Goal: Task Accomplishment & Management: Manage account settings

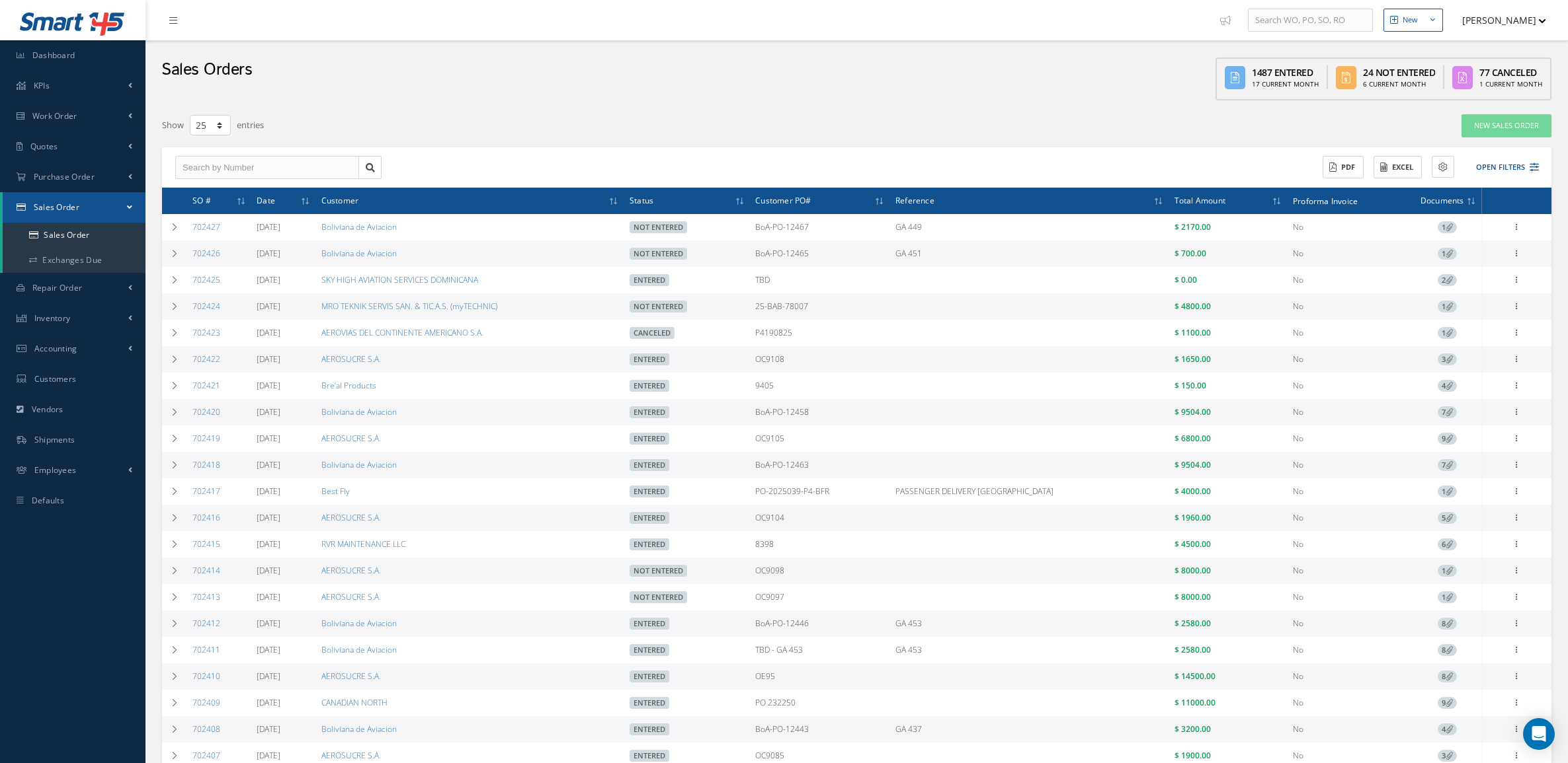
select select "25"
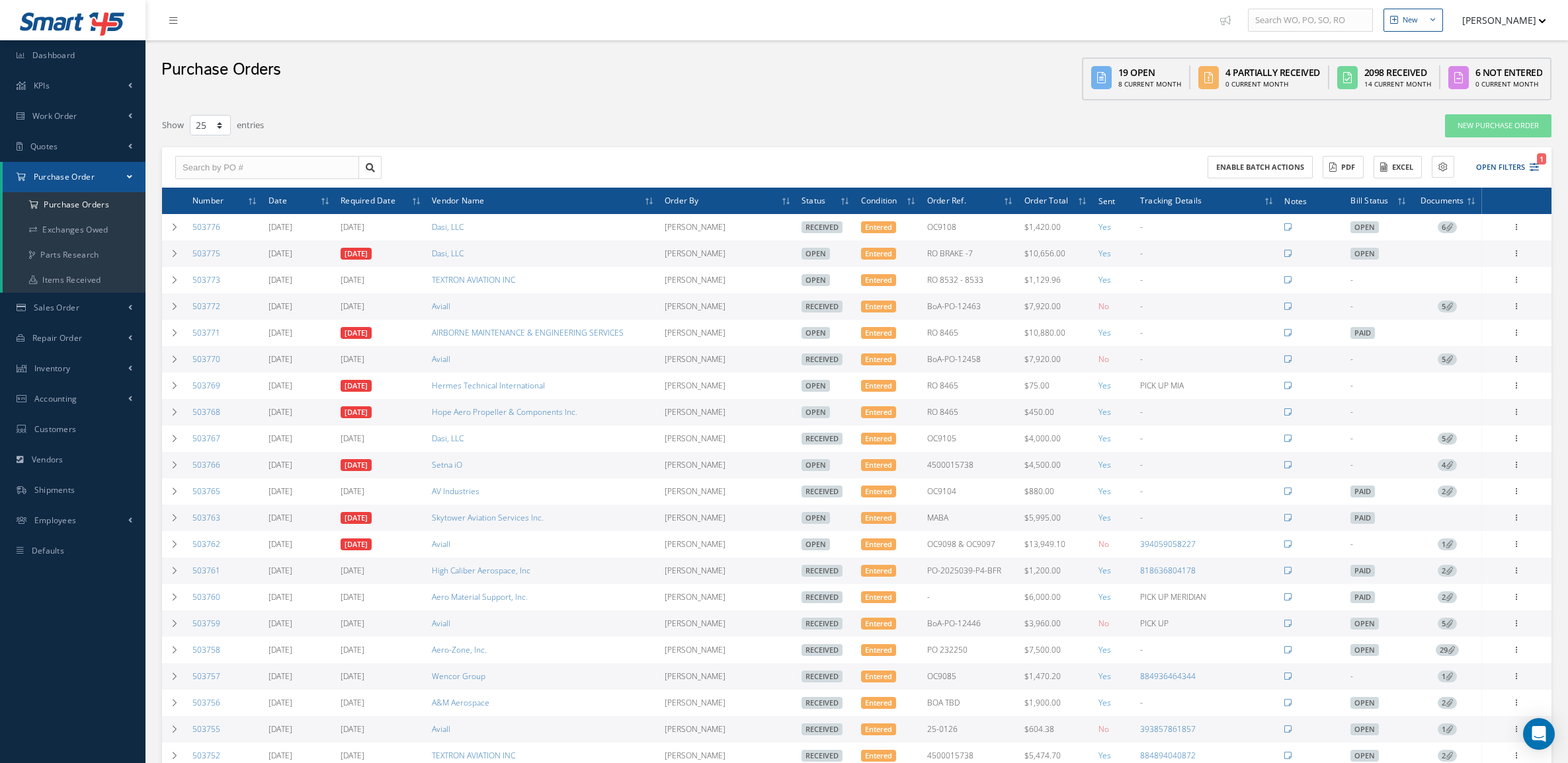
select select "25"
click at [1502, 166] on button "Open Filters 1" at bounding box center [1501, 167] width 75 height 22
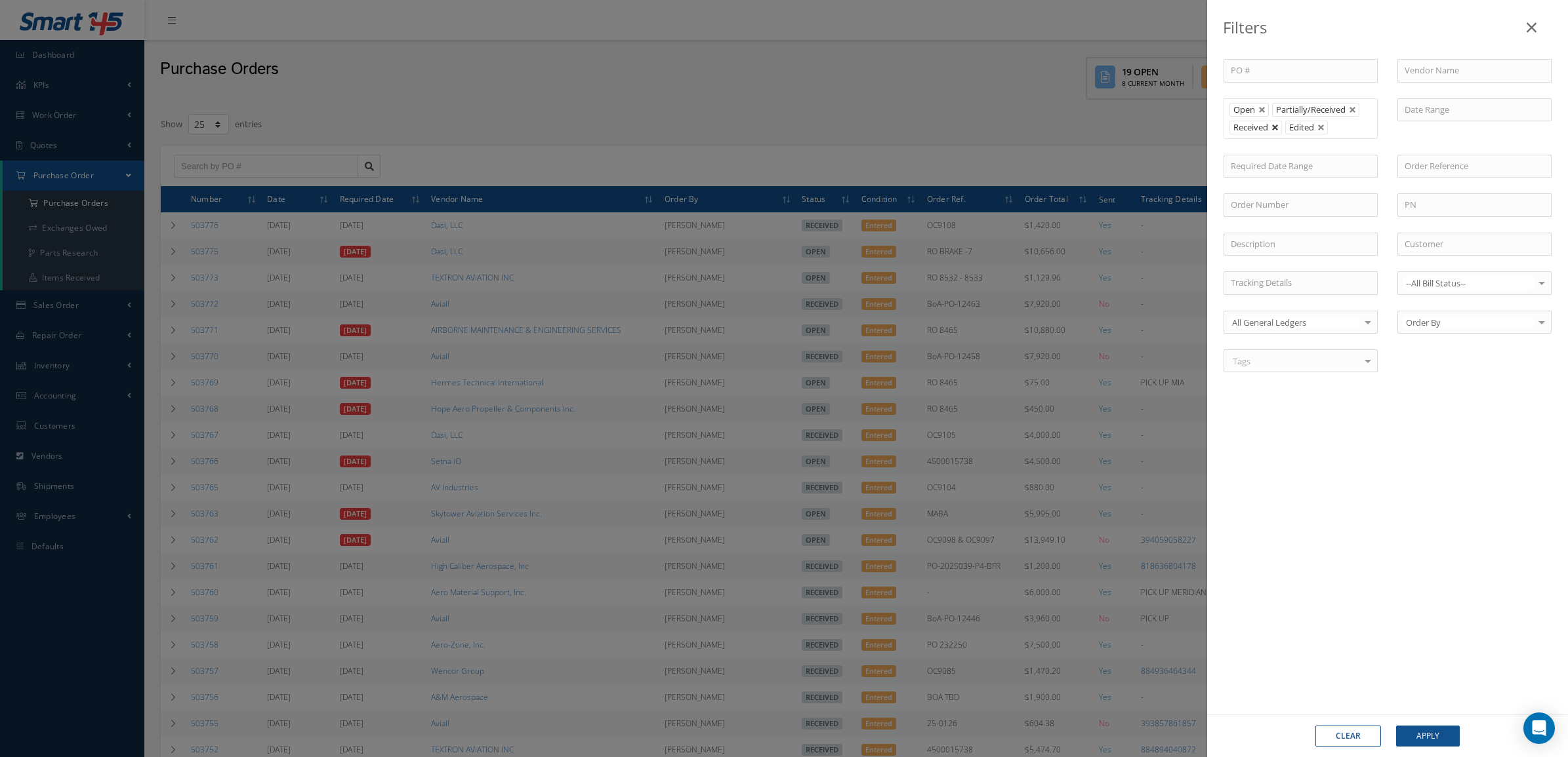
click at [1274, 129] on link at bounding box center [1275, 127] width 8 height 8
click at [1416, 742] on button "Apply" at bounding box center [1428, 736] width 64 height 21
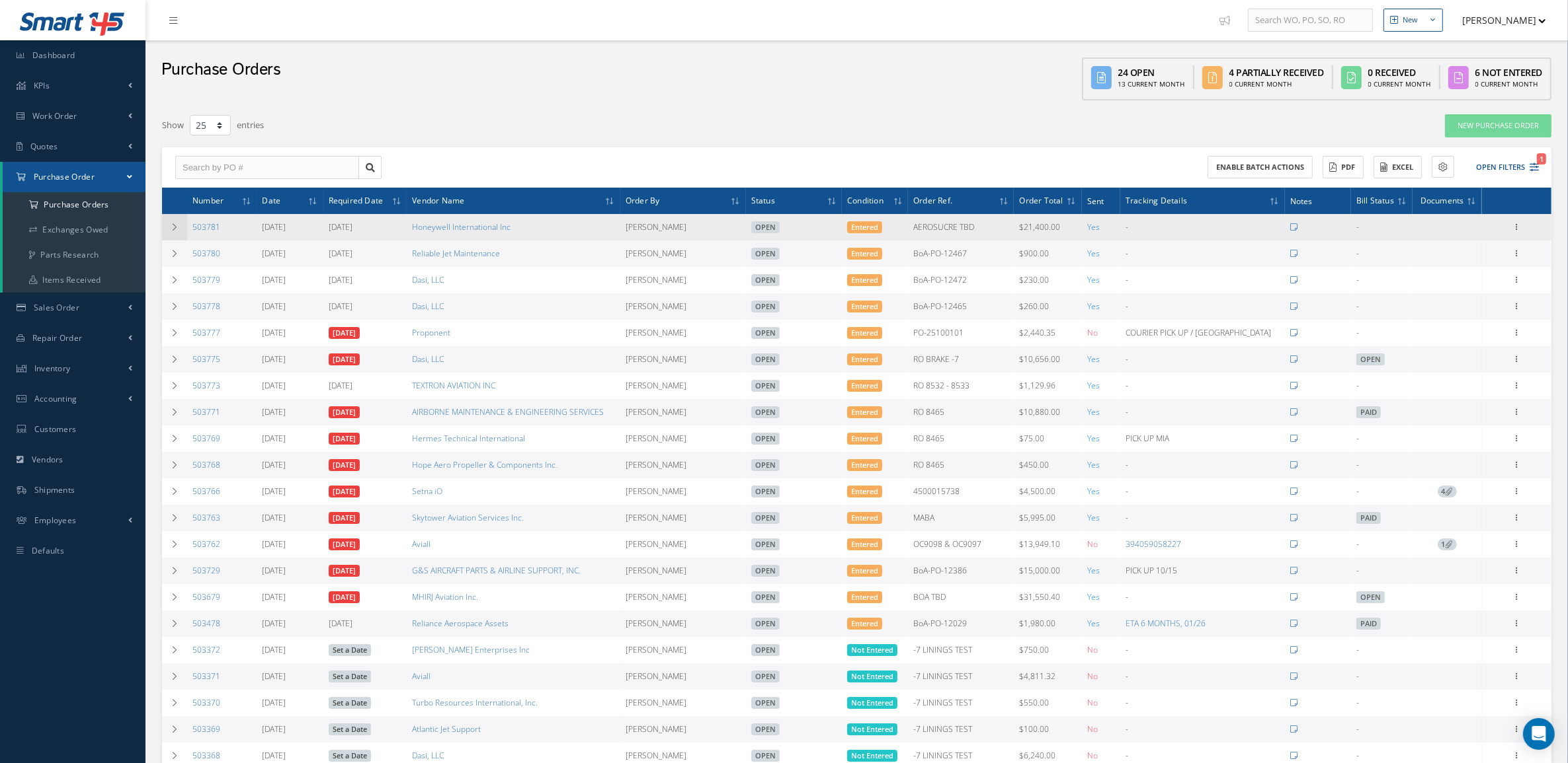
click at [179, 223] on td at bounding box center [174, 227] width 25 height 26
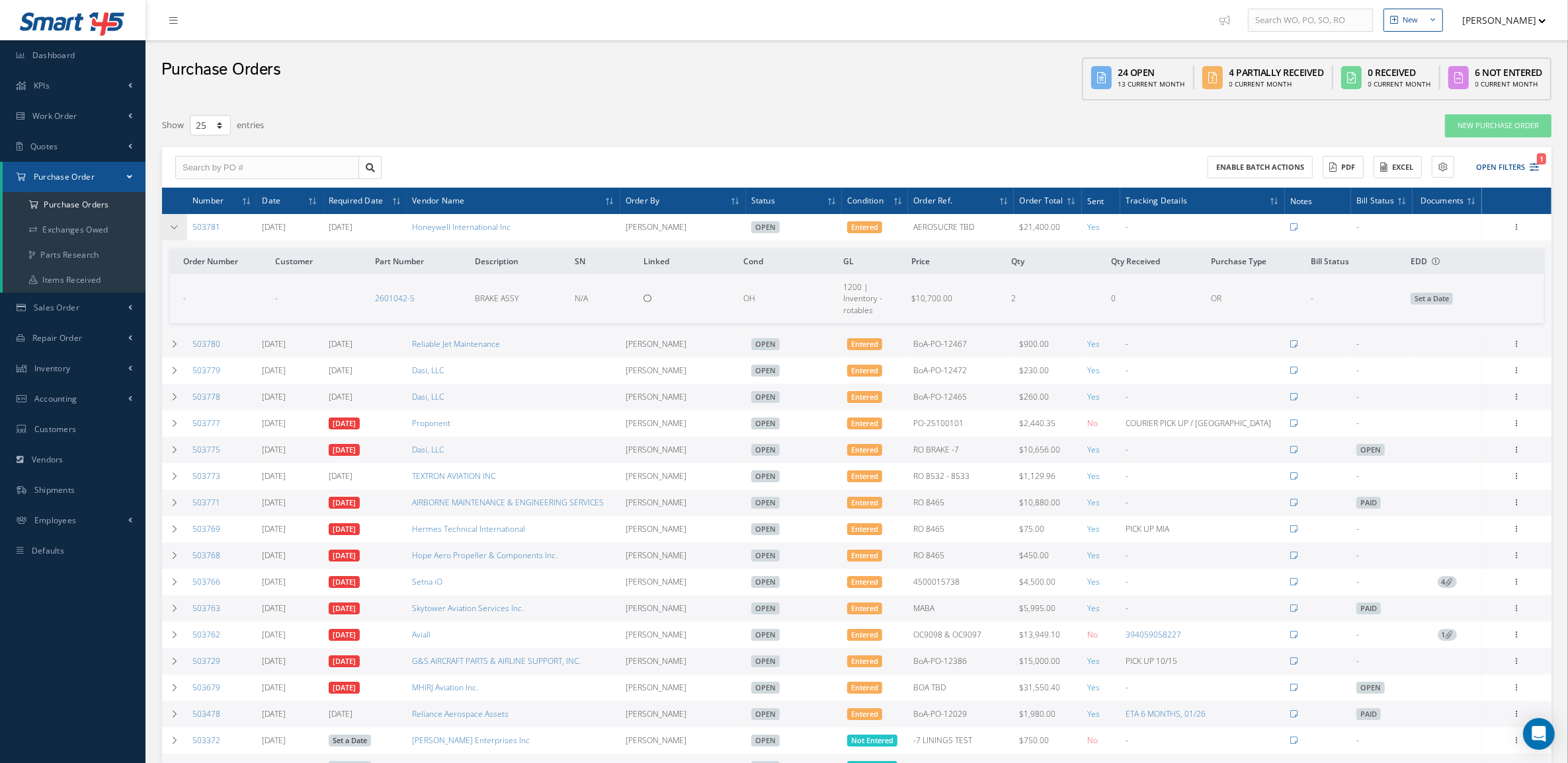
click at [179, 223] on td at bounding box center [174, 227] width 25 height 26
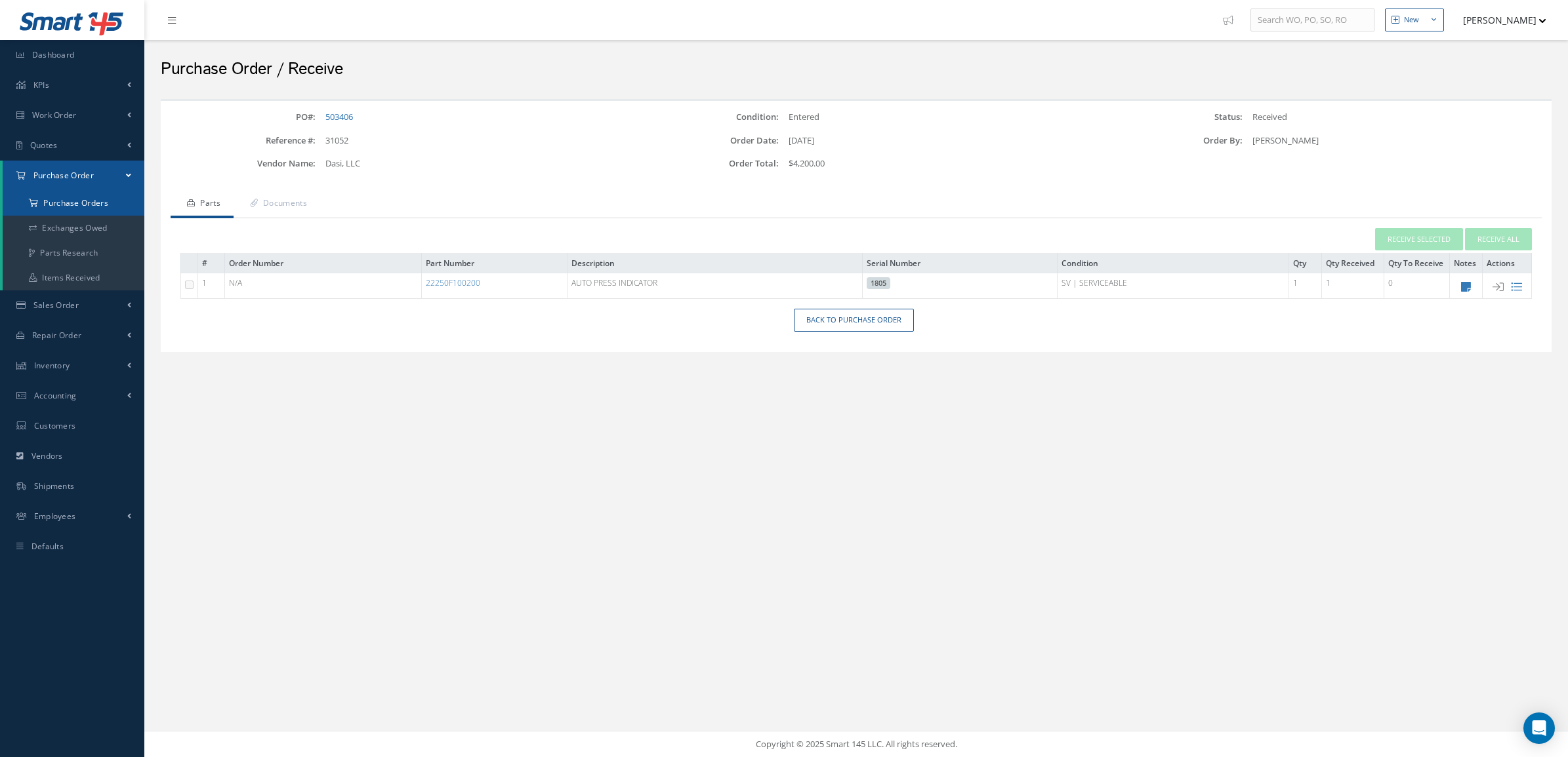
click at [69, 205] on a=1&status_id=2&status_id=3&status_id=5&collapsedFilters"] "Purchase Orders" at bounding box center [73, 203] width 142 height 25
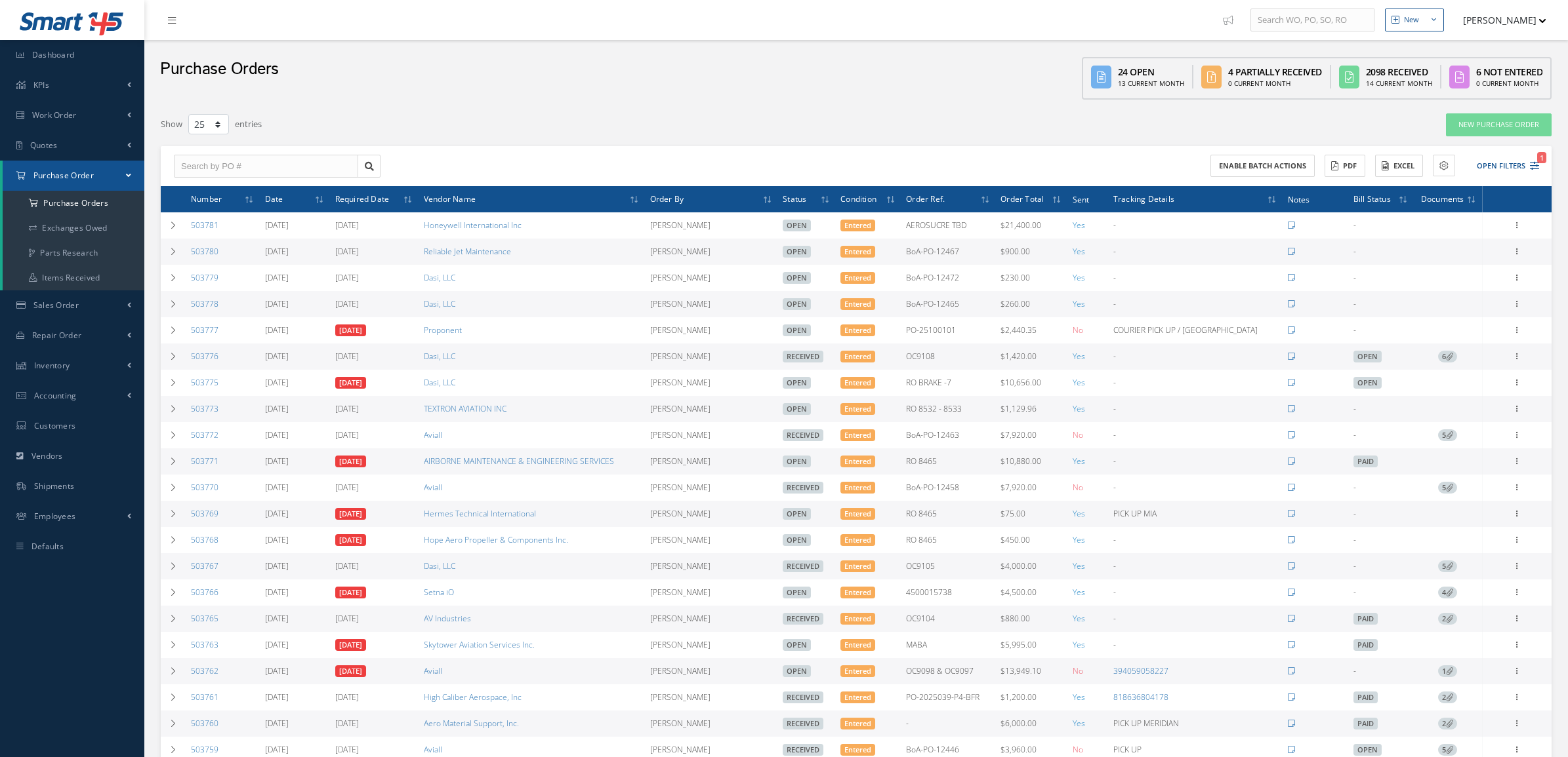
select select "25"
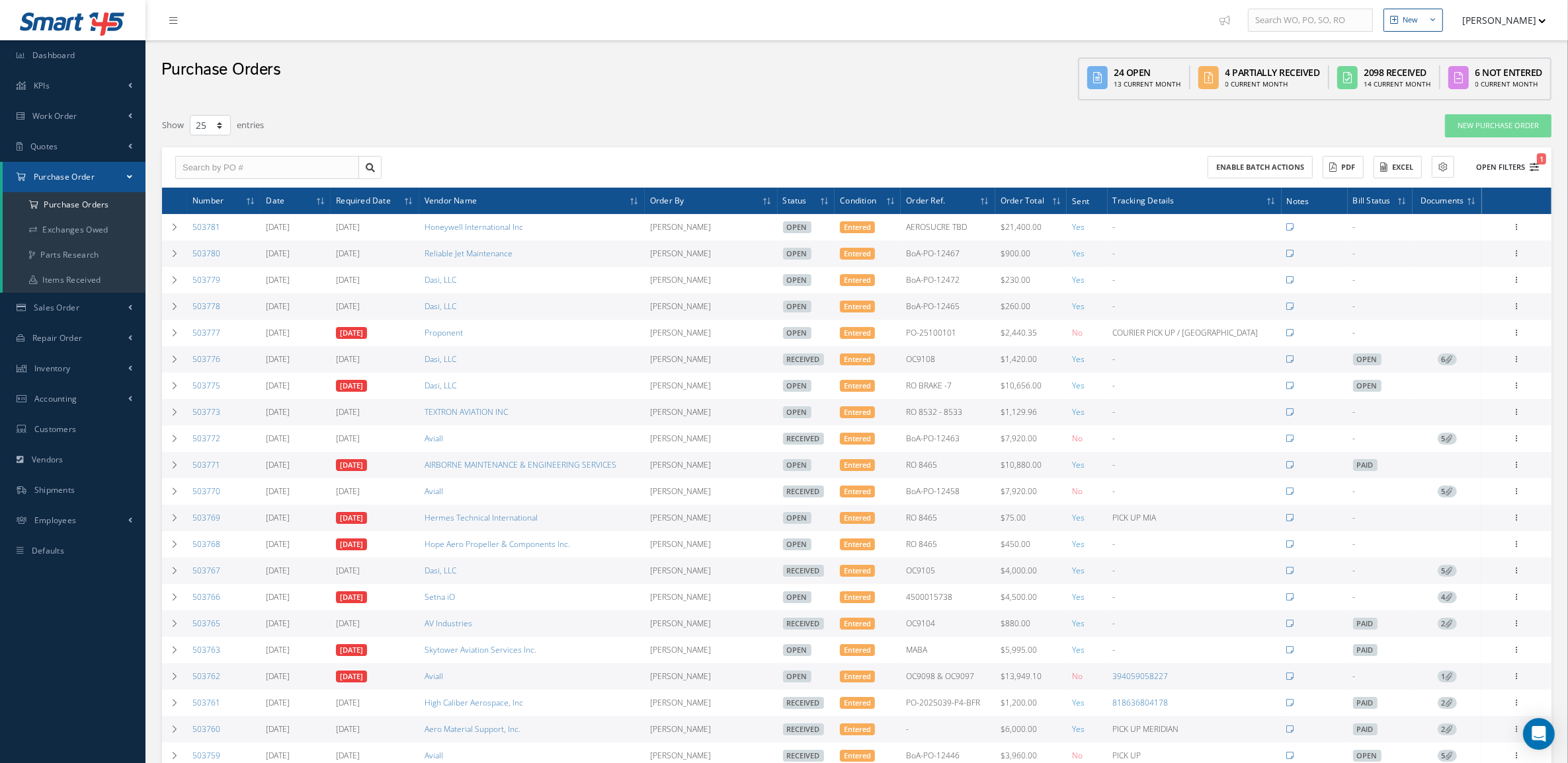
click at [1518, 157] on button "Open Filters 1" at bounding box center [1501, 167] width 75 height 22
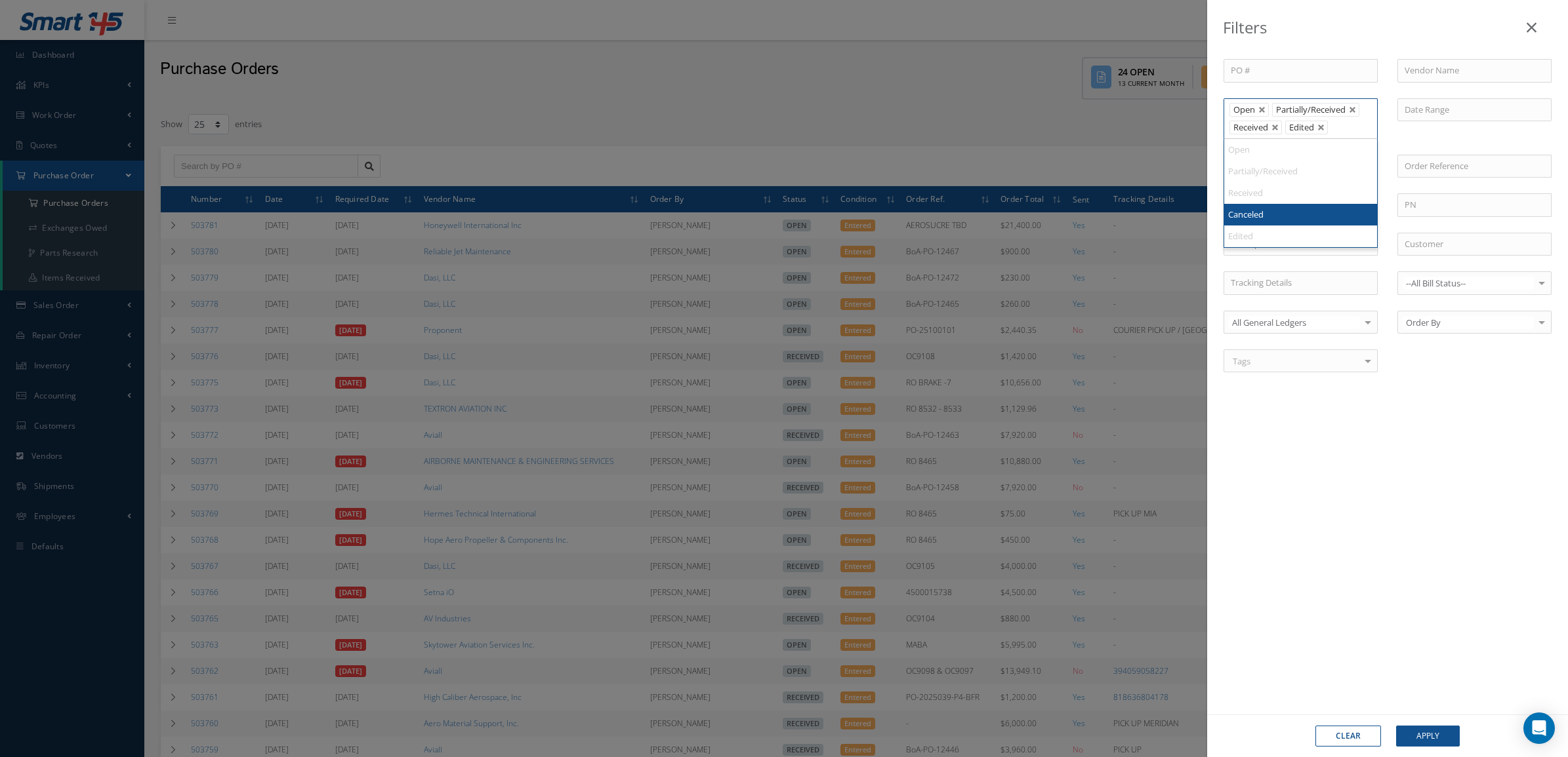
click at [1282, 126] on li "Received" at bounding box center [1255, 128] width 53 height 14
click at [1276, 125] on link at bounding box center [1275, 127] width 8 height 8
click at [1422, 726] on button "Apply" at bounding box center [1428, 736] width 64 height 21
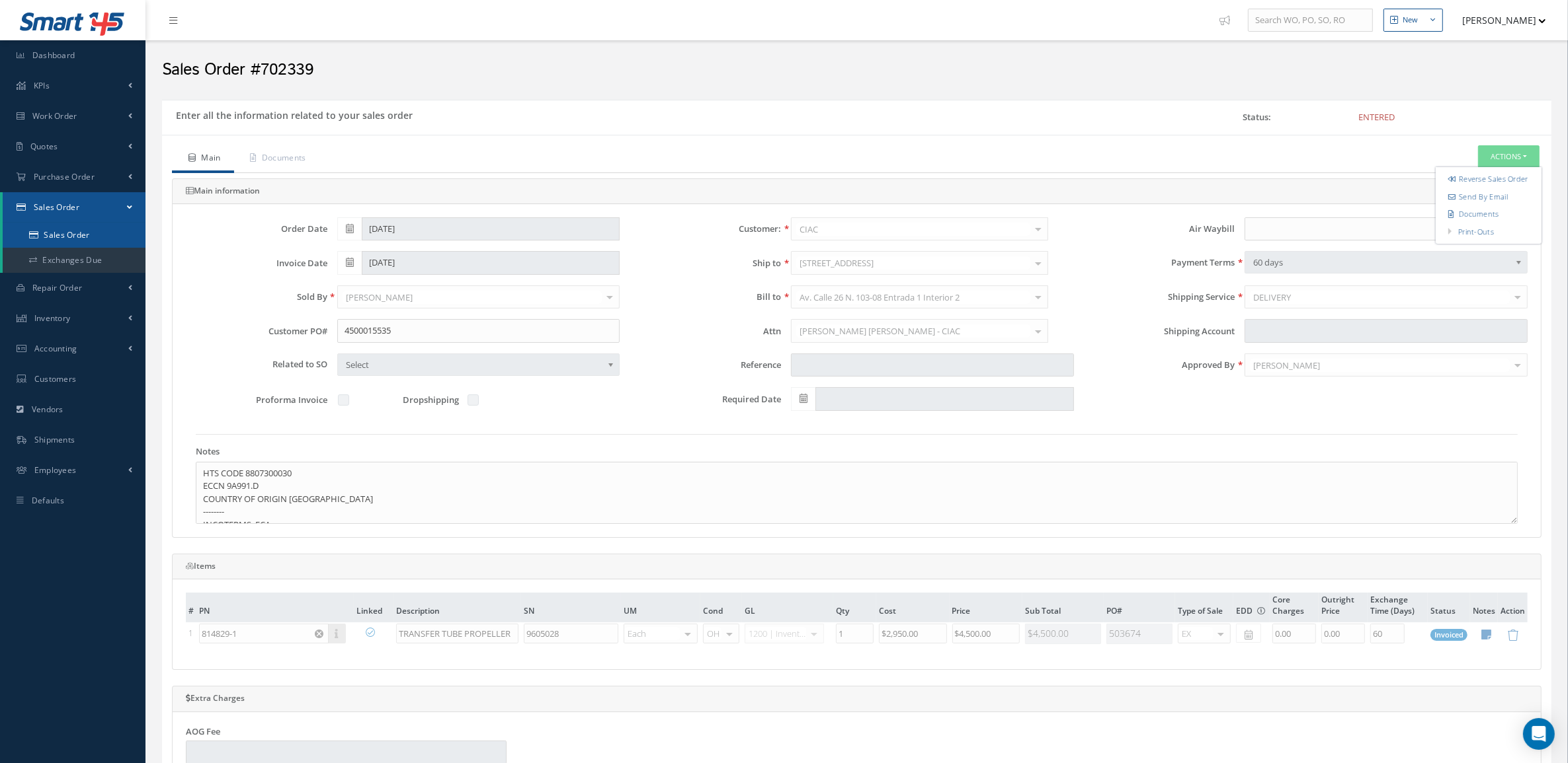
click at [76, 229] on link "Sales Order" at bounding box center [74, 236] width 143 height 25
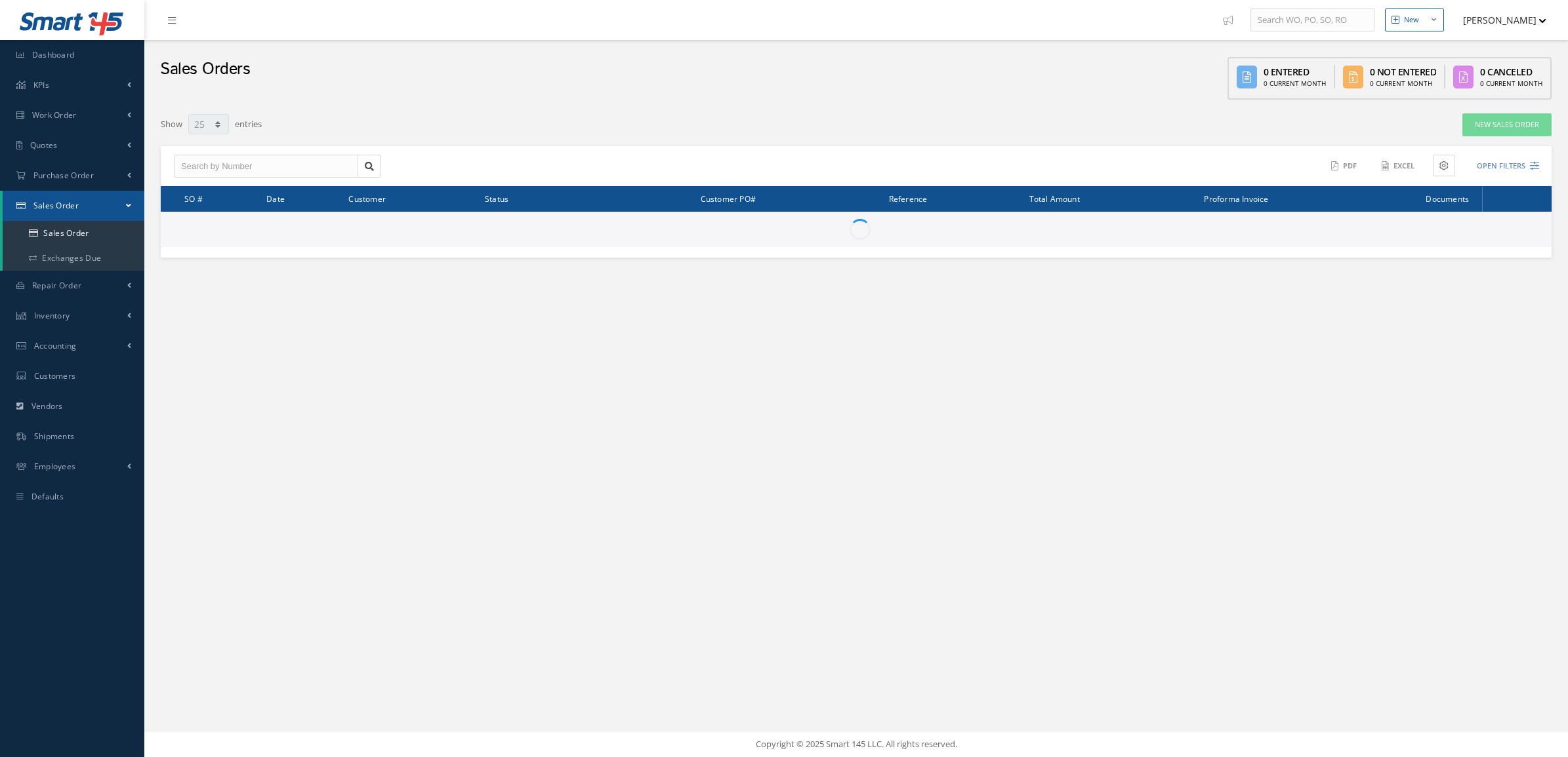
select select "25"
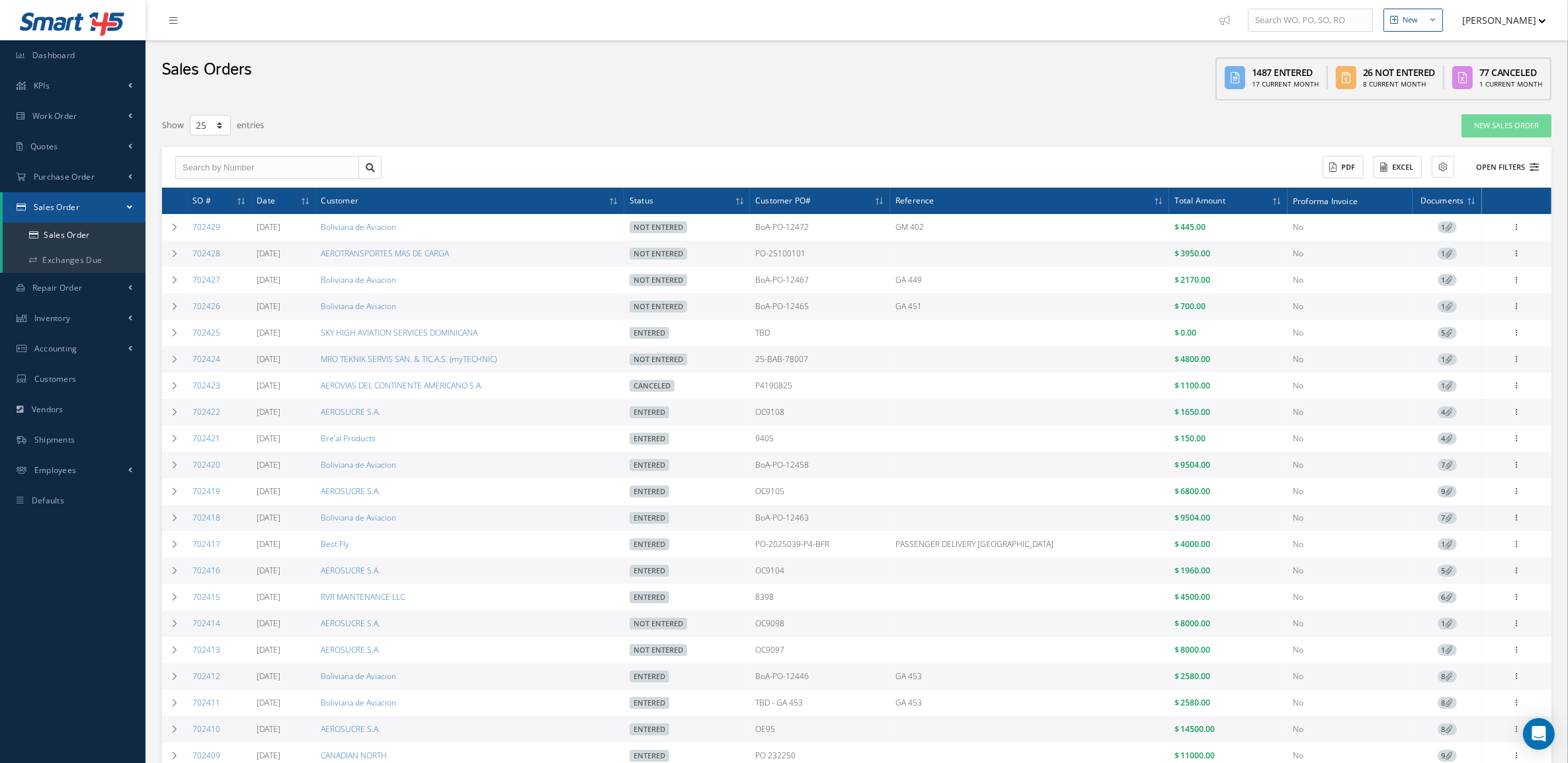
click at [1521, 164] on button "Open Filters" at bounding box center [1501, 167] width 75 height 22
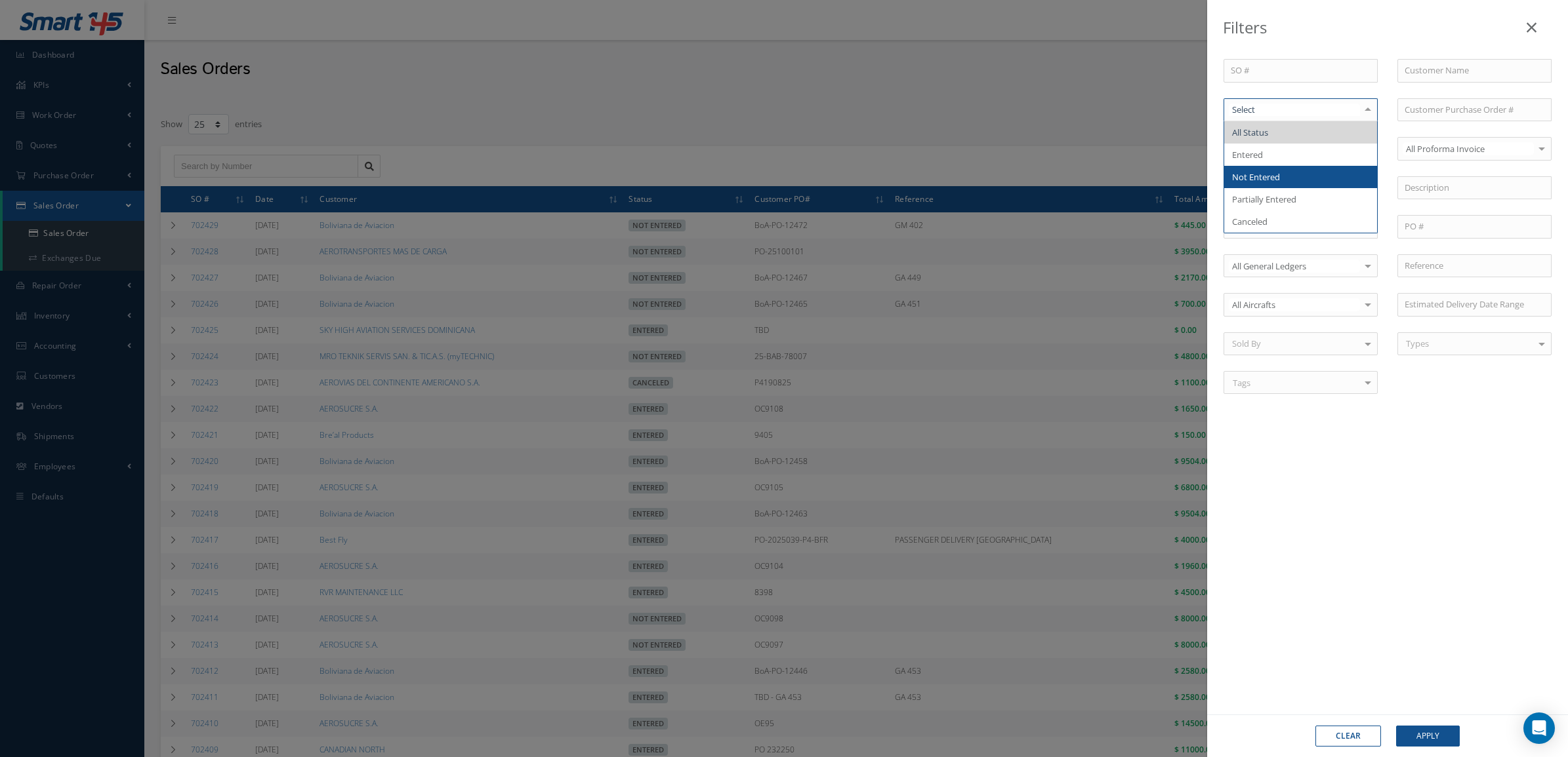
click at [1294, 169] on span "Not Entered" at bounding box center [1300, 177] width 153 height 22
click at [1418, 736] on button "Apply" at bounding box center [1428, 736] width 64 height 21
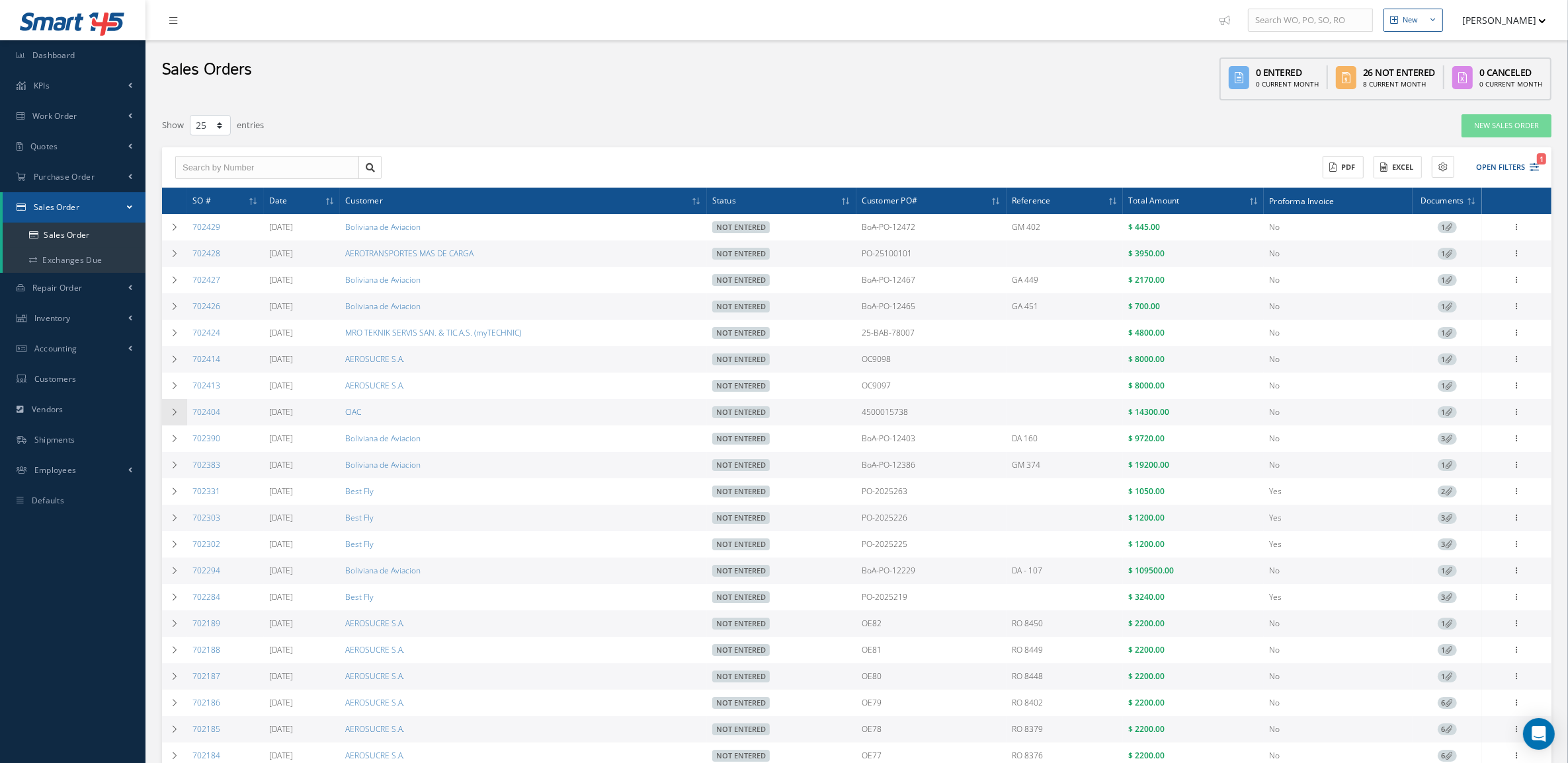
click at [177, 415] on icon at bounding box center [174, 412] width 9 height 8
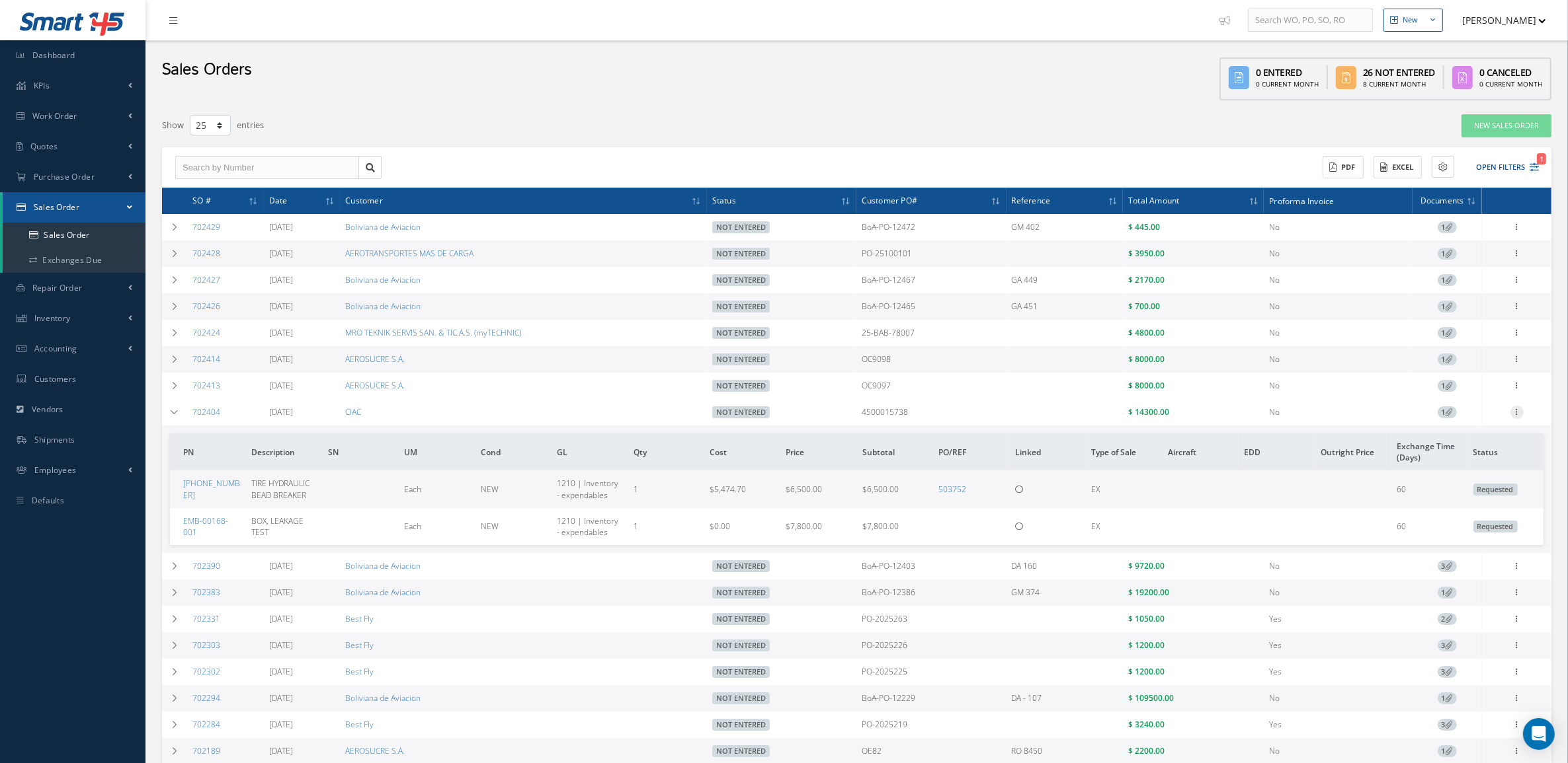
click at [1522, 412] on icon at bounding box center [1516, 410] width 13 height 10
click at [1468, 495] on link "Documents" at bounding box center [1456, 488] width 105 height 17
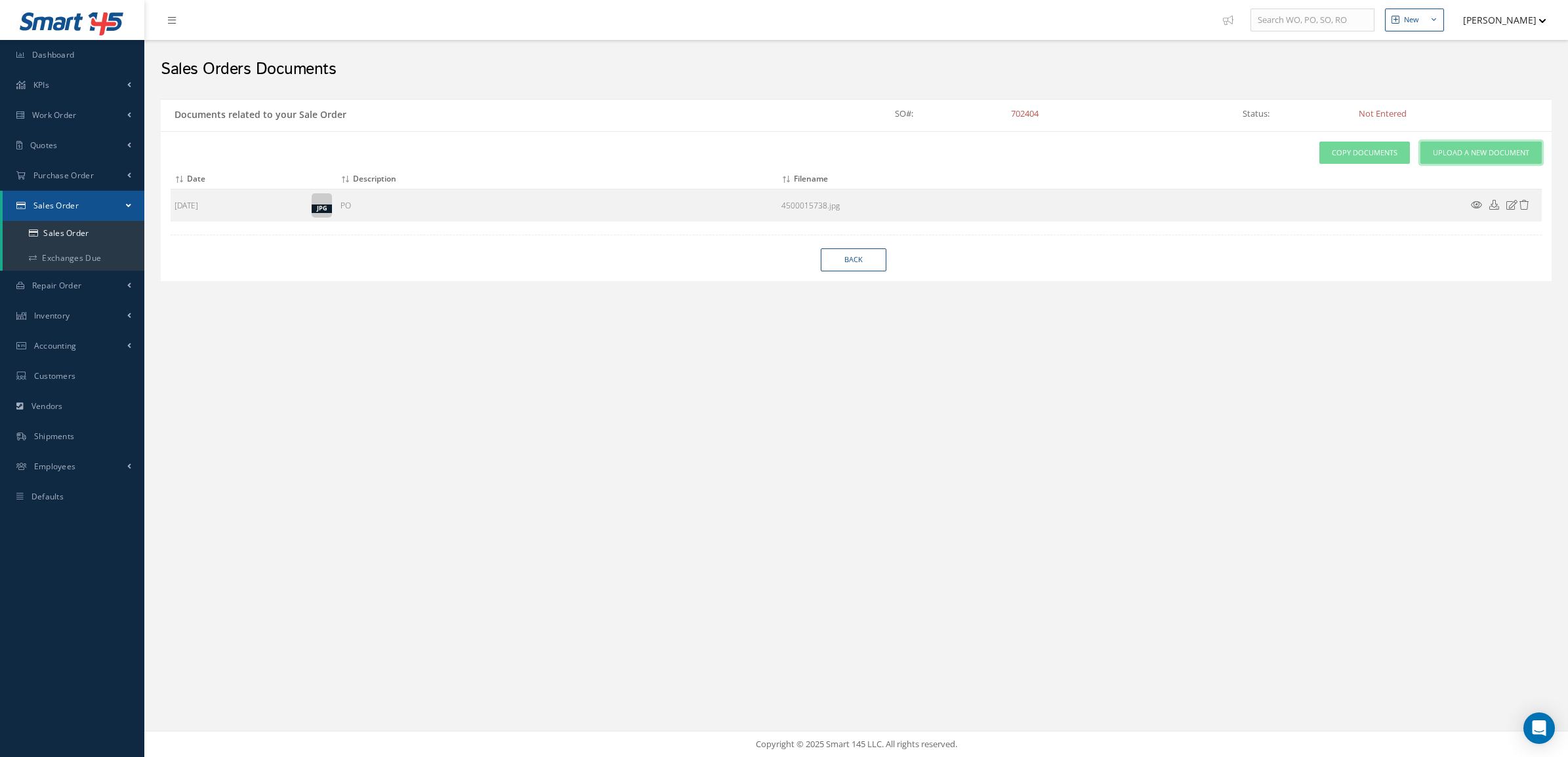
click at [1441, 156] on span "Upload a New Document" at bounding box center [1480, 153] width 96 height 11
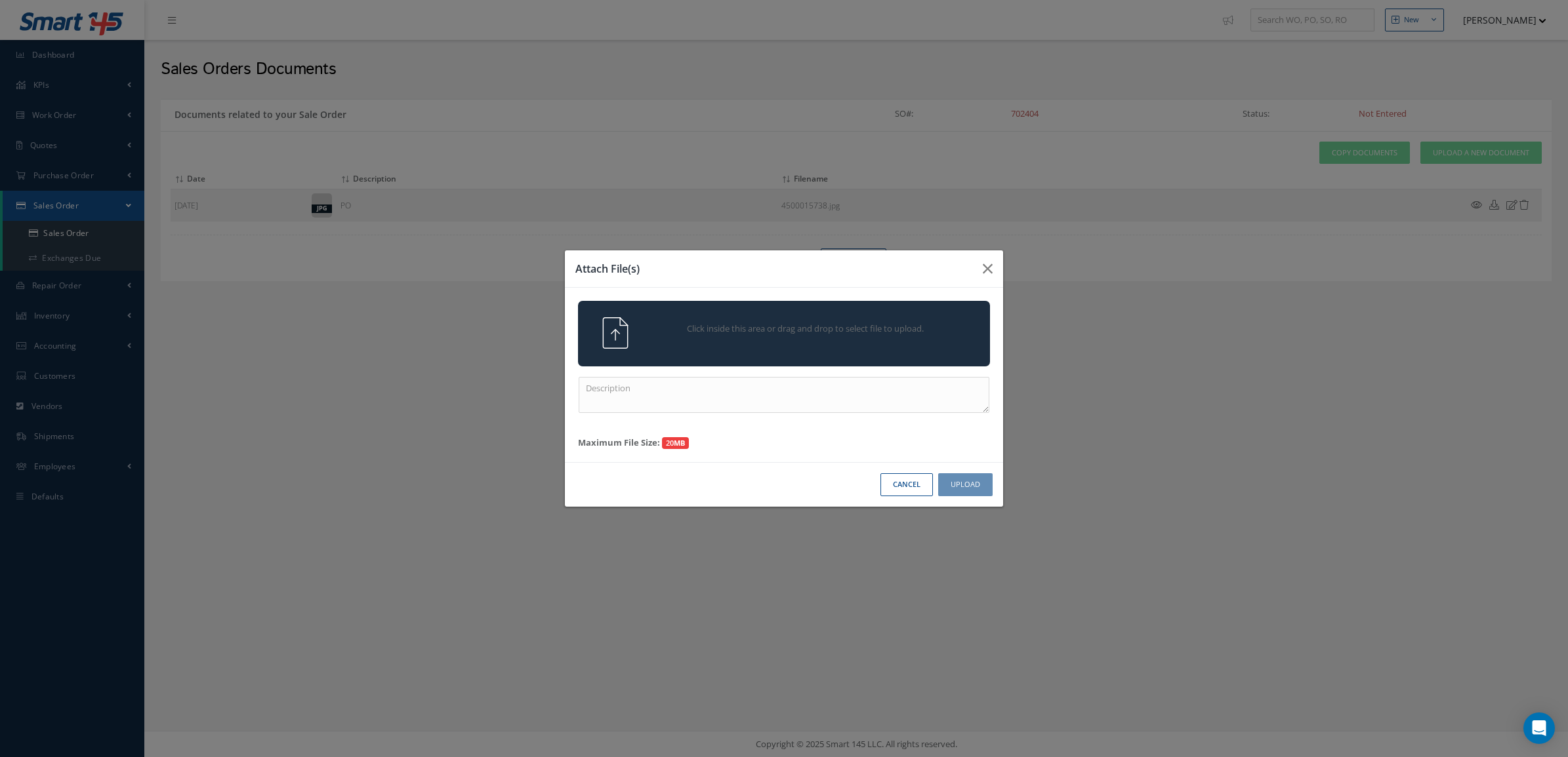
click at [872, 320] on div "Click inside this area or drag and drop to select file to upload." at bounding box center [802, 330] width 324 height 26
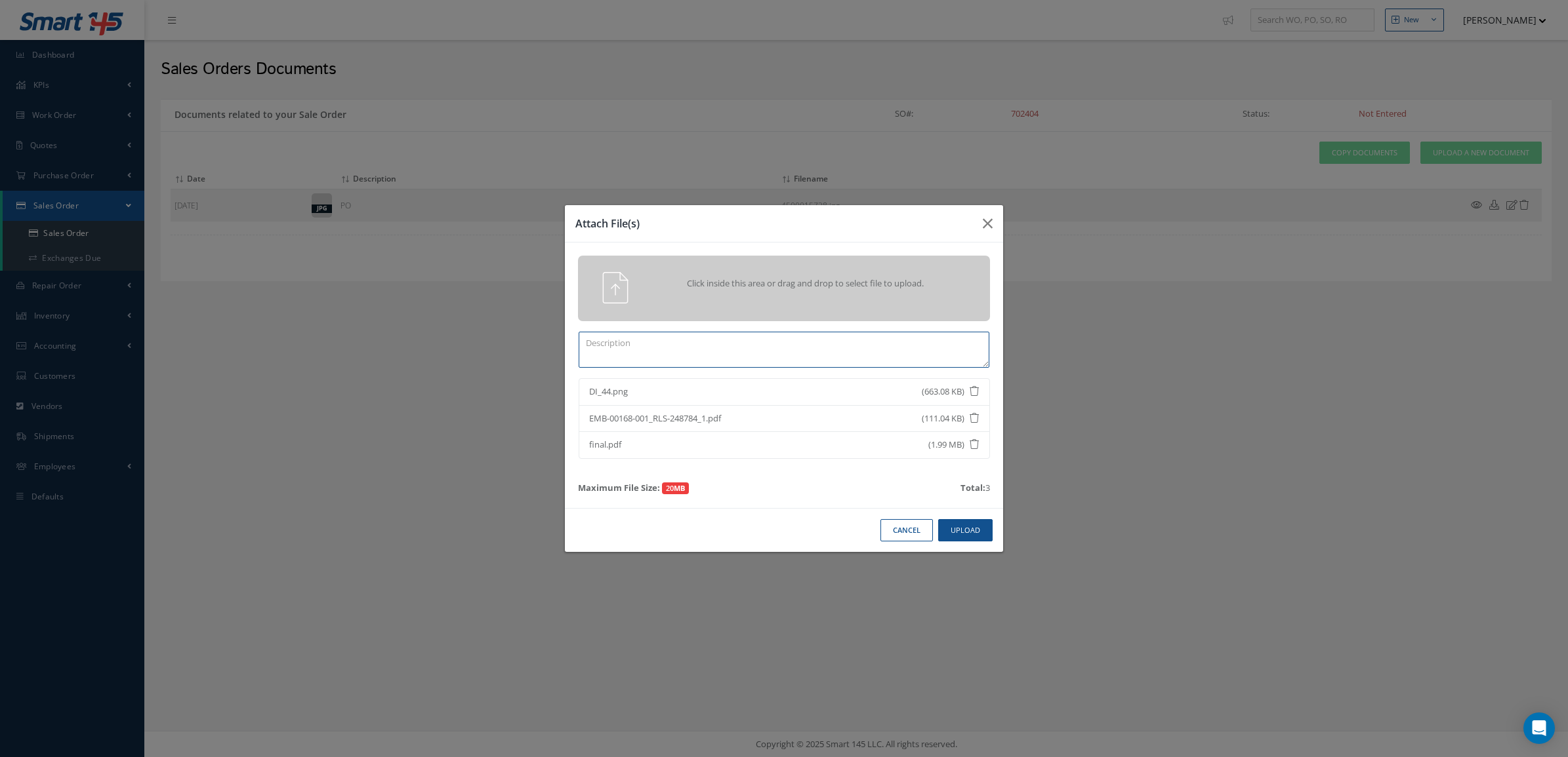
click at [730, 348] on textarea at bounding box center [784, 350] width 411 height 36
paste textarea "EMB-00168-001 BOX, LEAKAGE TEST"
type textarea "CERTS EMB-00168-001 BOX, LEAKAGE TEST"
click at [957, 527] on button "Upload" at bounding box center [965, 530] width 55 height 23
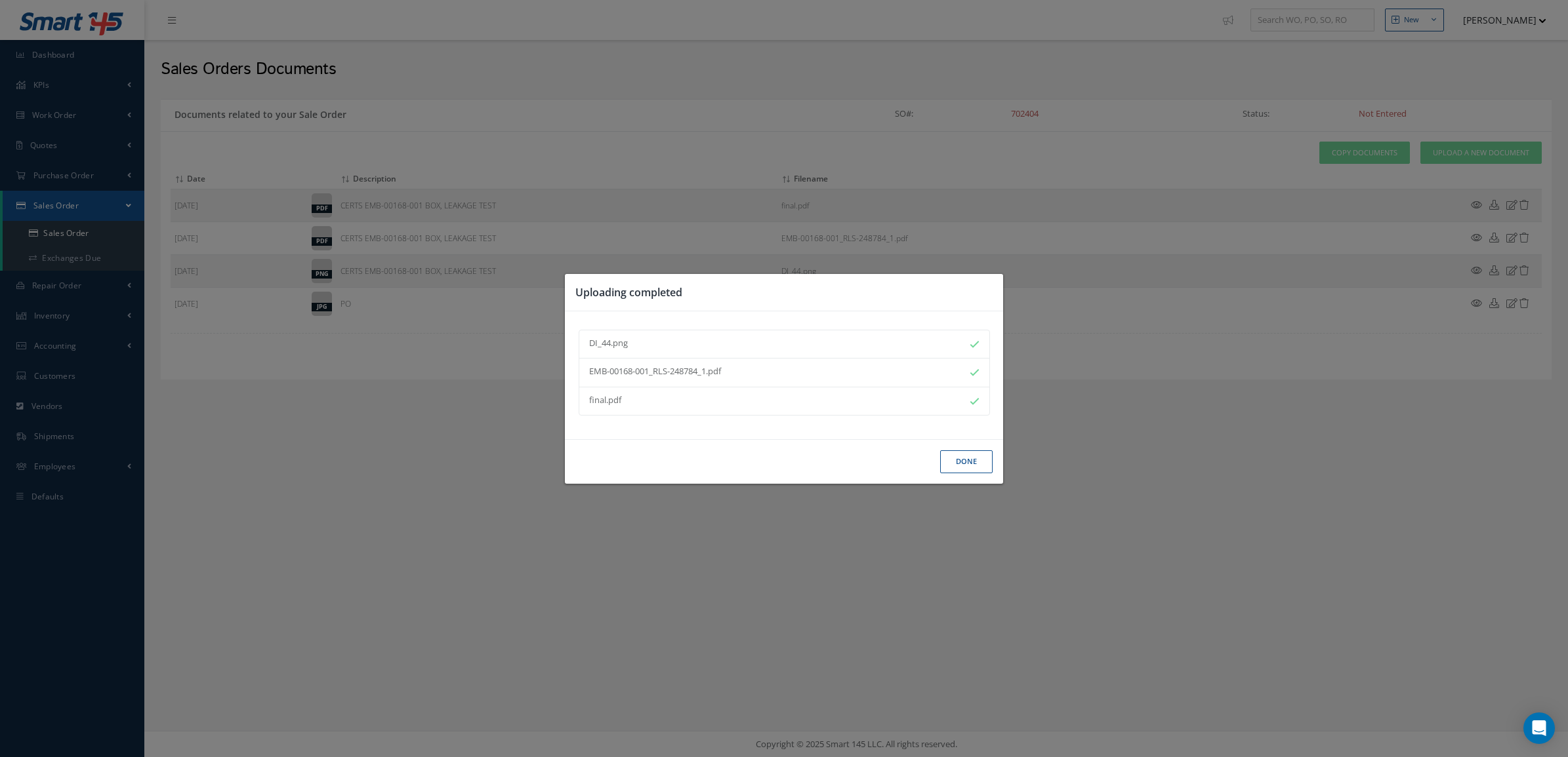
click at [971, 470] on button "Done" at bounding box center [966, 462] width 53 height 23
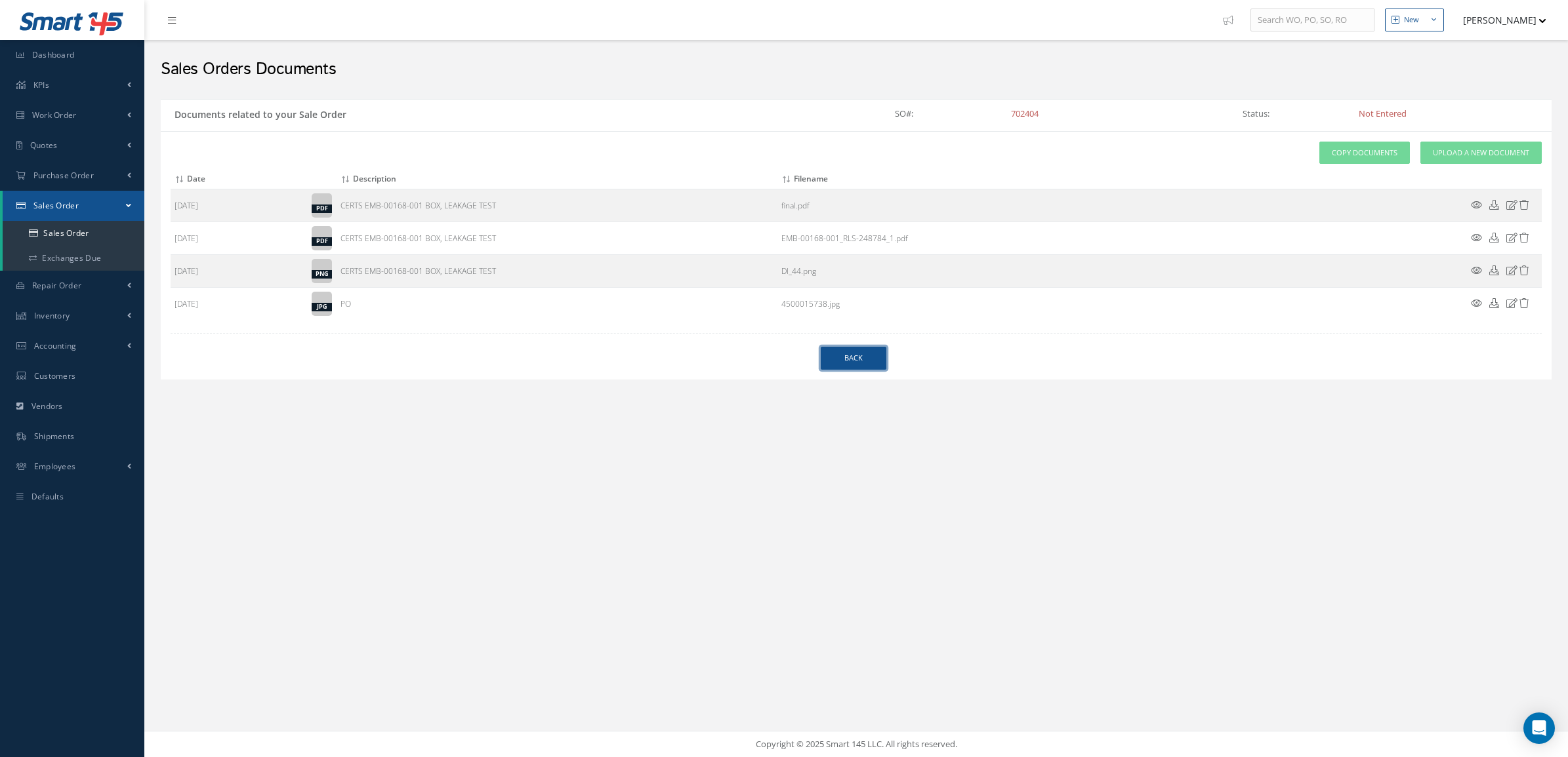
click at [843, 364] on link "Back" at bounding box center [853, 358] width 66 height 23
select select "25"
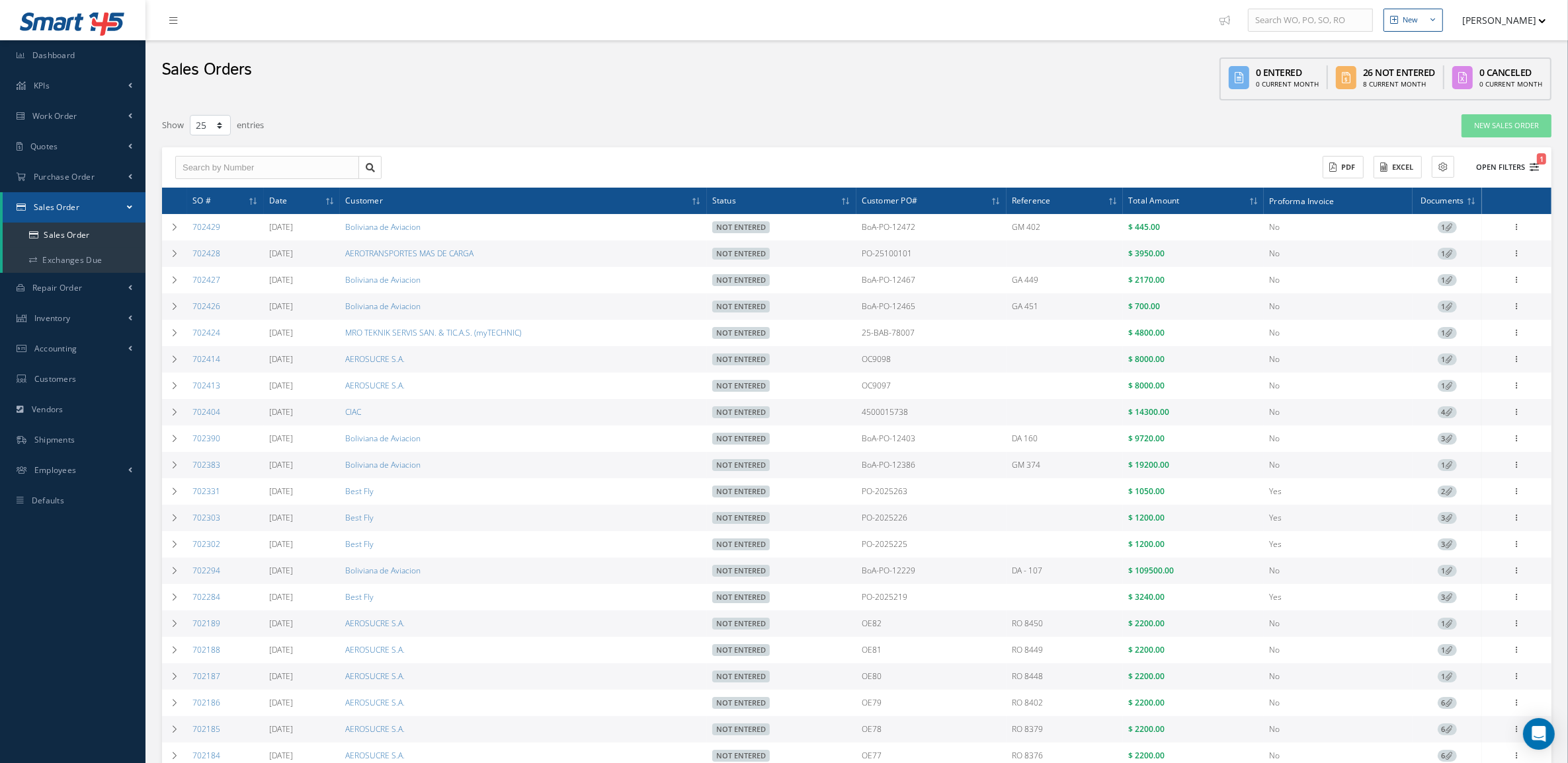
click at [1506, 169] on button "Open Filters 1" at bounding box center [1501, 167] width 75 height 22
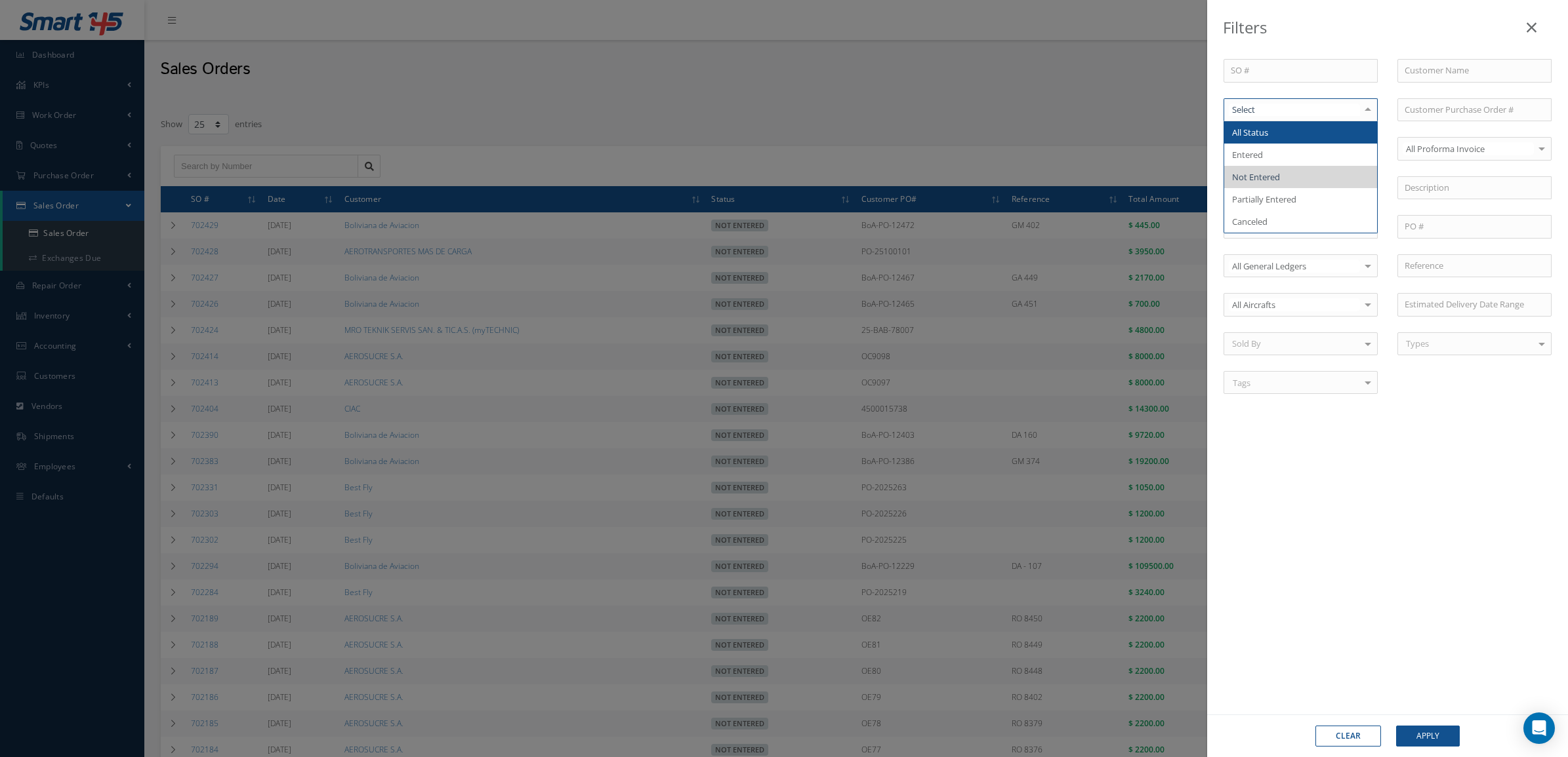
click at [1260, 118] on div at bounding box center [1300, 110] width 154 height 24
click at [1263, 146] on span "Entered" at bounding box center [1300, 155] width 153 height 22
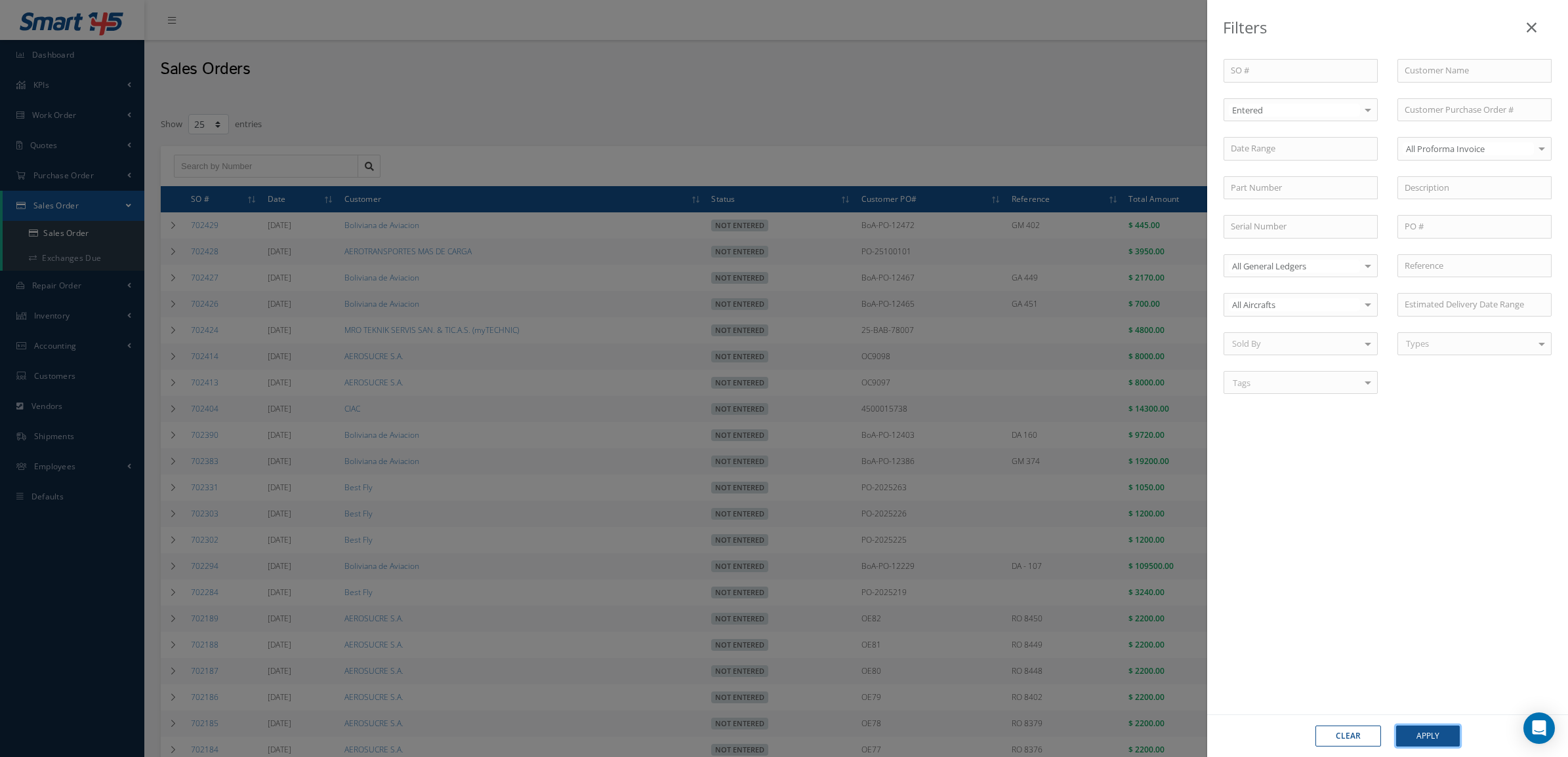
click at [1418, 727] on button "Apply" at bounding box center [1428, 736] width 64 height 21
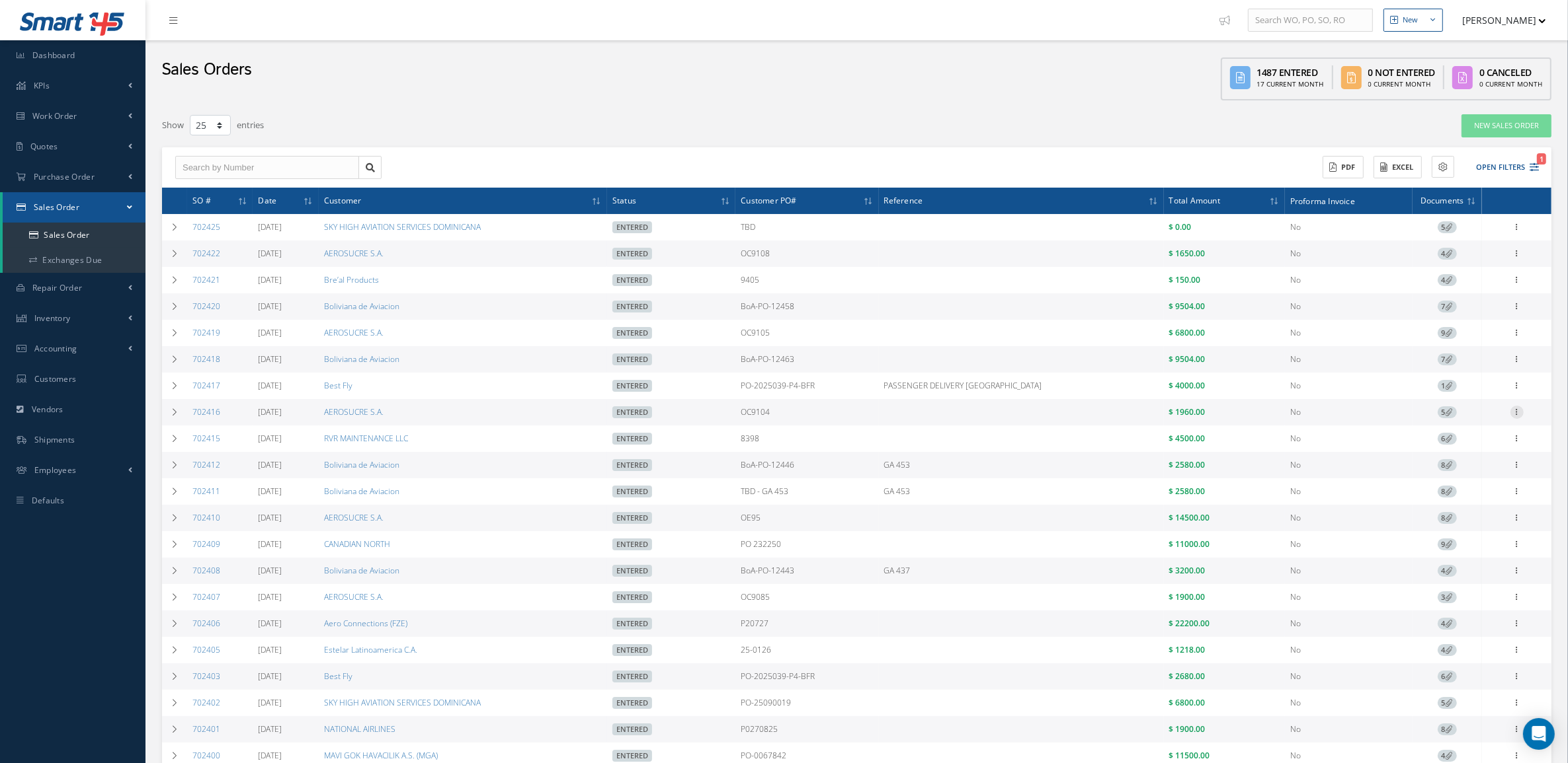
click at [1515, 416] on icon at bounding box center [1516, 410] width 13 height 10
click at [1475, 491] on link "Send By Email" at bounding box center [1456, 482] width 105 height 17
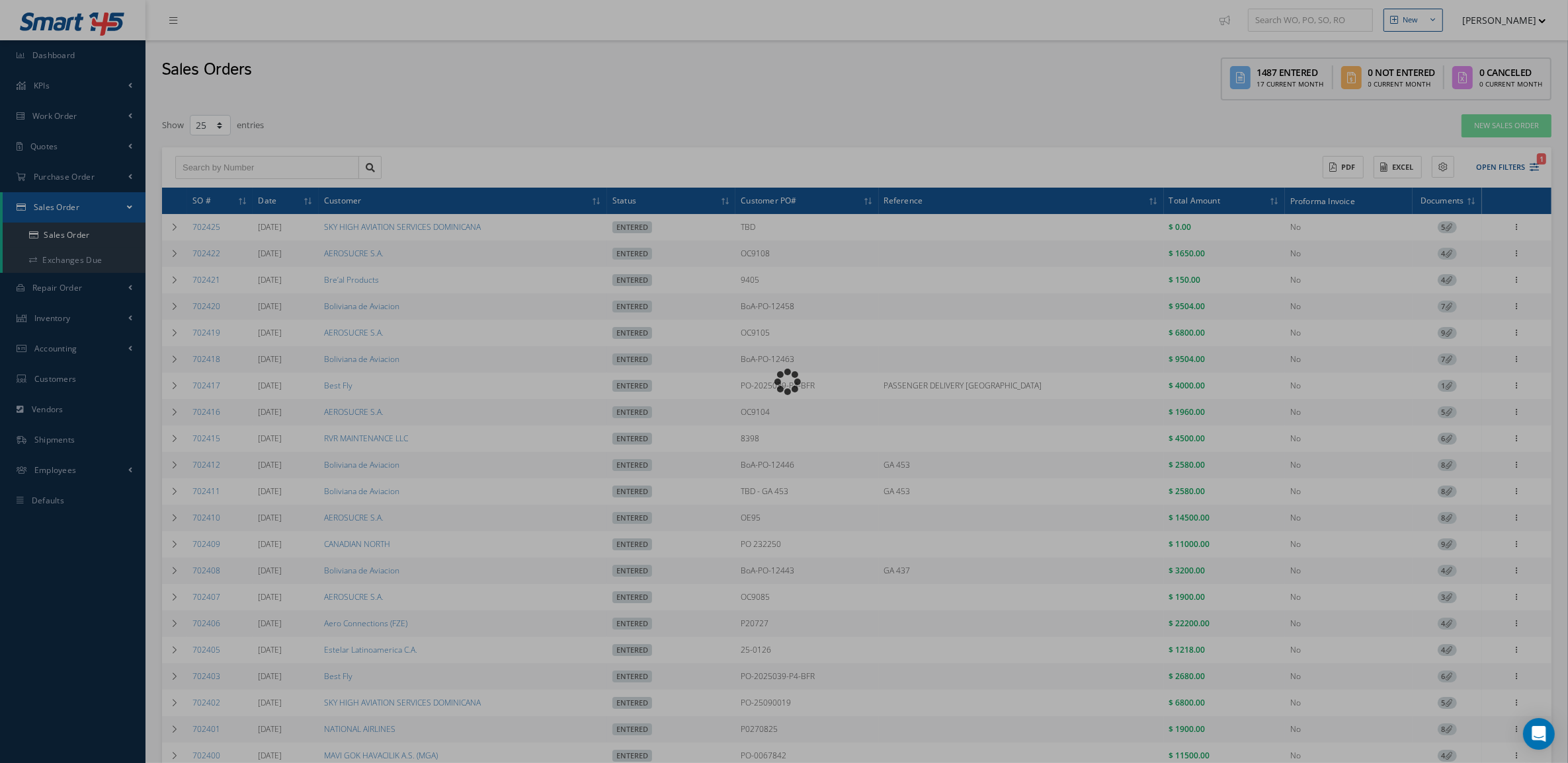
type input "Reports from Sales Order 702416"
type textarea "Dear, Please find attached your Sales Order 702416. Please feel free to contact…"
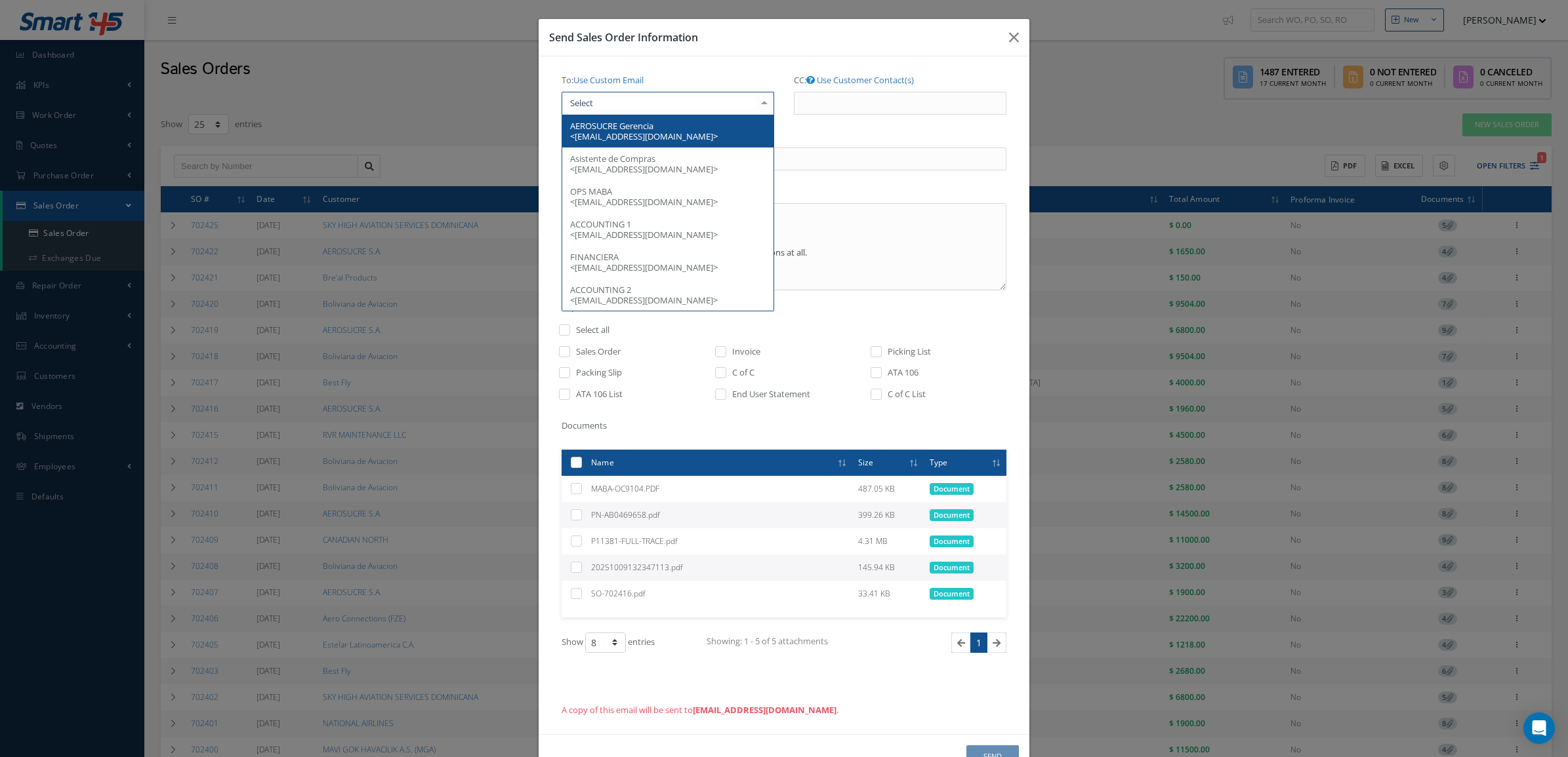
click at [676, 112] on div at bounding box center [667, 104] width 212 height 24
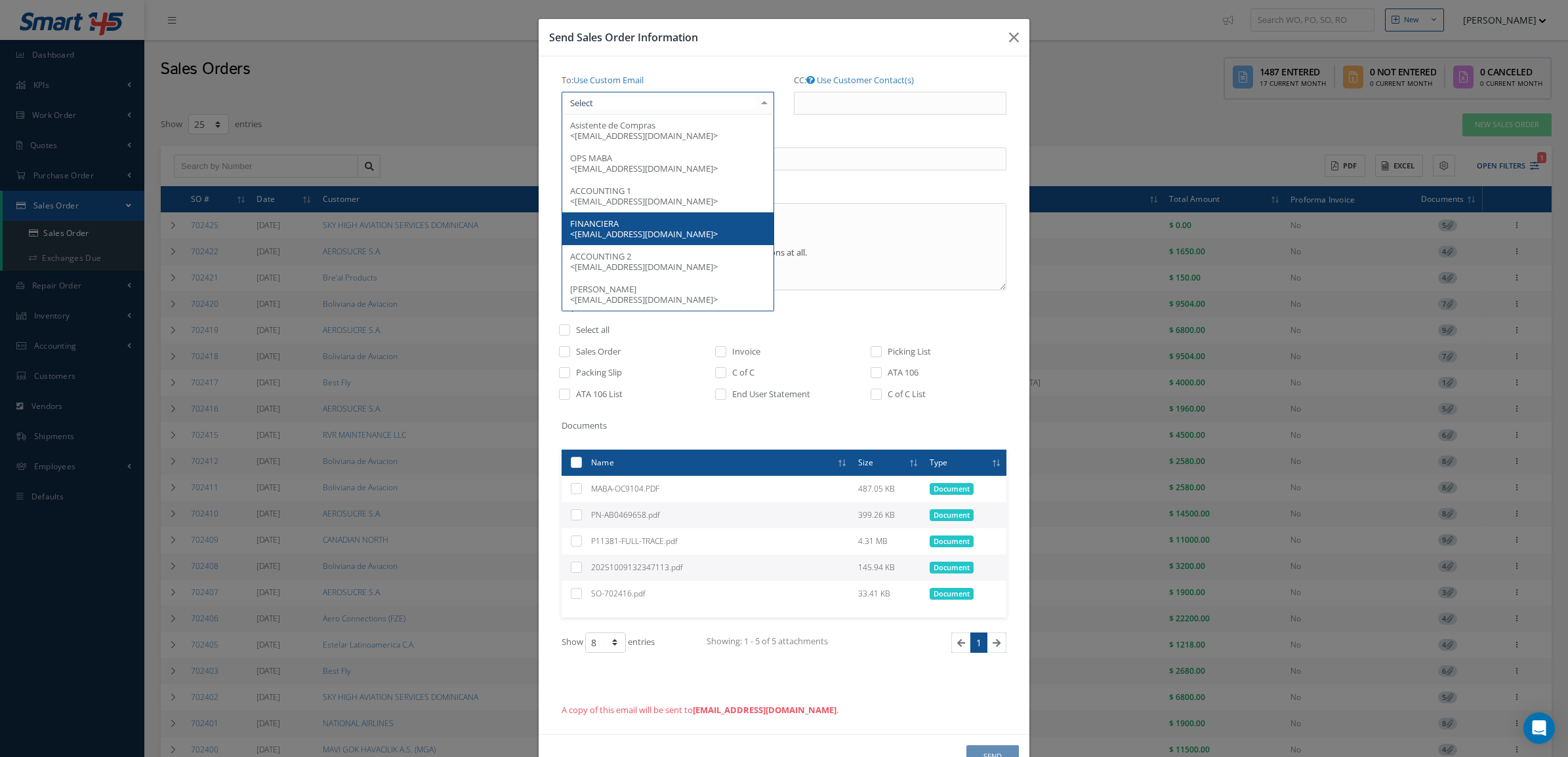
scroll to position [46, 0]
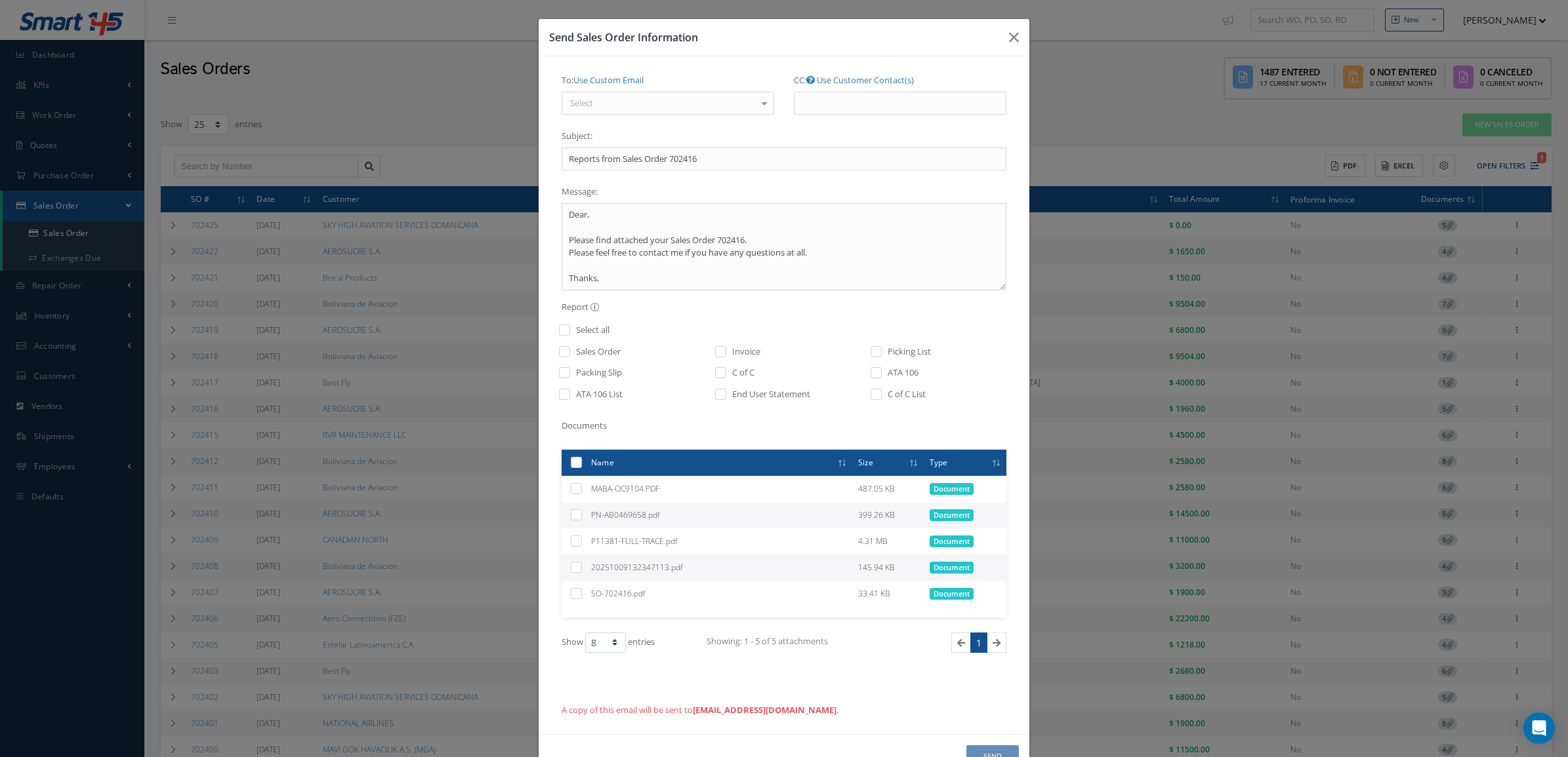
click at [689, 107] on div "Select" at bounding box center [667, 104] width 212 height 24
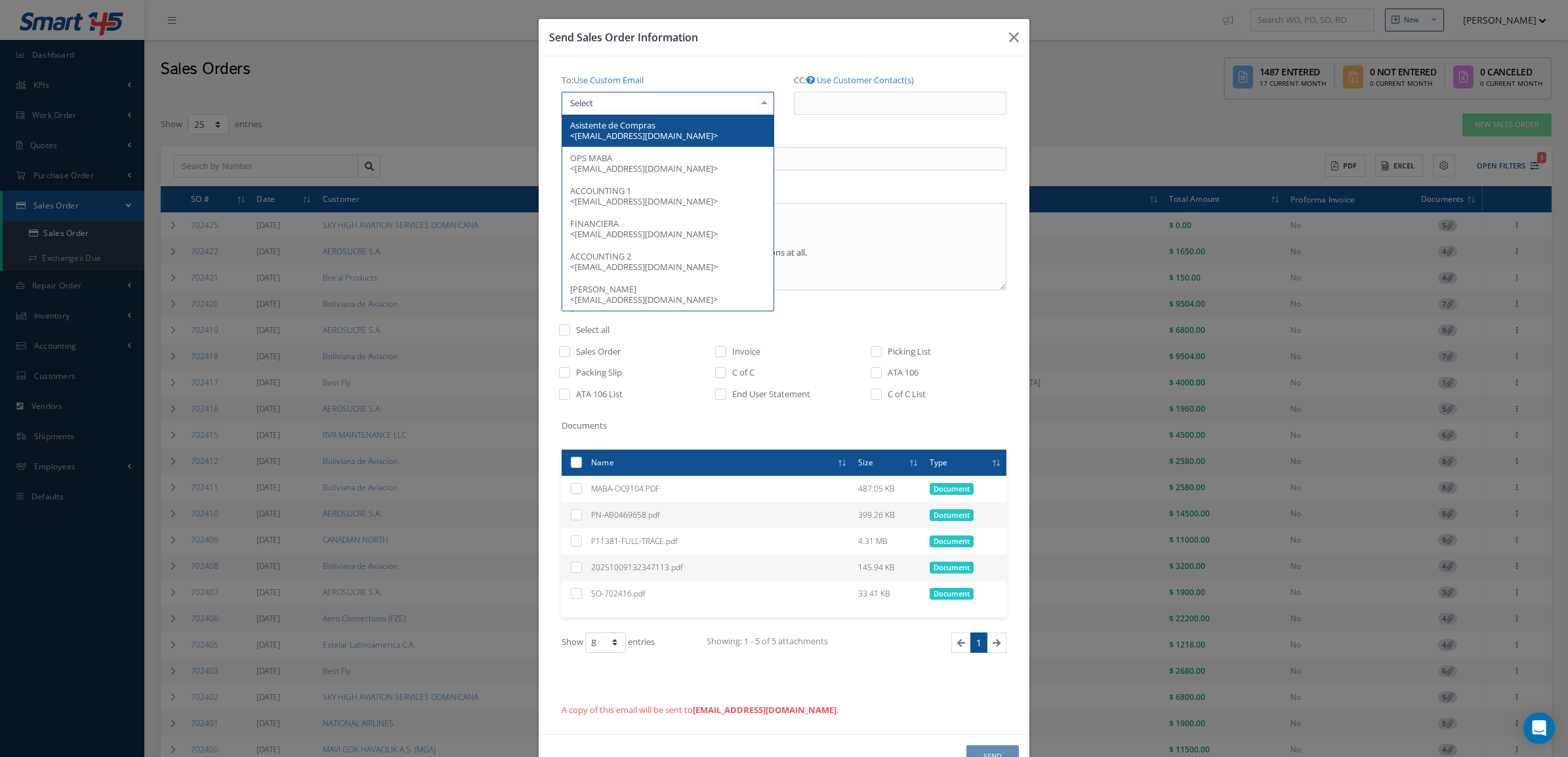
click at [673, 100] on div at bounding box center [667, 104] width 212 height 24
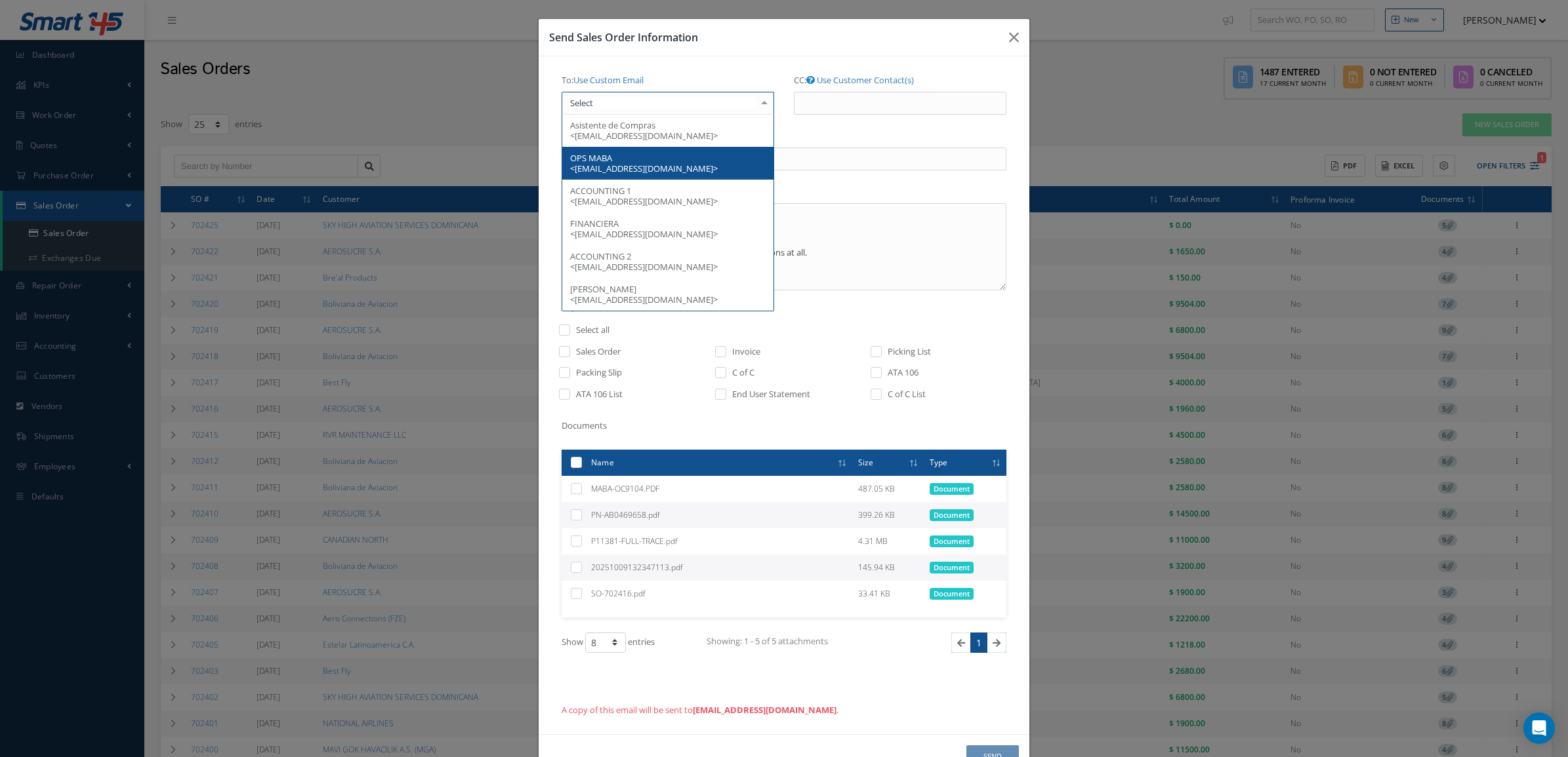
click at [629, 106] on div at bounding box center [667, 104] width 212 height 24
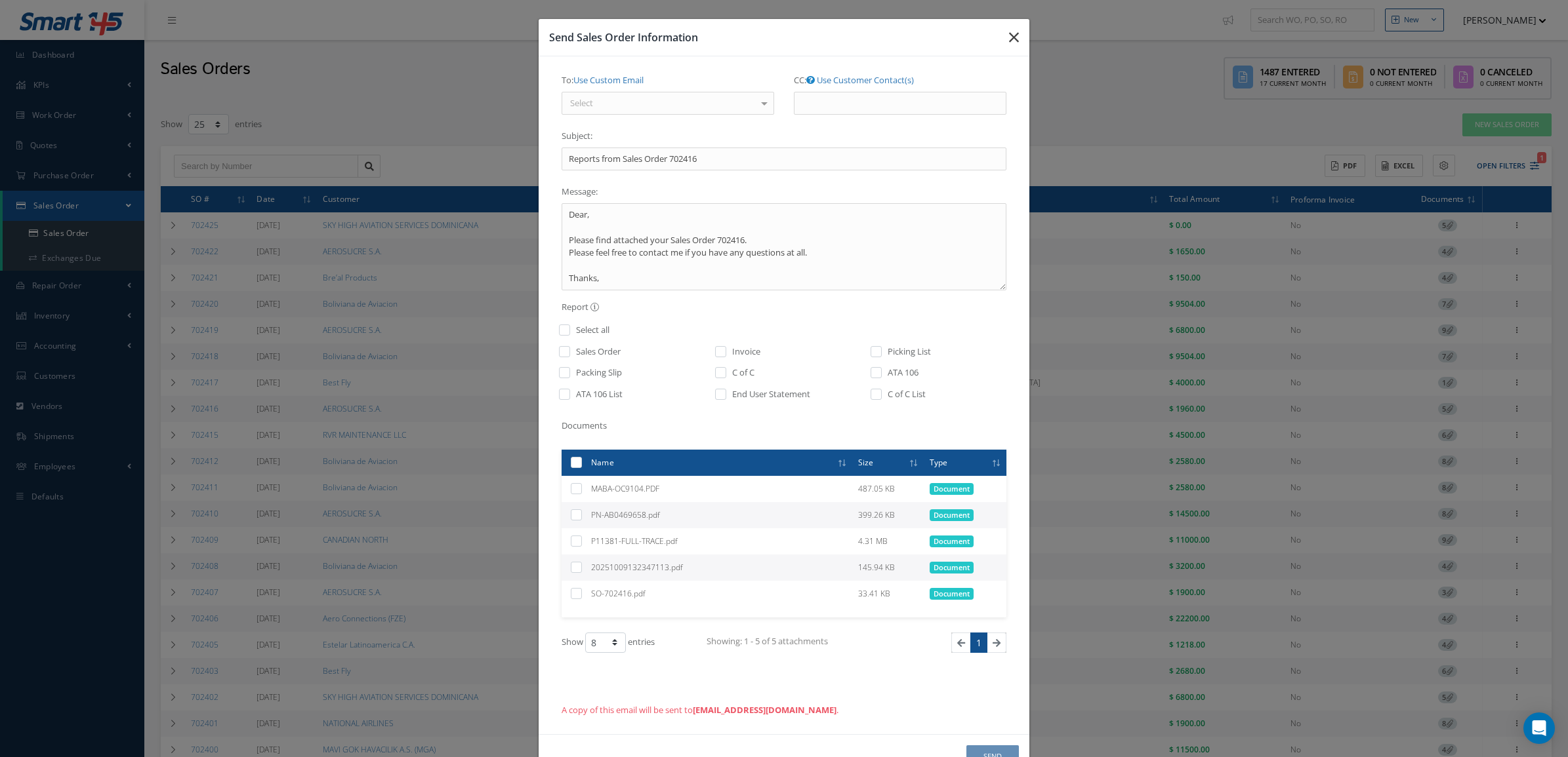
click at [1009, 35] on icon "button" at bounding box center [1014, 37] width 10 height 16
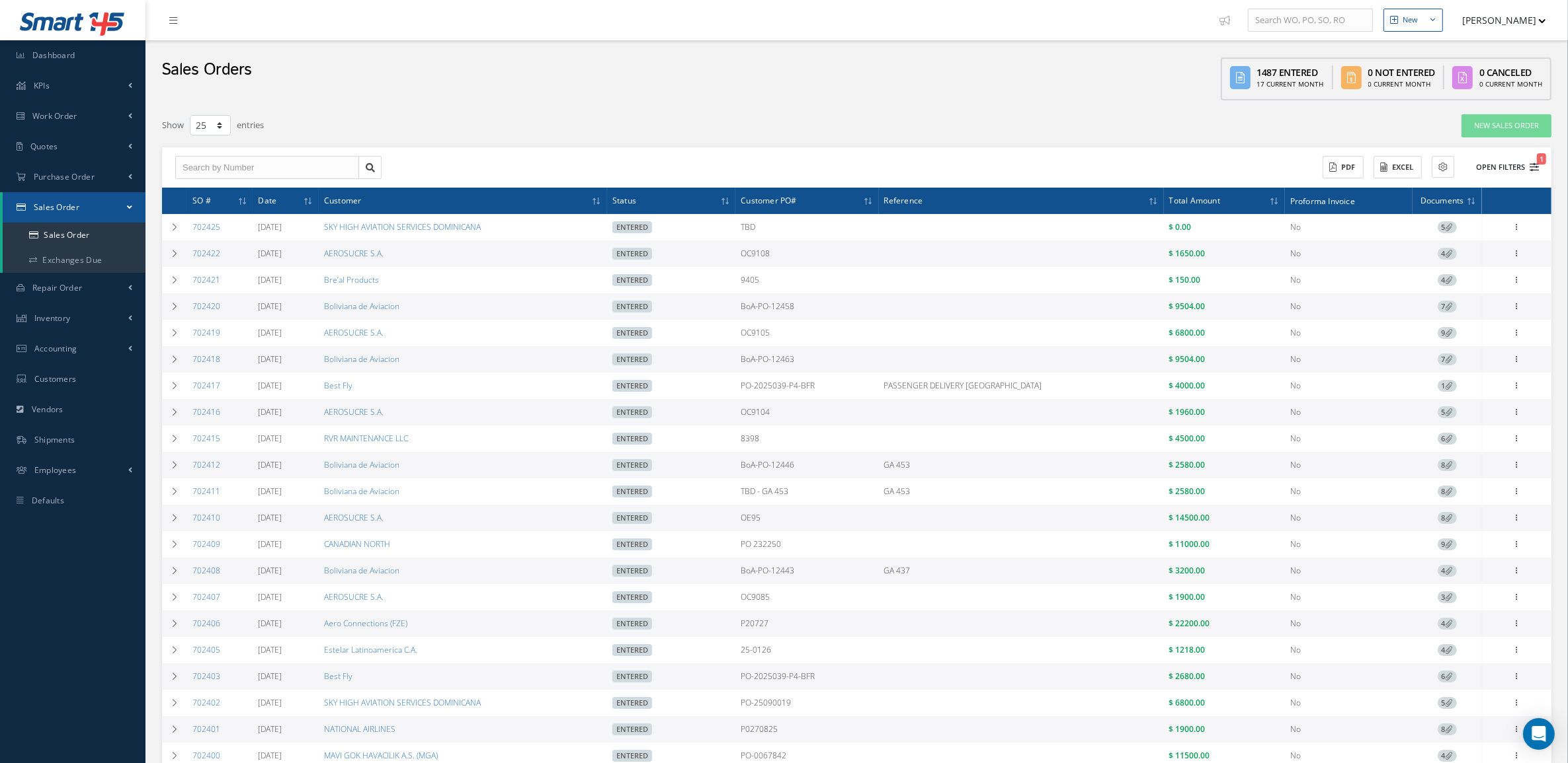
click at [1516, 164] on button "Open Filters 1" at bounding box center [1501, 167] width 75 height 22
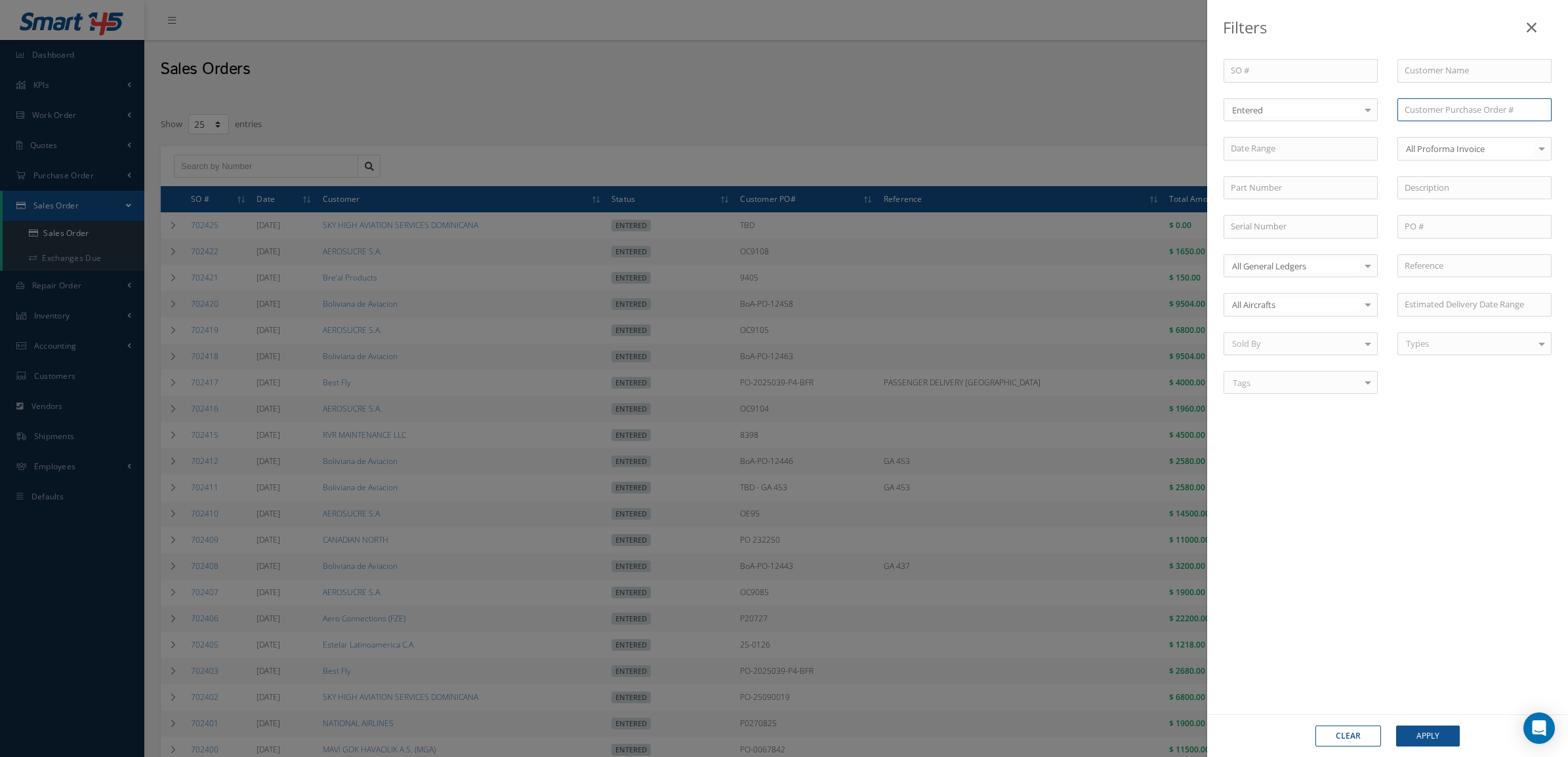
click at [1460, 108] on input "text" at bounding box center [1474, 110] width 154 height 24
click at [1396, 726] on button "Apply" at bounding box center [1428, 736] width 64 height 21
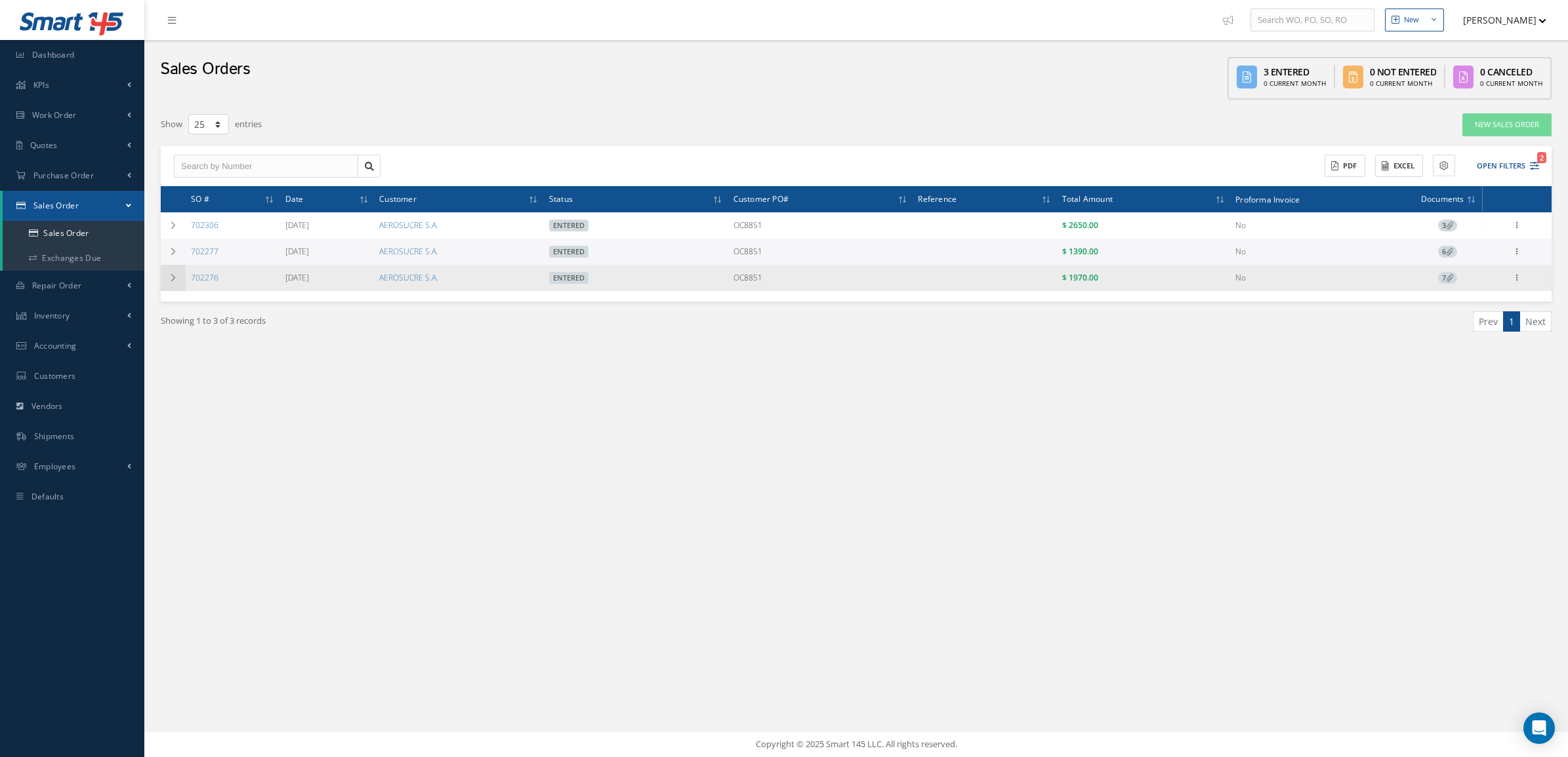
click at [181, 279] on td at bounding box center [173, 278] width 25 height 26
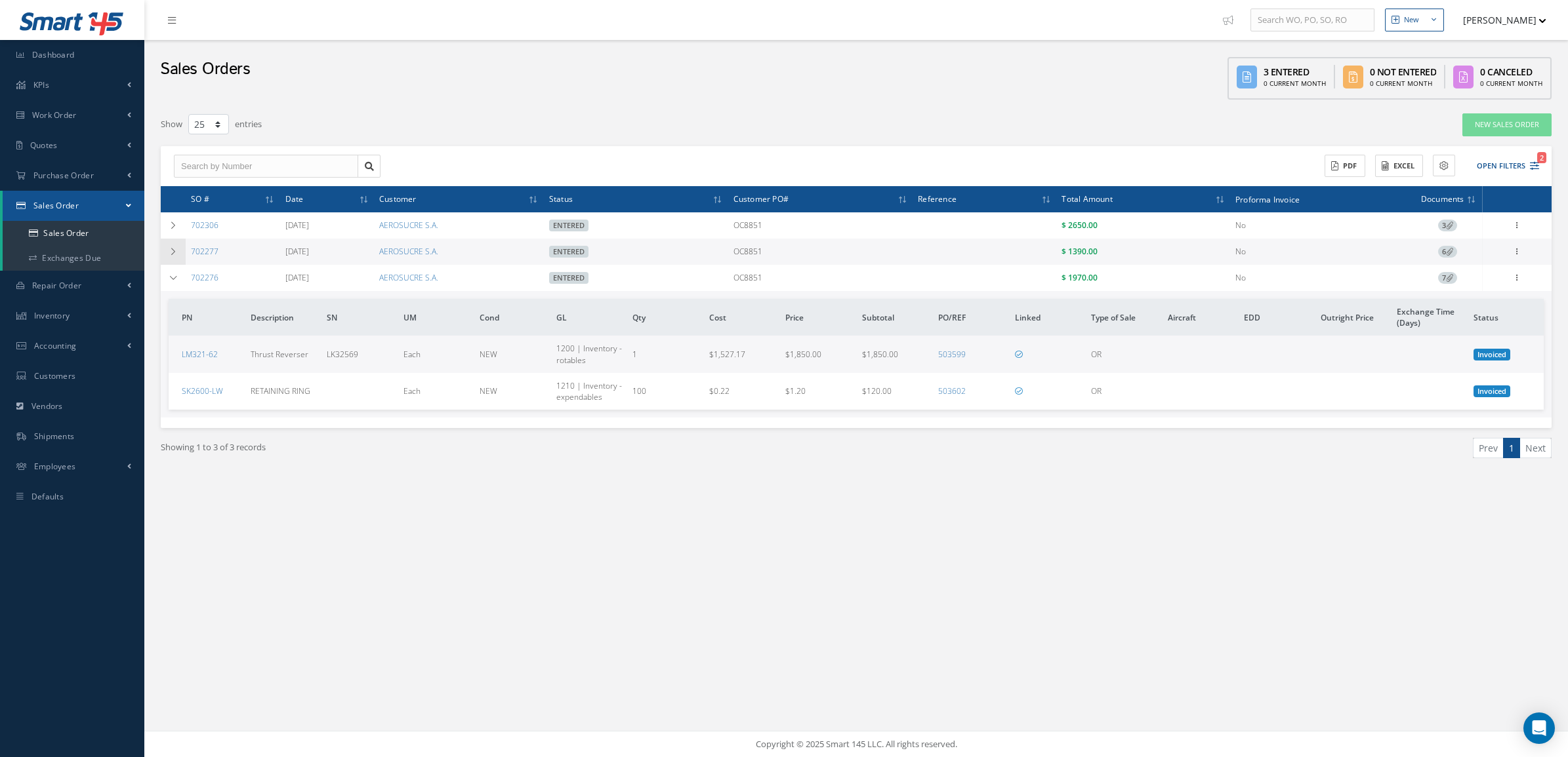
click at [175, 258] on td at bounding box center [173, 252] width 25 height 26
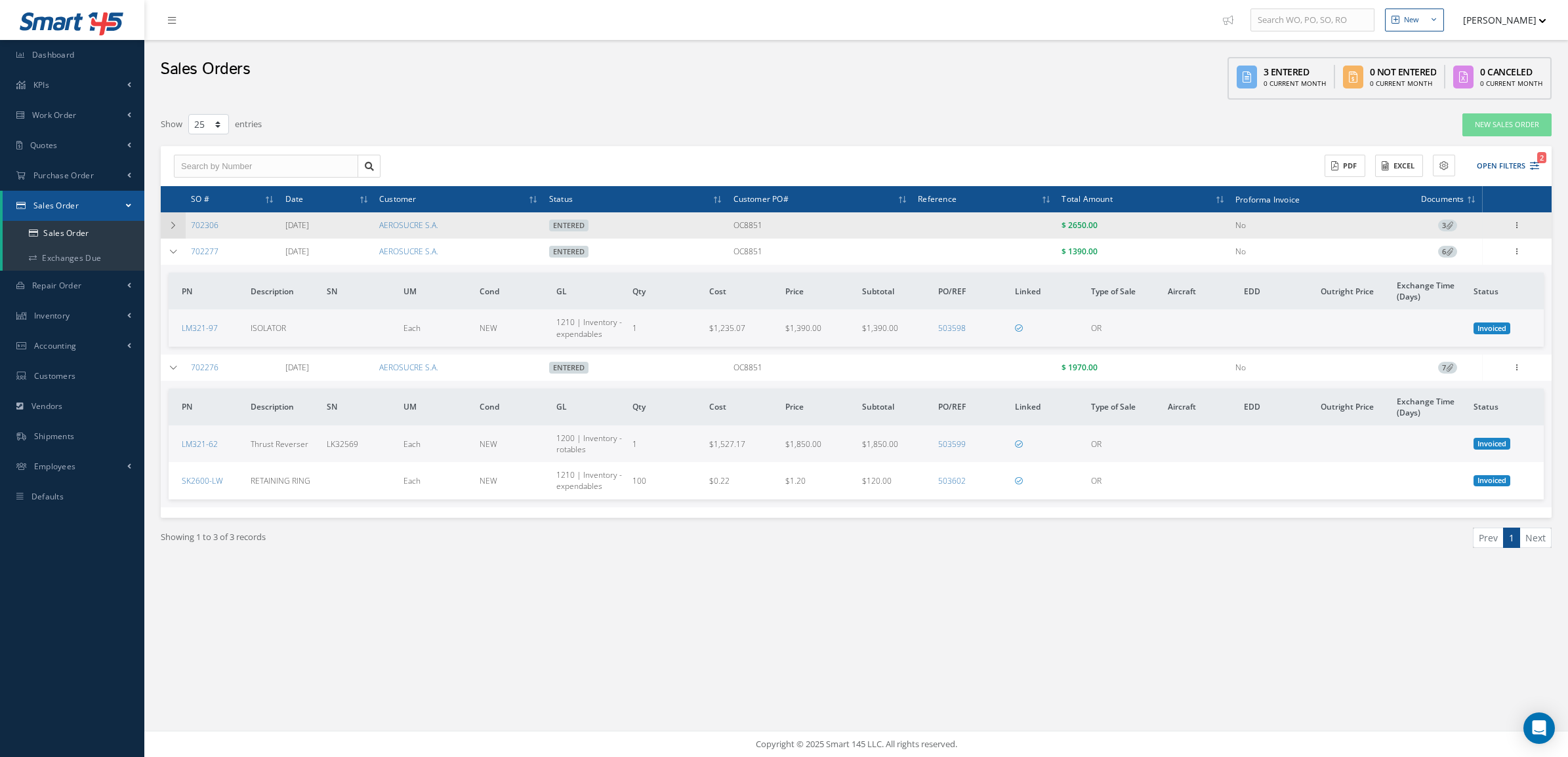
click at [175, 230] on td at bounding box center [173, 225] width 25 height 26
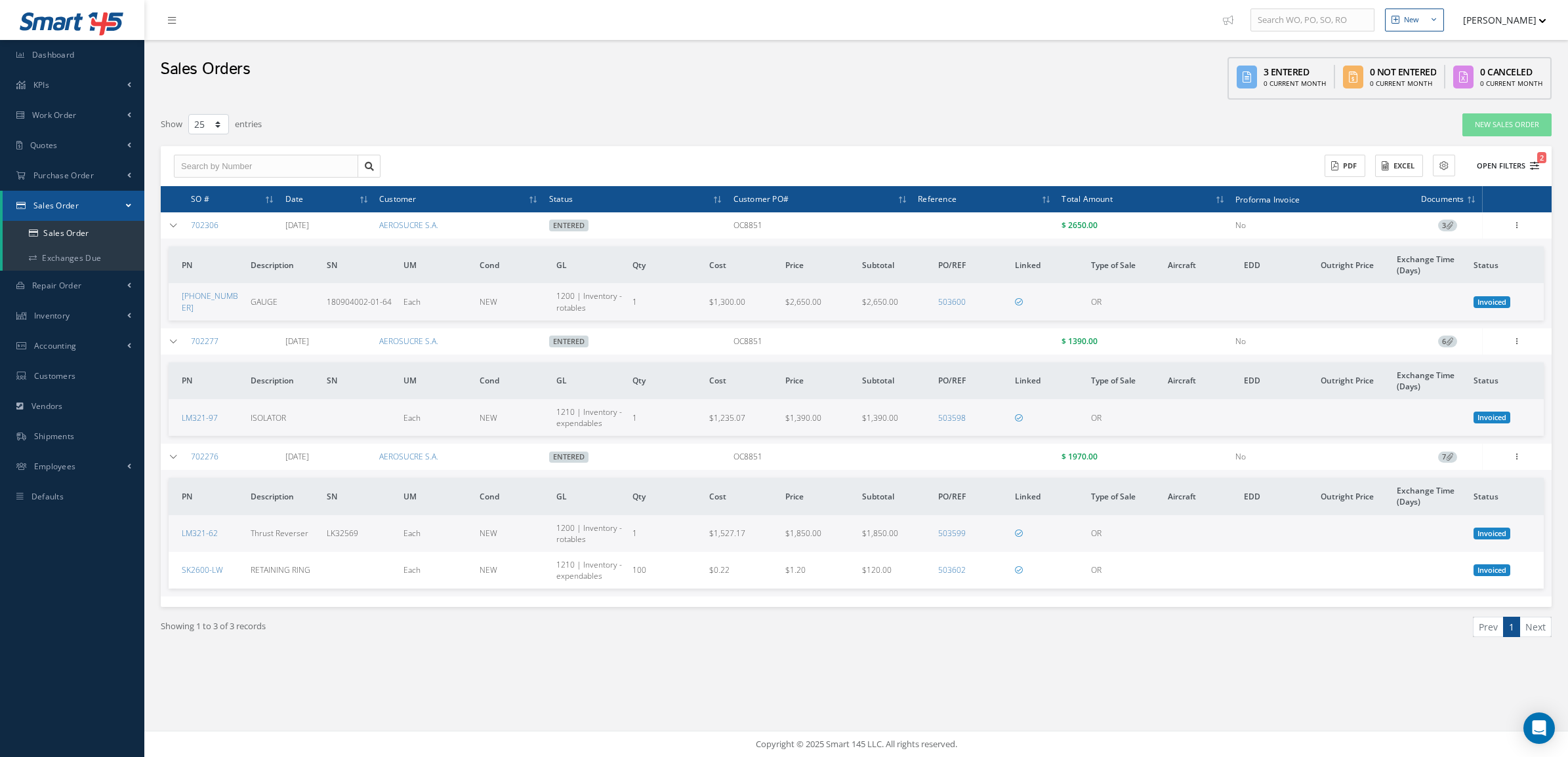
click at [1495, 160] on button "Open Filters 2" at bounding box center [1502, 166] width 74 height 21
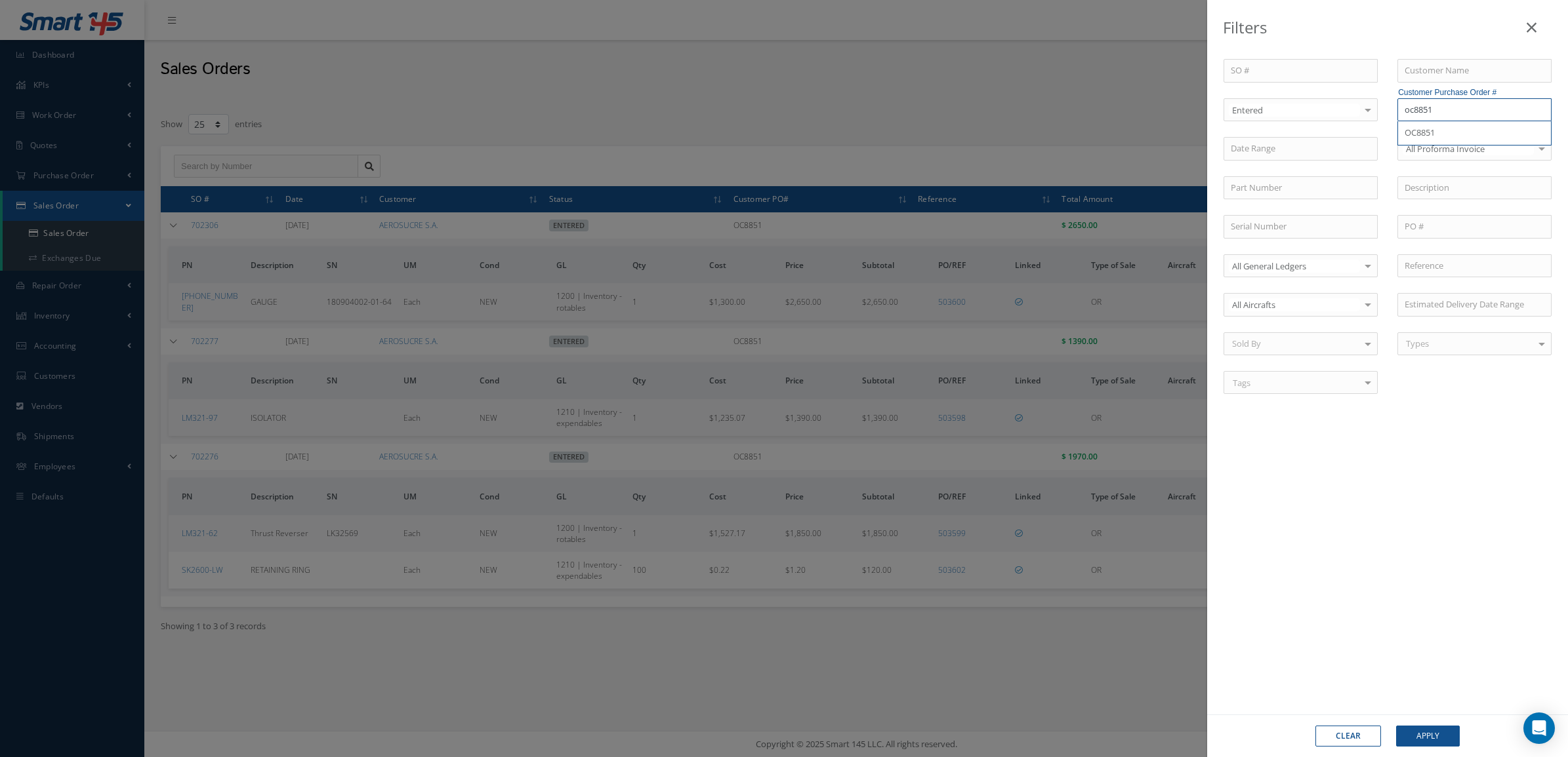
drag, startPoint x: 1448, startPoint y: 113, endPoint x: 1414, endPoint y: 115, distance: 34.1
click at [1414, 115] on input "oc8851" at bounding box center [1474, 110] width 154 height 24
click at [1464, 139] on div "OC8908" at bounding box center [1475, 133] width 140 height 13
type input "OC8908"
click at [1404, 738] on button "Apply" at bounding box center [1428, 736] width 64 height 21
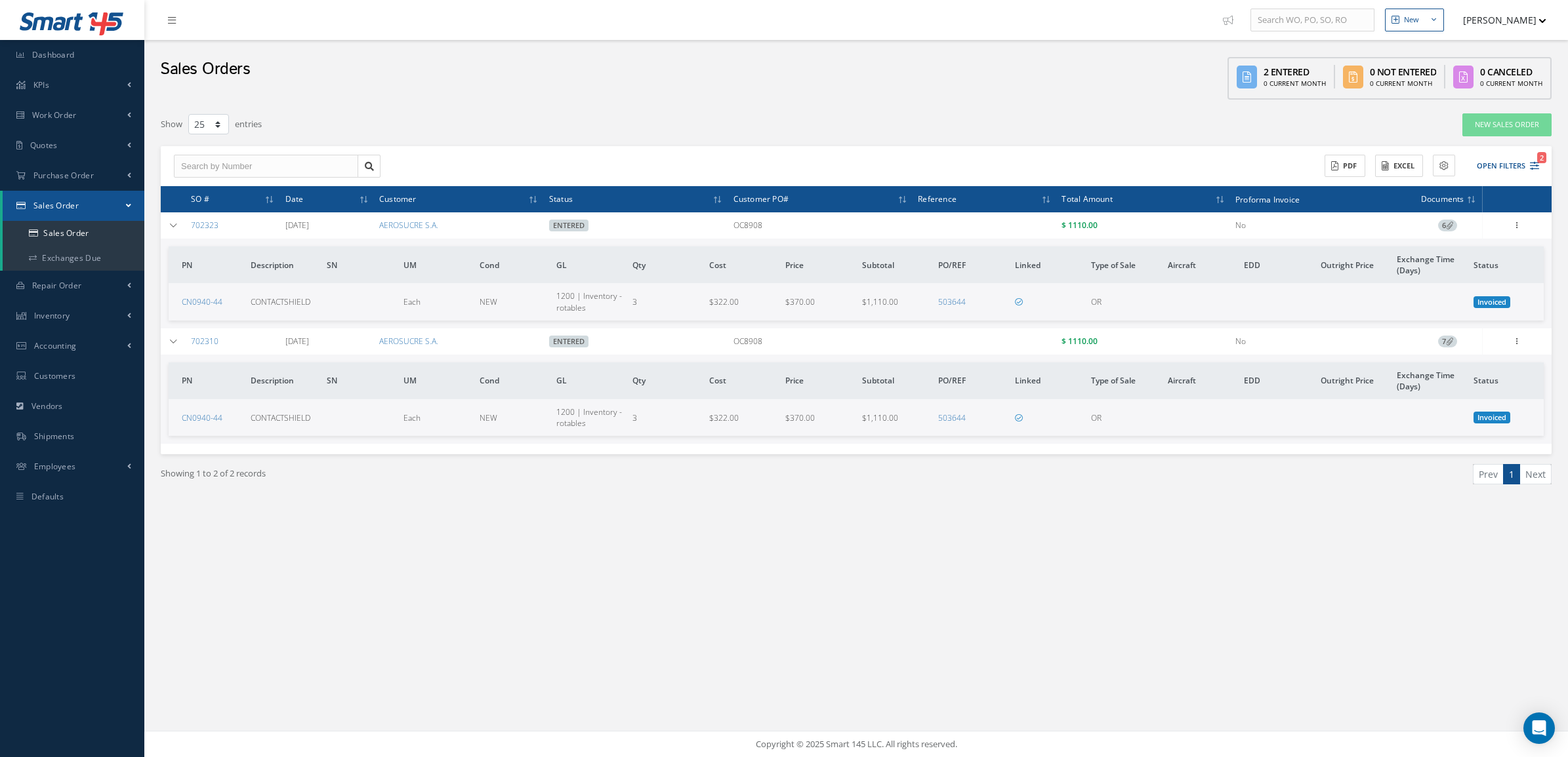
click at [1450, 223] on span "6" at bounding box center [1448, 225] width 19 height 12
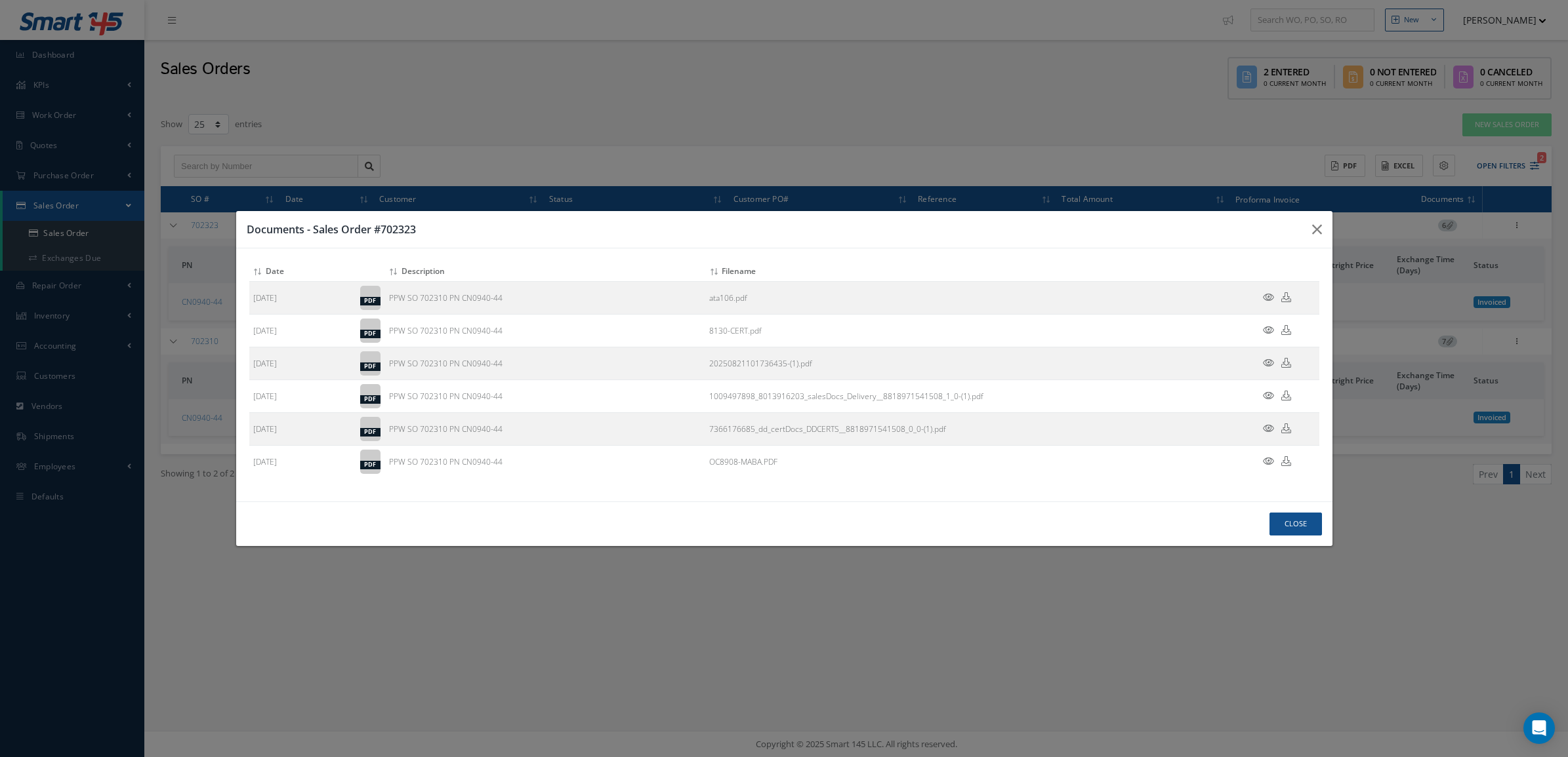
click at [1181, 507] on div "Close" at bounding box center [784, 524] width 1096 height 44
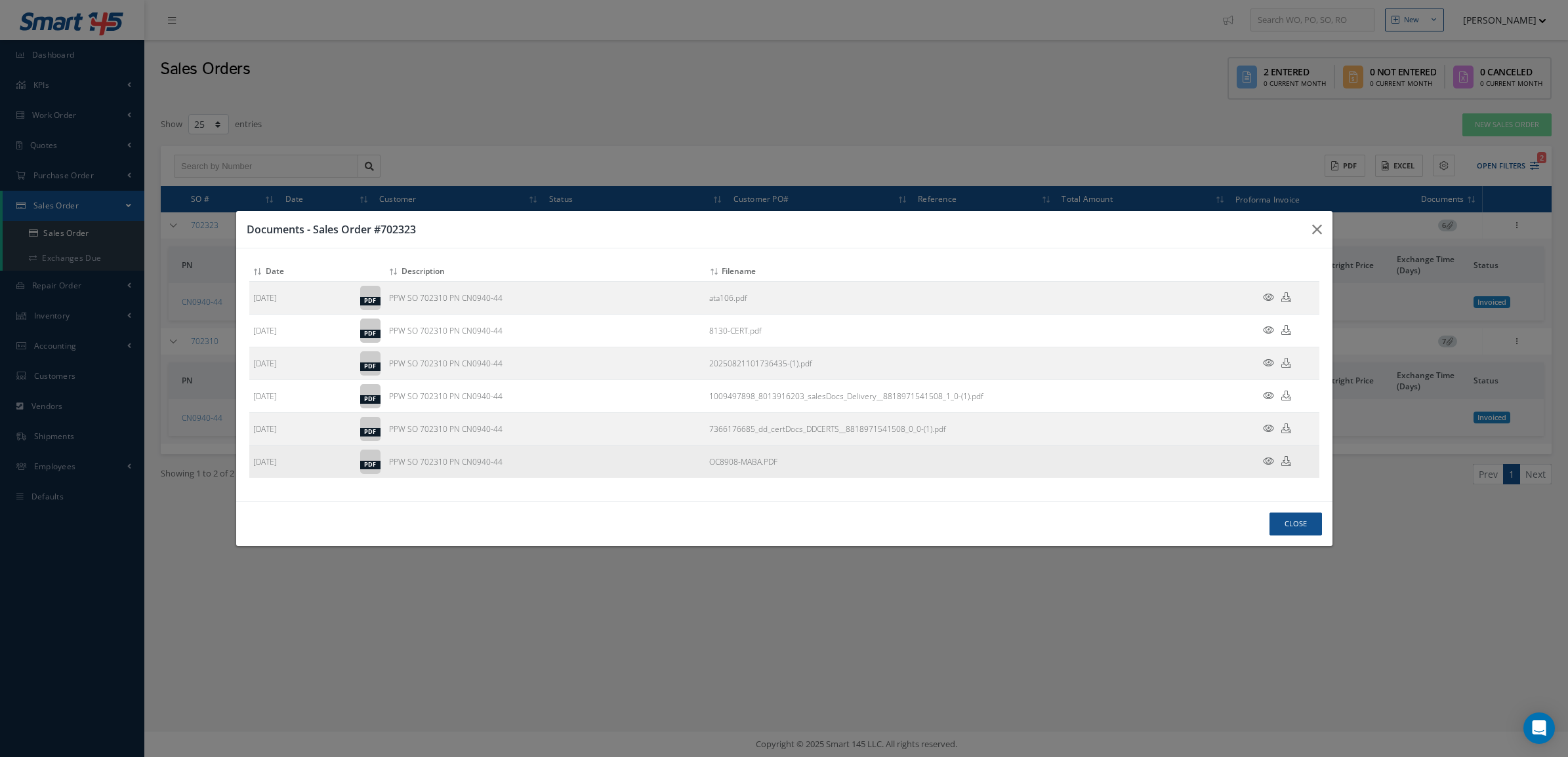
click at [1263, 463] on icon at bounding box center [1269, 461] width 11 height 10
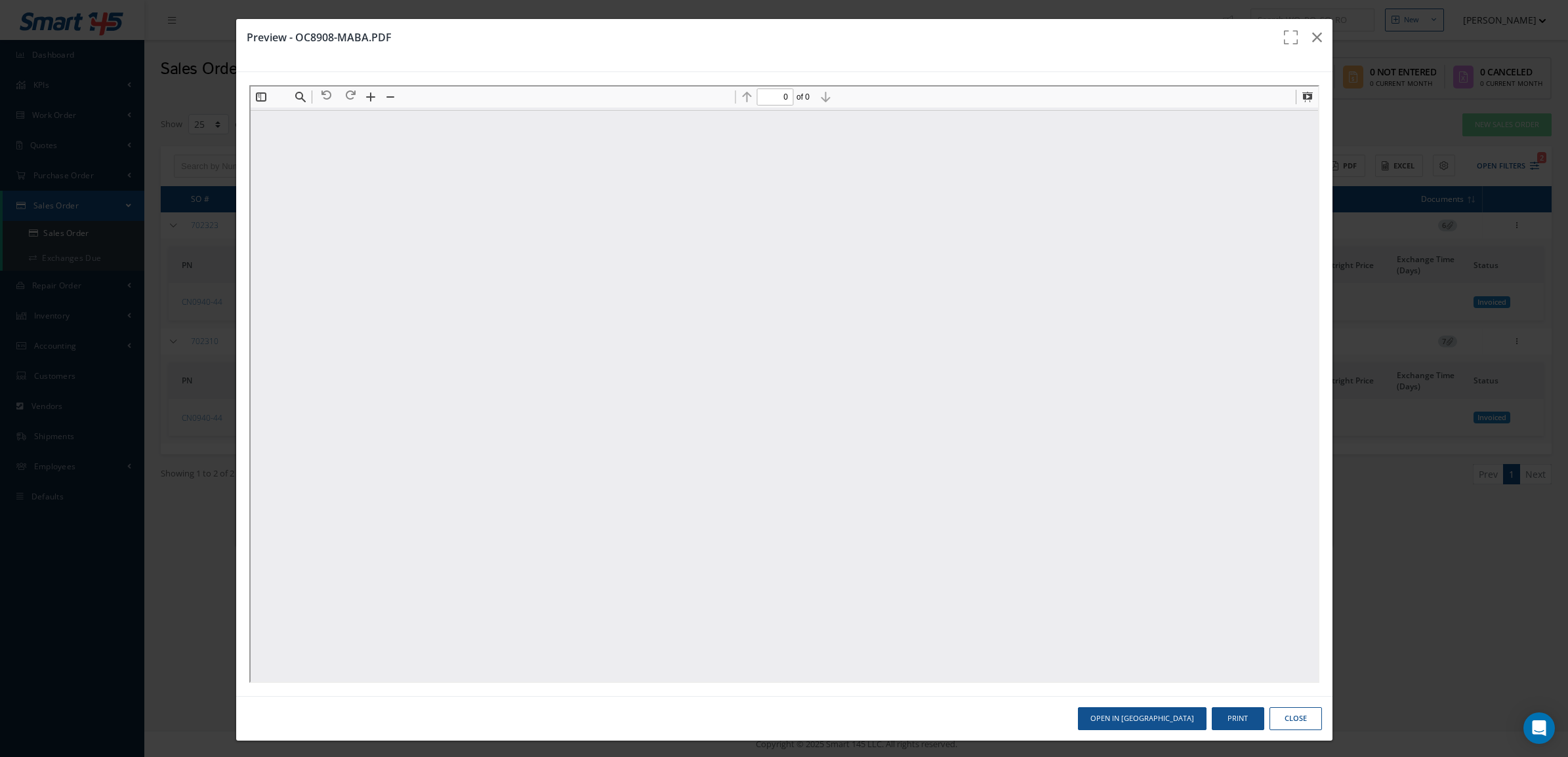
type input "1"
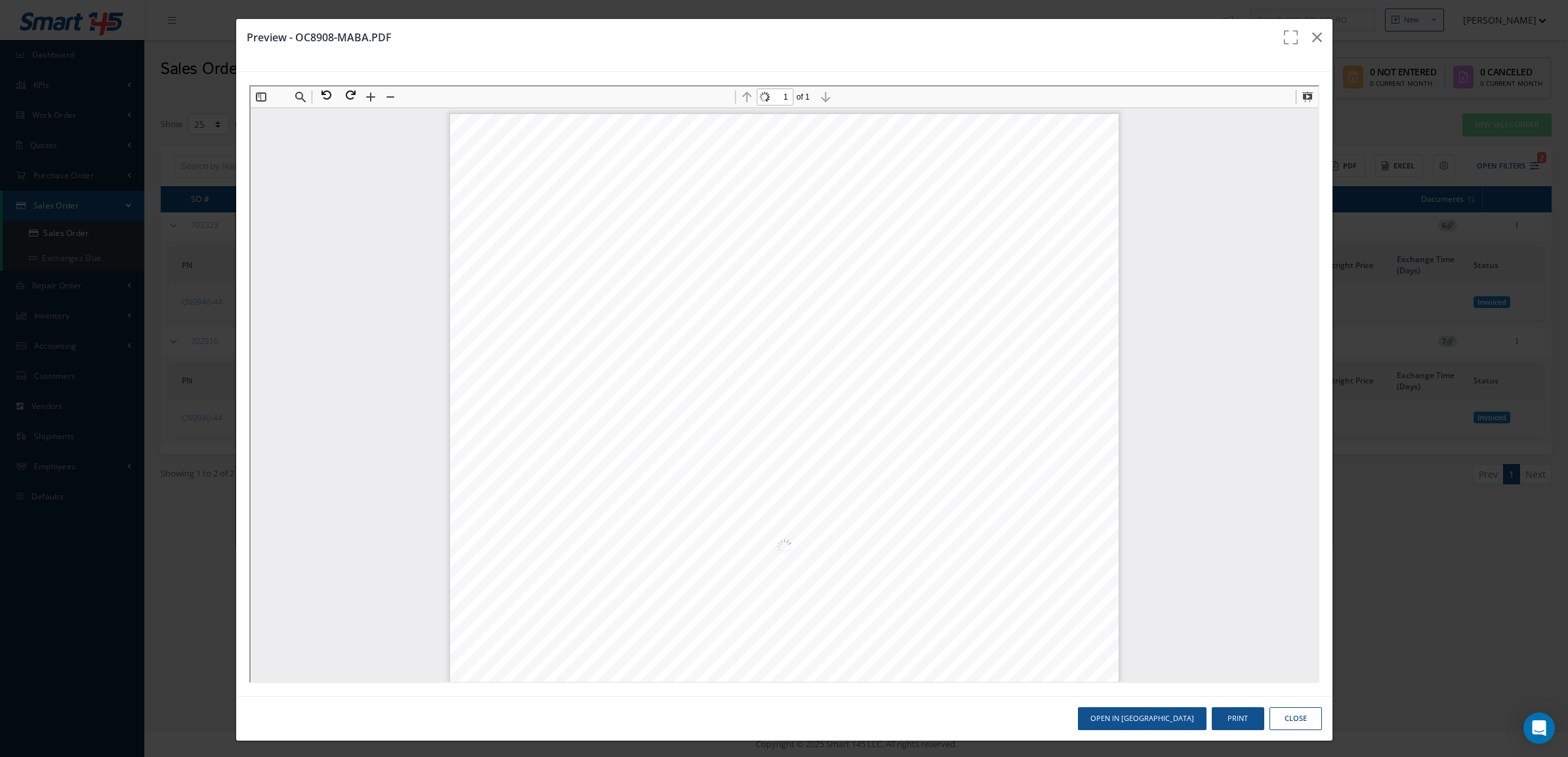
scroll to position [6, 0]
click at [1278, 722] on button "Close" at bounding box center [1295, 718] width 53 height 23
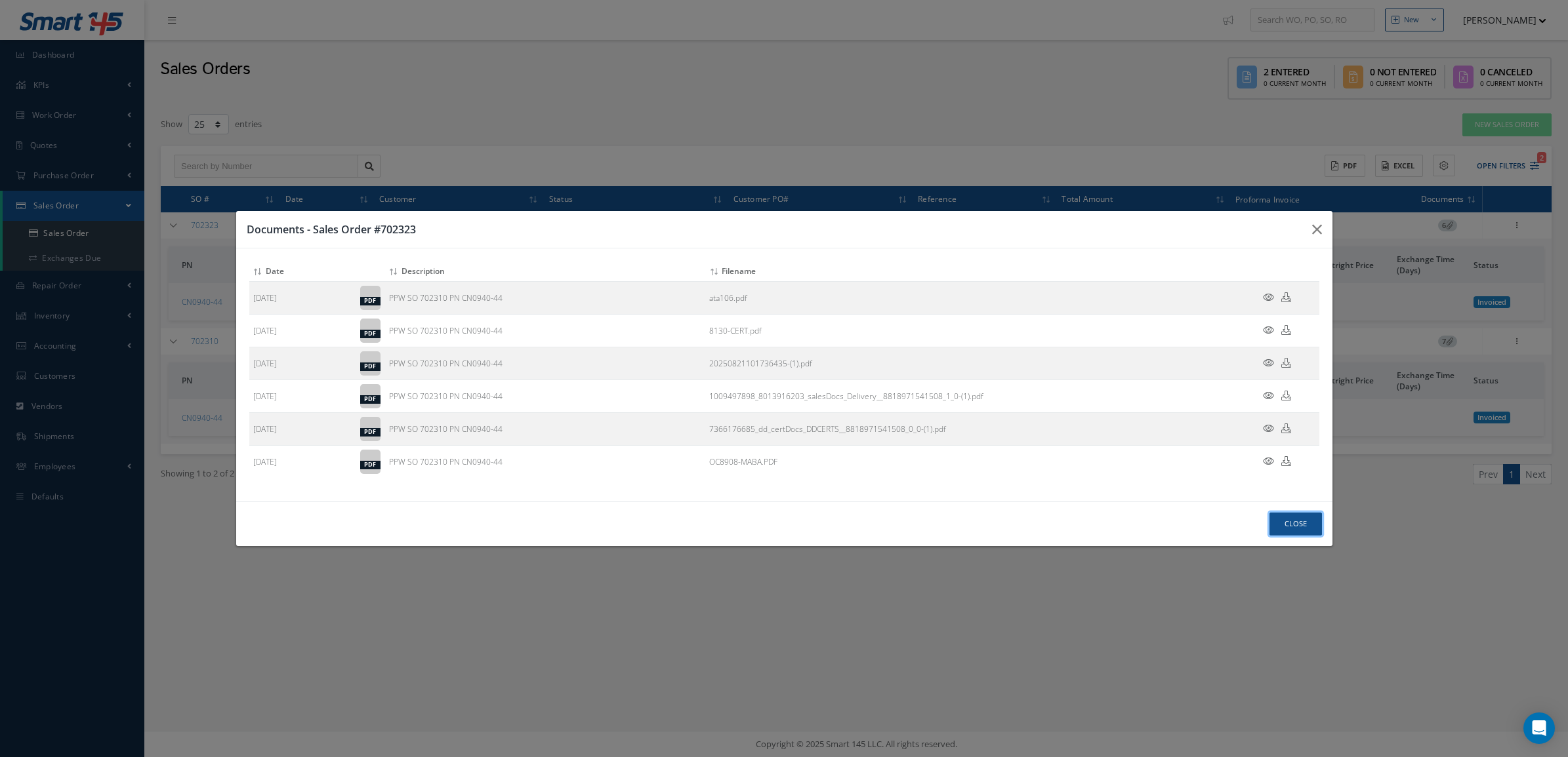
click at [1300, 515] on button "Close" at bounding box center [1295, 524] width 53 height 23
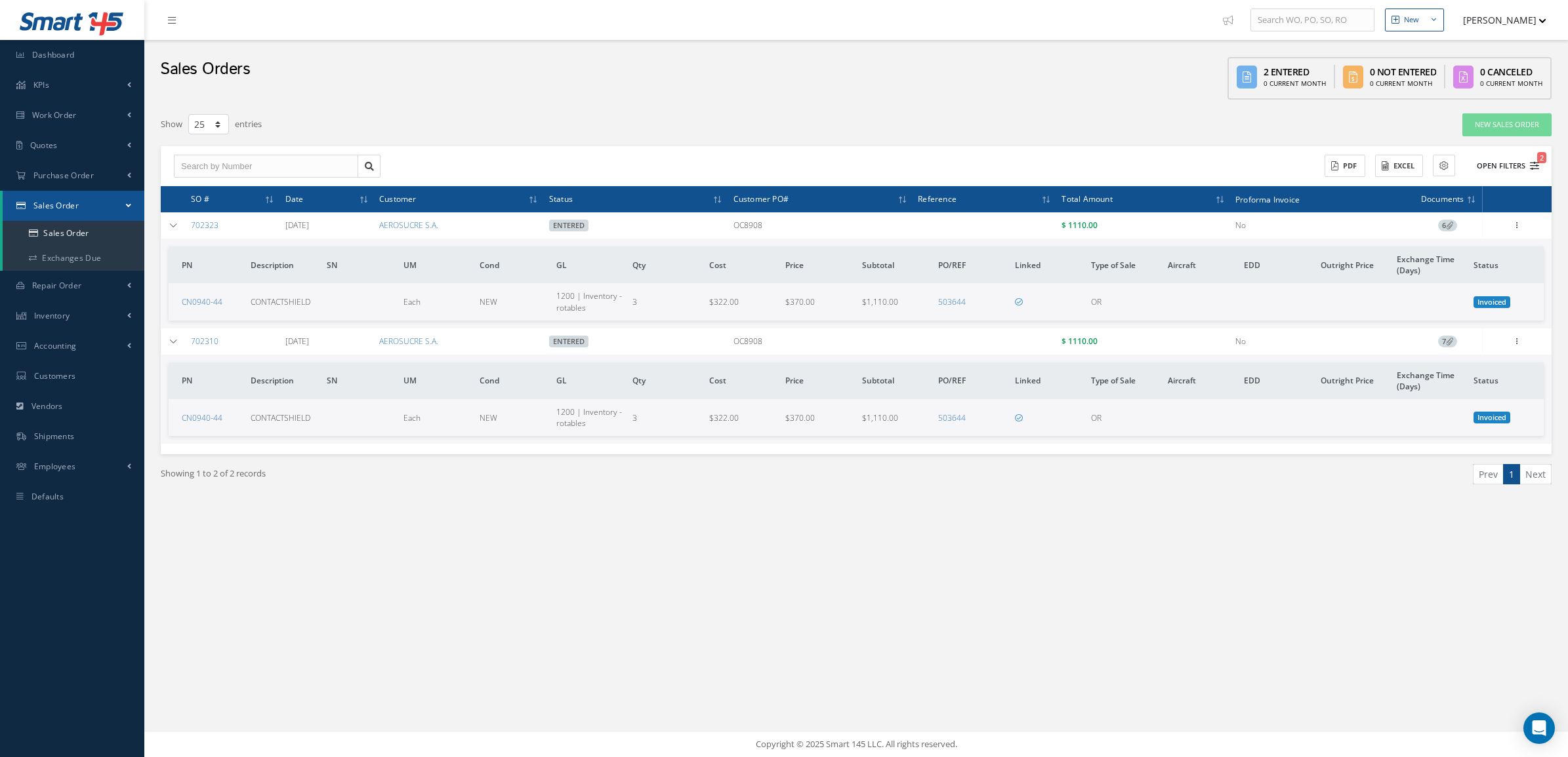
click at [1513, 159] on button "Open Filters 2" at bounding box center [1502, 166] width 74 height 21
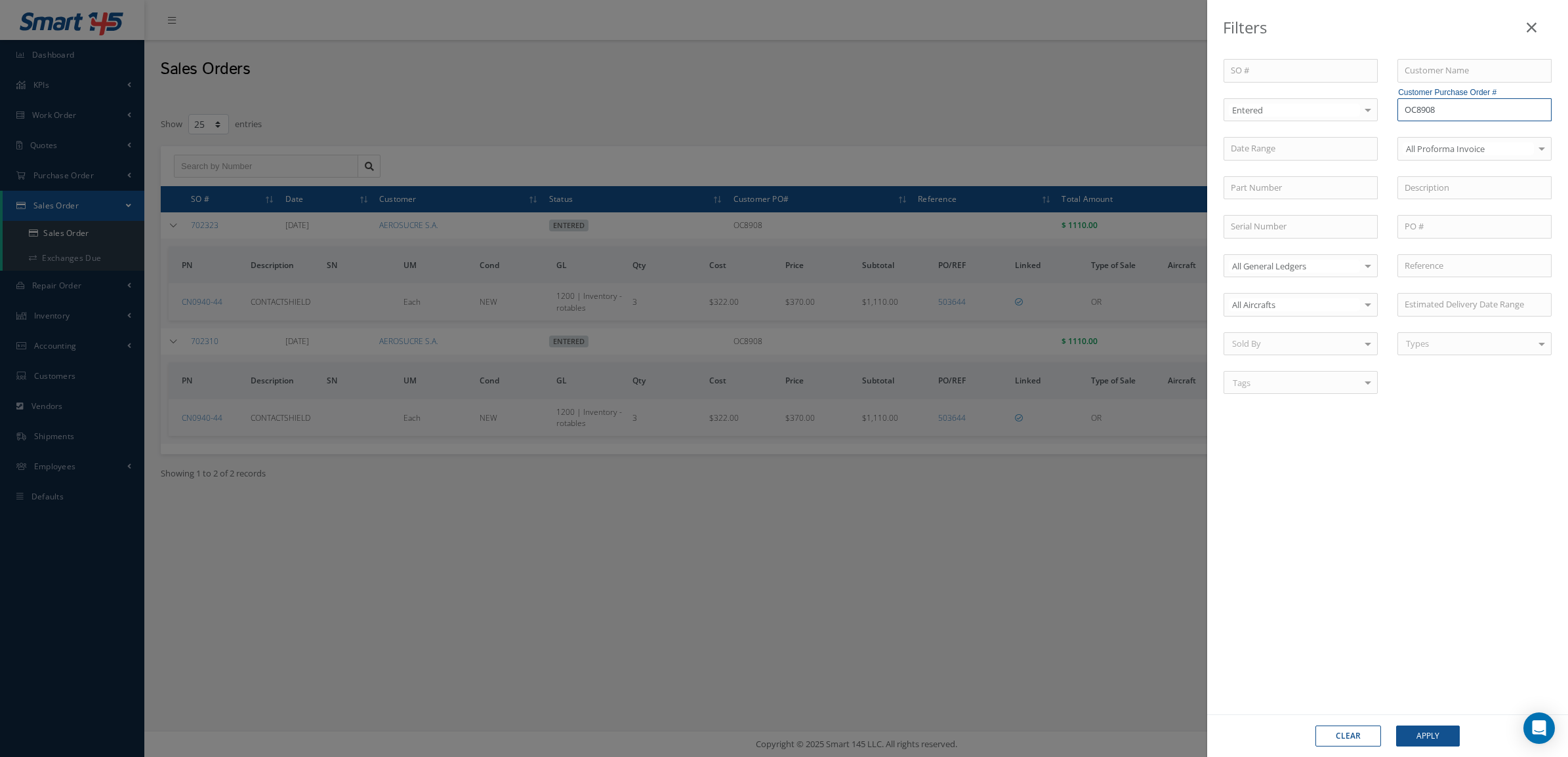
drag, startPoint x: 1446, startPoint y: 110, endPoint x: 1418, endPoint y: 115, distance: 28.4
click at [1418, 115] on input "OC8908" at bounding box center [1474, 110] width 154 height 24
type input "OC8851"
click at [1396, 726] on button "Apply" at bounding box center [1428, 736] width 64 height 21
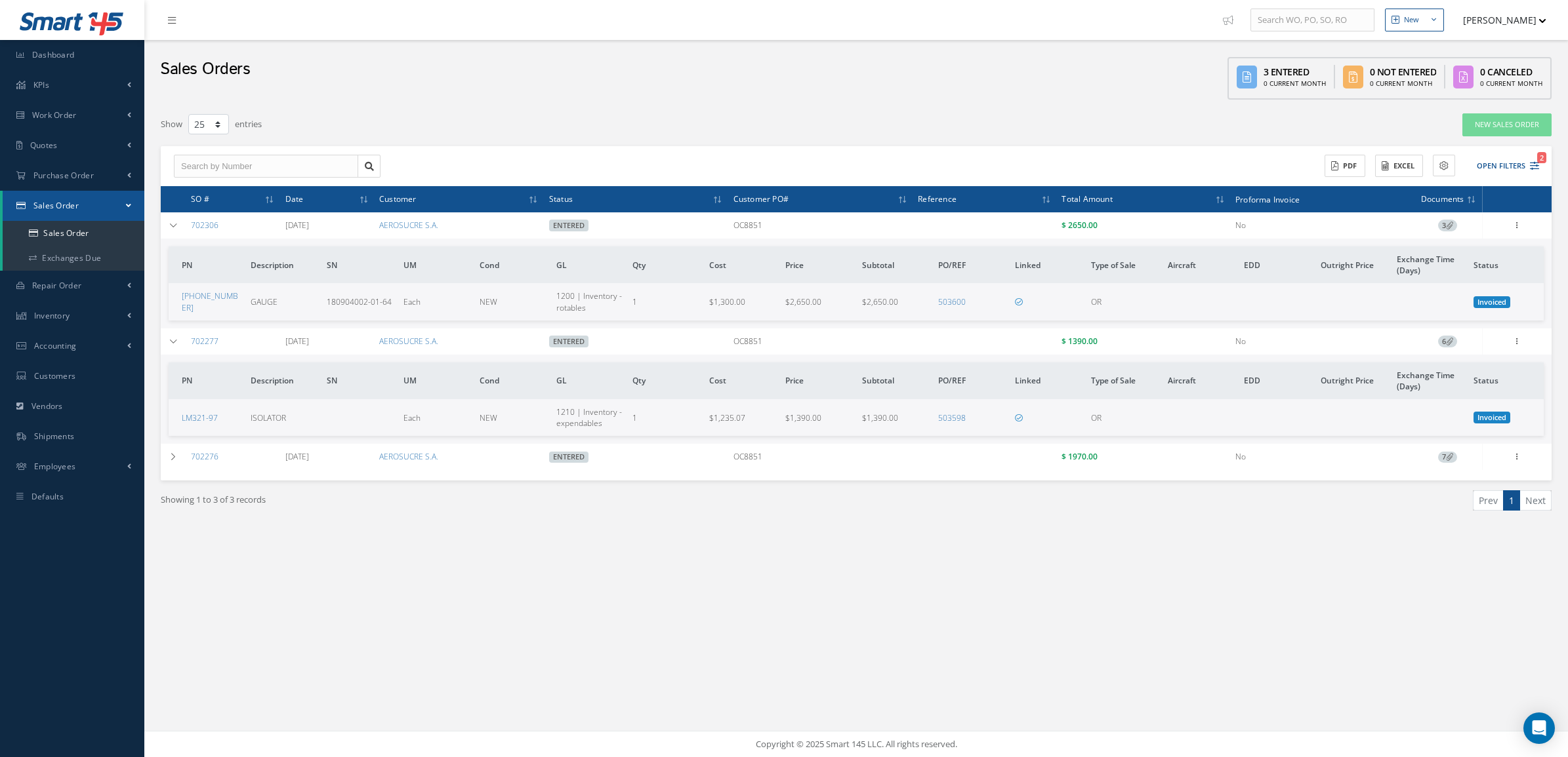
click at [1444, 225] on span "3" at bounding box center [1448, 225] width 19 height 12
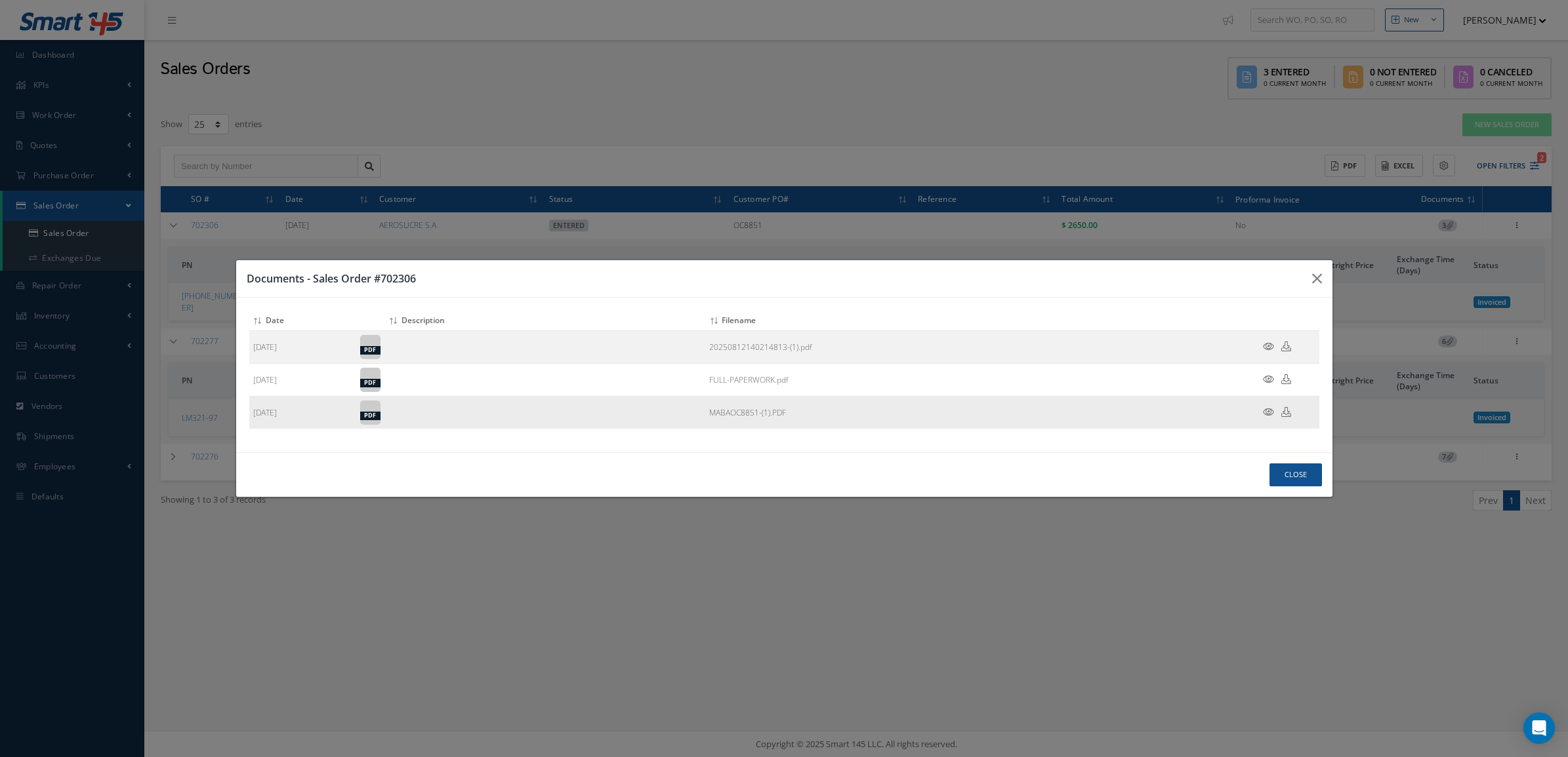
click at [1266, 411] on icon at bounding box center [1269, 412] width 11 height 10
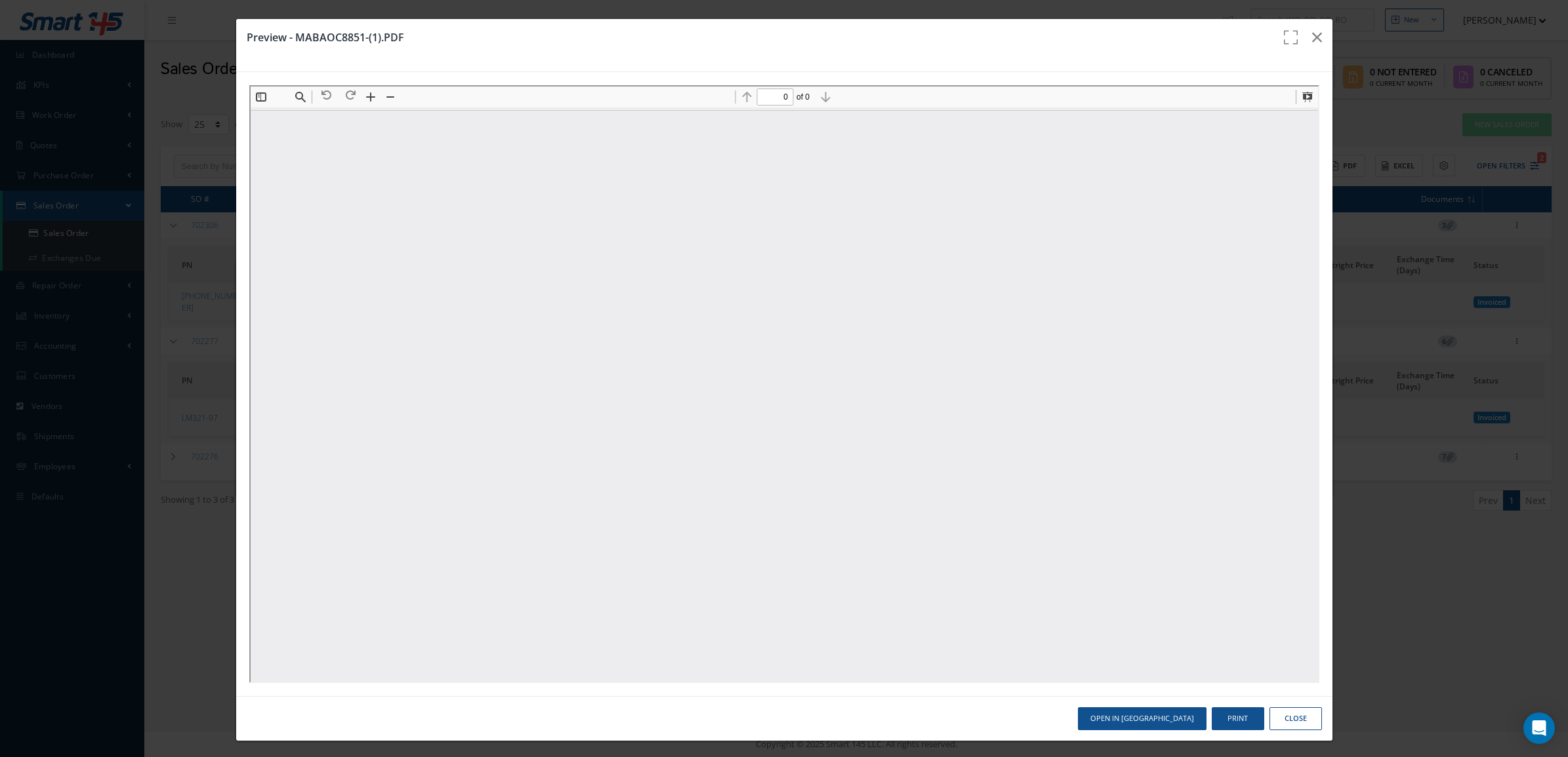
type input "1"
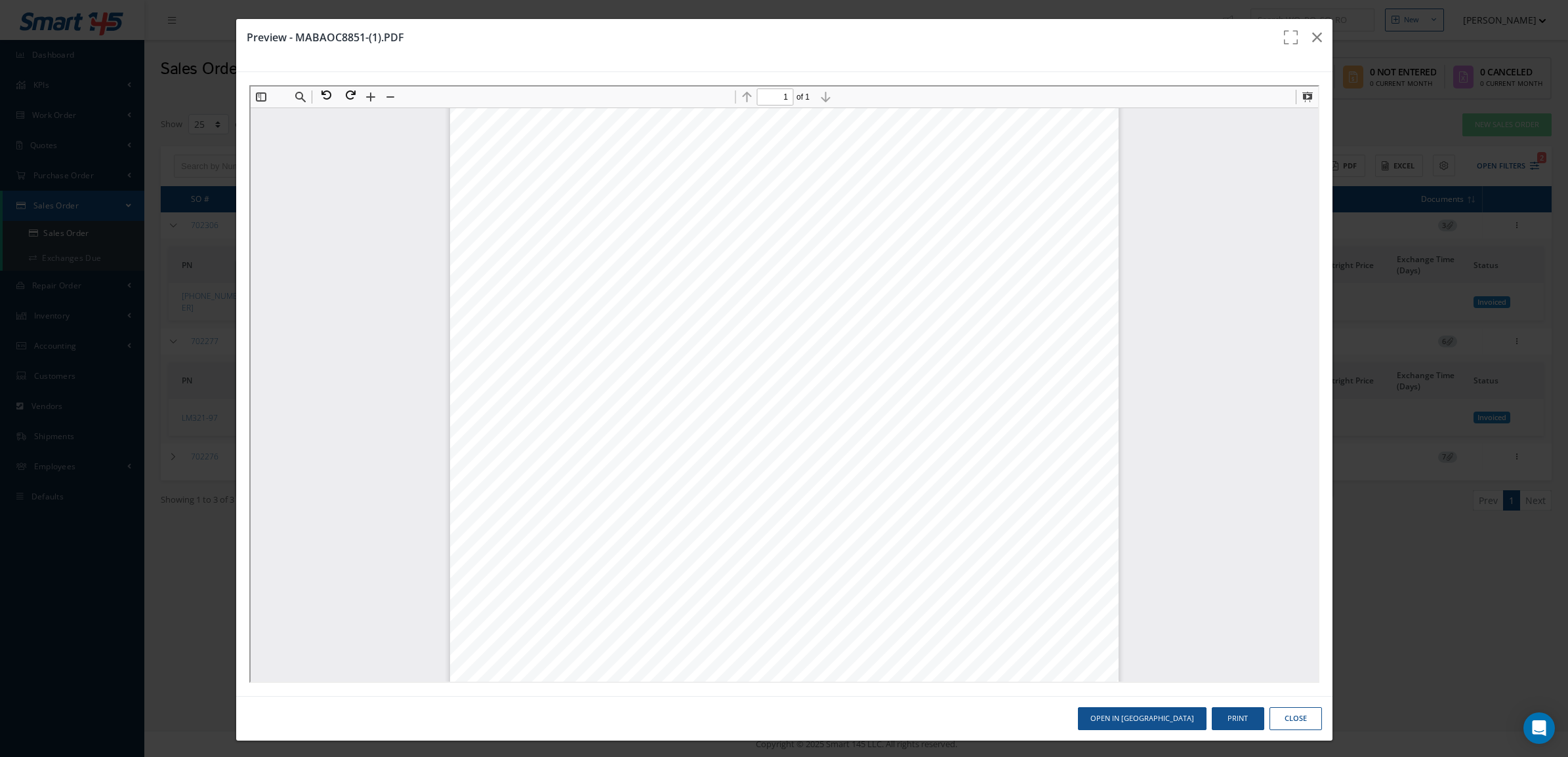
scroll to position [171, 0]
click at [1143, 335] on div "DATOS DE PROVEEDOR Y CONTACTO COMERCIAL RAZON SOCIAL: DIRECCION: NIT o C.C.: P/…" at bounding box center [782, 375] width 1067 height 877
click at [1312, 36] on button "button" at bounding box center [1317, 37] width 31 height 37
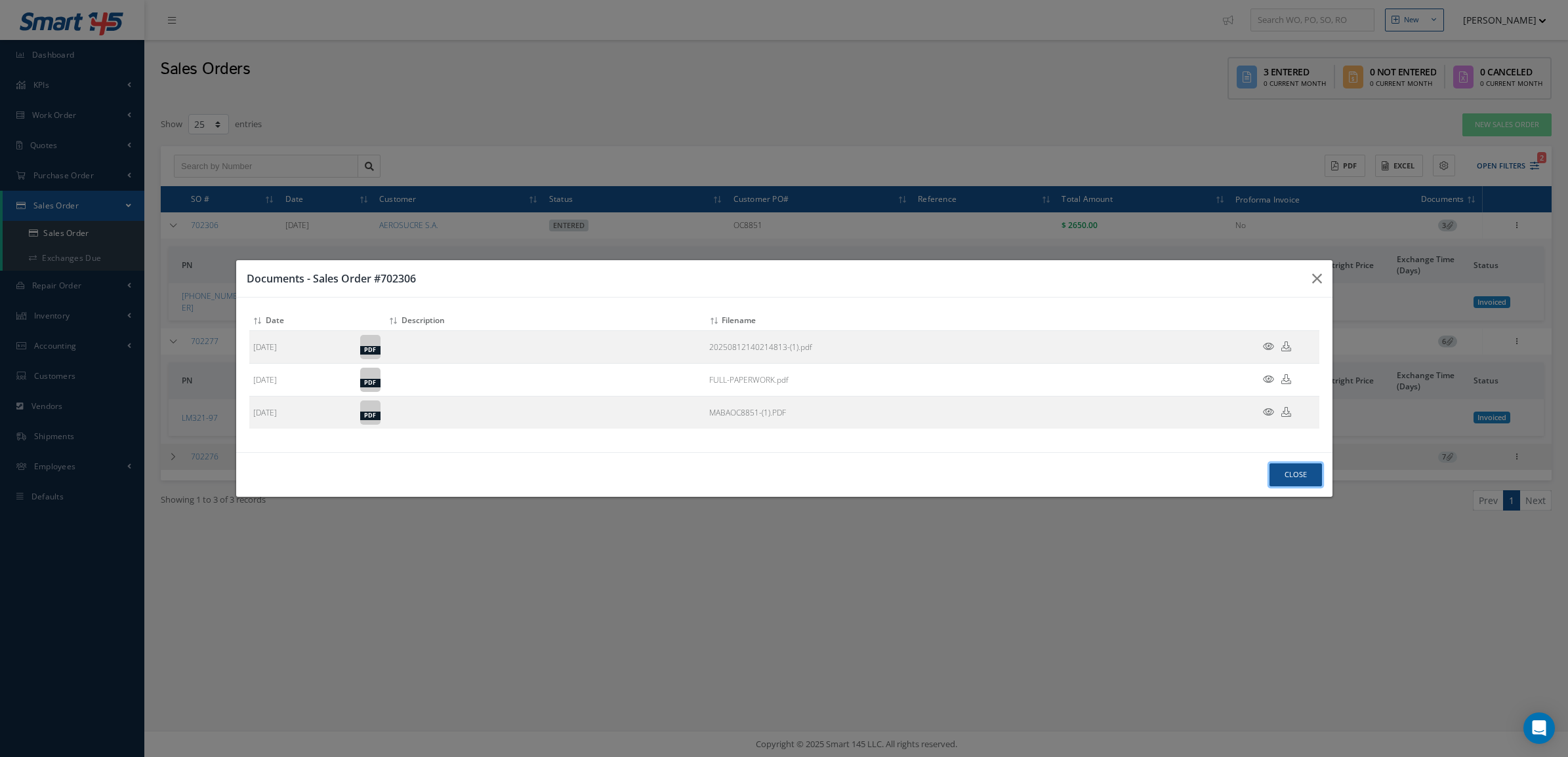
click at [1306, 474] on button "Close" at bounding box center [1295, 475] width 53 height 23
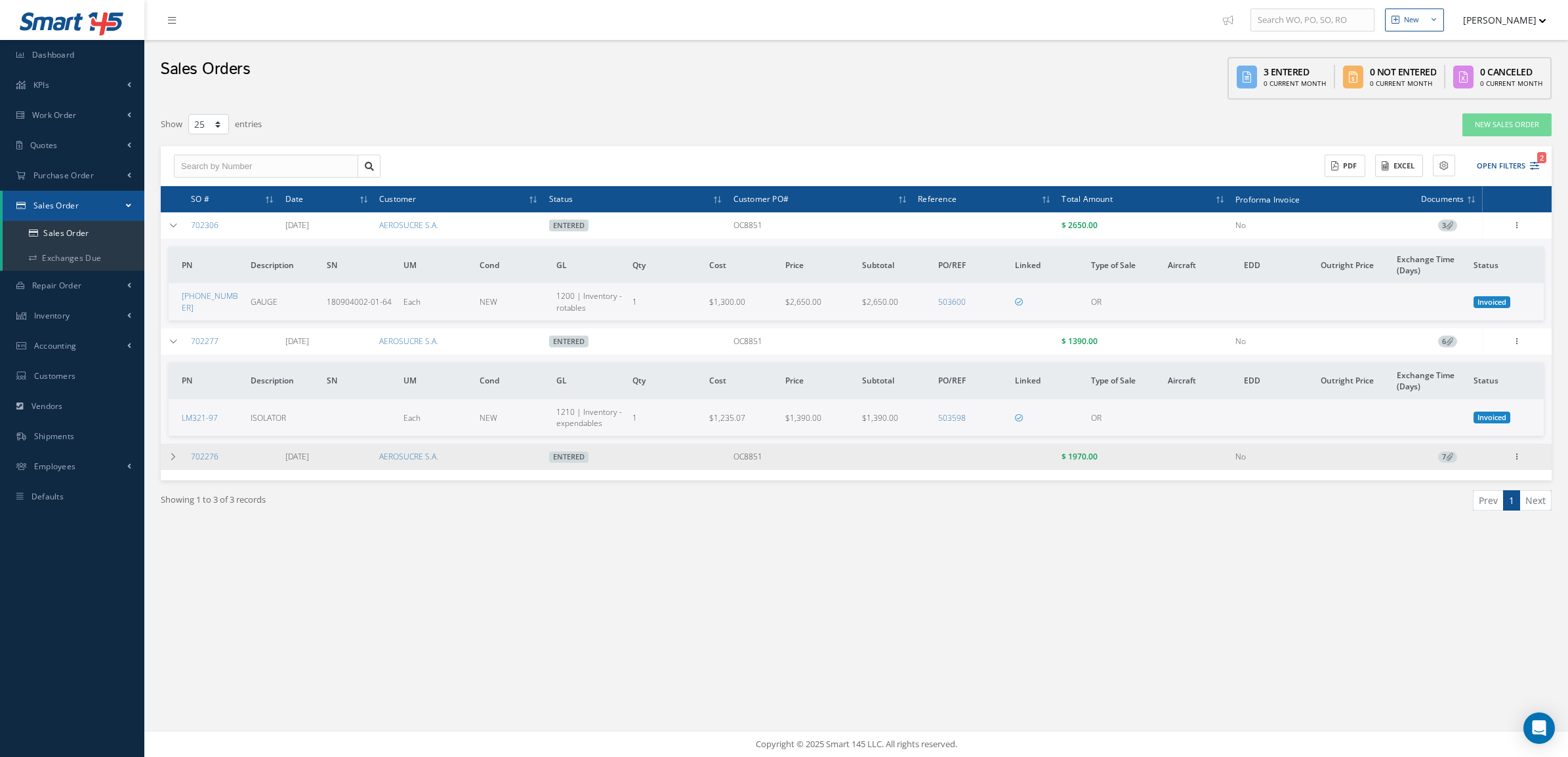
click at [1443, 462] on span "7" at bounding box center [1448, 457] width 19 height 12
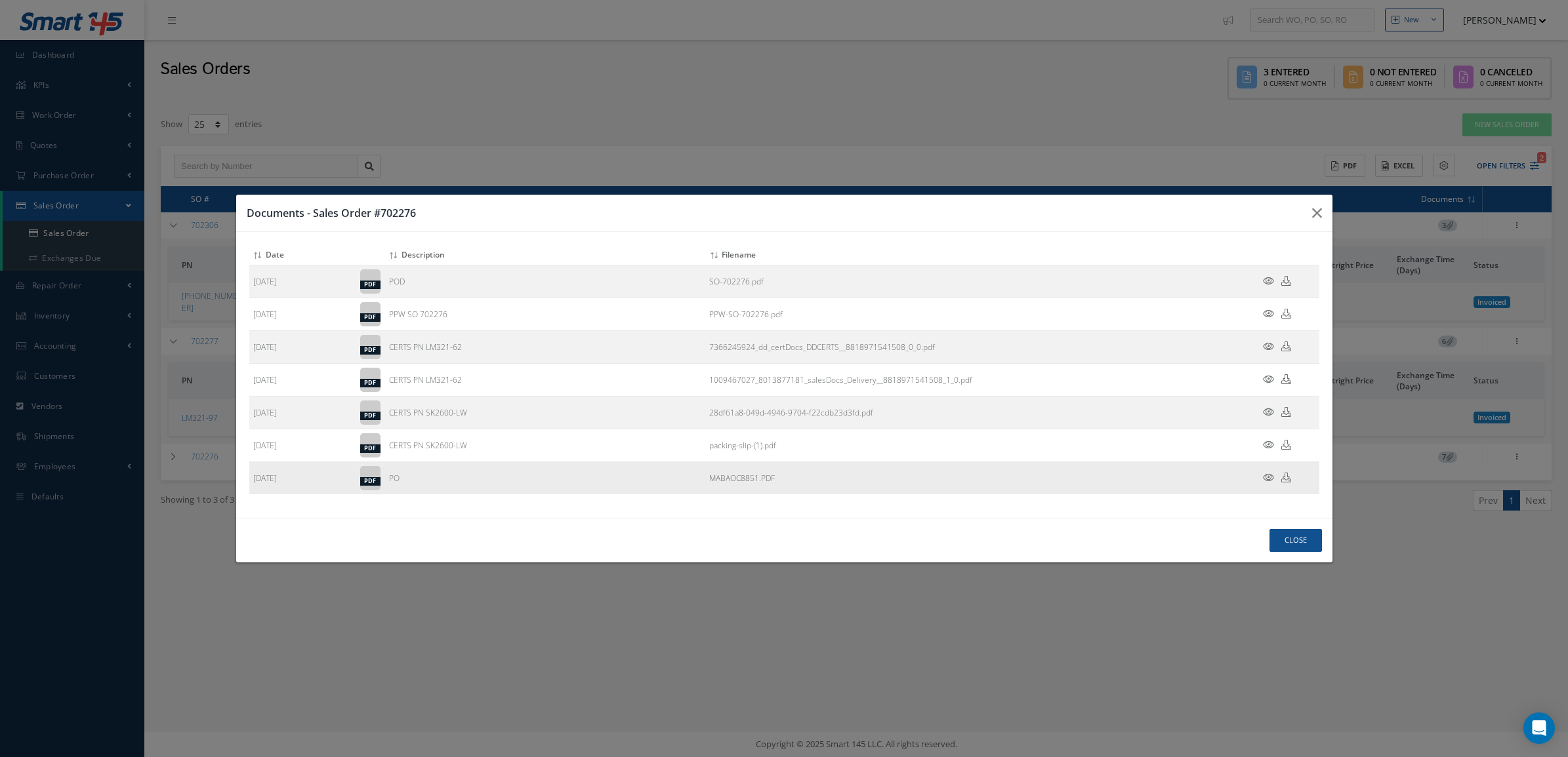
click at [1265, 476] on icon at bounding box center [1269, 478] width 11 height 10
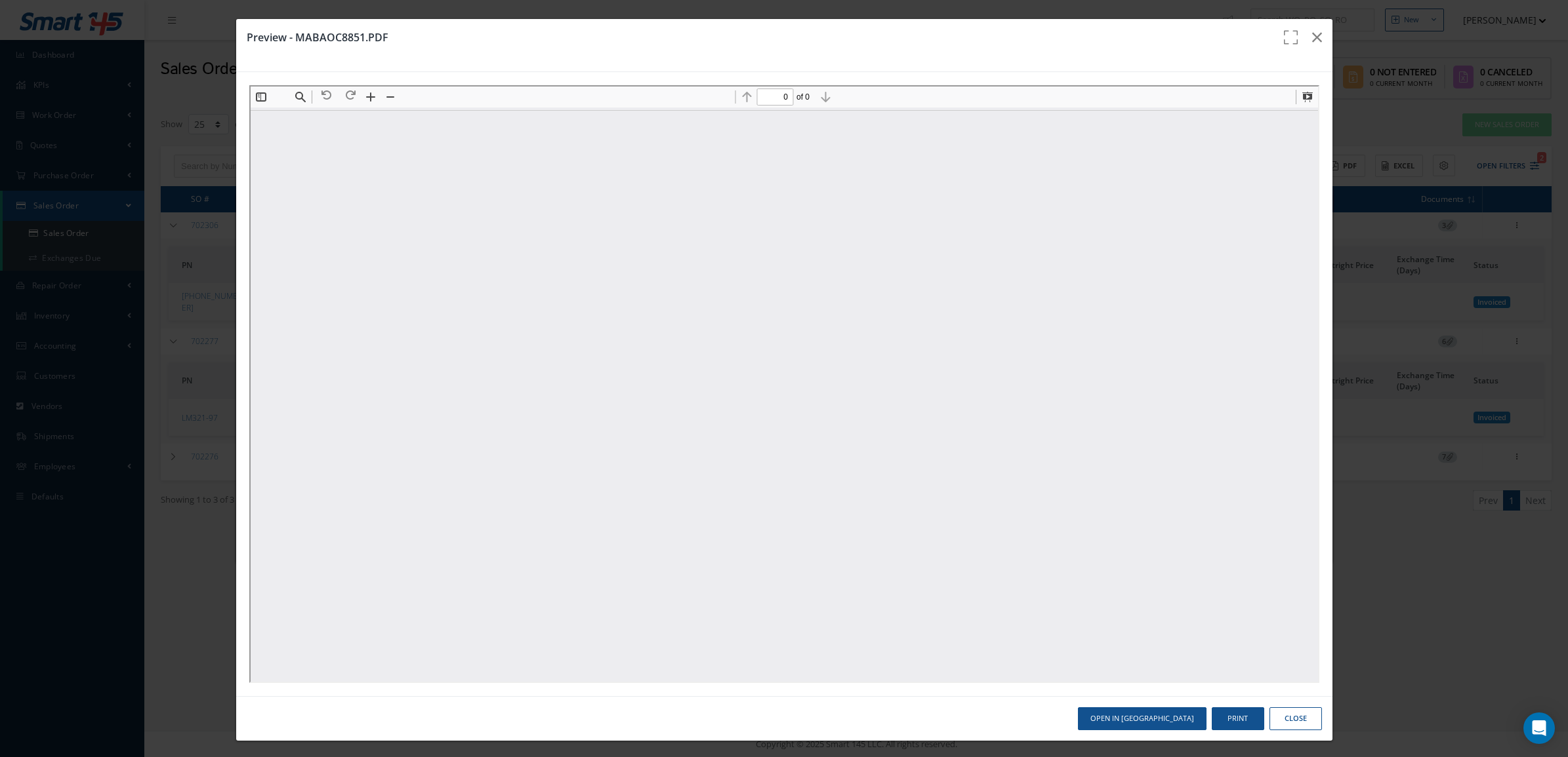
scroll to position [0, 0]
type input "1"
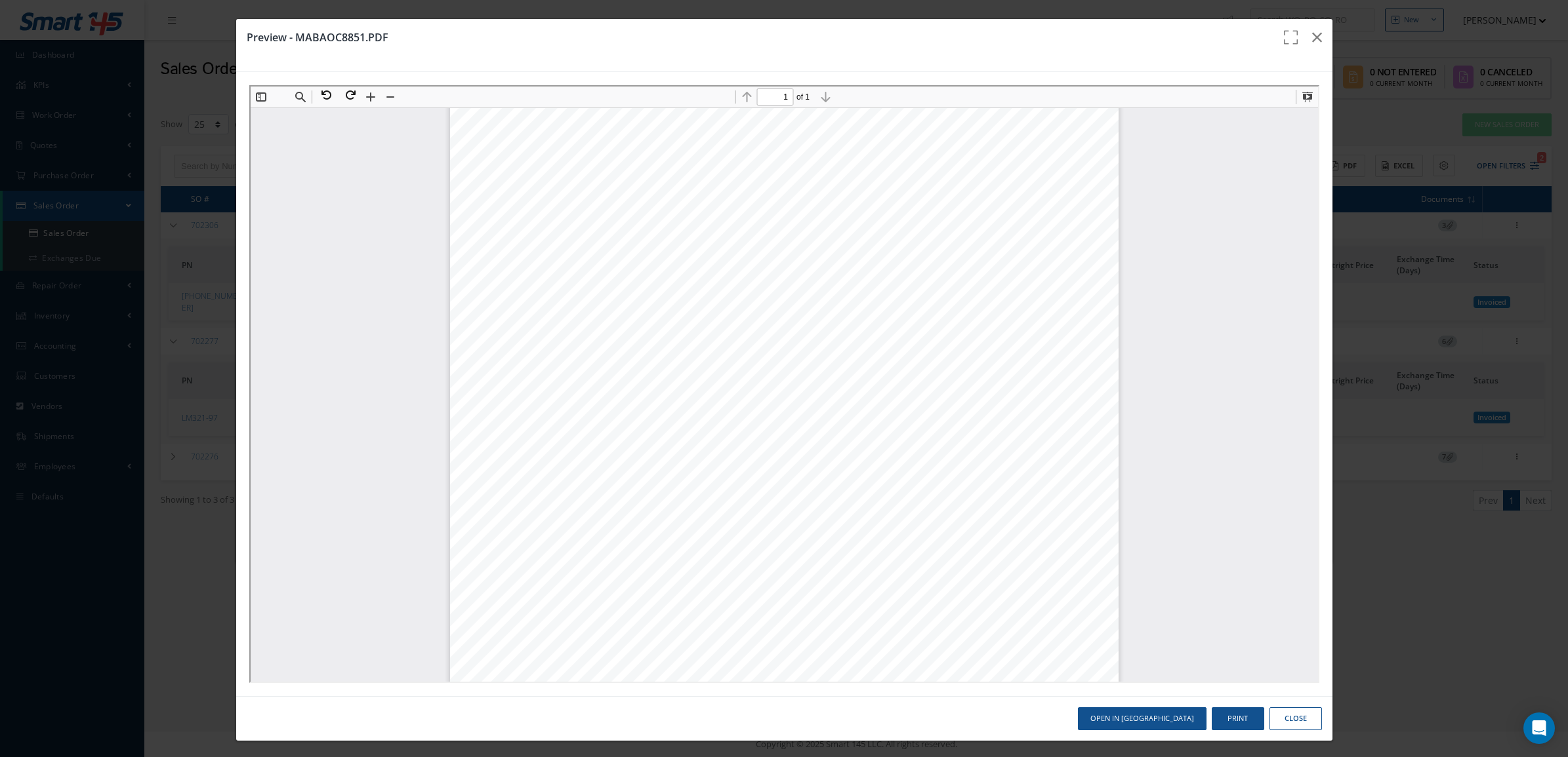
click at [1143, 373] on div "DATOS DE PROVEEDOR Y CONTACTO COMERCIAL RAZON SOCIAL: DIRECCION: NIT o C.C.: P/…" at bounding box center [782, 375] width 1067 height 877
click at [1312, 37] on icon "button" at bounding box center [1317, 37] width 10 height 16
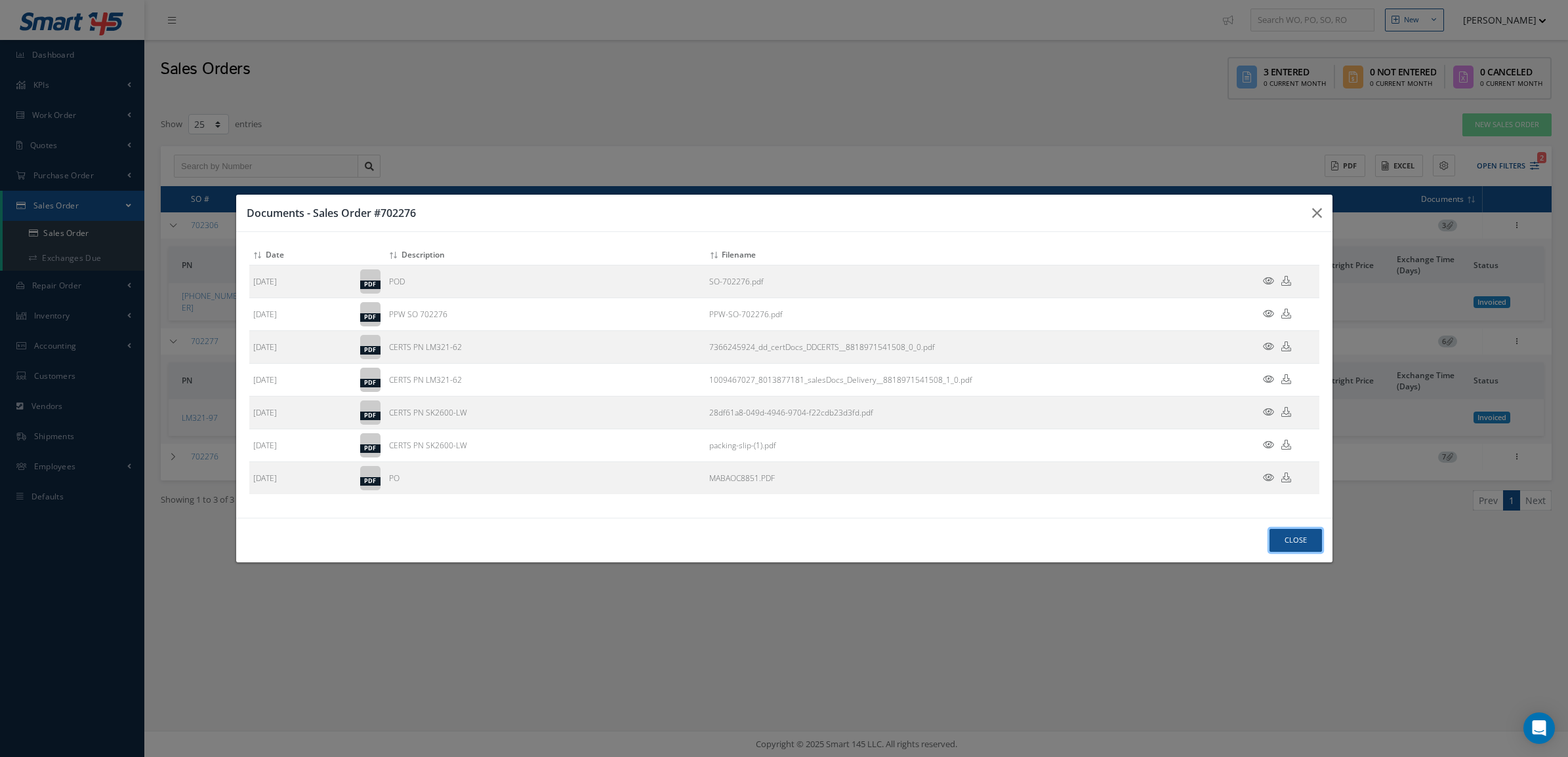
click at [1303, 532] on button "Close" at bounding box center [1295, 540] width 53 height 23
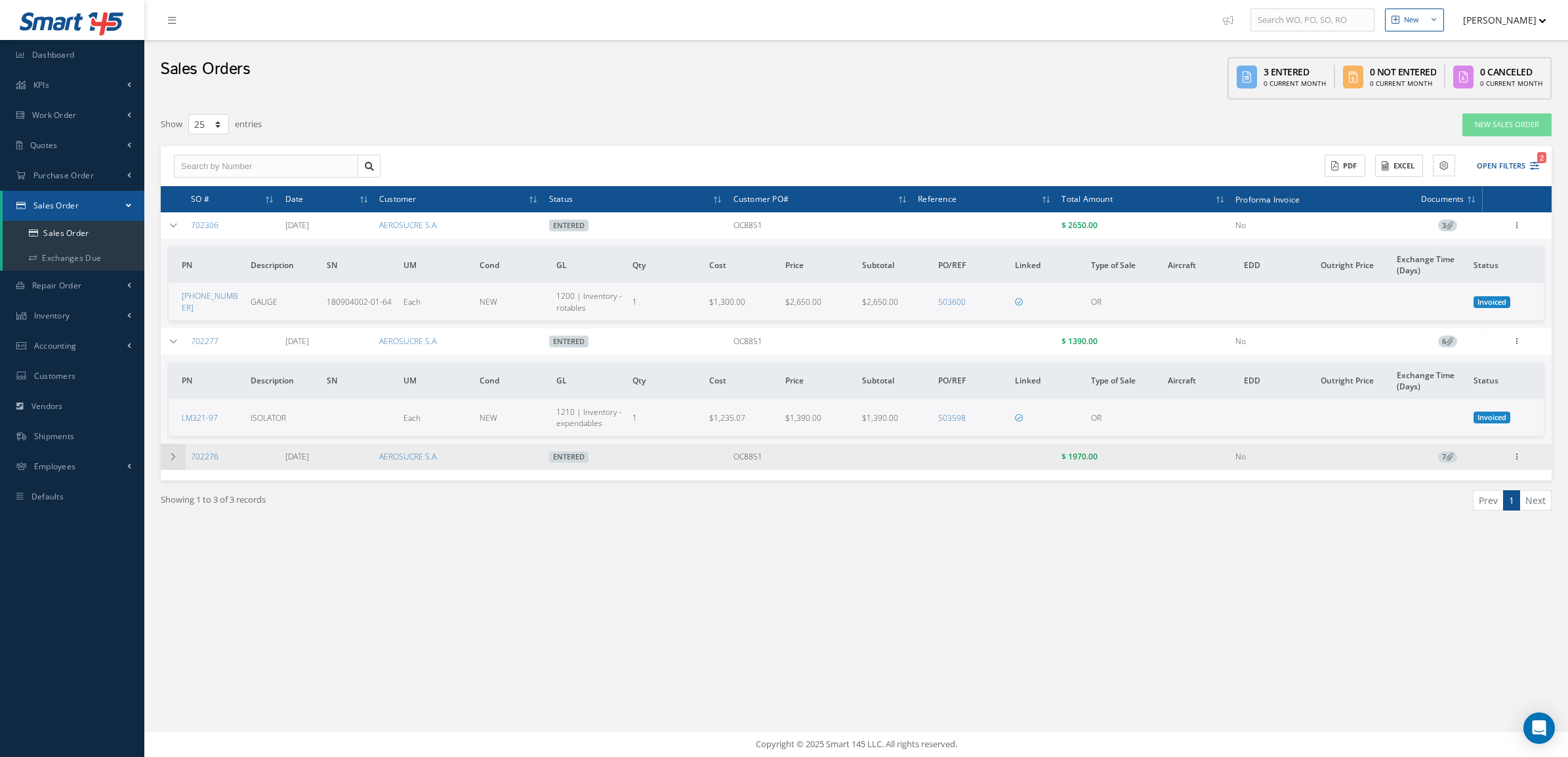
click at [163, 457] on td at bounding box center [173, 457] width 25 height 26
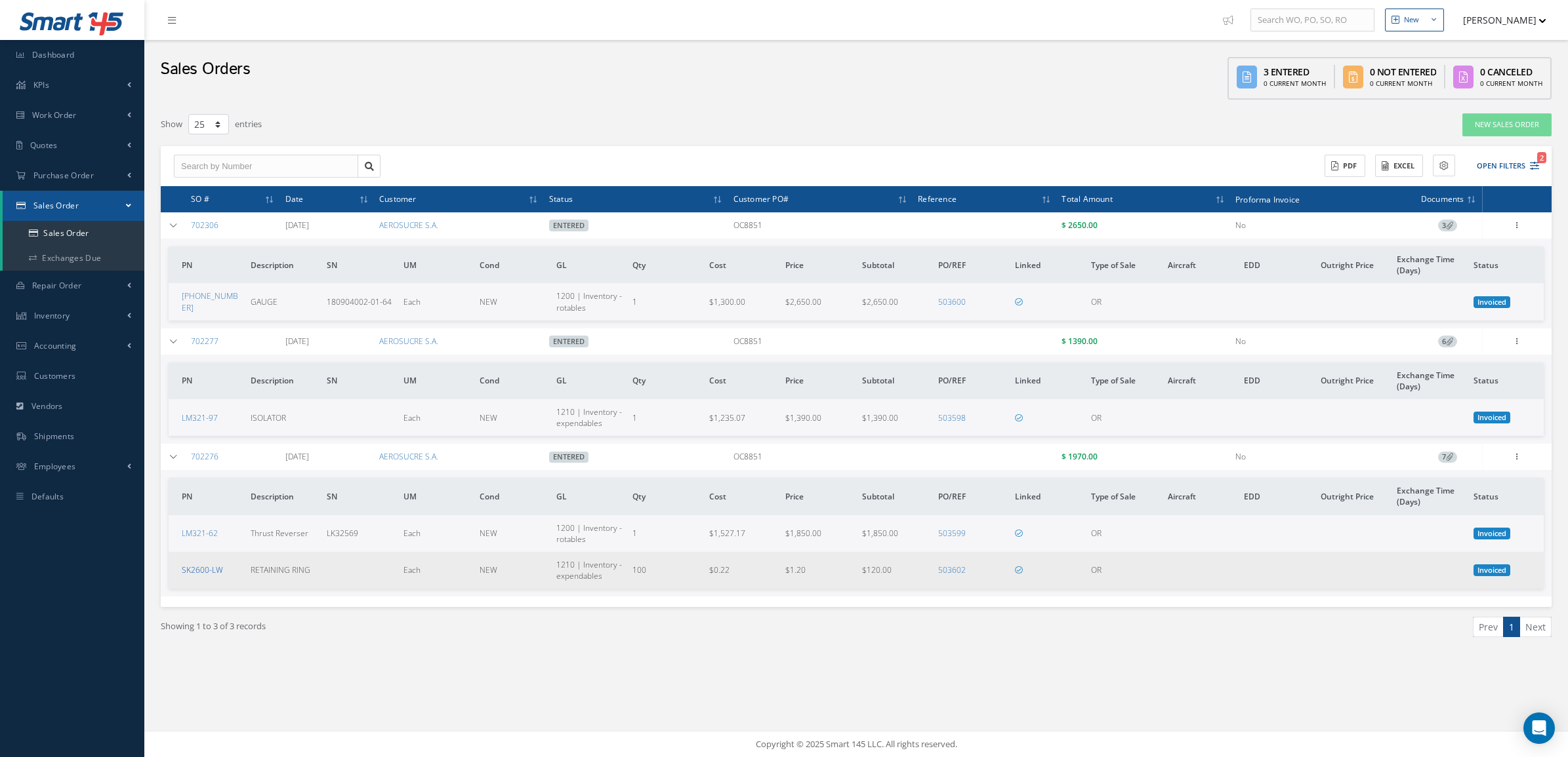
click at [210, 567] on link "SK2600-LW" at bounding box center [203, 570] width 41 height 11
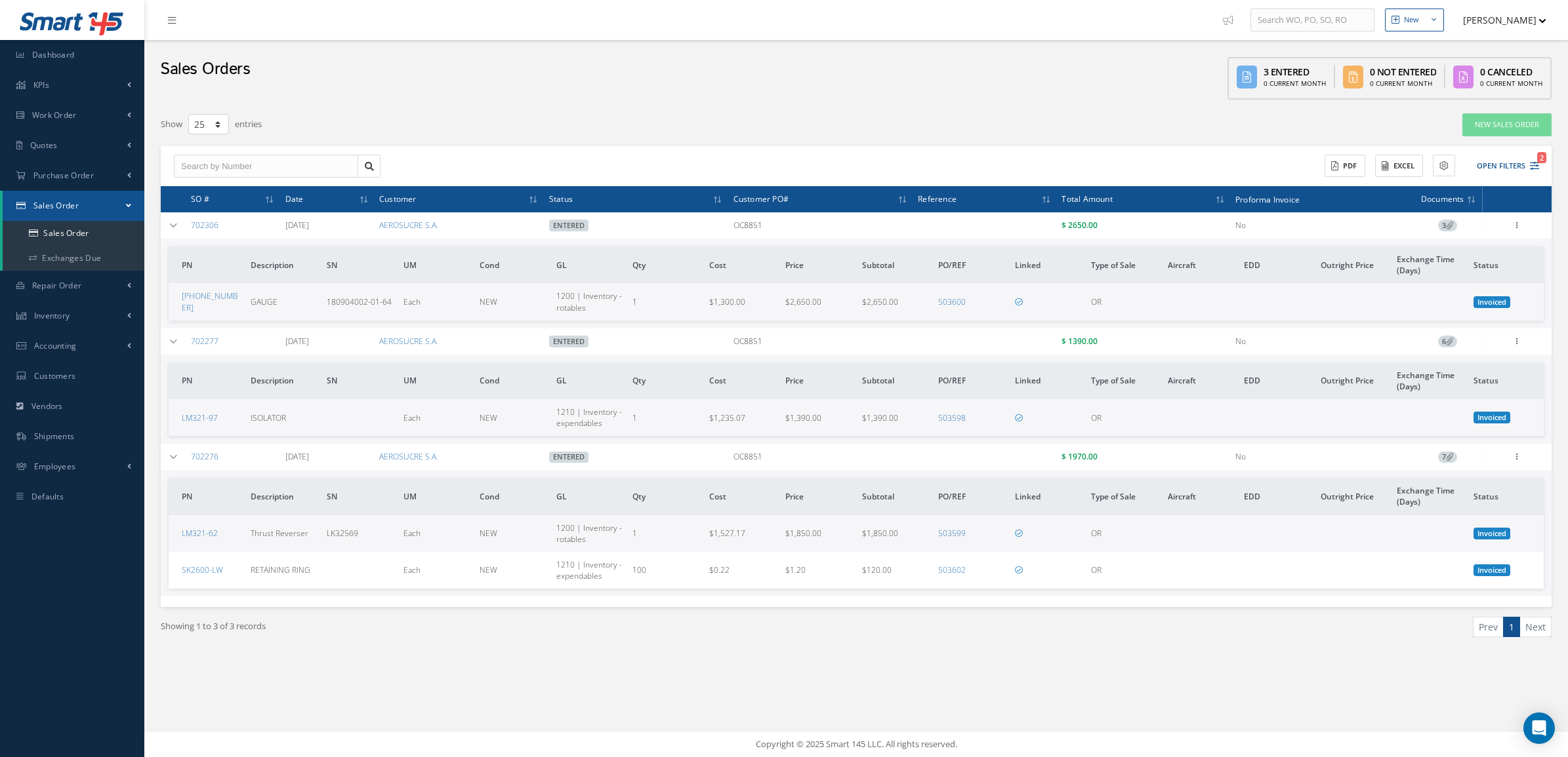
click at [1440, 222] on span "3" at bounding box center [1448, 225] width 19 height 12
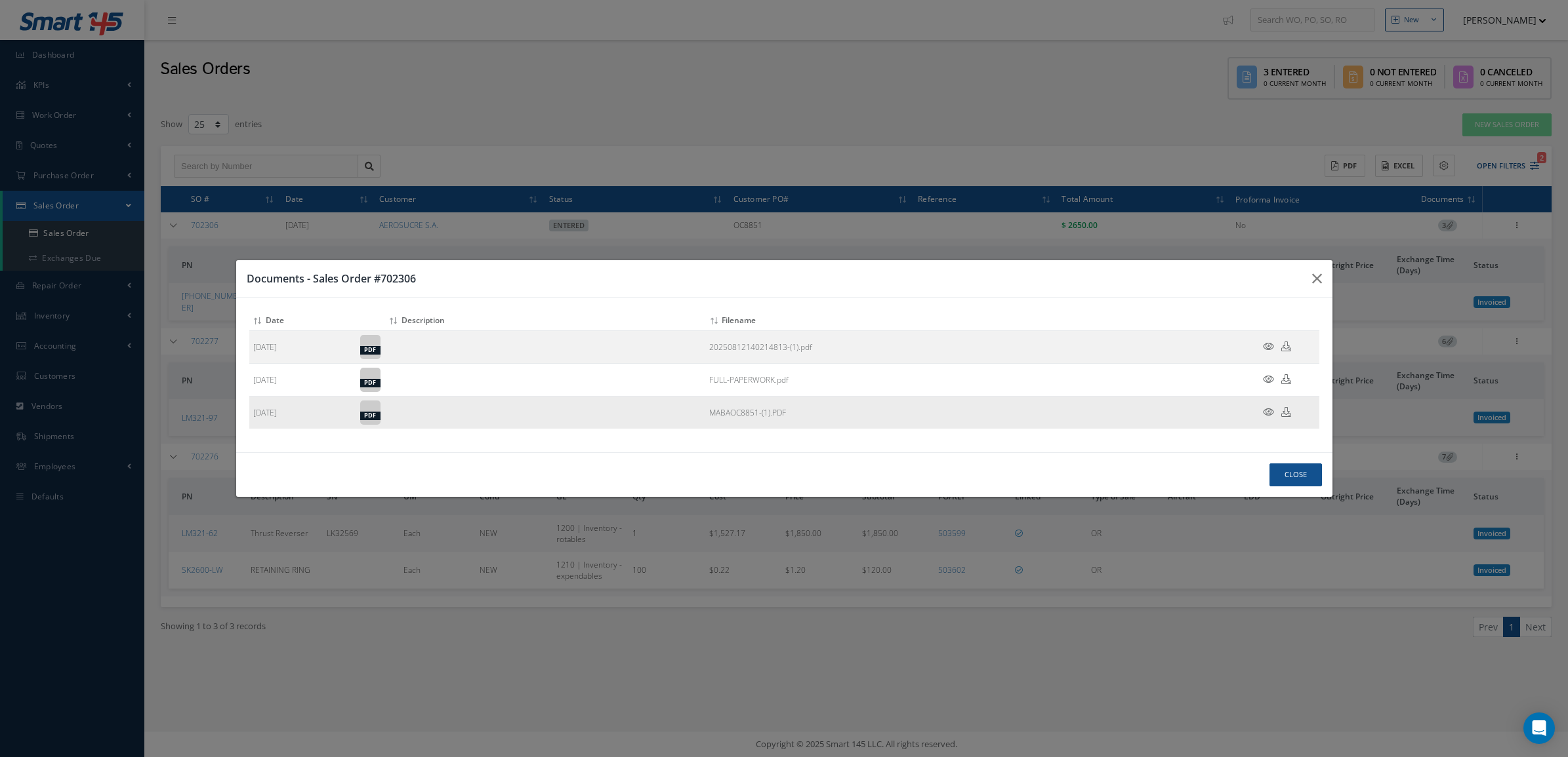
click at [1270, 412] on icon at bounding box center [1269, 412] width 11 height 10
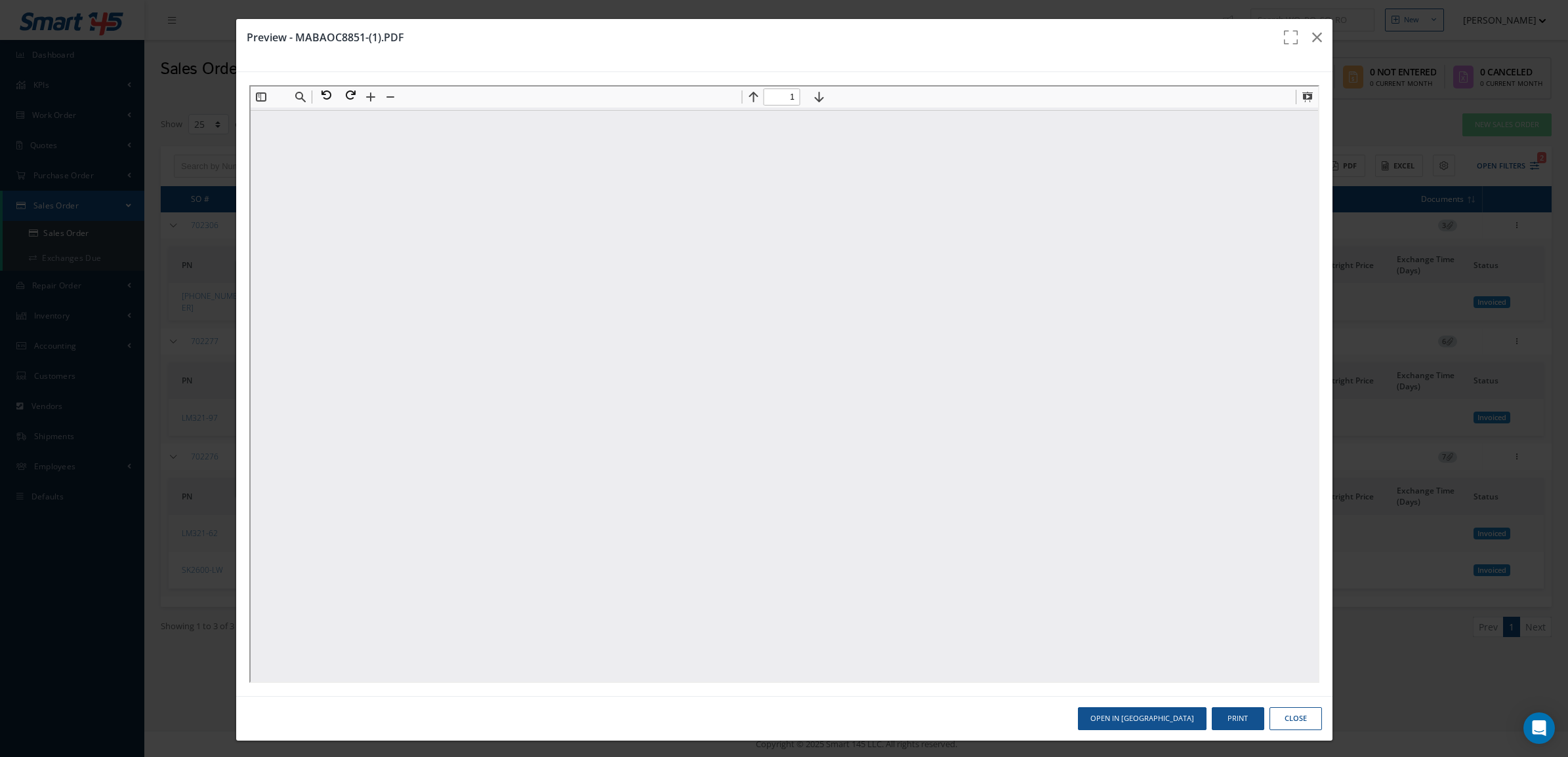
scroll to position [0, 0]
type input "1"
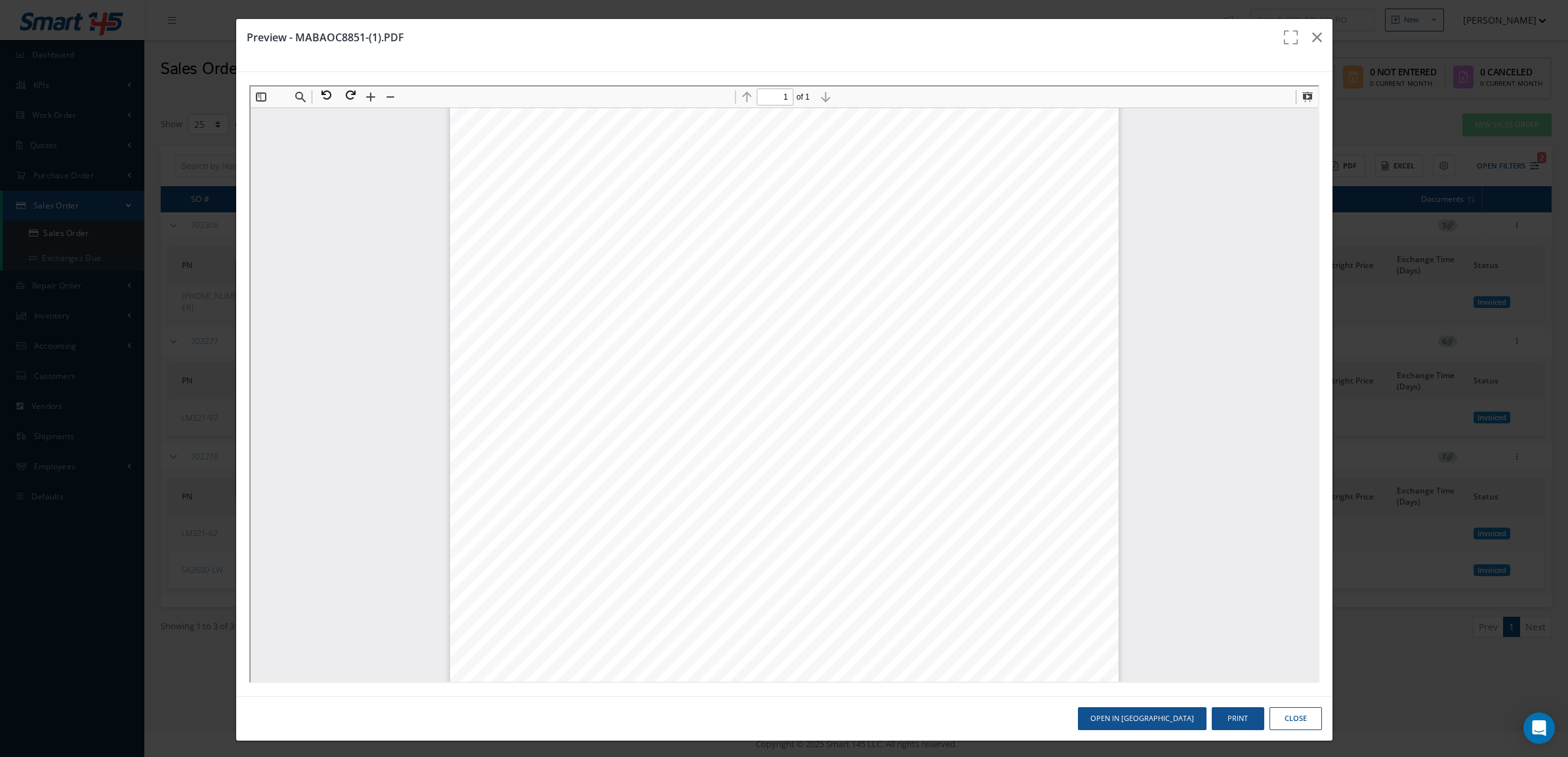
click at [1294, 717] on button "Close" at bounding box center [1295, 718] width 53 height 23
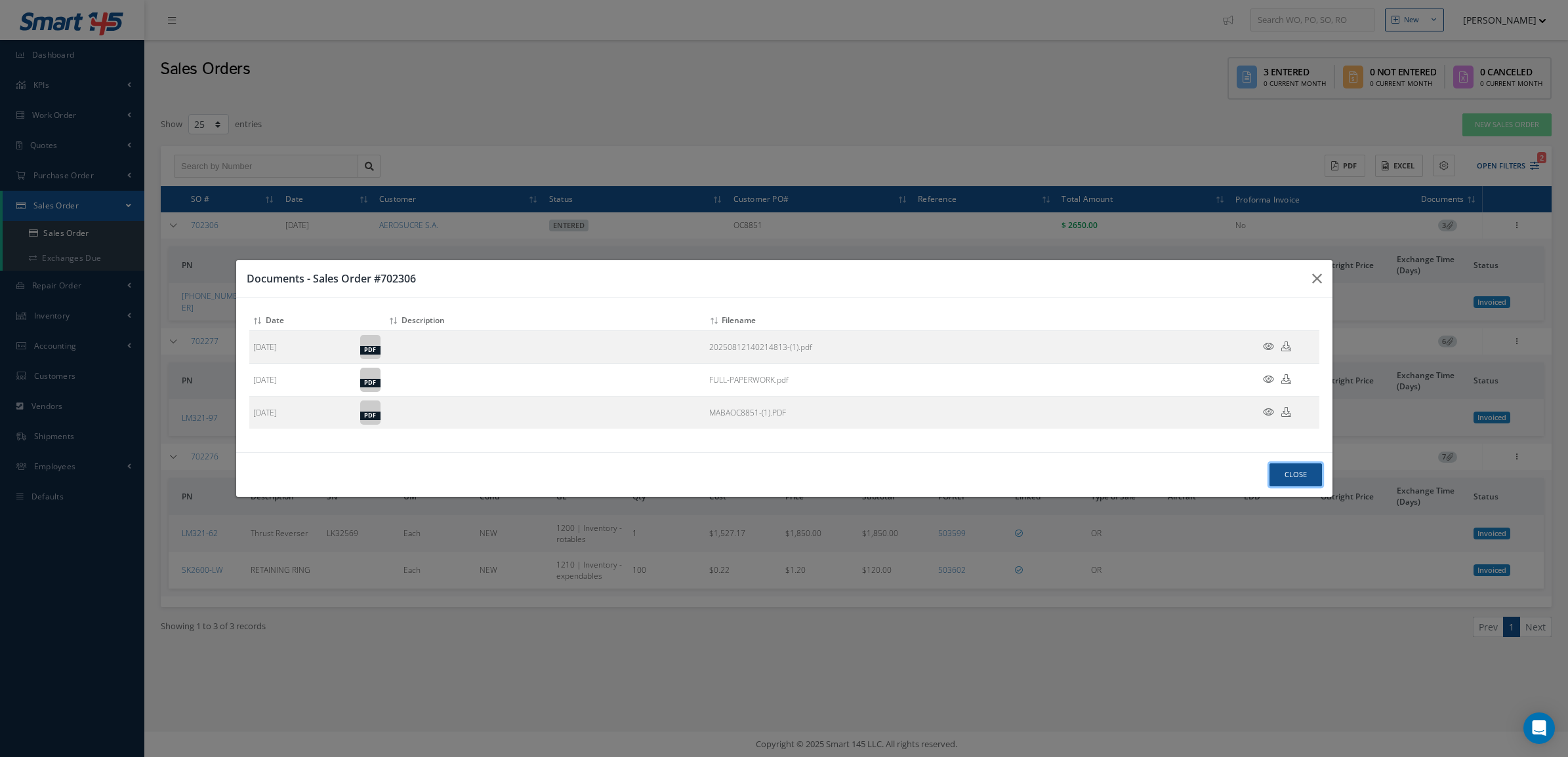
click at [1299, 470] on button "Close" at bounding box center [1295, 475] width 53 height 23
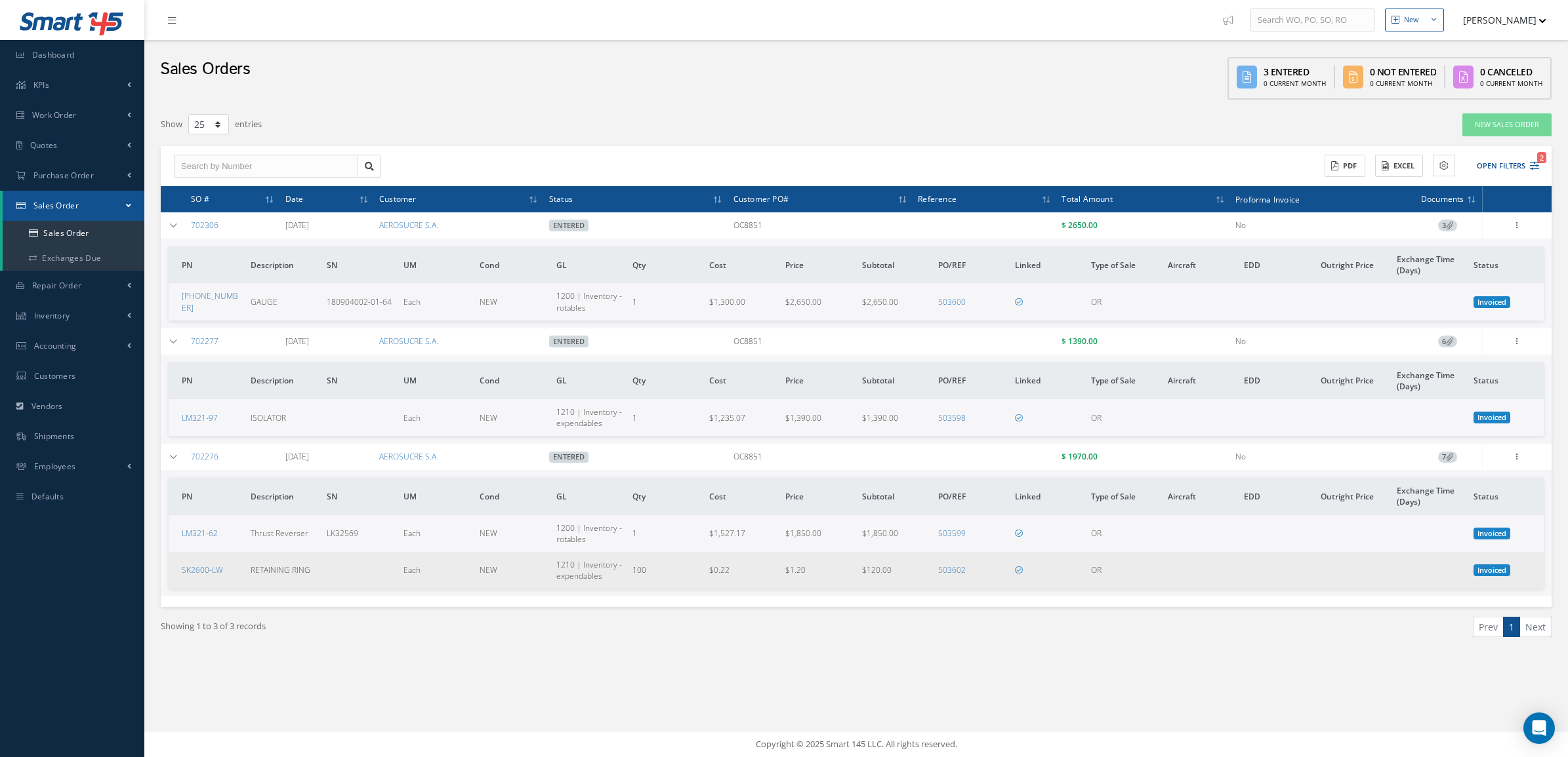
click at [965, 568] on td "503602" at bounding box center [971, 570] width 77 height 37
click at [959, 568] on link "503602" at bounding box center [952, 570] width 28 height 11
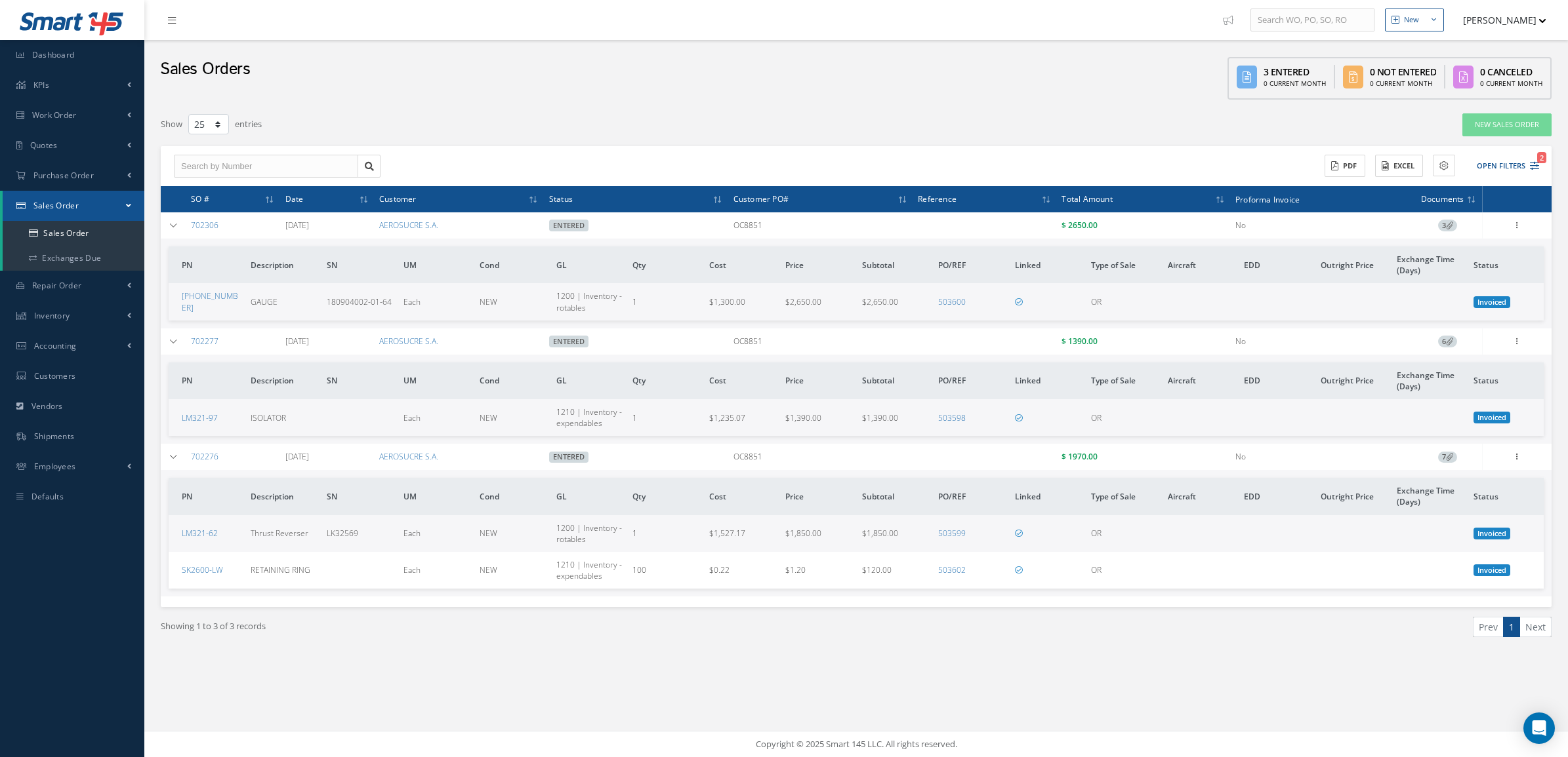
click at [1442, 458] on span "7" at bounding box center [1448, 457] width 19 height 12
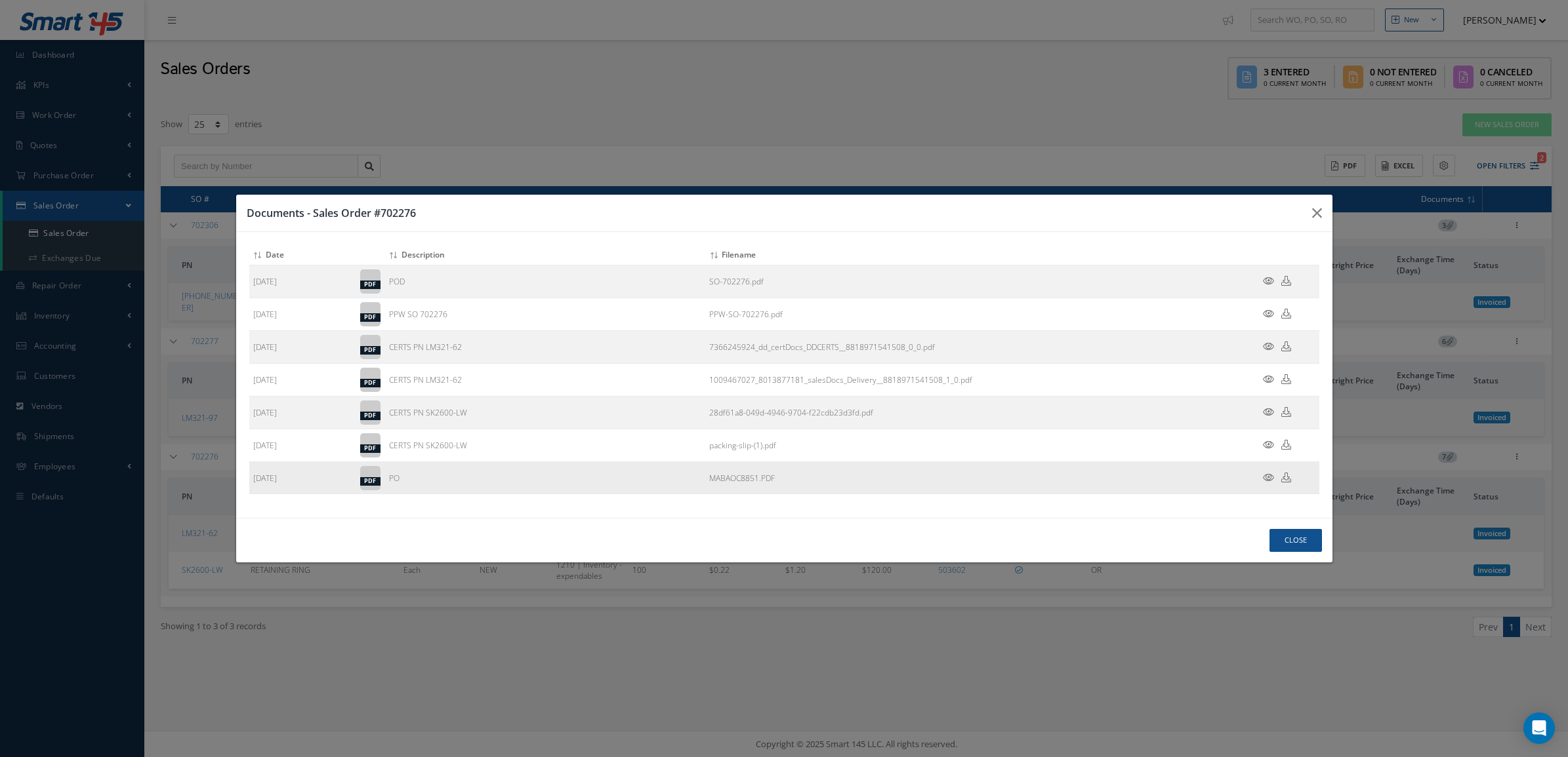
click at [1267, 482] on icon at bounding box center [1269, 478] width 11 height 10
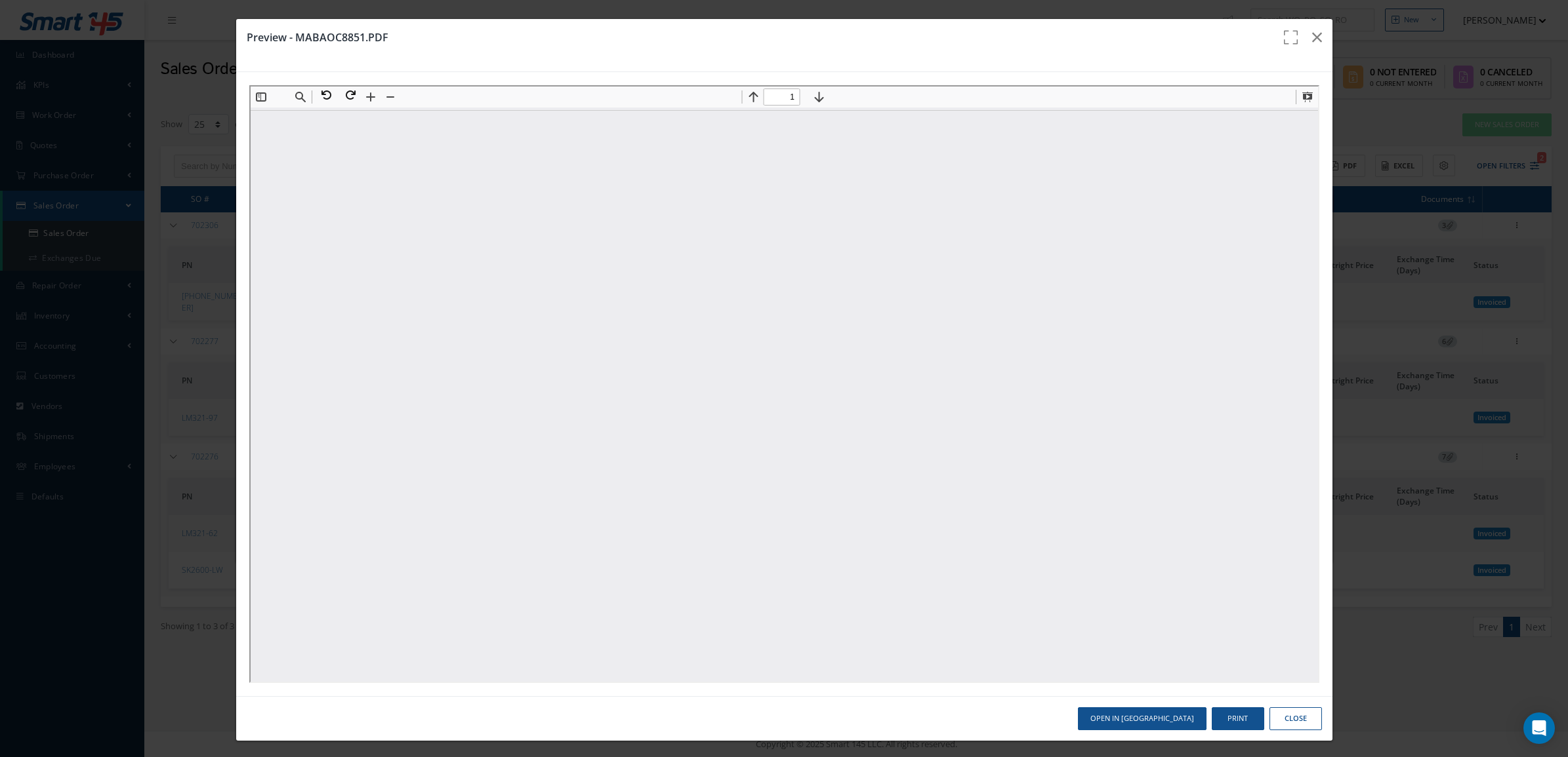
scroll to position [0, 0]
type input "1"
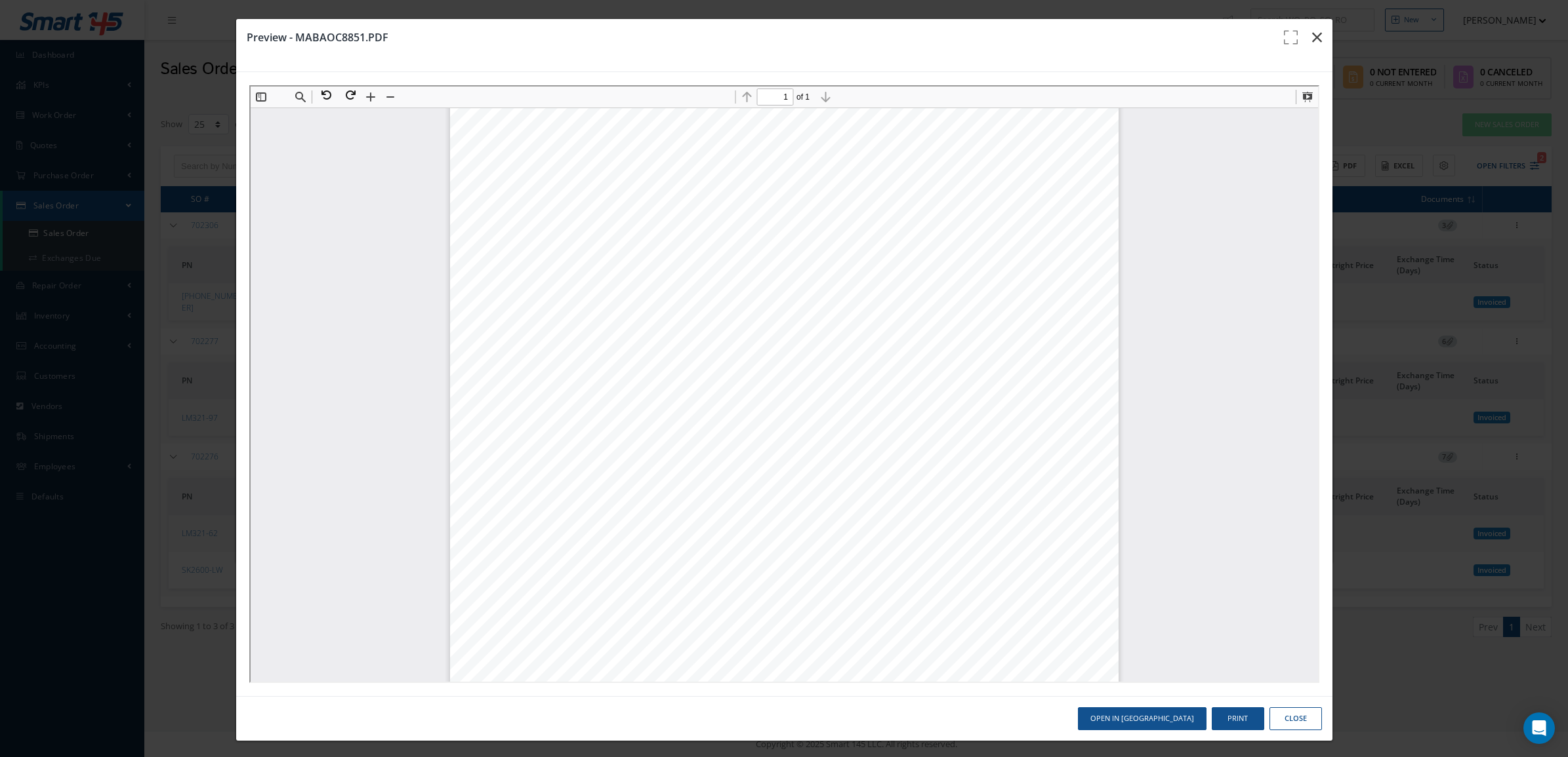
click at [1312, 41] on icon "button" at bounding box center [1317, 37] width 10 height 16
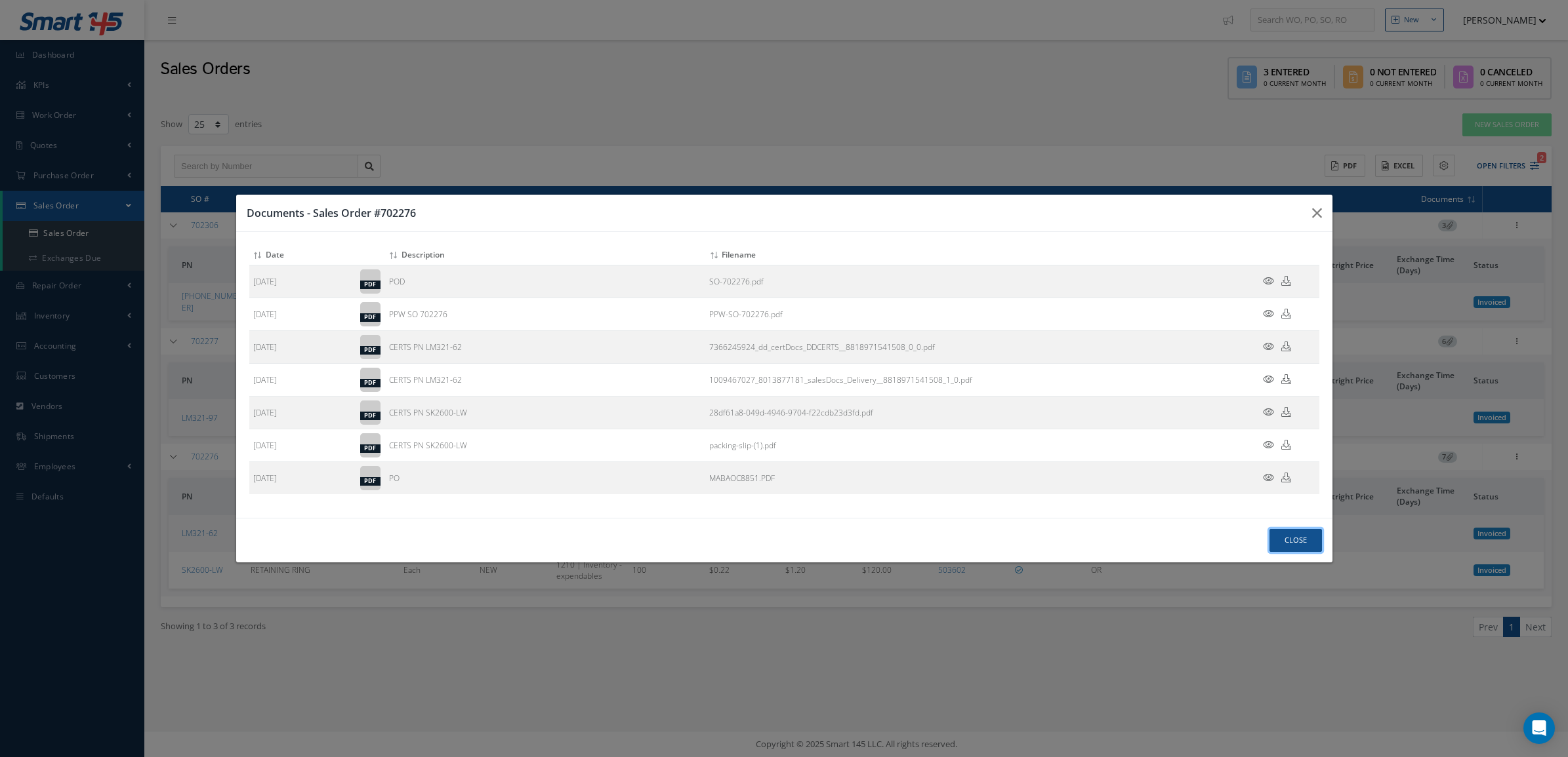
click at [1293, 545] on button "Close" at bounding box center [1295, 540] width 53 height 23
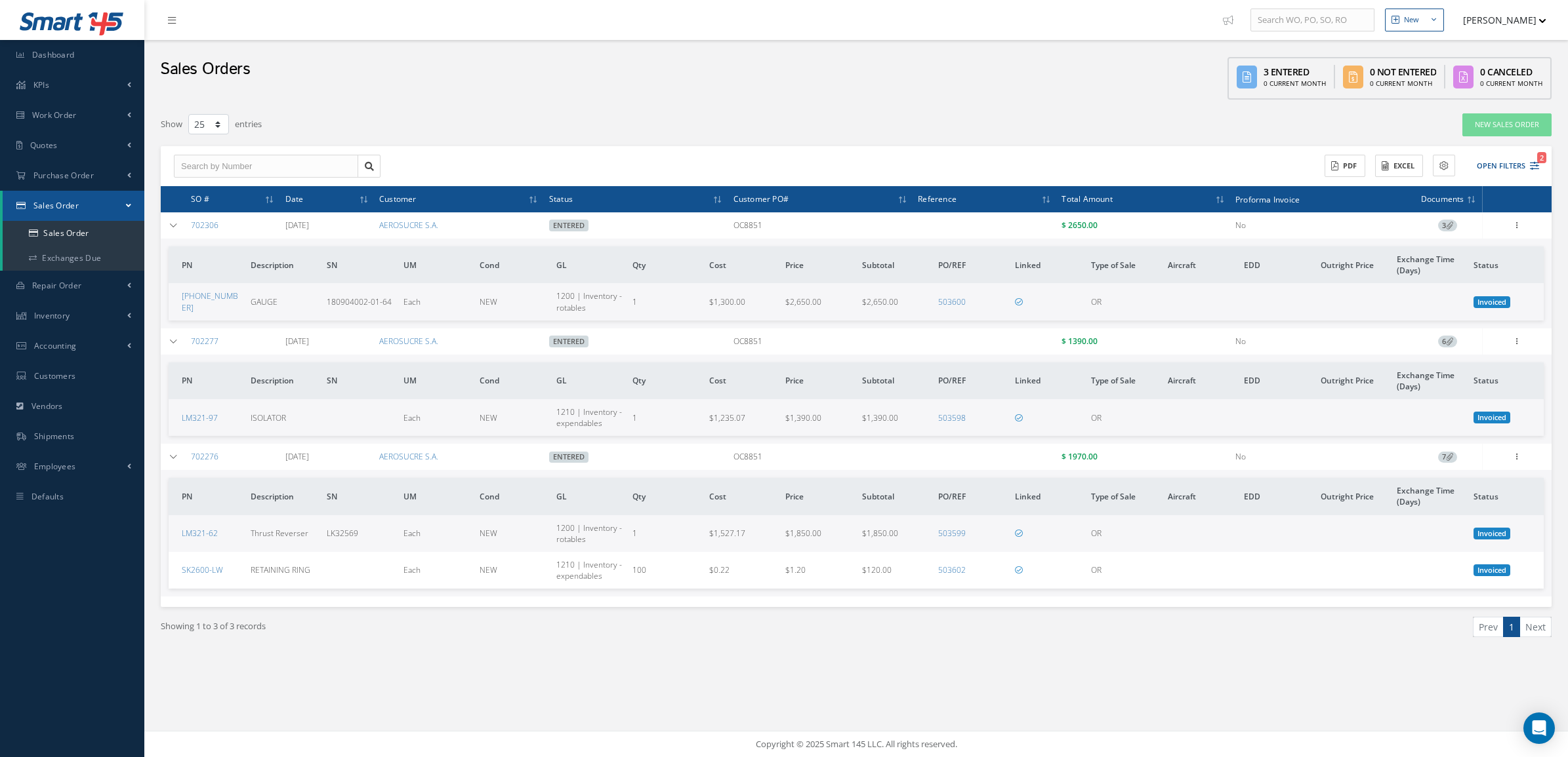
click at [1448, 457] on icon at bounding box center [1449, 456] width 7 height 7
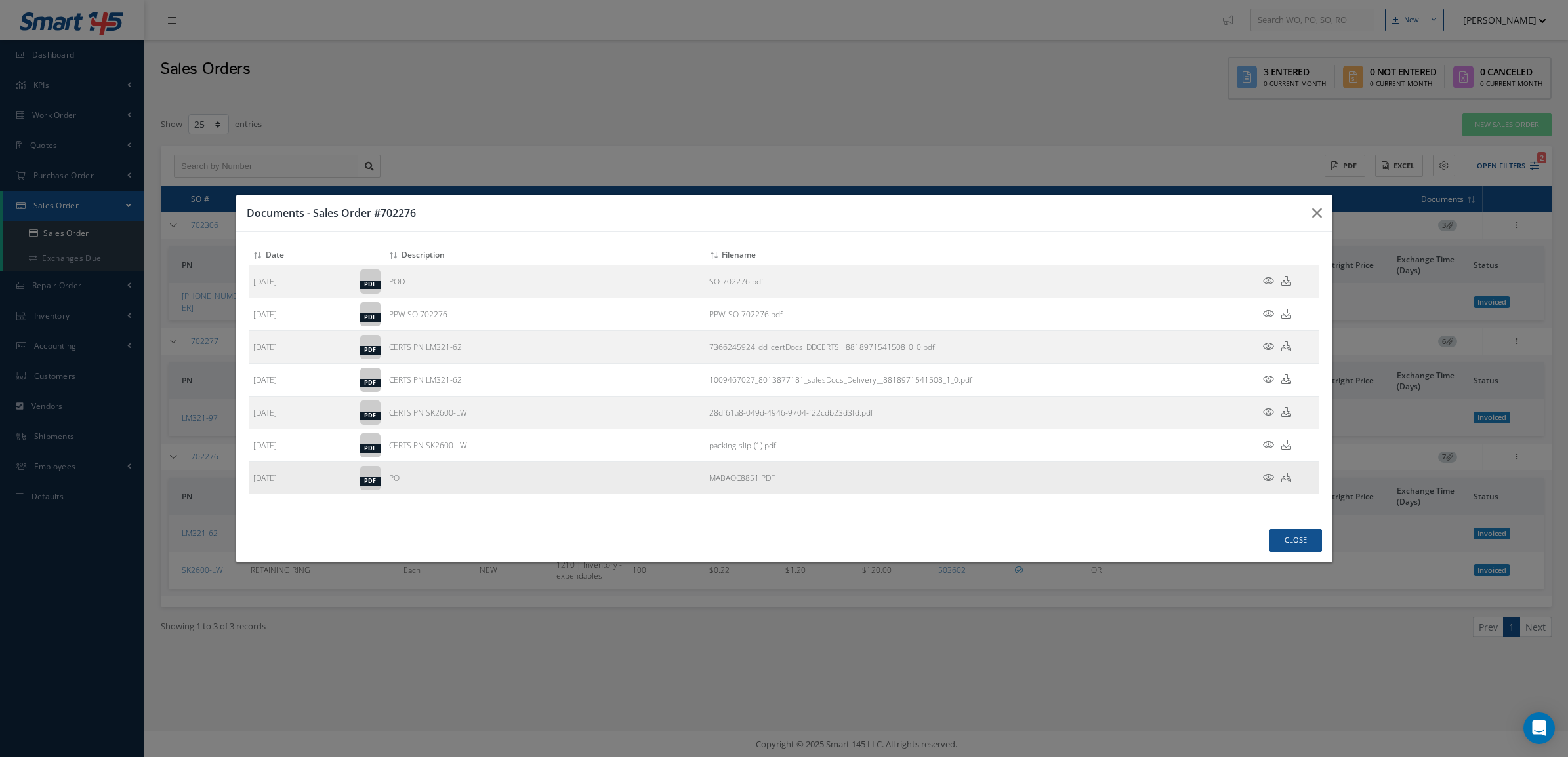
drag, startPoint x: 707, startPoint y: 483, endPoint x: 758, endPoint y: 486, distance: 51.1
click at [758, 486] on td "MABAOC8851.PDF" at bounding box center [973, 478] width 535 height 32
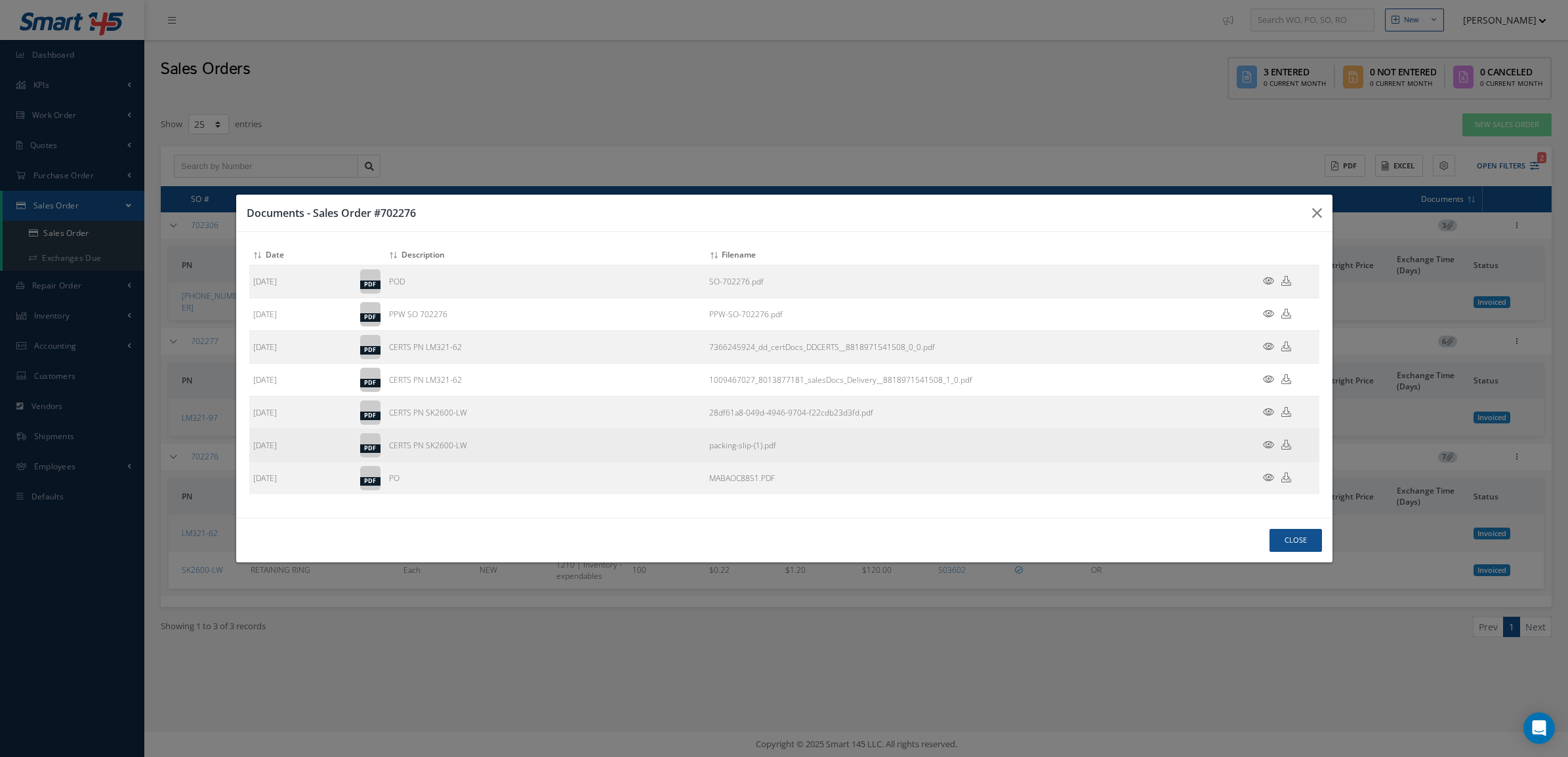
copy link "MABAOC8851"
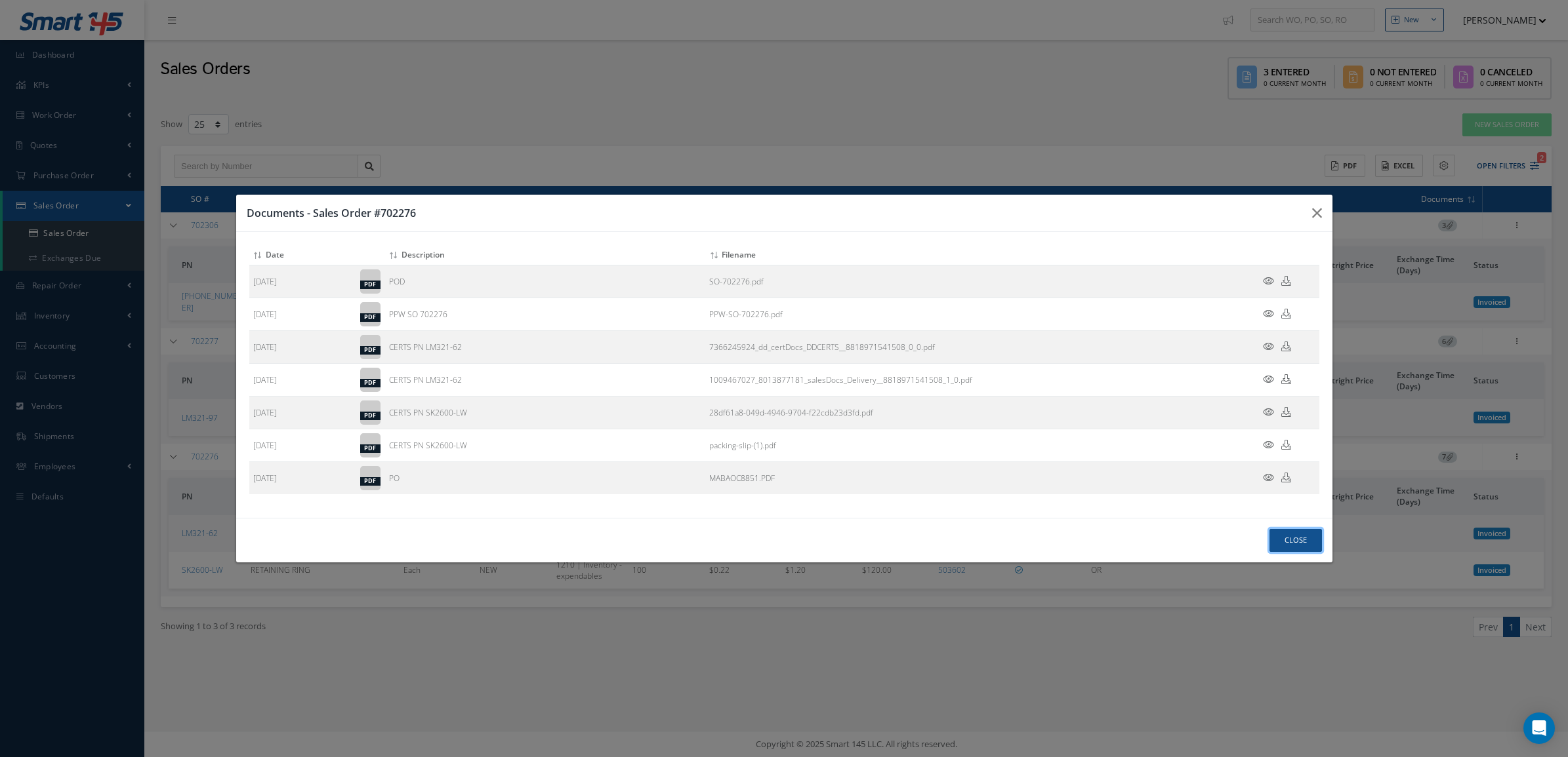
click at [1274, 540] on button "Close" at bounding box center [1295, 540] width 53 height 23
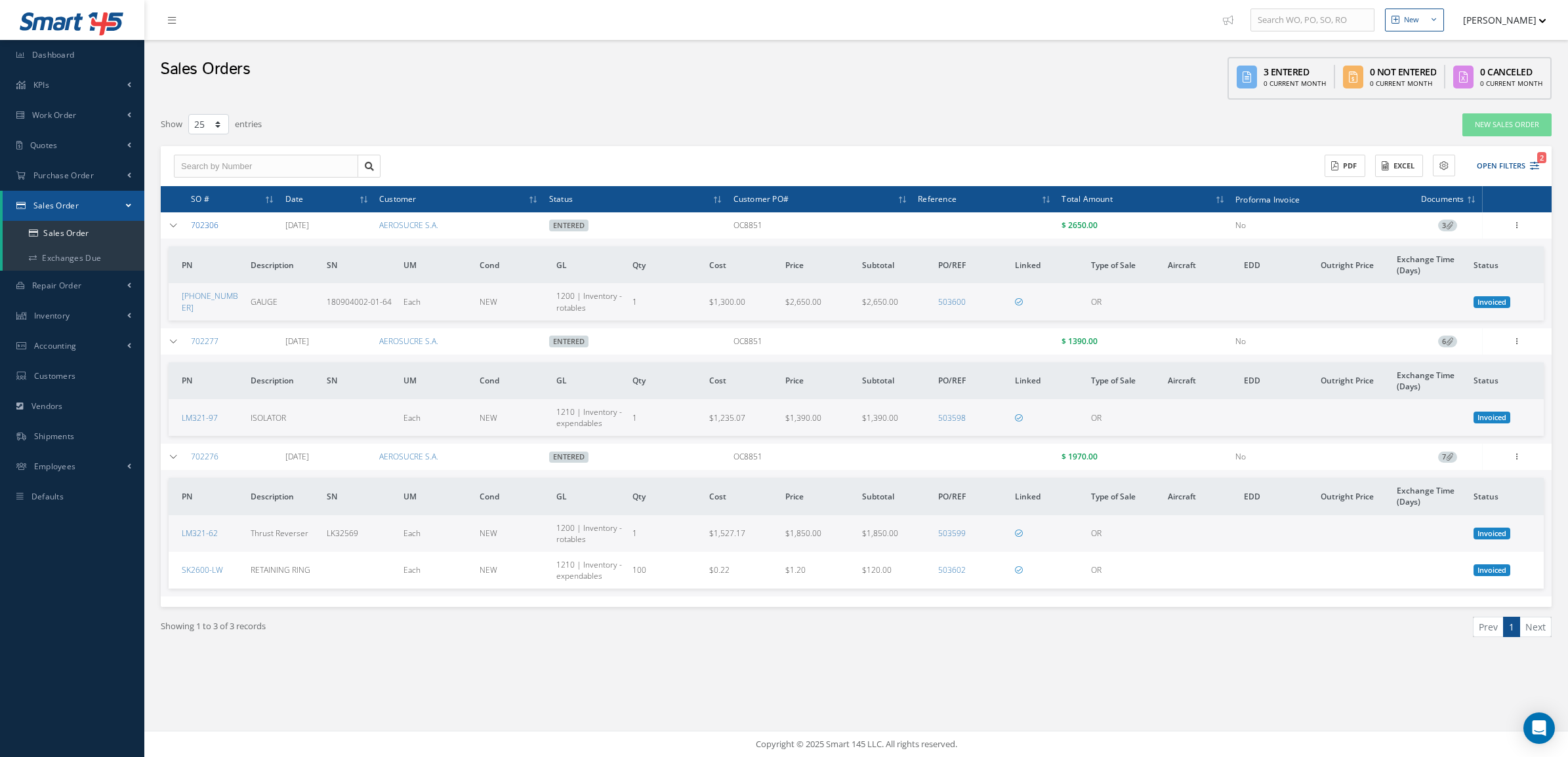
click at [213, 220] on link "702306" at bounding box center [205, 225] width 28 height 11
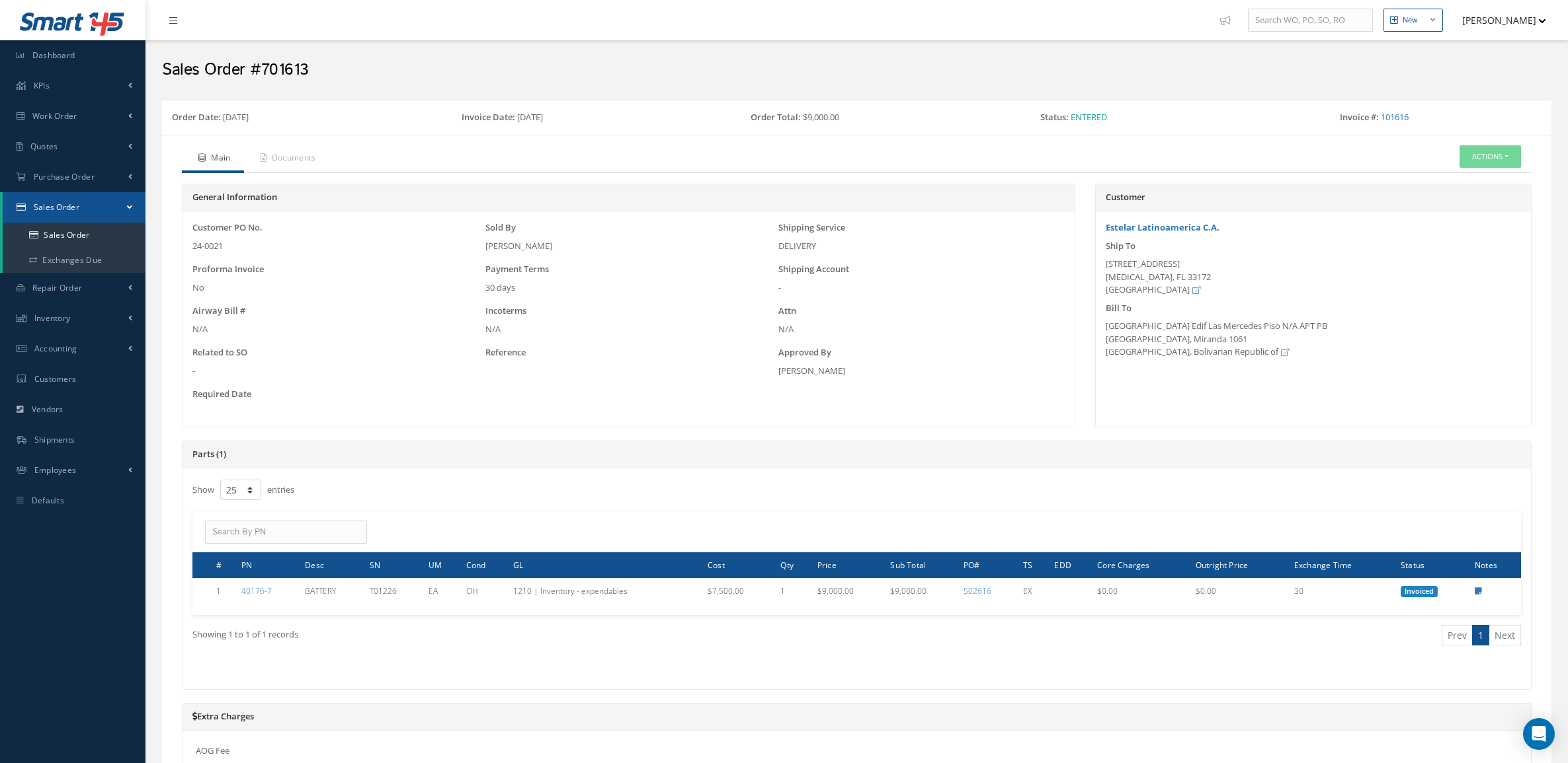
select select "25"
click at [86, 231] on link "Sales Order" at bounding box center [74, 236] width 143 height 25
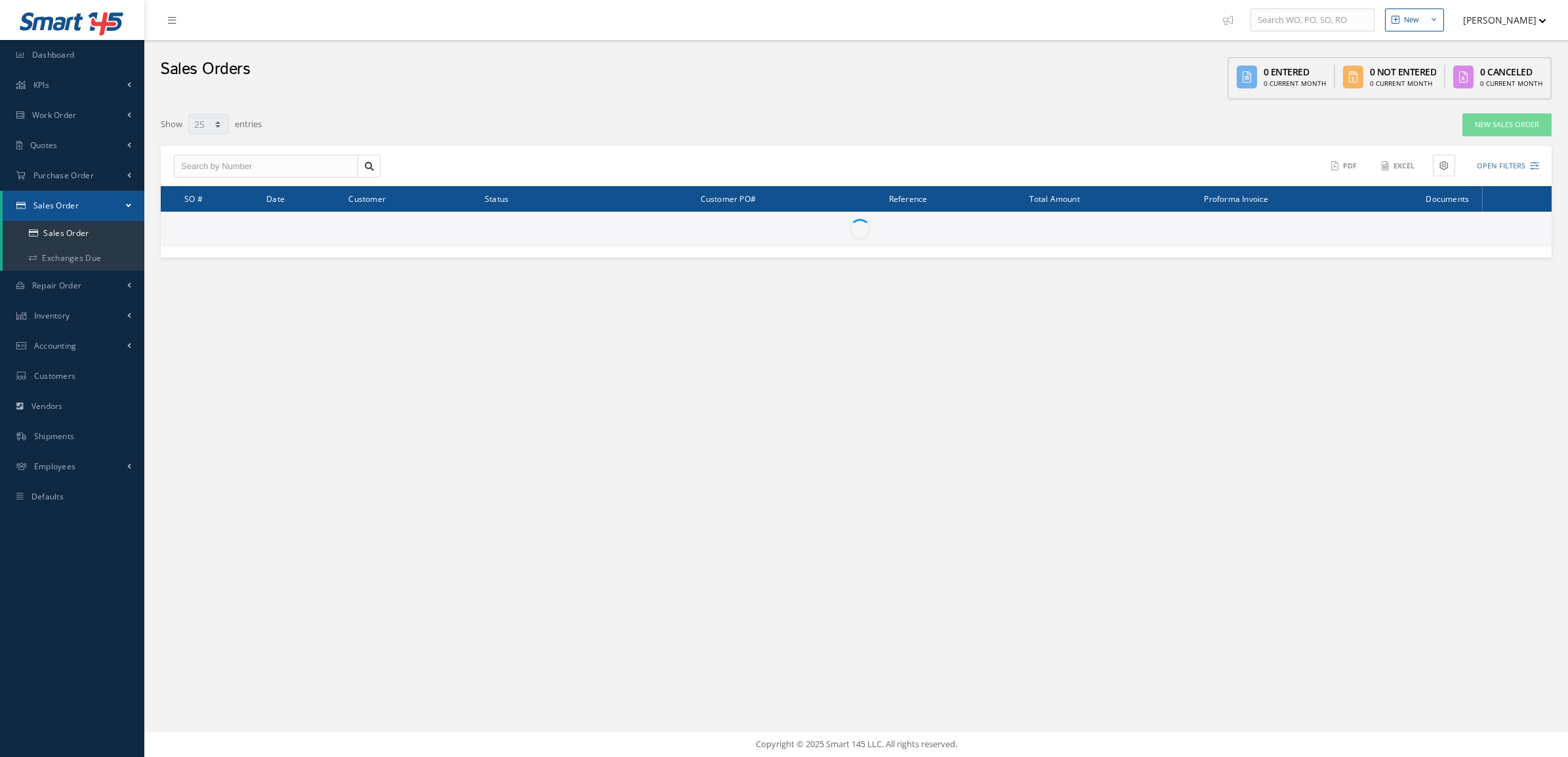
select select "25"
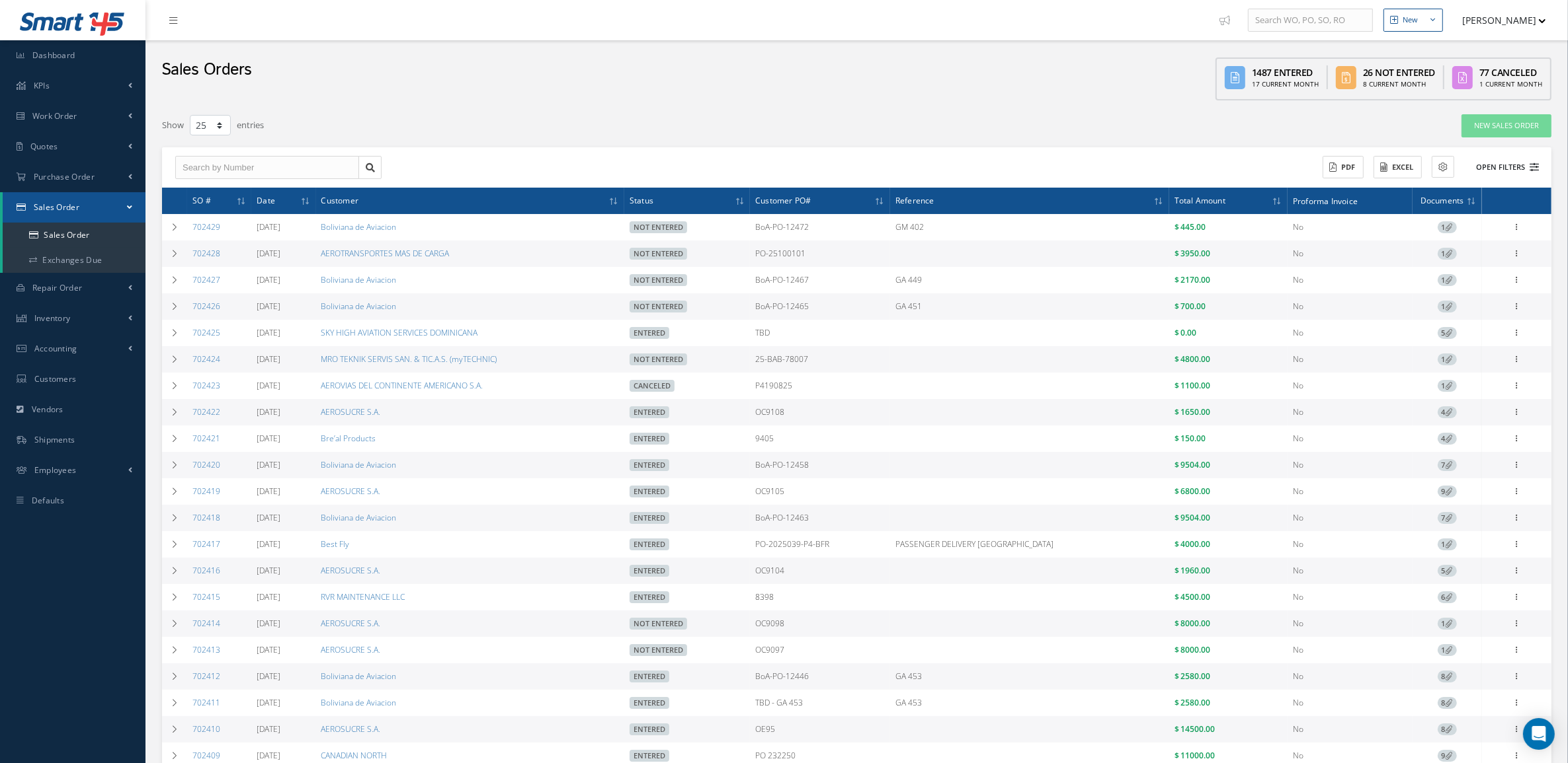
click at [1506, 166] on button "Open Filters" at bounding box center [1501, 167] width 75 height 22
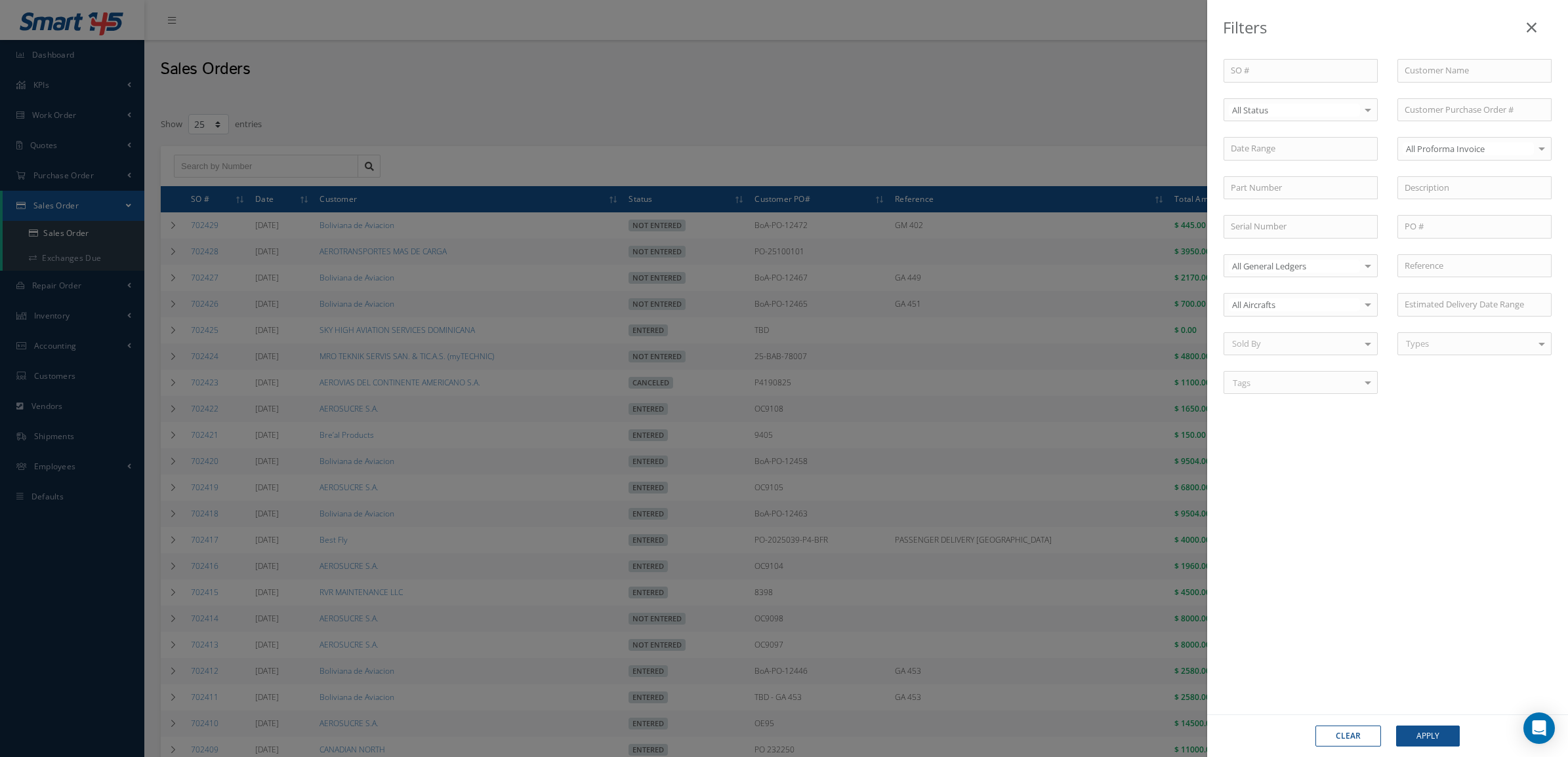
click at [1253, 115] on div "All Status" at bounding box center [1300, 110] width 154 height 24
click at [1260, 174] on span "Not Entered" at bounding box center [1255, 177] width 48 height 12
click at [1451, 730] on button "Apply" at bounding box center [1428, 736] width 64 height 21
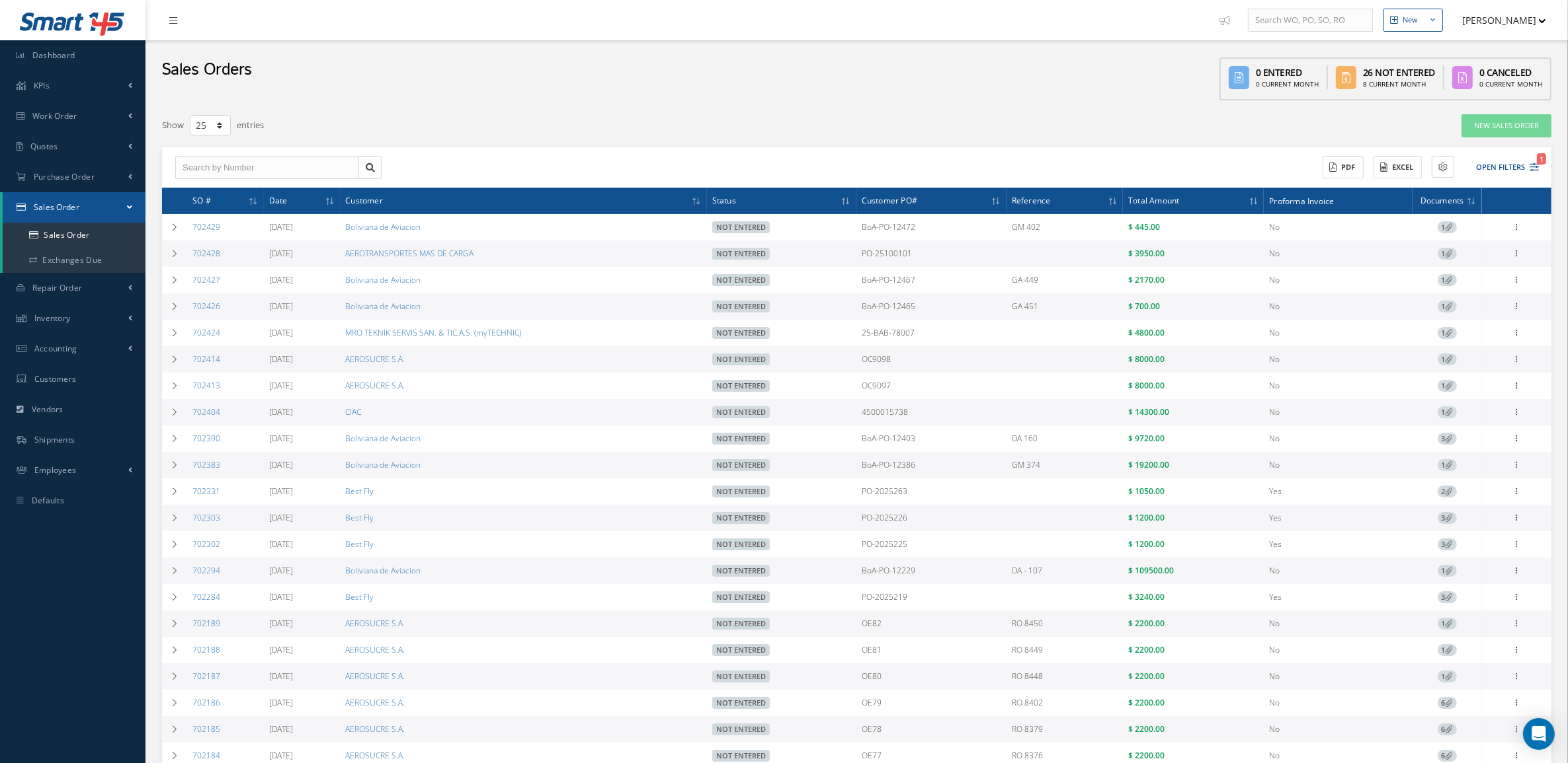
click at [153, 415] on div "Filters SO # Customer Name Select Not Entered All Status Entered Not Entered Pa…" at bounding box center [856, 532] width 1409 height 836
click at [175, 416] on icon at bounding box center [174, 412] width 9 height 8
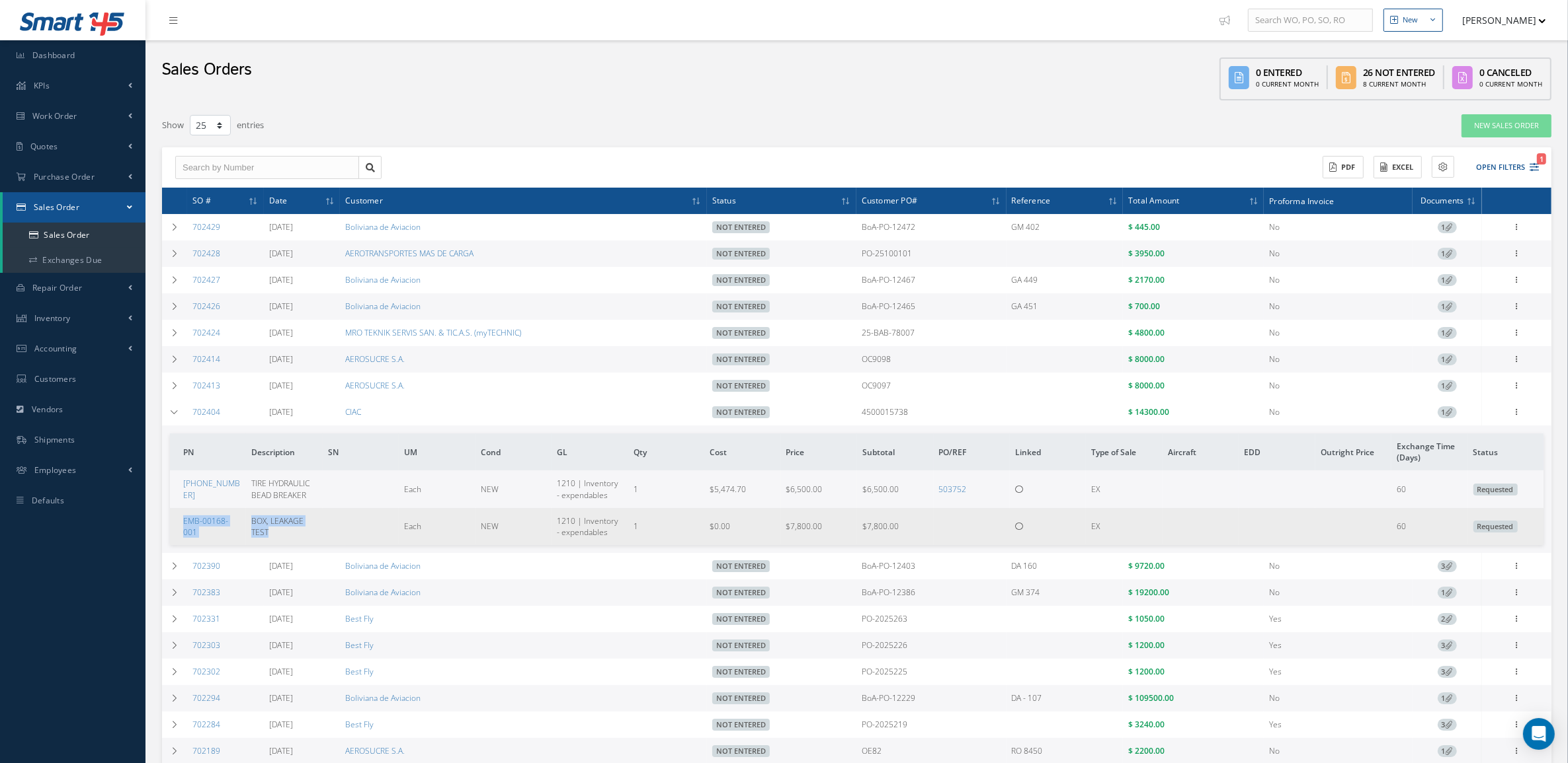
drag, startPoint x: 173, startPoint y: 533, endPoint x: 278, endPoint y: 546, distance: 105.8
click at [278, 545] on tr "EMB-00168-001 BOX, LEAKAGE TEST Each NEW 1210 | Inventory - expendables 1 $0.00…" at bounding box center [857, 526] width 1373 height 37
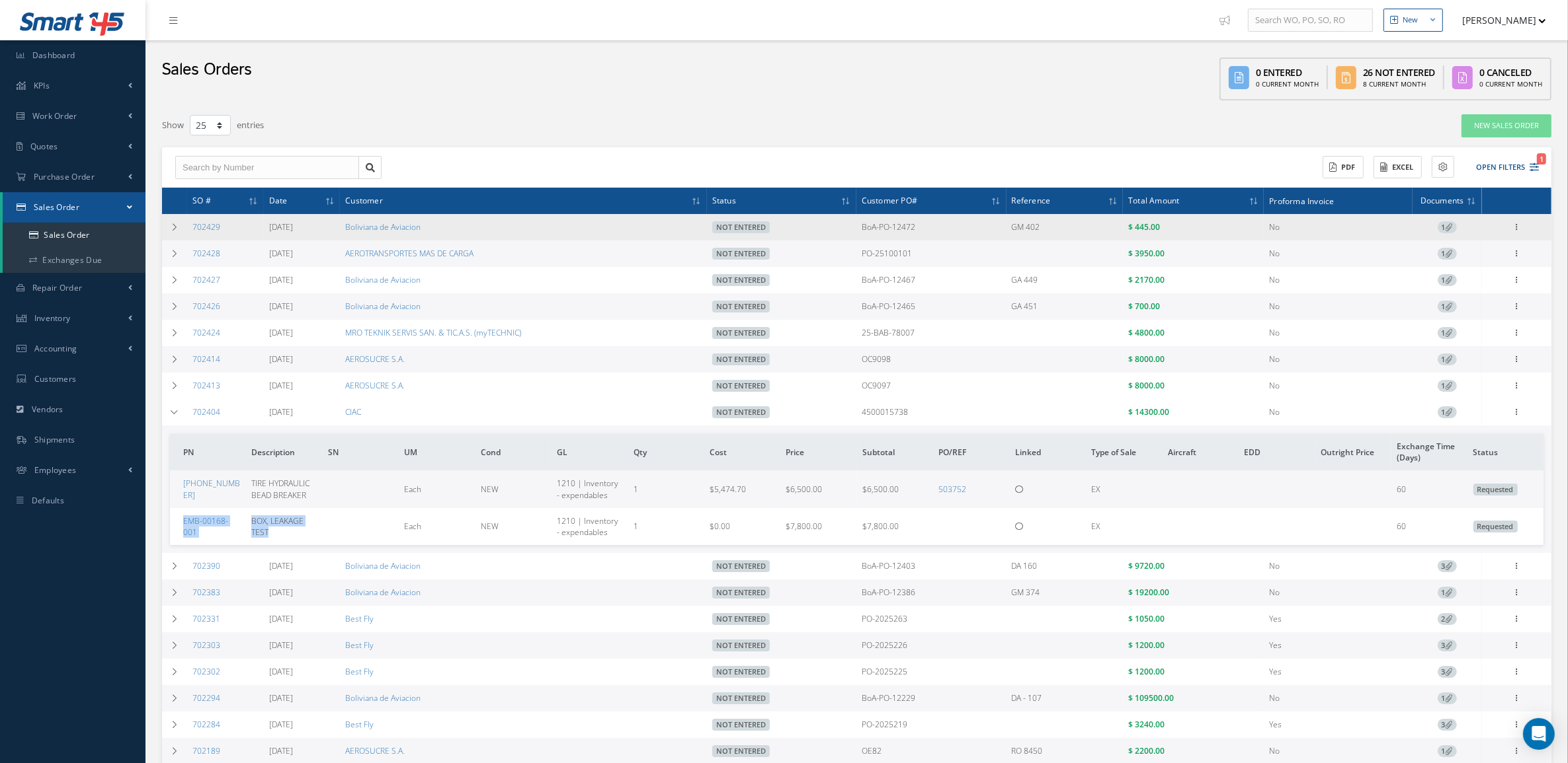
copy tr "EMB-00168-001 BOX, LEAKAGE TEST"
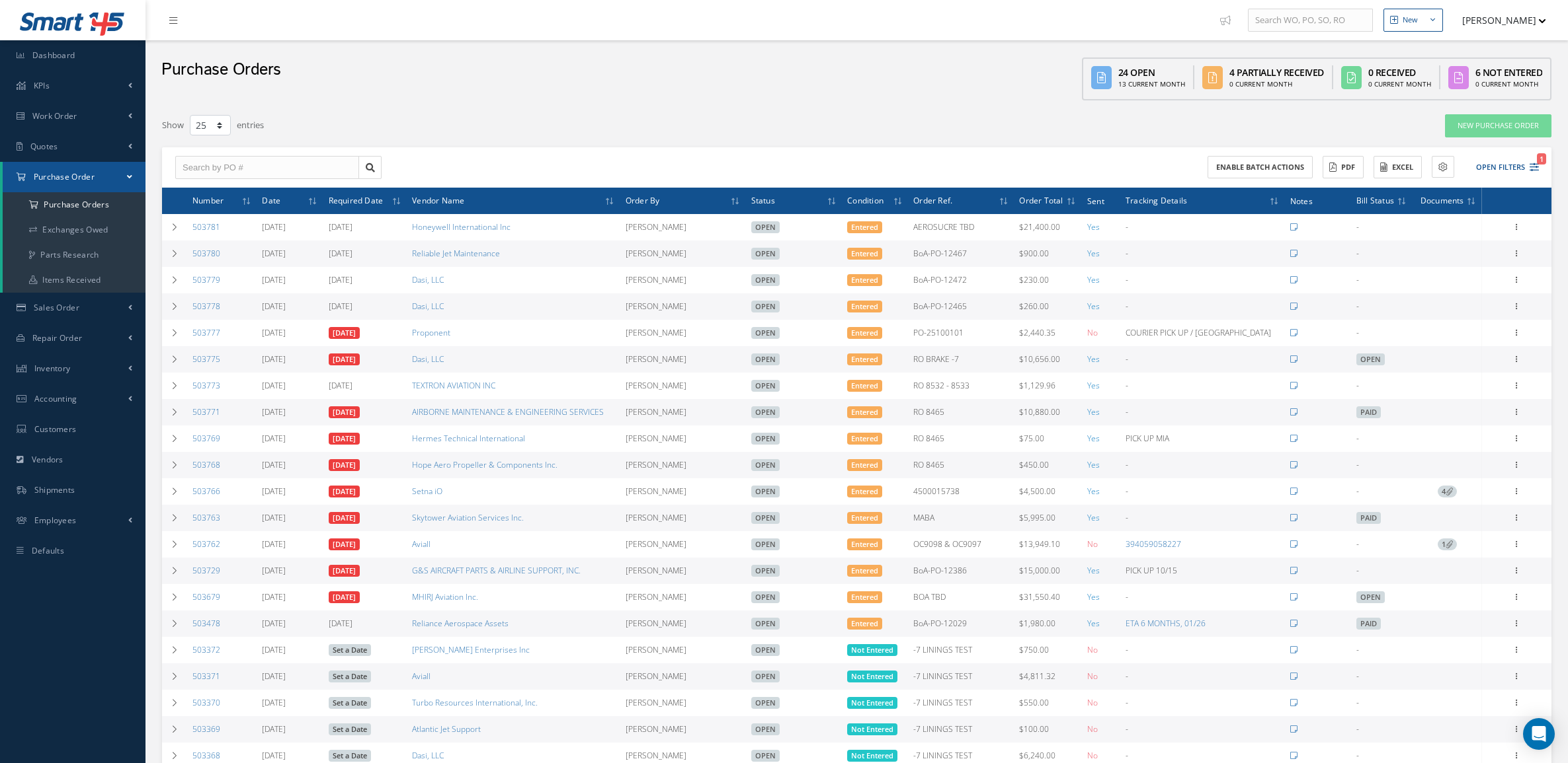
select select "25"
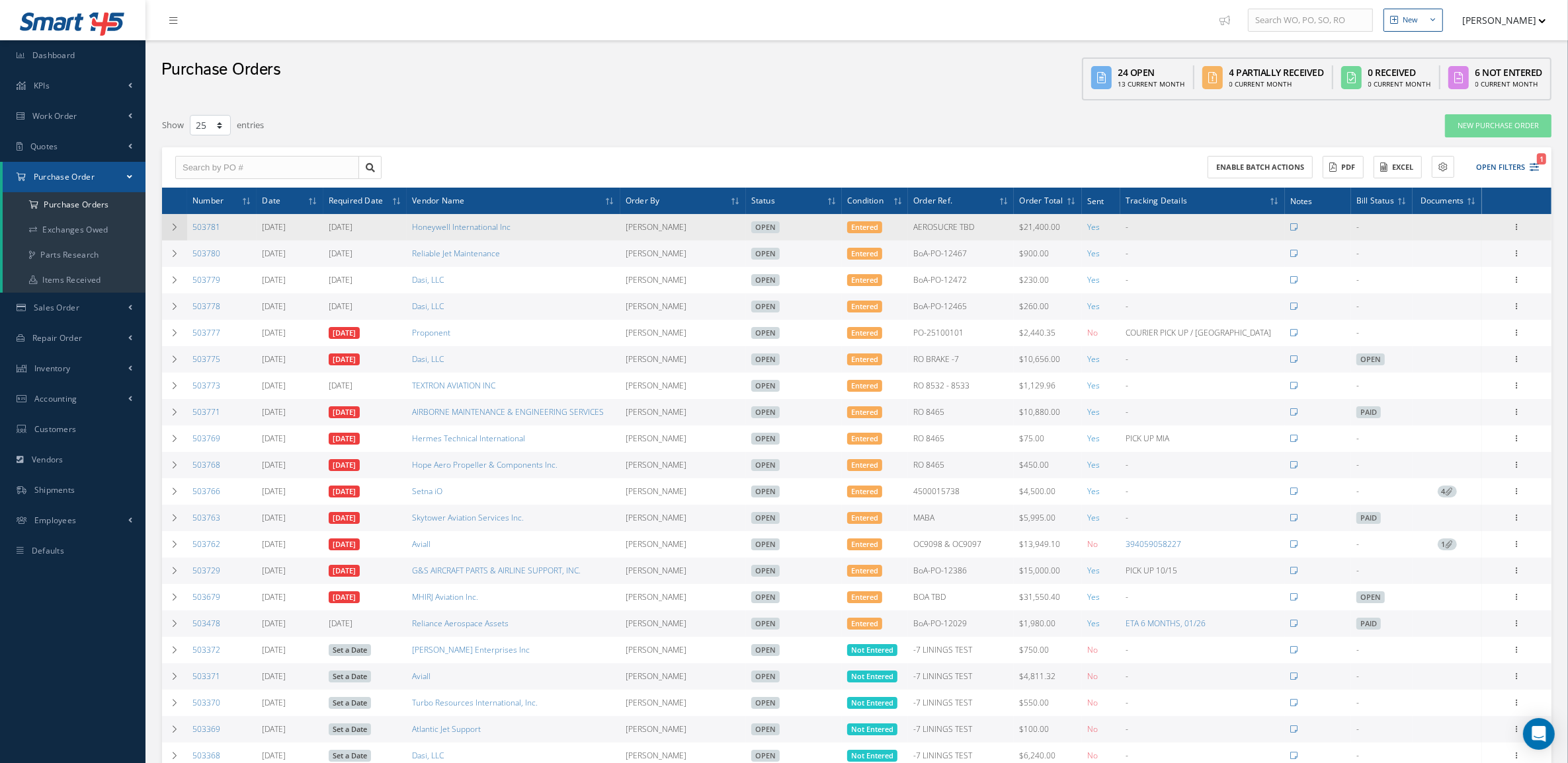
click at [183, 224] on td at bounding box center [174, 227] width 25 height 26
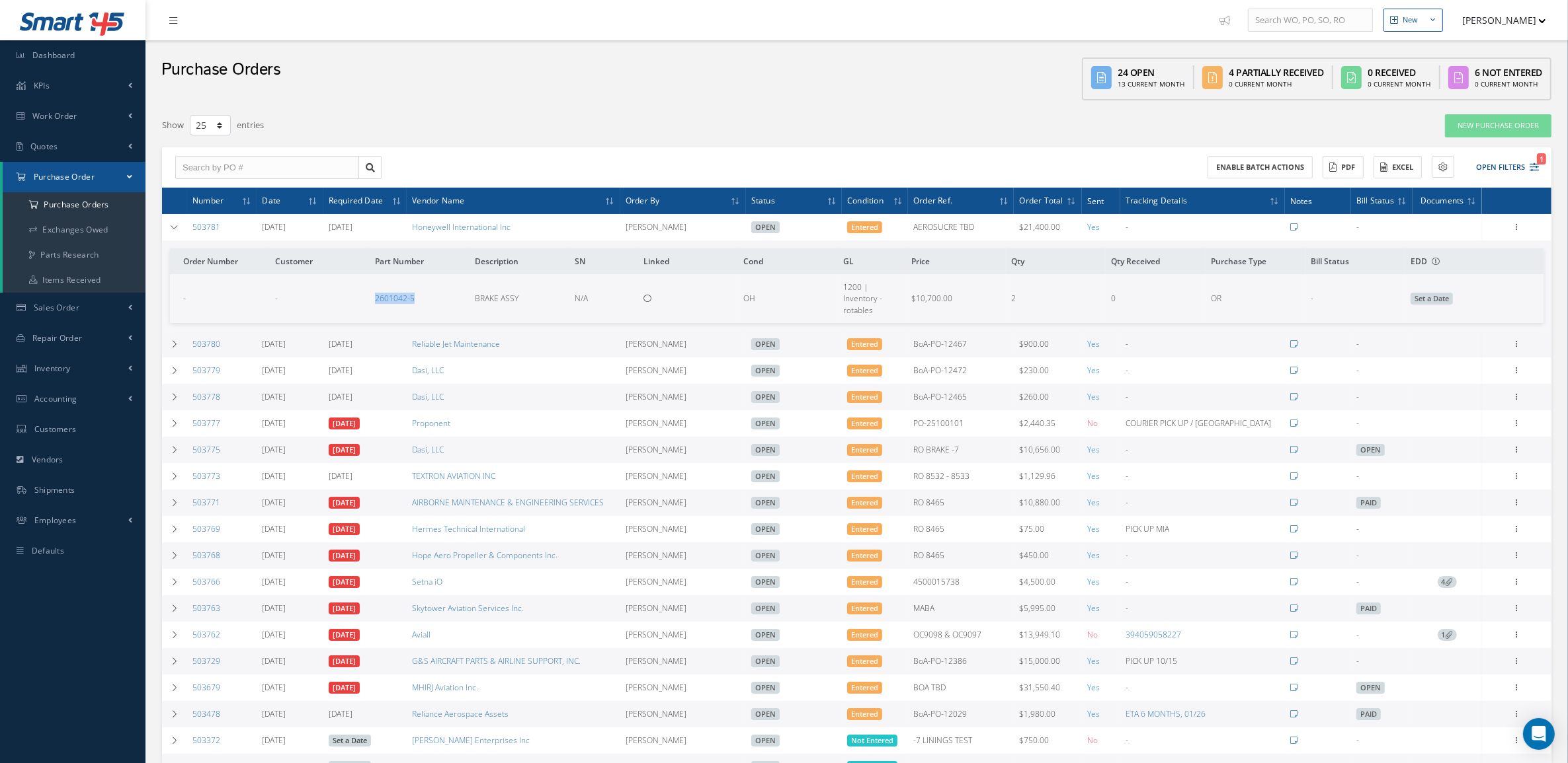
drag, startPoint x: 287, startPoint y: 322, endPoint x: 427, endPoint y: 301, distance: 141.6
click at [427, 301] on tr "- - 2601042-5 BRAKE ASSY N/A OH 1200 | Inventory - rotables $10,700.00 2 0 OR -…" at bounding box center [857, 298] width 1373 height 48
copy tr "2601042-5"
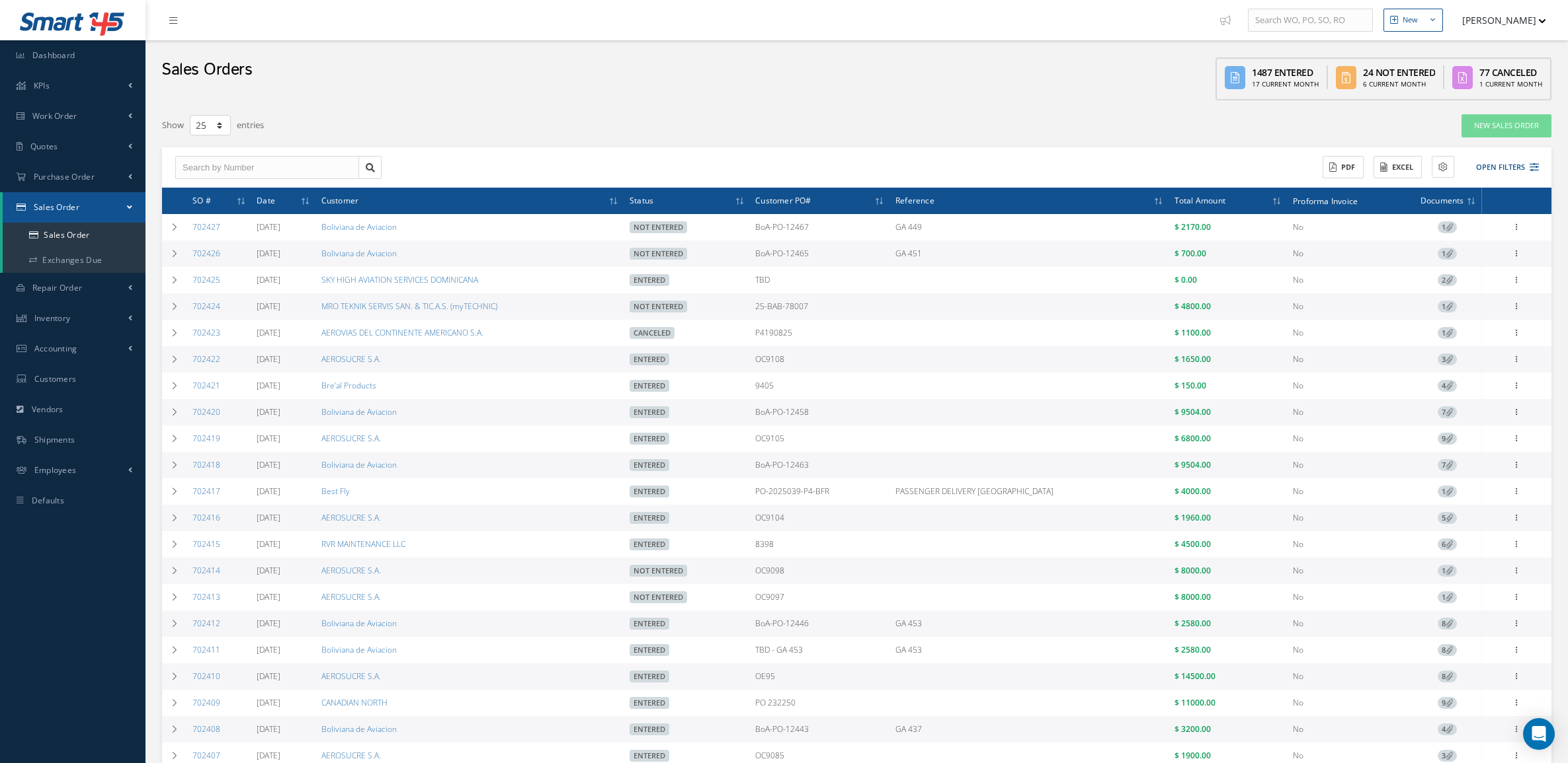
select select "25"
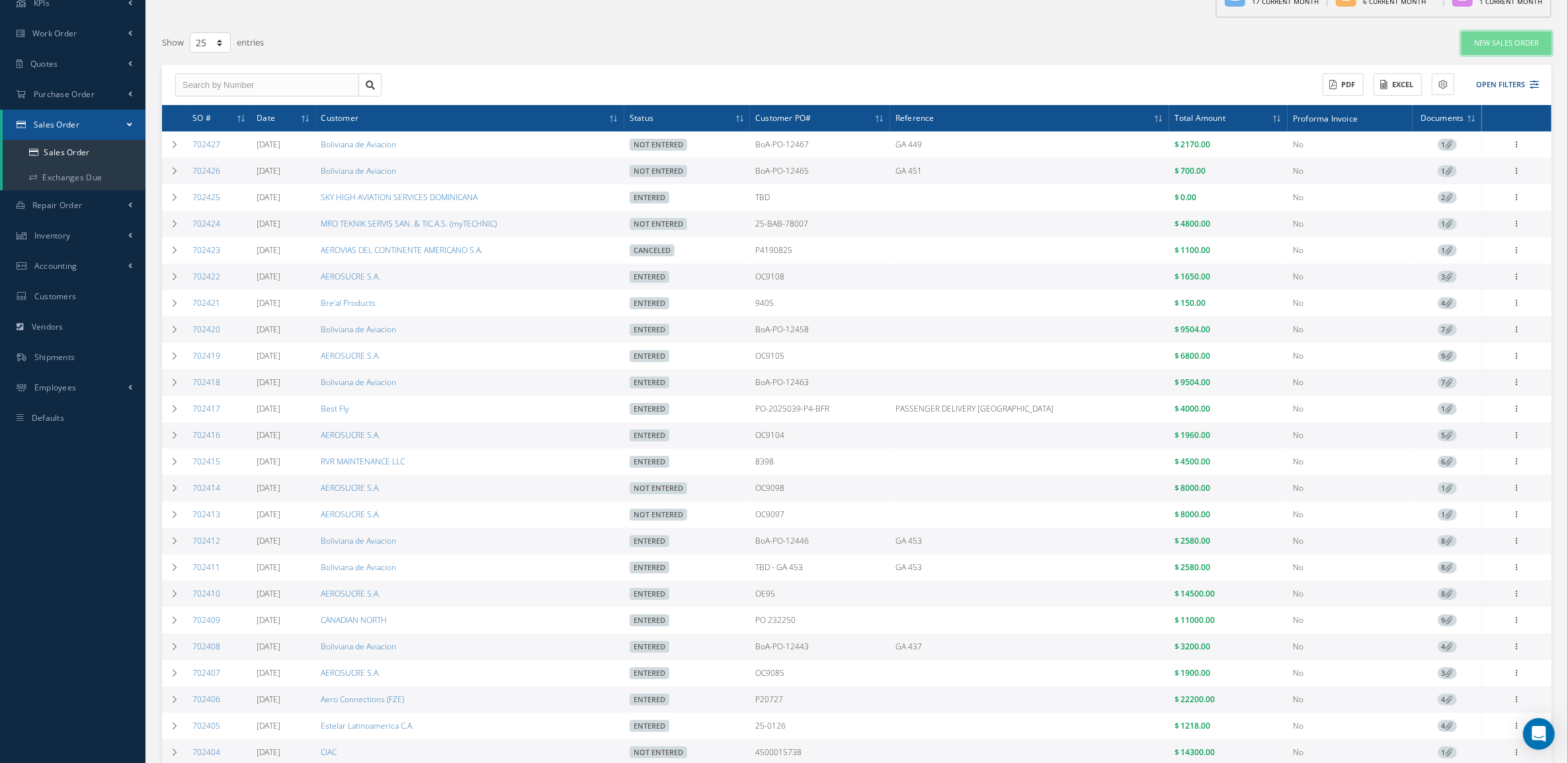
click at [1496, 44] on link "New Sales Order" at bounding box center [1506, 43] width 90 height 23
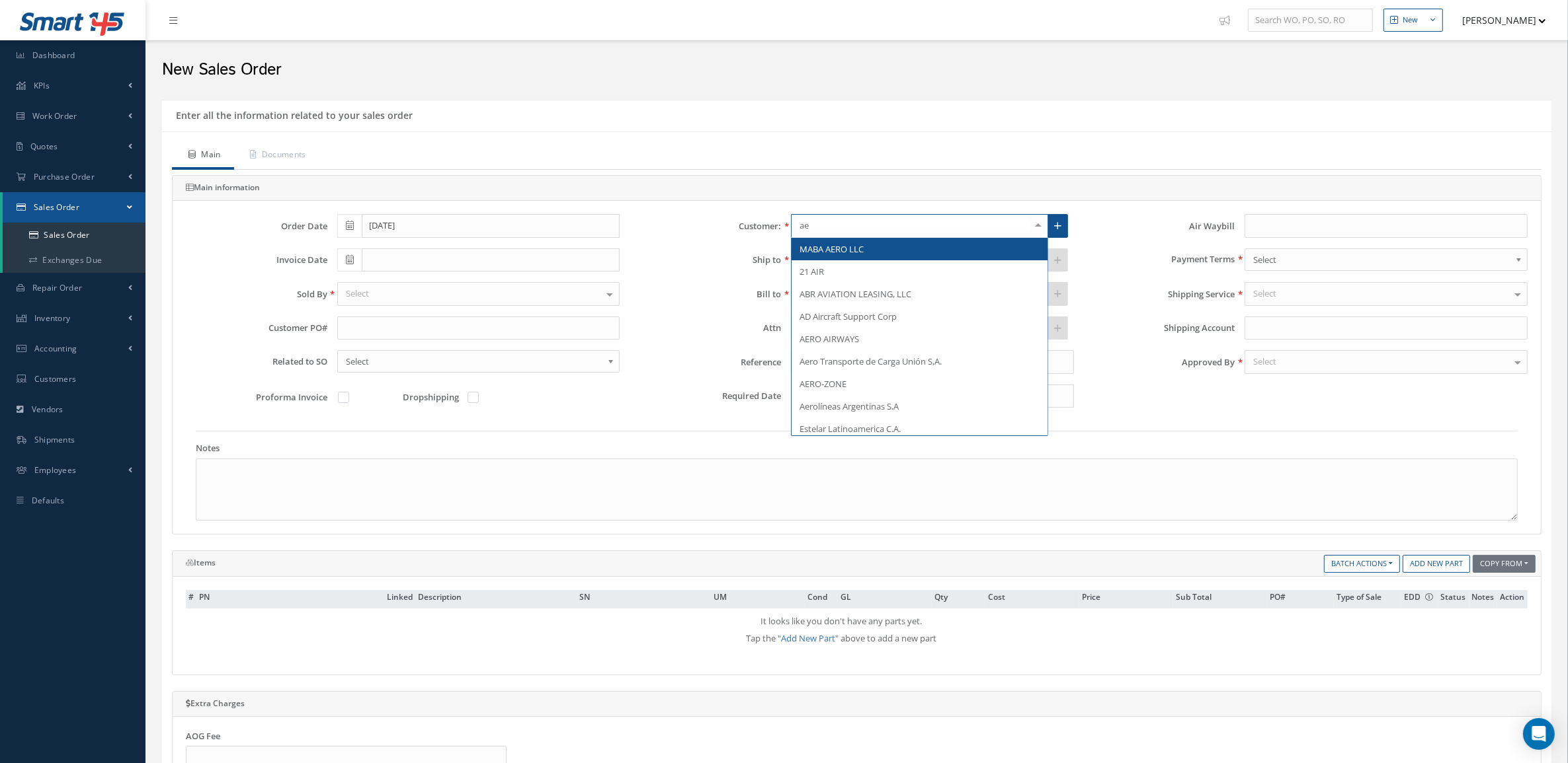
type input "aer"
drag, startPoint x: 845, startPoint y: 225, endPoint x: 763, endPoint y: 226, distance: 82.0
click at [763, 226] on div "Customer: aer MABA AERO LLC AERO AIRWAYS Aero Transporte de Carga Unión S,A. AE…" at bounding box center [856, 226] width 454 height 24
click at [1115, 83] on div "New Sales Order" at bounding box center [856, 66] width 1409 height 40
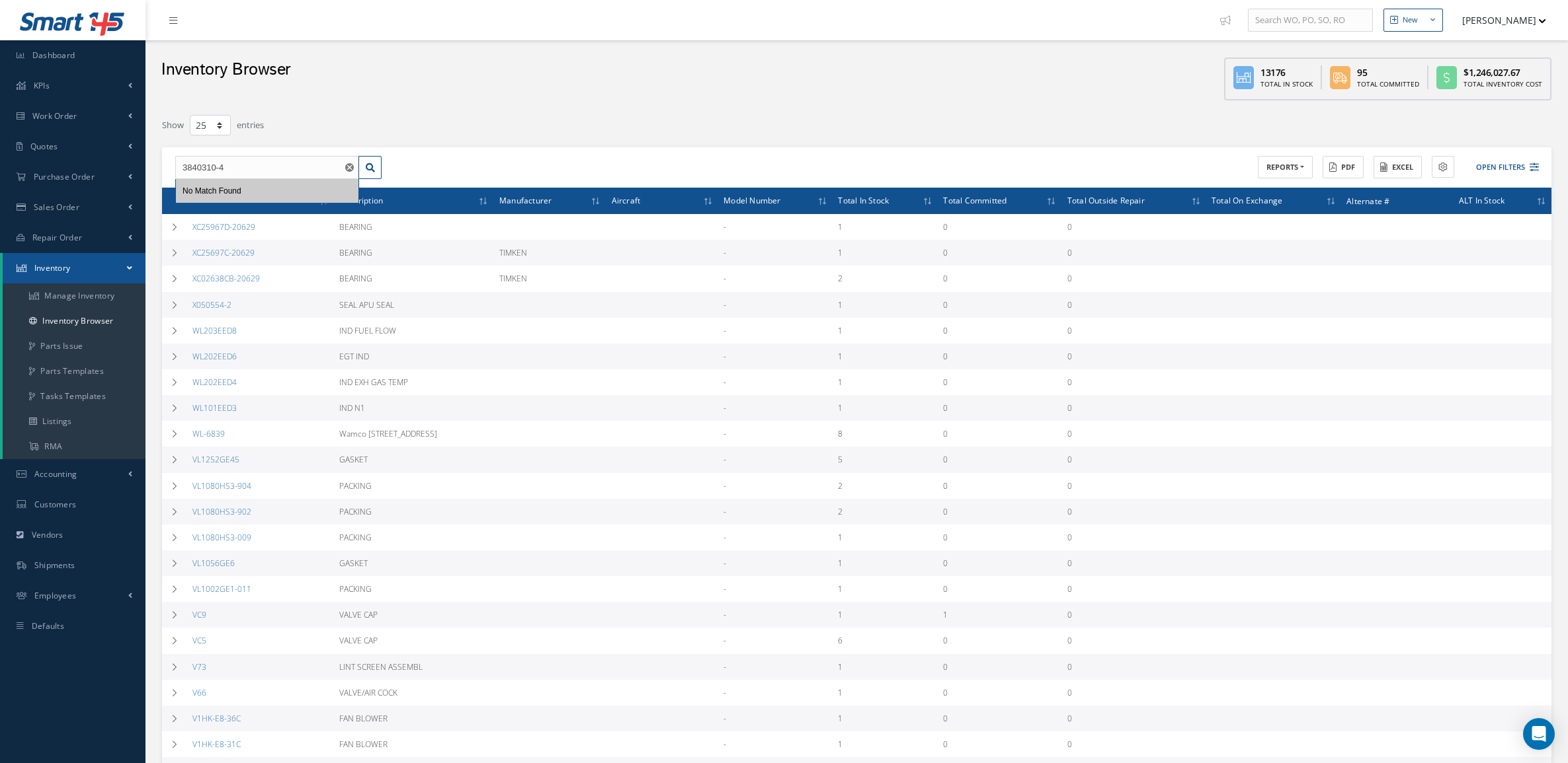
select select "25"
click at [60, 141] on link "Quotes" at bounding box center [73, 147] width 146 height 31
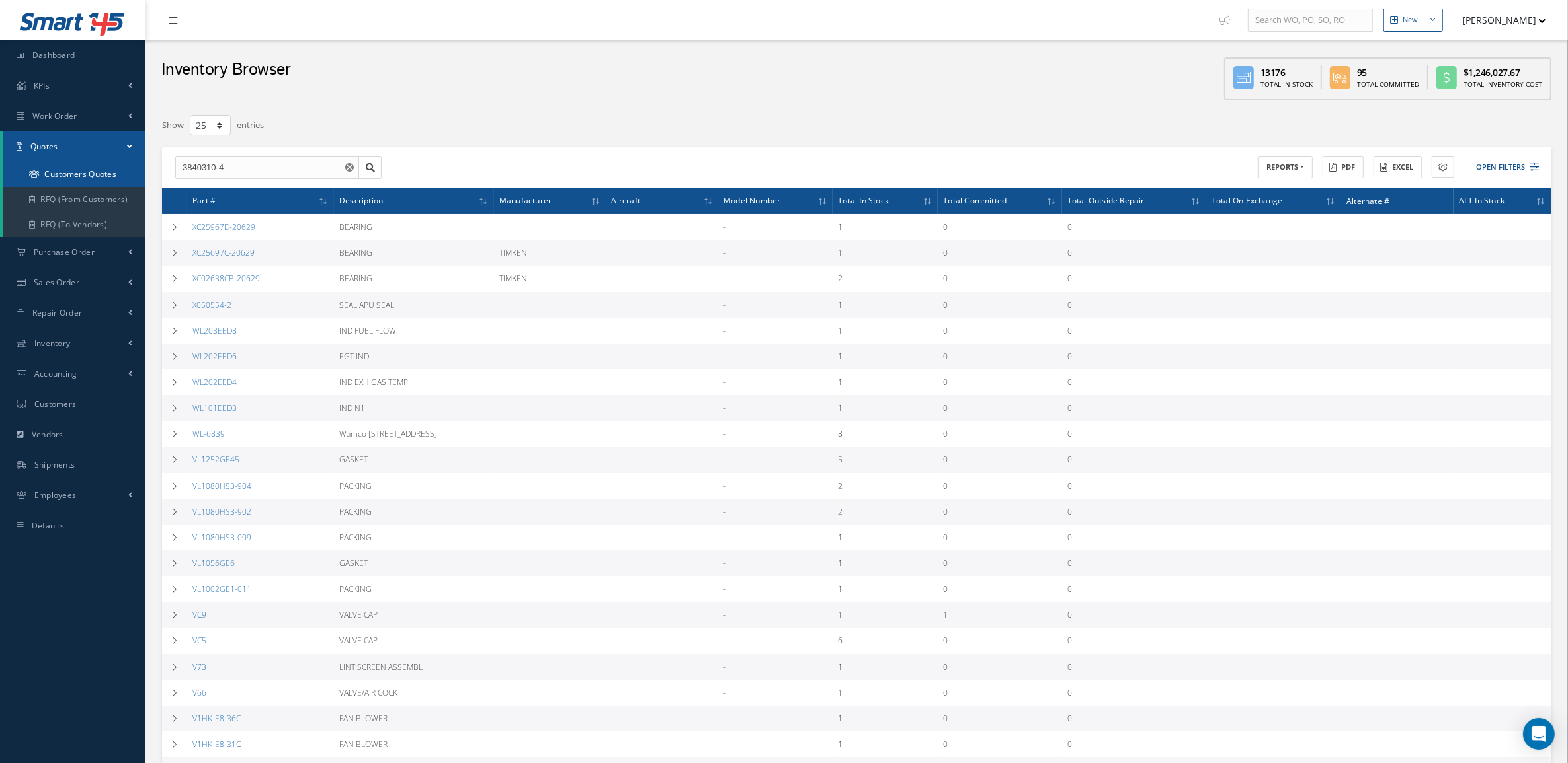
click at [70, 179] on link "Customers Quotes" at bounding box center [74, 174] width 143 height 25
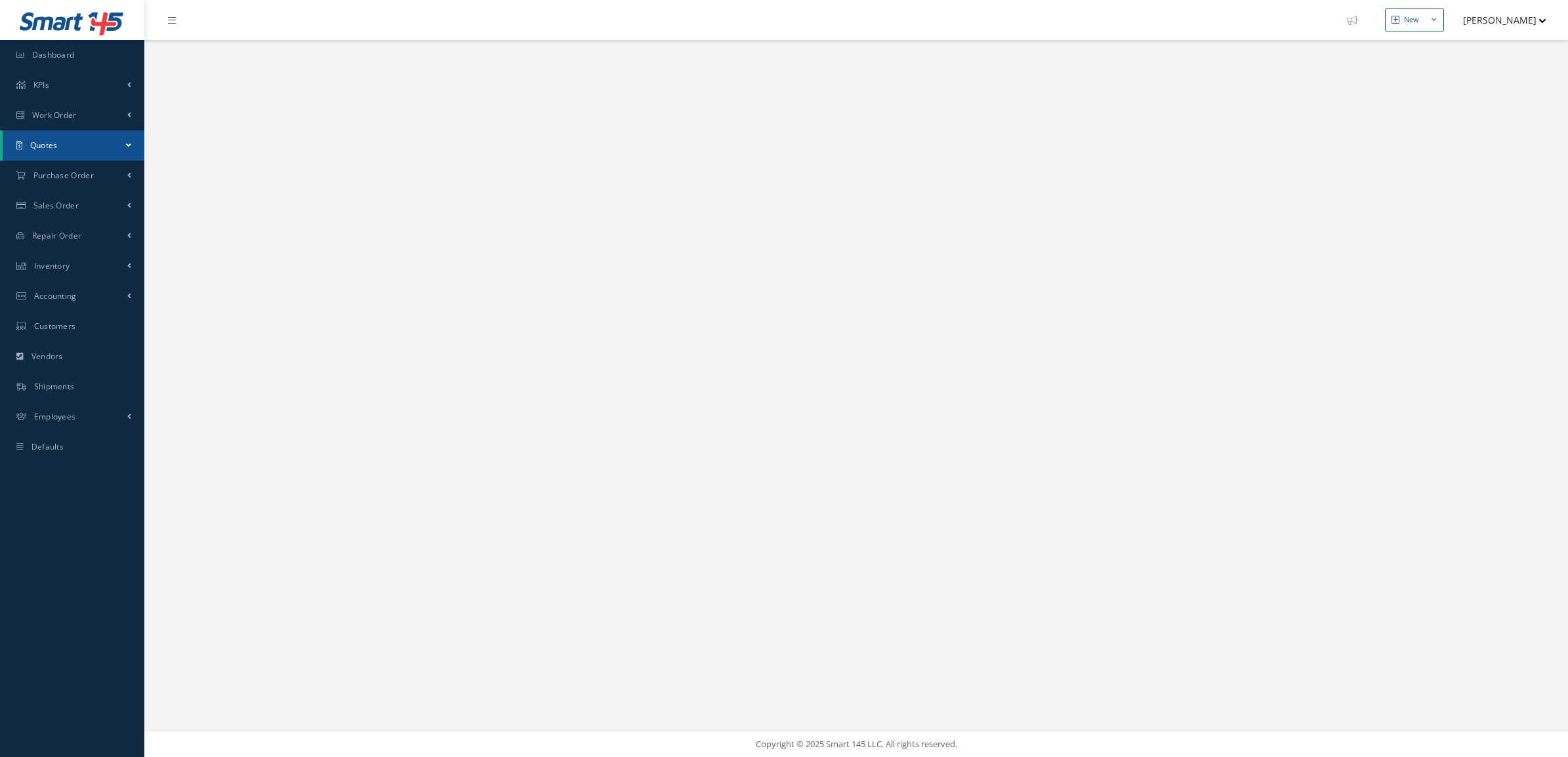
select select "25"
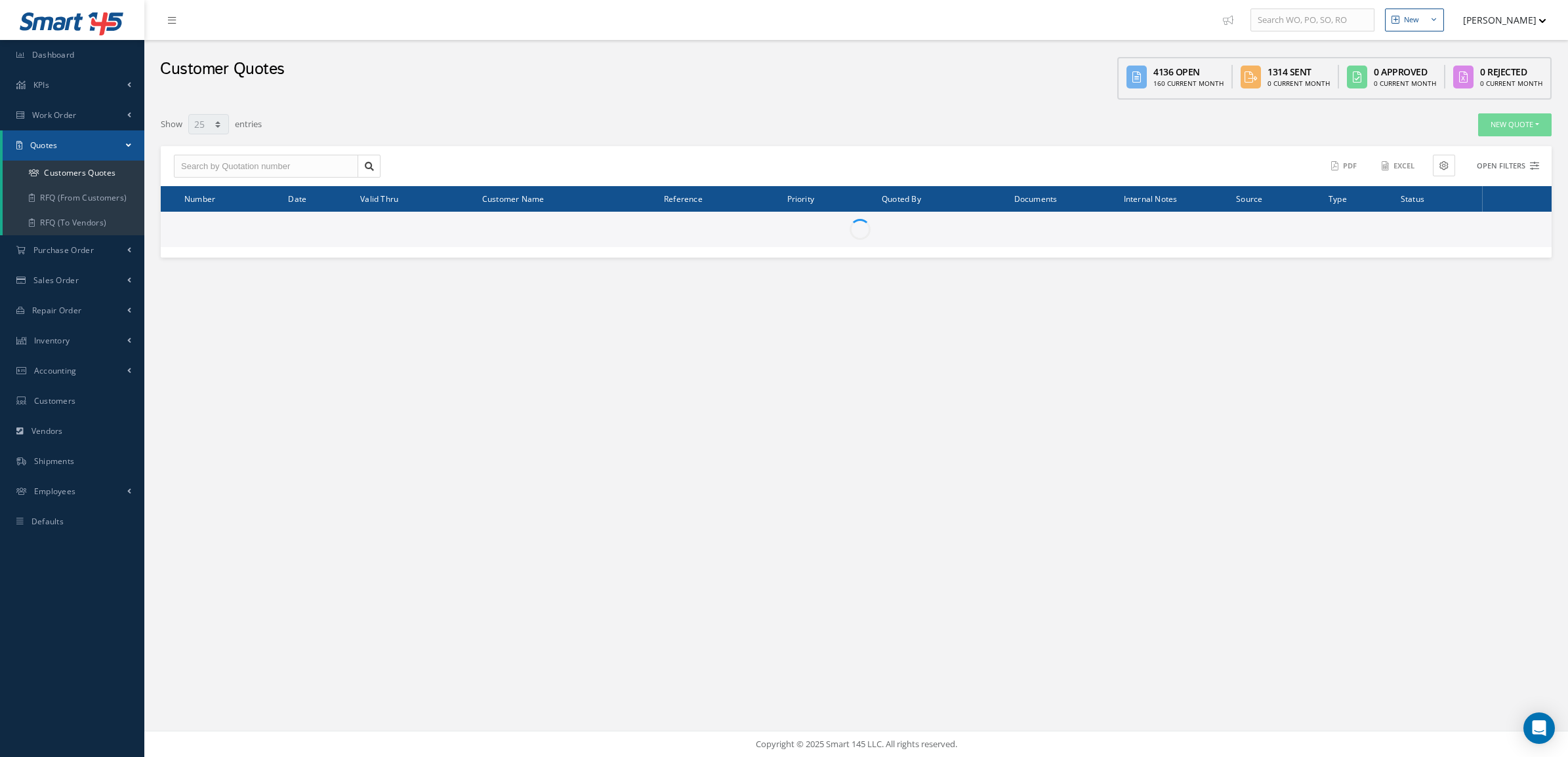
click at [1504, 168] on button "Open Filters" at bounding box center [1502, 166] width 74 height 21
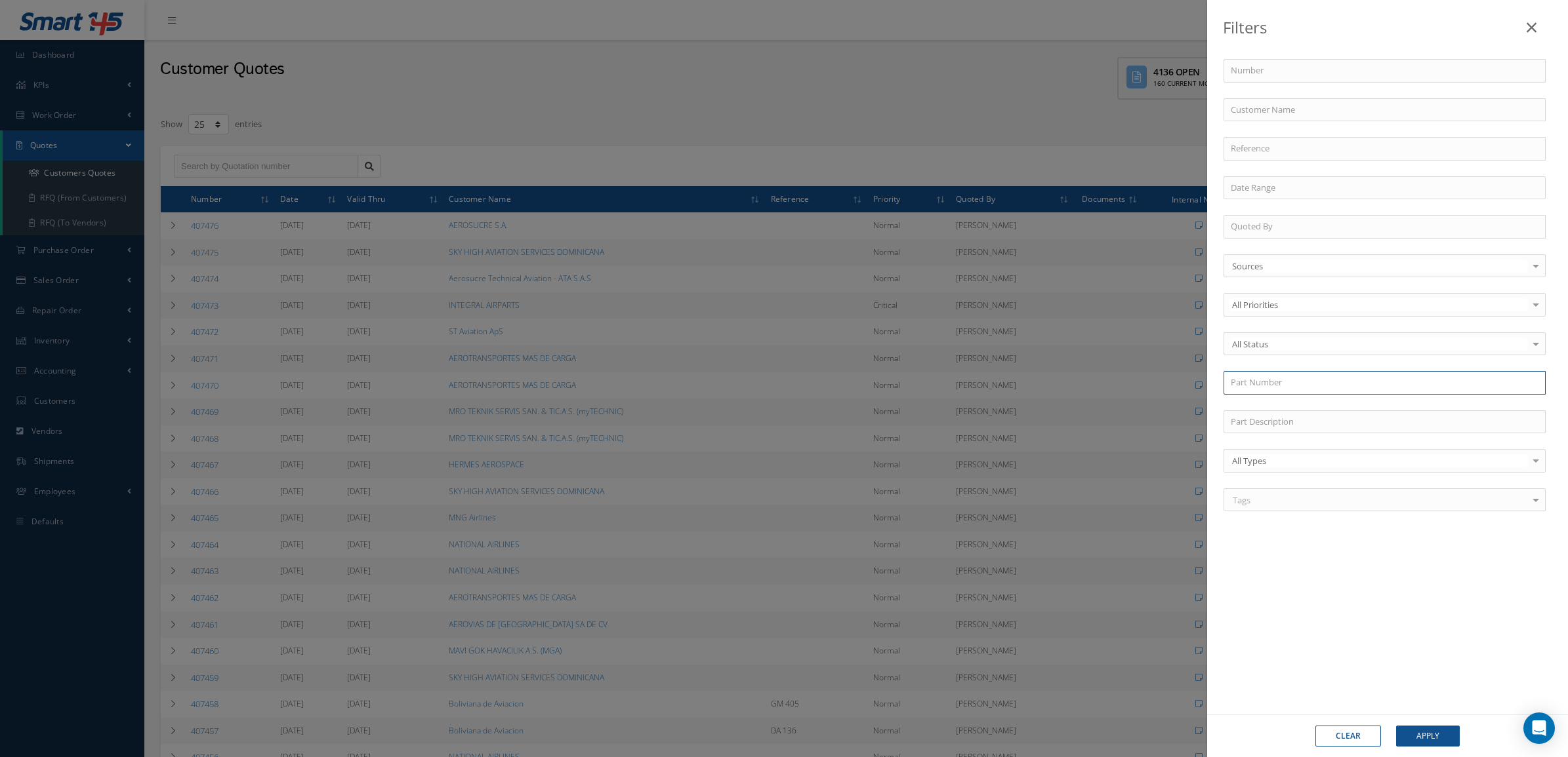
click at [1253, 382] on input "text" at bounding box center [1385, 383] width 322 height 24
paste input "2601042-5"
click at [1288, 411] on div "2601042-5" at bounding box center [1384, 406] width 308 height 13
type input "2601042-5"
click at [1439, 729] on button "Apply" at bounding box center [1428, 736] width 64 height 21
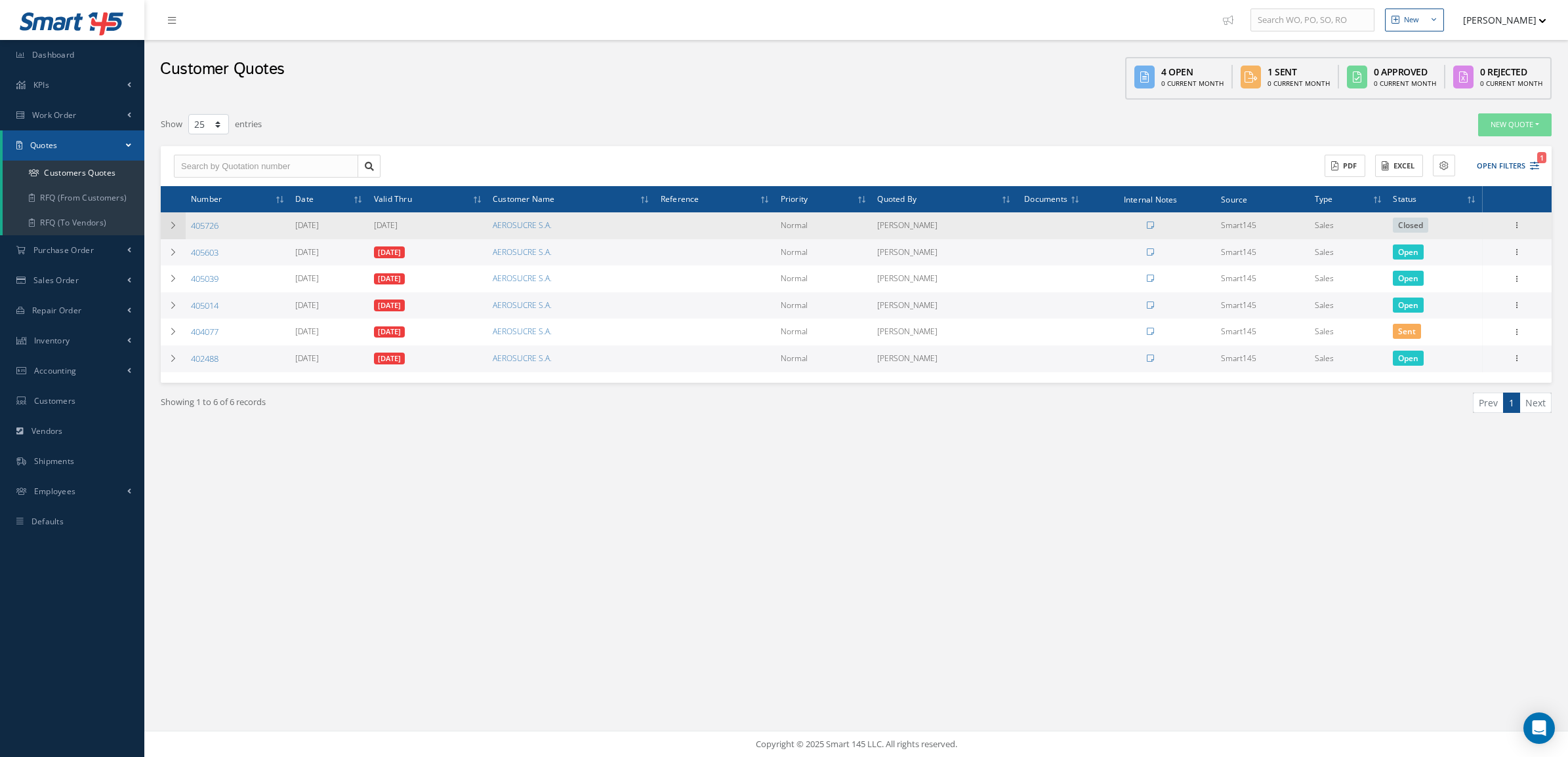
click at [165, 234] on td at bounding box center [173, 225] width 25 height 27
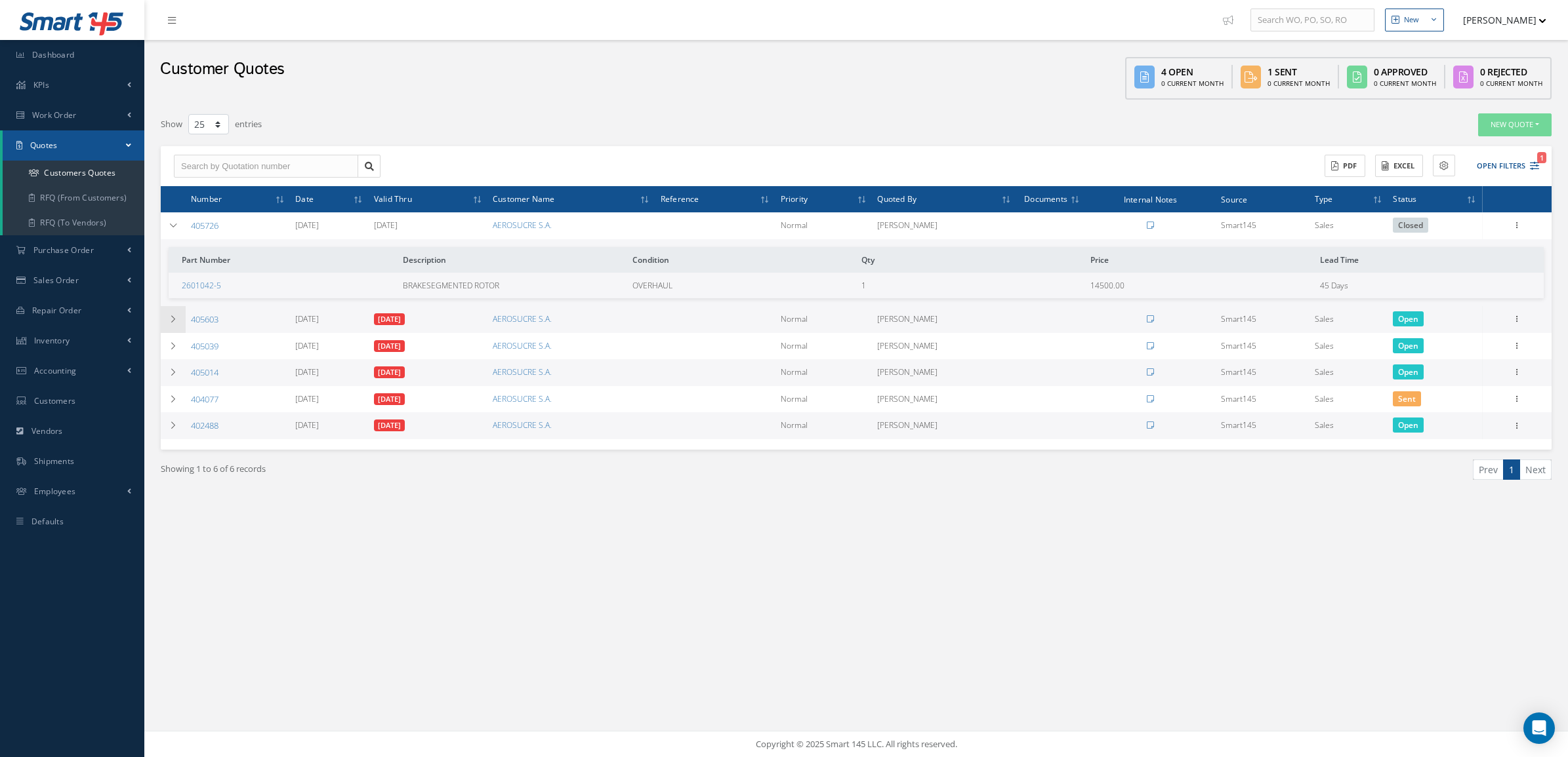
click at [175, 310] on td at bounding box center [173, 319] width 25 height 27
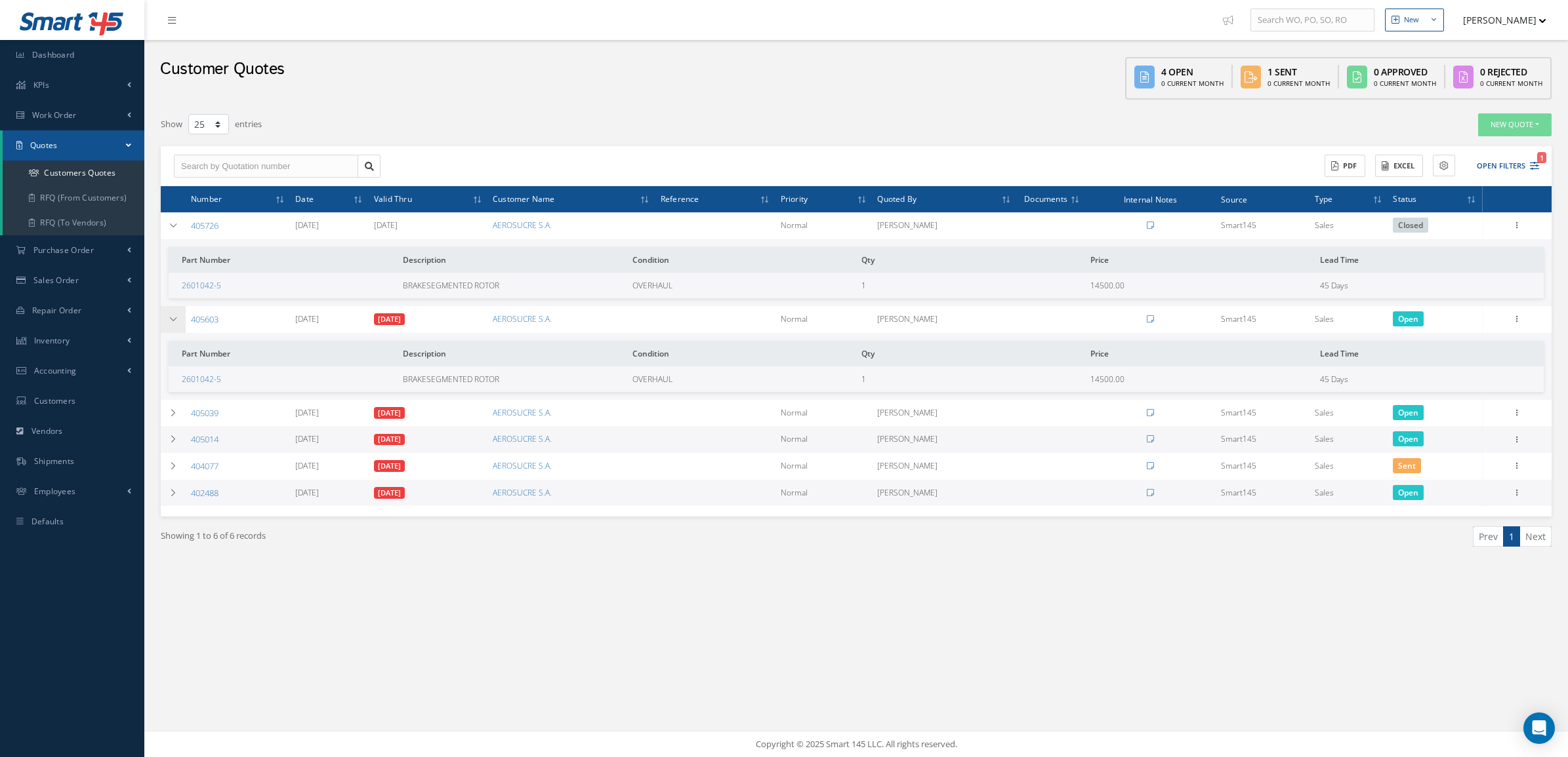
click at [175, 310] on td at bounding box center [173, 319] width 25 height 27
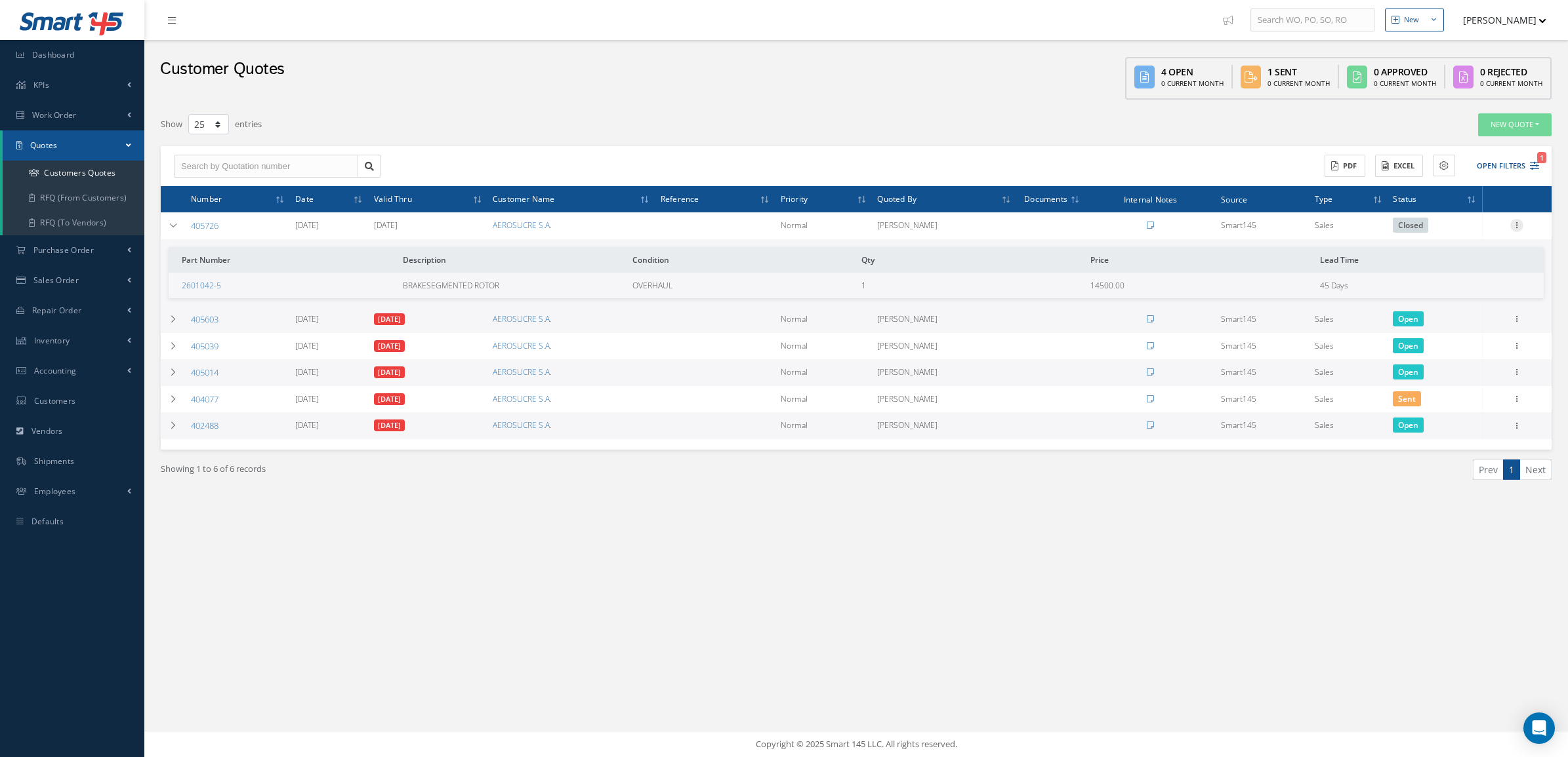
click at [1518, 223] on icon at bounding box center [1516, 224] width 13 height 10
click at [1473, 305] on link "Convert to Sales Order" at bounding box center [1457, 306] width 104 height 27
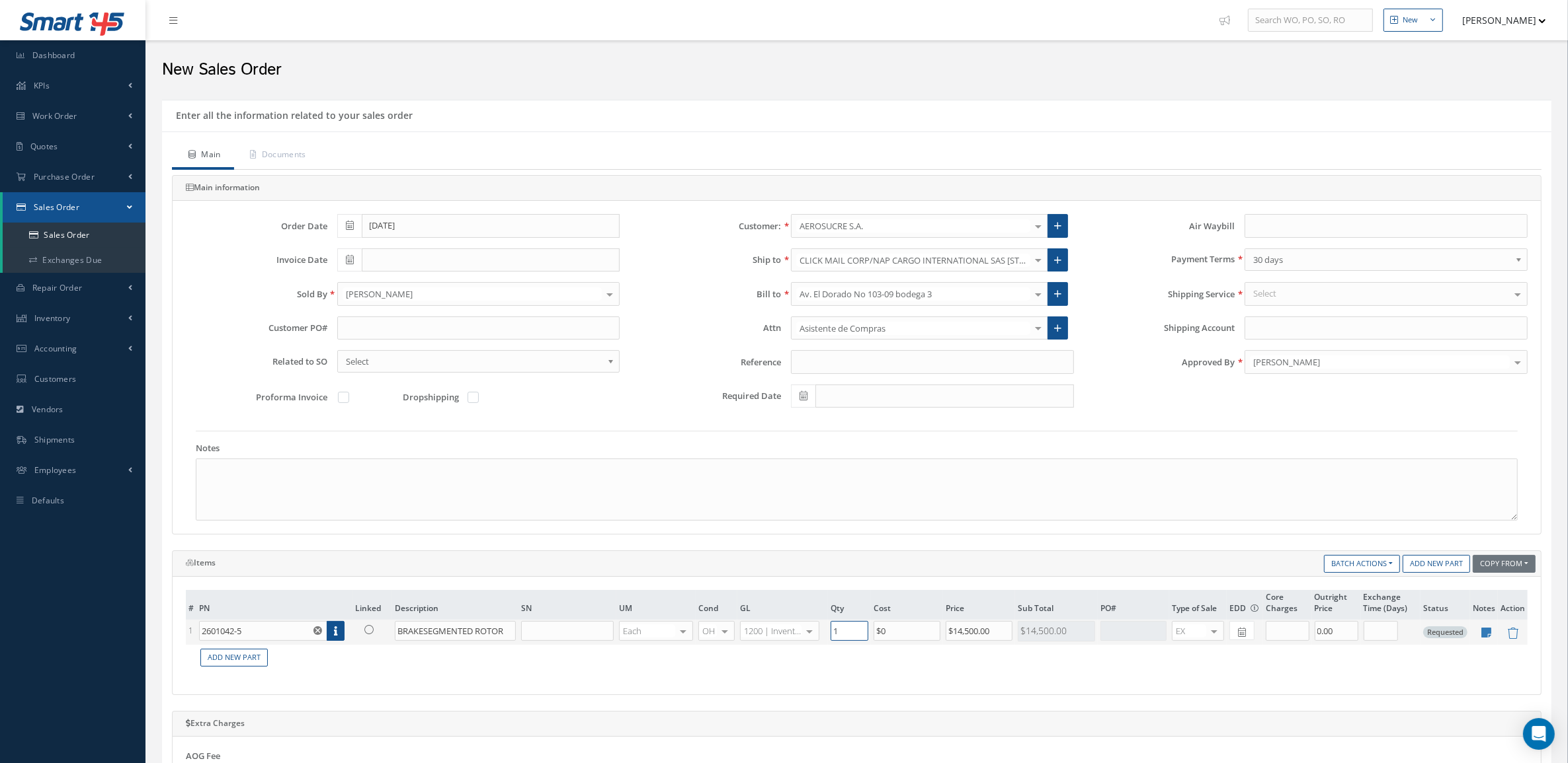
drag, startPoint x: 855, startPoint y: 631, endPoint x: 810, endPoint y: 638, distance: 45.5
click at [810, 638] on tr "1 2601042-5 Part Number Description SN Condition PO# Qty Location Warehouse BRA…" at bounding box center [857, 633] width 1341 height 25
type input "2"
click at [77, 143] on link "Quotes" at bounding box center [73, 147] width 146 height 31
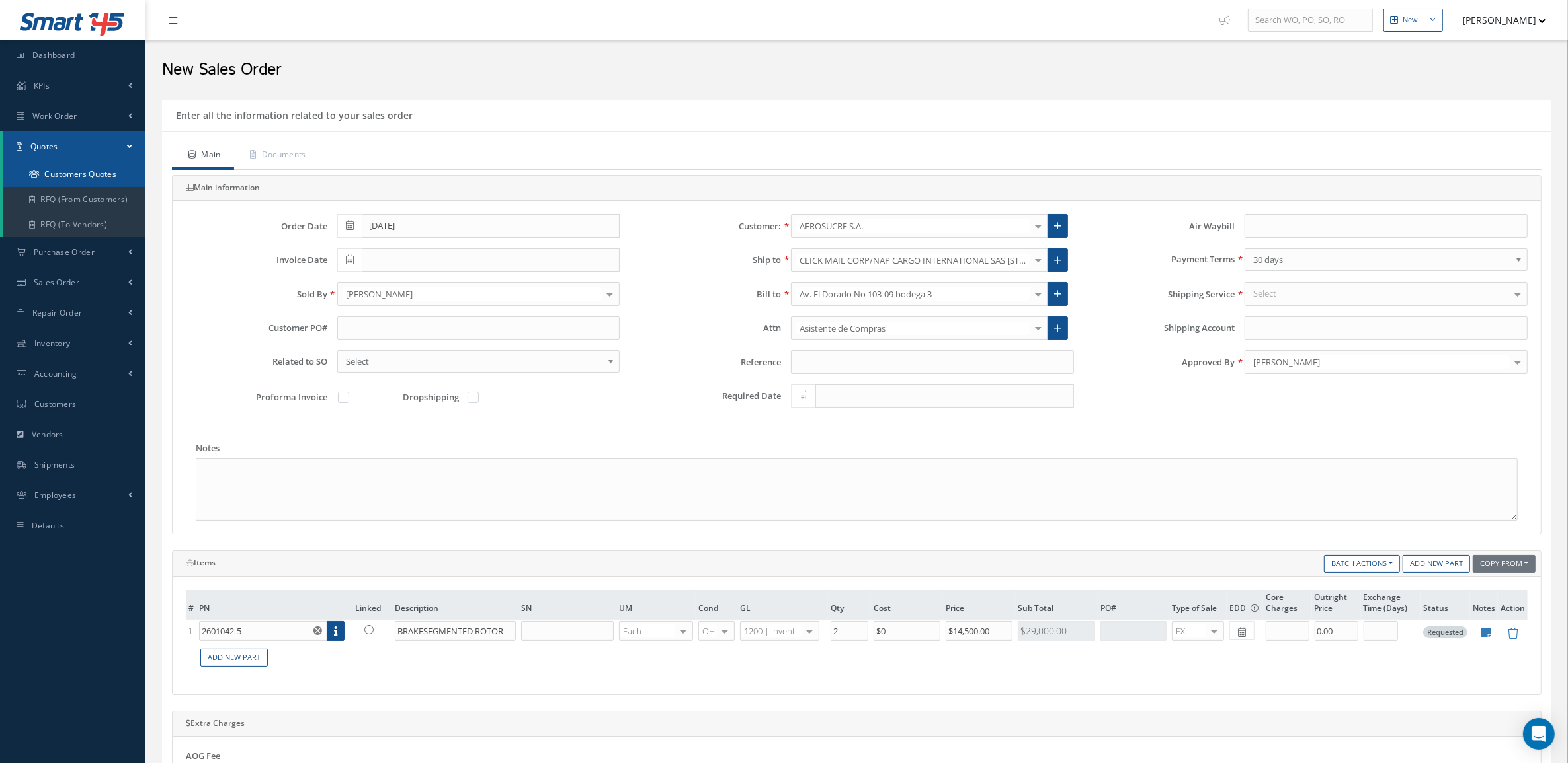
click at [77, 169] on link "Customers Quotes" at bounding box center [74, 174] width 143 height 25
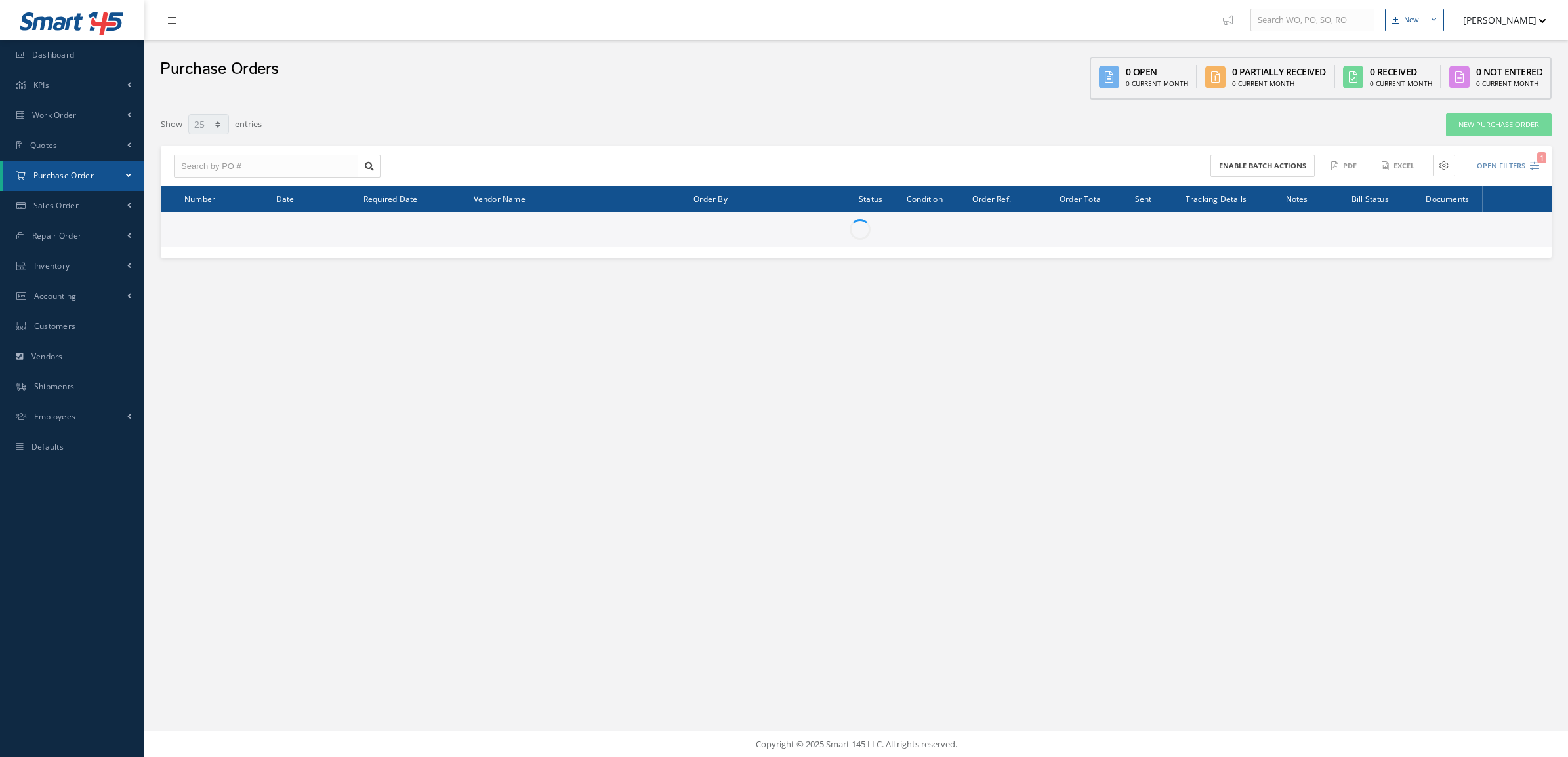
select select "25"
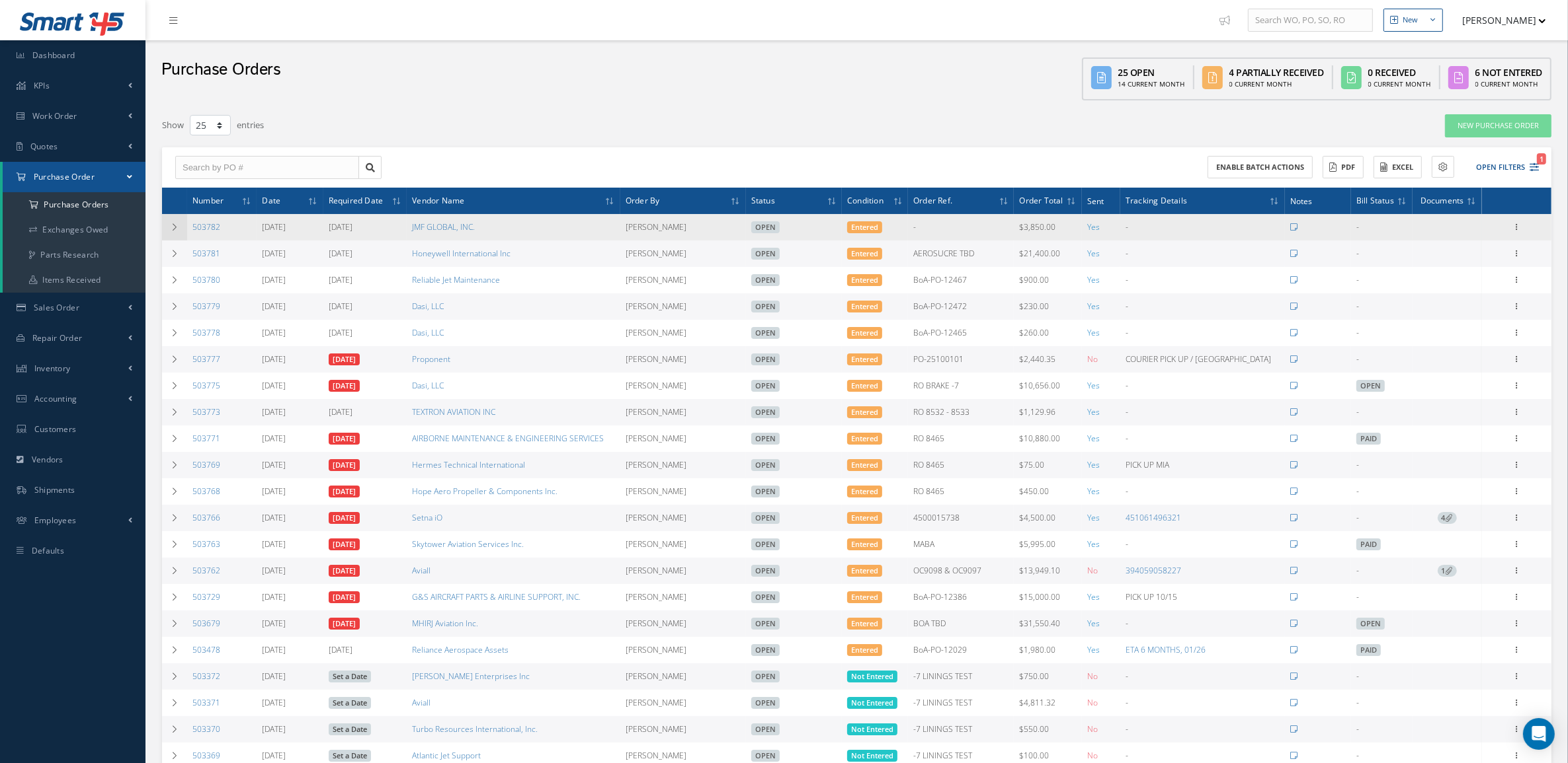
click at [170, 230] on icon at bounding box center [174, 227] width 9 height 8
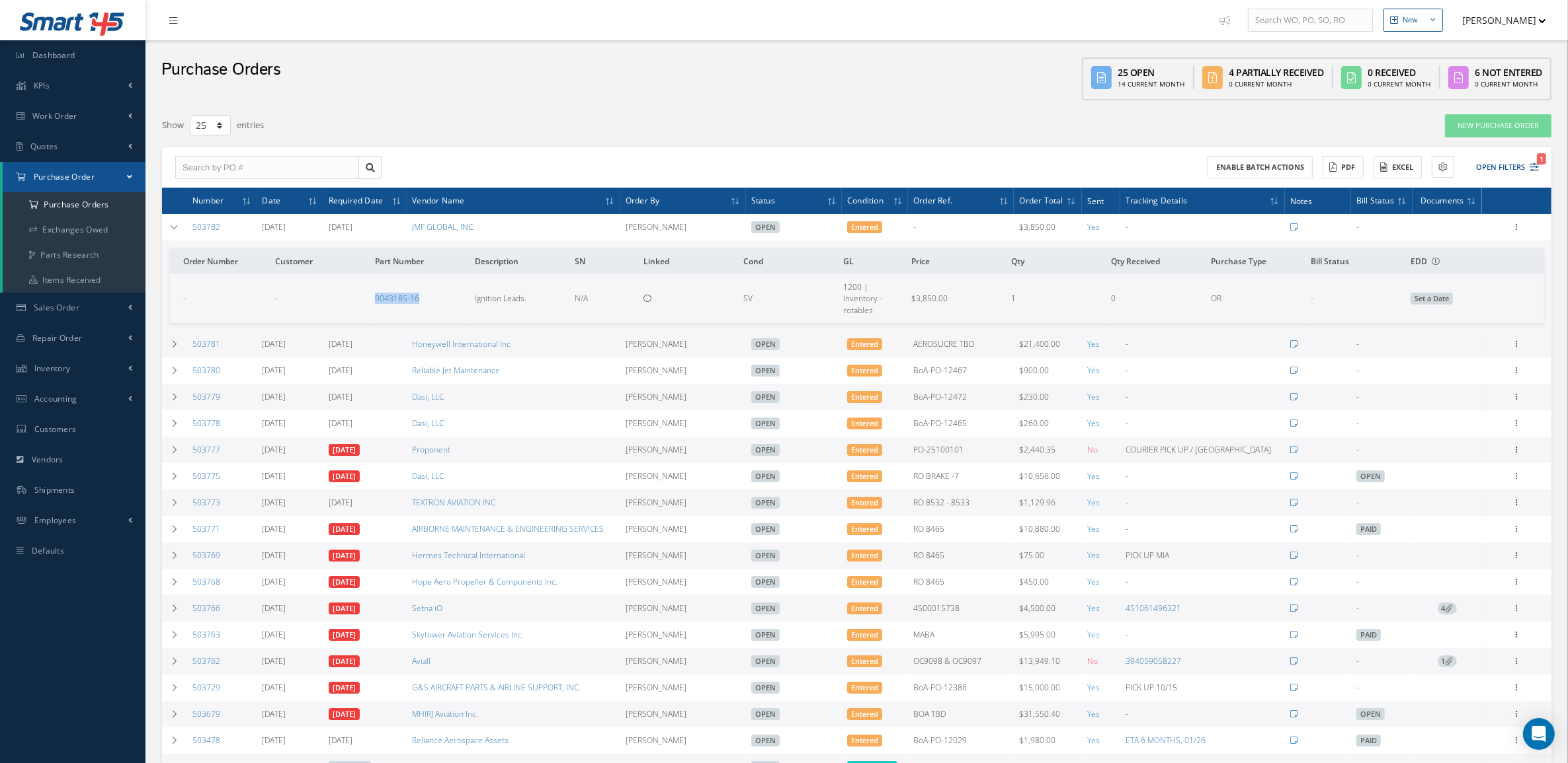
drag, startPoint x: 354, startPoint y: 296, endPoint x: 430, endPoint y: 309, distance: 77.1
click at [430, 309] on tr "- - 9043185-16 Ignition Leads. N/A SV 1200 | Inventory - rotables $3,850.00 1 0…" at bounding box center [857, 298] width 1373 height 48
copy tr "9043185-16"
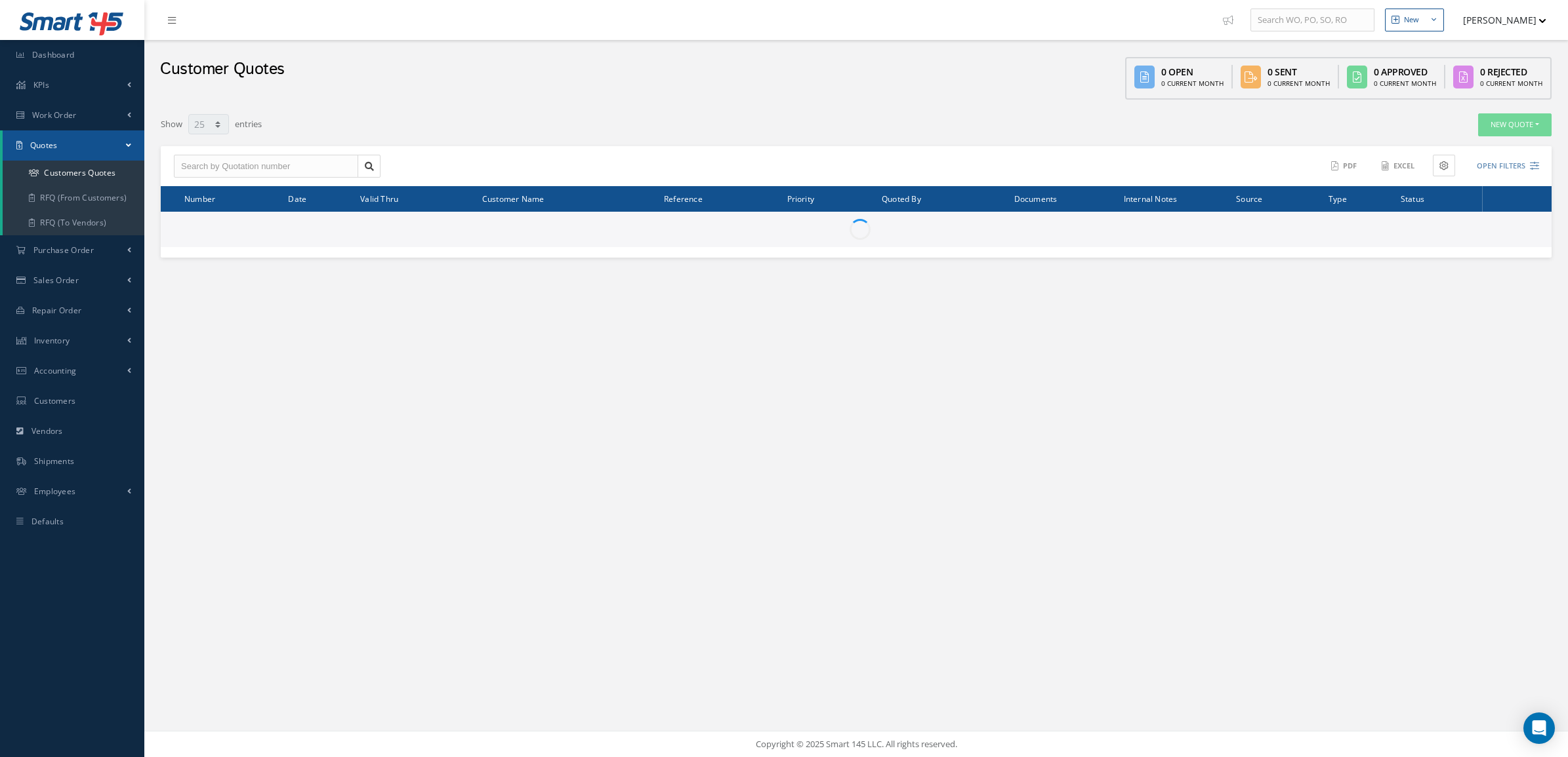
select select "25"
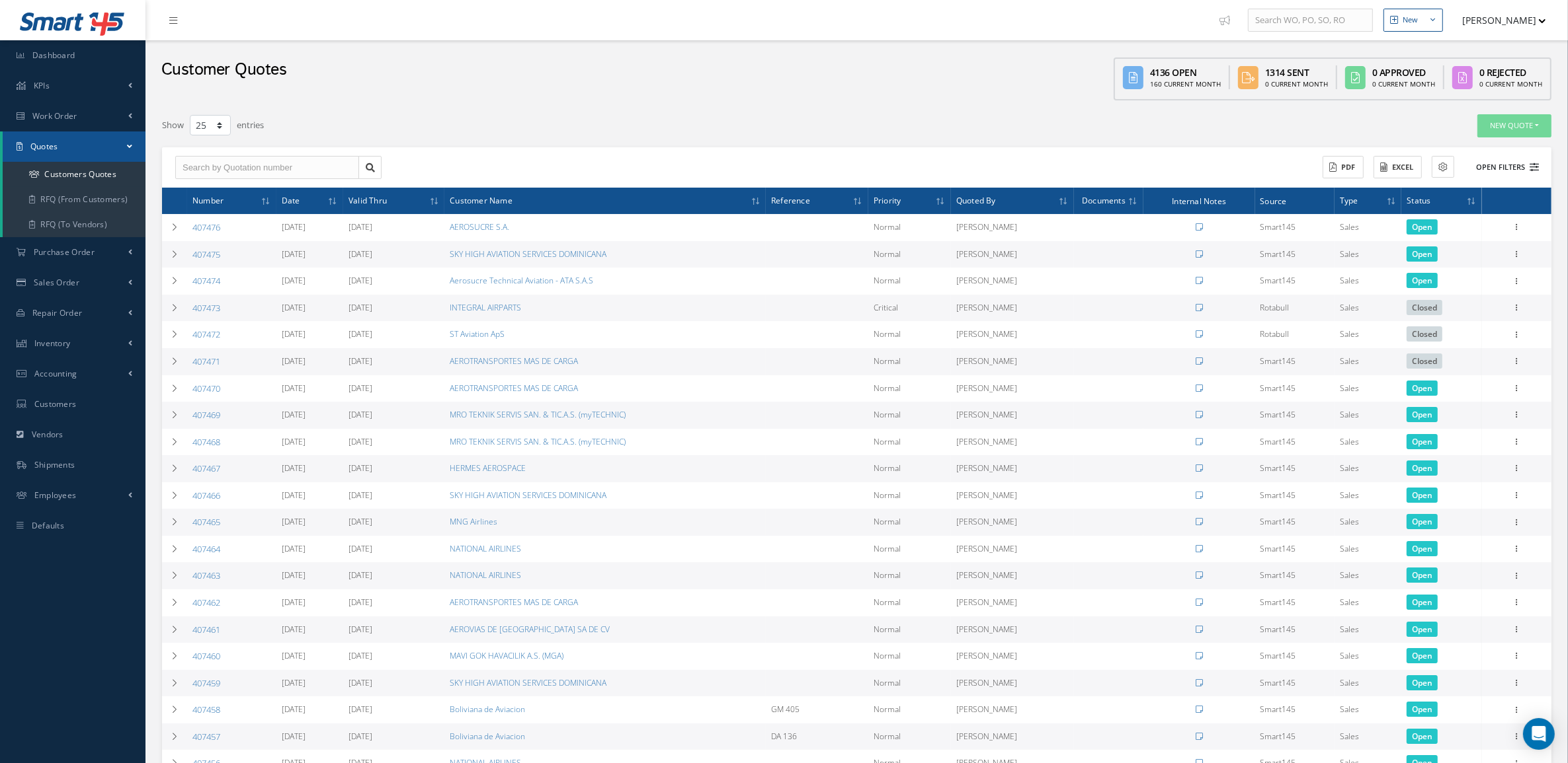
click at [1512, 164] on button "Open Filters" at bounding box center [1501, 167] width 75 height 22
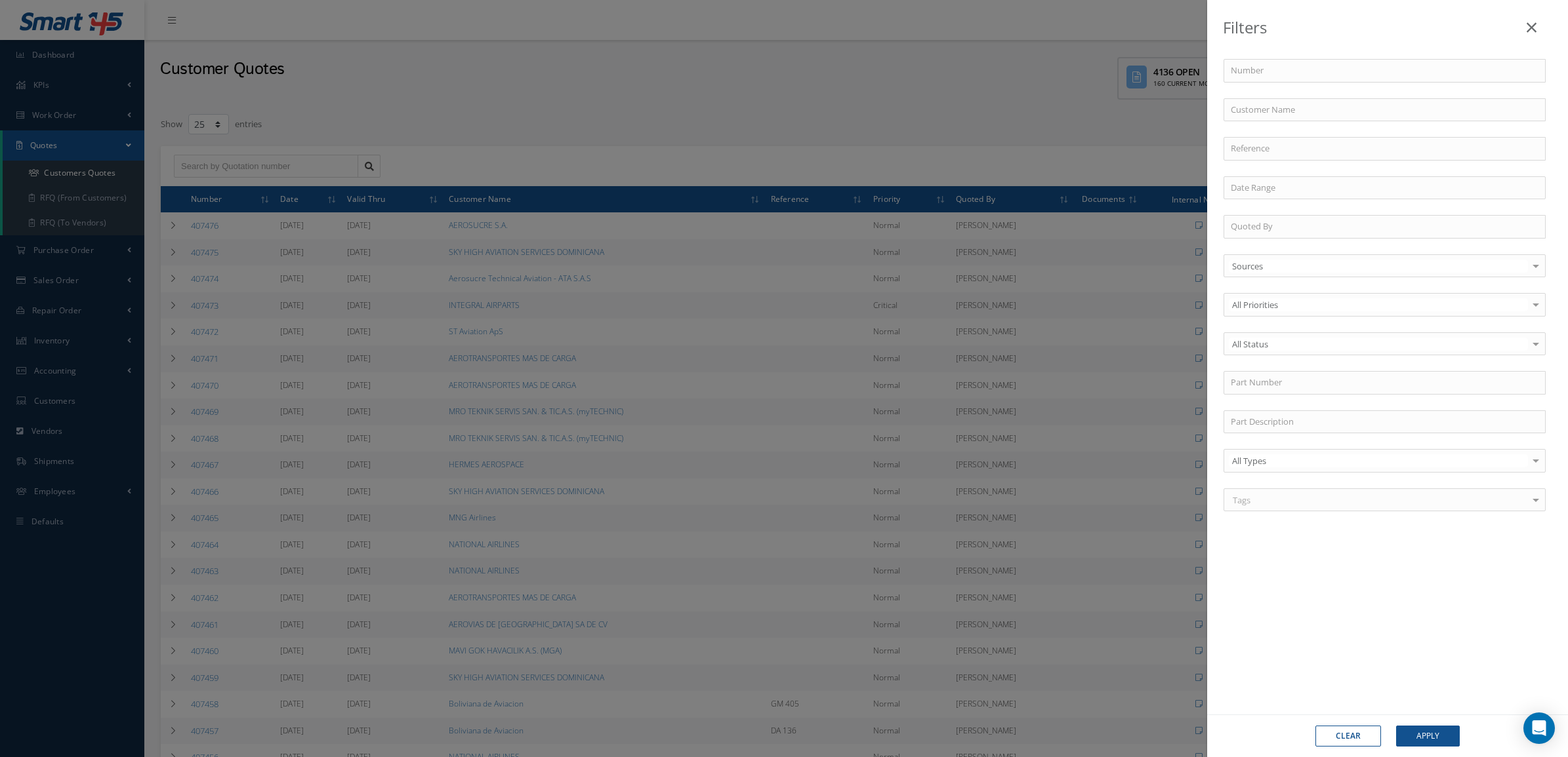
click at [582, 95] on div "Filters Number Customer Name Reference Quoted By Sources Sources Smart145 Rotab…" at bounding box center [784, 378] width 1568 height 757
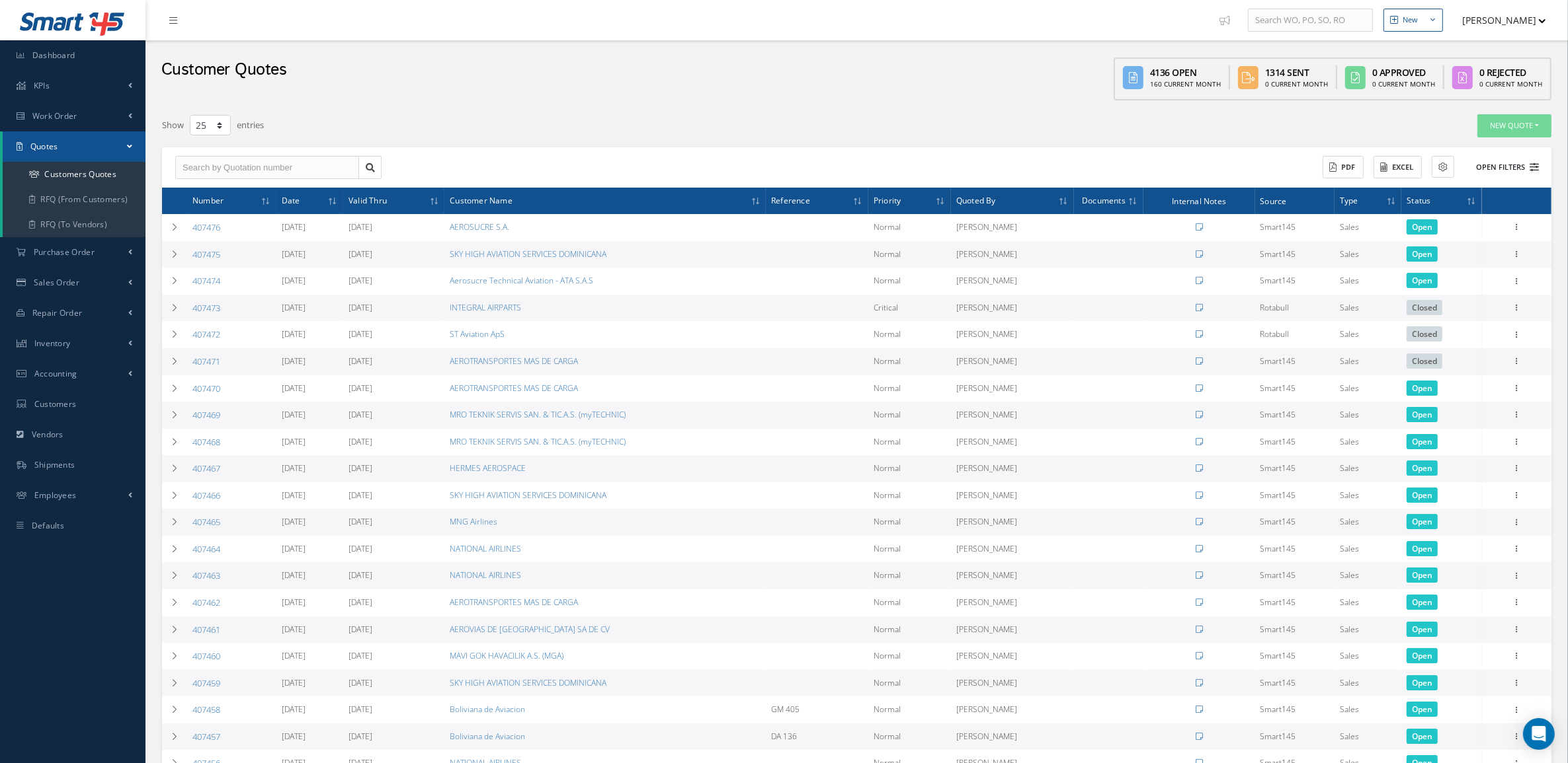
click at [1477, 160] on button "Open Filters" at bounding box center [1501, 167] width 75 height 22
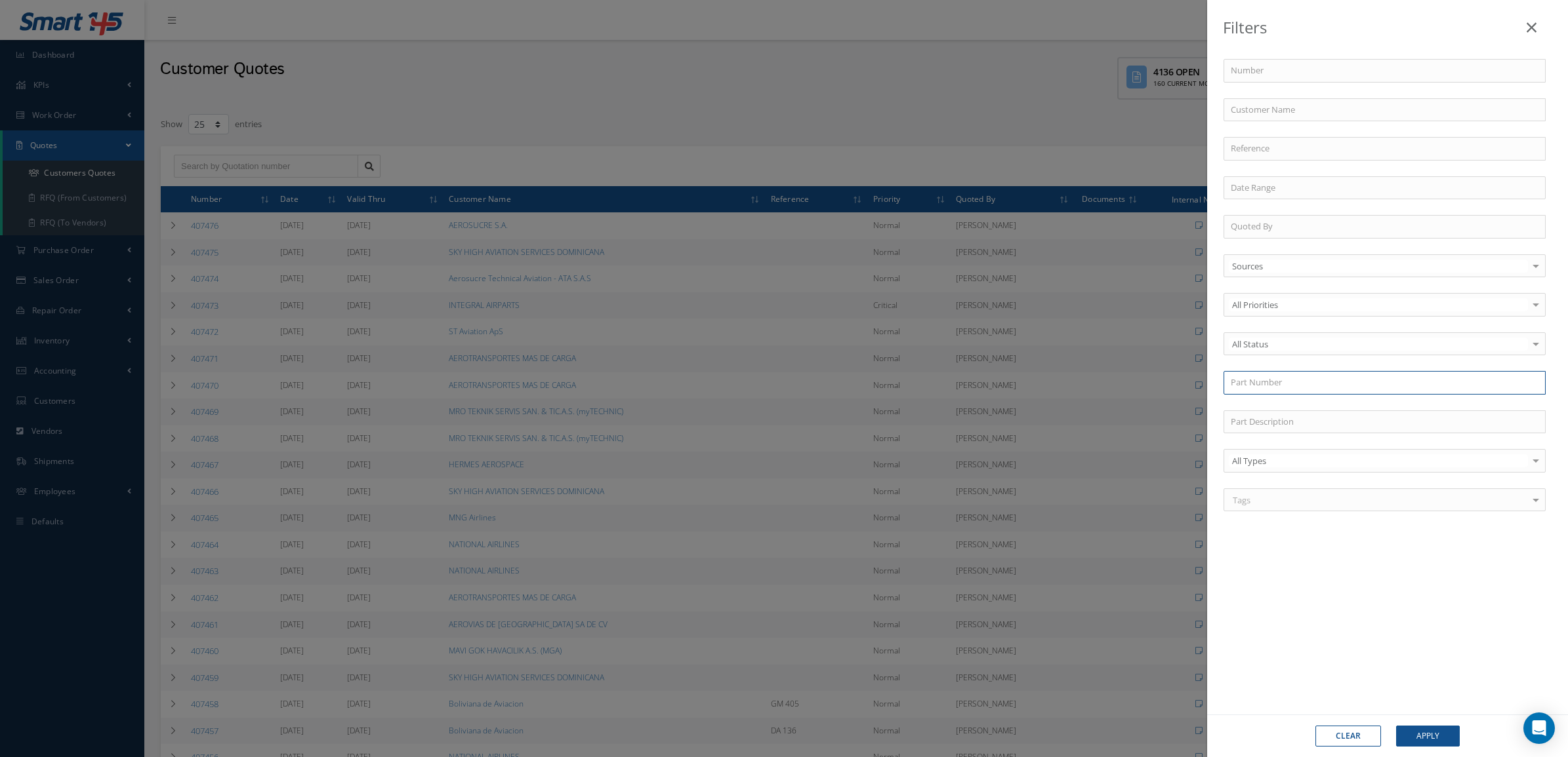
click at [1260, 387] on input "text" at bounding box center [1385, 383] width 322 height 24
paste input "9043185-16"
click at [1277, 413] on div "9043185-16" at bounding box center [1384, 406] width 308 height 13
type input "9043185-16"
click at [1425, 745] on button "Apply" at bounding box center [1428, 736] width 64 height 21
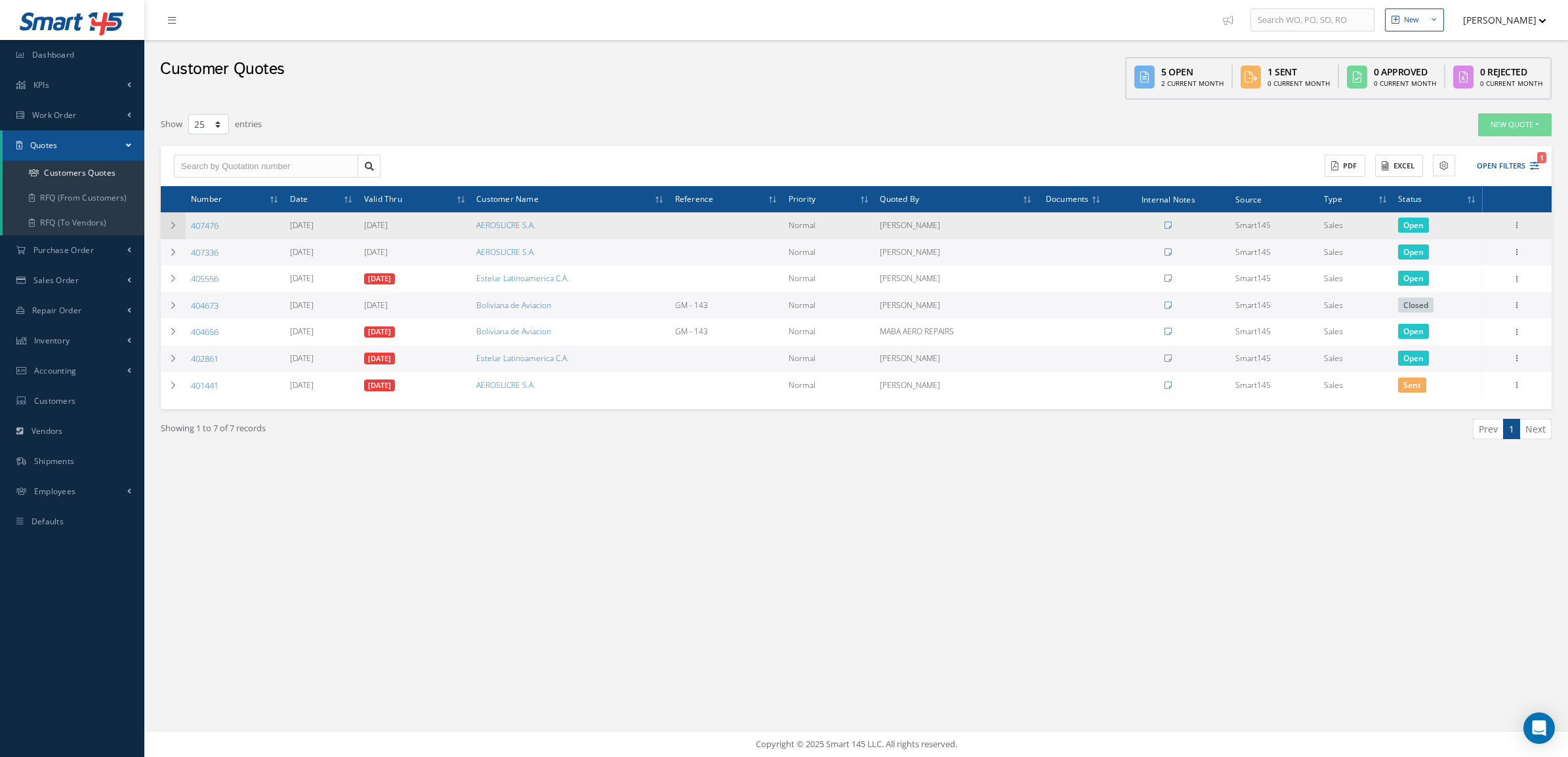
click at [175, 227] on icon at bounding box center [173, 225] width 9 height 8
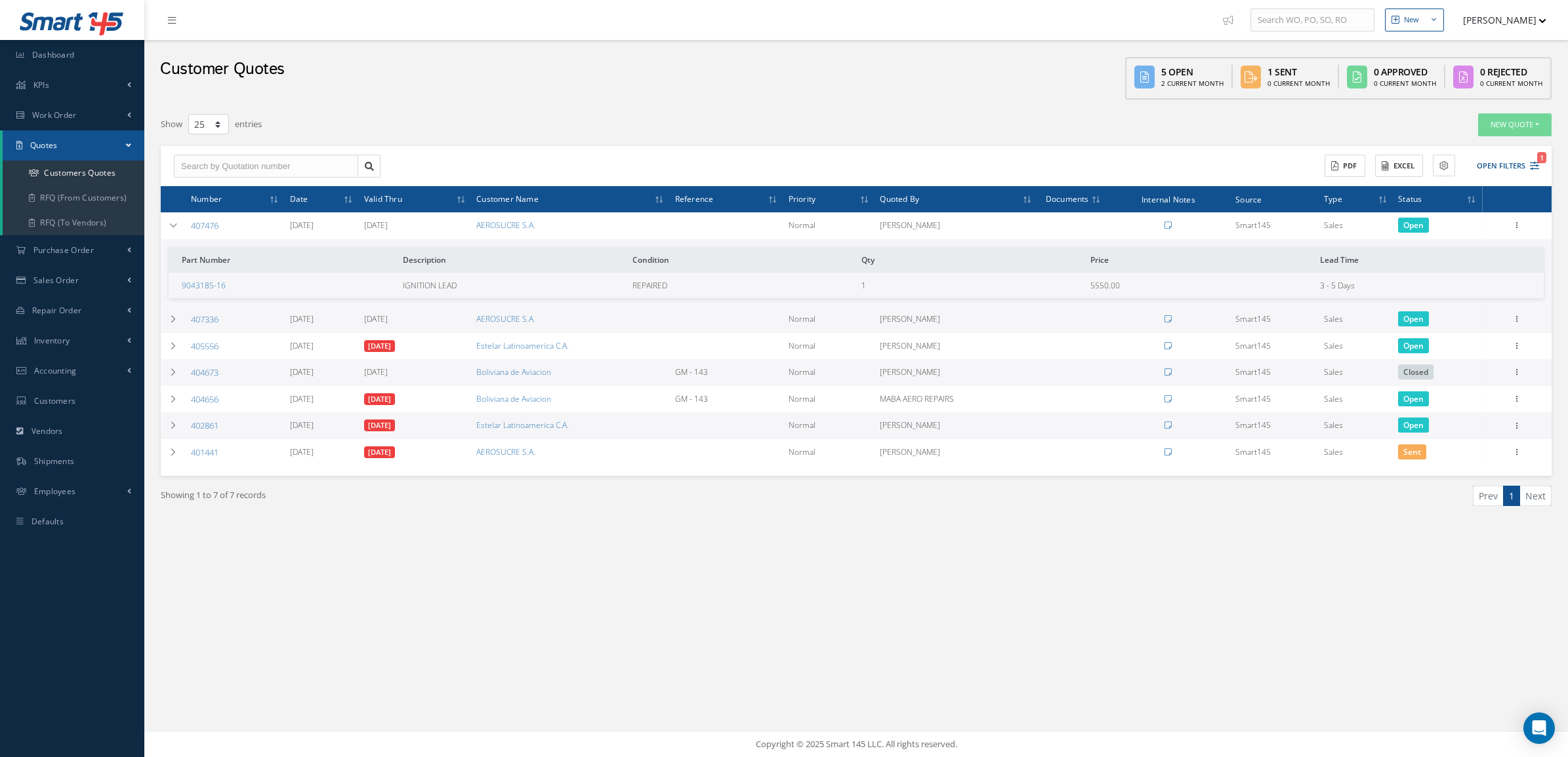
click at [1525, 227] on td "Edit Delete Send By Email Clone Convert to Sales Order Documents Close Print-Ou…" at bounding box center [1516, 225] width 70 height 27
click at [1517, 223] on icon at bounding box center [1516, 224] width 13 height 10
click at [1480, 302] on link "Convert to Sales Order" at bounding box center [1457, 306] width 104 height 27
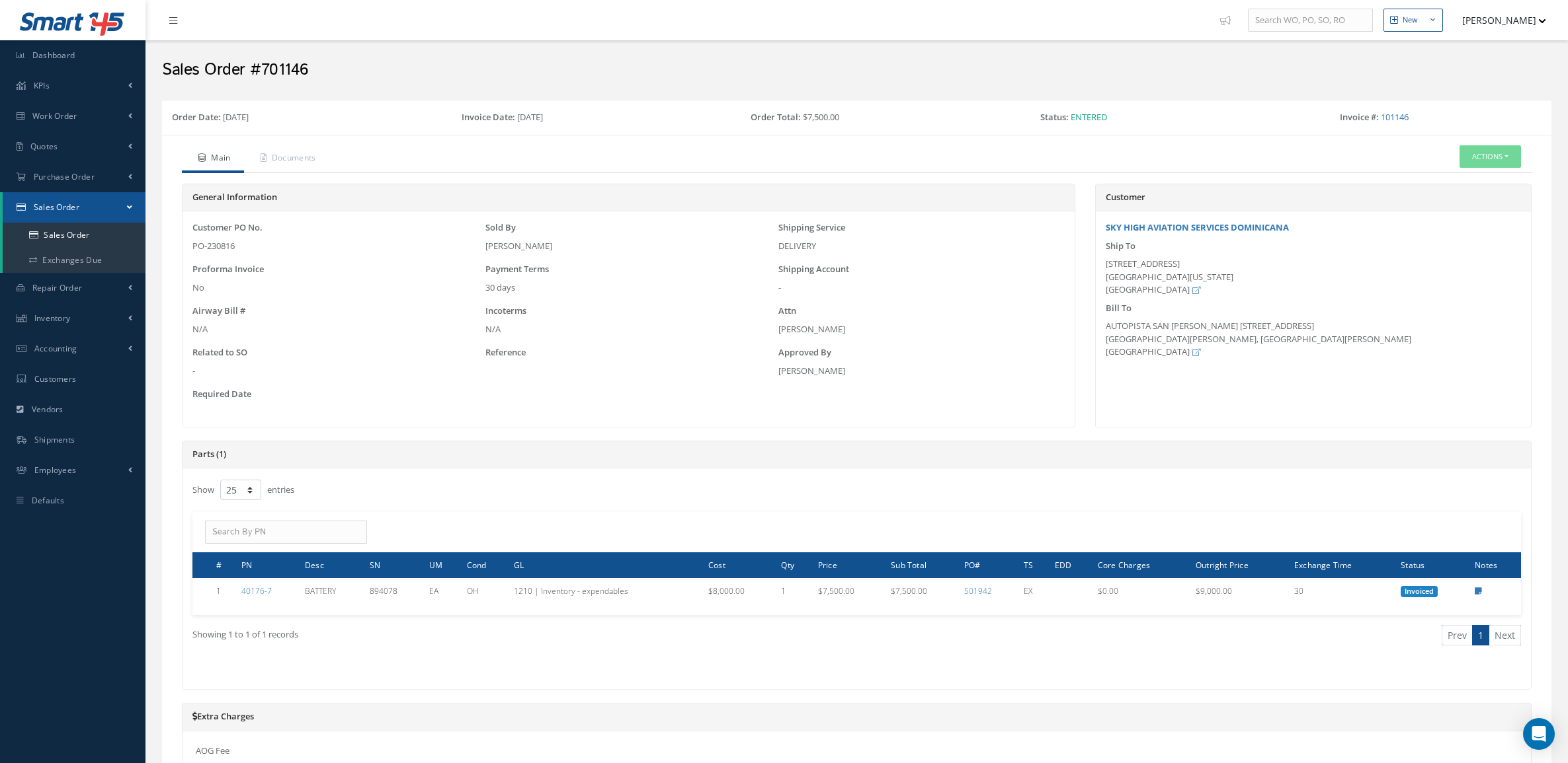
select select "25"
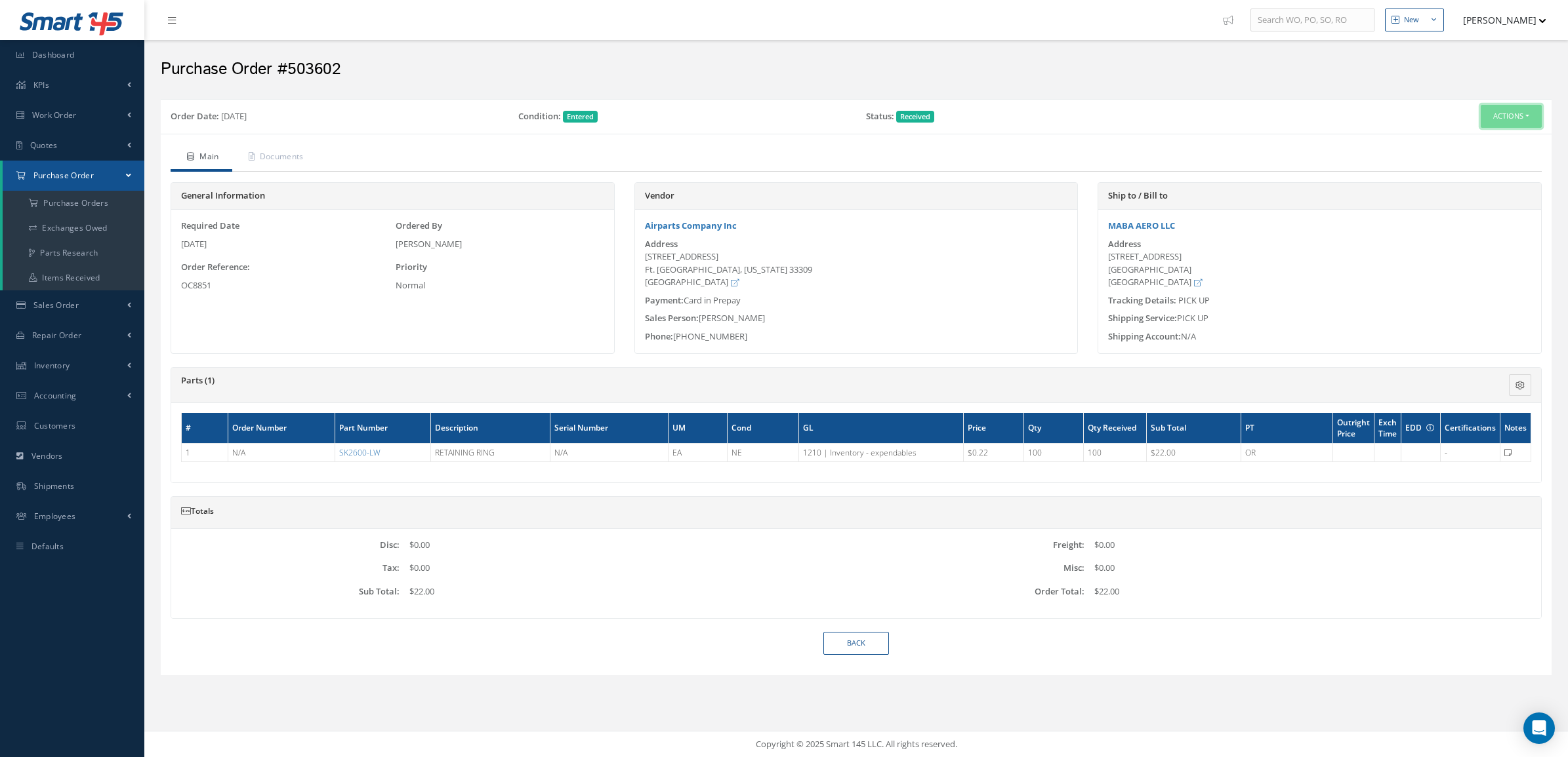
click at [1491, 120] on button "Actions" at bounding box center [1511, 116] width 61 height 23
click at [1480, 133] on link "Receiving Details" at bounding box center [1490, 141] width 105 height 18
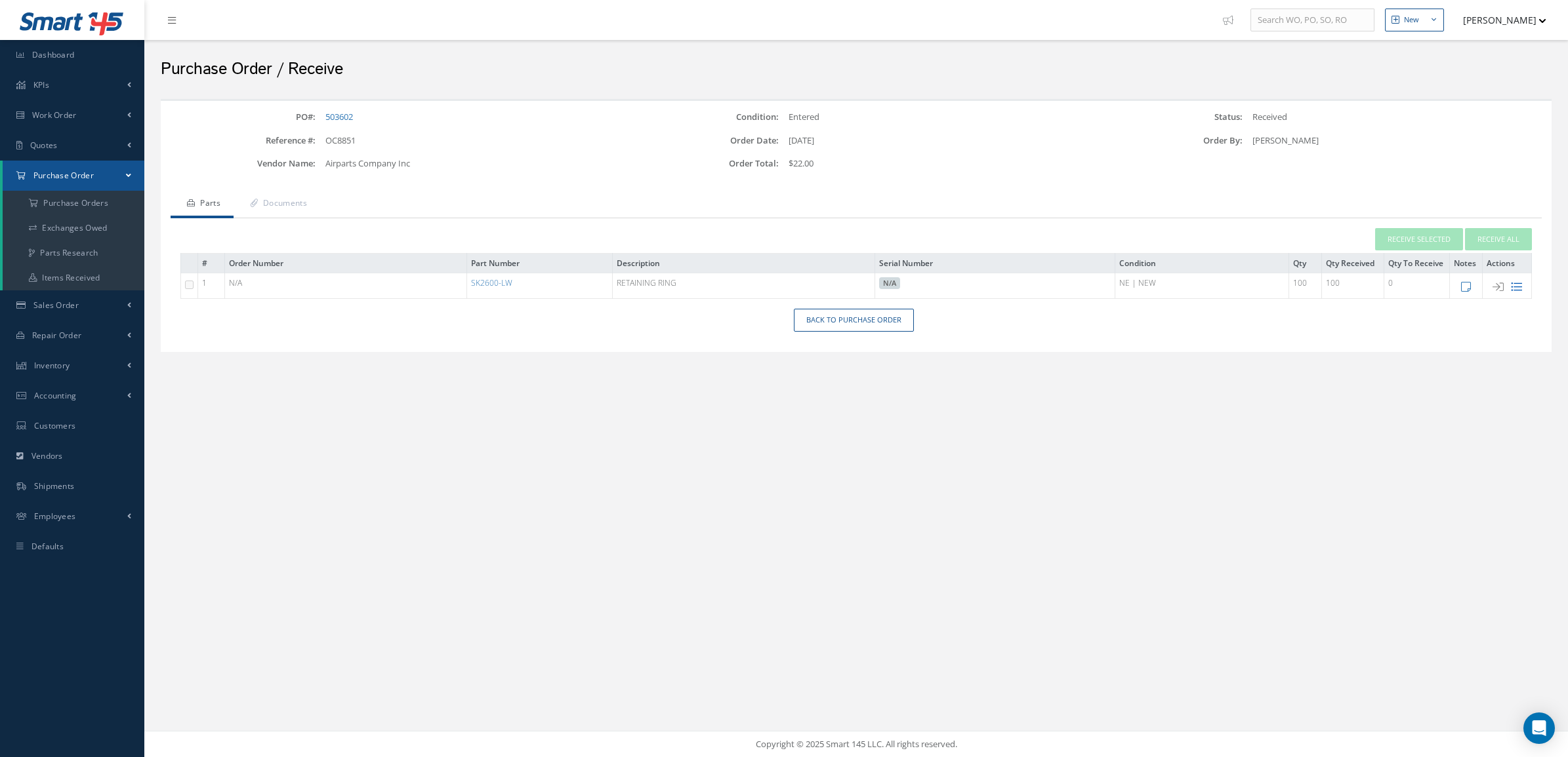
click at [1514, 290] on icon at bounding box center [1516, 287] width 11 height 11
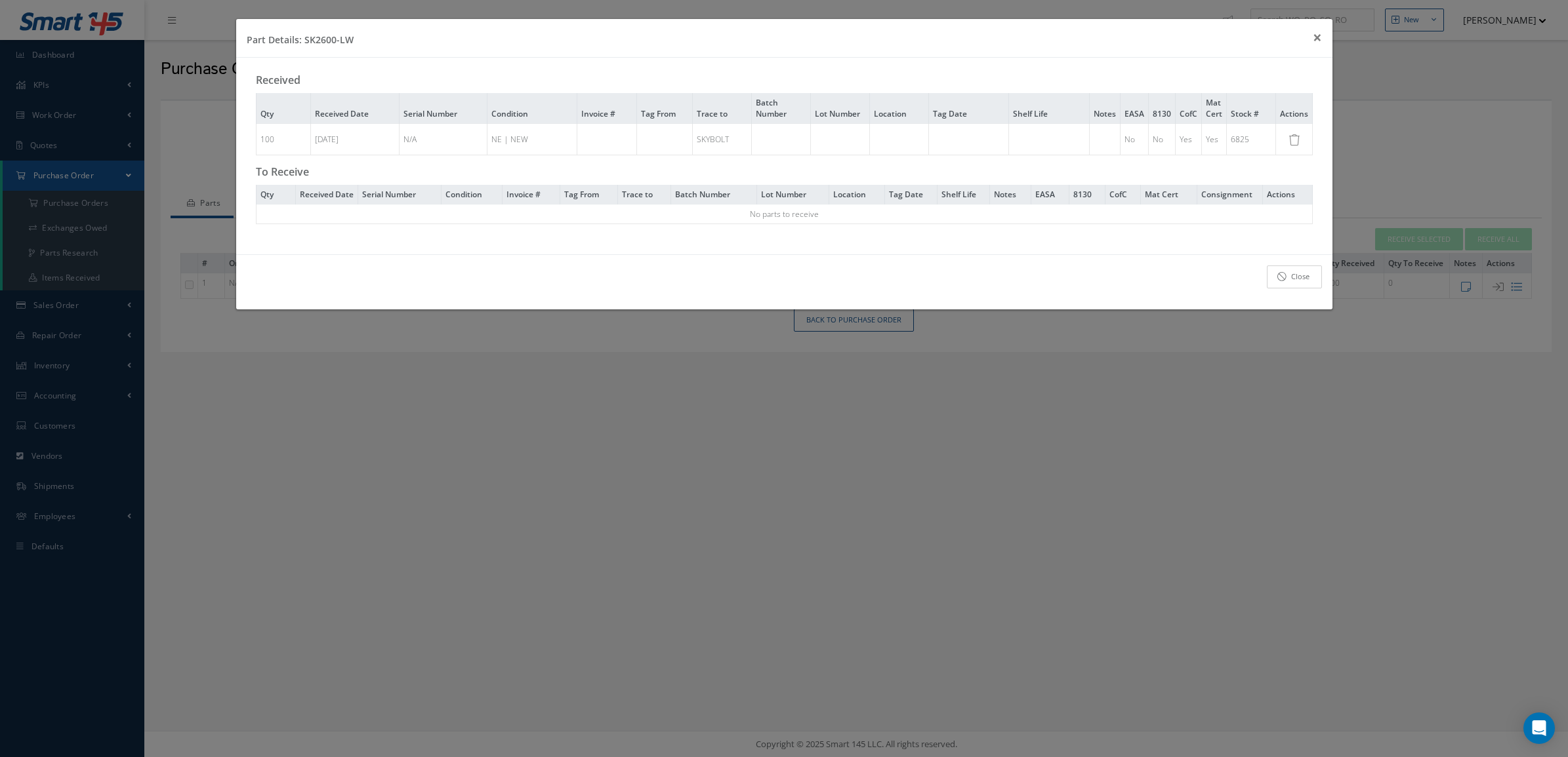
click at [1289, 288] on link "Close" at bounding box center [1294, 277] width 55 height 23
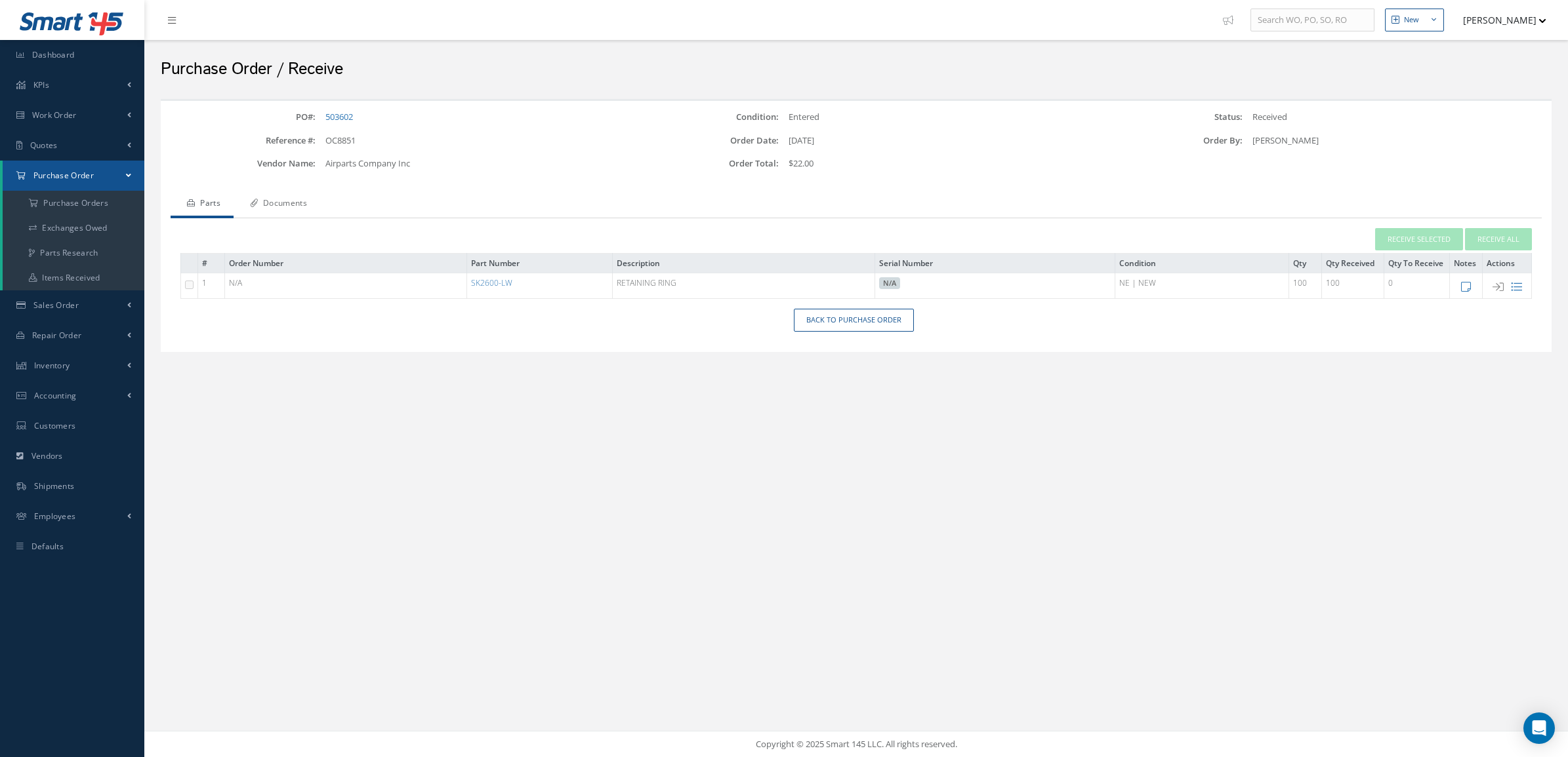
click at [290, 209] on link "Documents" at bounding box center [277, 205] width 86 height 28
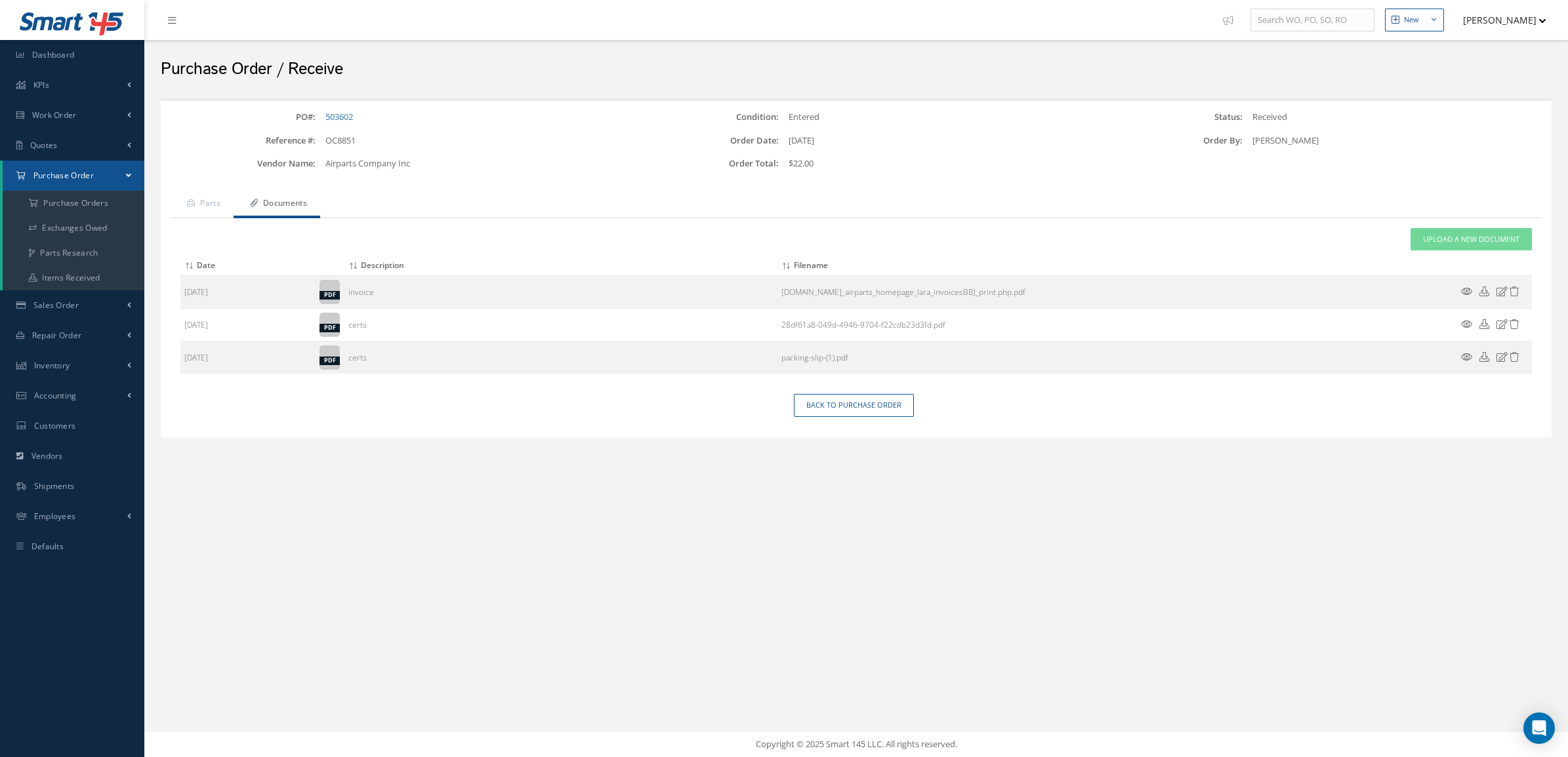
drag, startPoint x: 379, startPoint y: 122, endPoint x: 322, endPoint y: 122, distance: 57.0
click at [322, 122] on div "503602" at bounding box center [470, 117] width 309 height 13
copy link "503602"
drag, startPoint x: 388, startPoint y: 140, endPoint x: 324, endPoint y: 138, distance: 64.0
click at [324, 138] on div "OC8851" at bounding box center [470, 140] width 309 height 13
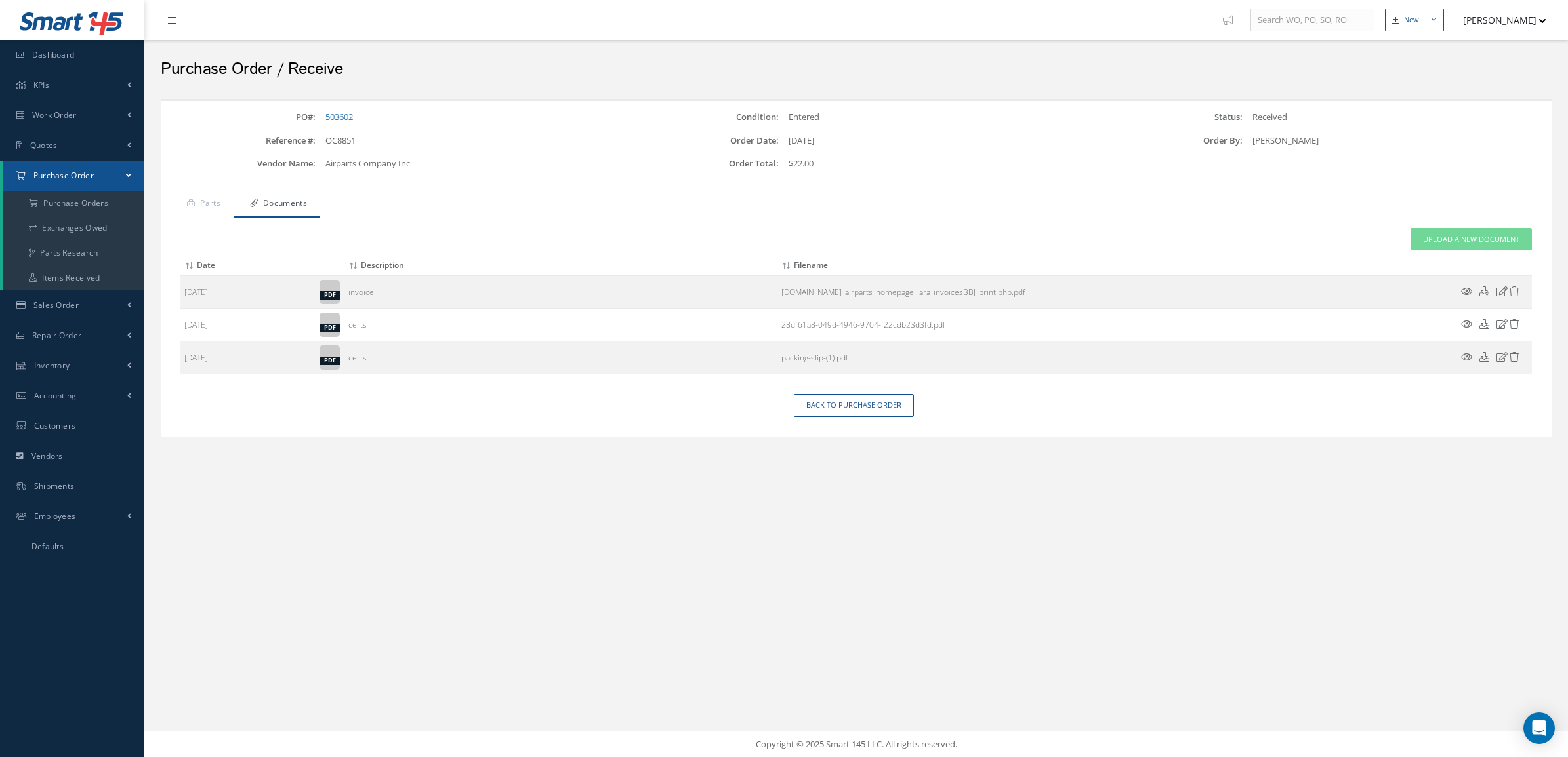
copy div "OC8851"
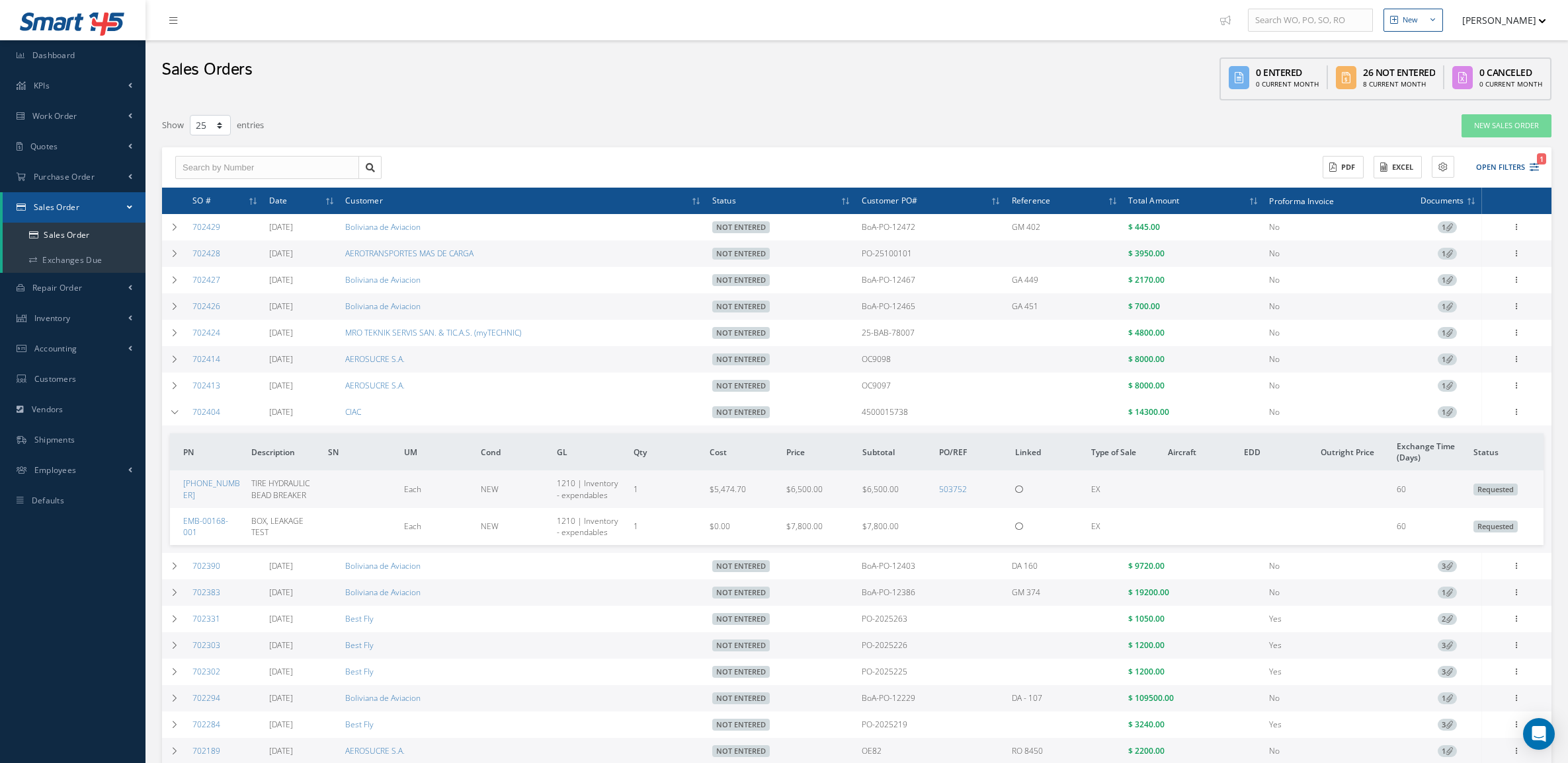
select select "25"
click at [47, 245] on link "Sales Order" at bounding box center [74, 236] width 143 height 25
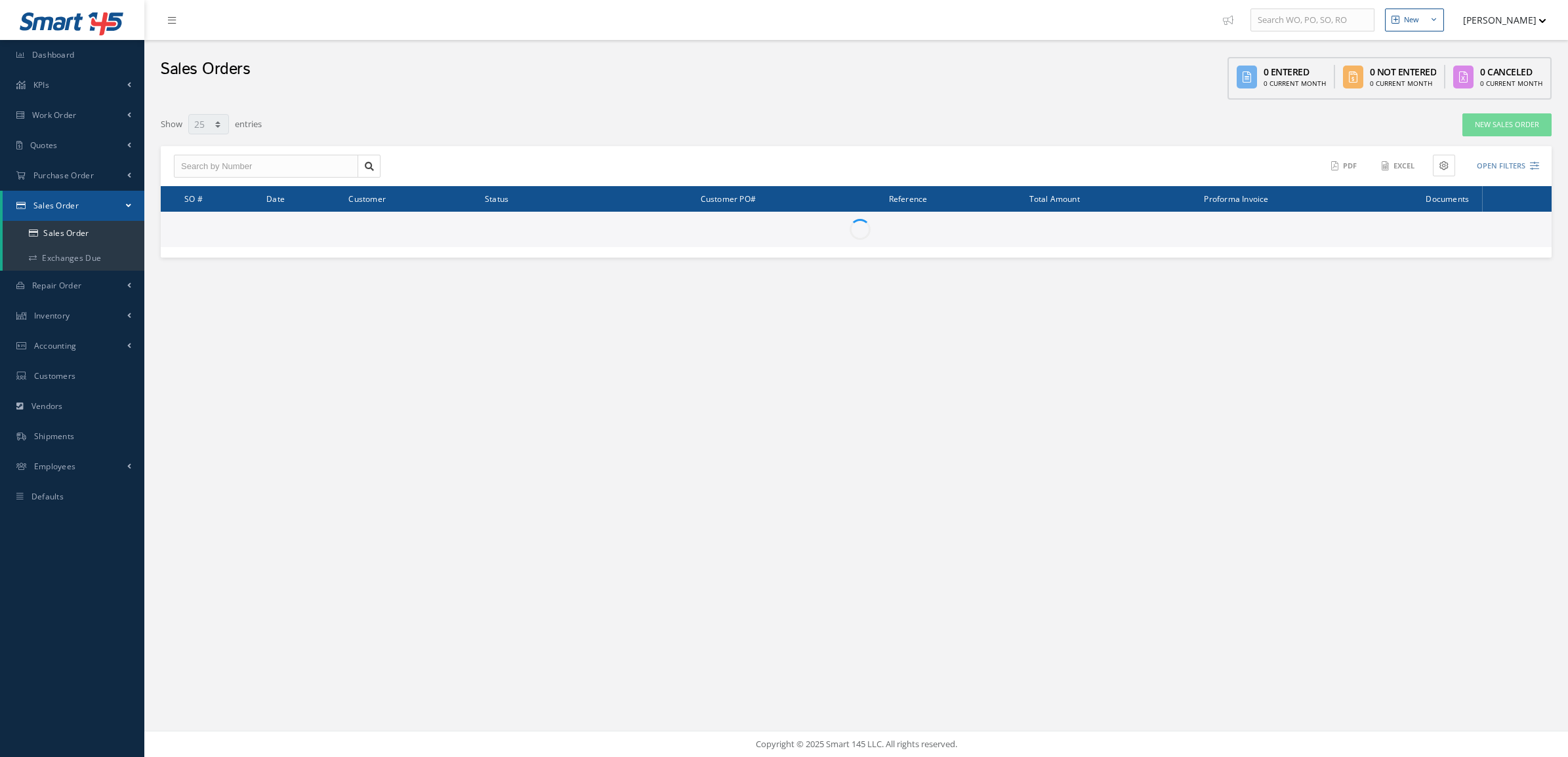
select select "25"
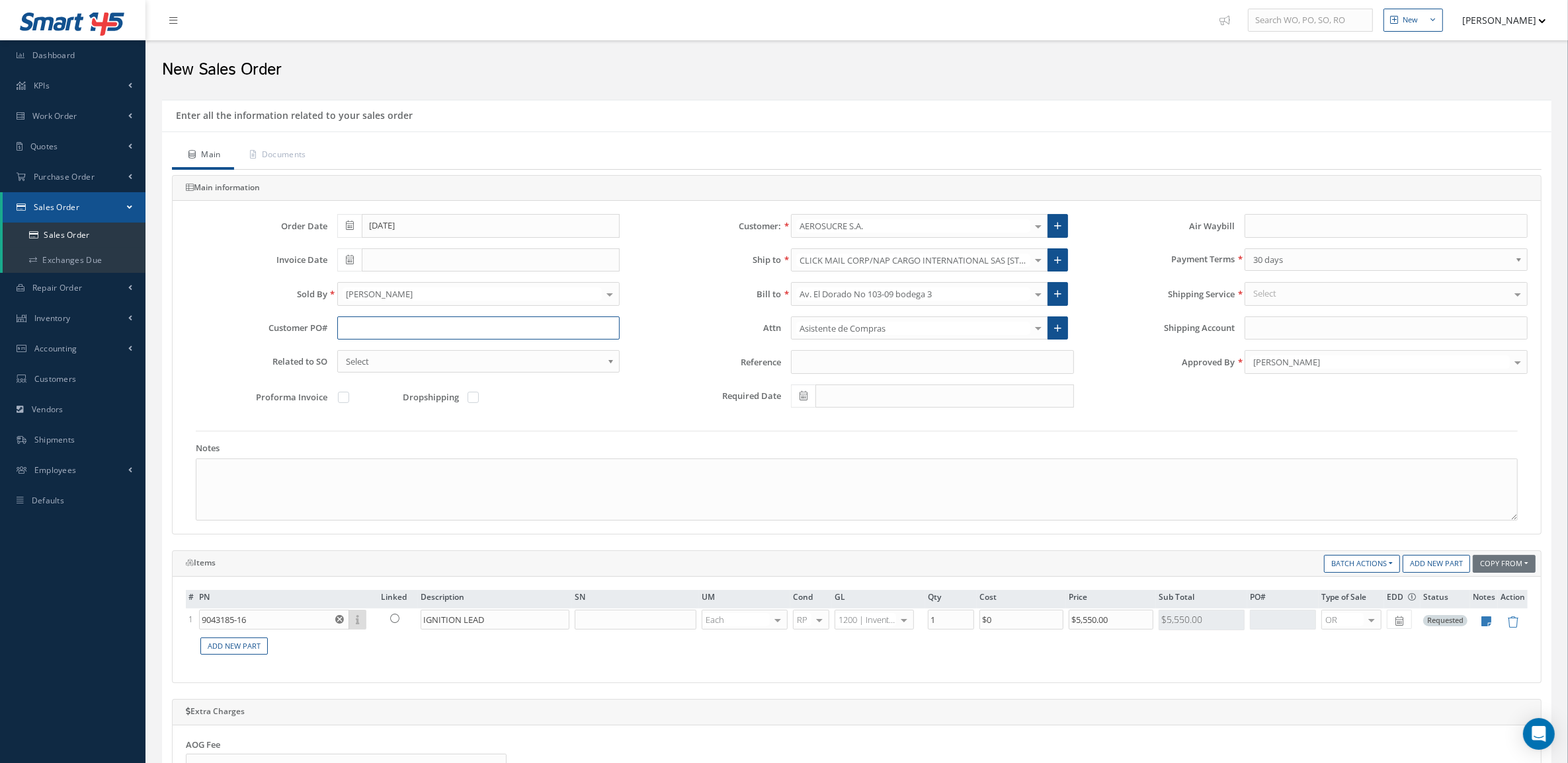
click at [395, 321] on input "text" at bounding box center [479, 328] width 283 height 24
drag, startPoint x: 482, startPoint y: 334, endPoint x: 314, endPoint y: 326, distance: 168.2
click at [314, 326] on div "Customer PO# tbd" at bounding box center [402, 328] width 454 height 24
type input "TBD ENTREGA 10/16"
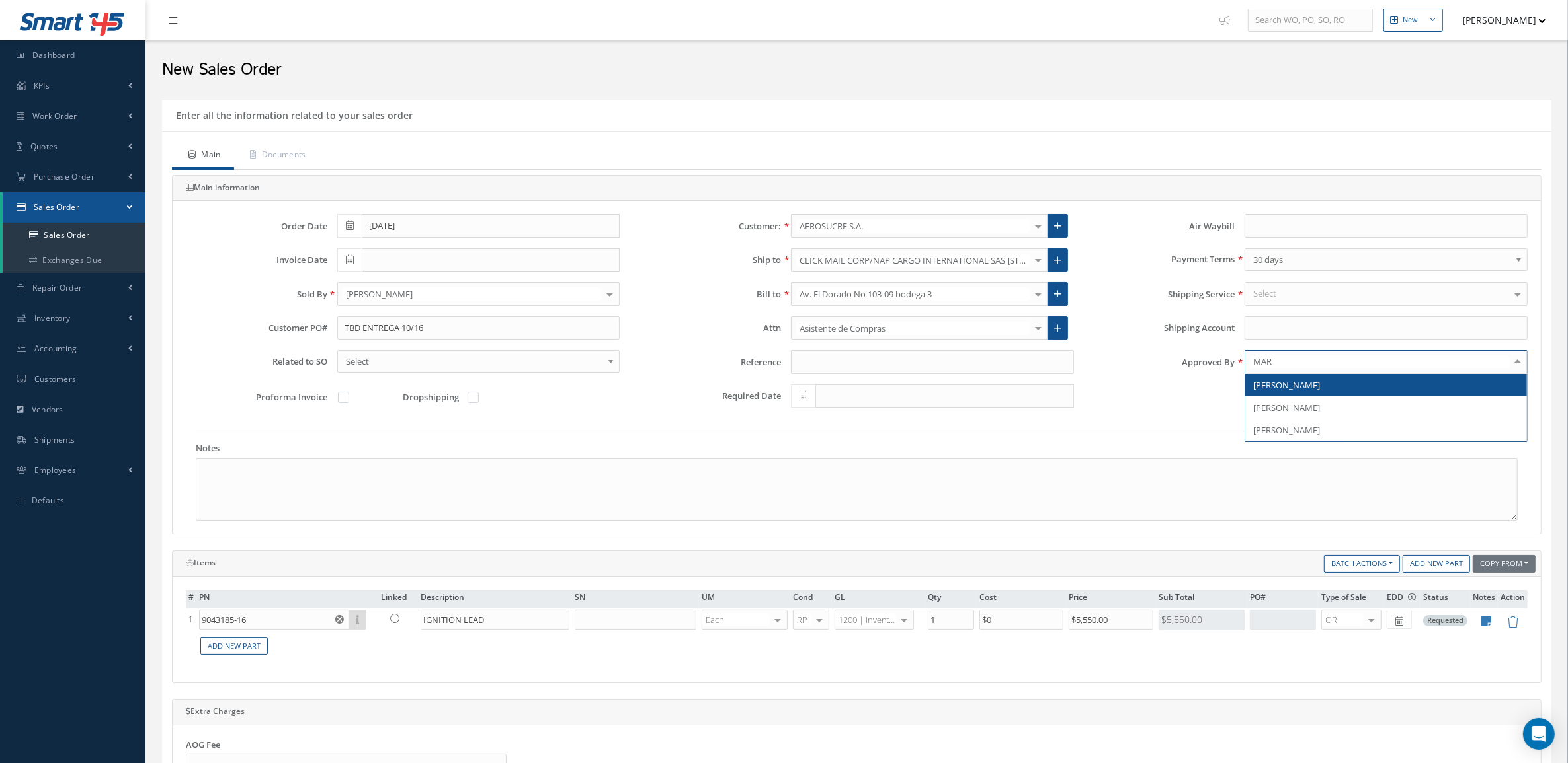
type input "MARI"
click at [1324, 395] on span "[PERSON_NAME]" at bounding box center [1386, 385] width 282 height 22
click at [1280, 291] on div "Select" at bounding box center [1386, 294] width 283 height 24
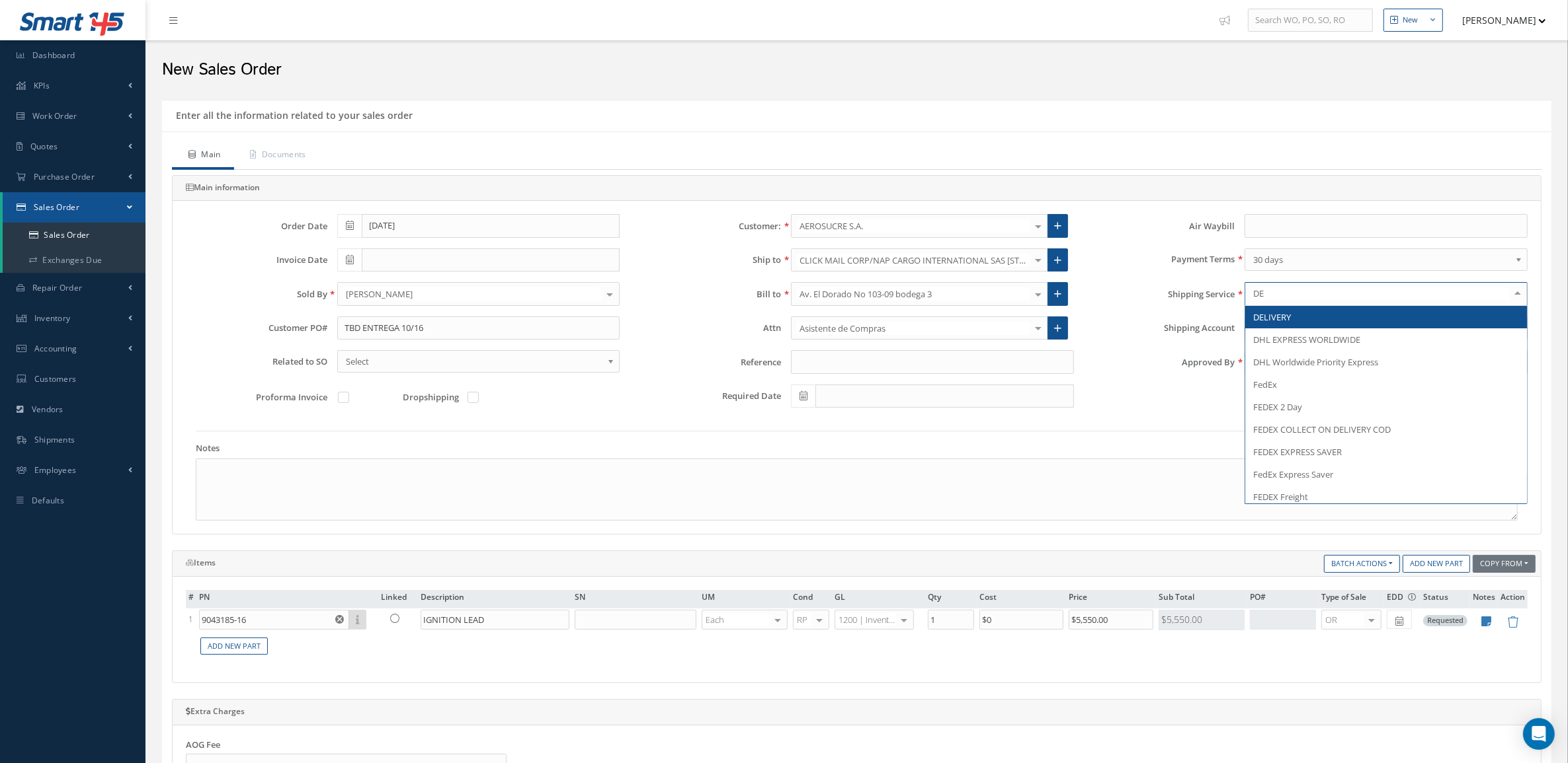
type input "DEL"
click at [1293, 312] on span "DELIVERY" at bounding box center [1386, 317] width 282 height 22
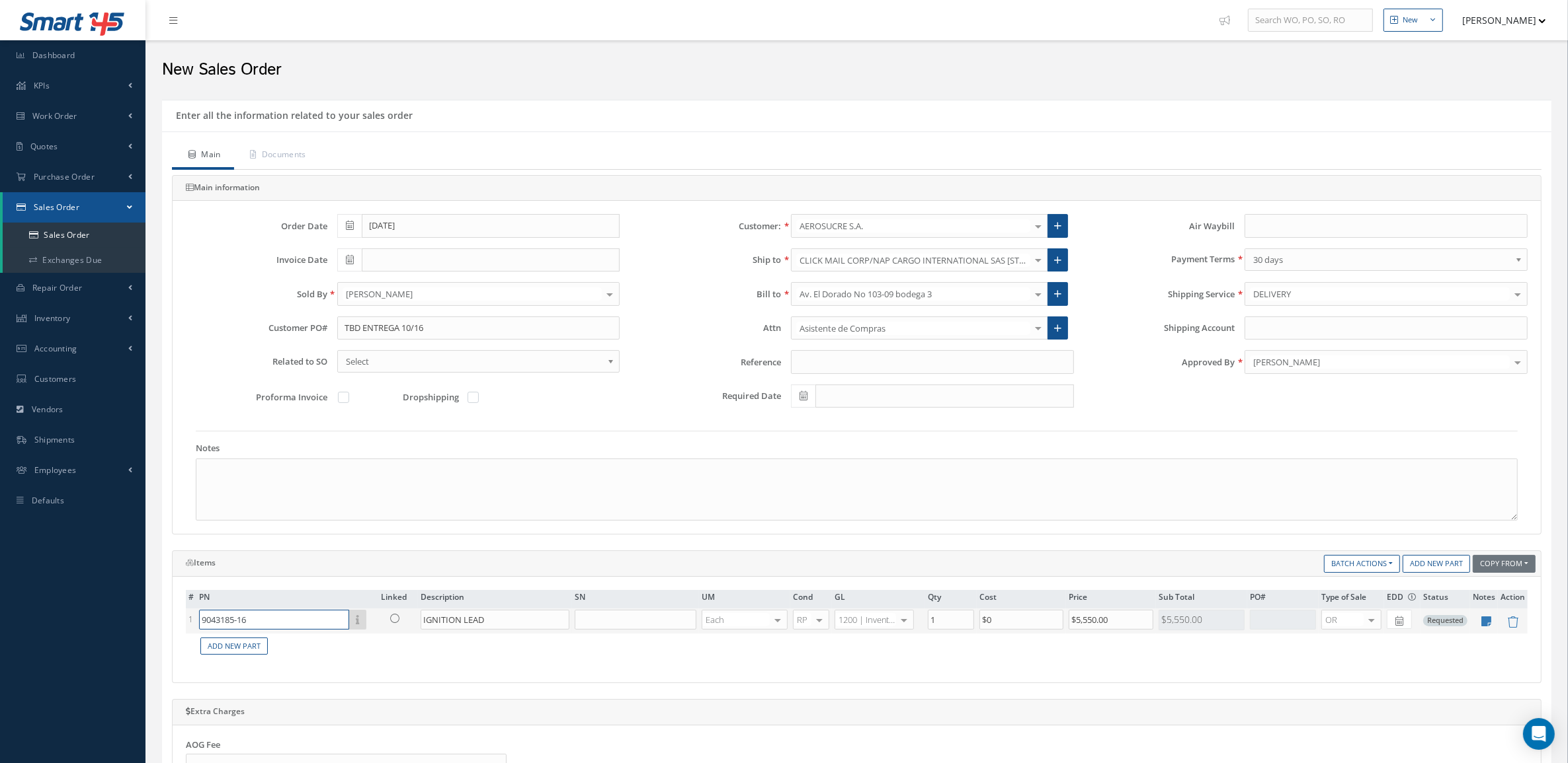
click at [308, 613] on input "9043185-16" at bounding box center [273, 619] width 150 height 20
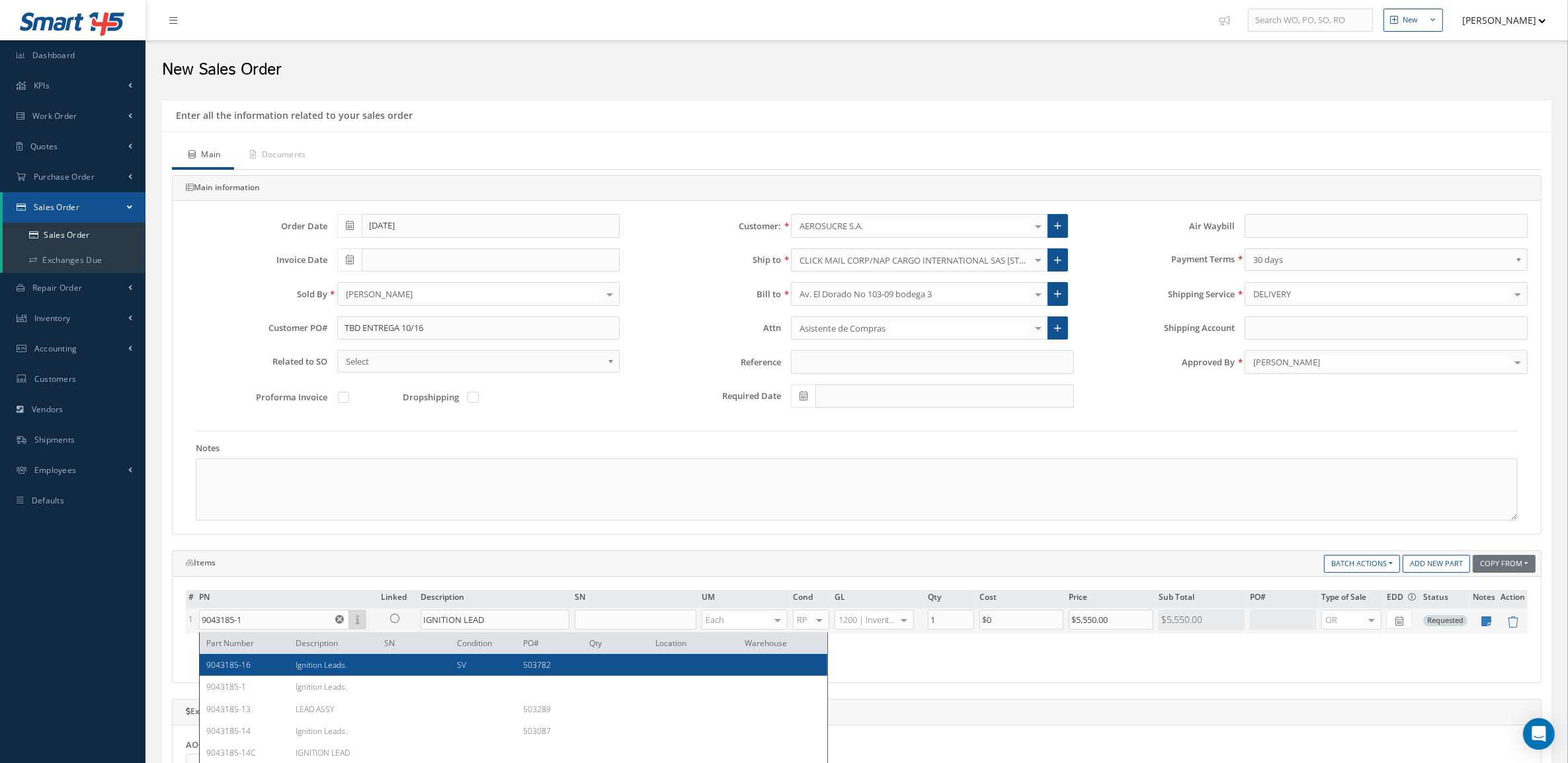
click at [326, 668] on span "Ignition Leads." at bounding box center [321, 665] width 52 height 11
type input "9043185-16"
type input "Ignition Leads."
type input "$3,850"
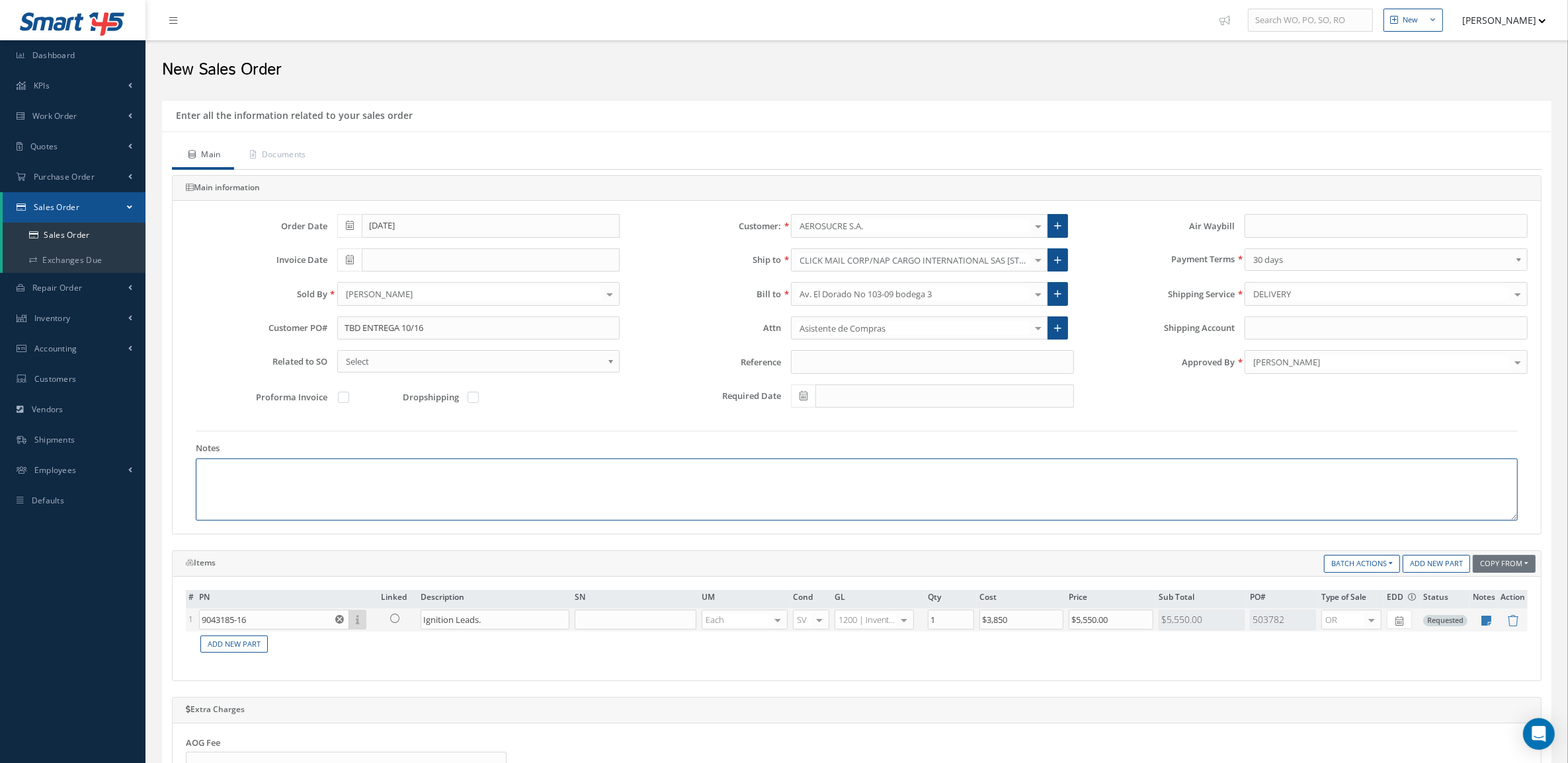
click at [437, 516] on textarea at bounding box center [857, 489] width 1322 height 62
paste textarea "INCOTERM: FCA-MIA MONEDA DE NEGOCIACIÓN: USD"
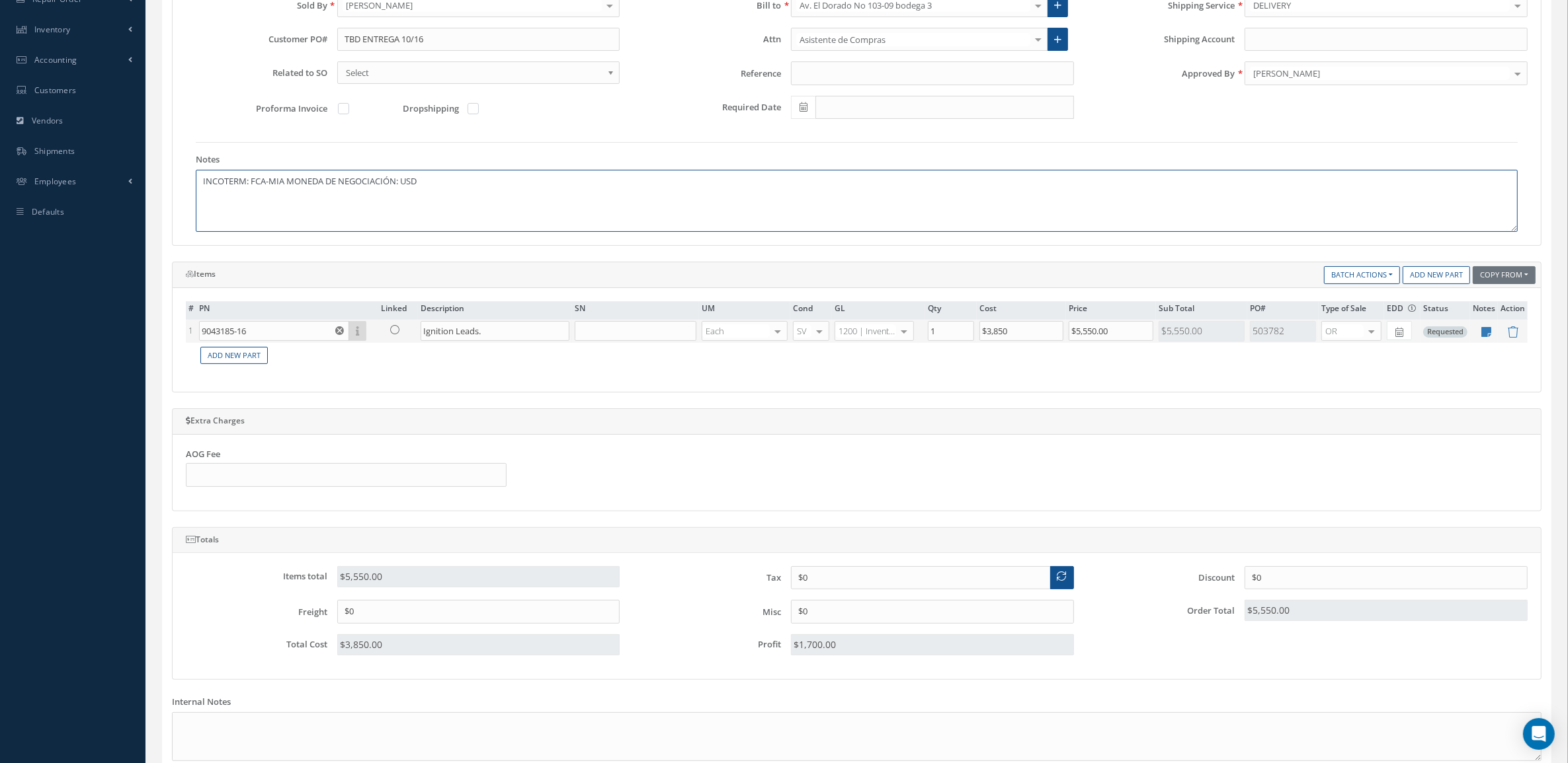
scroll to position [447, 0]
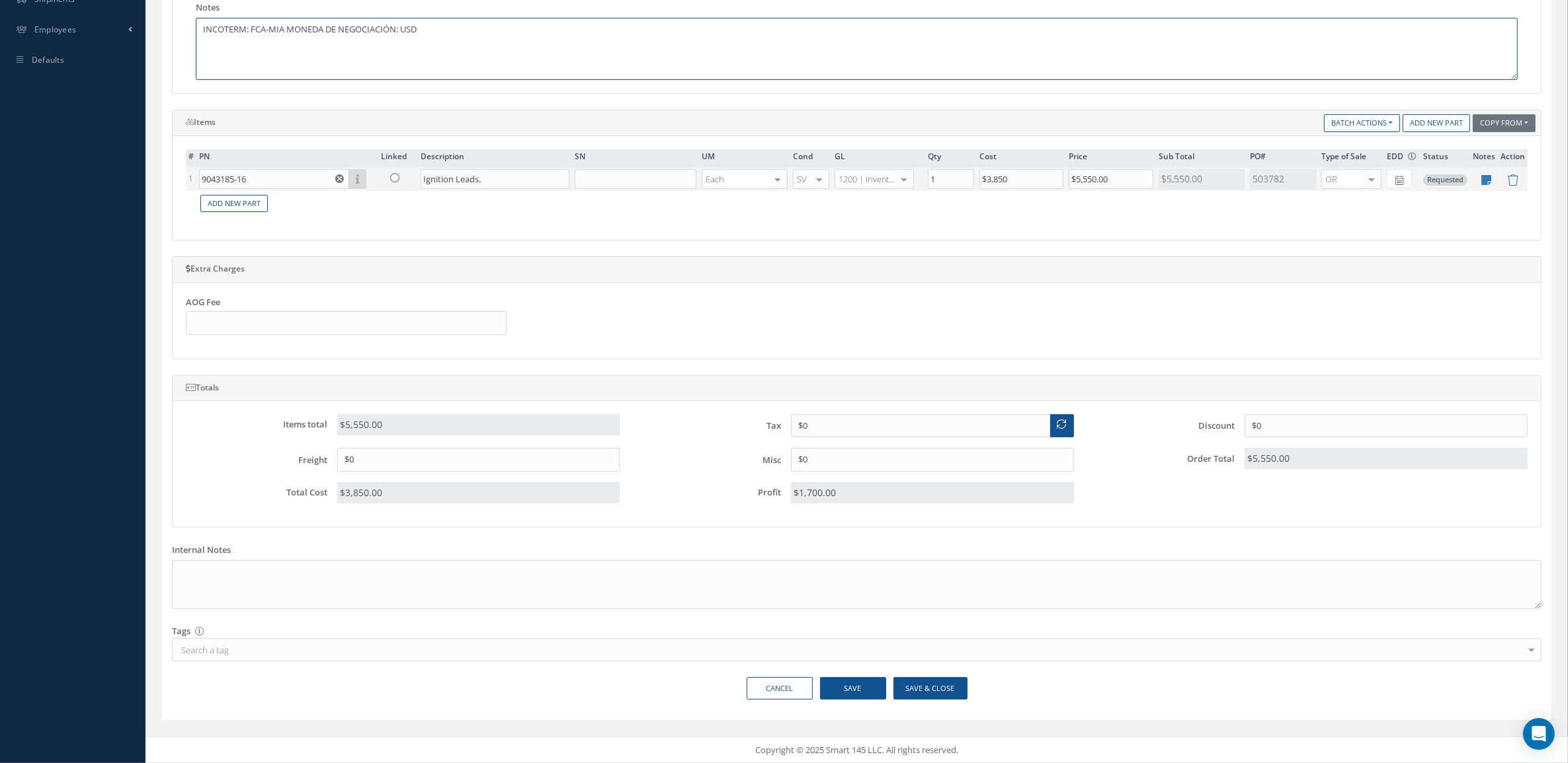
type textarea "INCOTERM: FCA-MIA MONEDA DE NEGOCIACIÓN: USD"
click at [927, 677] on button "Save & Close" at bounding box center [930, 688] width 74 height 23
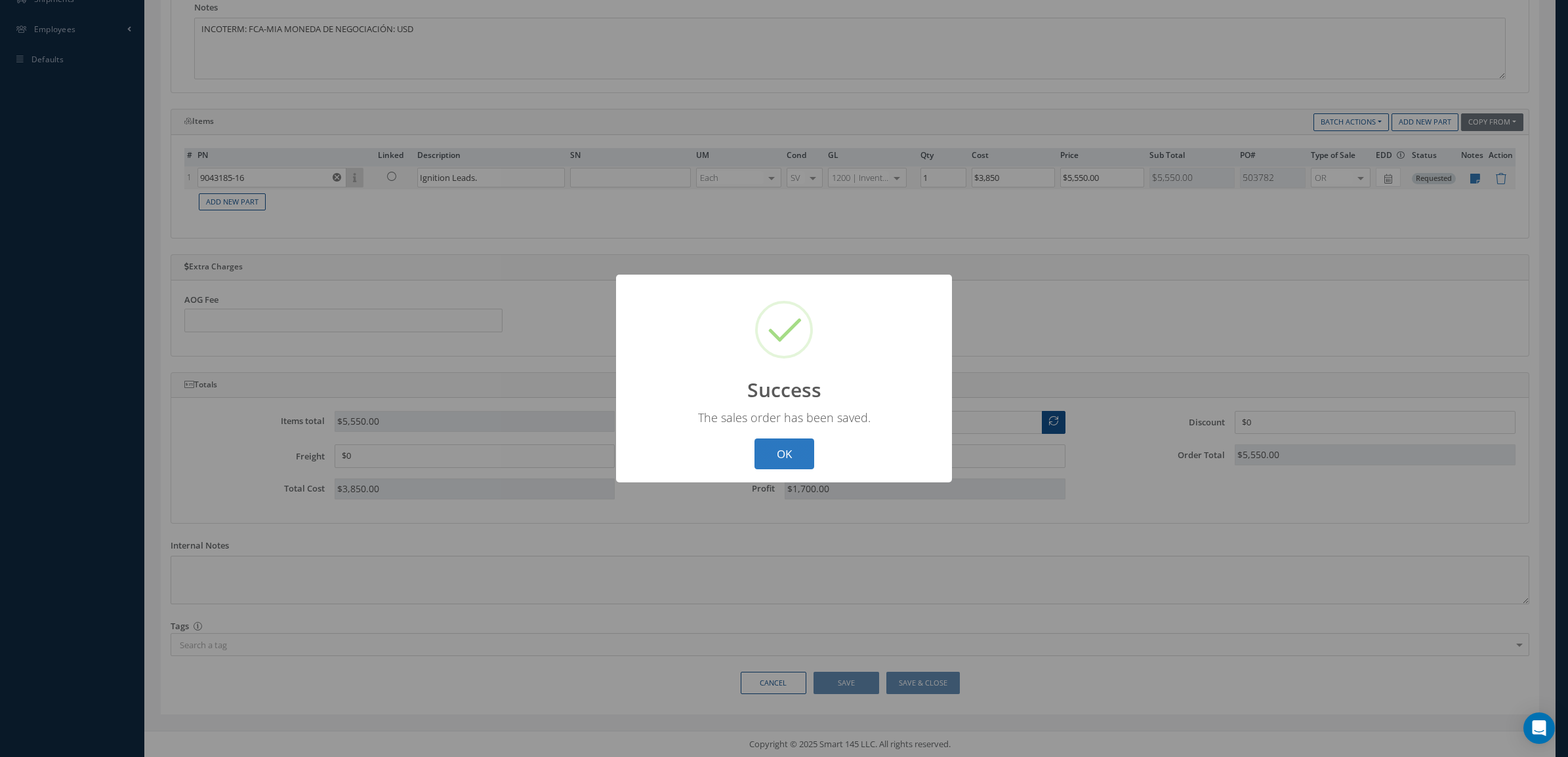
click at [791, 445] on button "OK" at bounding box center [784, 454] width 59 height 31
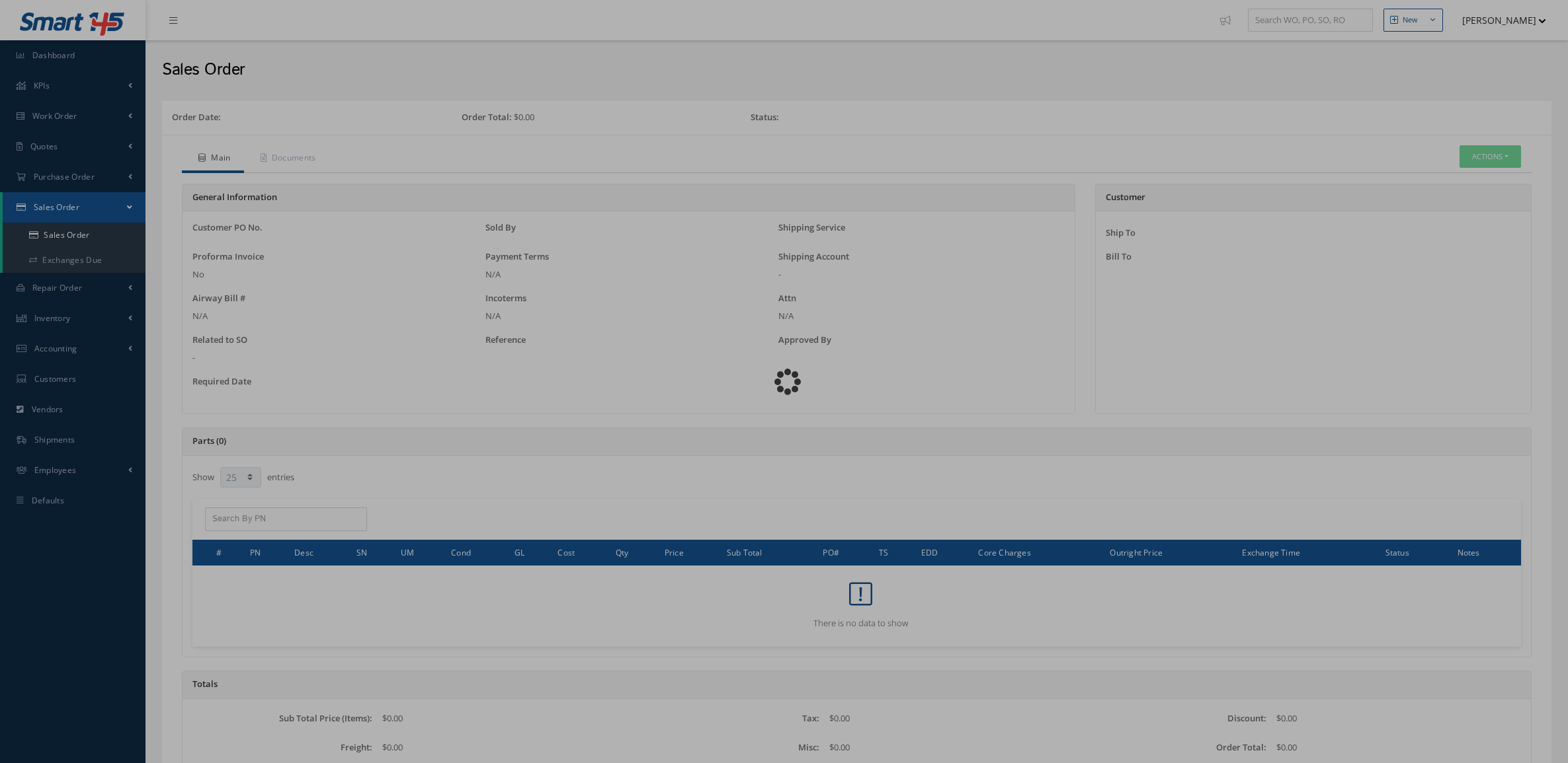
select select "25"
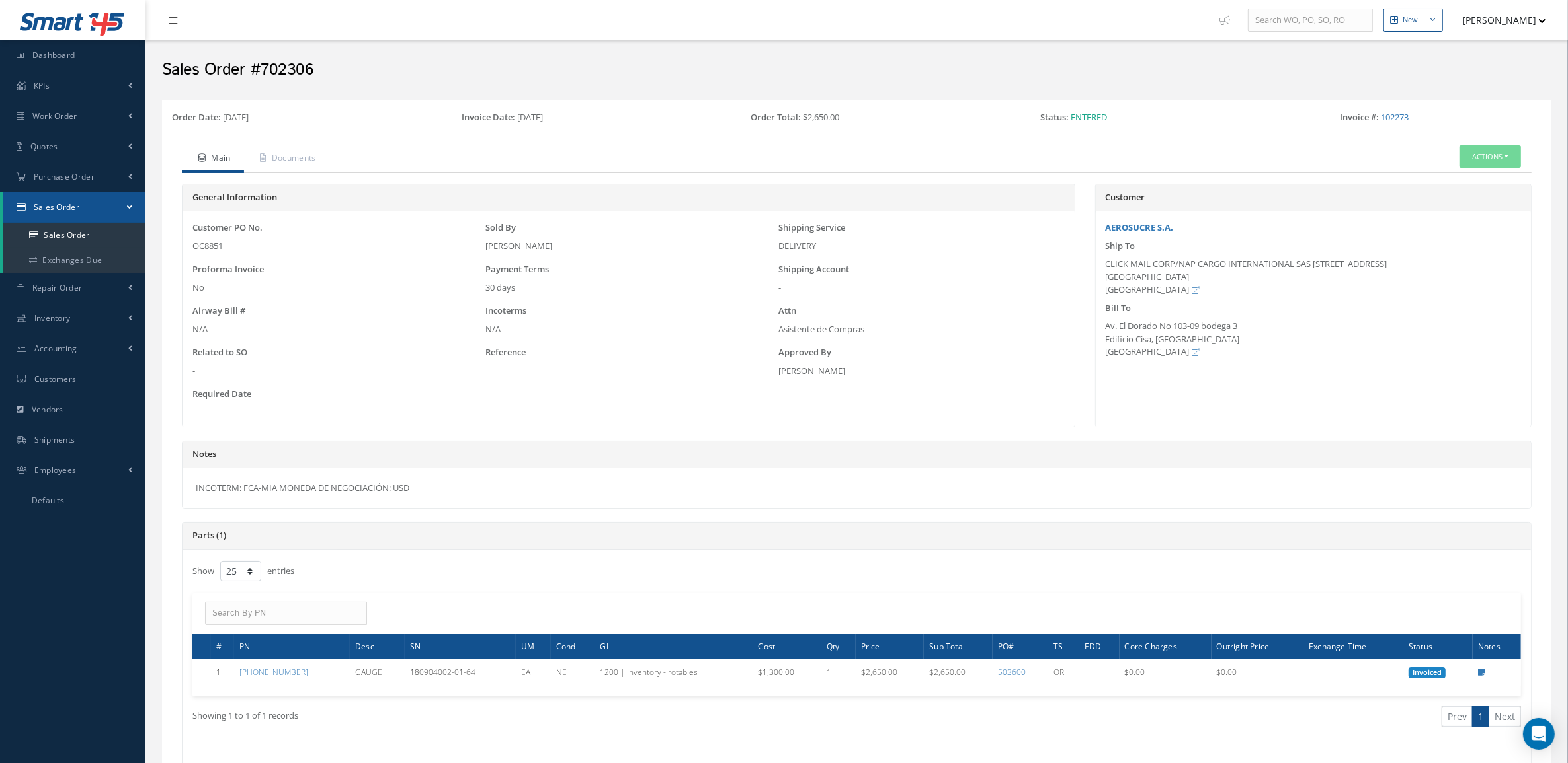
drag, startPoint x: 473, startPoint y: 480, endPoint x: 190, endPoint y: 502, distance: 283.9
click at [190, 502] on div "INCOTERM: FCA-MIA MONEDA DE NEGOCIACIÓN: USD" at bounding box center [857, 488] width 1348 height 40
copy div "INCOTERM: FCA-MIA MONEDA DE NEGOCIACIÓN: USD"
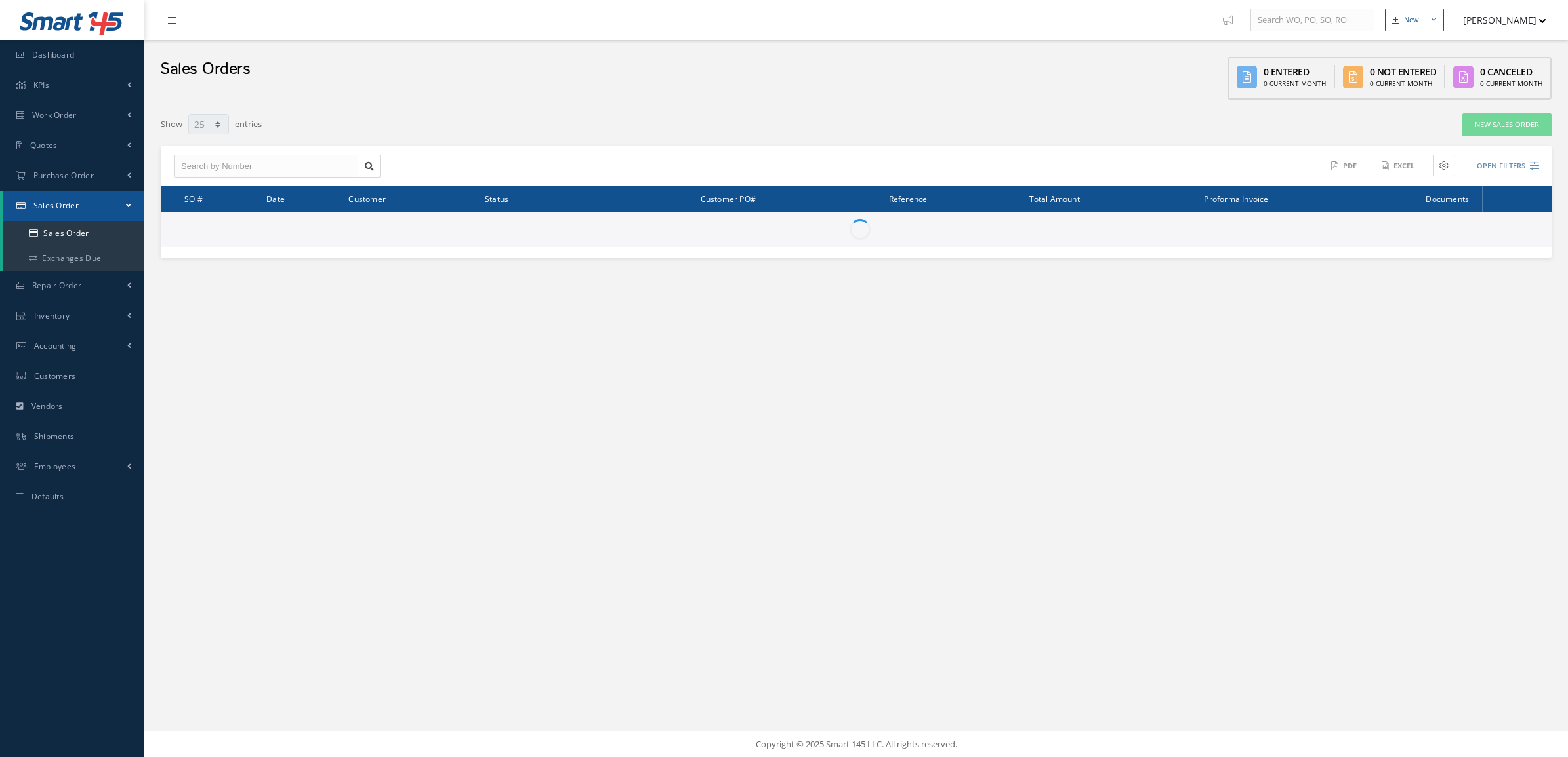
select select "25"
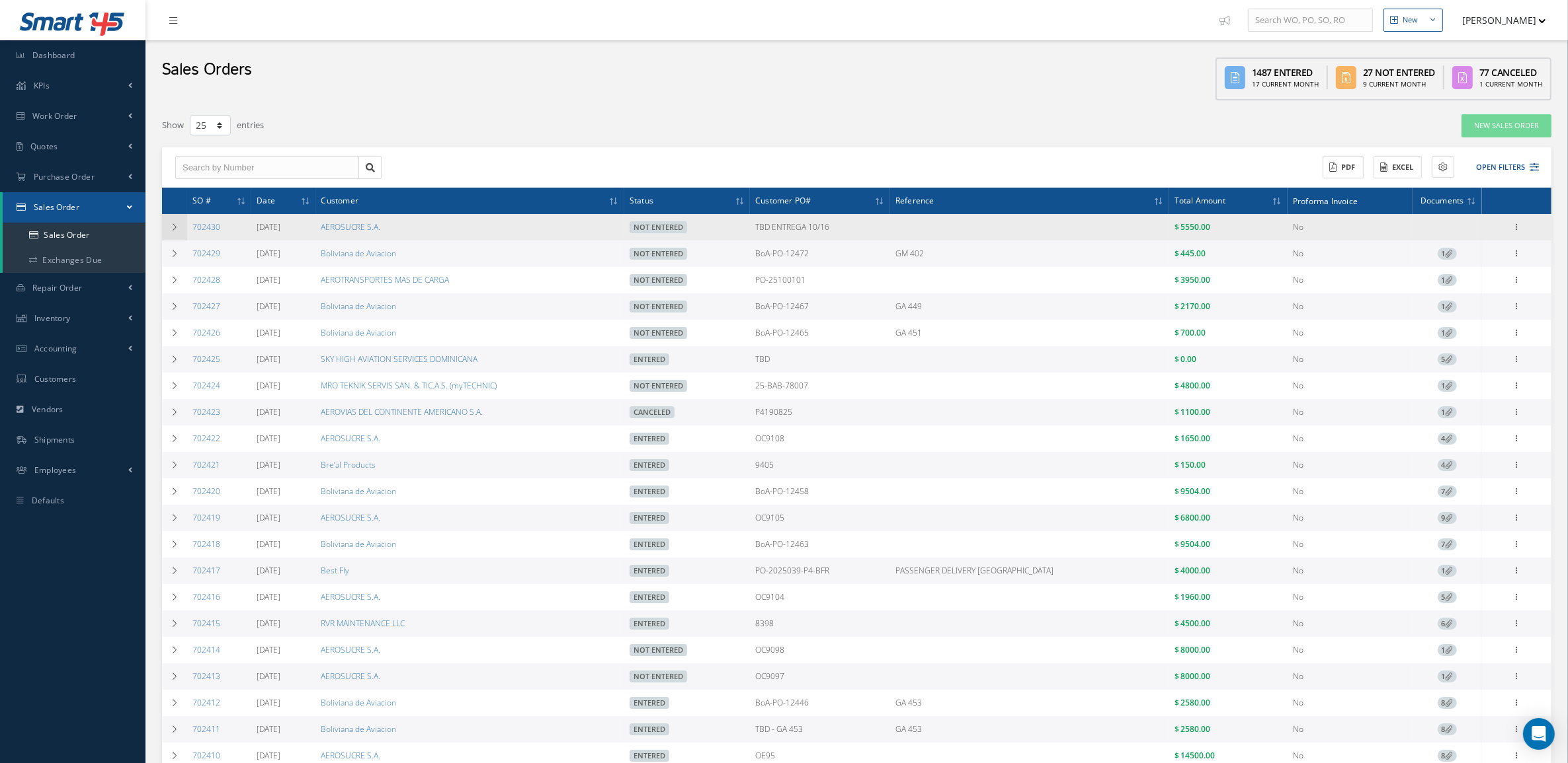
drag, startPoint x: 241, startPoint y: 229, endPoint x: 182, endPoint y: 229, distance: 59.0
click at [182, 229] on tr "702430 [DATE] AEROSUCRE S.A. Not Entered TBD ENTREGA 10/16 $ 5550.00 No Enter/U…" at bounding box center [856, 227] width 1390 height 26
copy tr "702430"
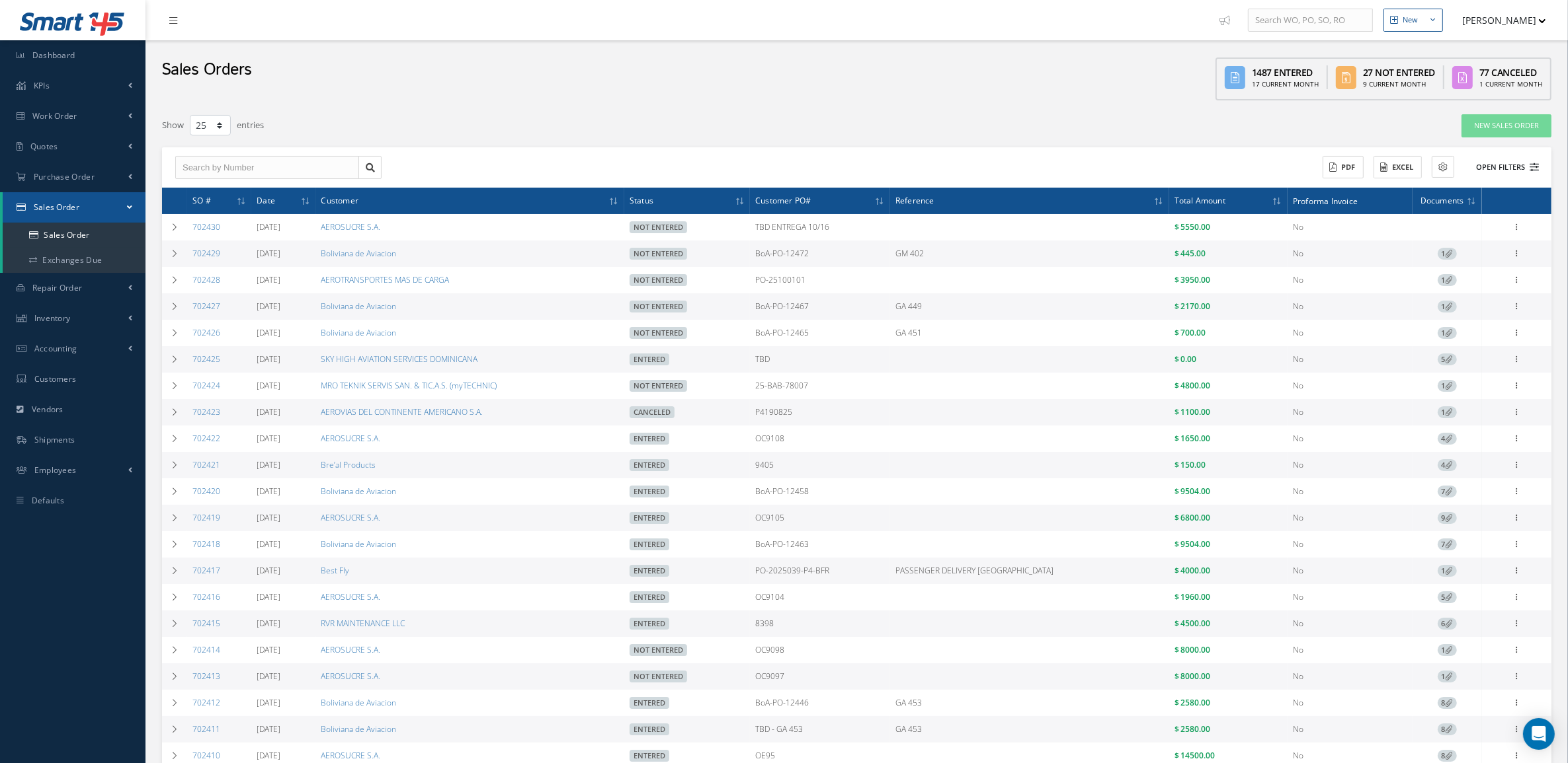
click at [1488, 165] on button "Open Filters" at bounding box center [1501, 167] width 75 height 22
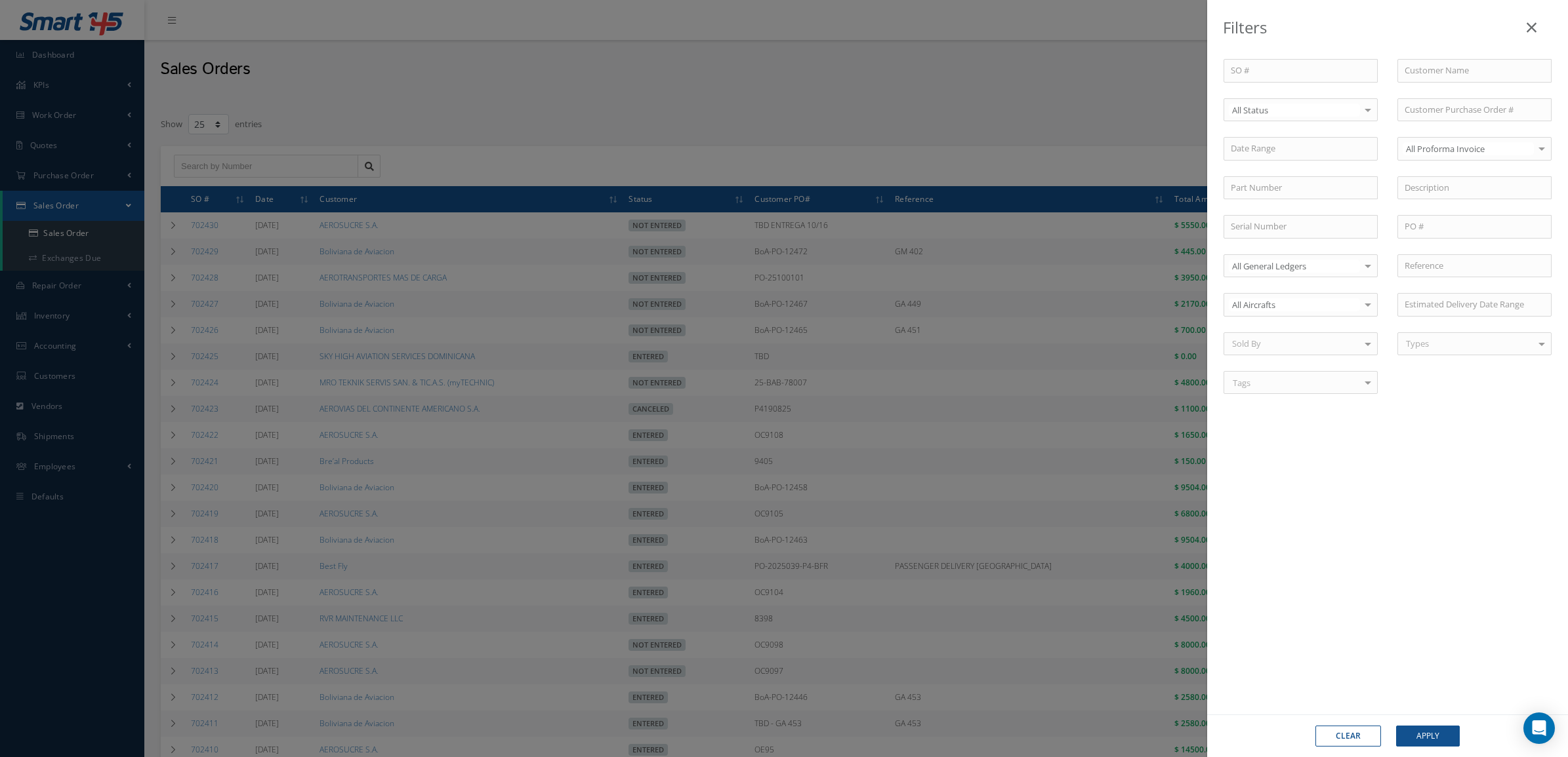
click at [1342, 746] on button "Clear" at bounding box center [1348, 736] width 66 height 21
click at [1265, 195] on input "text" at bounding box center [1300, 188] width 154 height 24
type input "01n65"
drag, startPoint x: 1269, startPoint y: 184, endPoint x: 1138, endPoint y: 178, distance: 131.1
click at [1138, 178] on div "Filters SO # Customer Name Select All Status All Status Entered Not Entered Par…" at bounding box center [784, 378] width 1568 height 757
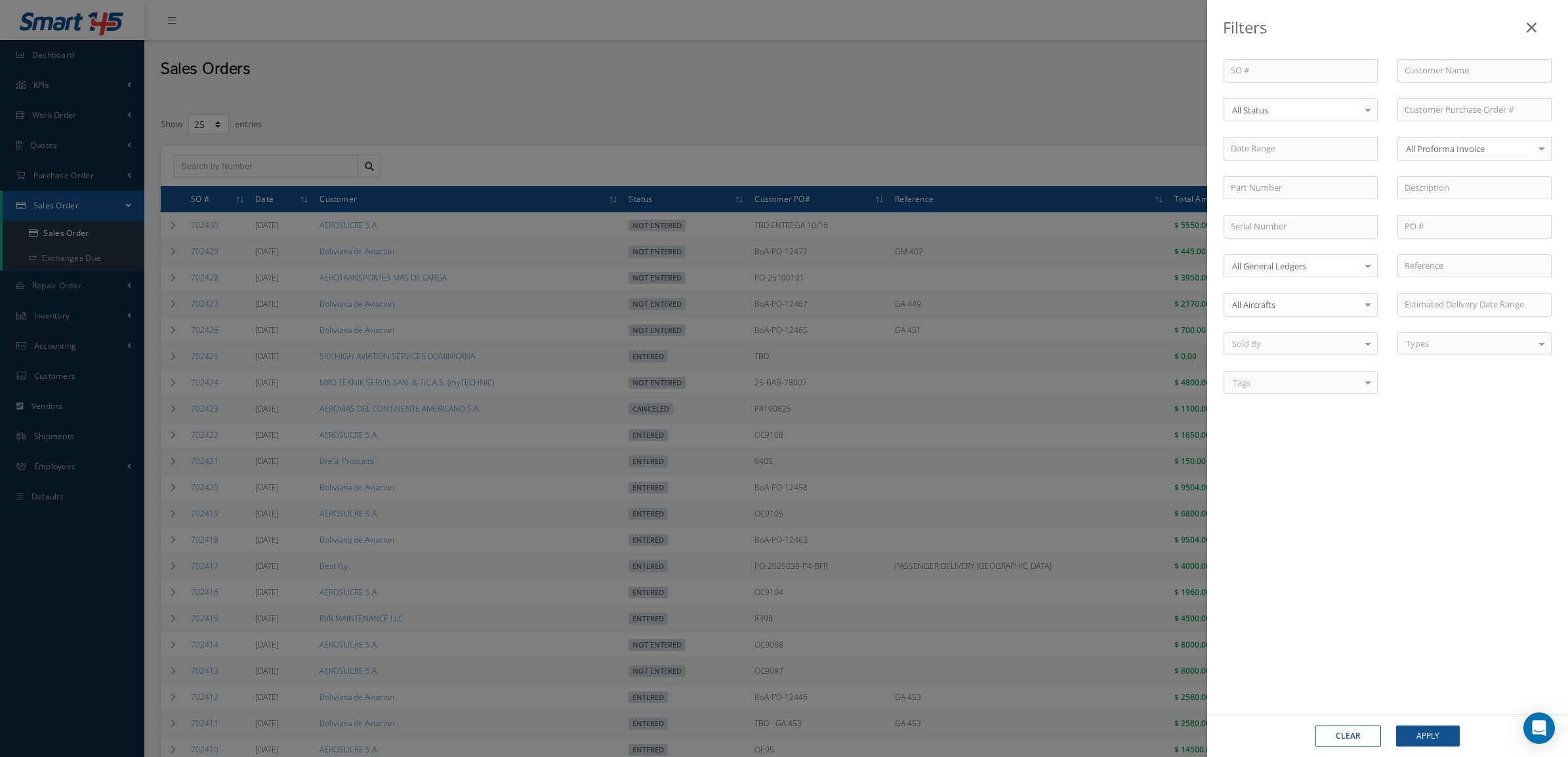
click at [446, 92] on div "Filters SO # Customer Name Select All Status All Status Entered Not Entered Par…" at bounding box center [784, 378] width 1568 height 757
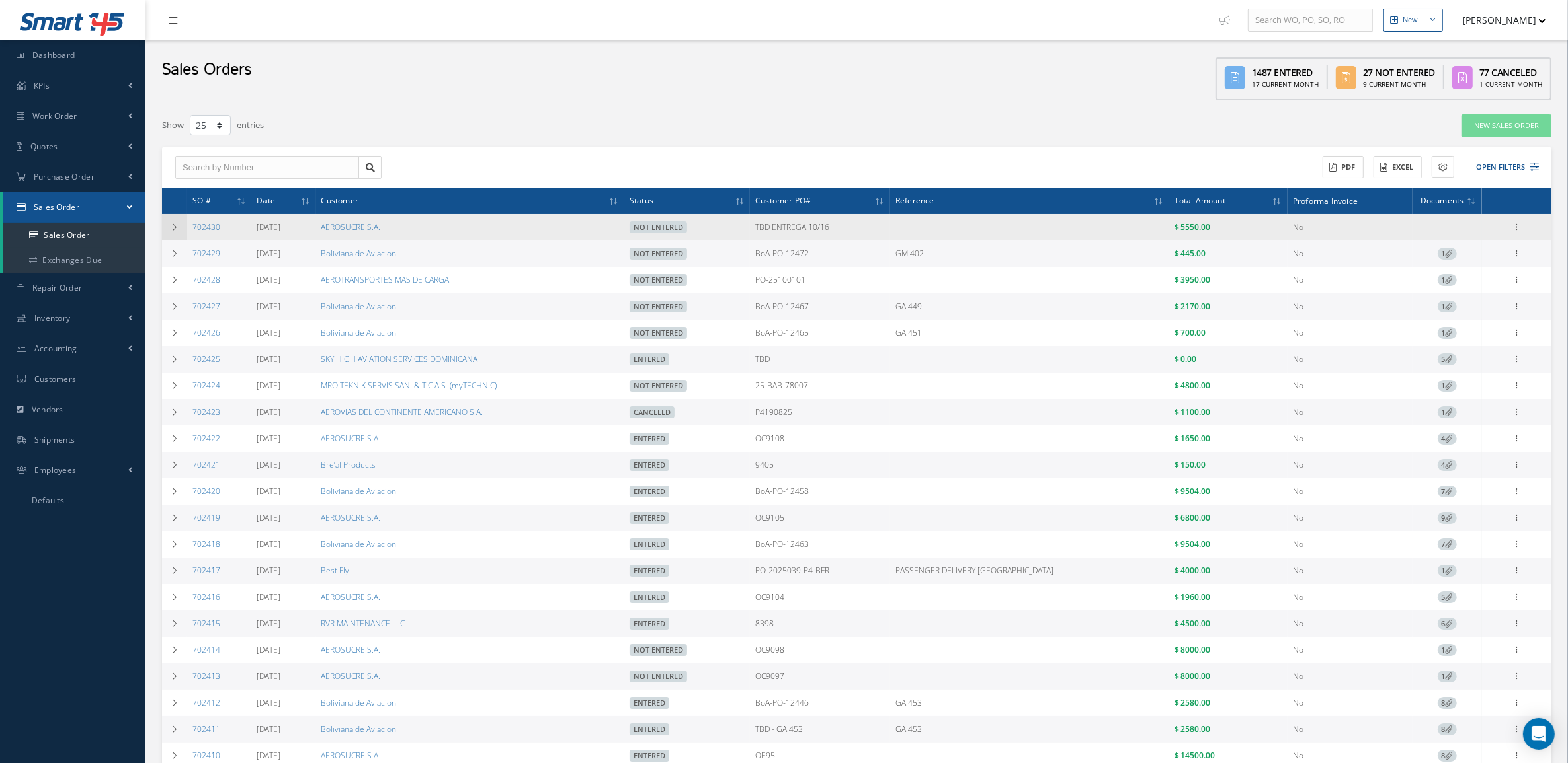
click at [182, 232] on td at bounding box center [174, 227] width 25 height 26
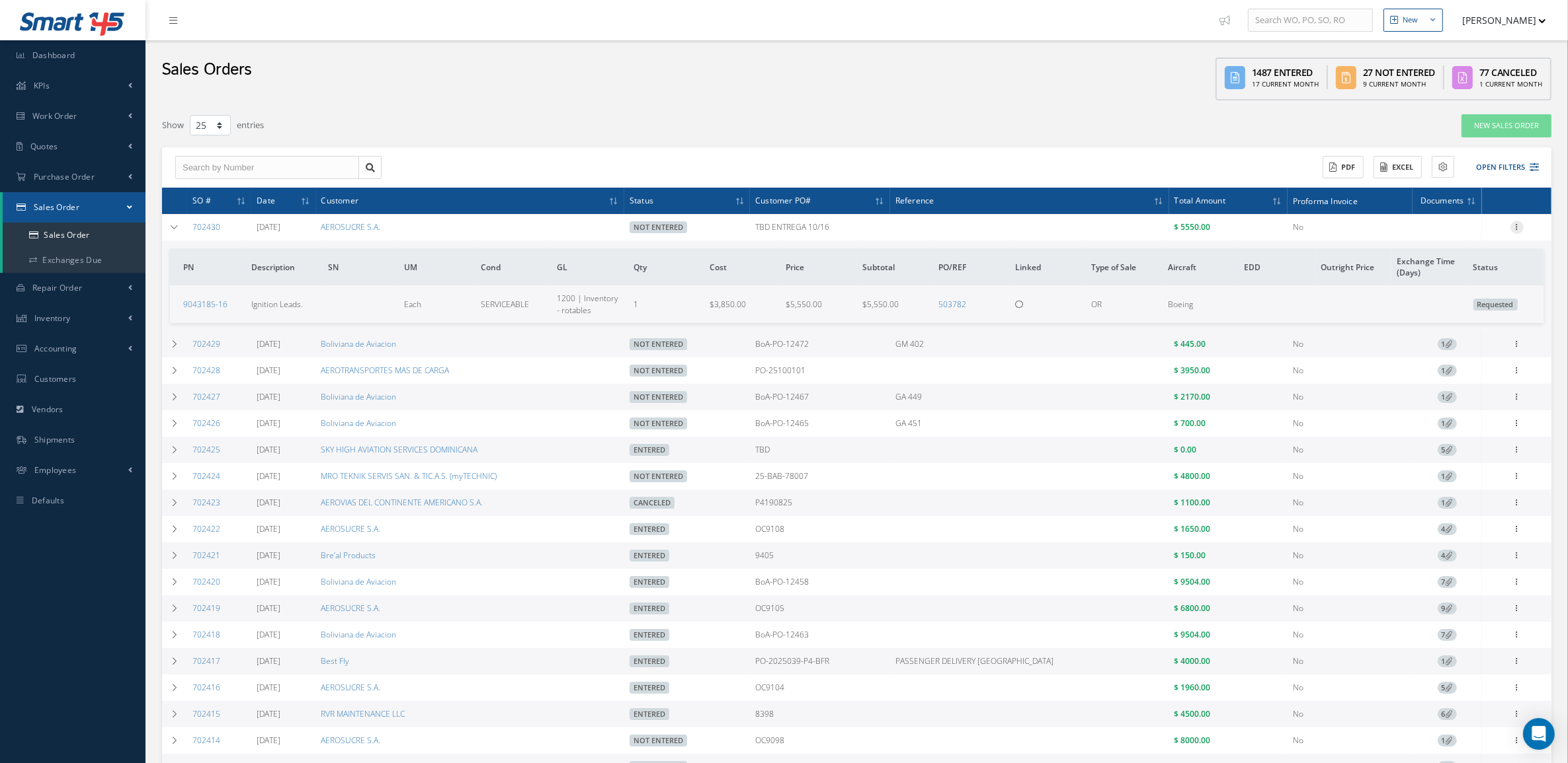
click at [1523, 223] on div "Enter/Update Edit Show Send By Email Documents Cancel Delete Print-Outs Sales O…" at bounding box center [1516, 227] width 16 height 16
click at [1518, 222] on icon at bounding box center [1516, 226] width 13 height 10
click at [1458, 252] on link "Edit" at bounding box center [1456, 253] width 105 height 17
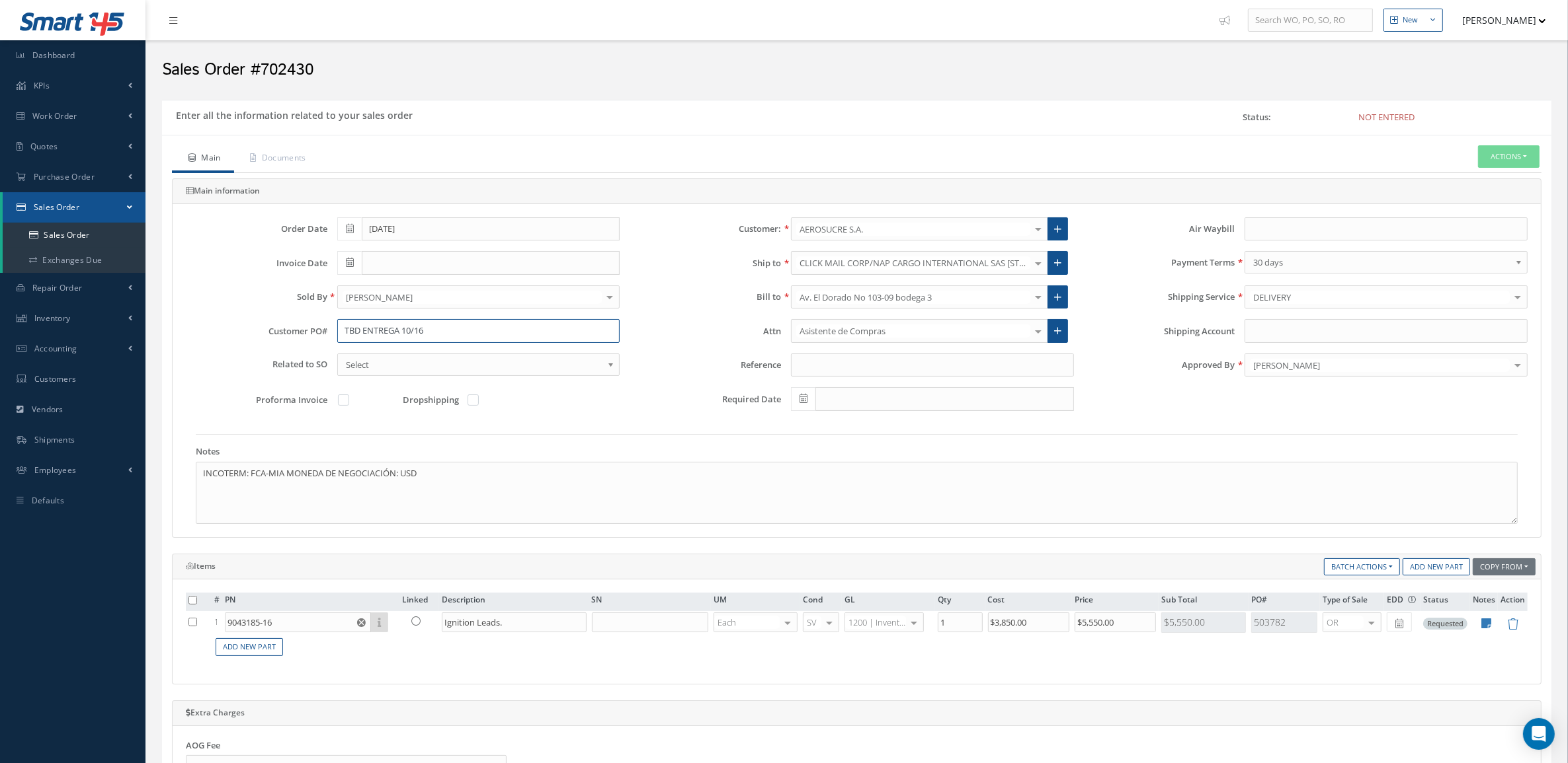
drag, startPoint x: 471, startPoint y: 327, endPoint x: 275, endPoint y: 331, distance: 196.0
click at [275, 331] on div "Customer PO# TBD ENTREGA 10/16" at bounding box center [402, 331] width 454 height 24
type input "o"
type input "OC9117"
click at [273, 148] on link "Documents" at bounding box center [277, 160] width 85 height 28
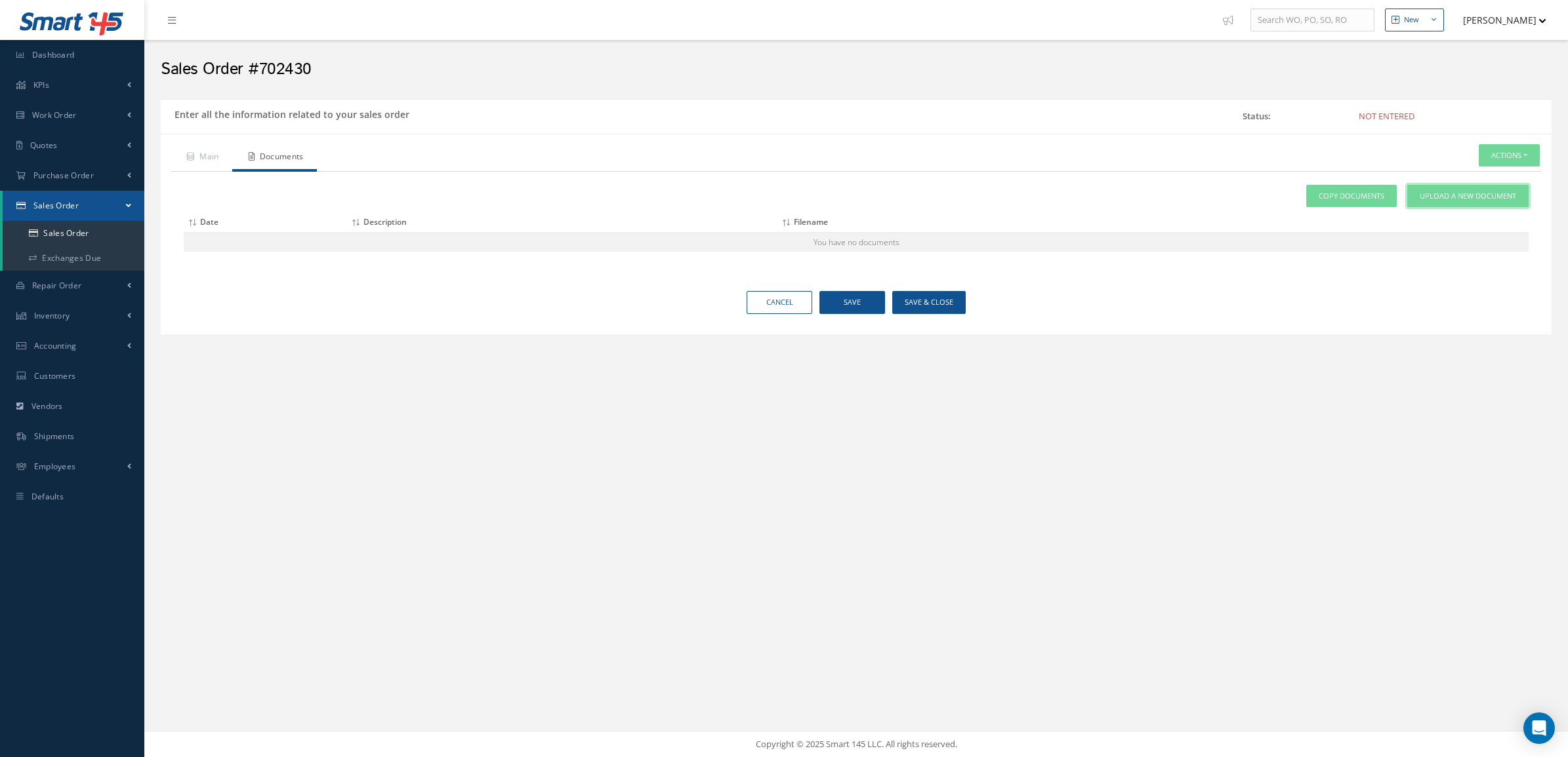
click at [1422, 188] on link "Upload a New Document" at bounding box center [1467, 196] width 121 height 23
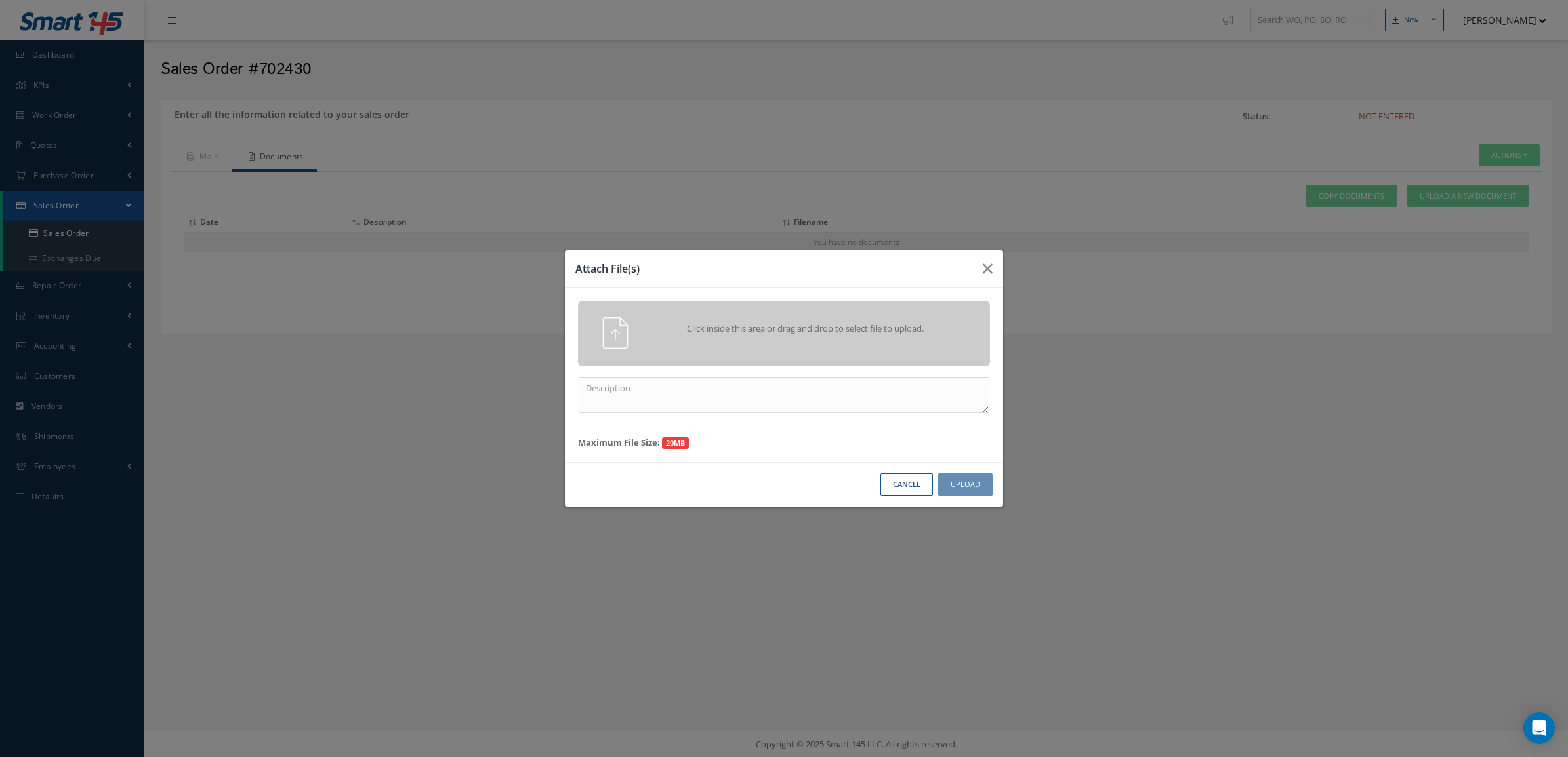
click at [849, 333] on span "Click inside this area or drag and drop to select file to upload." at bounding box center [805, 329] width 298 height 13
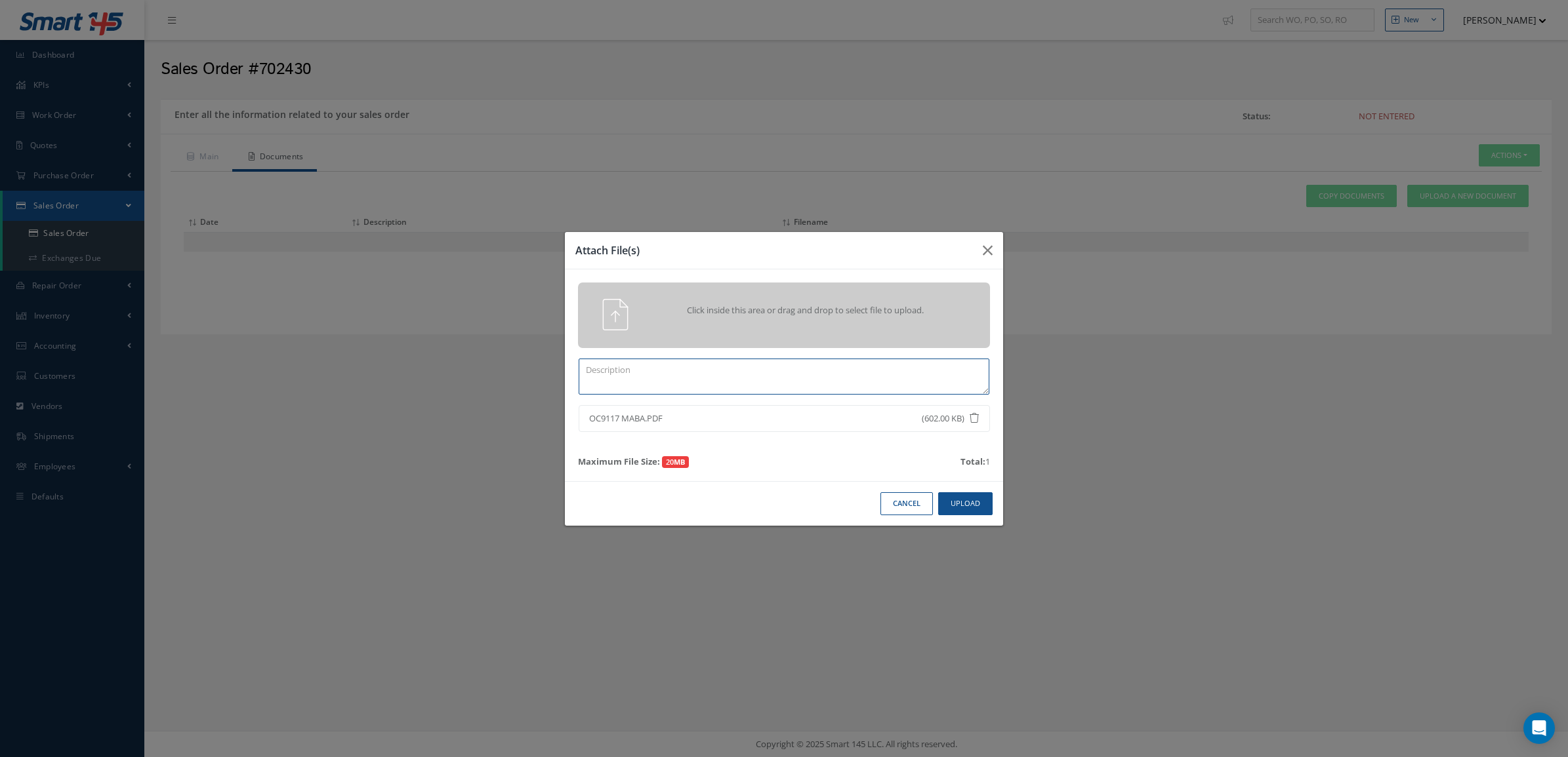
click at [861, 375] on textarea at bounding box center [784, 377] width 411 height 36
type textarea "PO"
click at [972, 497] on button "Upload" at bounding box center [965, 503] width 55 height 23
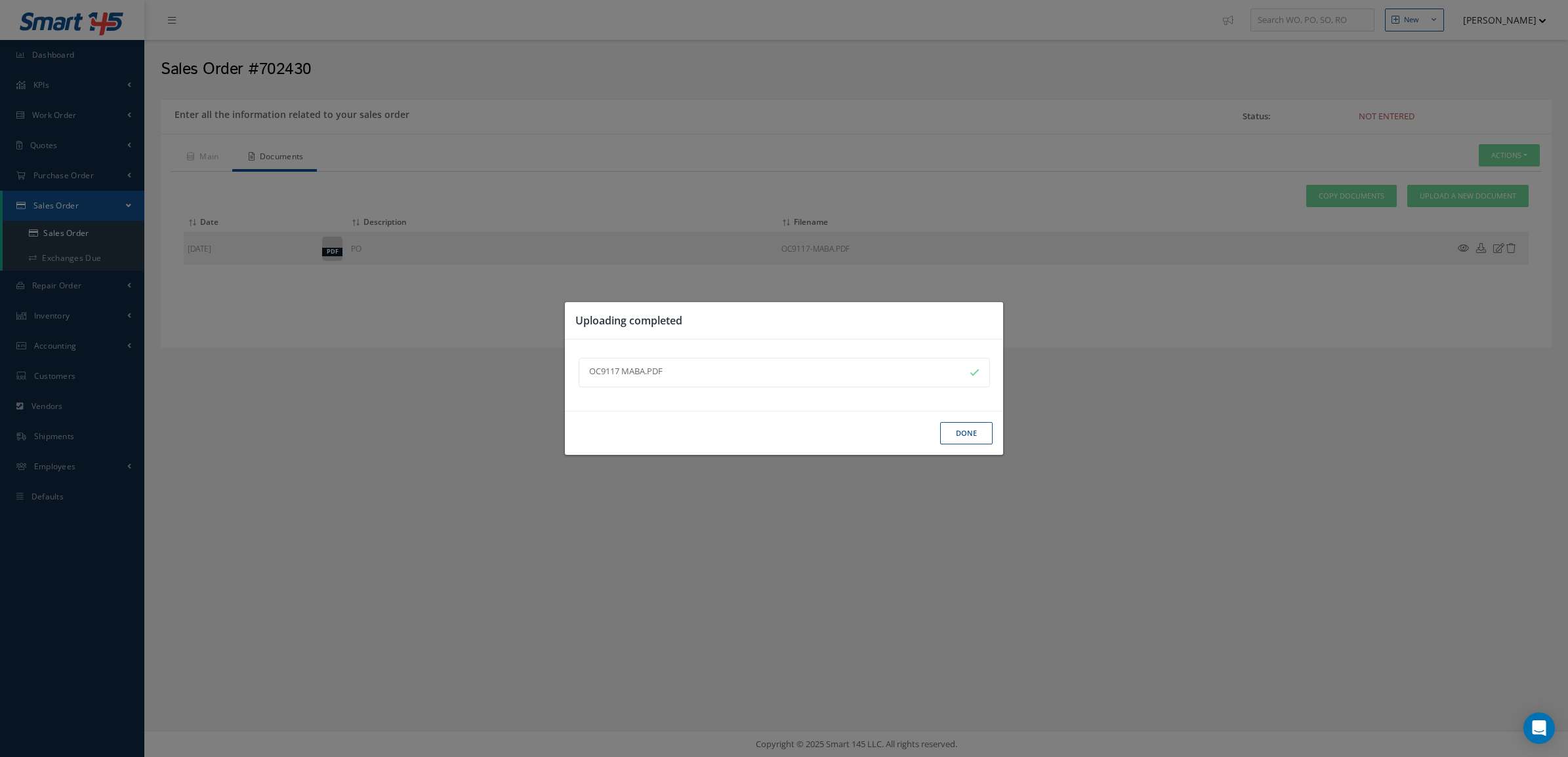
click at [952, 438] on button "Done" at bounding box center [966, 433] width 53 height 23
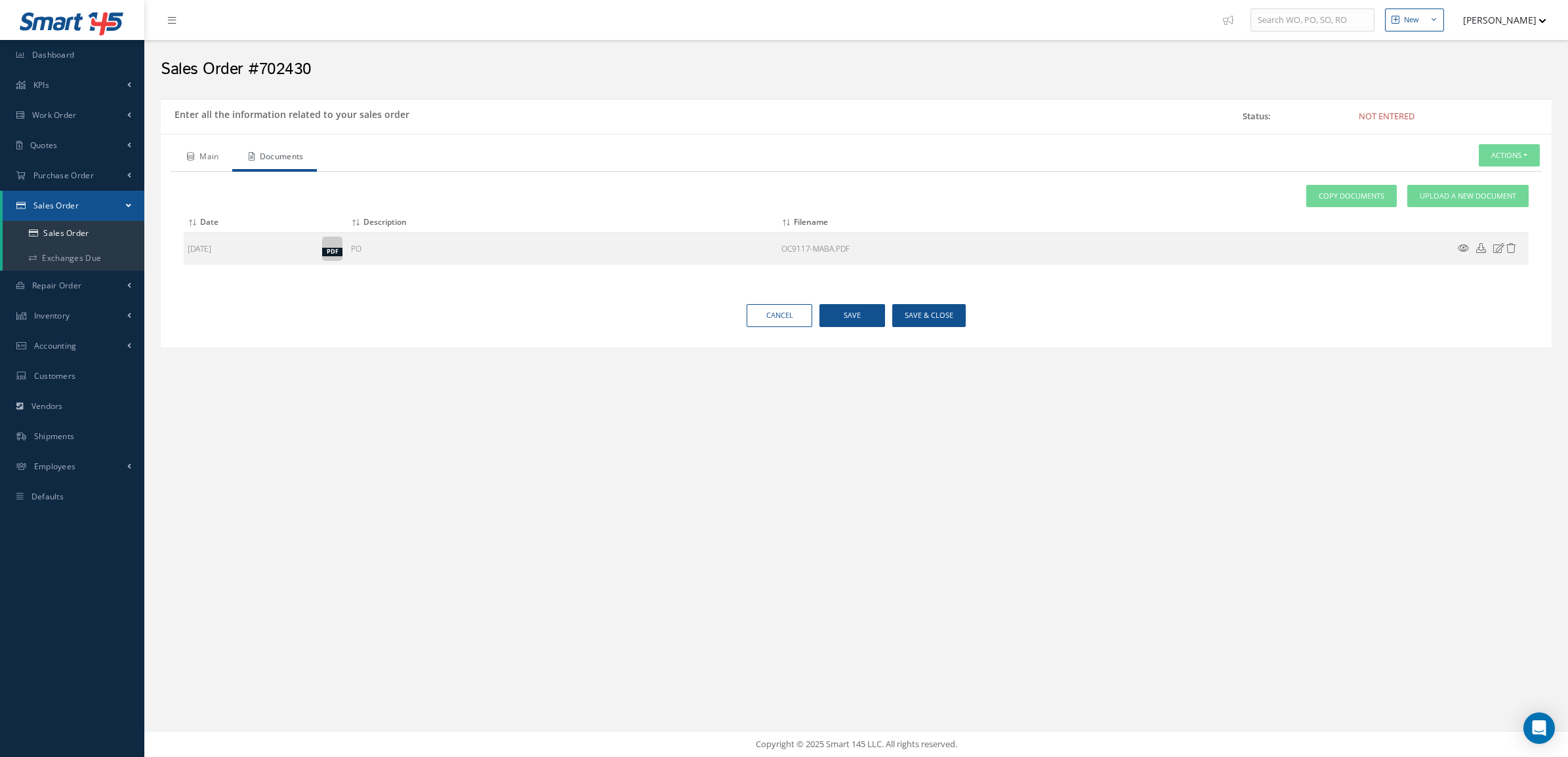
click at [222, 152] on link "Main" at bounding box center [201, 158] width 62 height 28
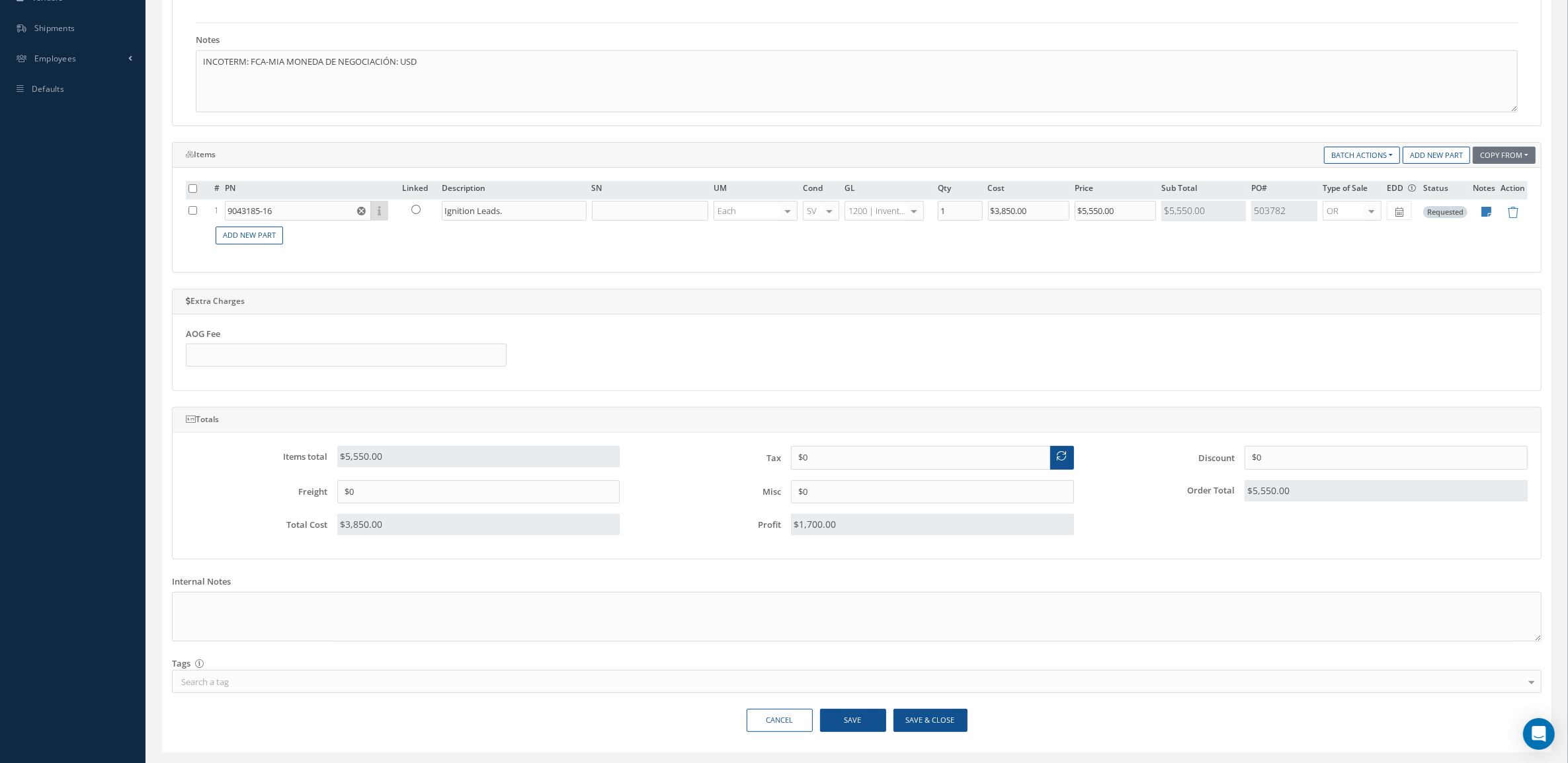
scroll to position [413, 0]
click at [924, 728] on button "Save & Close" at bounding box center [930, 719] width 74 height 23
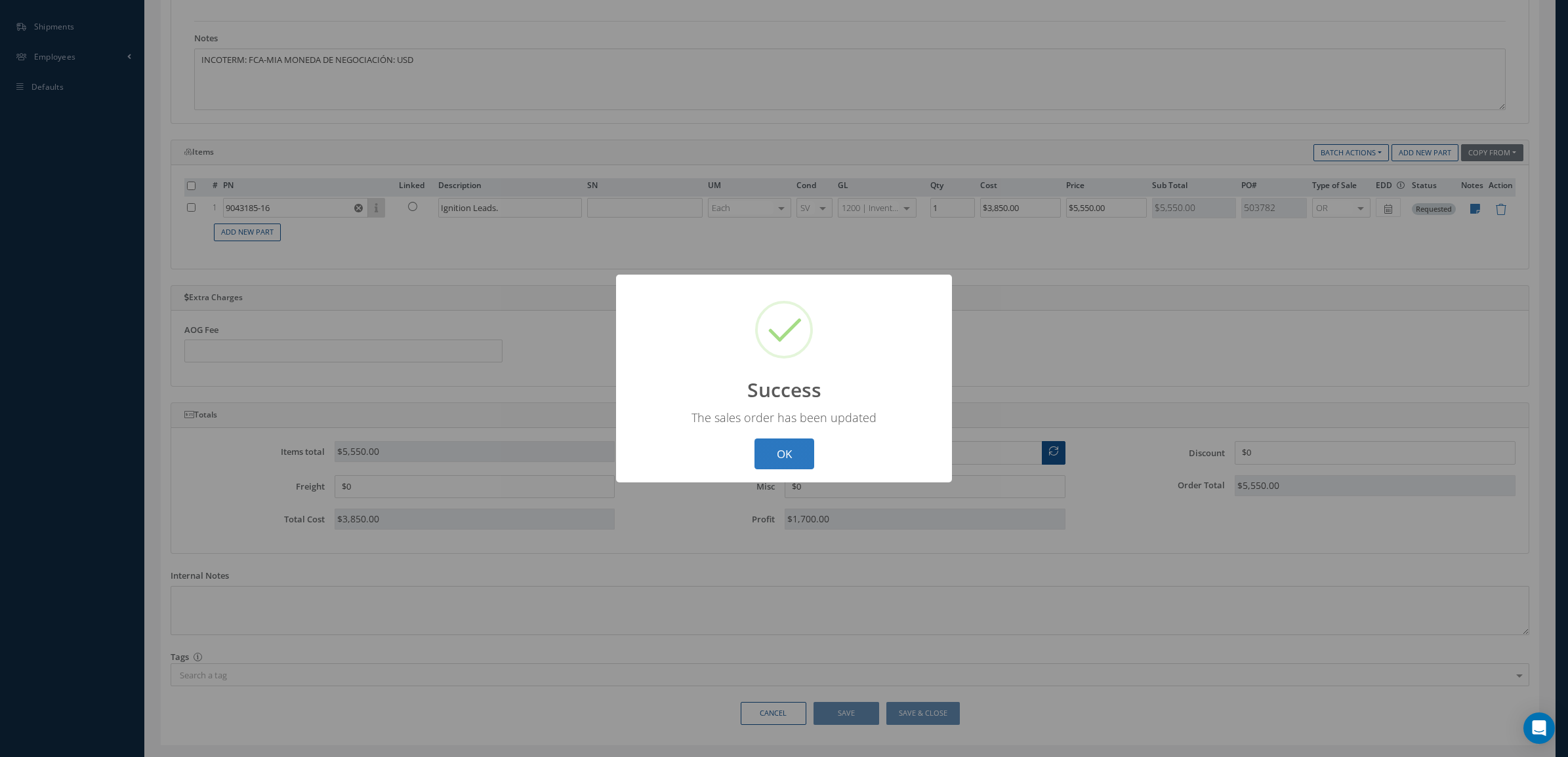
click at [768, 453] on button "OK" at bounding box center [784, 454] width 59 height 31
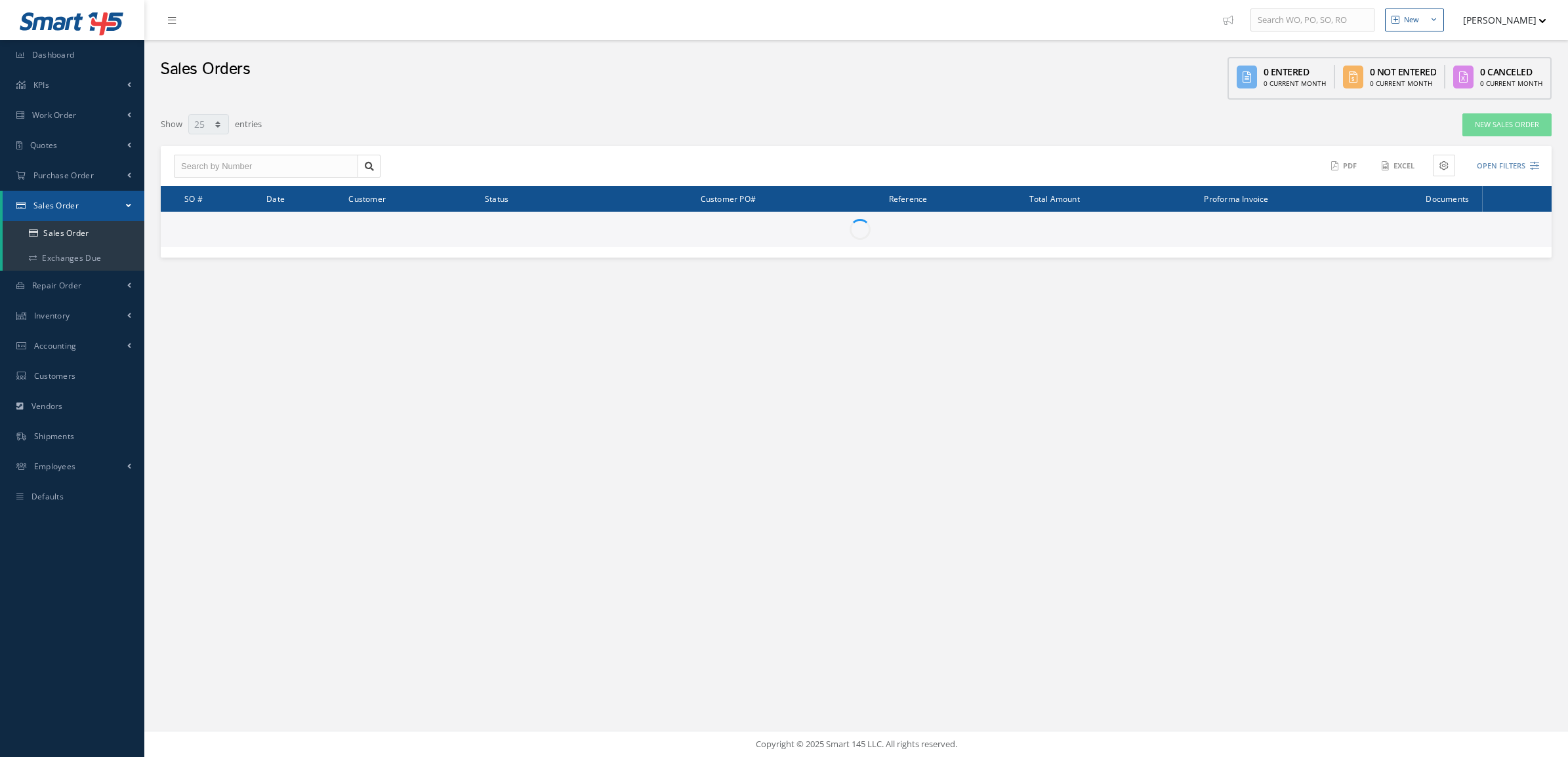
select select "25"
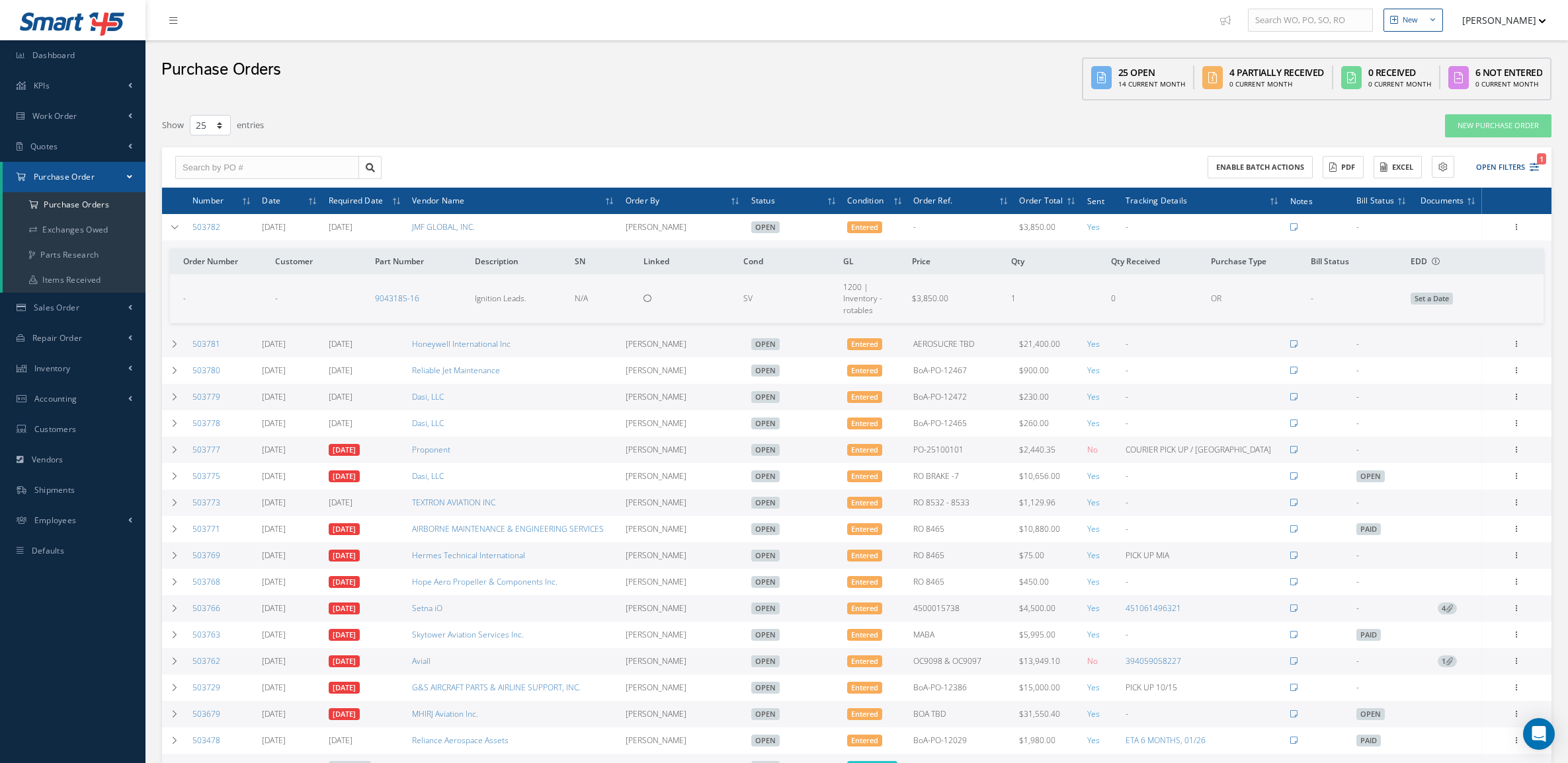
select select "25"
drag, startPoint x: 227, startPoint y: 228, endPoint x: 186, endPoint y: 236, distance: 41.8
click at [187, 236] on td "503782" at bounding box center [222, 227] width 70 height 26
copy link "503782"
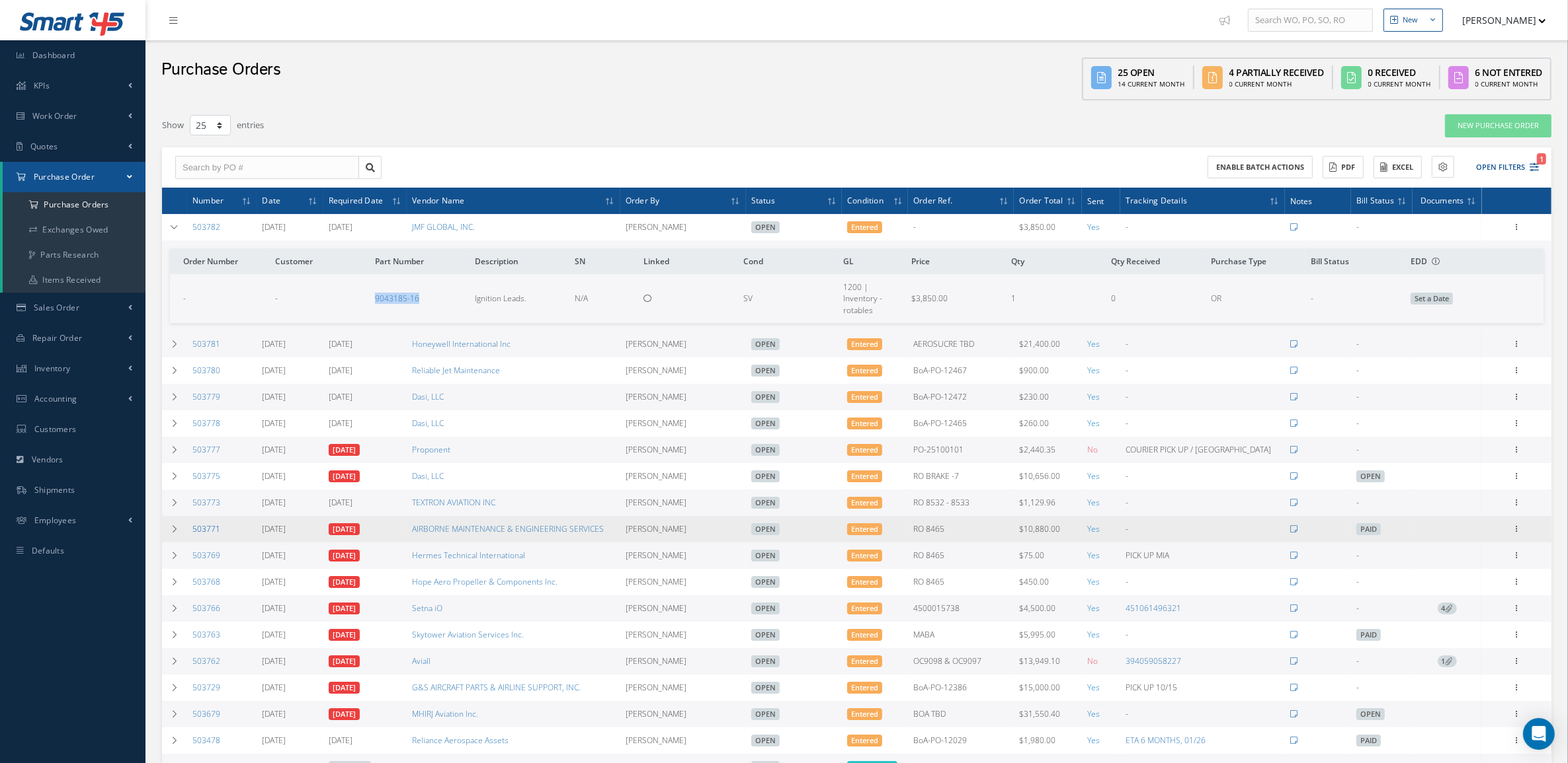
click at [215, 534] on link "503771" at bounding box center [206, 529] width 28 height 11
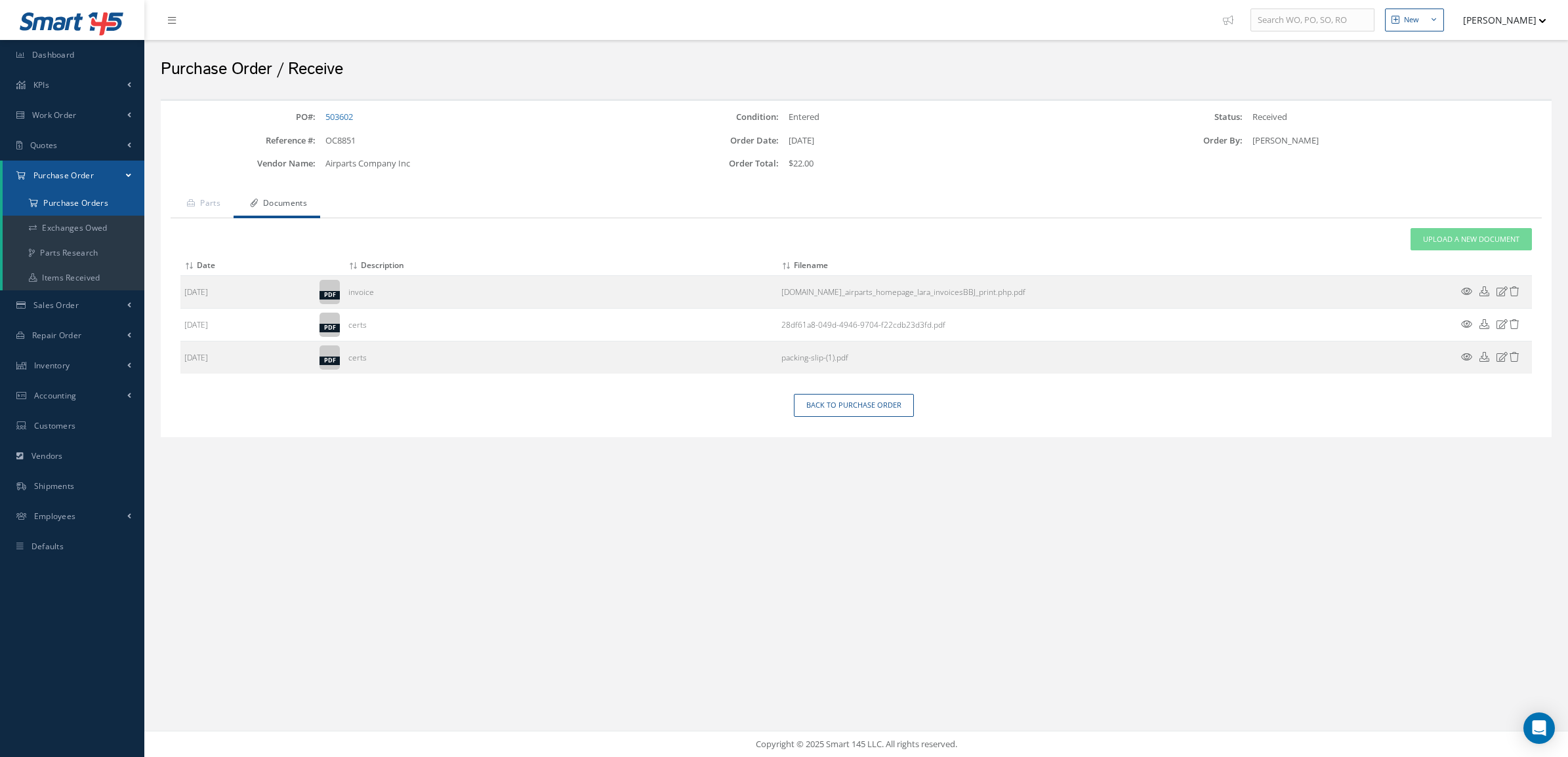
click at [71, 209] on a=1&status_id=2&status_id=3&status_id=5&collapsedFilters"] "Purchase Orders" at bounding box center [73, 203] width 142 height 25
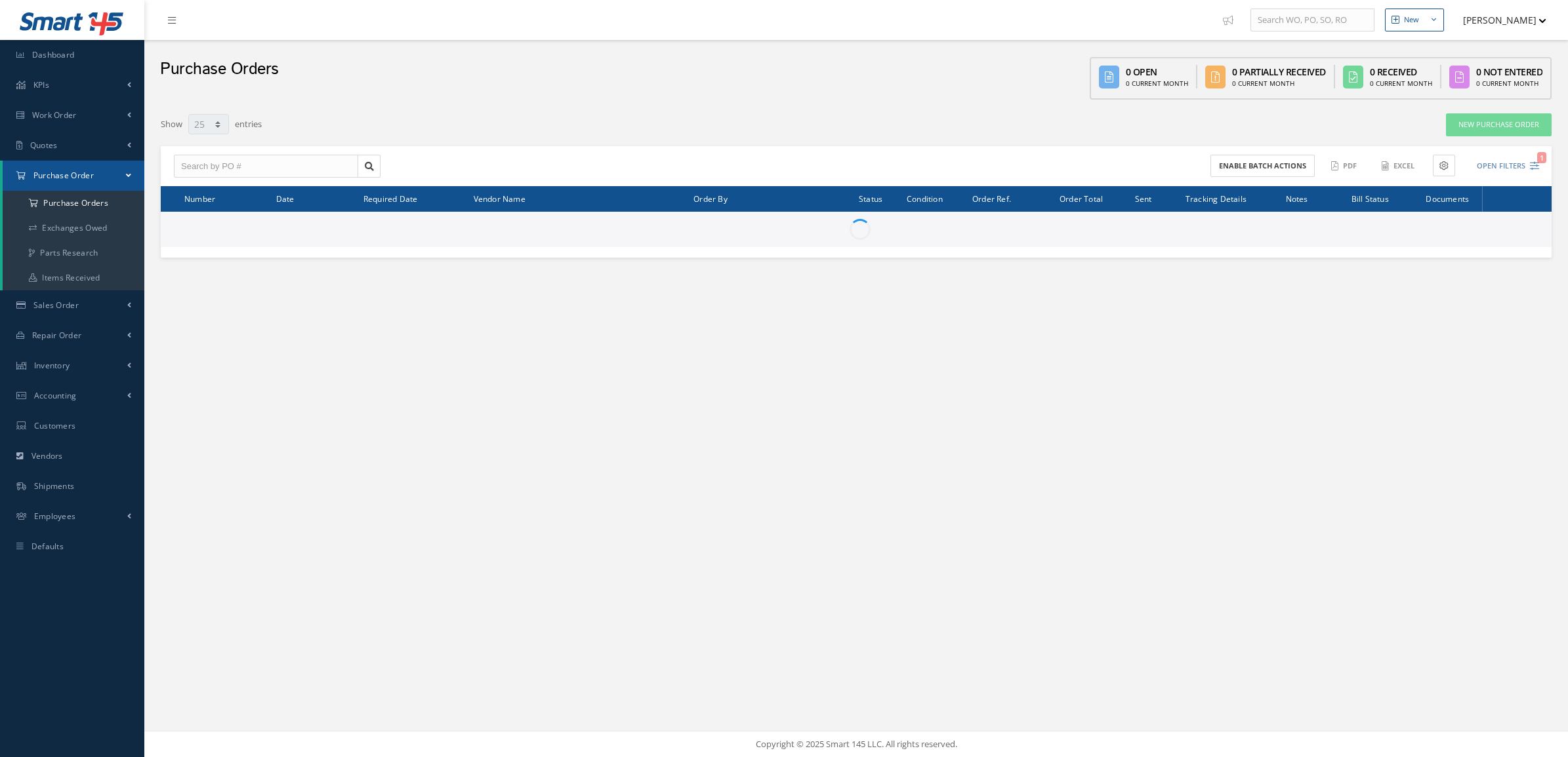
select select "25"
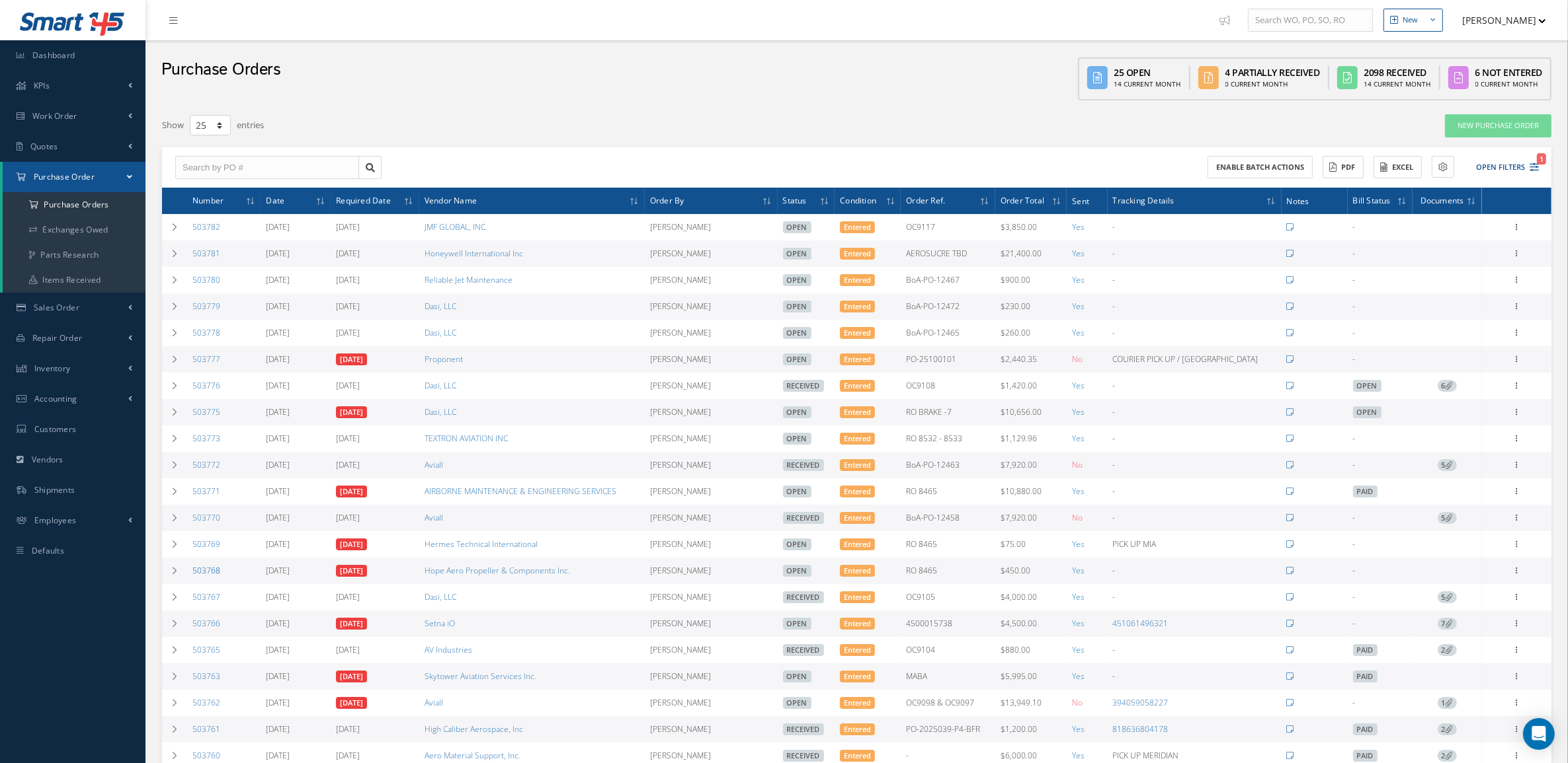
click at [199, 576] on link "503768" at bounding box center [206, 571] width 28 height 11
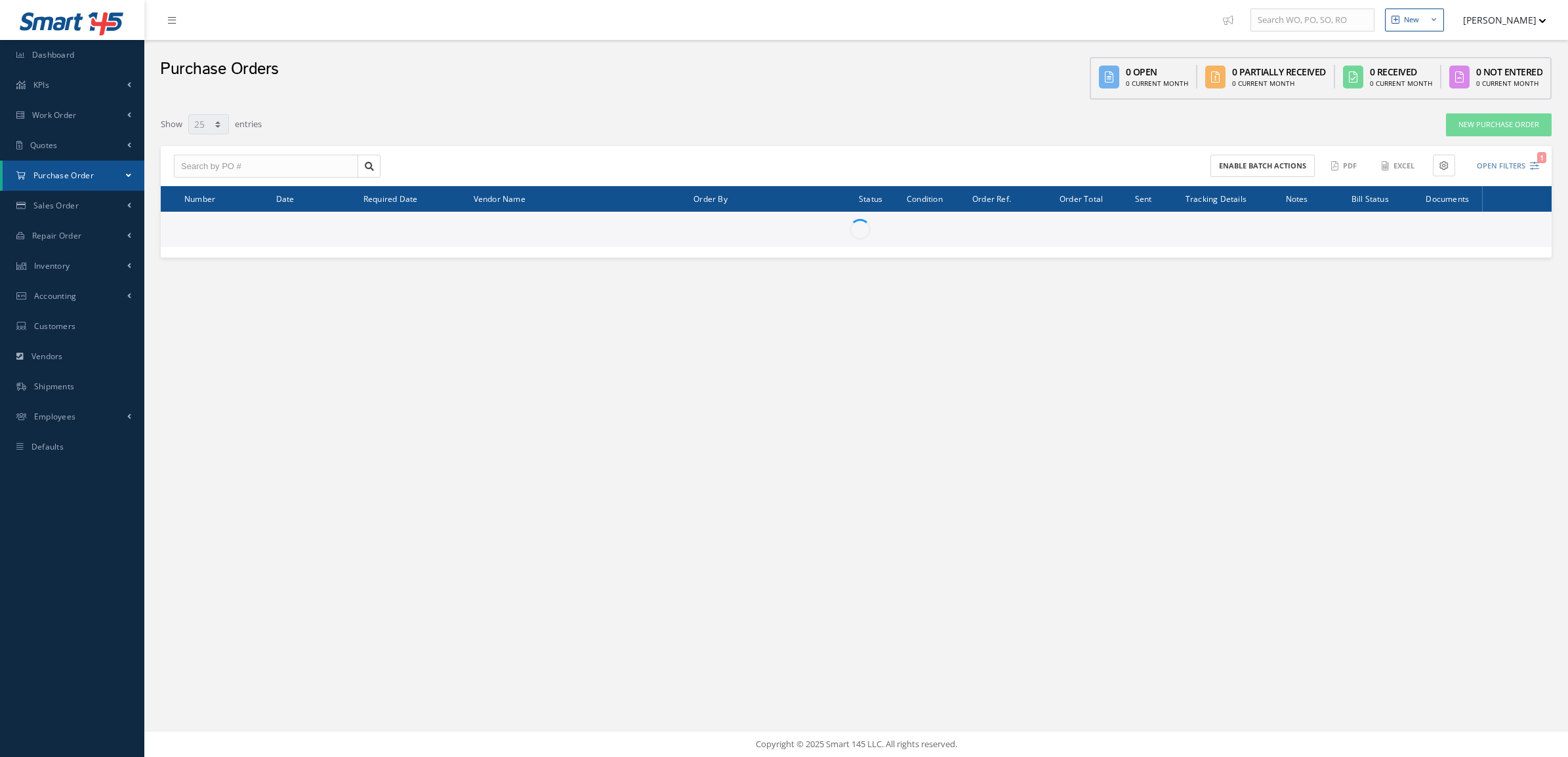
select select "25"
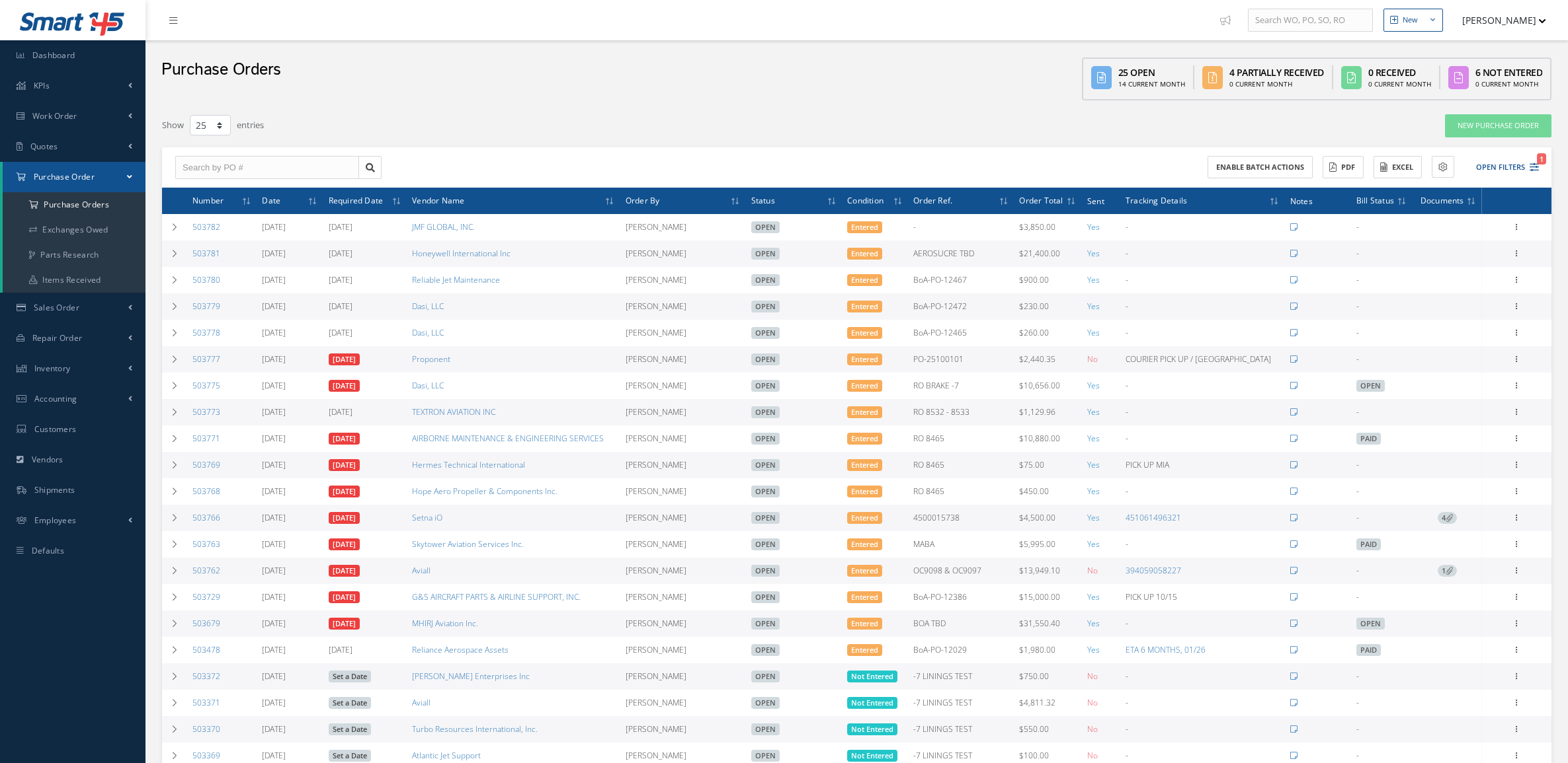
select select "25"
click at [205, 414] on link "503773" at bounding box center [206, 412] width 28 height 11
select select "25"
click at [173, 573] on icon at bounding box center [174, 571] width 9 height 8
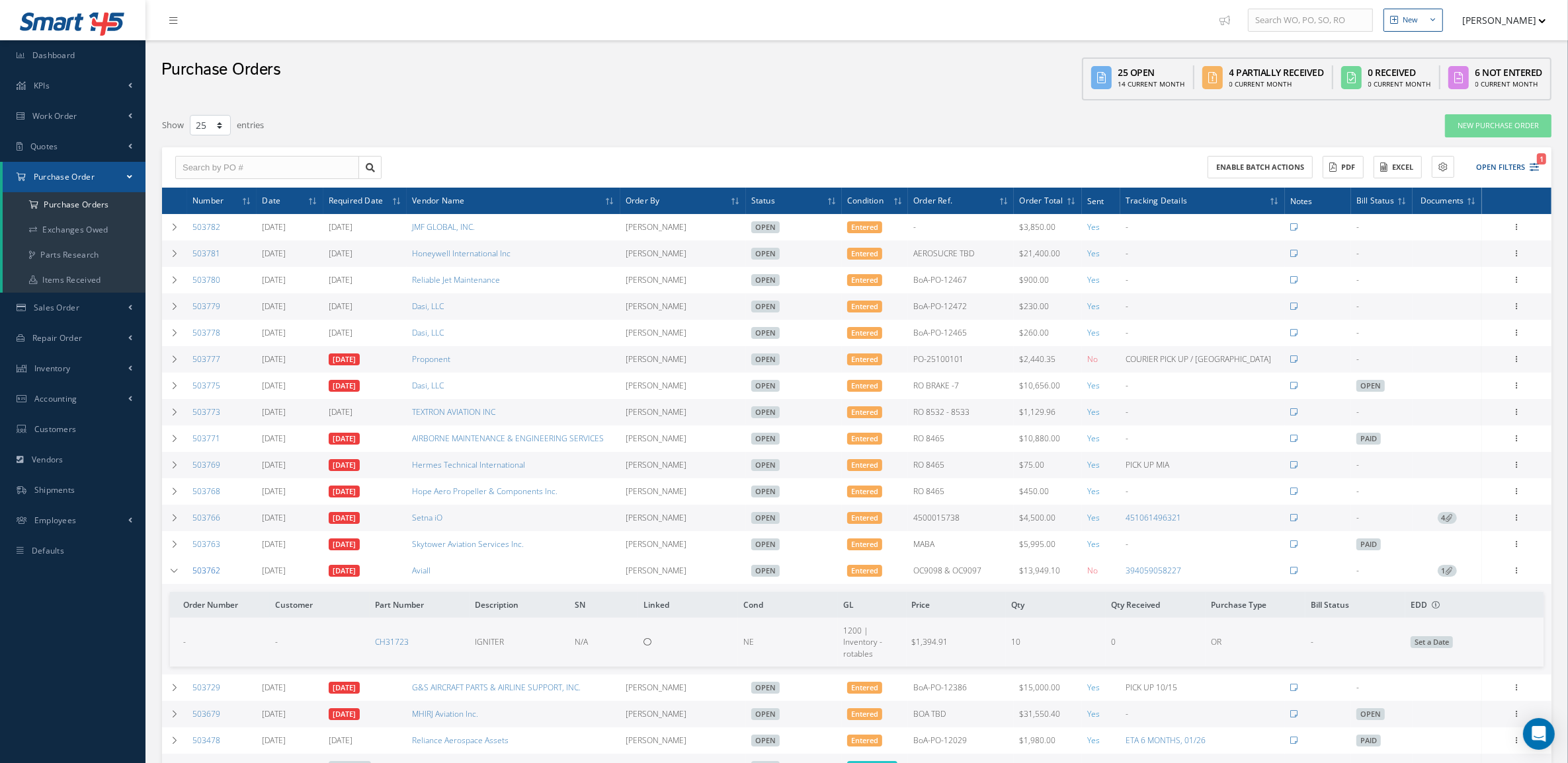
click at [206, 576] on link "503762" at bounding box center [206, 571] width 28 height 11
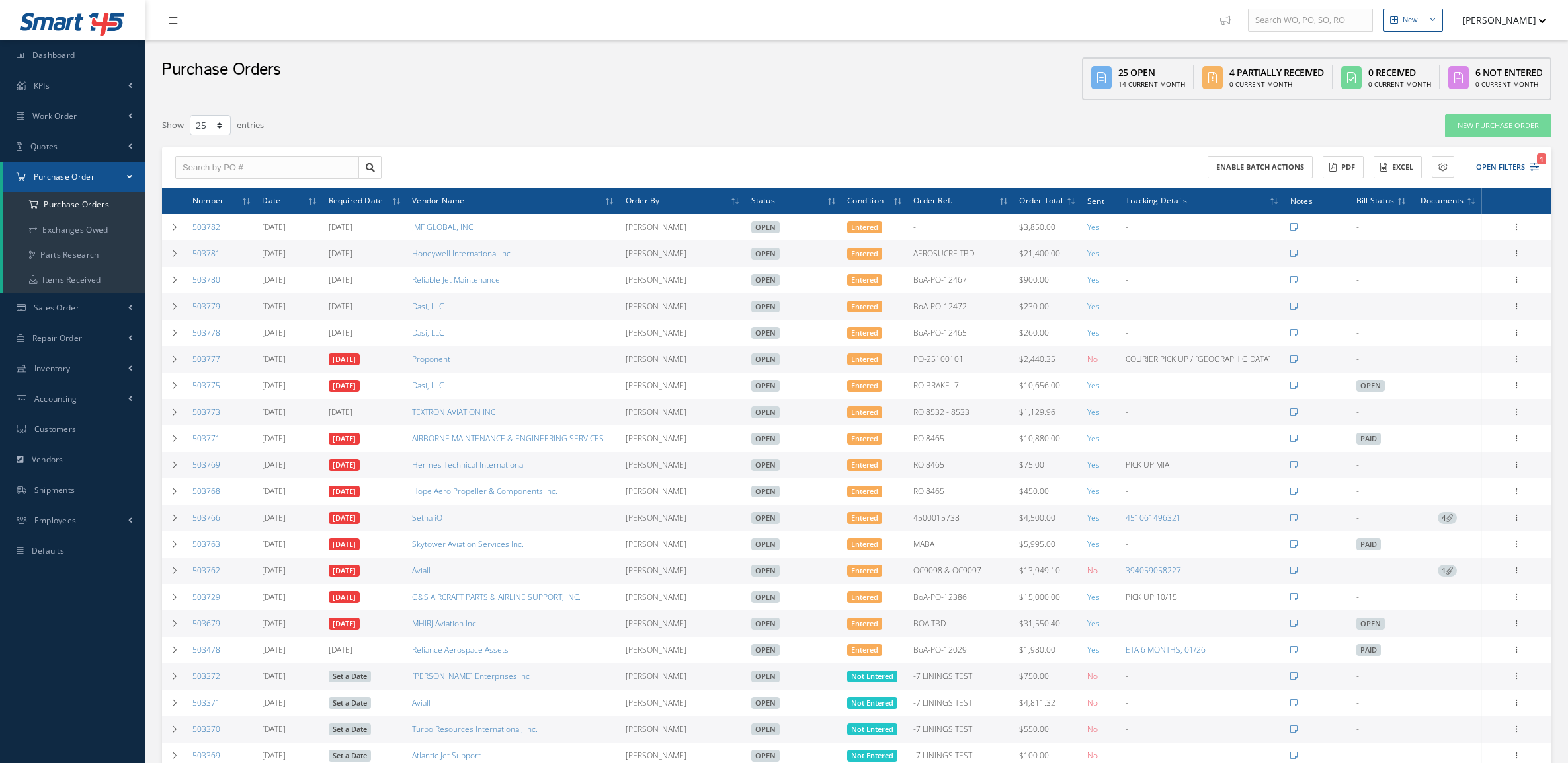
select select "25"
click at [1501, 160] on button "Open Filters 1" at bounding box center [1501, 167] width 75 height 22
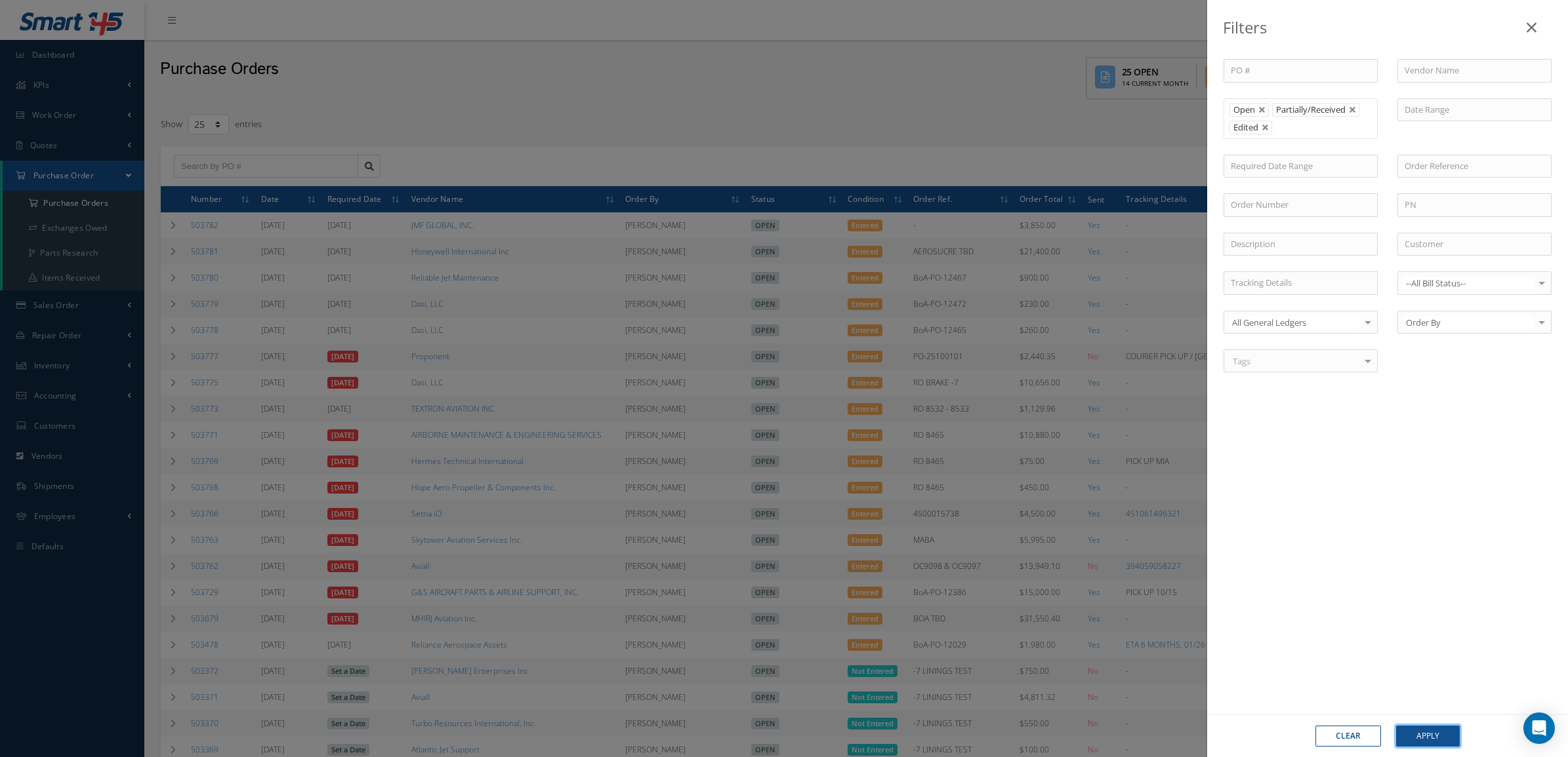
click at [1430, 736] on button "Apply" at bounding box center [1428, 736] width 64 height 21
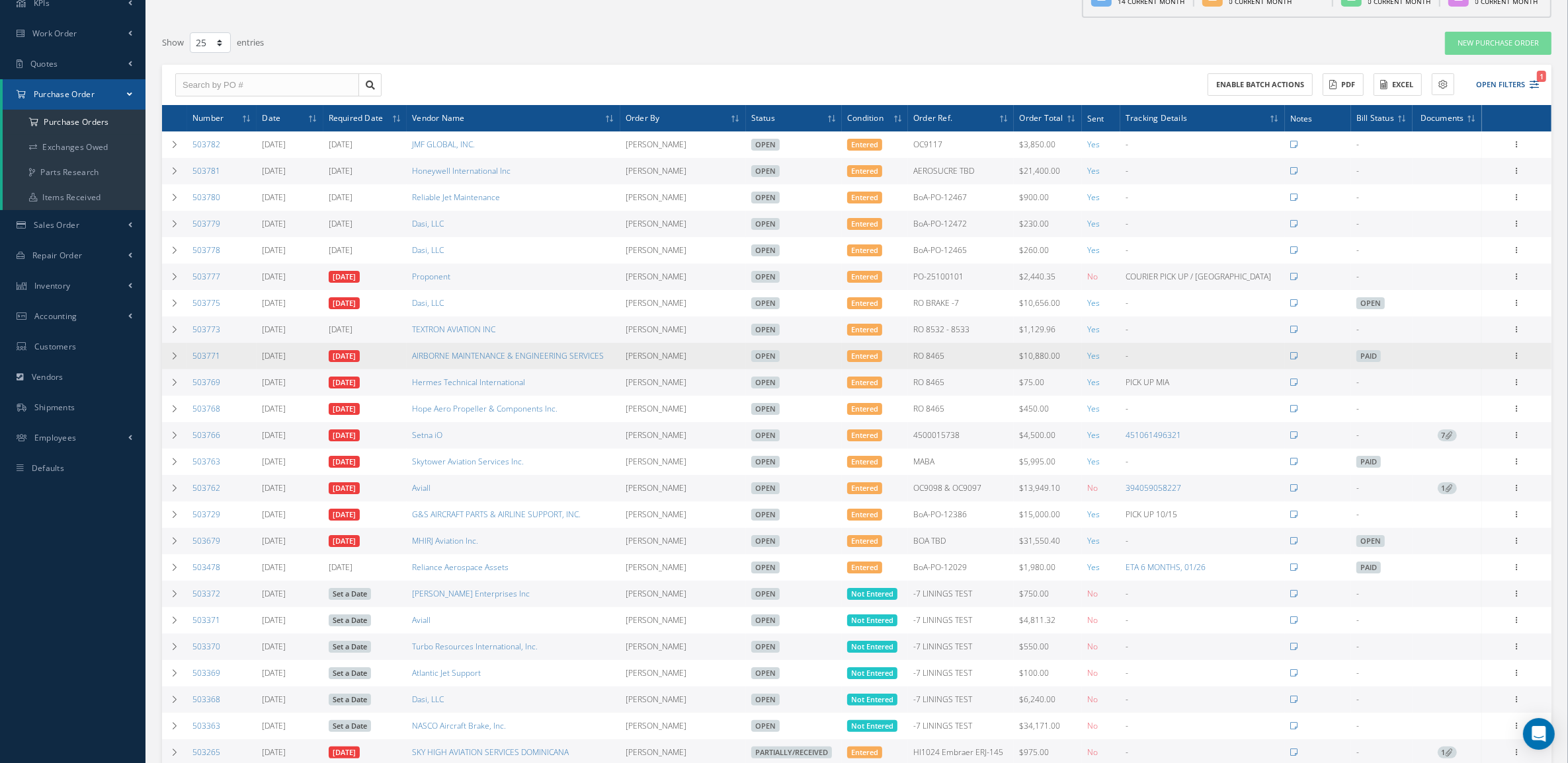
scroll to position [165, 0]
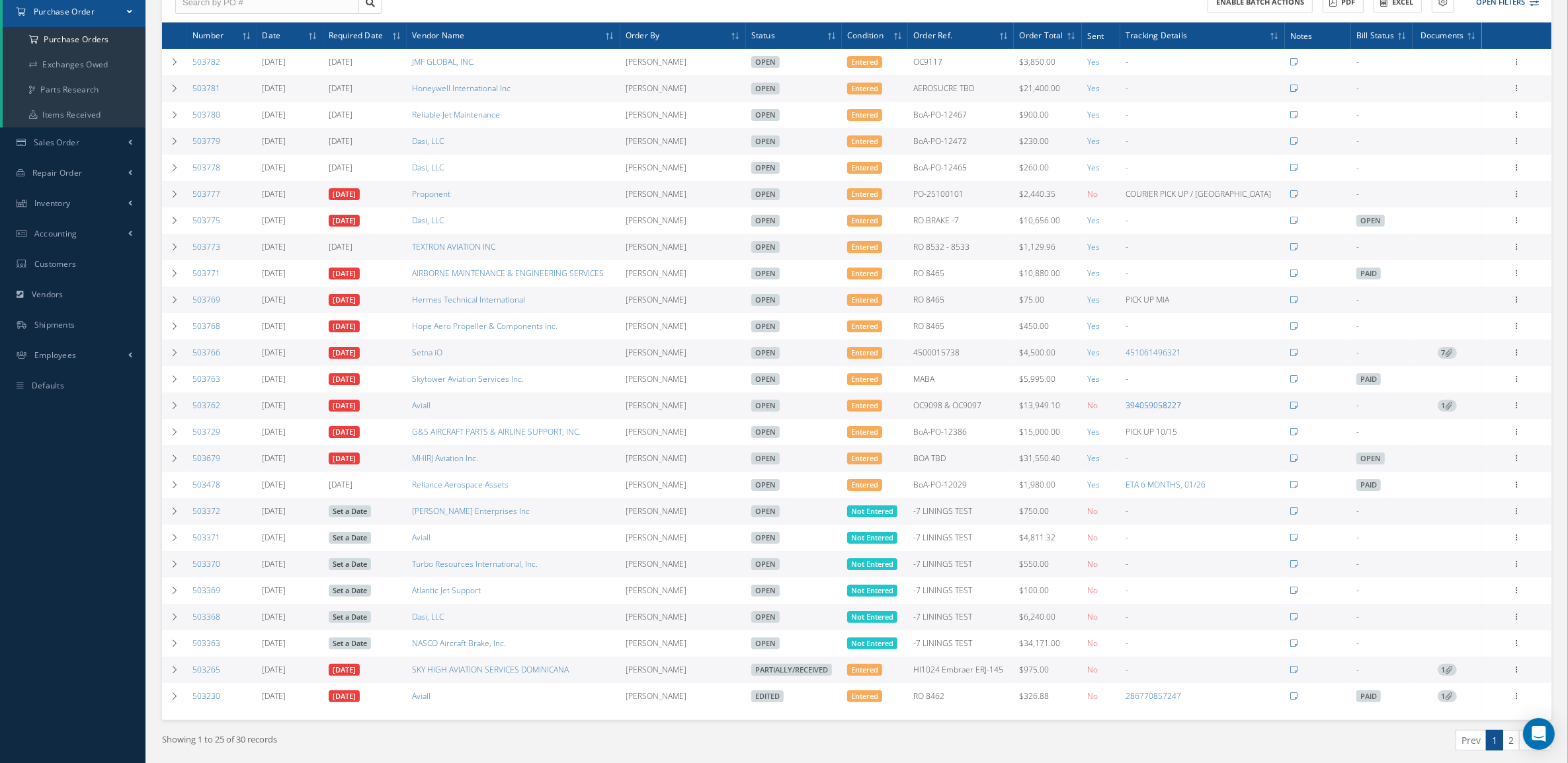
click at [1181, 411] on link "394059058227" at bounding box center [1153, 406] width 56 height 11
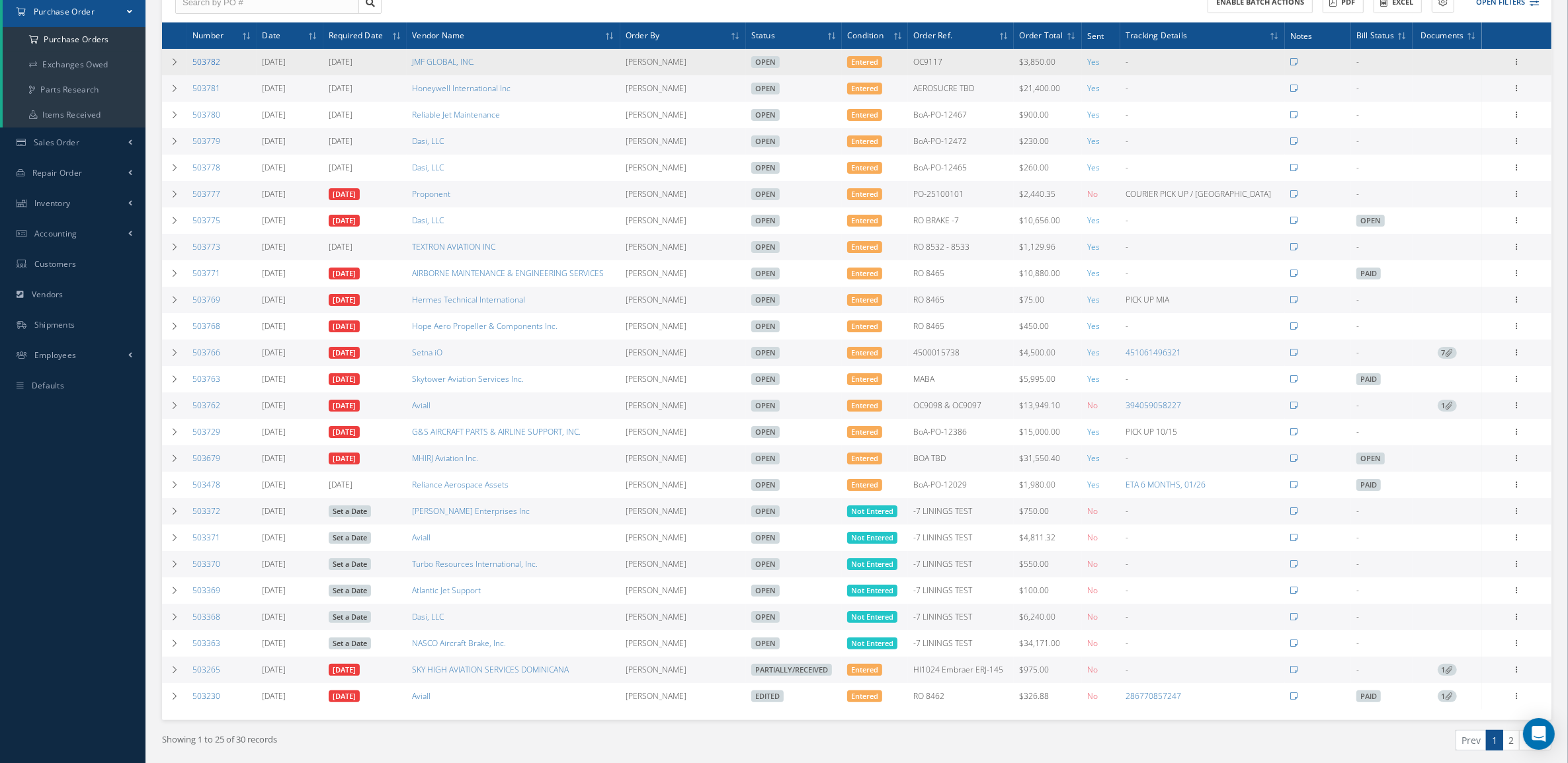
click at [202, 59] on link "503782" at bounding box center [206, 62] width 28 height 11
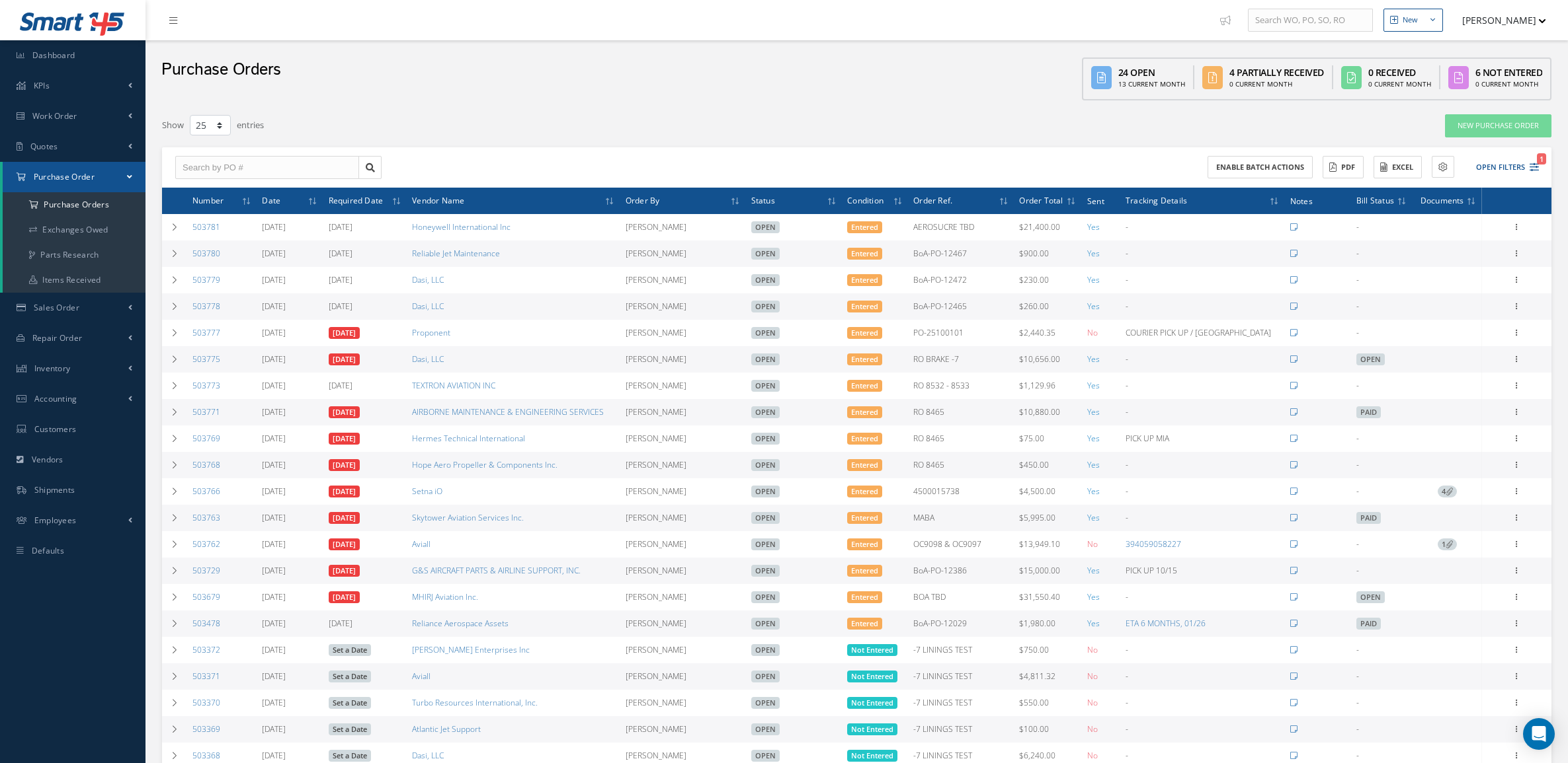
select select "25"
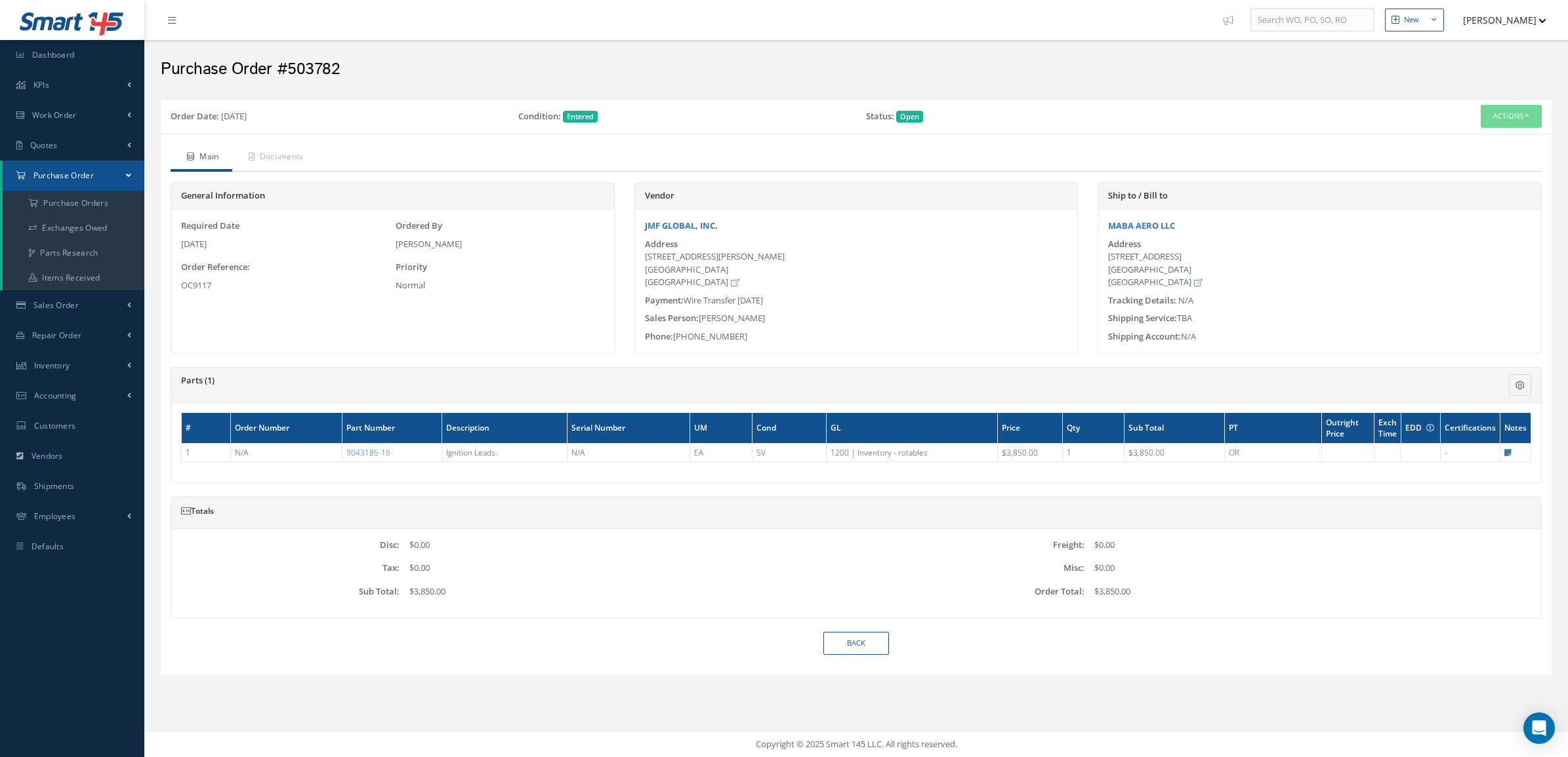
drag, startPoint x: 645, startPoint y: 259, endPoint x: 730, endPoint y: 257, distance: 85.0
click at [730, 257] on div "[STREET_ADDRESS][PERSON_NAME]" at bounding box center [856, 270] width 423 height 39
copy div "[STREET_ADDRESS][PERSON_NAME]"
click at [53, 200] on a=1&status_id=2&status_id=3&status_id=5&collapsedFilters"] "Purchase Orders" at bounding box center [73, 203] width 142 height 25
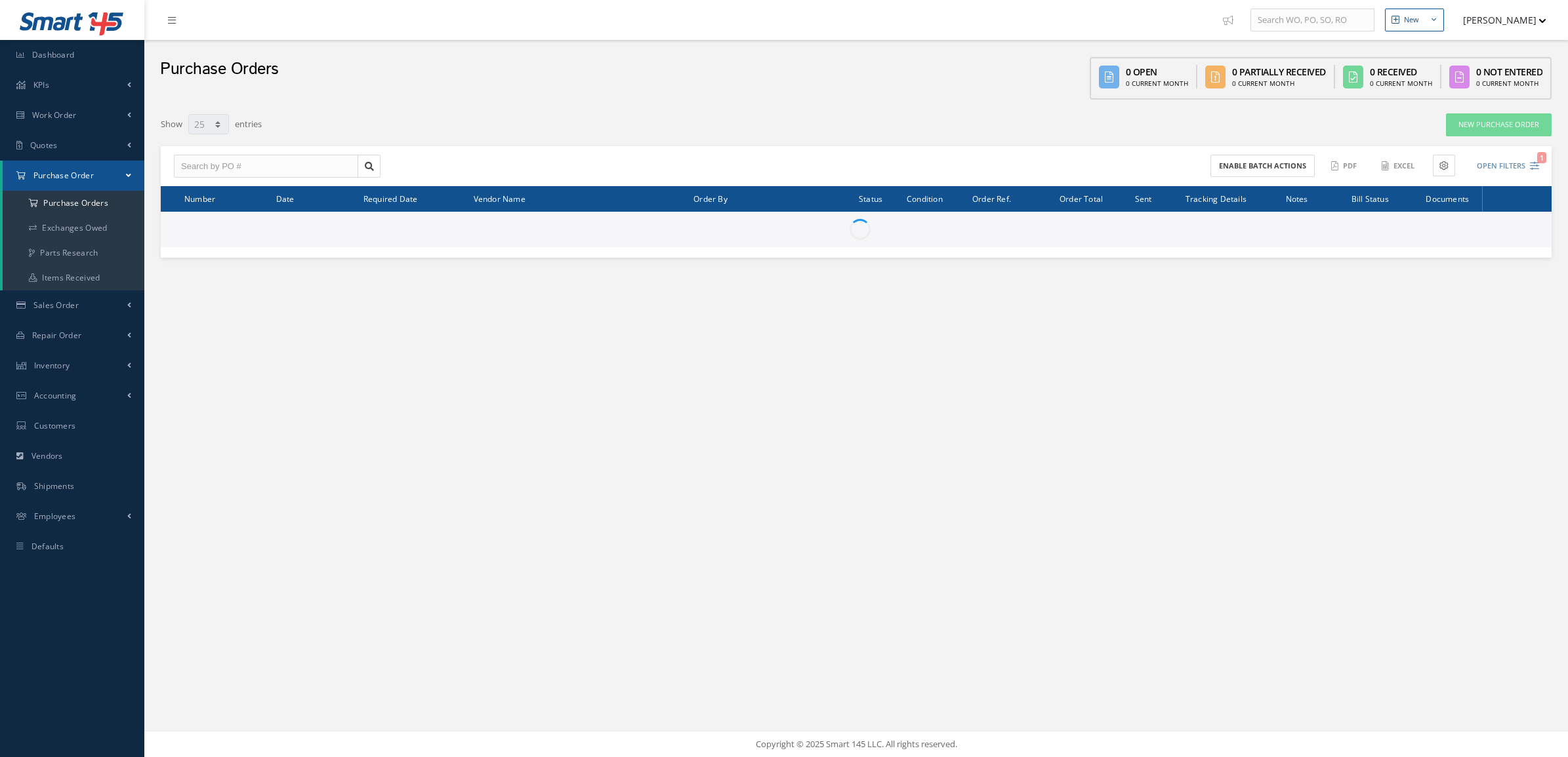
select select "25"
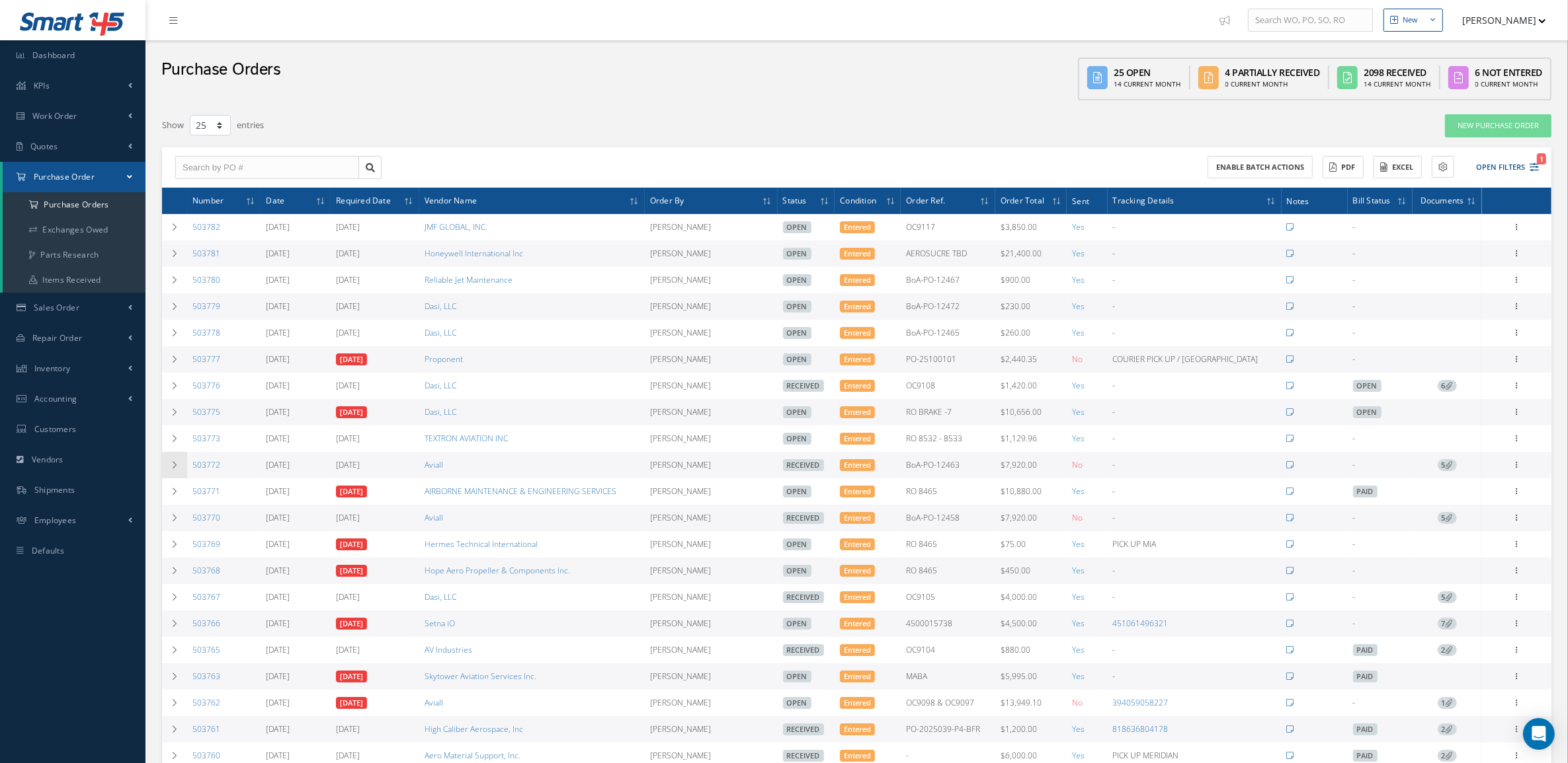
click at [173, 469] on icon at bounding box center [174, 465] width 9 height 8
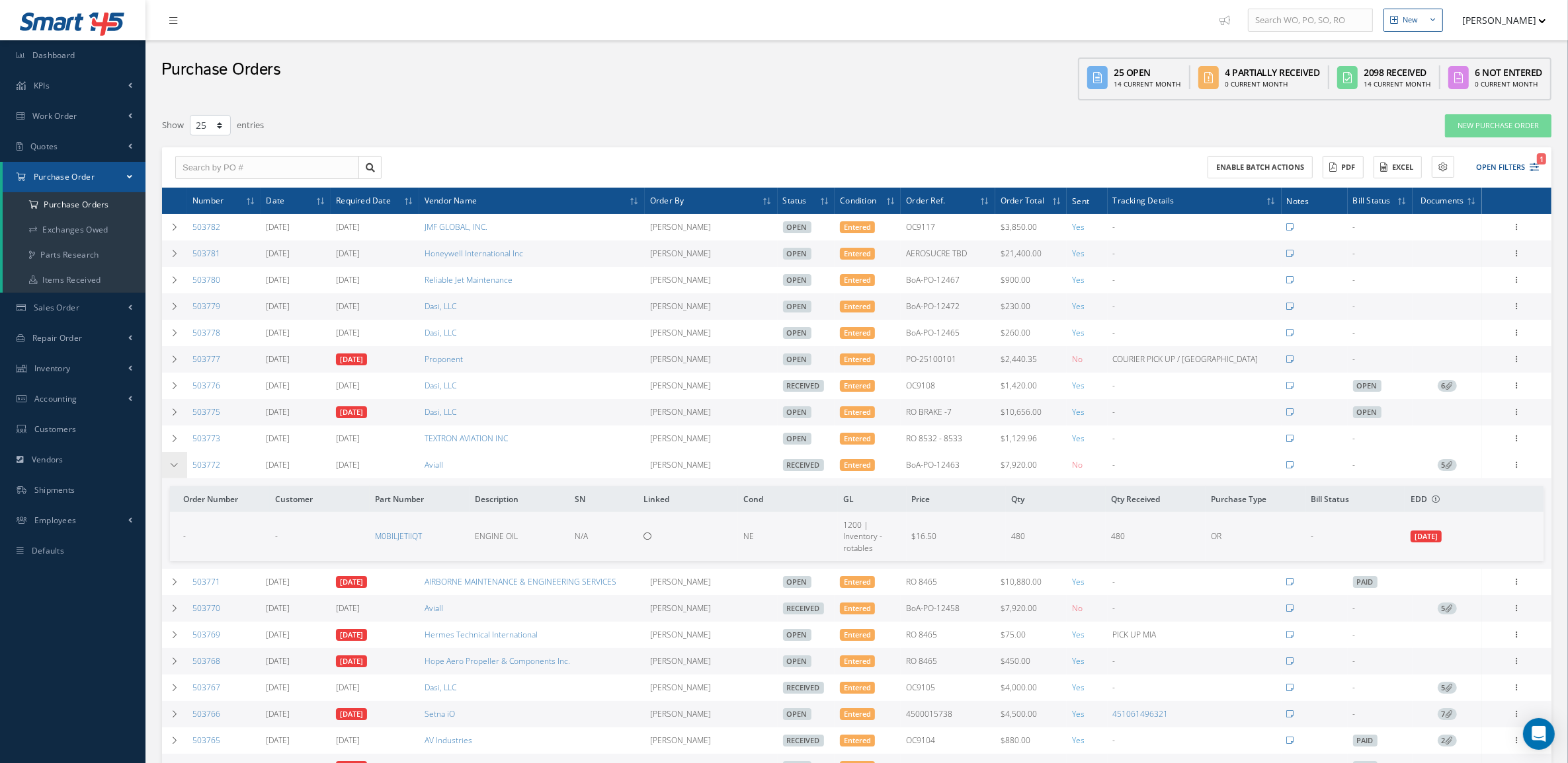
click at [173, 469] on icon at bounding box center [174, 465] width 9 height 8
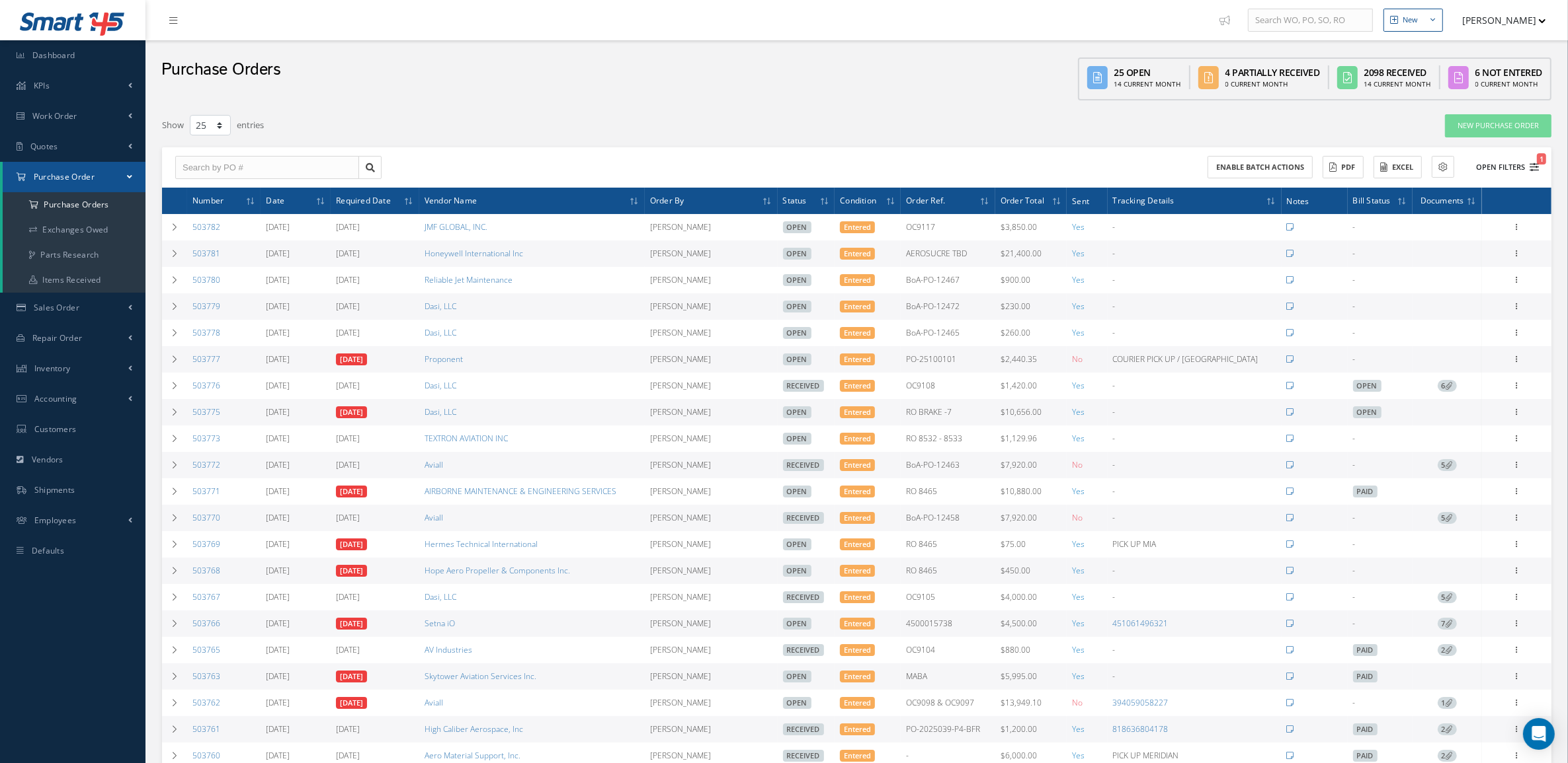
click at [1502, 162] on button "Open Filters 1" at bounding box center [1501, 167] width 75 height 22
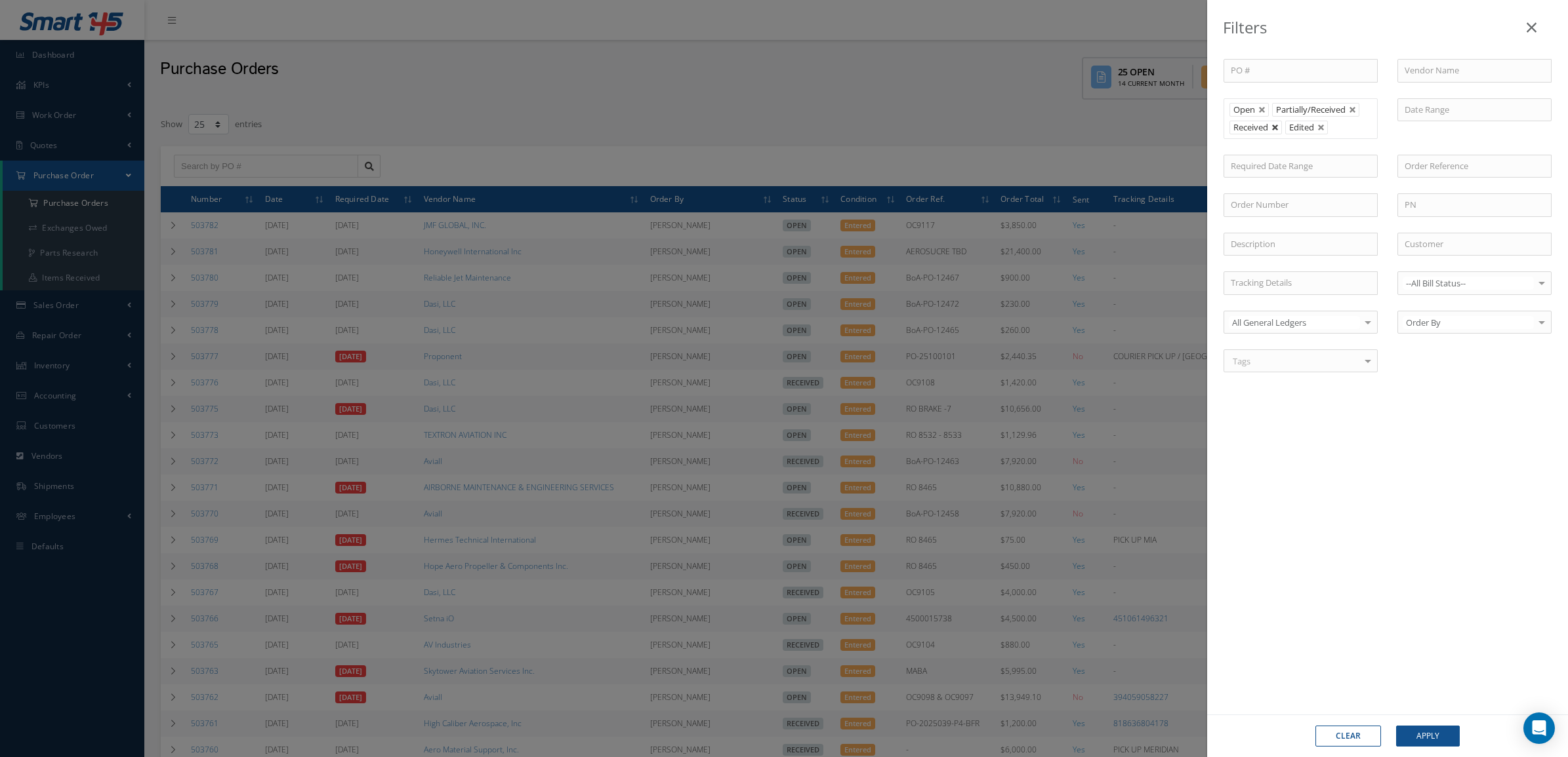
click at [1274, 129] on link at bounding box center [1275, 127] width 8 height 8
drag, startPoint x: 1431, startPoint y: 738, endPoint x: 1424, endPoint y: 727, distance: 13.0
click at [1431, 736] on button "Apply" at bounding box center [1428, 736] width 64 height 21
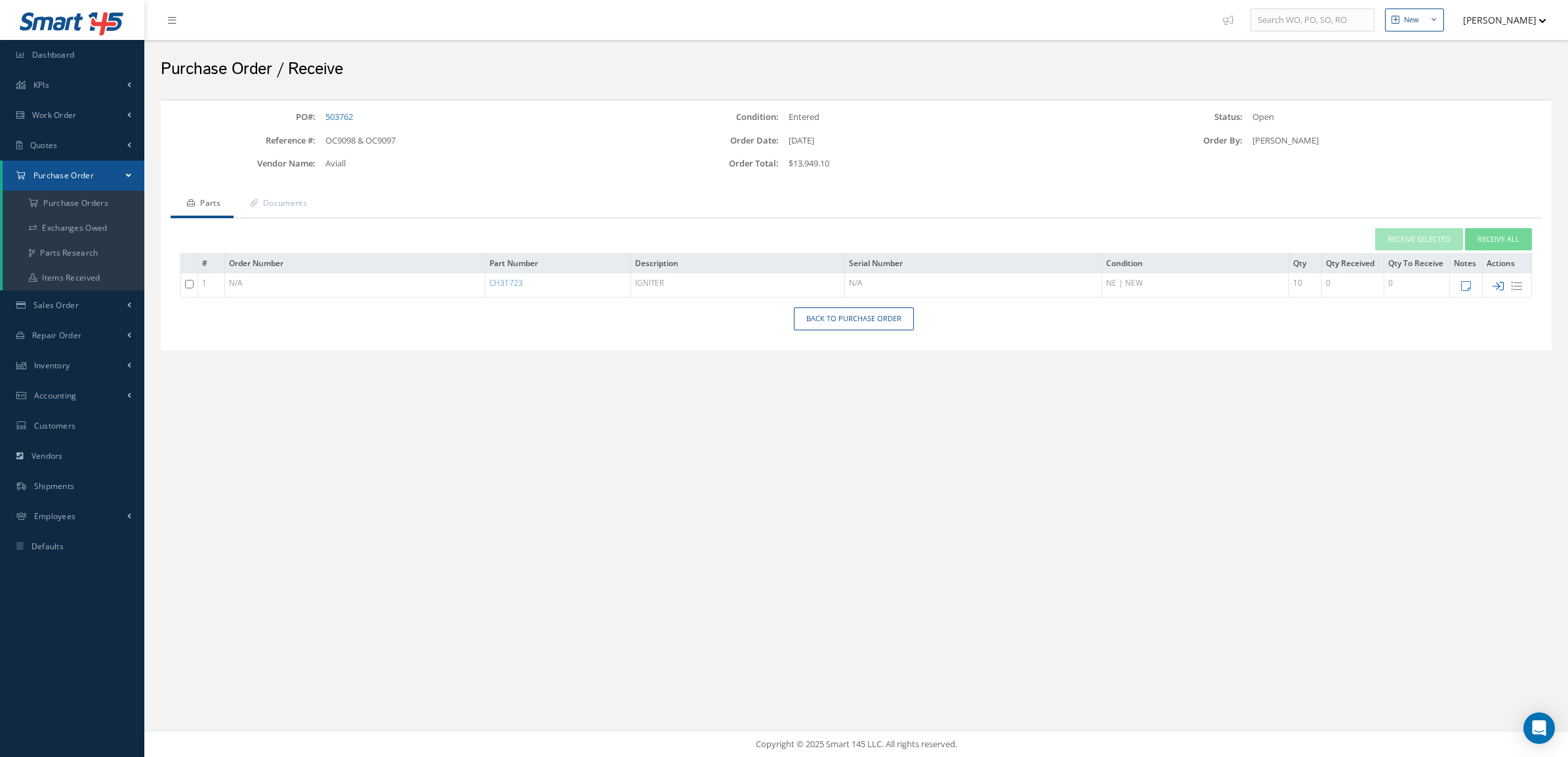
click at [1500, 282] on icon at bounding box center [1498, 286] width 11 height 11
checkbox input "false"
type input "[DATE]"
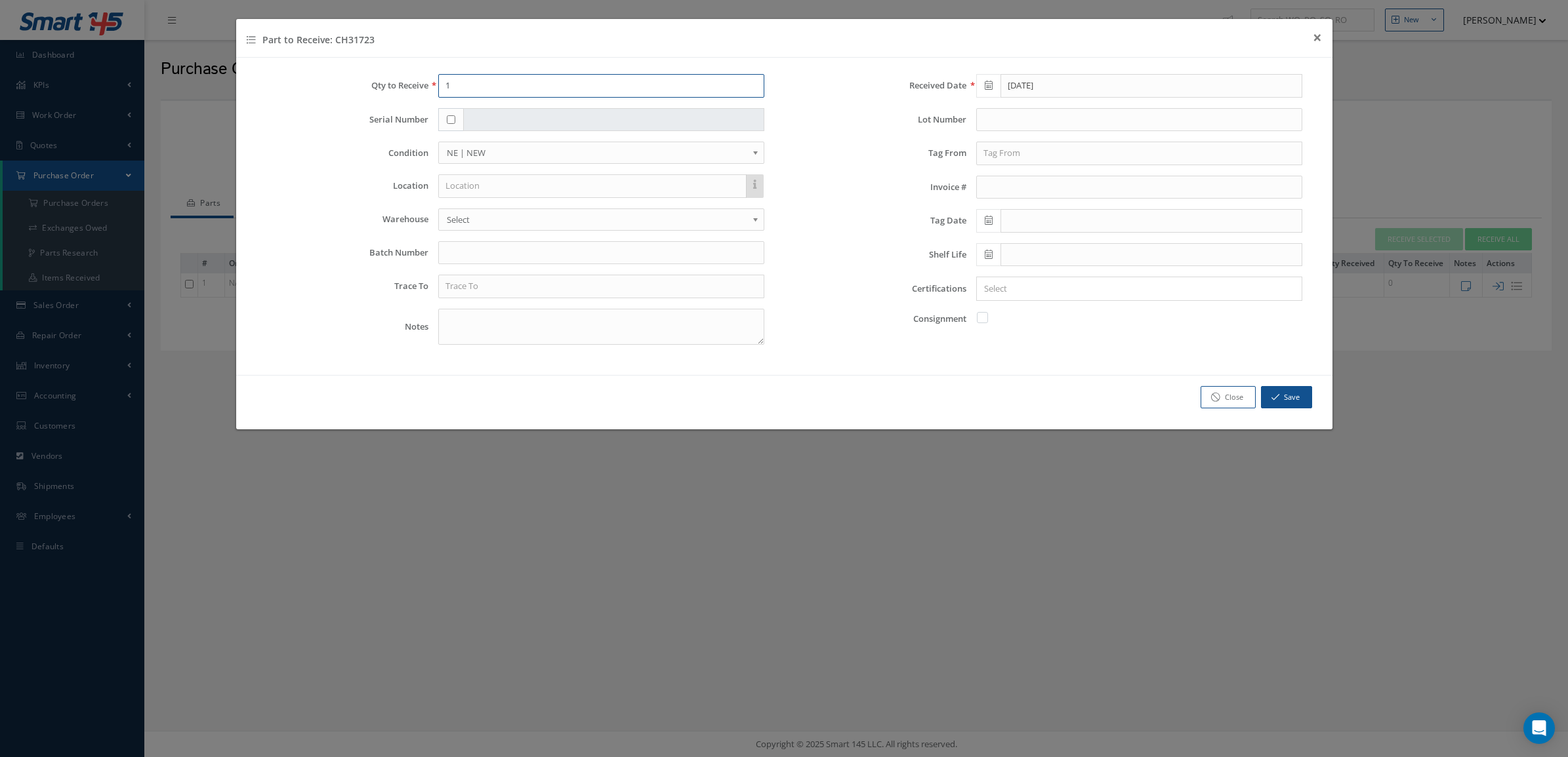
click at [463, 95] on input "1" at bounding box center [601, 86] width 326 height 24
type input "10"
click at [541, 246] on input "text" at bounding box center [601, 253] width 326 height 24
type input "7366323704"
click at [1089, 154] on input "text" at bounding box center [1138, 153] width 326 height 24
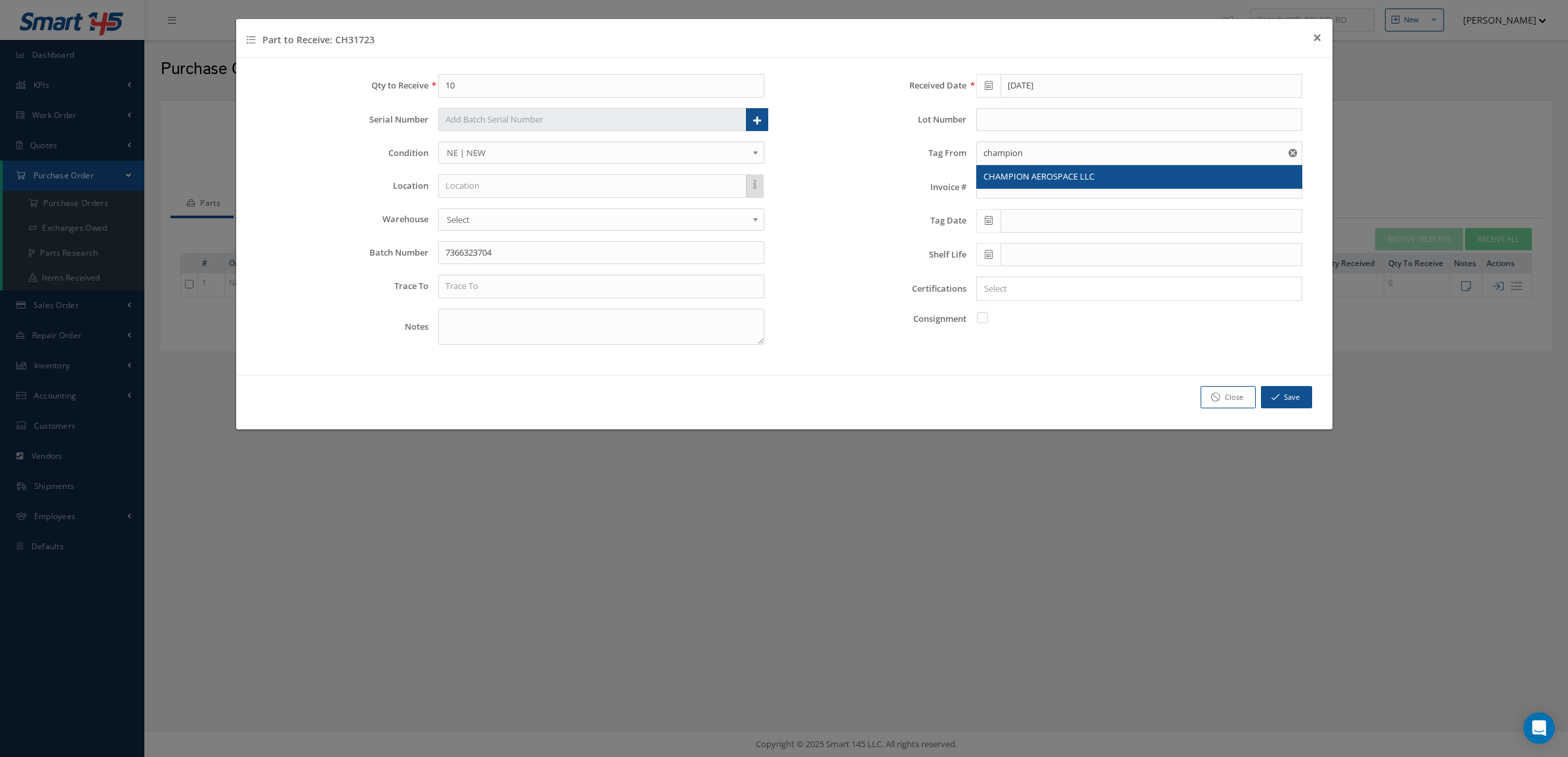
click at [1090, 171] on span "CHAMPION AEROSPACE LLC" at bounding box center [1039, 176] width 111 height 12
type input "CHAMPION AEROSPACE LLC"
click at [986, 225] on icon at bounding box center [988, 220] width 8 height 9
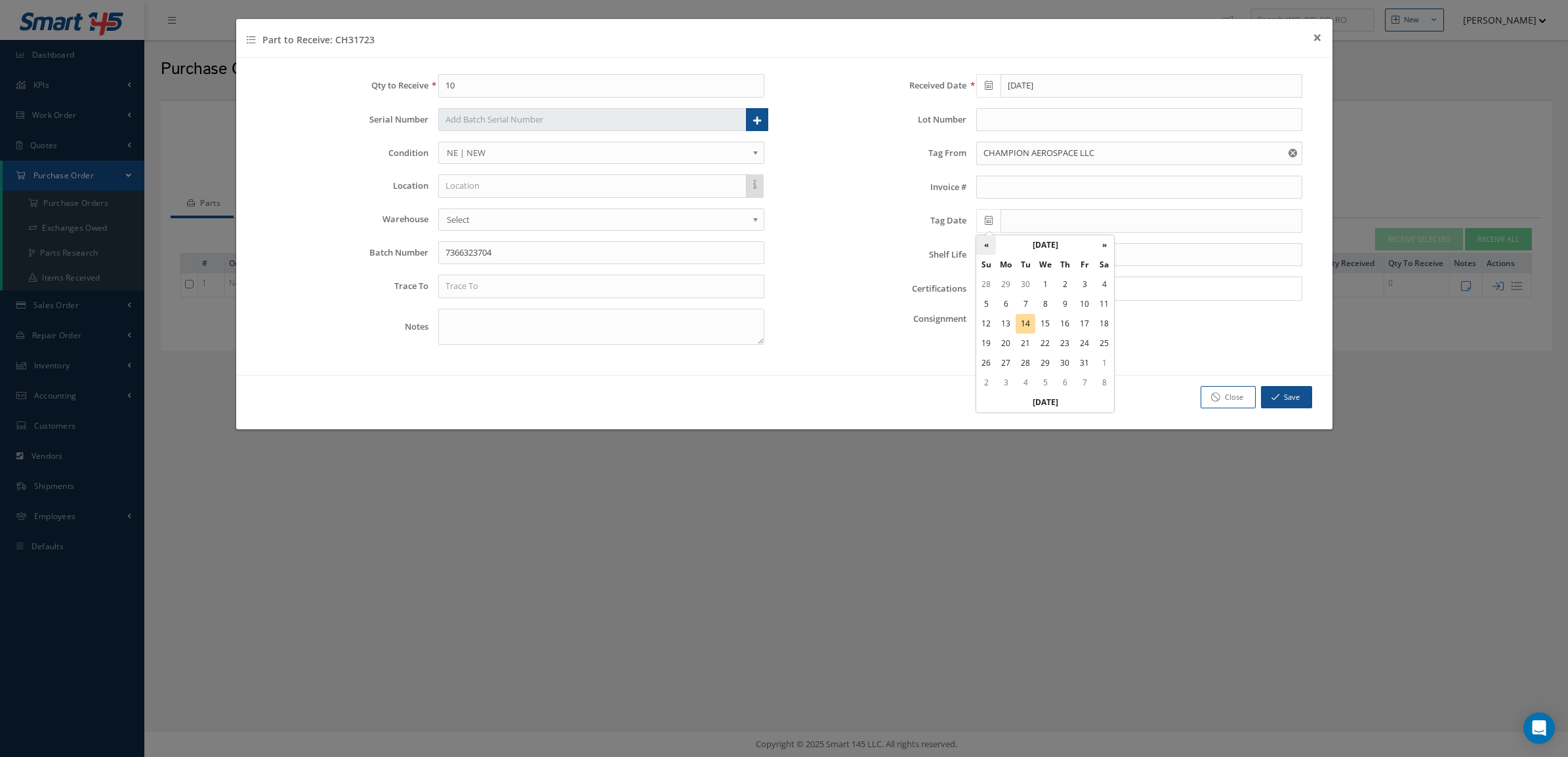
click at [991, 241] on th "«" at bounding box center [986, 245] width 19 height 19
click at [1036, 300] on td "10" at bounding box center [1045, 304] width 19 height 19
type input "09/10/2025"
click at [713, 295] on input "text" at bounding box center [601, 286] width 326 height 24
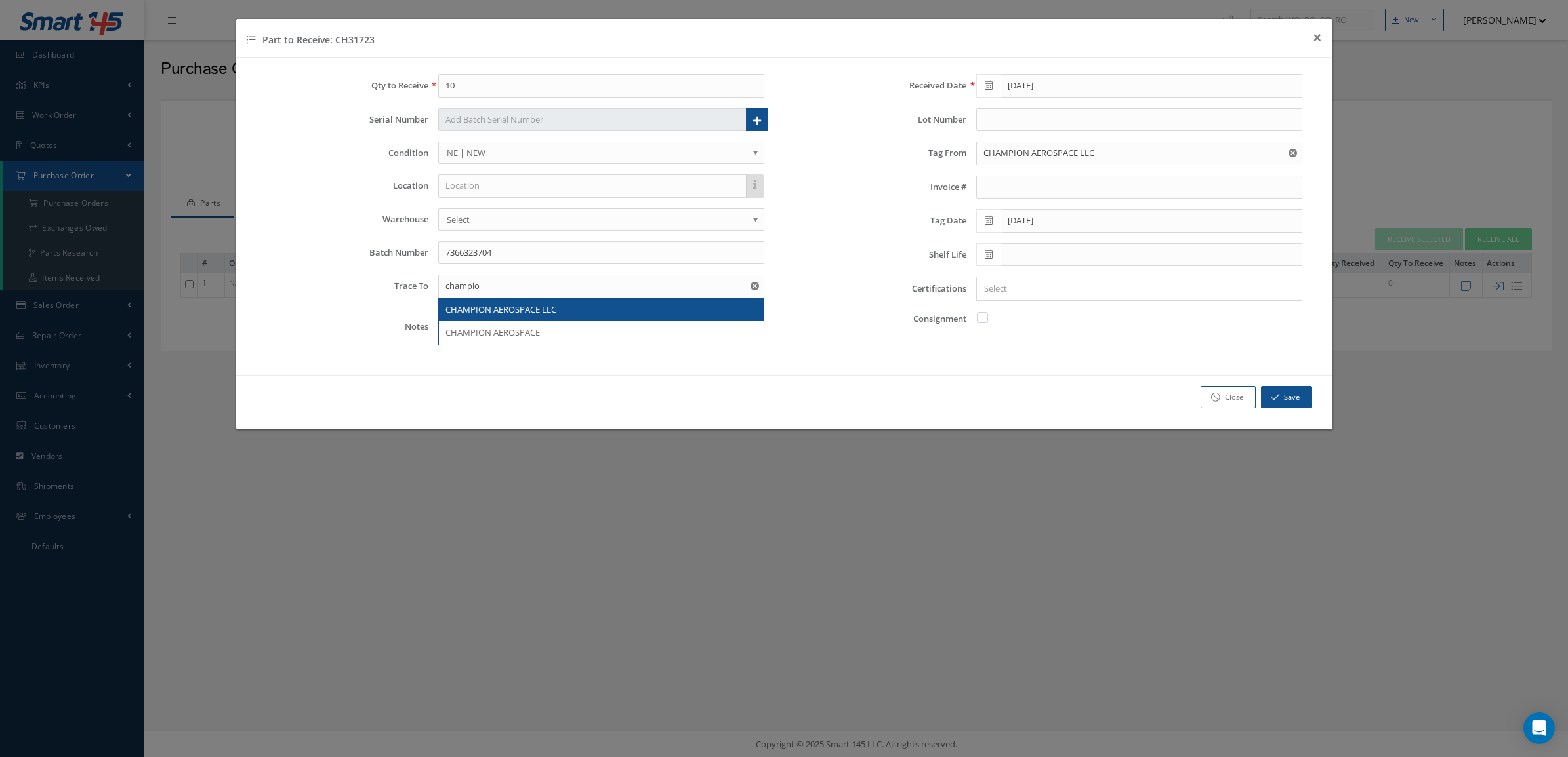
click at [611, 302] on div "CHAMPION AEROSPACE LLC" at bounding box center [600, 310] width 324 height 24
type input "CHAMPION AEROSPACE LLC"
click at [1004, 286] on input "Search for option" at bounding box center [1136, 289] width 316 height 14
click at [1022, 330] on link "8130" at bounding box center [1139, 334] width 344 height 20
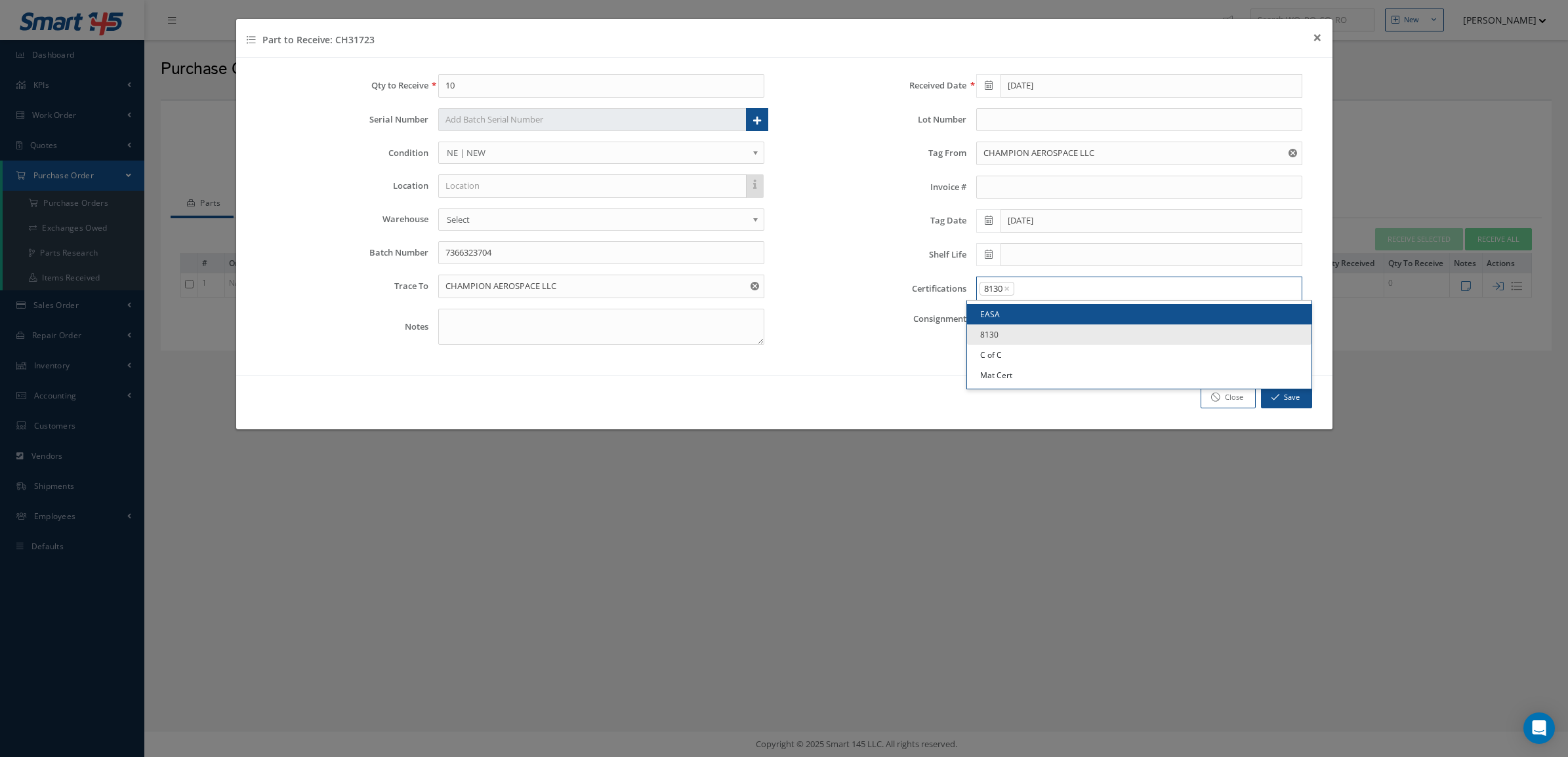
click at [1034, 290] on input "Search for option" at bounding box center [1154, 289] width 279 height 14
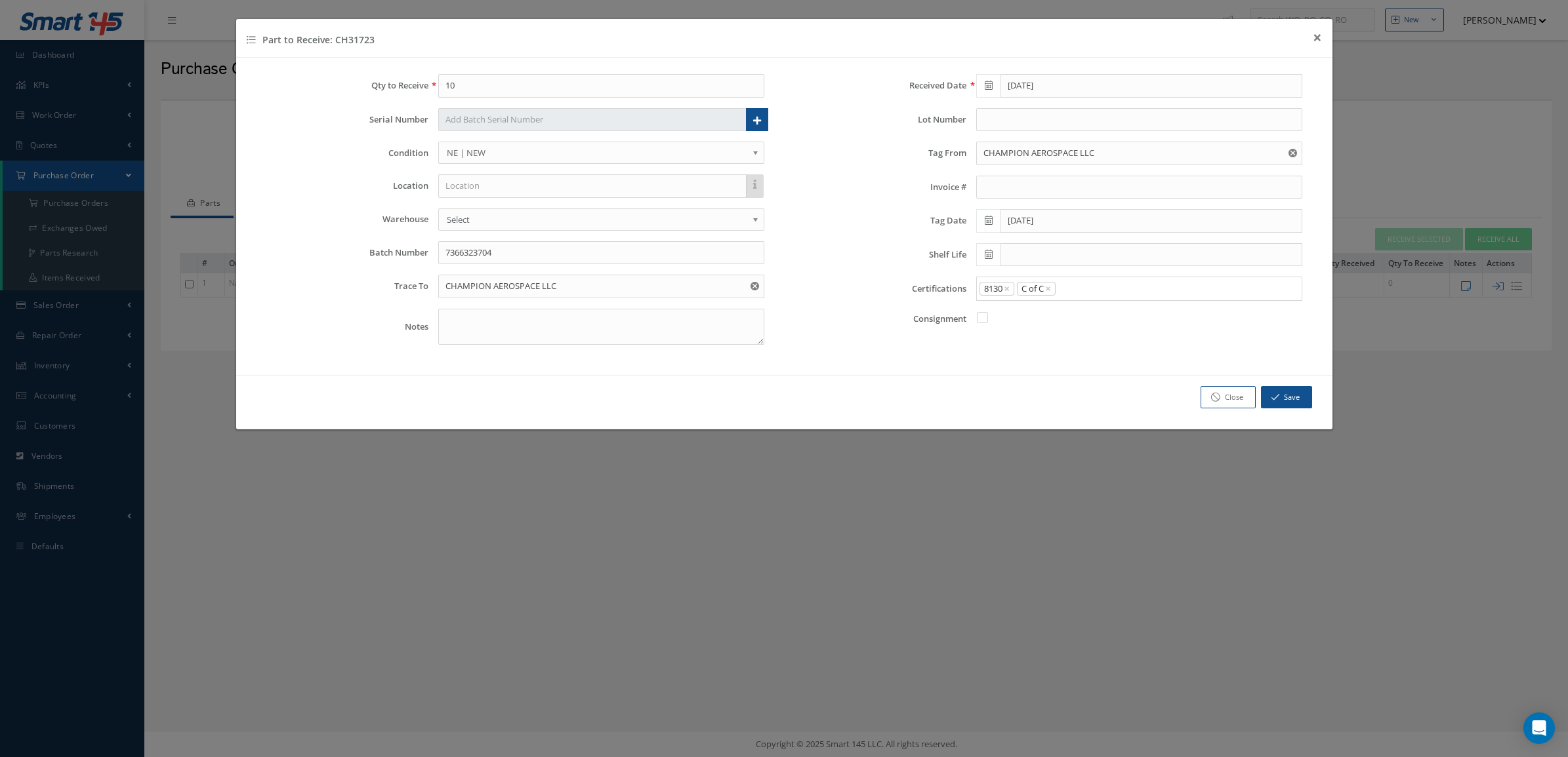
click at [1034, 353] on link "C of C" at bounding box center [1139, 355] width 344 height 20
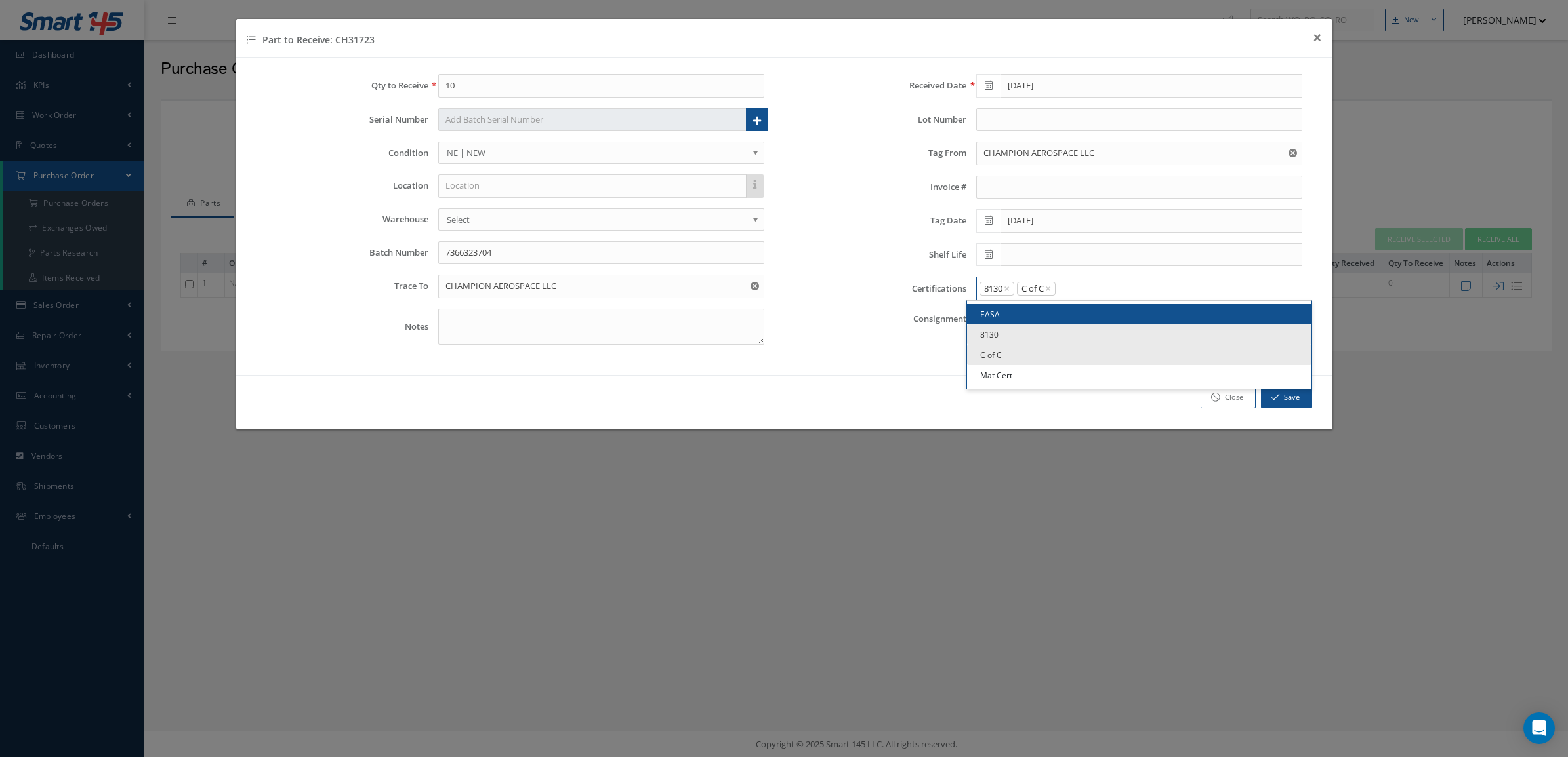
click at [1073, 289] on input "Search for option" at bounding box center [1176, 289] width 238 height 14
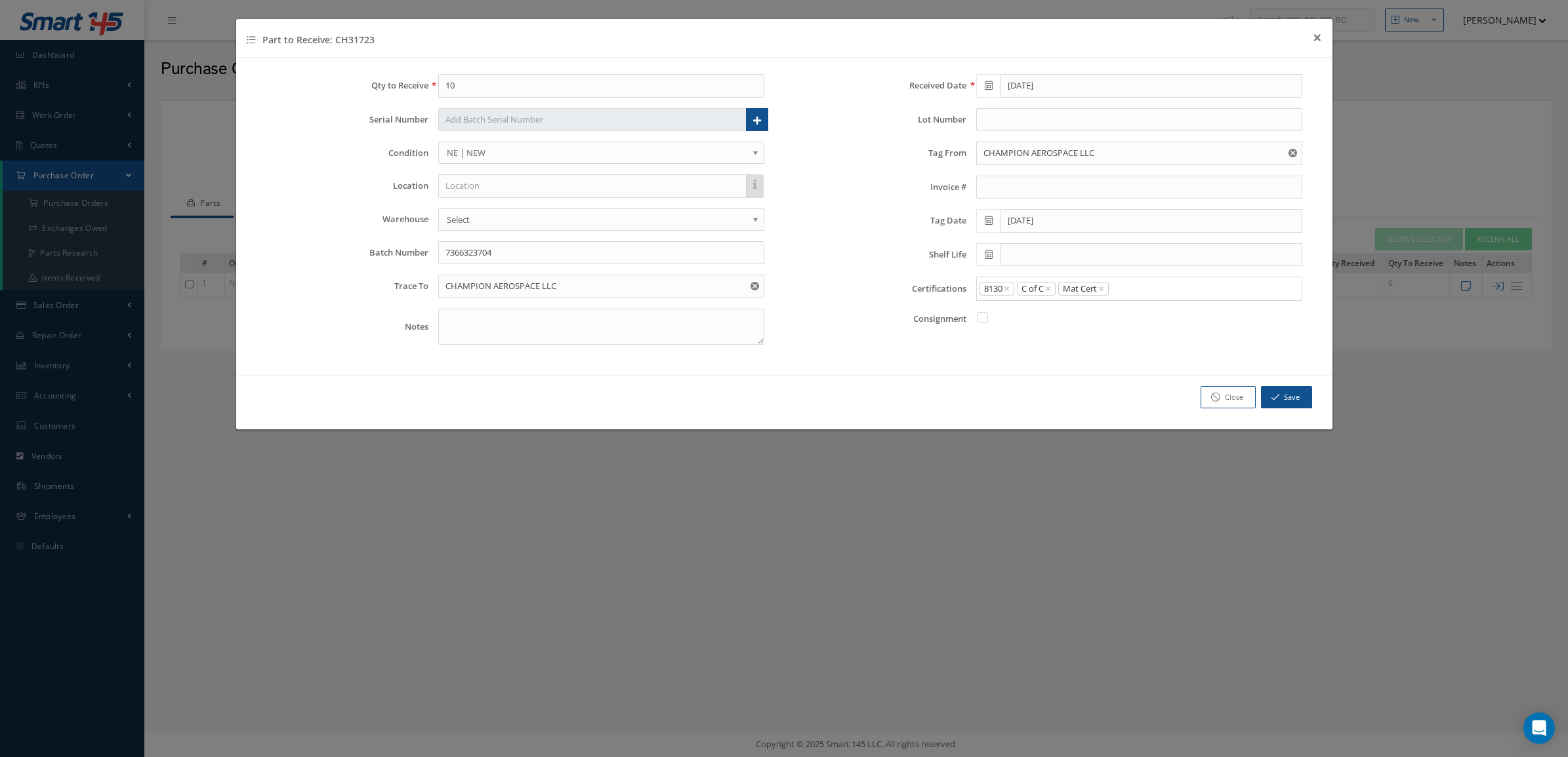
click at [1060, 371] on link "Mat Cert" at bounding box center [1139, 375] width 344 height 20
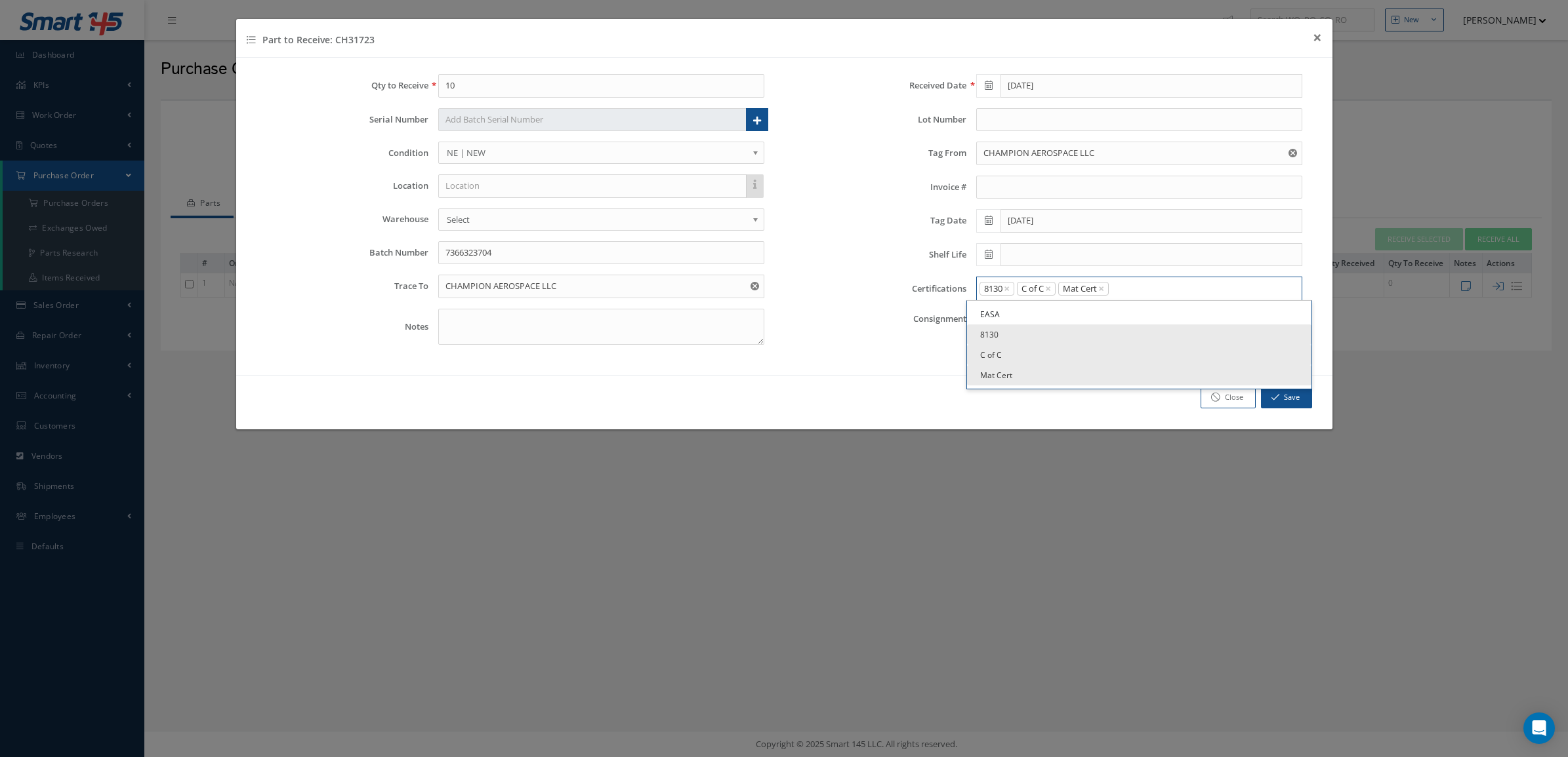
click at [1186, 292] on input "Search for option" at bounding box center [1202, 289] width 185 height 14
click at [1268, 397] on button "Save" at bounding box center [1286, 398] width 51 height 23
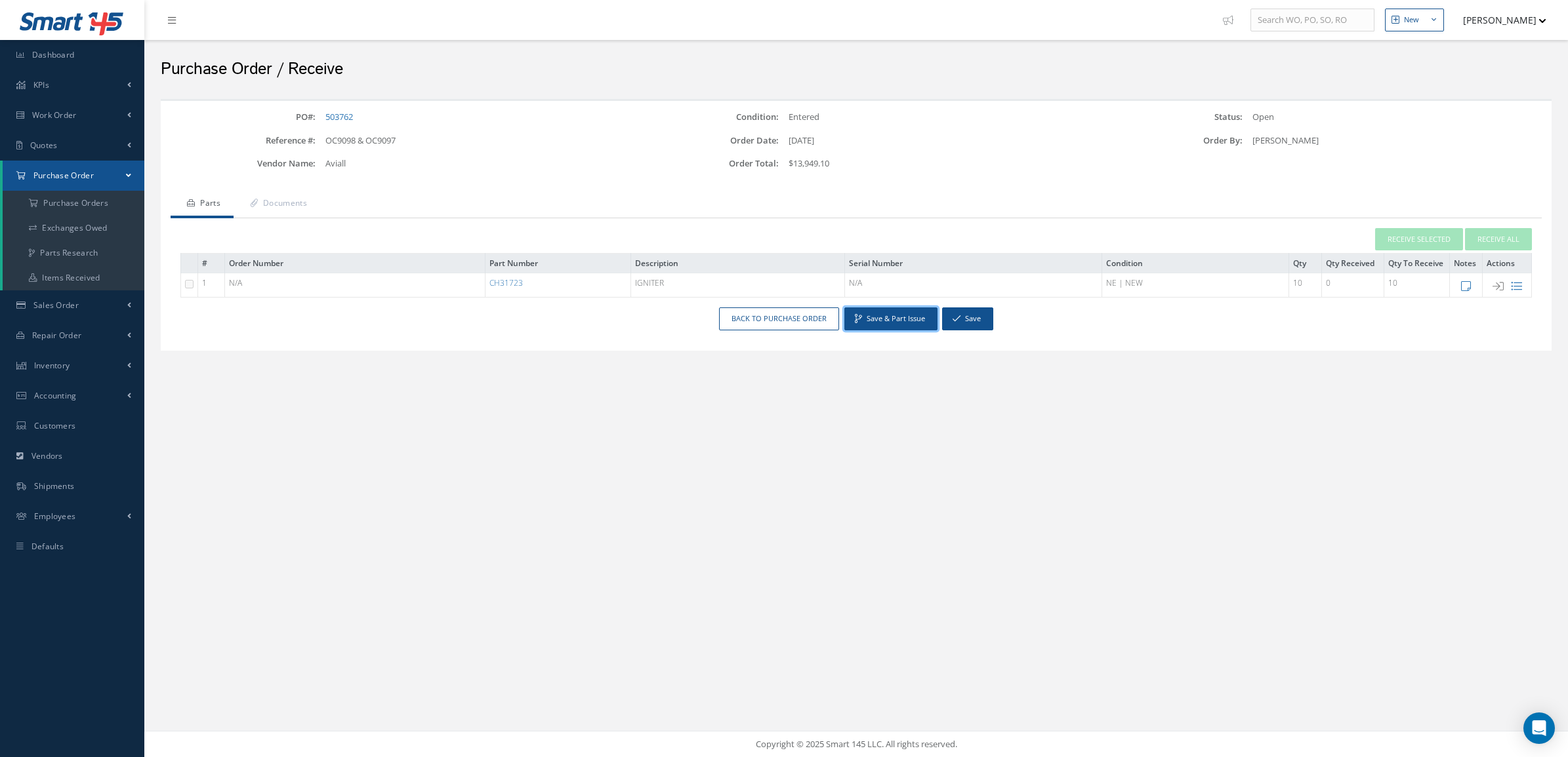
click at [927, 316] on button "Save & Part Issue" at bounding box center [891, 319] width 93 height 23
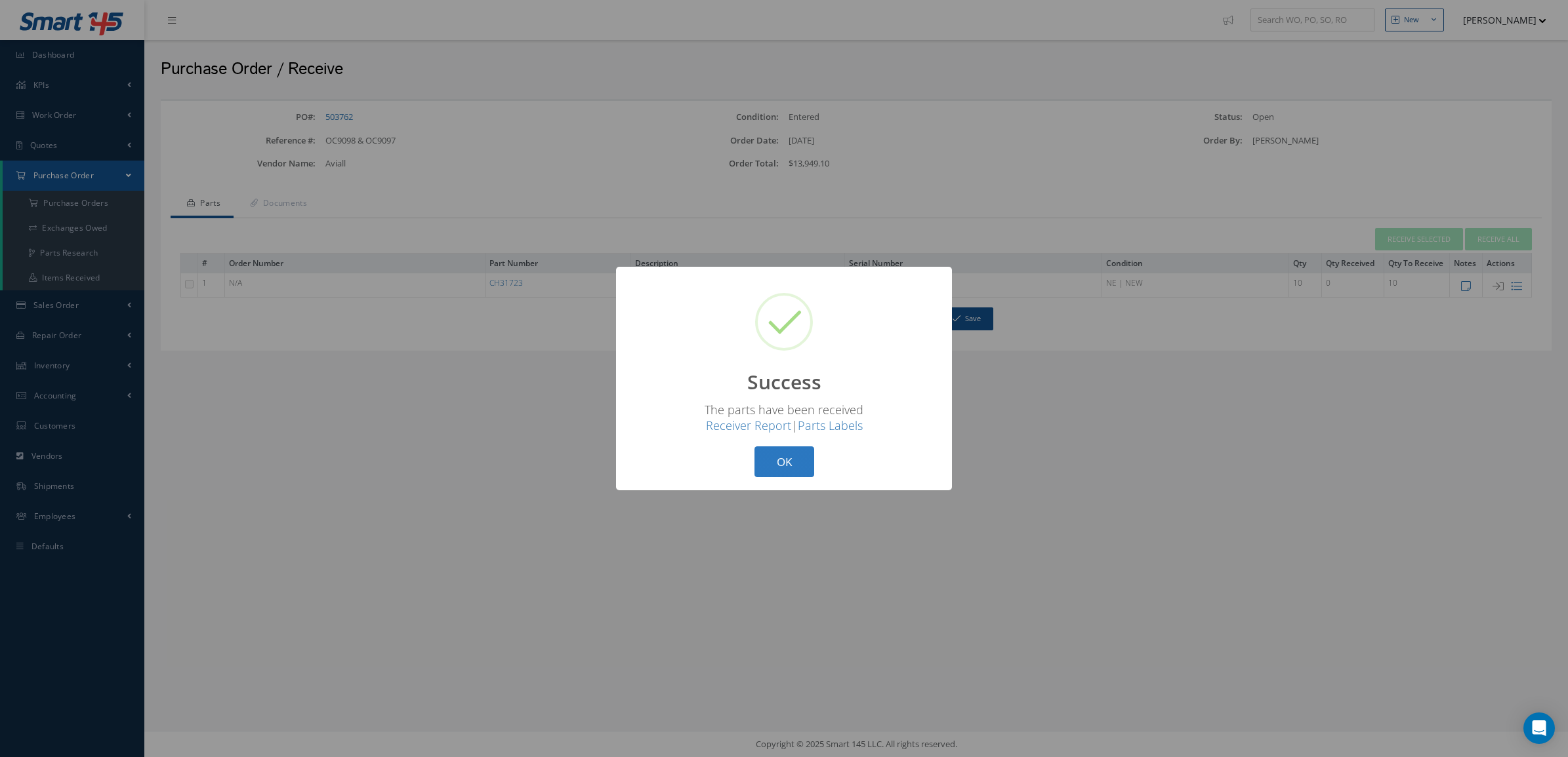
click at [807, 467] on button "OK" at bounding box center [784, 462] width 59 height 31
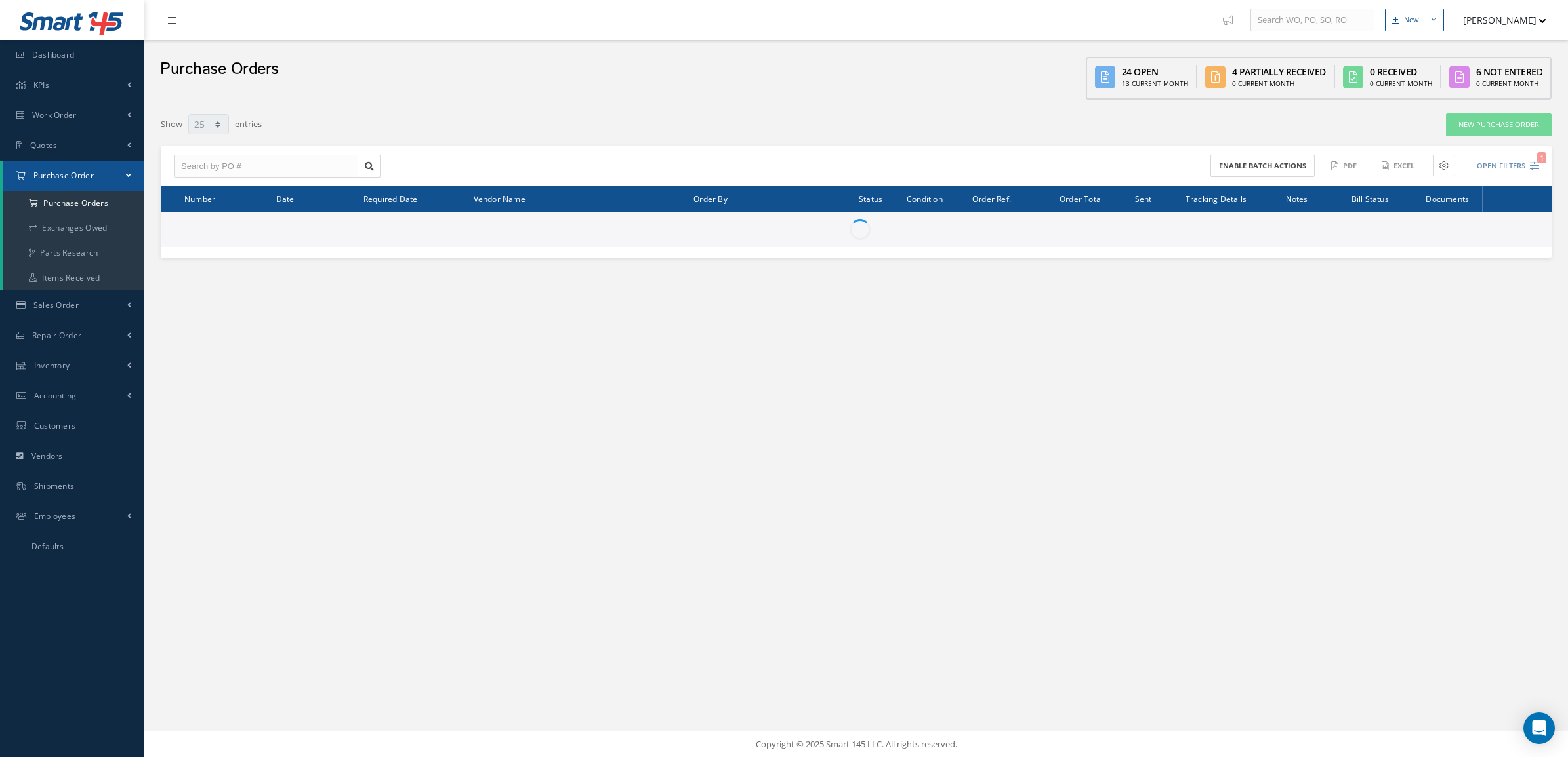
select select "25"
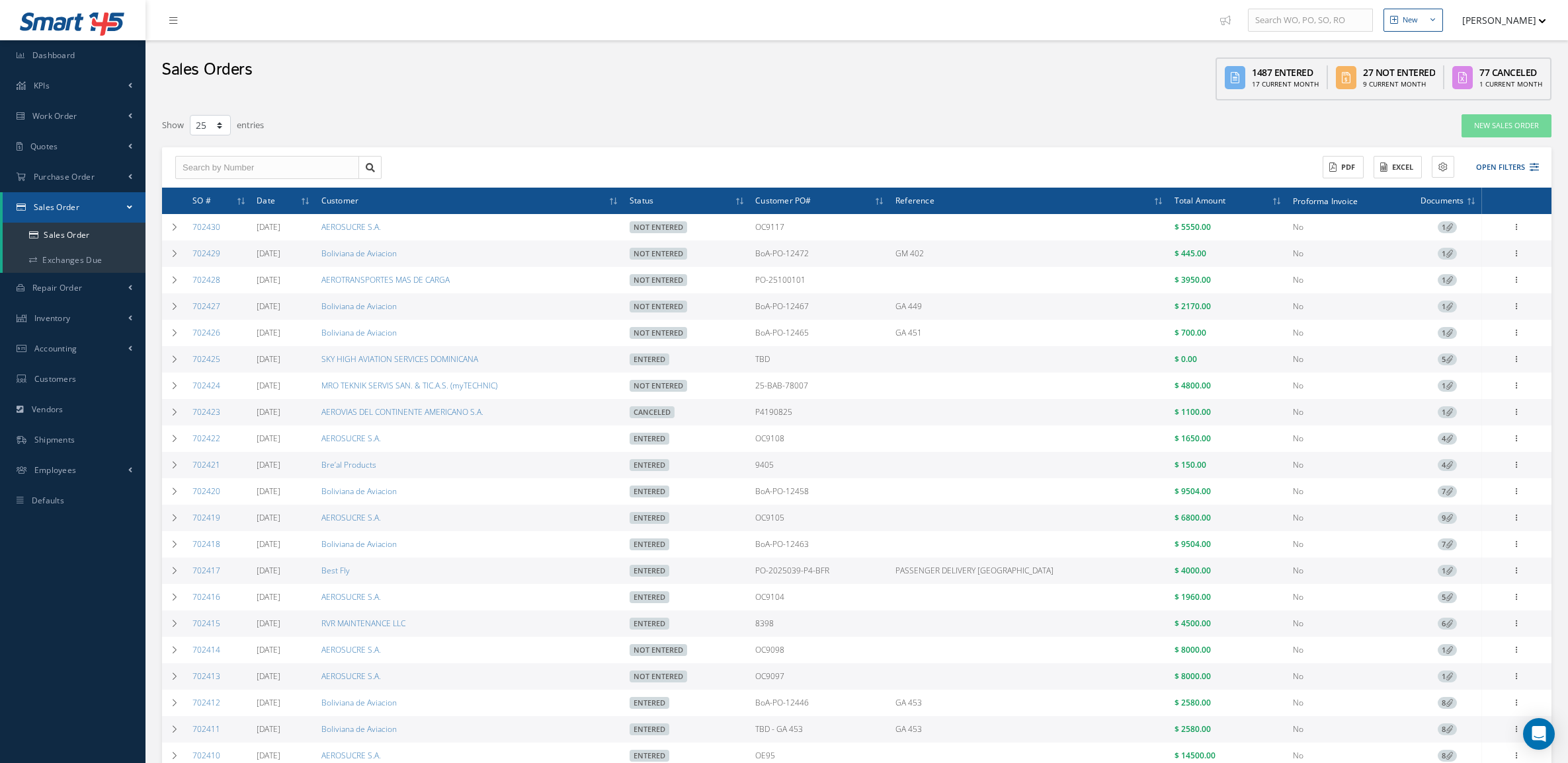
select select "25"
click at [1508, 167] on button "Open Filters" at bounding box center [1501, 167] width 75 height 22
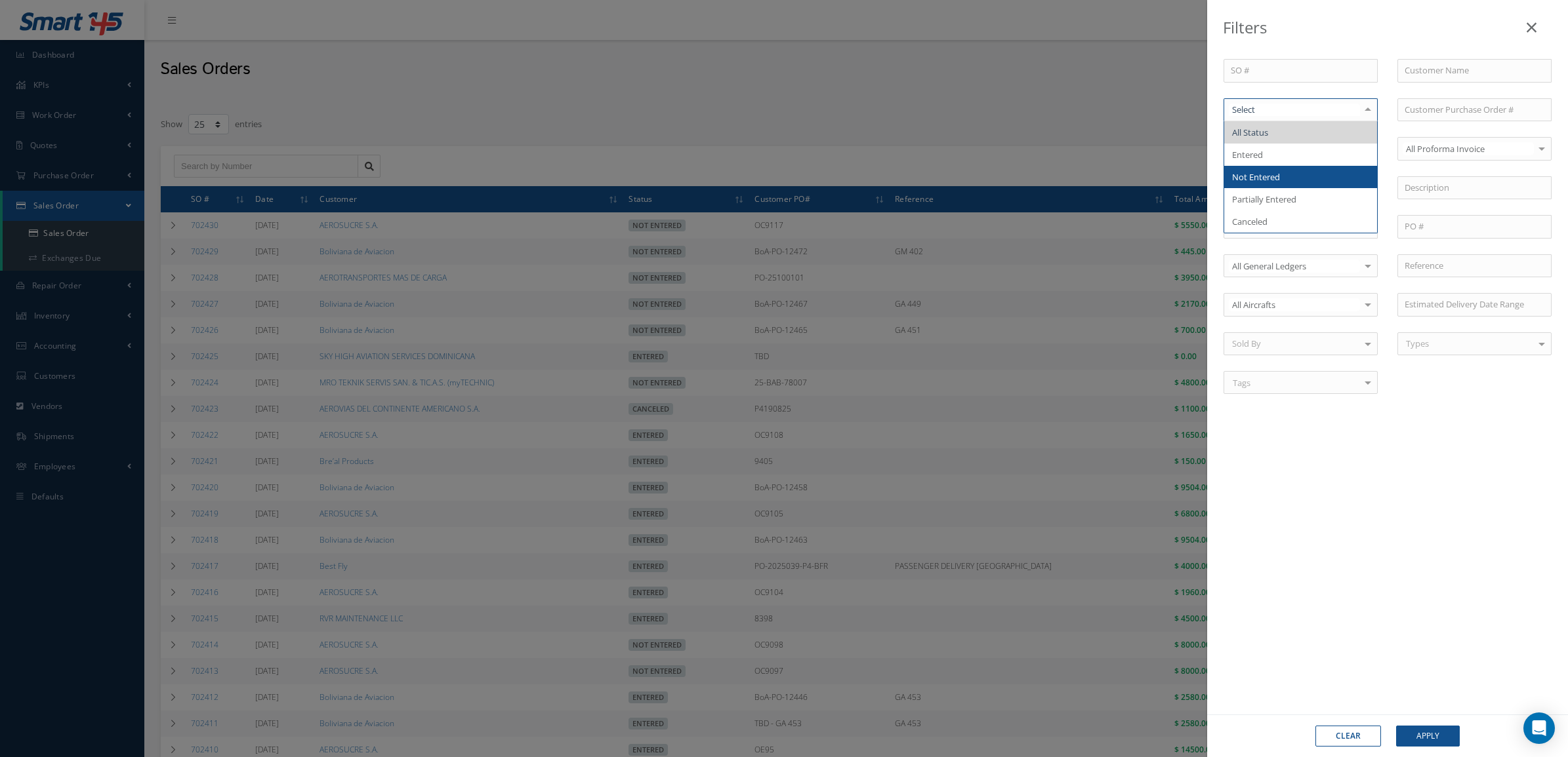
click at [1267, 175] on span "Not Entered" at bounding box center [1255, 177] width 48 height 12
click at [1418, 735] on button "Apply" at bounding box center [1428, 736] width 64 height 21
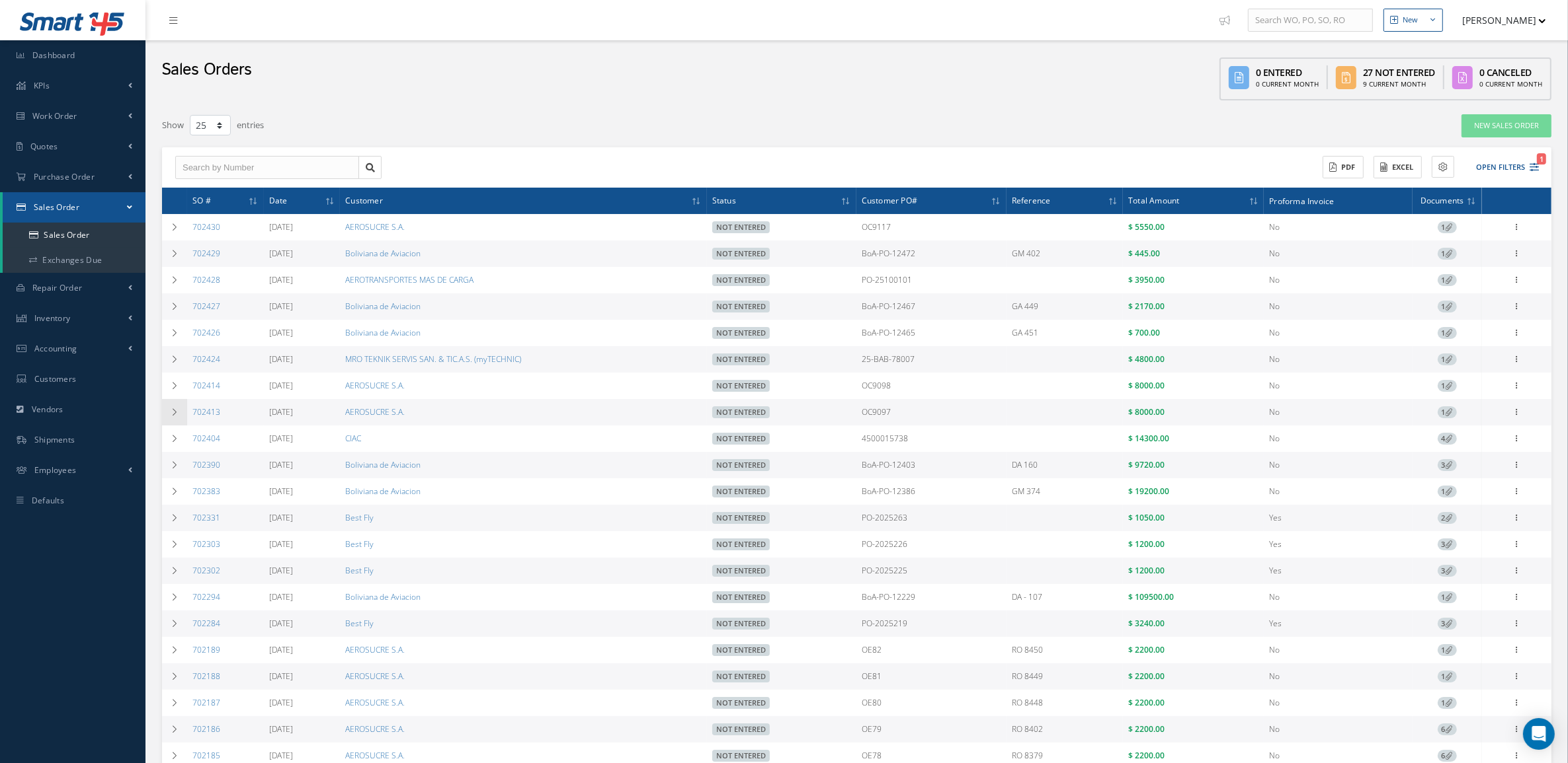
click at [171, 416] on icon at bounding box center [174, 412] width 9 height 8
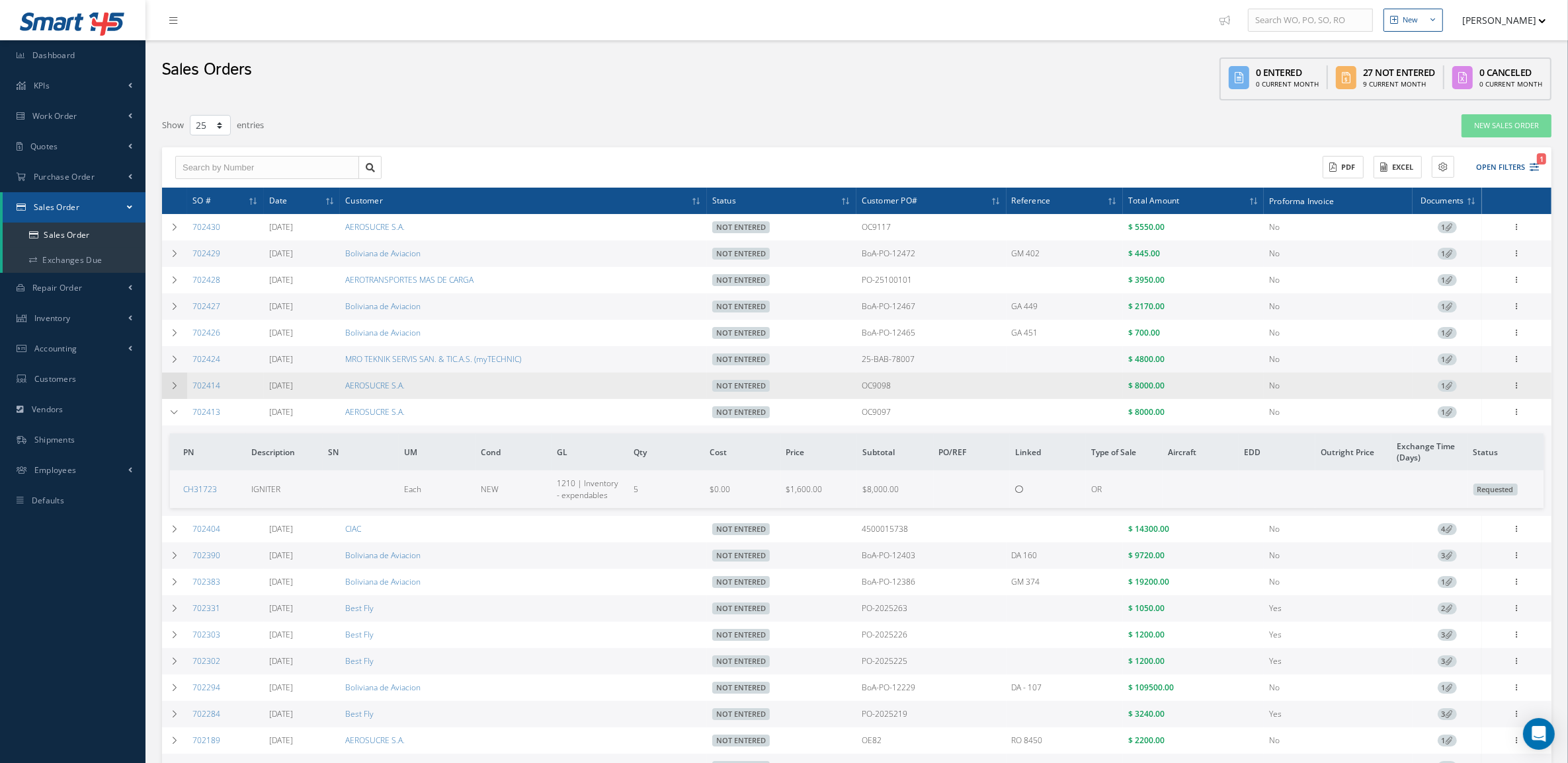
click at [173, 388] on icon at bounding box center [174, 385] width 9 height 8
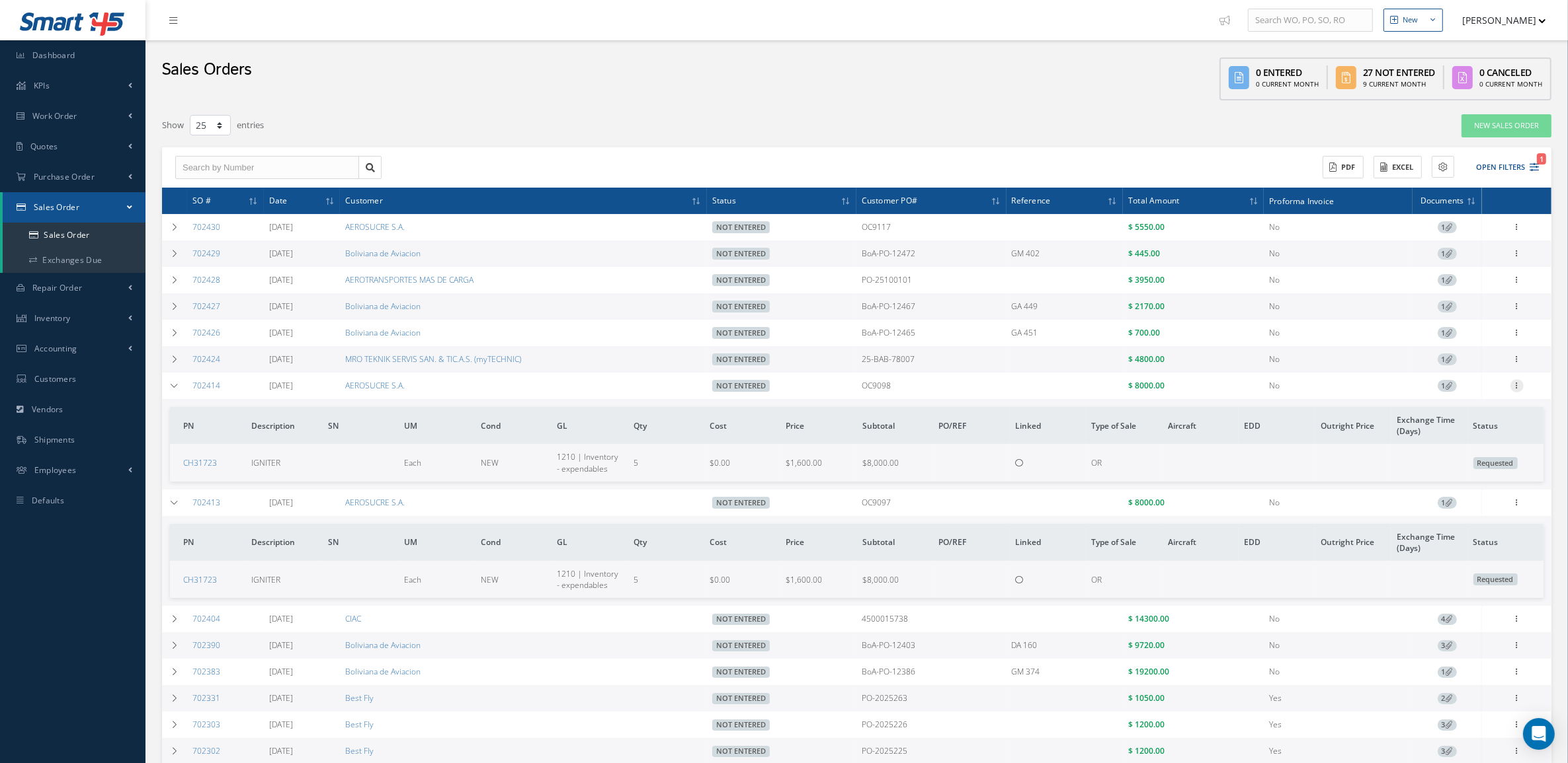
click at [1516, 383] on icon at bounding box center [1516, 384] width 13 height 10
click at [1468, 463] on link "Documents" at bounding box center [1456, 463] width 105 height 17
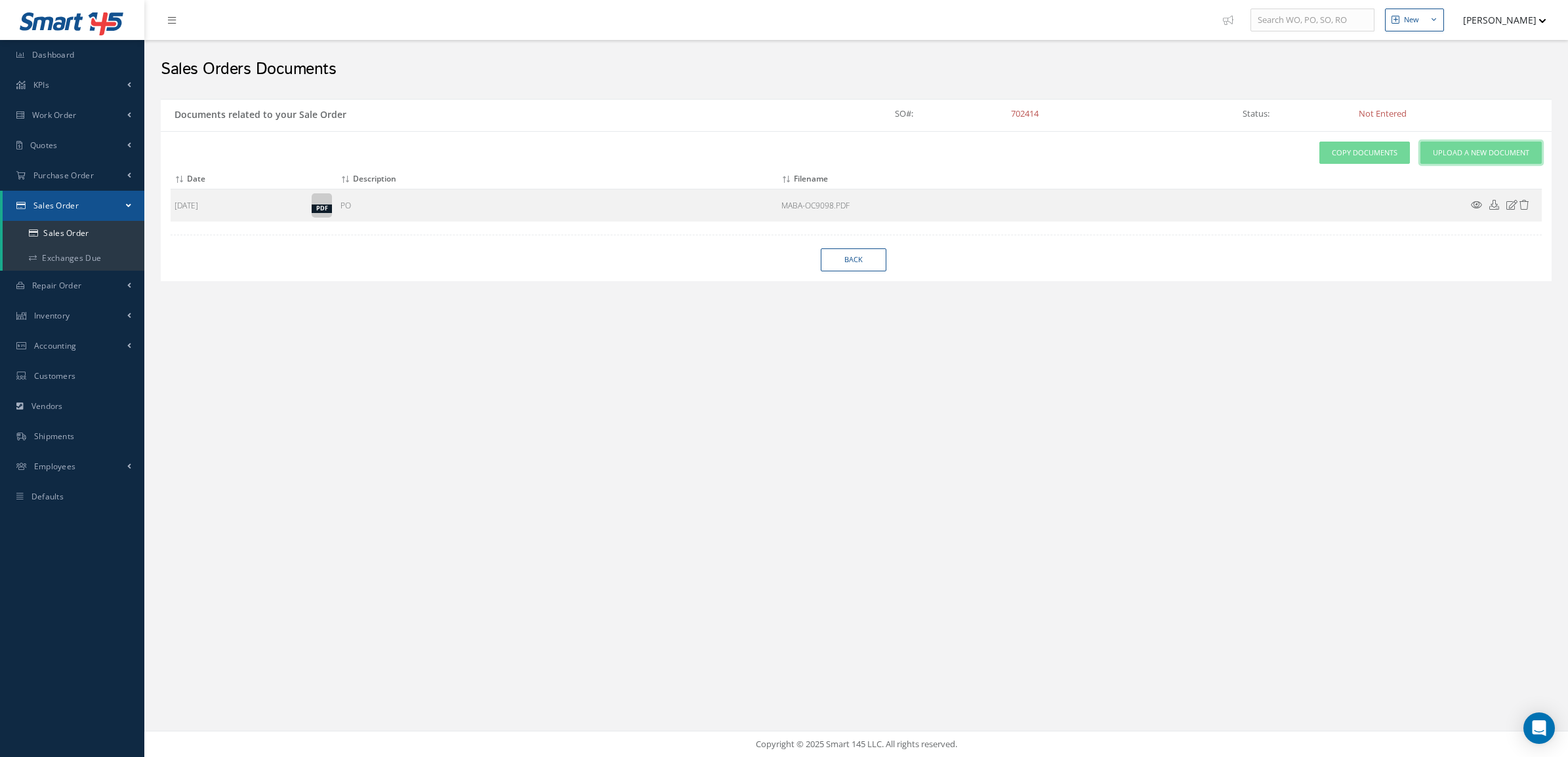
click at [1464, 151] on span "Upload a New Document" at bounding box center [1480, 153] width 96 height 11
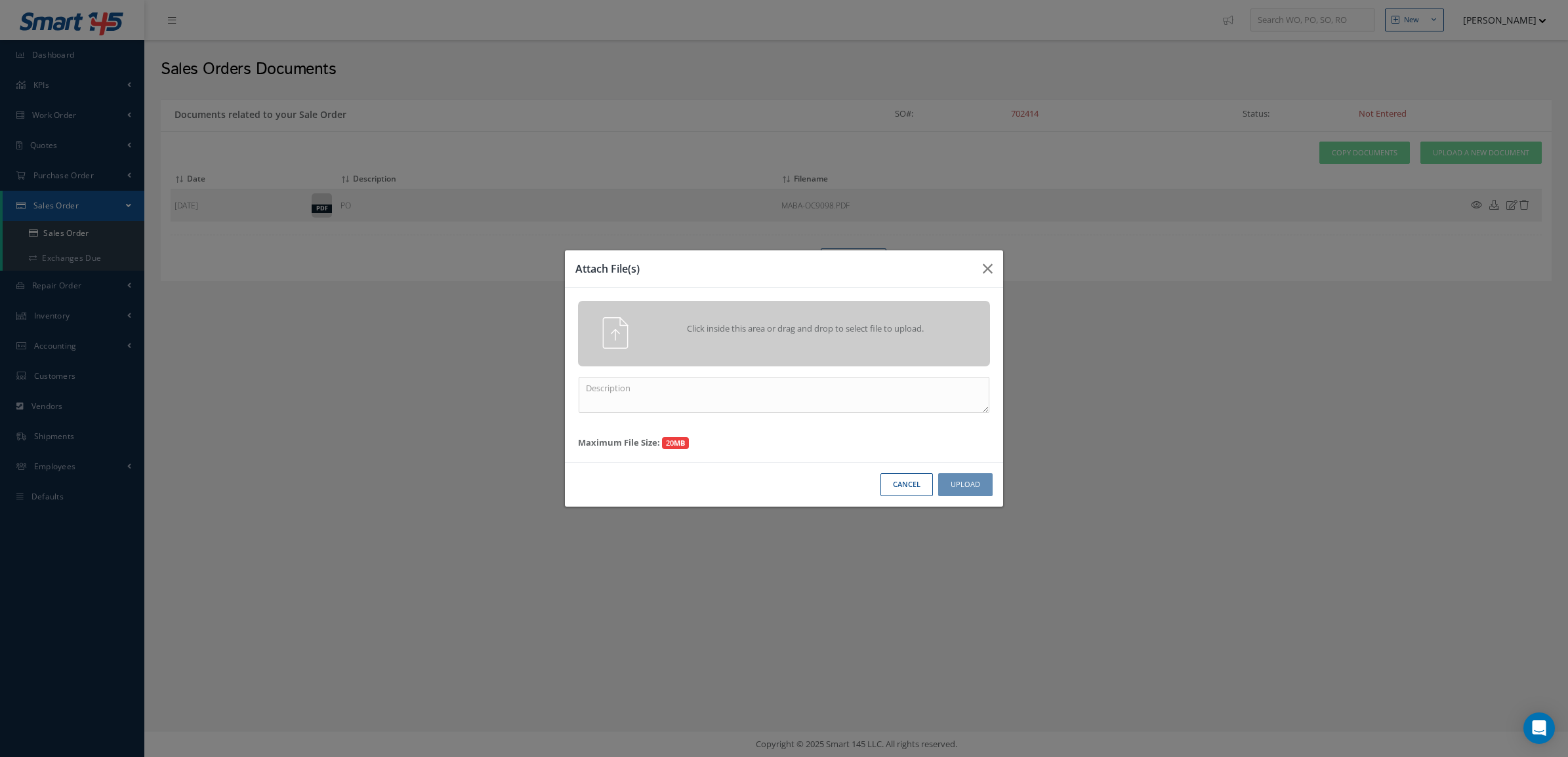
click at [837, 364] on div "Click inside this area or drag and drop to select file to upload." at bounding box center [784, 333] width 412 height 66
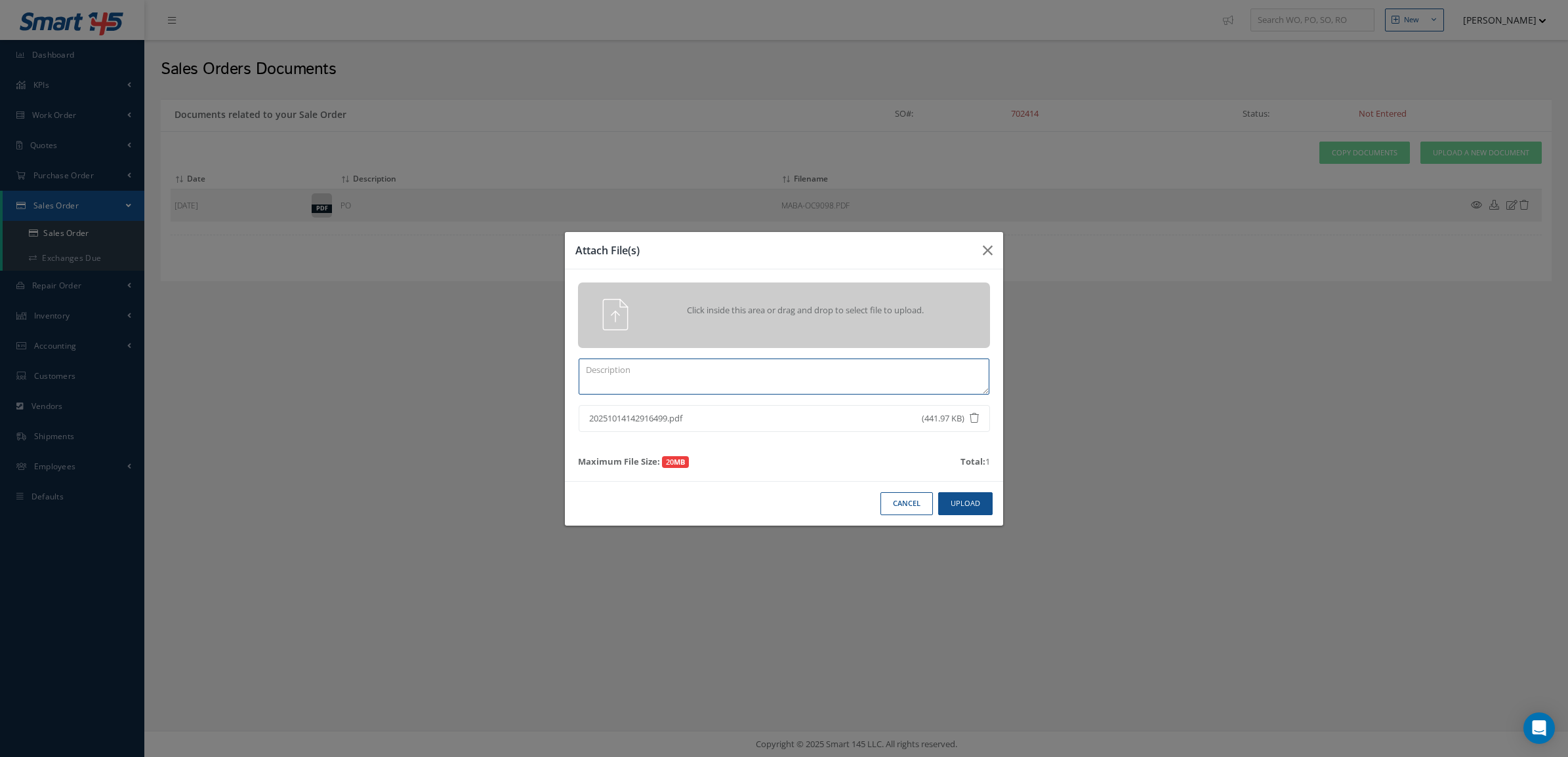
click at [820, 369] on textarea at bounding box center [784, 377] width 411 height 36
type textarea "certs"
click at [976, 505] on button "Upload" at bounding box center [965, 503] width 55 height 23
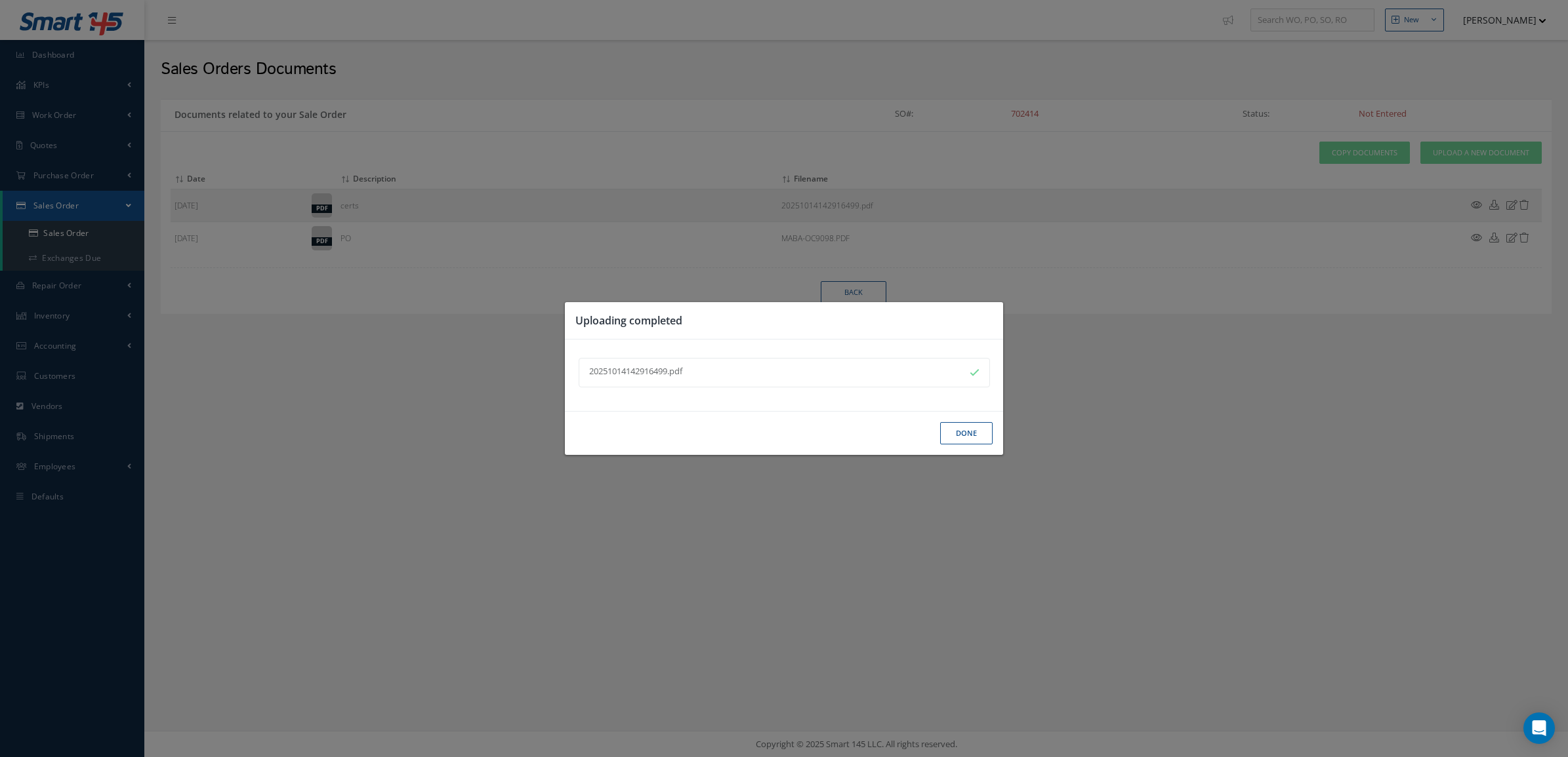
click at [961, 433] on button "Done" at bounding box center [966, 433] width 53 height 23
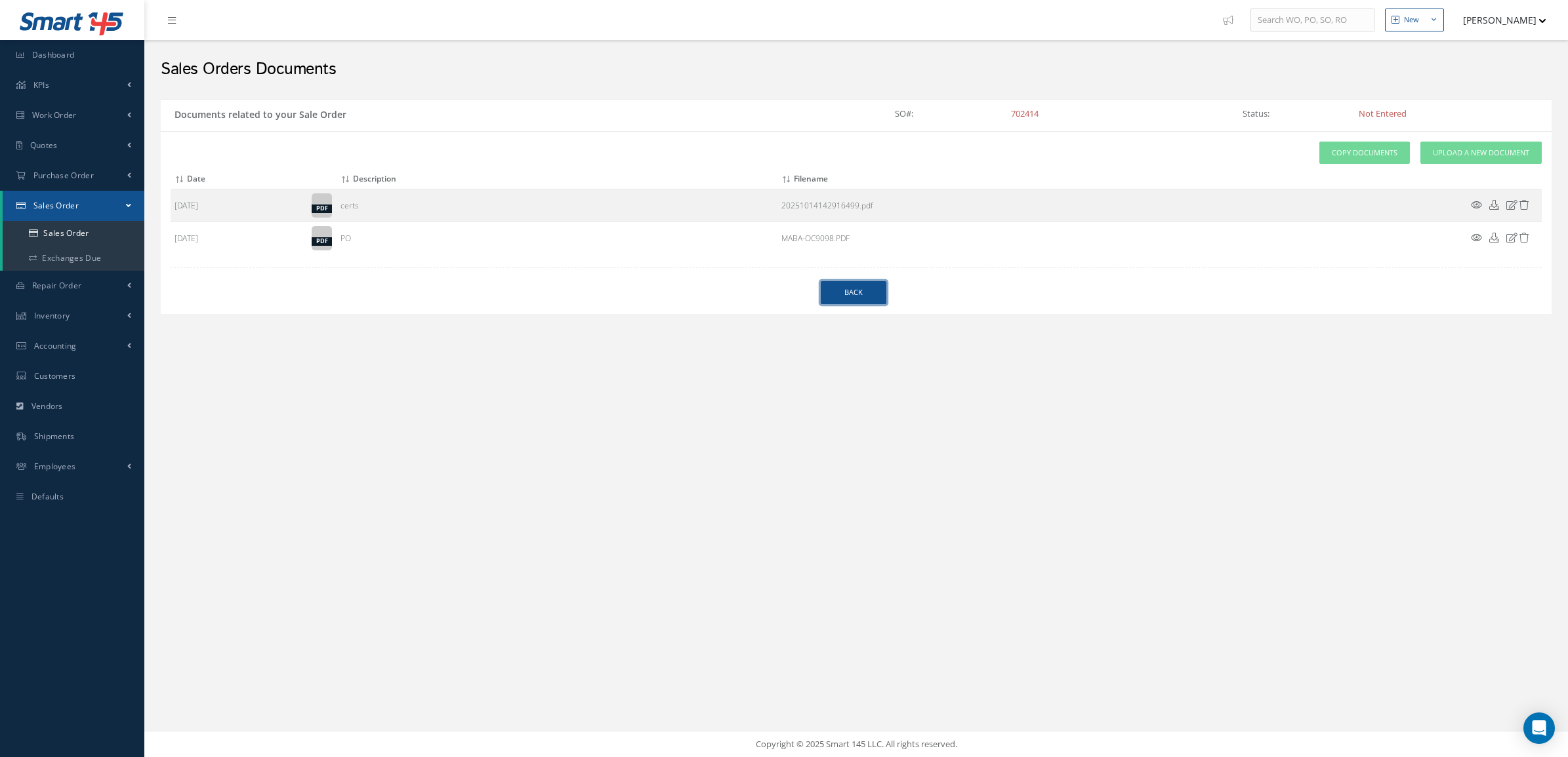
click at [853, 297] on link "Back" at bounding box center [853, 292] width 66 height 23
select select "25"
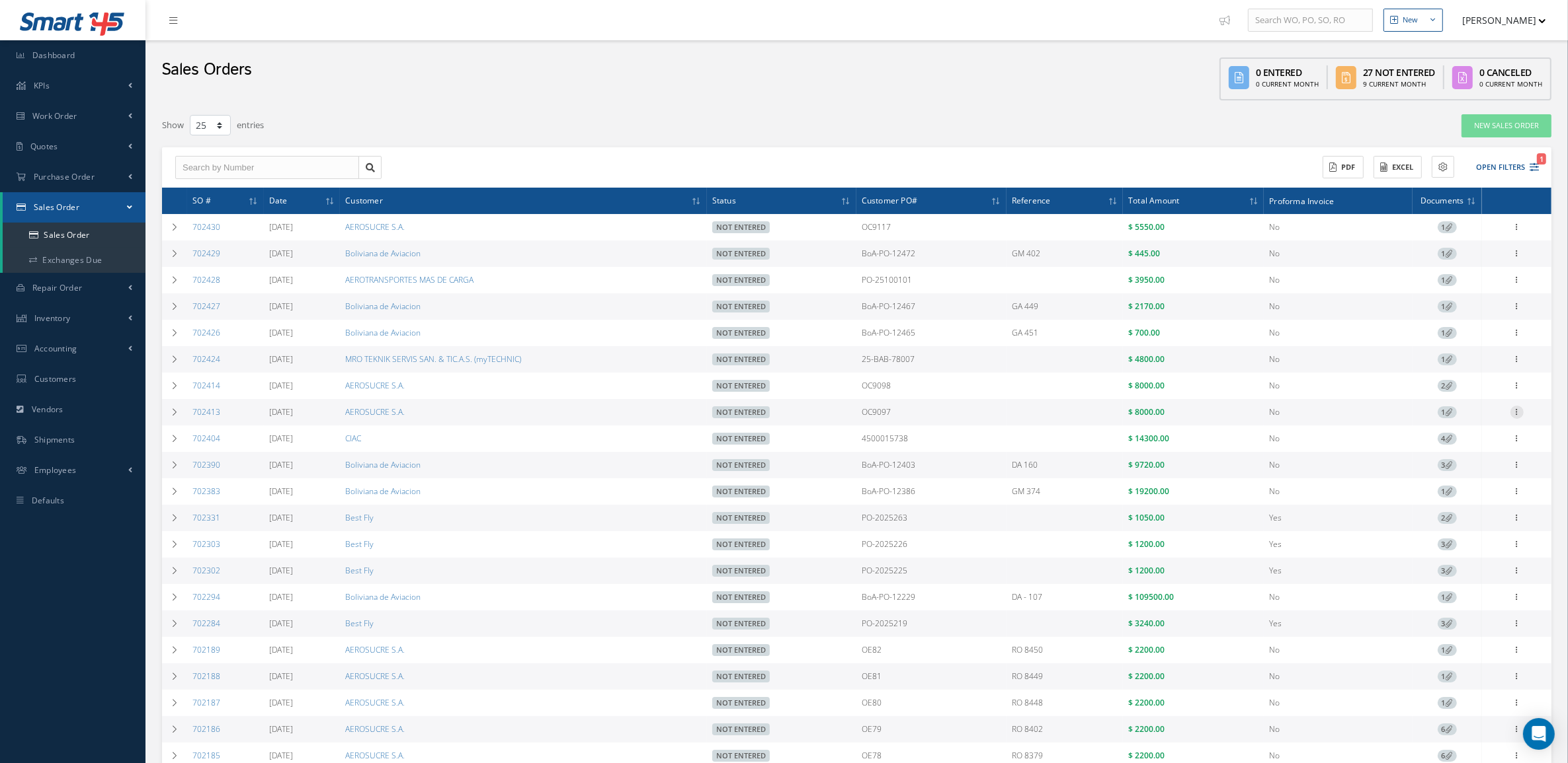
click at [1518, 416] on icon at bounding box center [1516, 410] width 13 height 10
click at [1468, 487] on link "Documents" at bounding box center [1456, 488] width 105 height 17
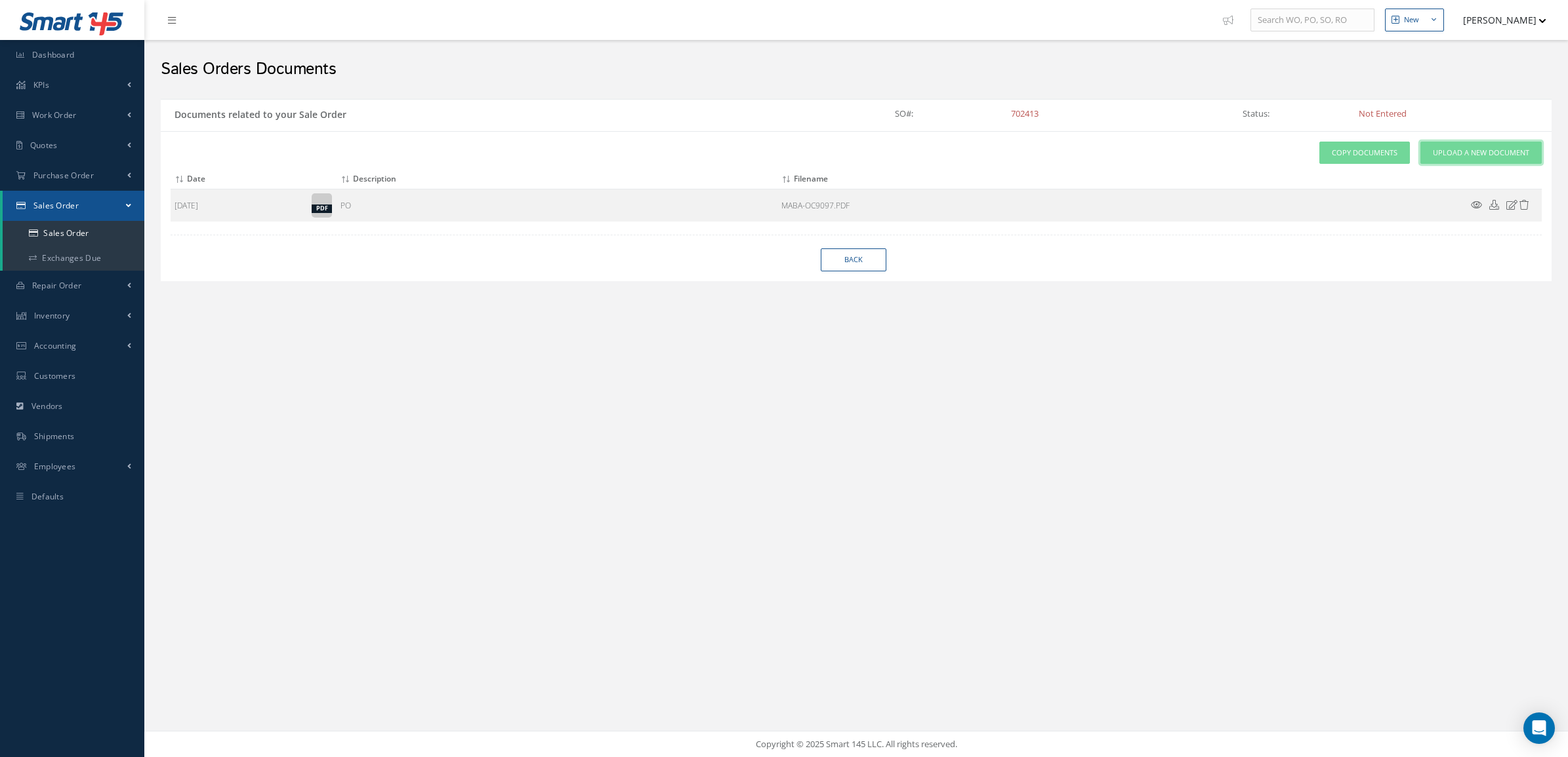
click at [1447, 142] on link "Upload a New Document" at bounding box center [1480, 153] width 121 height 23
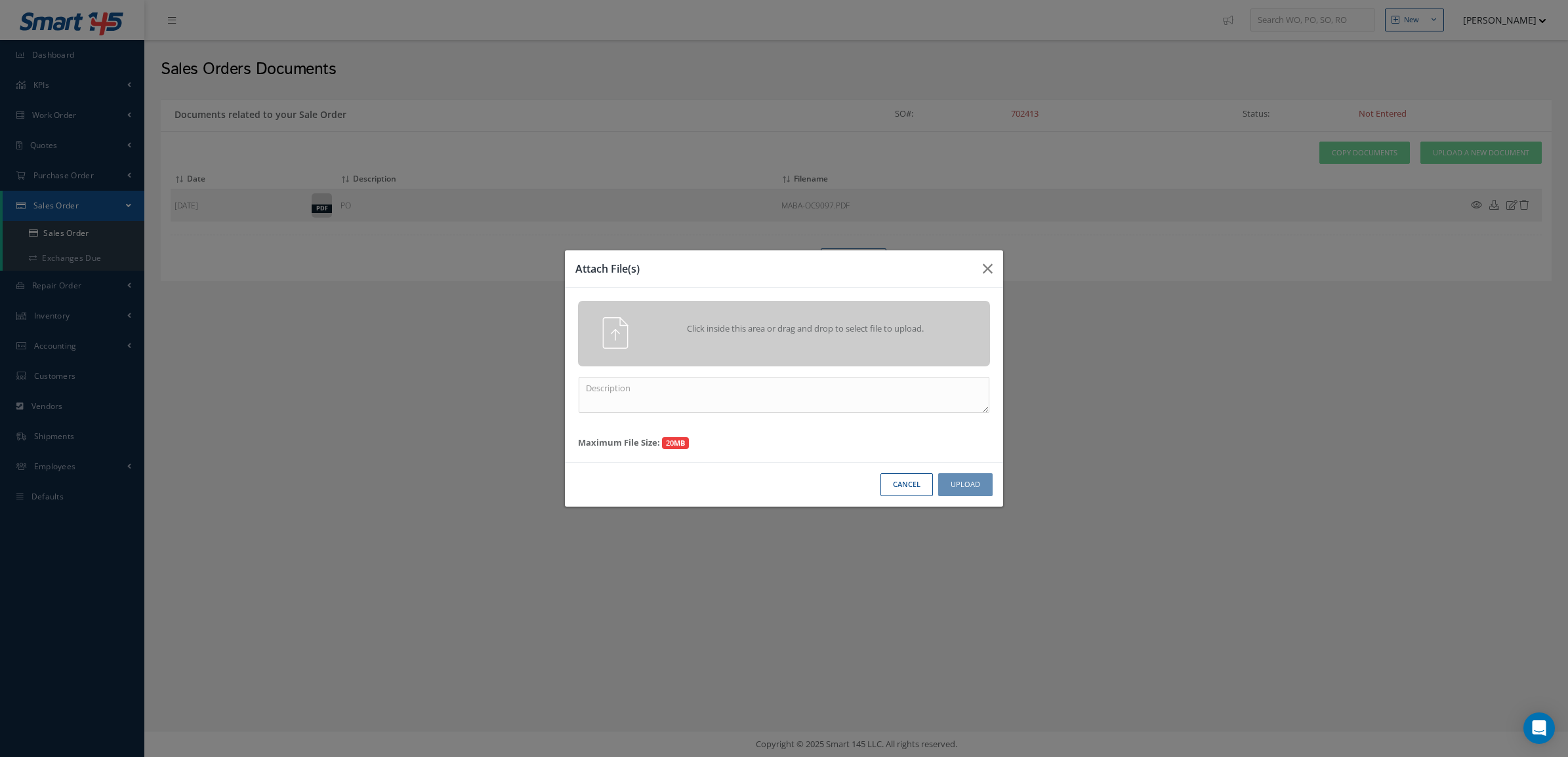
click at [818, 335] on span "Click inside this area or drag and drop to select file to upload." at bounding box center [805, 329] width 298 height 13
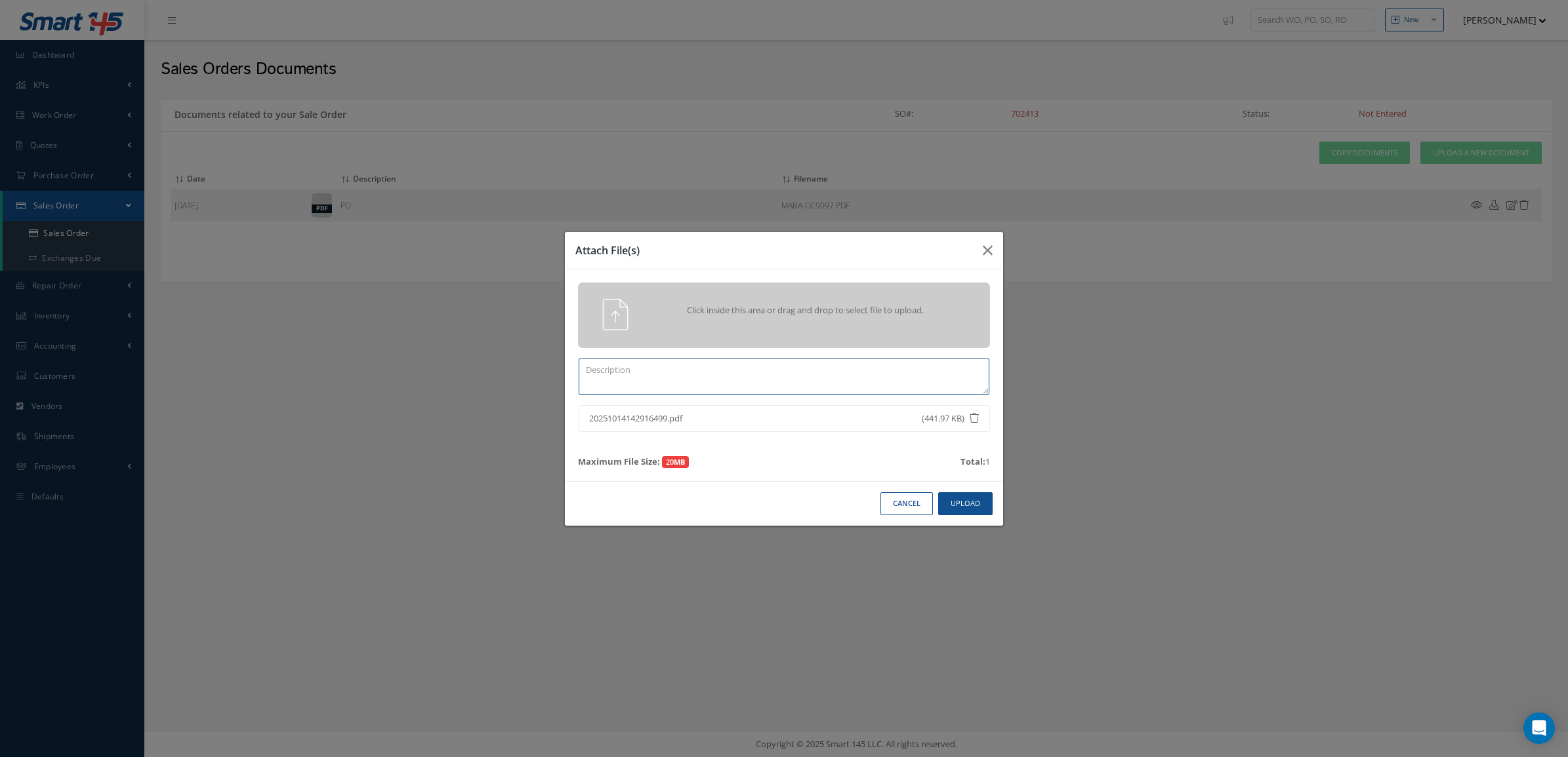
click at [680, 388] on textarea at bounding box center [784, 377] width 411 height 36
type textarea "certs"
click at [948, 494] on button "Upload" at bounding box center [965, 503] width 55 height 23
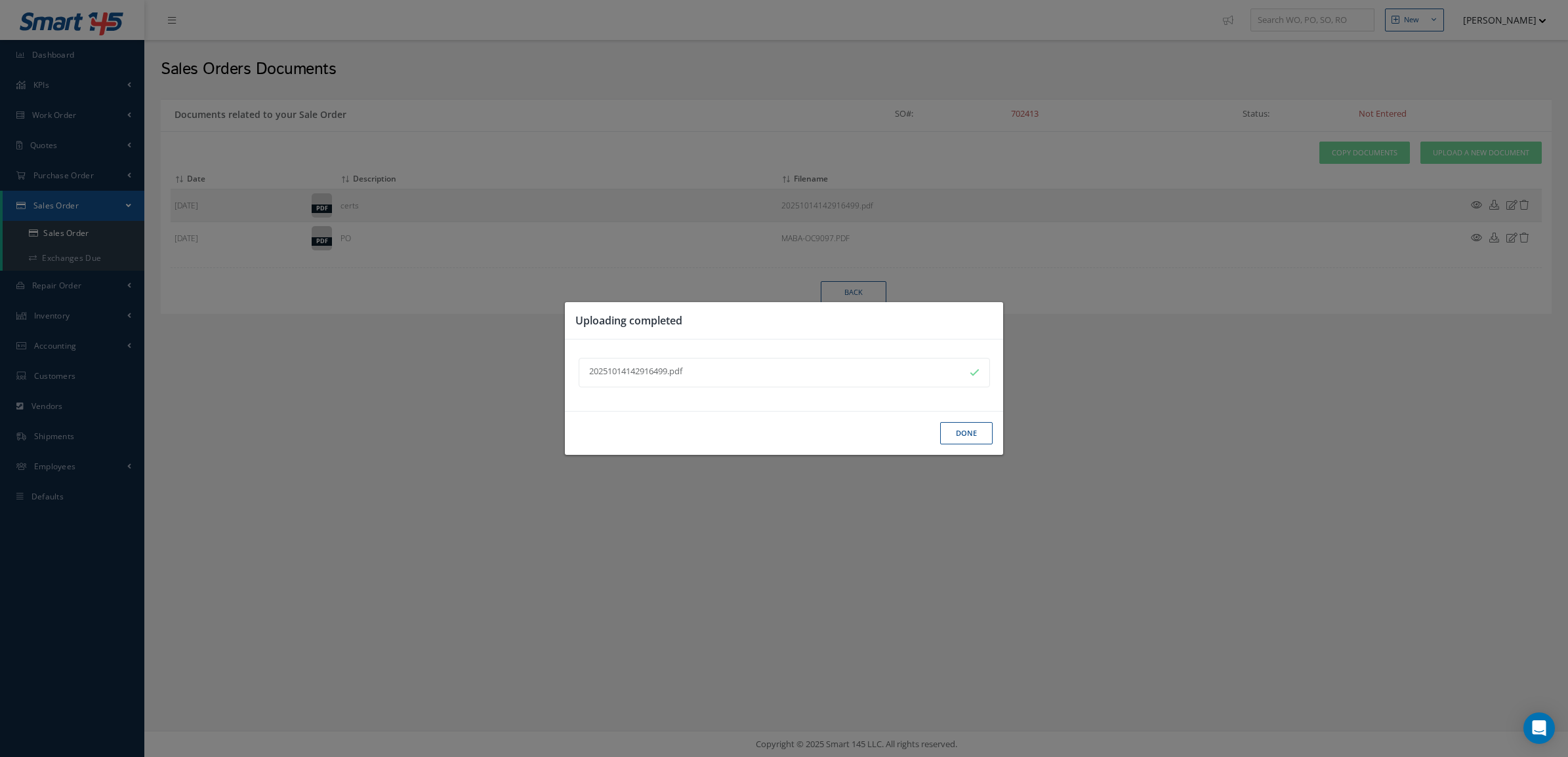
click at [961, 431] on button "Done" at bounding box center [966, 433] width 53 height 23
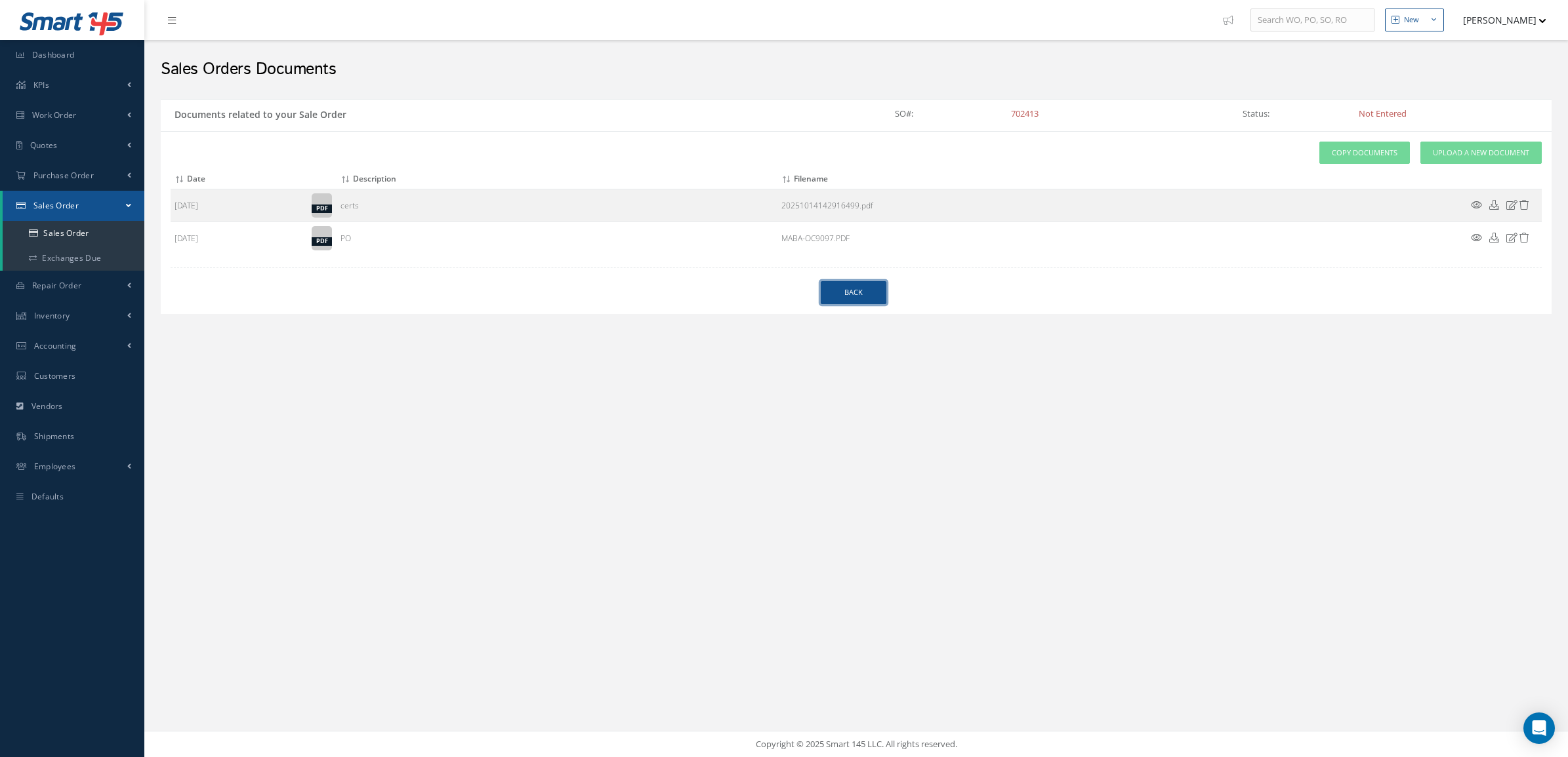
click at [855, 290] on link "Back" at bounding box center [853, 292] width 66 height 23
select select "25"
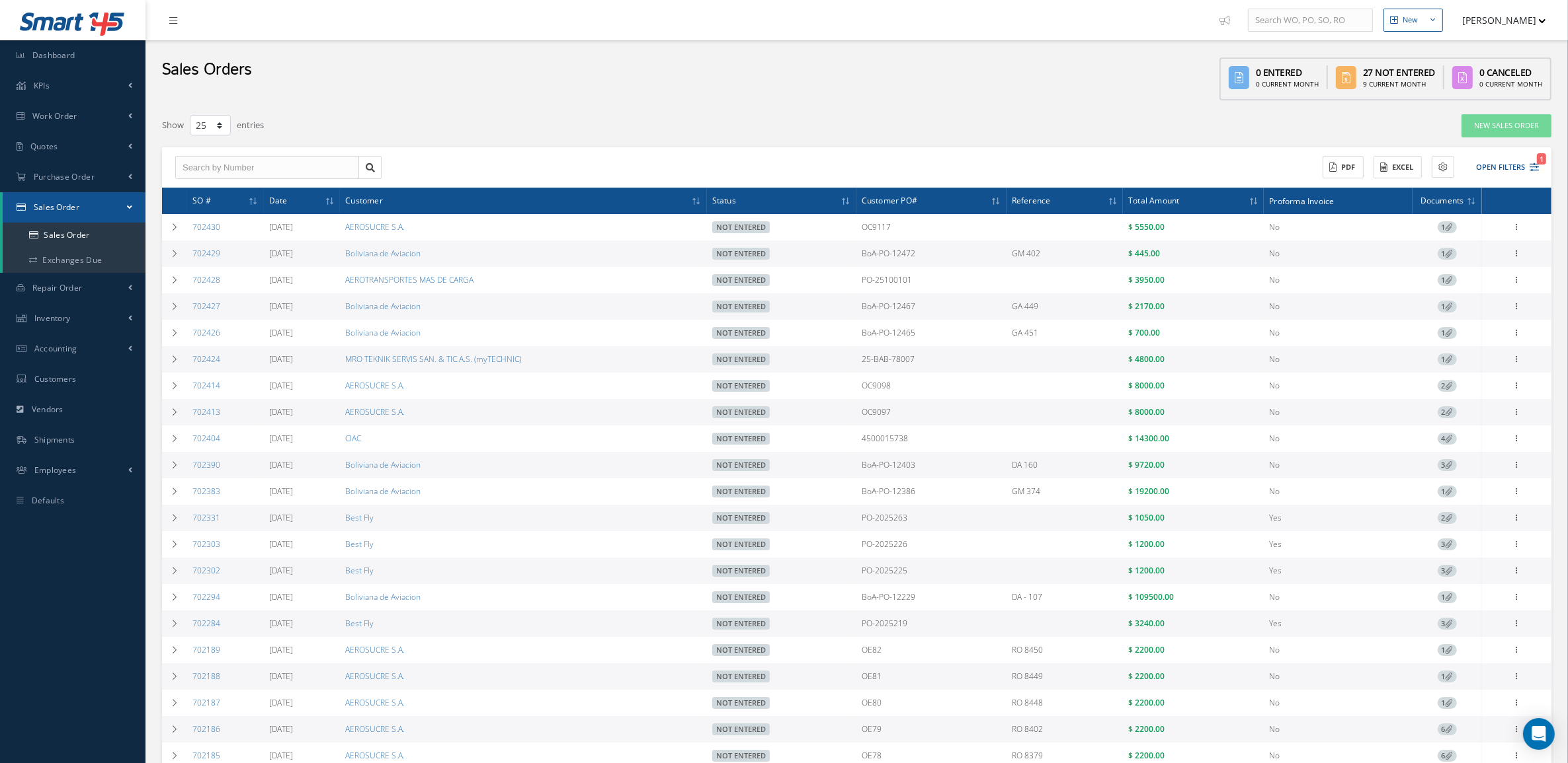
click at [1526, 416] on div "Enter/Update Edit Show Send By Email Documents Cancel Delete Print-Outs Sales O…" at bounding box center [1516, 412] width 66 height 16
click at [1518, 411] on icon at bounding box center [1516, 410] width 13 height 10
click at [1463, 440] on link "Edit" at bounding box center [1456, 438] width 105 height 17
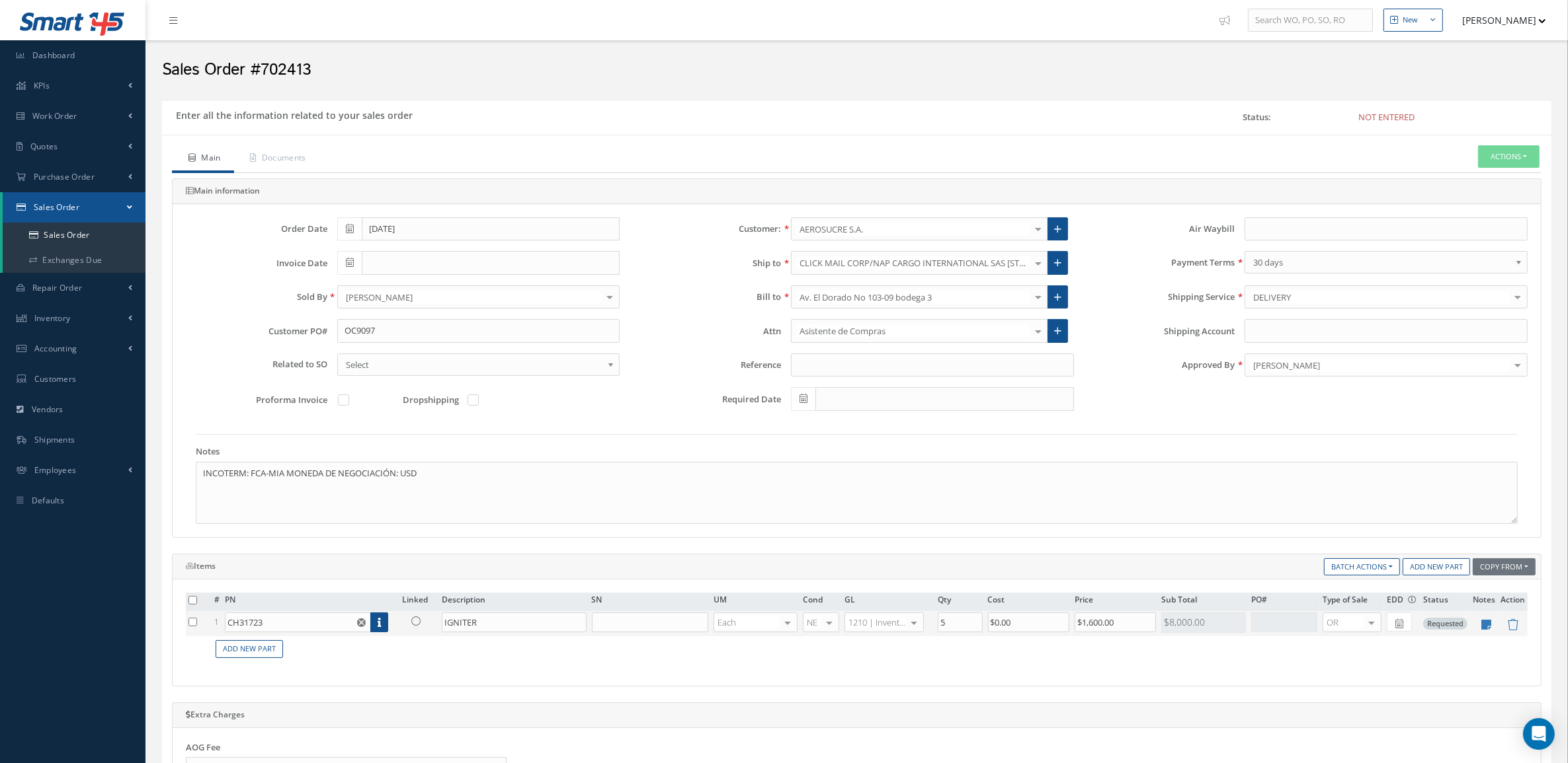
click at [425, 622] on link at bounding box center [419, 621] width 34 height 17
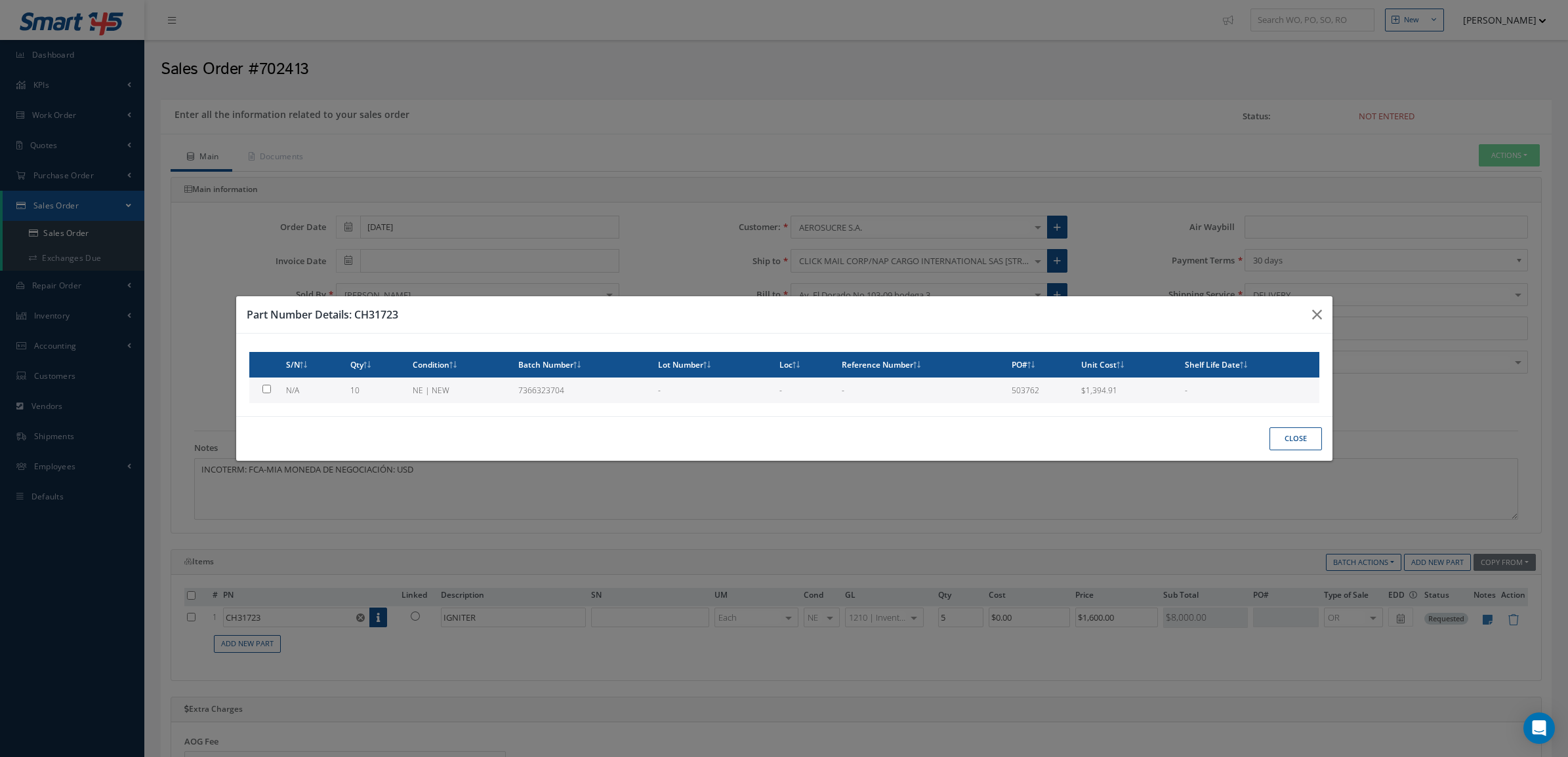
click at [391, 393] on td "10" at bounding box center [376, 390] width 62 height 26
type input "$1,394.91"
checkbox input "true"
click at [1300, 438] on button "Close" at bounding box center [1295, 438] width 53 height 23
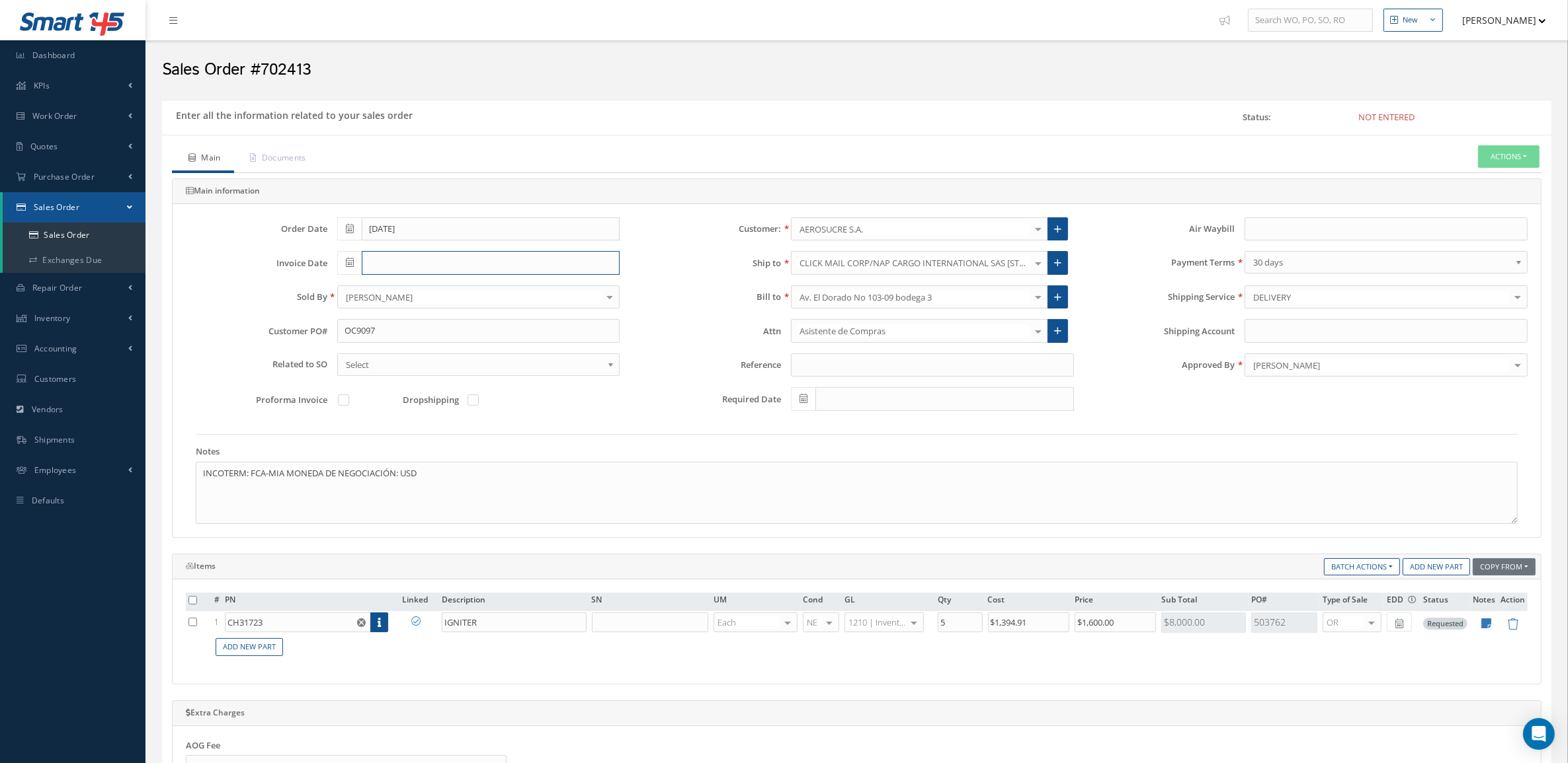
click at [401, 259] on input "text" at bounding box center [491, 263] width 259 height 24
click at [410, 361] on td "15" at bounding box center [406, 367] width 20 height 20
type input "10/15/2025"
click at [1523, 156] on button "Actions" at bounding box center [1509, 157] width 61 height 23
click at [1506, 173] on link "Enter/Update" at bounding box center [1489, 180] width 106 height 18
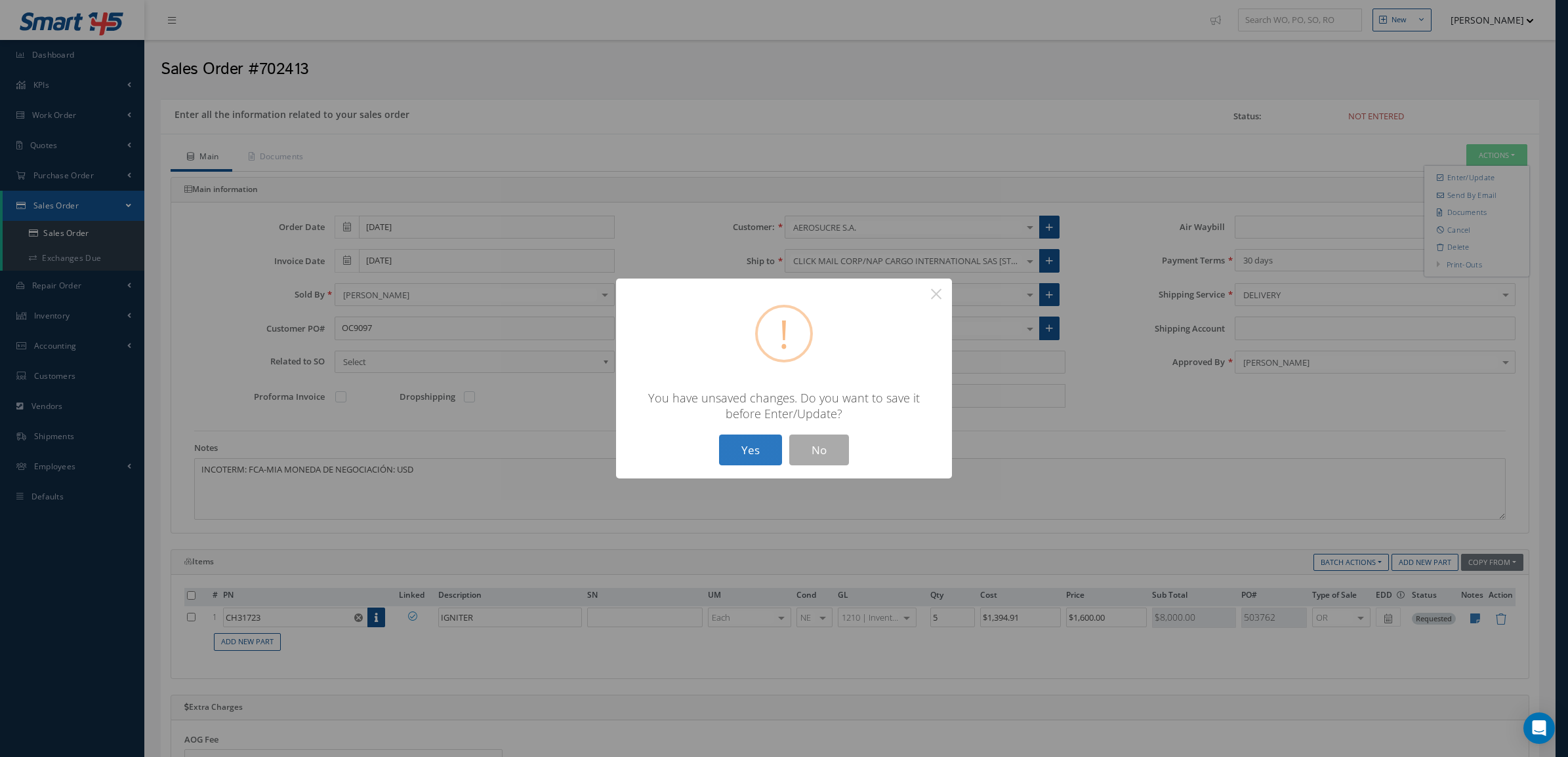
click at [737, 458] on button "Yes" at bounding box center [750, 450] width 63 height 31
click at [766, 442] on button "Yes" at bounding box center [750, 450] width 63 height 31
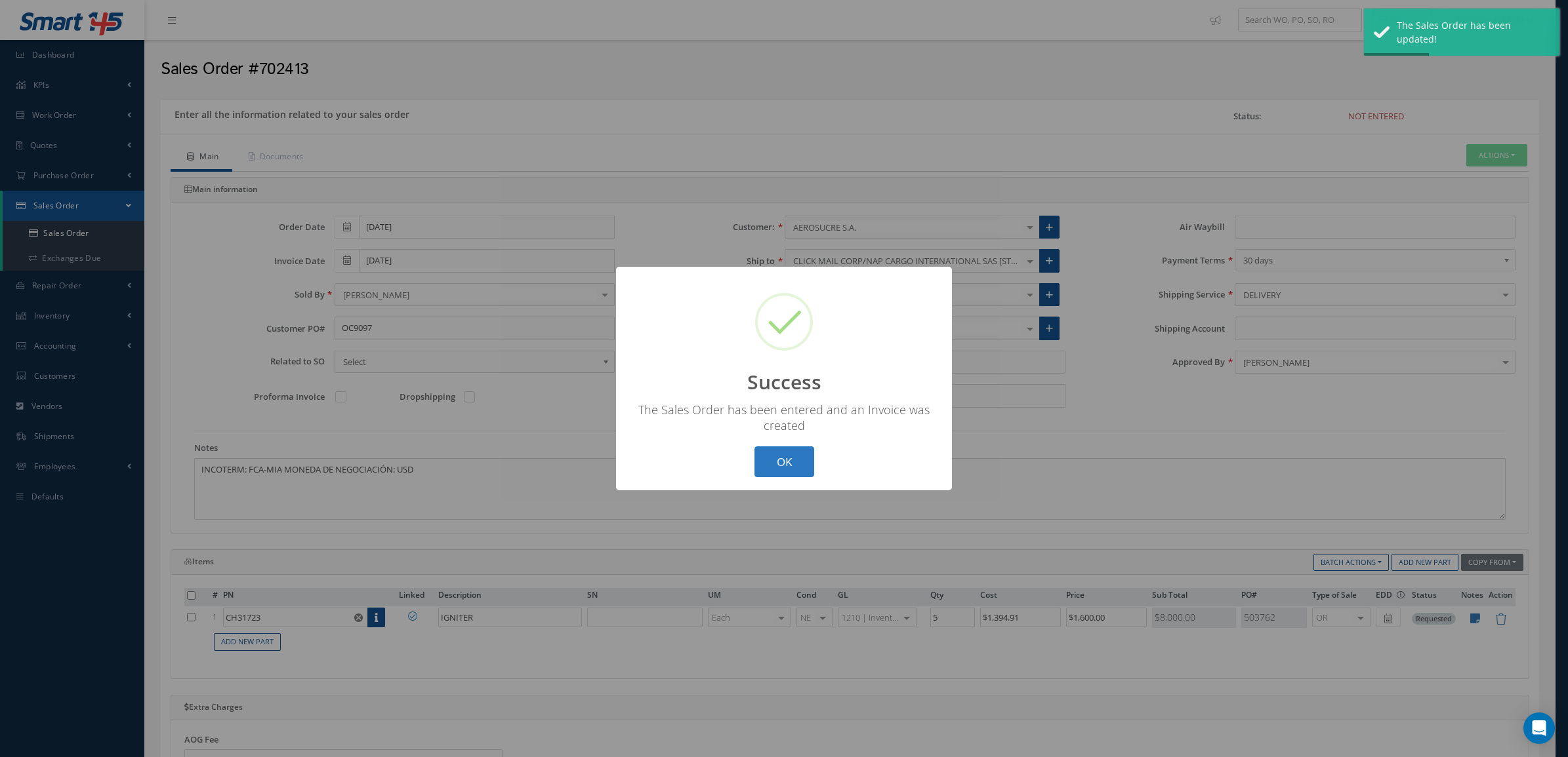
click at [771, 470] on button "OK" at bounding box center [784, 462] width 59 height 31
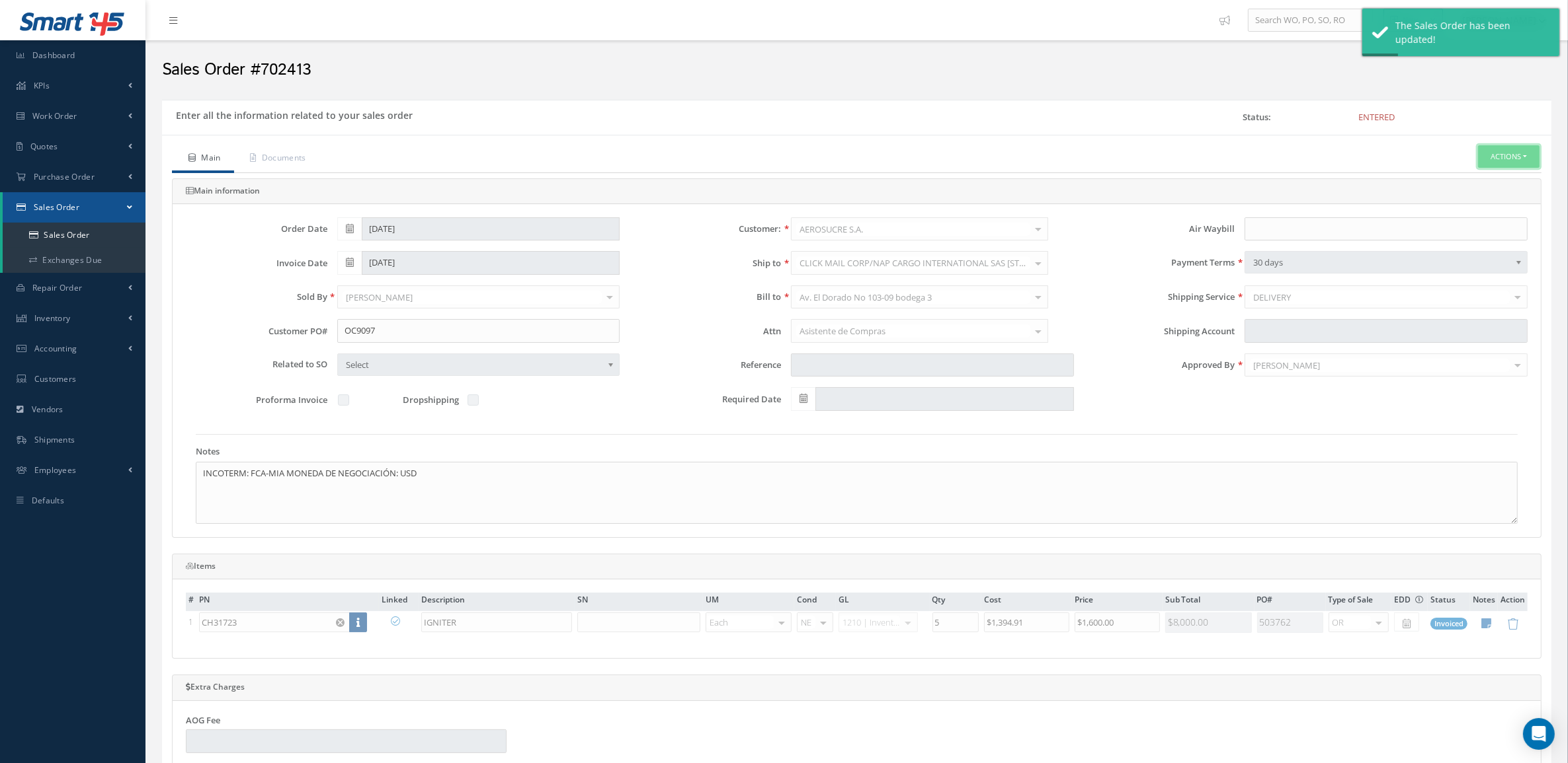
click at [1480, 160] on button "Actions" at bounding box center [1509, 157] width 61 height 23
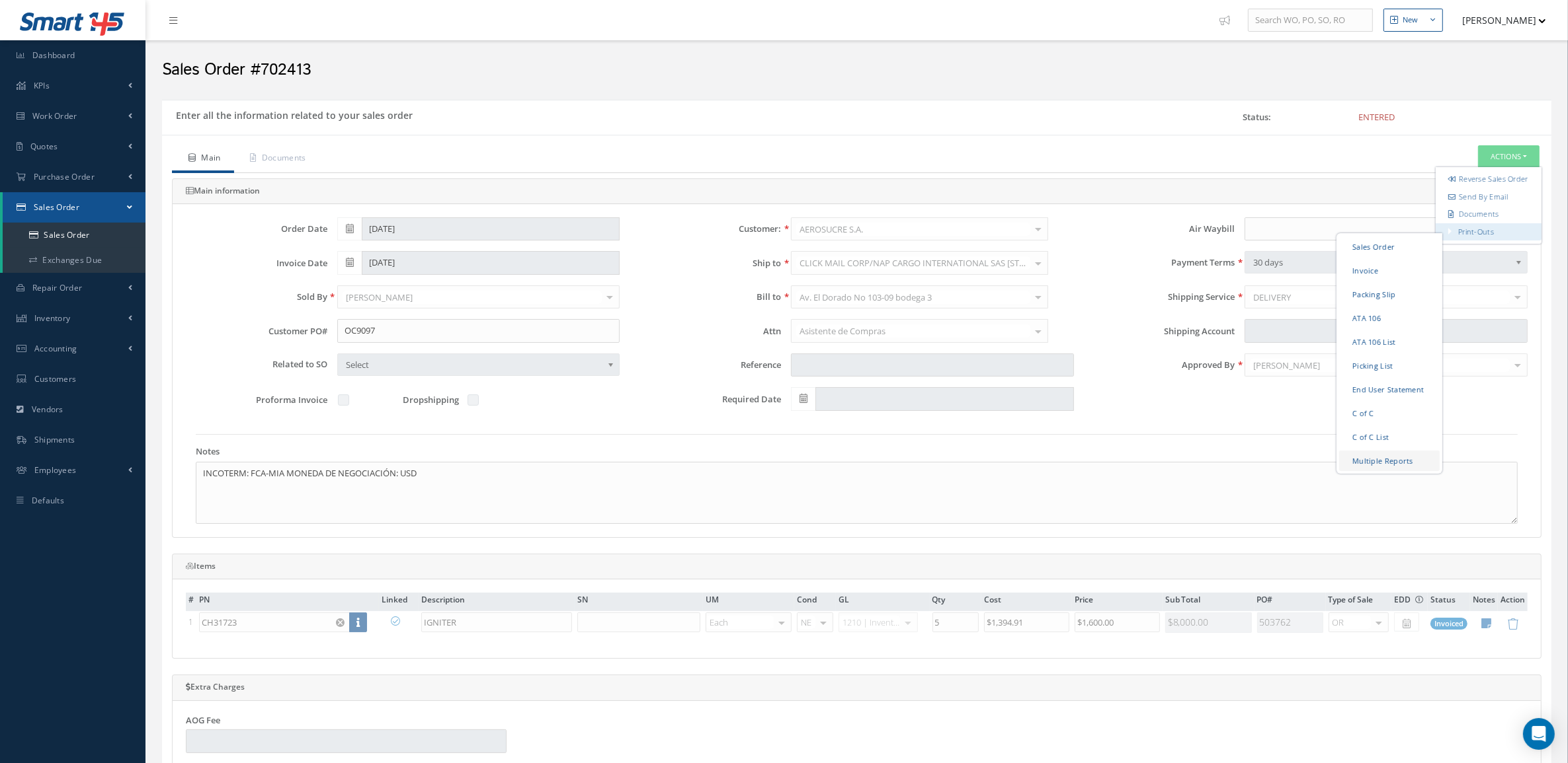
click at [1386, 468] on link "Multiple Reports" at bounding box center [1390, 460] width 100 height 20
checkbox input "true"
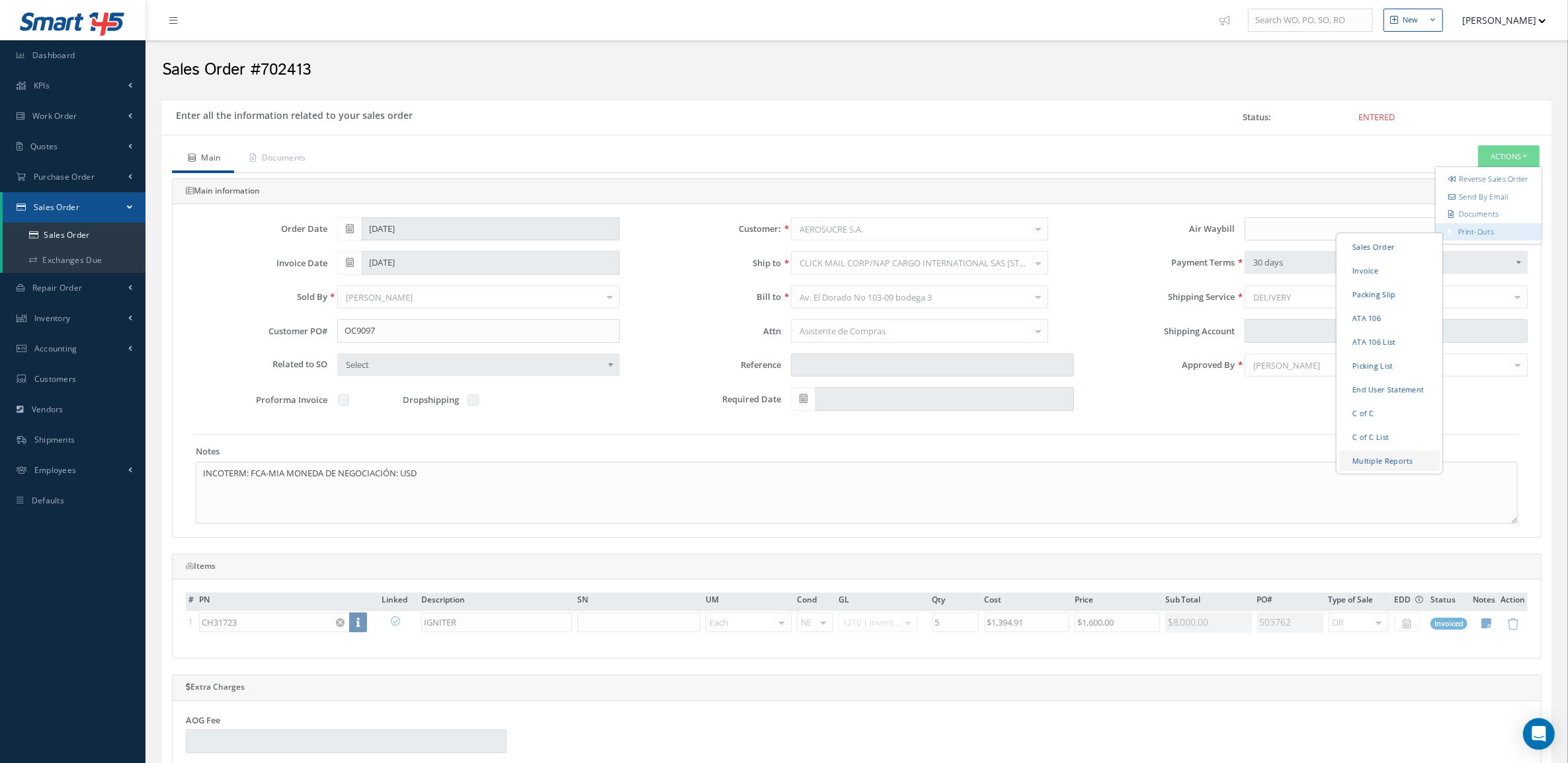
checkbox input "true"
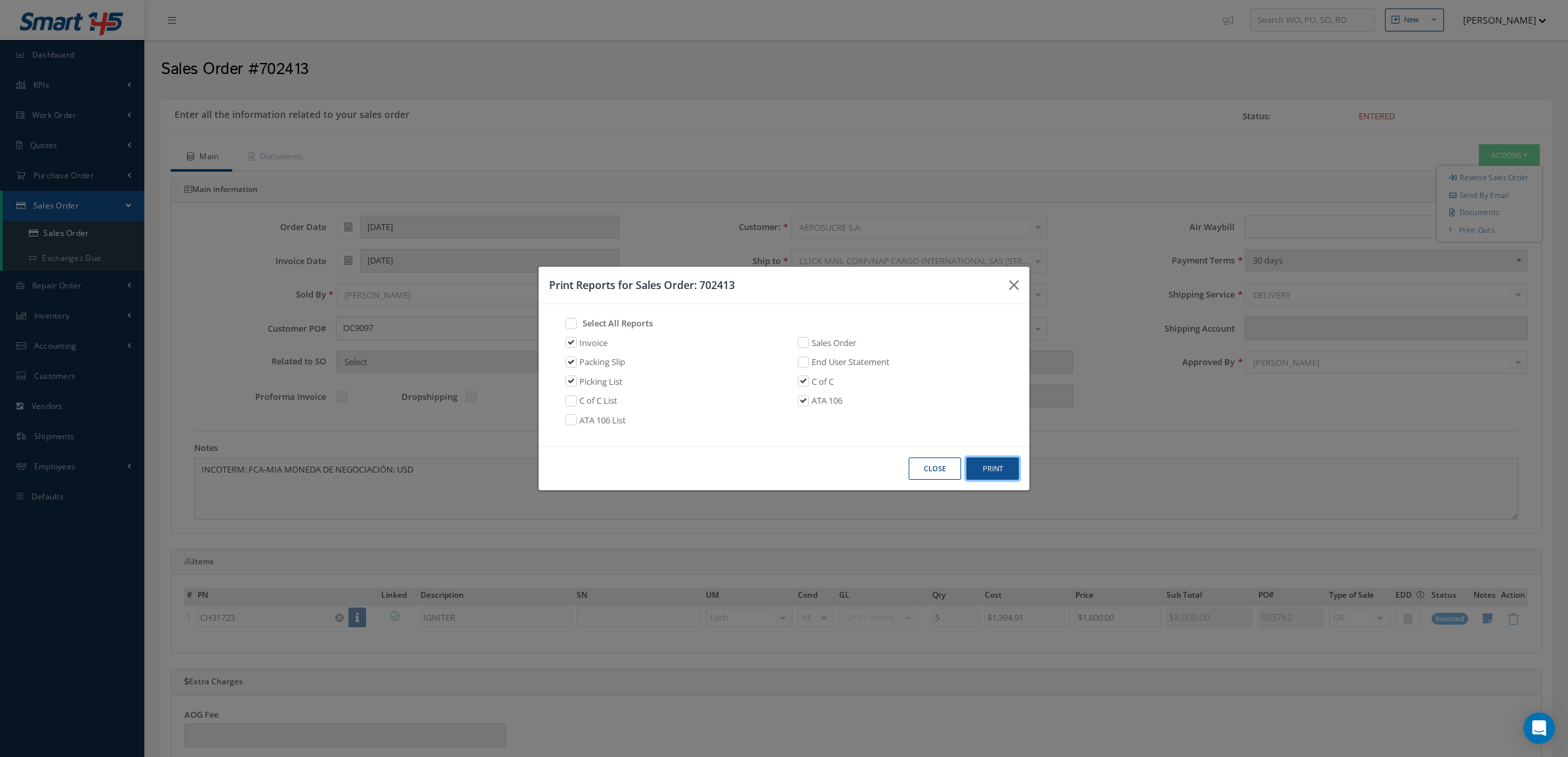
click at [992, 474] on button "Print" at bounding box center [993, 469] width 53 height 23
drag, startPoint x: 769, startPoint y: 284, endPoint x: 700, endPoint y: 286, distance: 69.0
click at [700, 286] on h3 "Print Reports for Sales Order: 702413" at bounding box center [774, 285] width 450 height 16
copy h3 "702413"
click at [940, 469] on button "Close" at bounding box center [935, 469] width 53 height 23
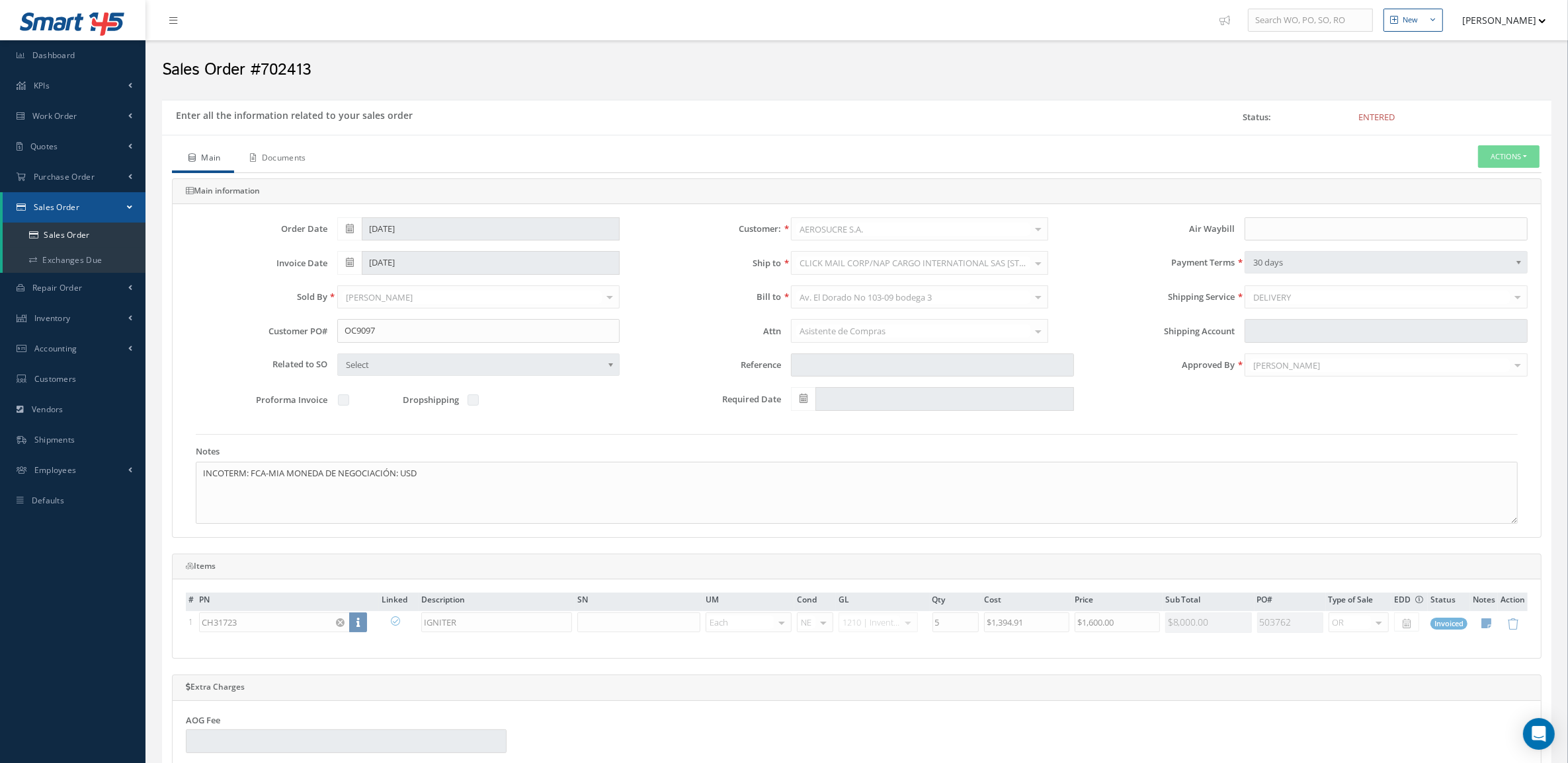
click at [294, 157] on link "Documents" at bounding box center [277, 160] width 85 height 28
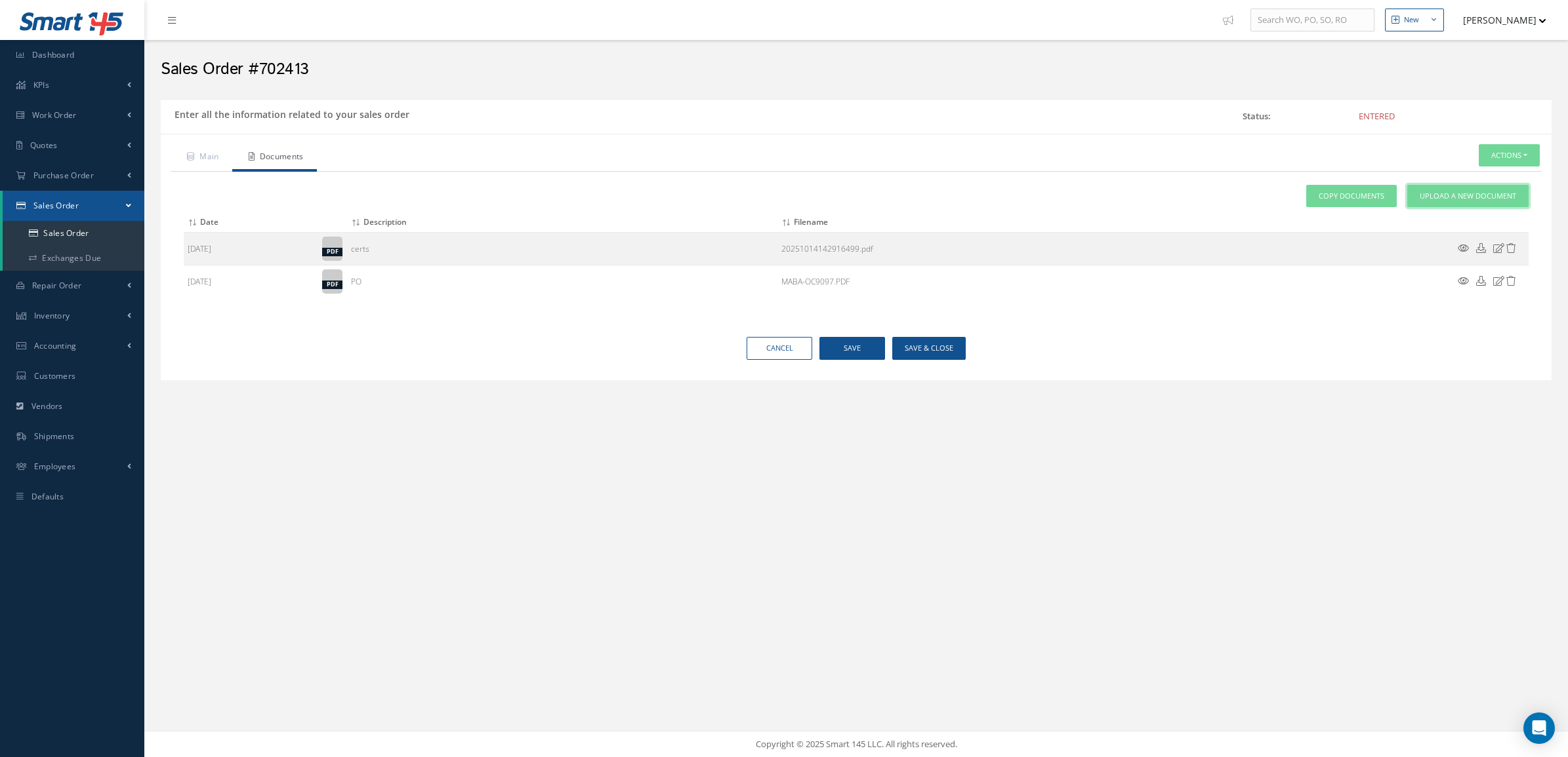
click at [1477, 189] on link "Upload a New Document" at bounding box center [1467, 196] width 121 height 23
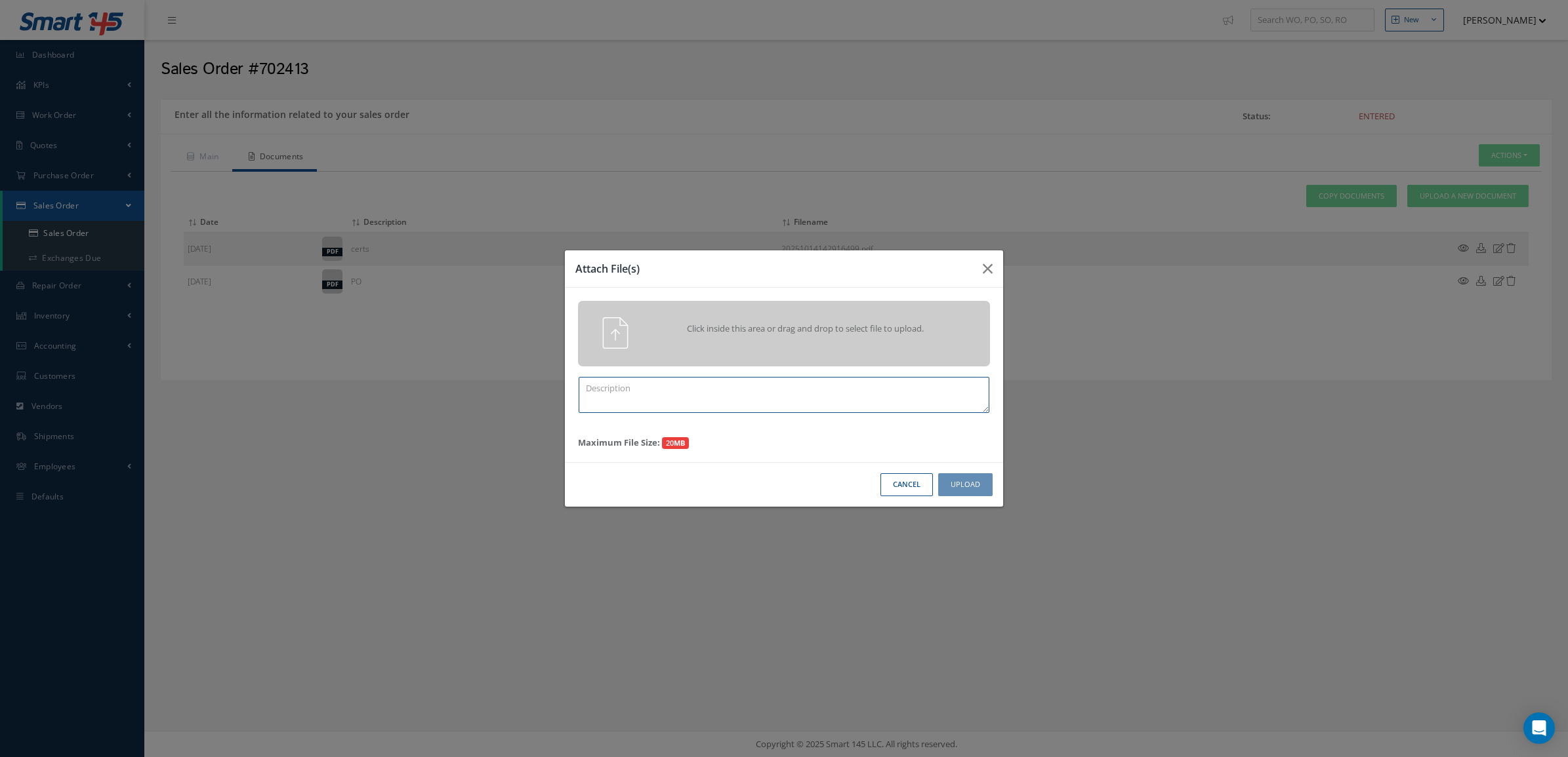
click at [810, 404] on textarea at bounding box center [784, 395] width 411 height 36
type textarea "p"
paste textarea "702413"
type textarea "PPW SO 702413"
click at [785, 335] on span "Click inside this area or drag and drop to select file to upload." at bounding box center [805, 329] width 298 height 13
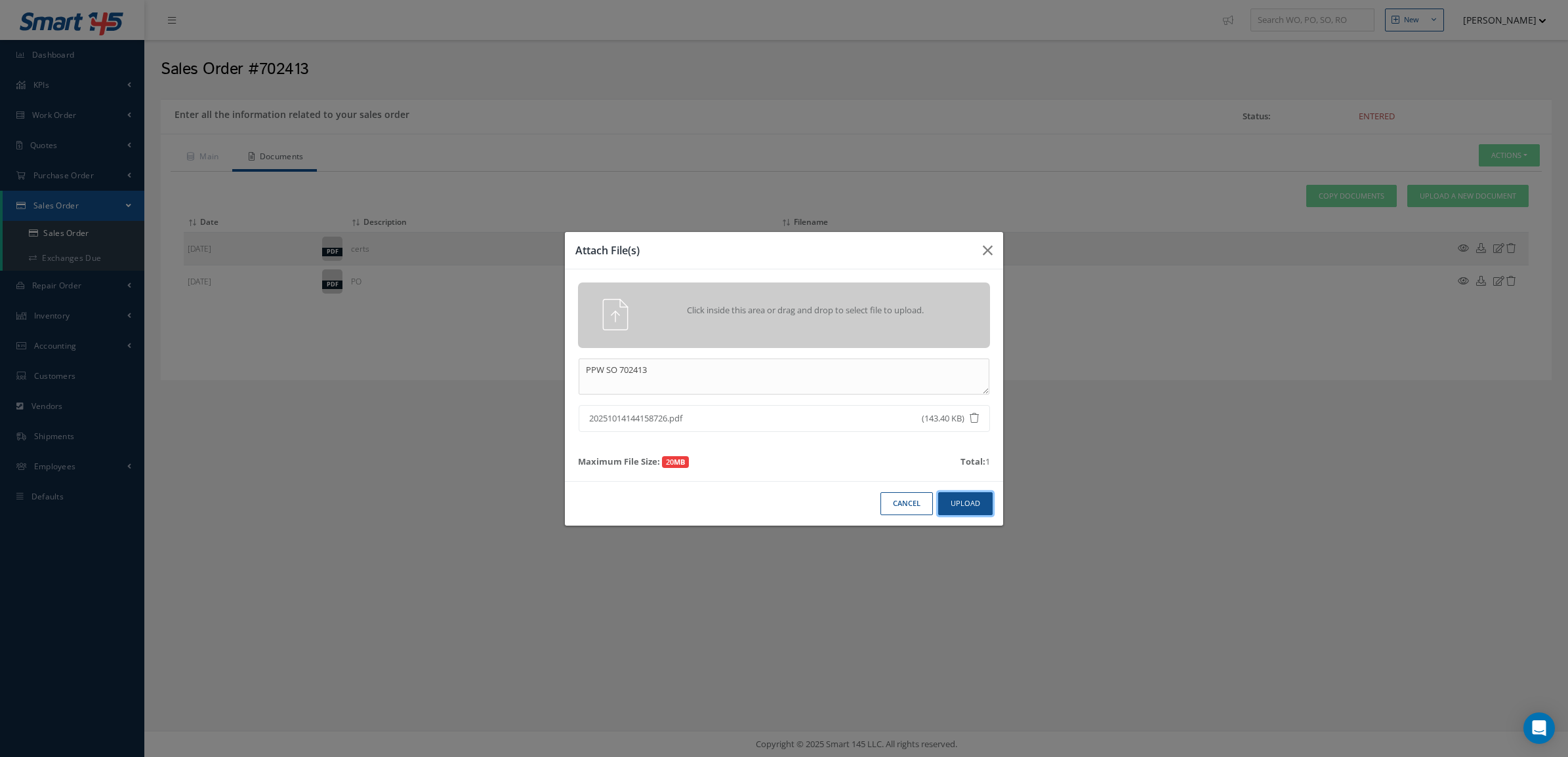
click at [968, 501] on button "Upload" at bounding box center [965, 503] width 55 height 23
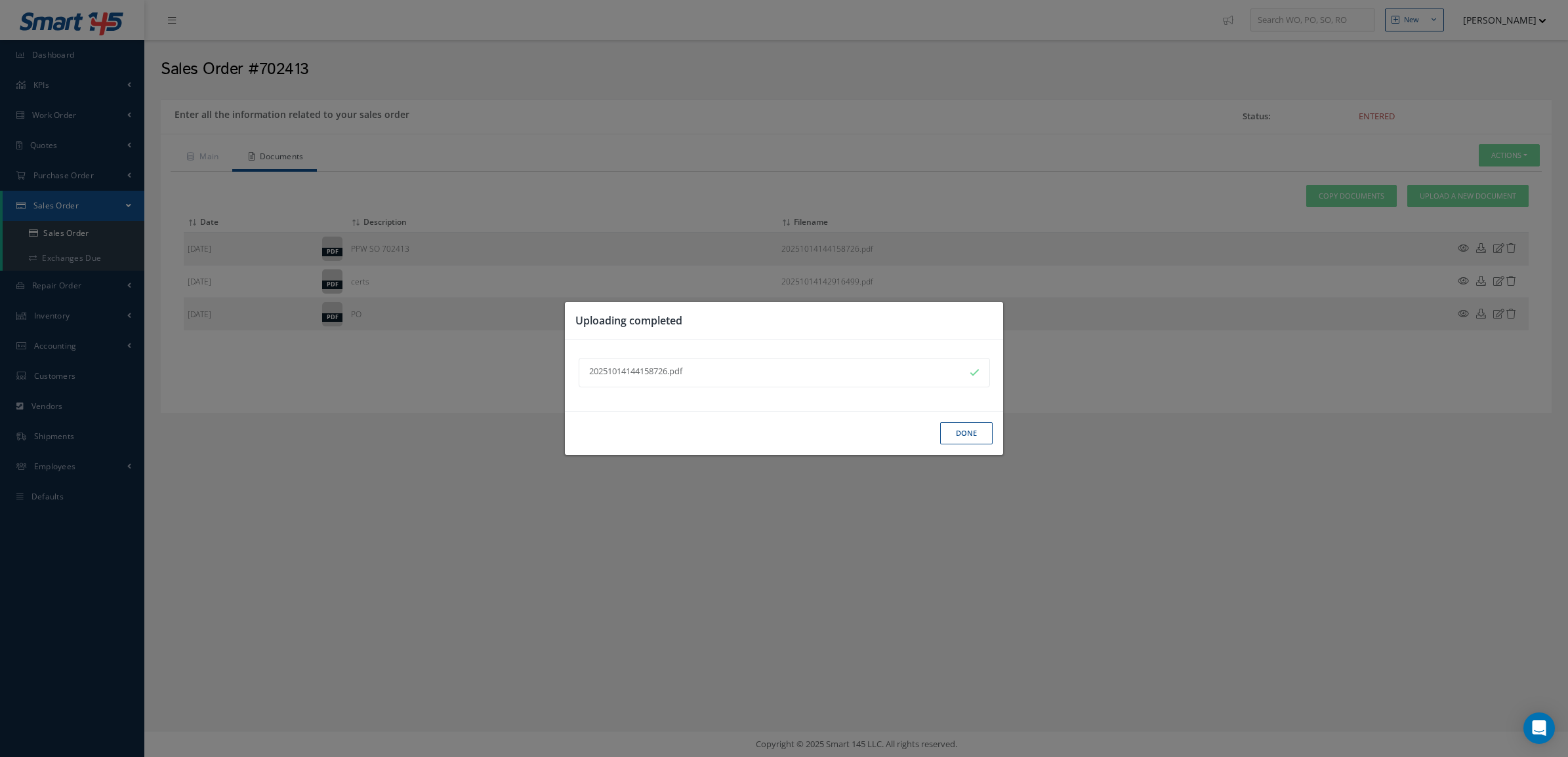
click at [961, 433] on button "Done" at bounding box center [966, 433] width 53 height 23
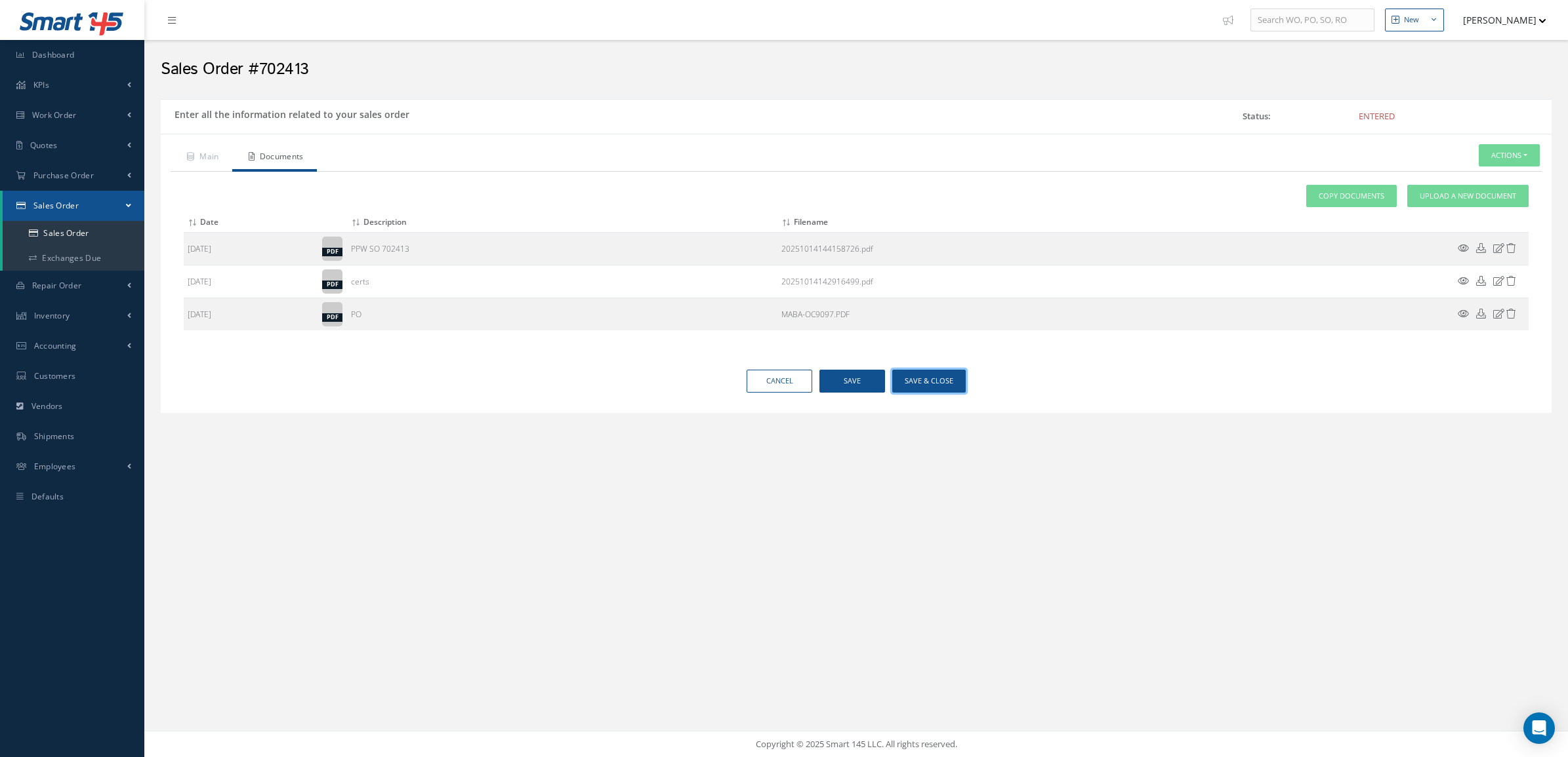
click at [920, 385] on button "Save & Close" at bounding box center [929, 381] width 73 height 23
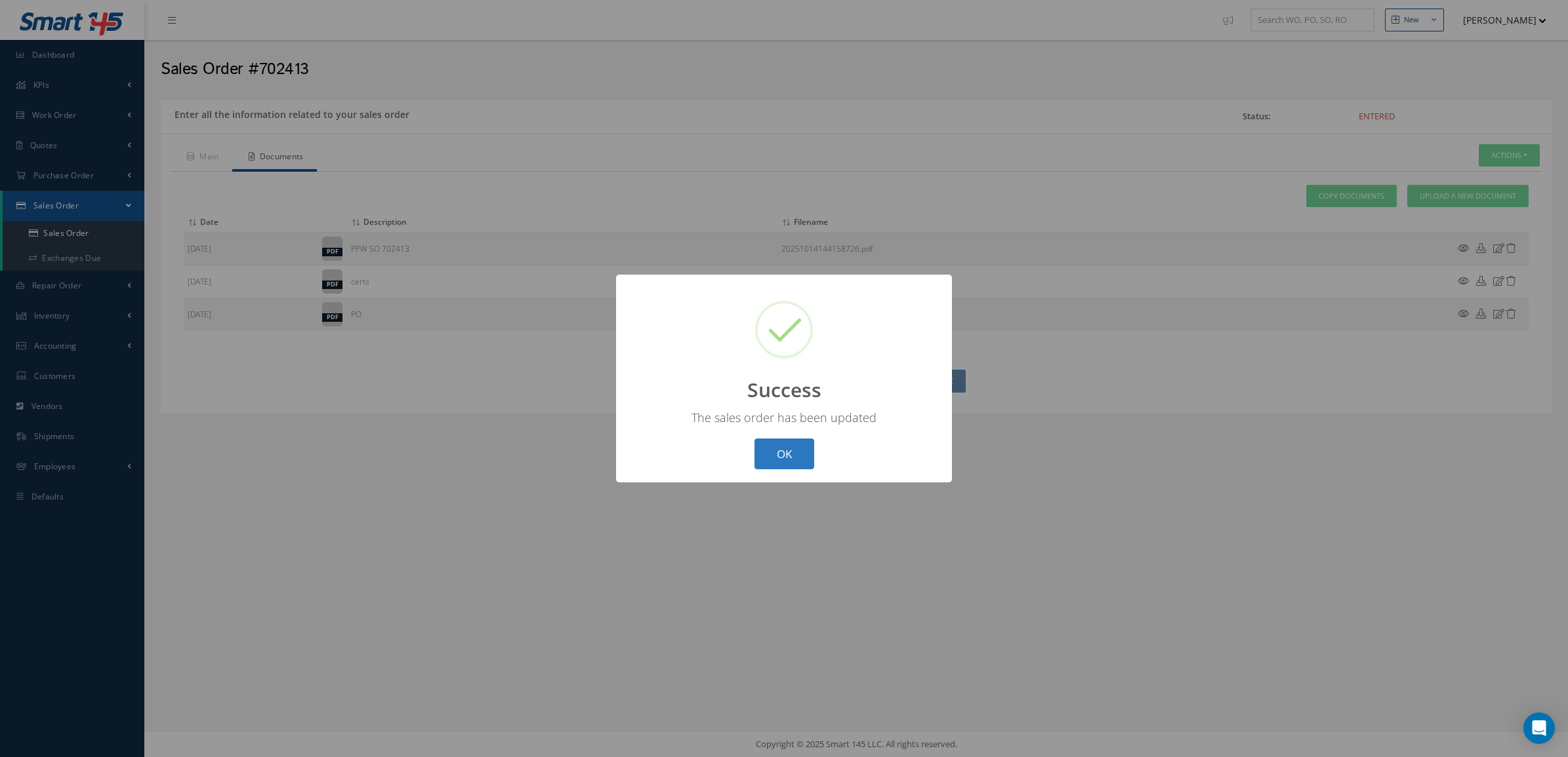
click at [804, 449] on button "OK" at bounding box center [784, 454] width 59 height 31
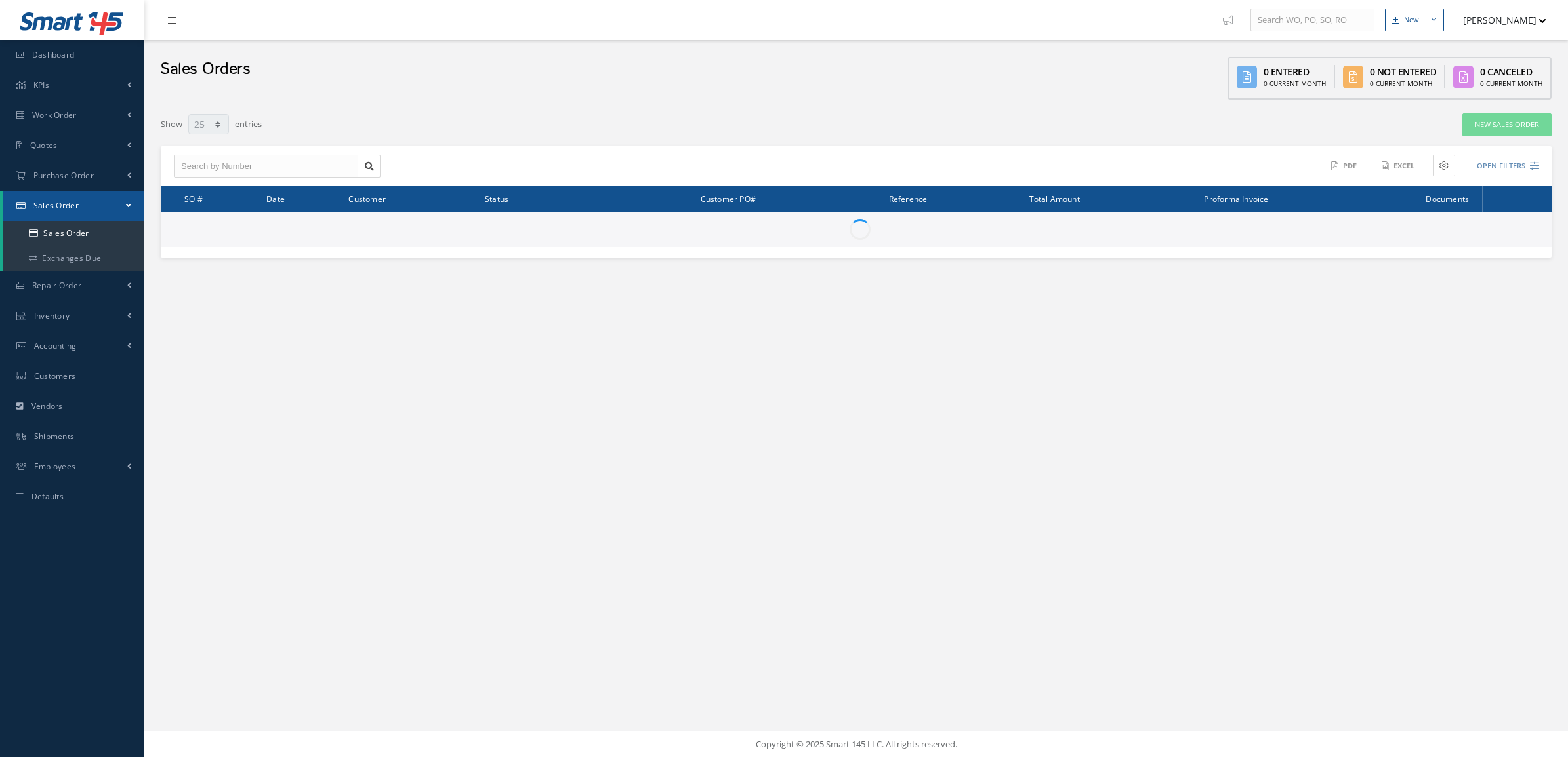
select select "25"
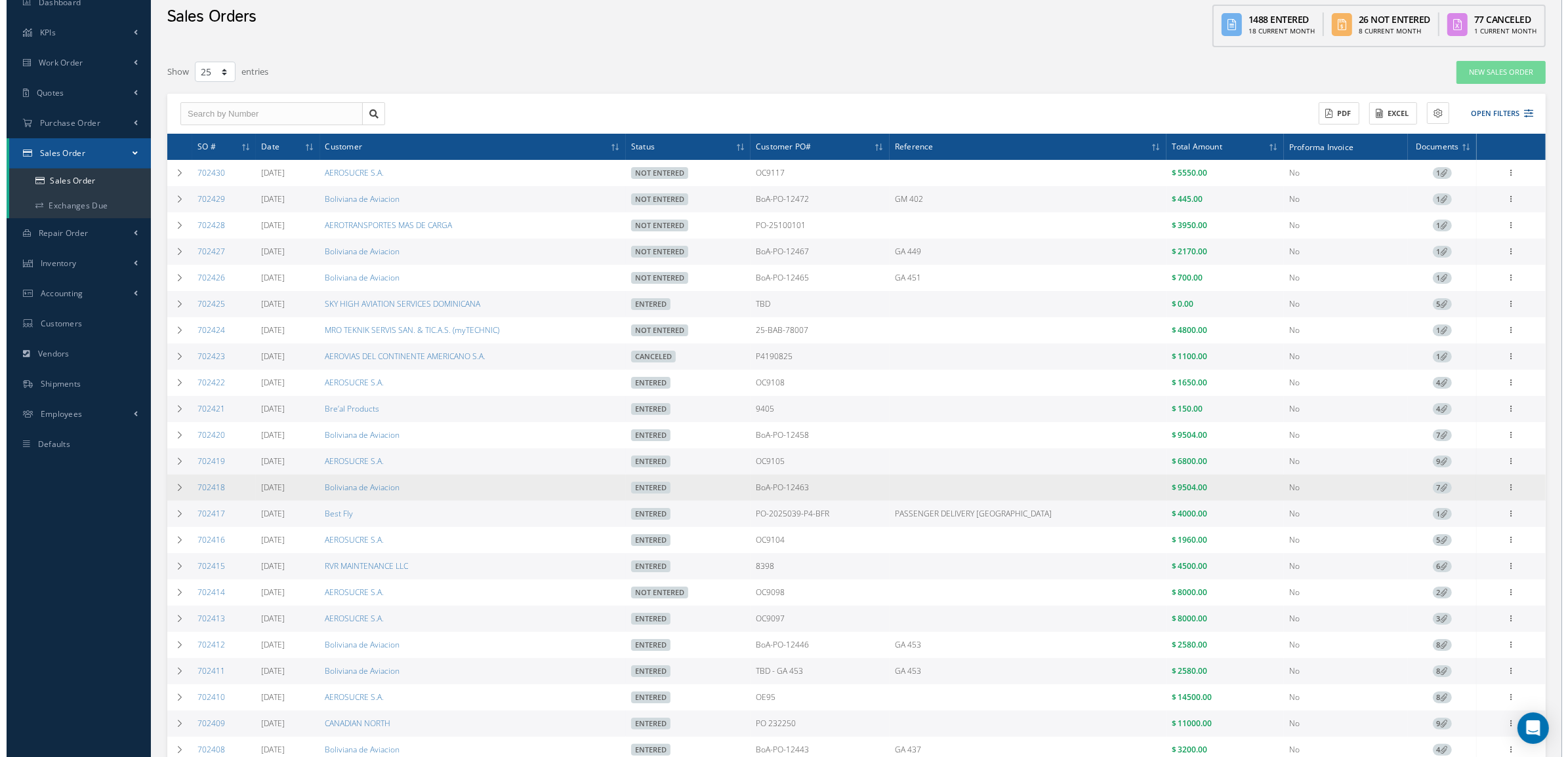
scroll to position [82, 0]
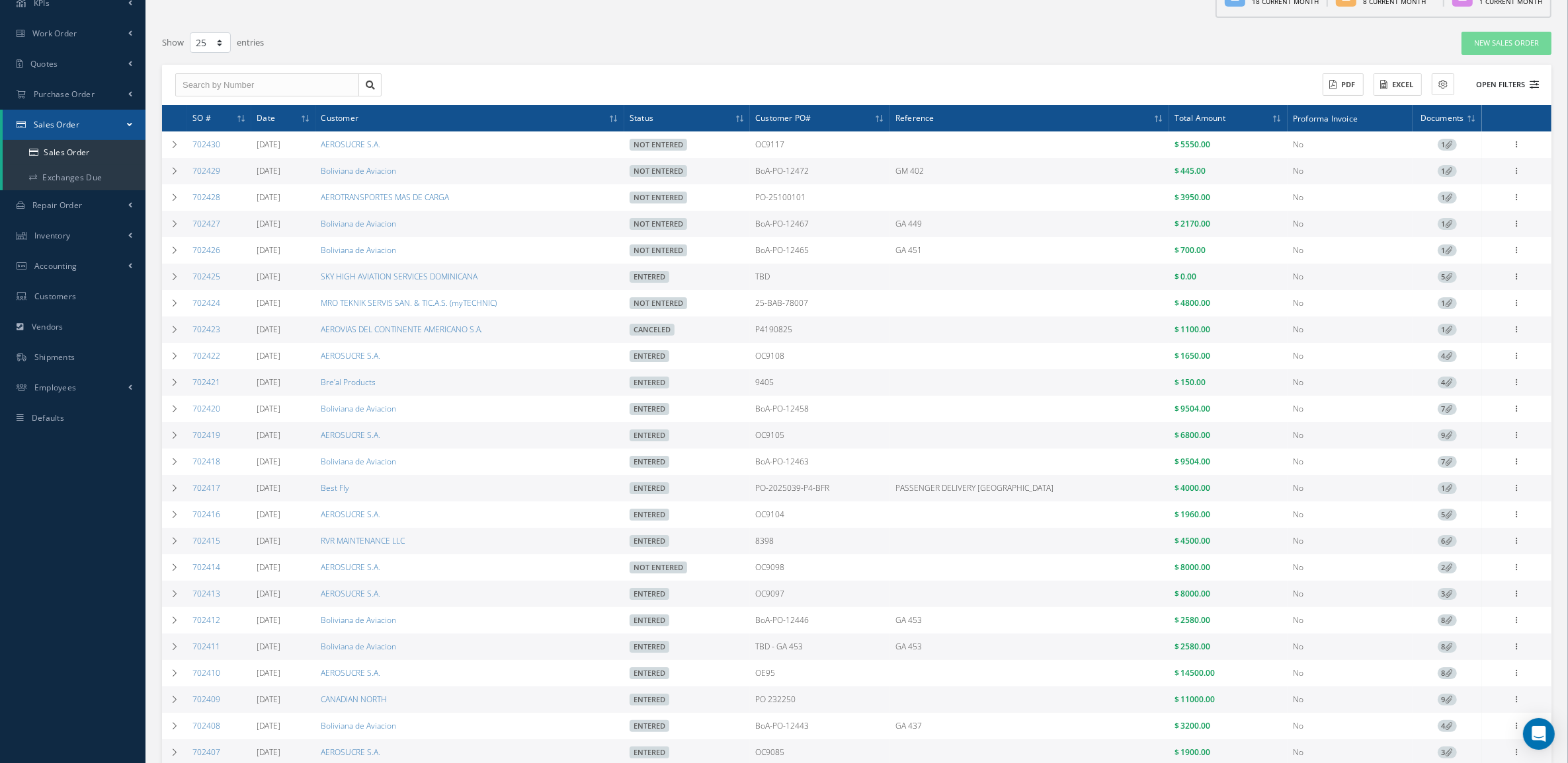
click at [1518, 84] on button "Open Filters" at bounding box center [1501, 84] width 75 height 22
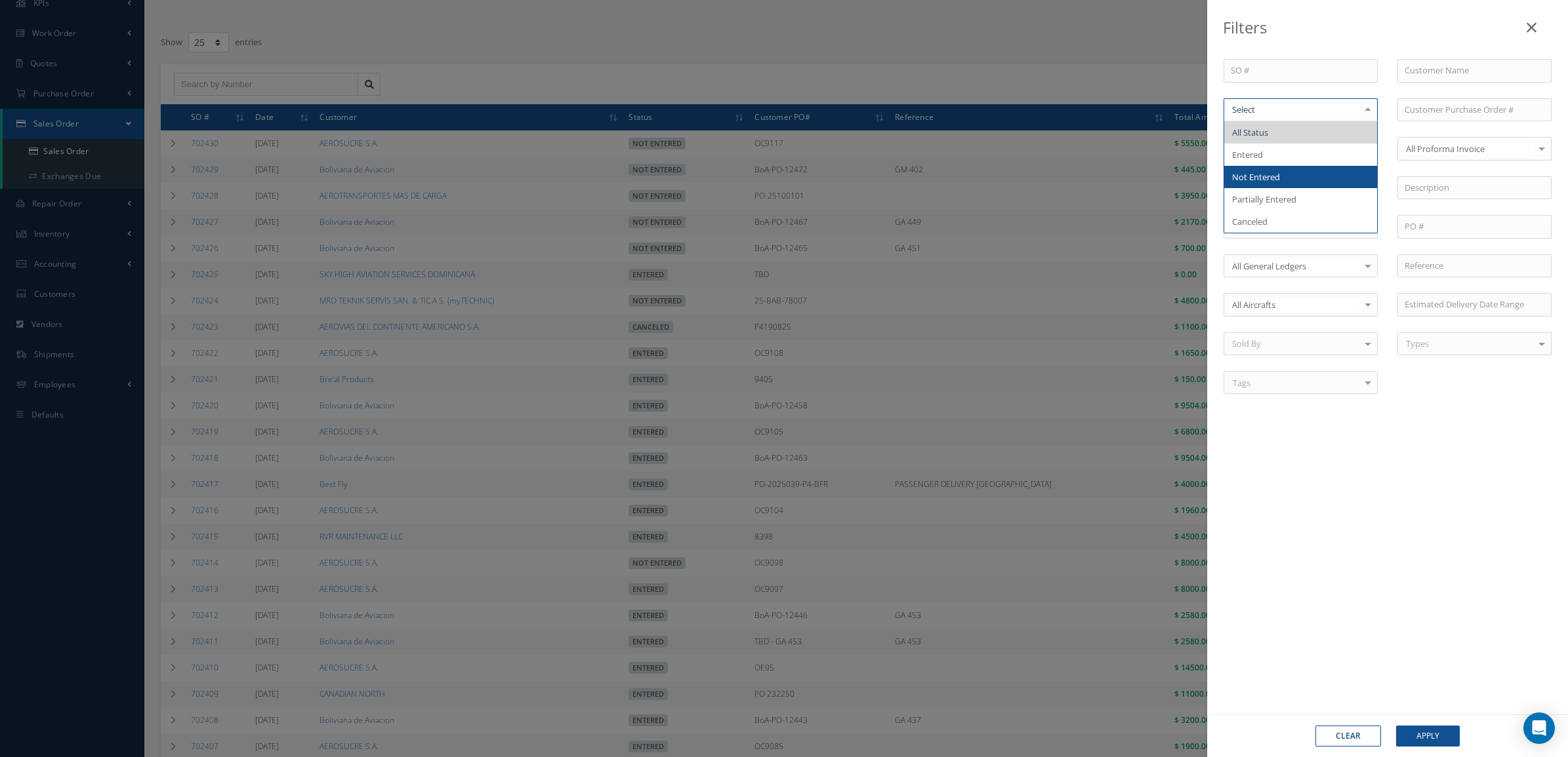
click at [1263, 182] on span "Not Entered" at bounding box center [1255, 177] width 48 height 12
click at [1437, 728] on button "Apply" at bounding box center [1428, 736] width 64 height 21
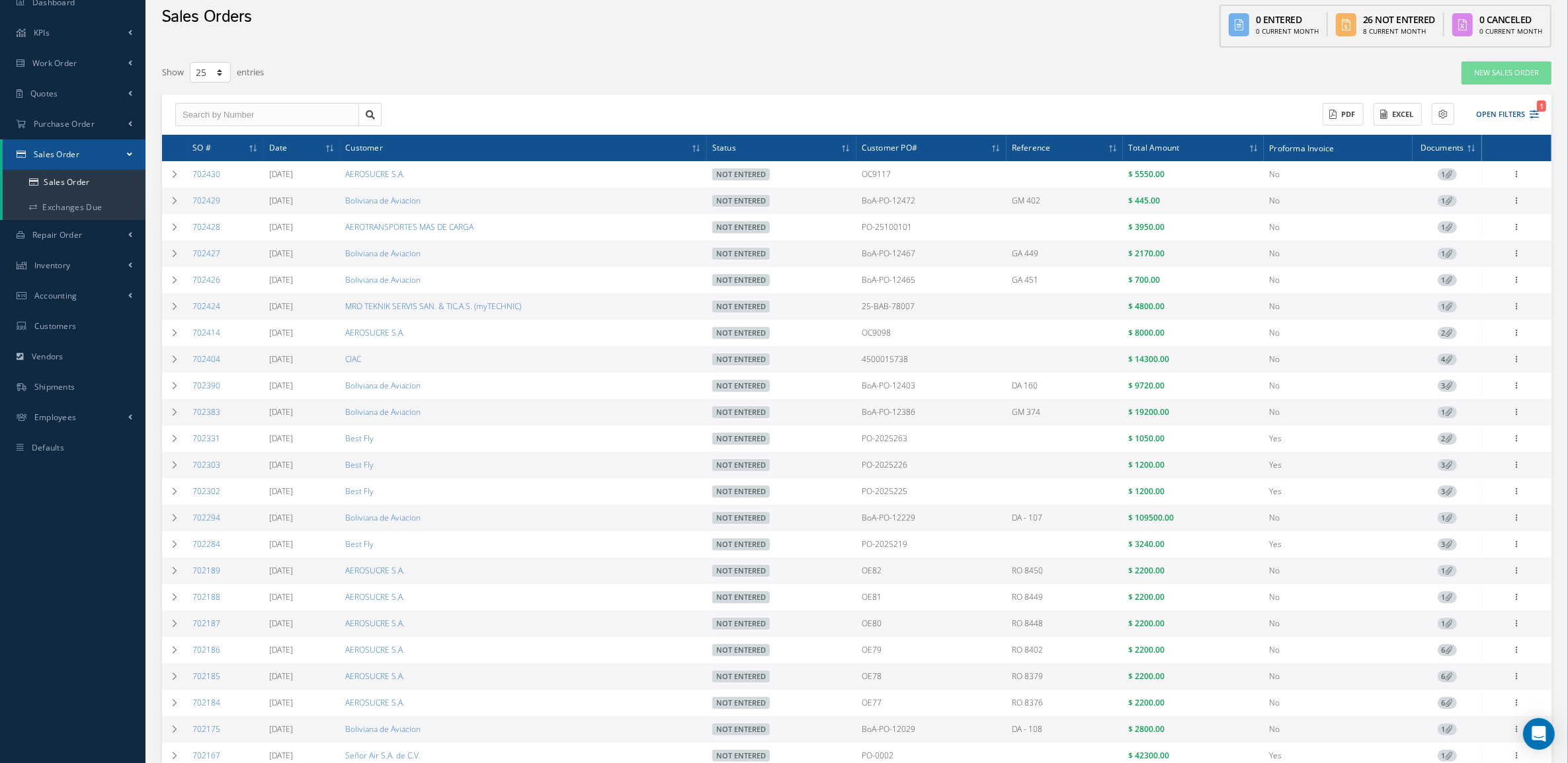
scroll to position [83, 0]
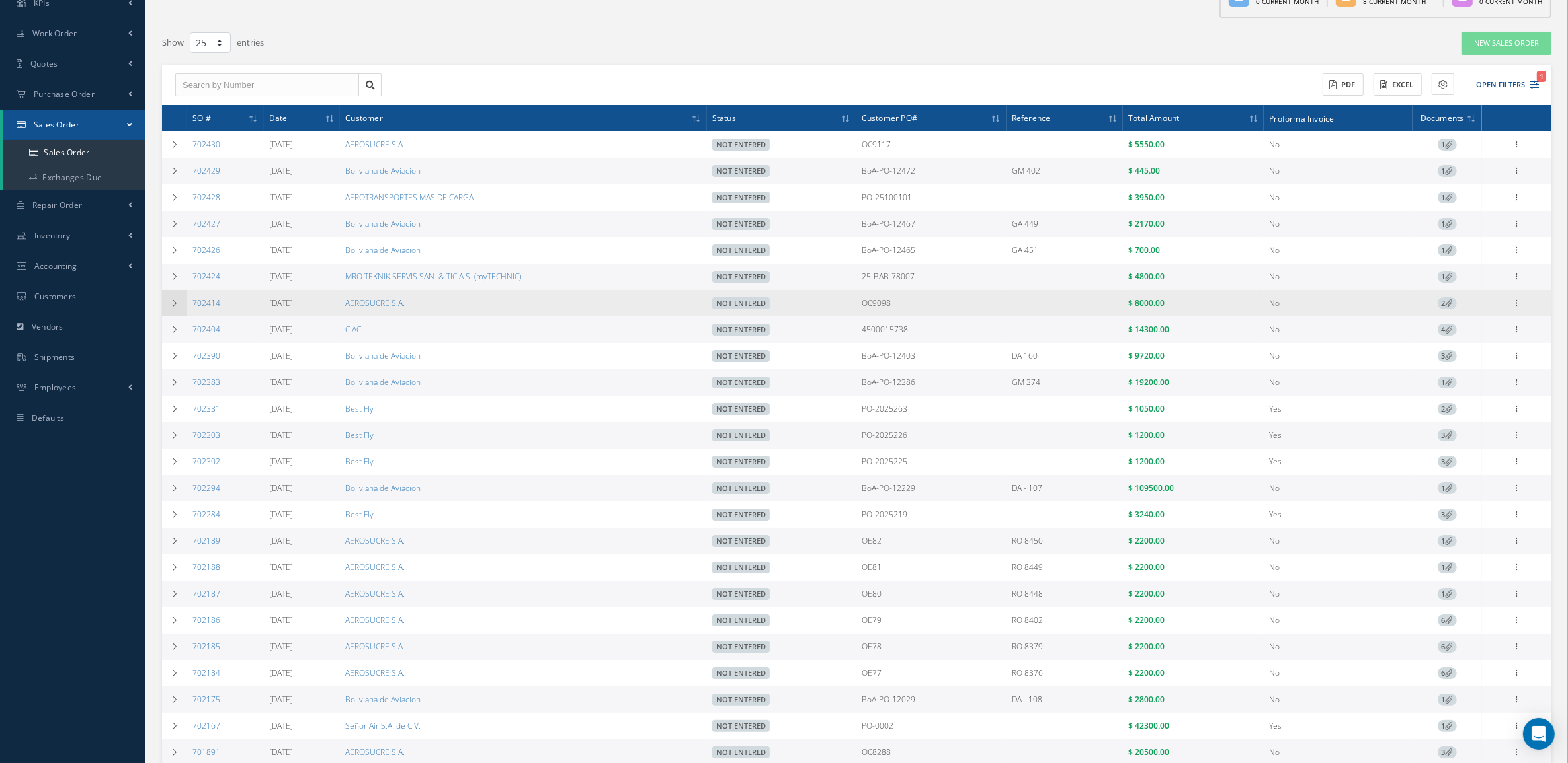
click at [182, 311] on td at bounding box center [174, 303] width 25 height 26
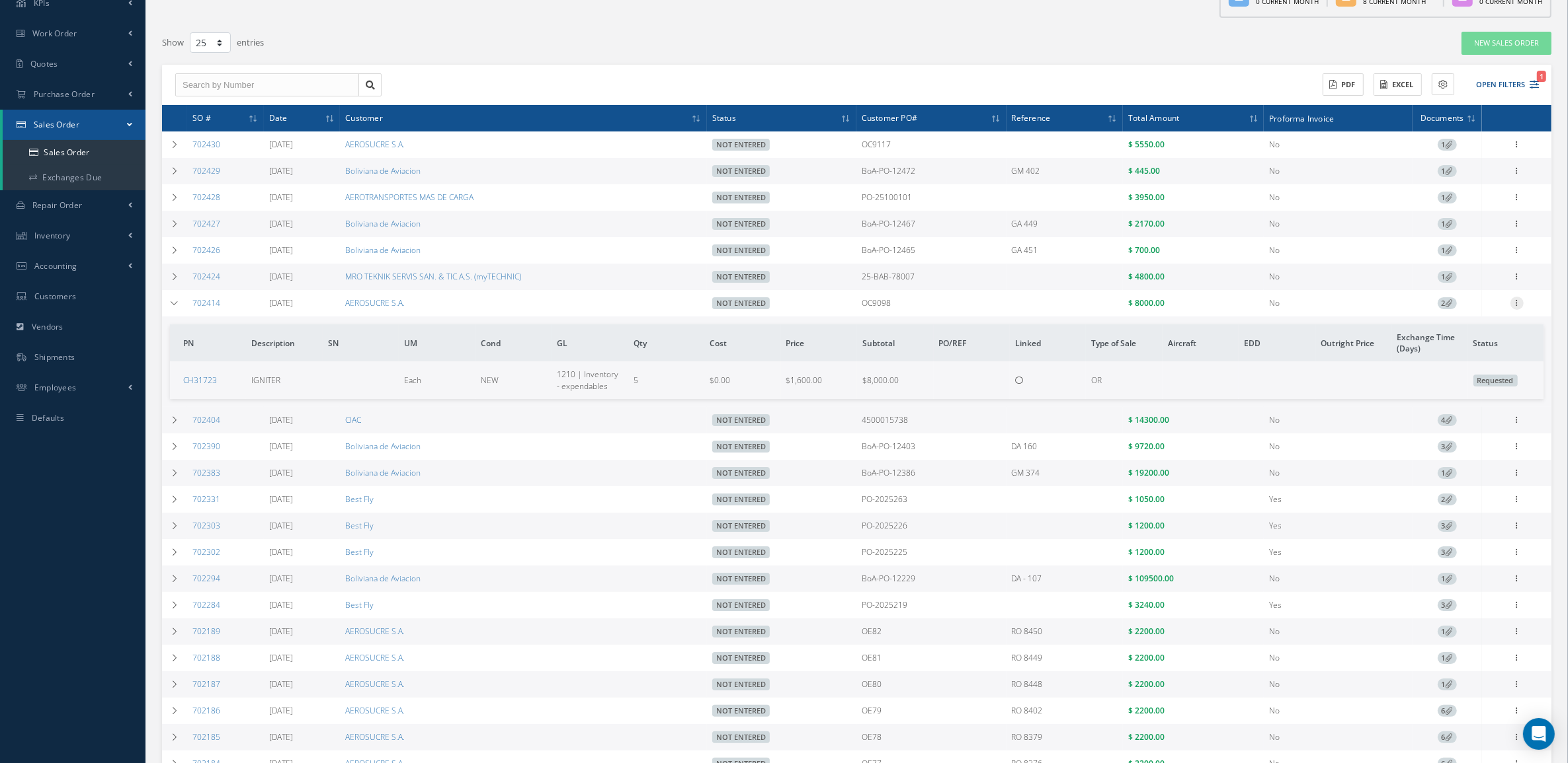
click at [1518, 306] on icon at bounding box center [1516, 302] width 13 height 10
click at [1456, 331] on link "Edit" at bounding box center [1456, 329] width 105 height 17
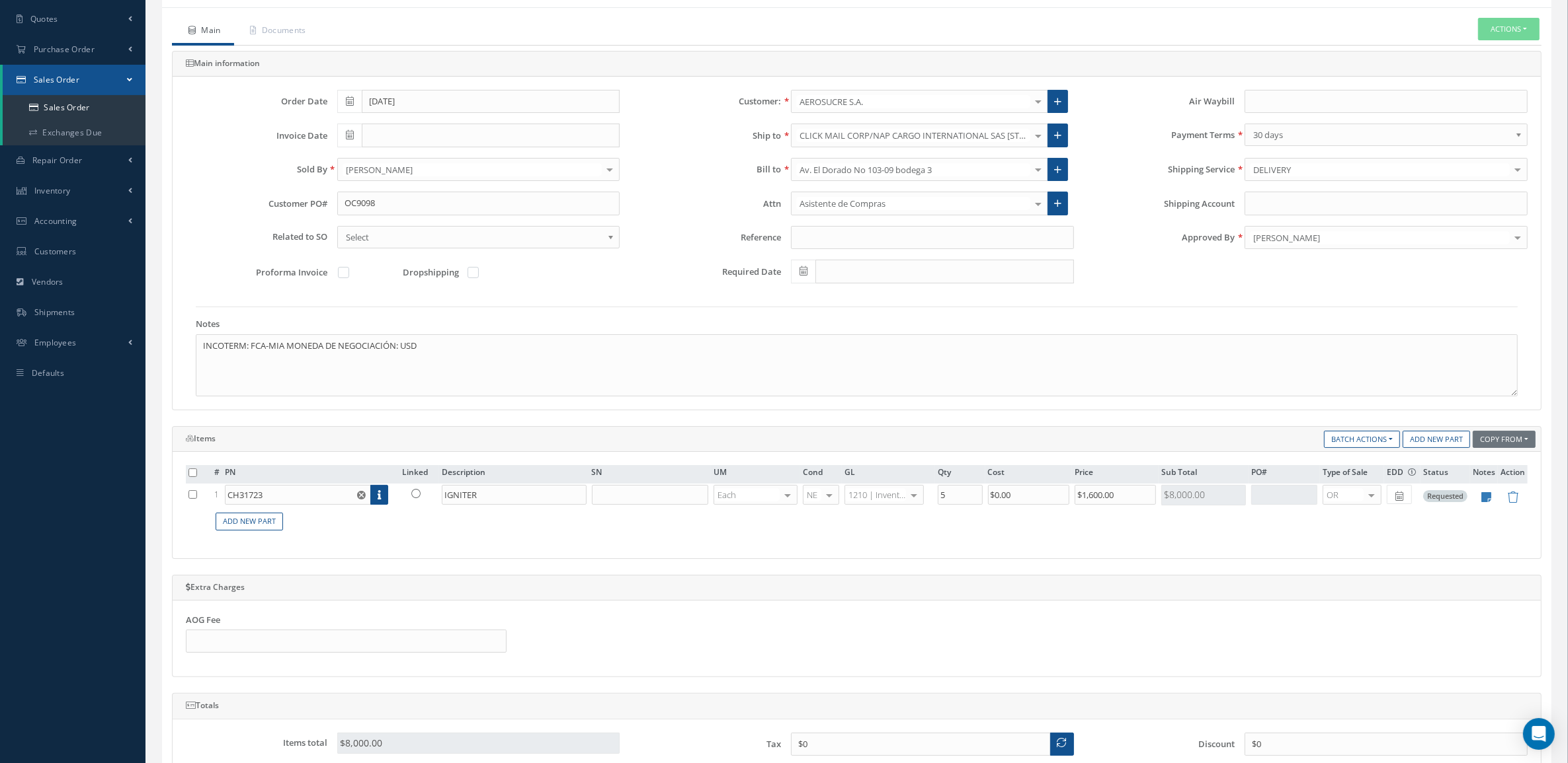
scroll to position [165, 0]
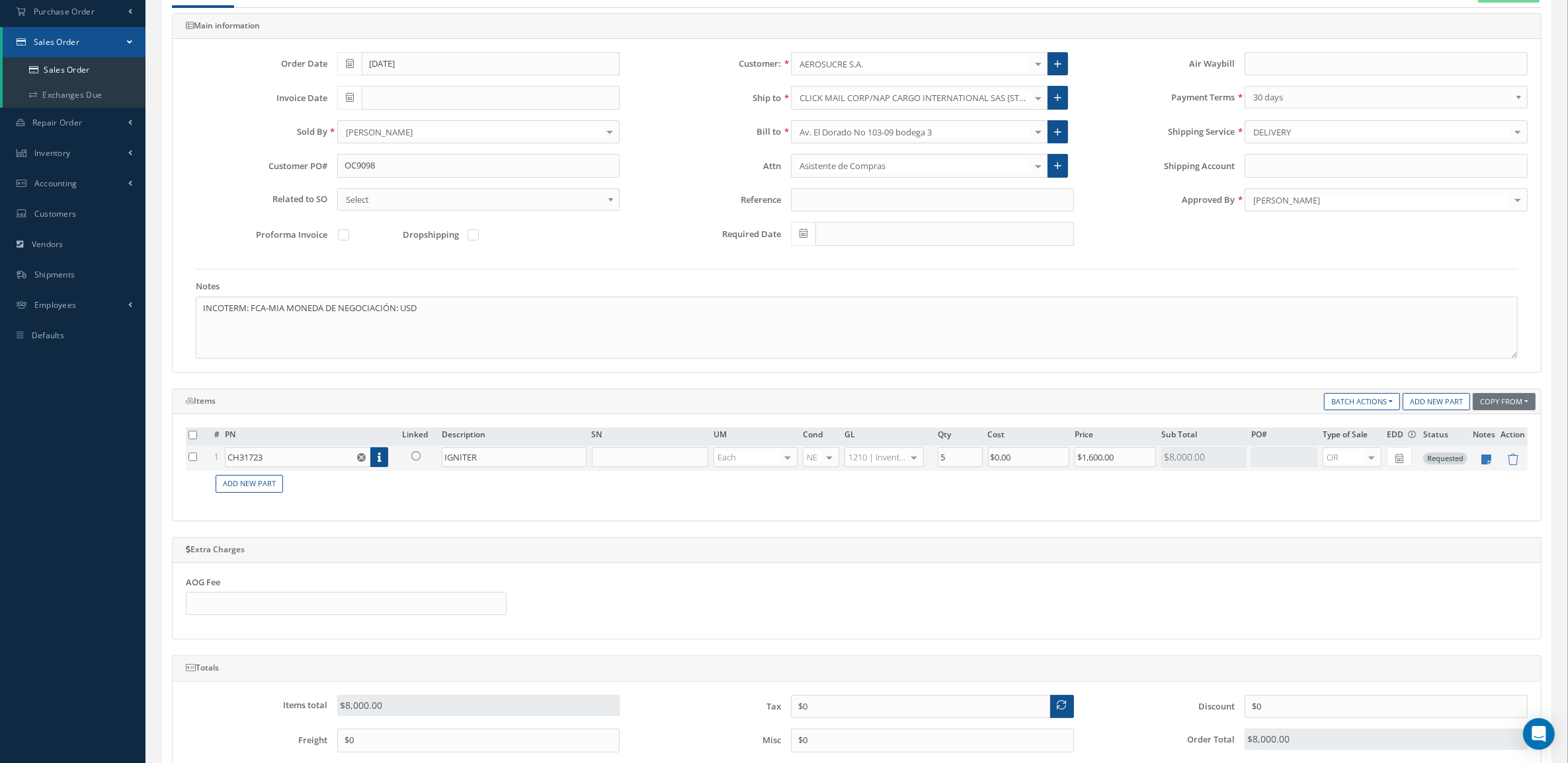
click at [420, 458] on link at bounding box center [419, 456] width 34 height 17
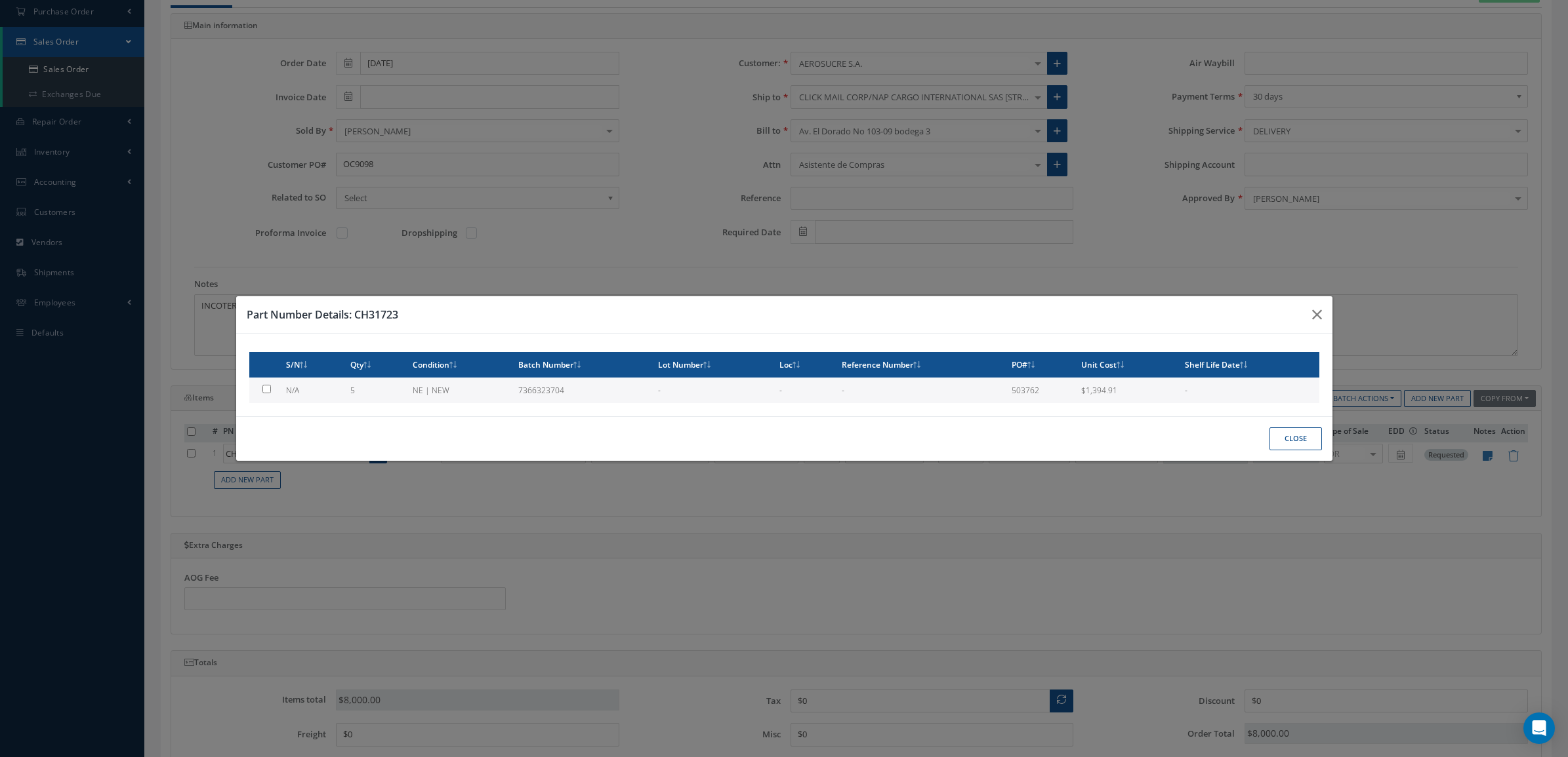
click at [425, 399] on td "NE | NEW" at bounding box center [460, 390] width 106 height 26
type input "$1,394.91"
checkbox input "true"
click at [1290, 436] on button "Close" at bounding box center [1295, 438] width 53 height 23
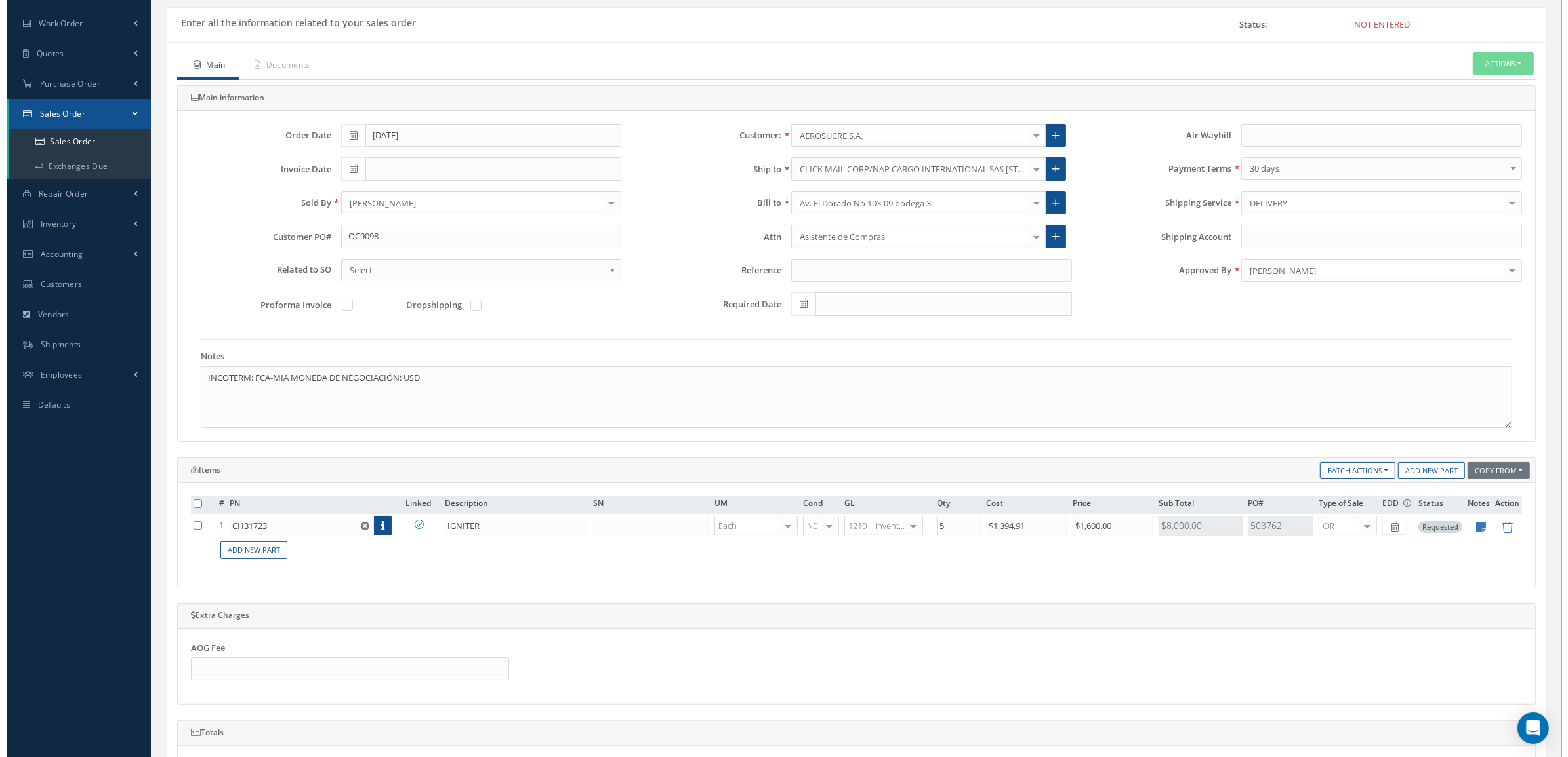
scroll to position [0, 0]
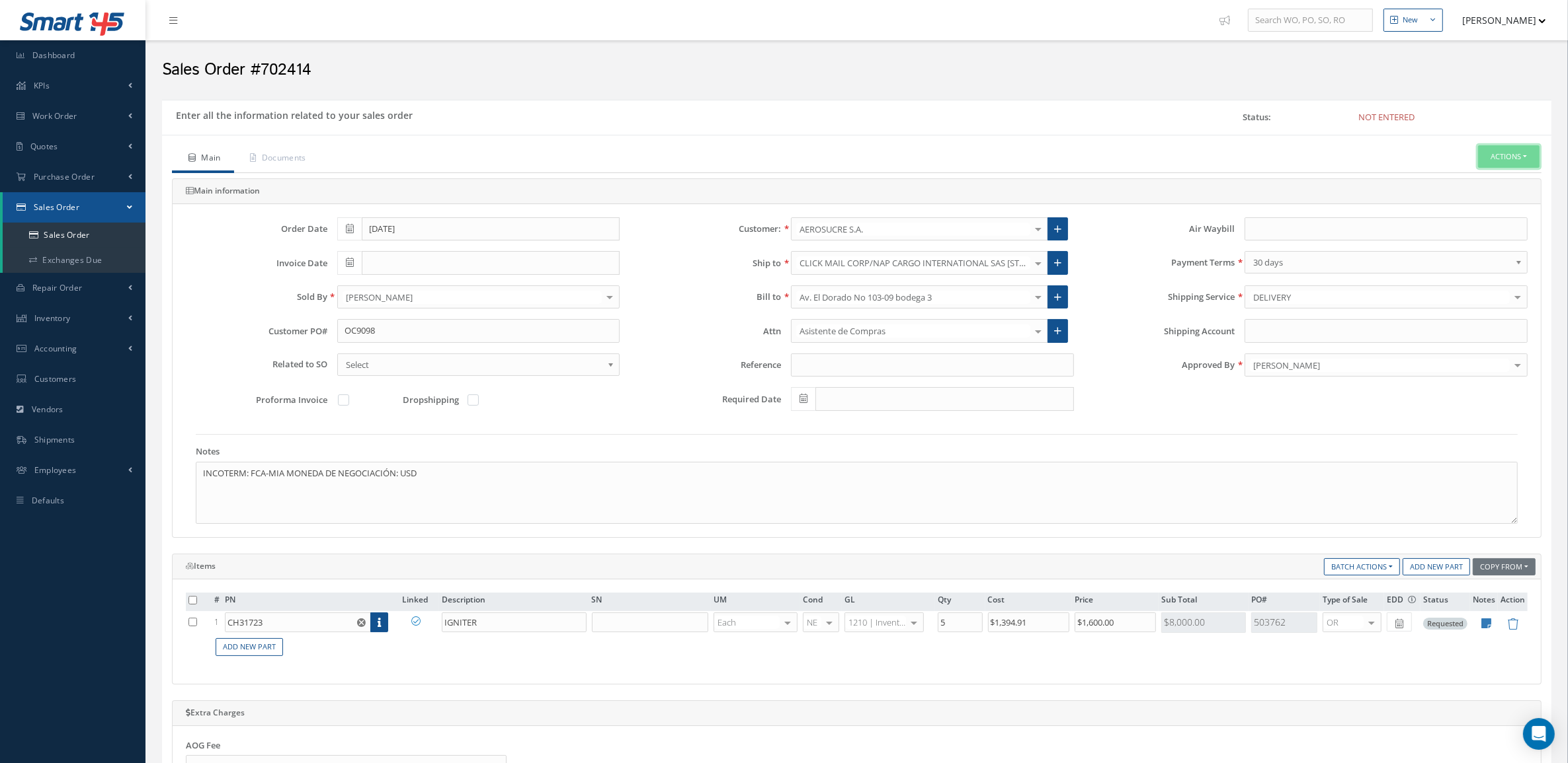
click at [1489, 162] on button "Actions" at bounding box center [1509, 157] width 61 height 23
click at [1468, 180] on link "Enter/Update" at bounding box center [1489, 180] width 106 height 18
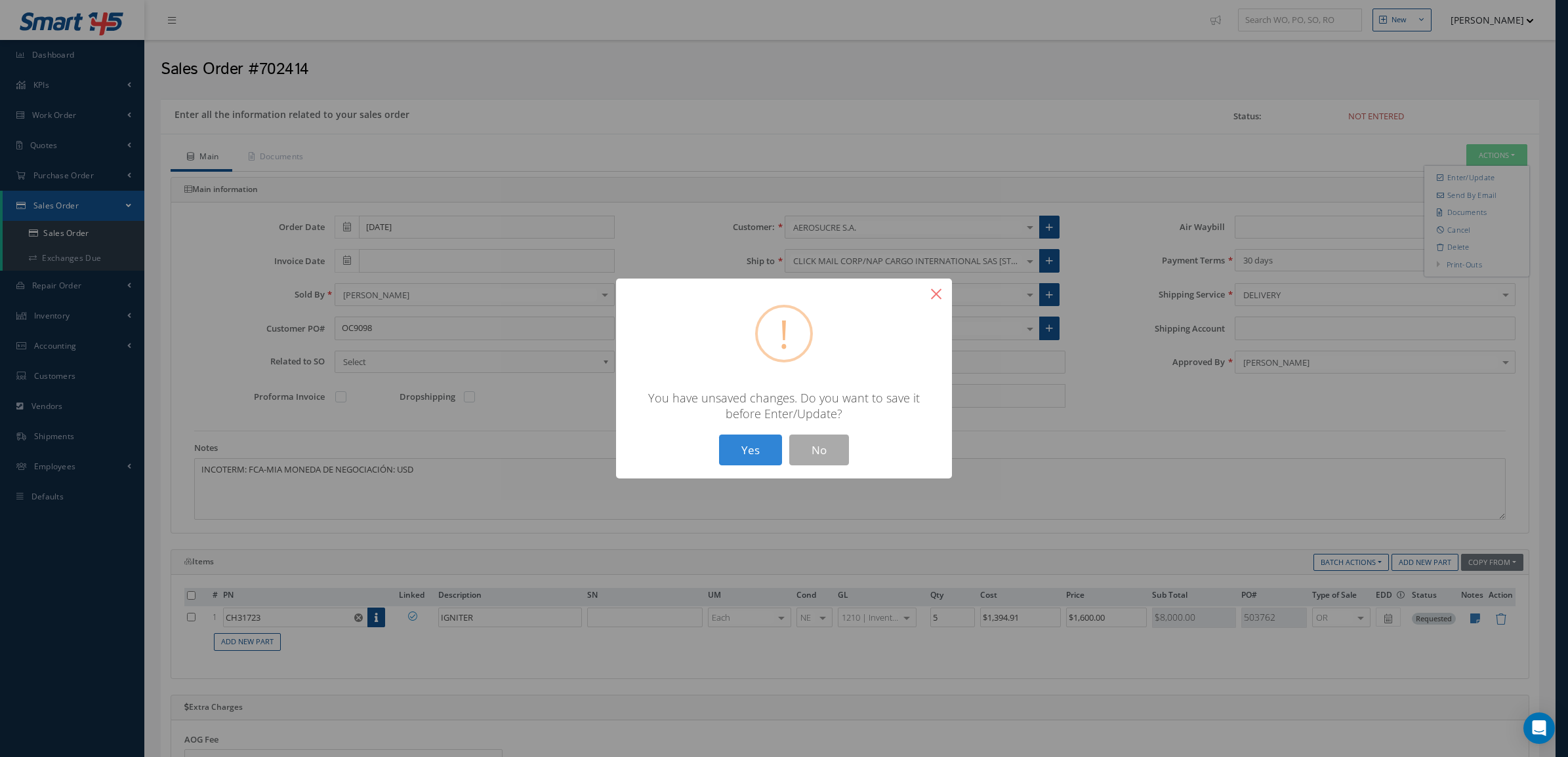
click at [934, 293] on button "×" at bounding box center [937, 295] width 32 height 32
click at [834, 451] on button "No" at bounding box center [819, 450] width 59 height 31
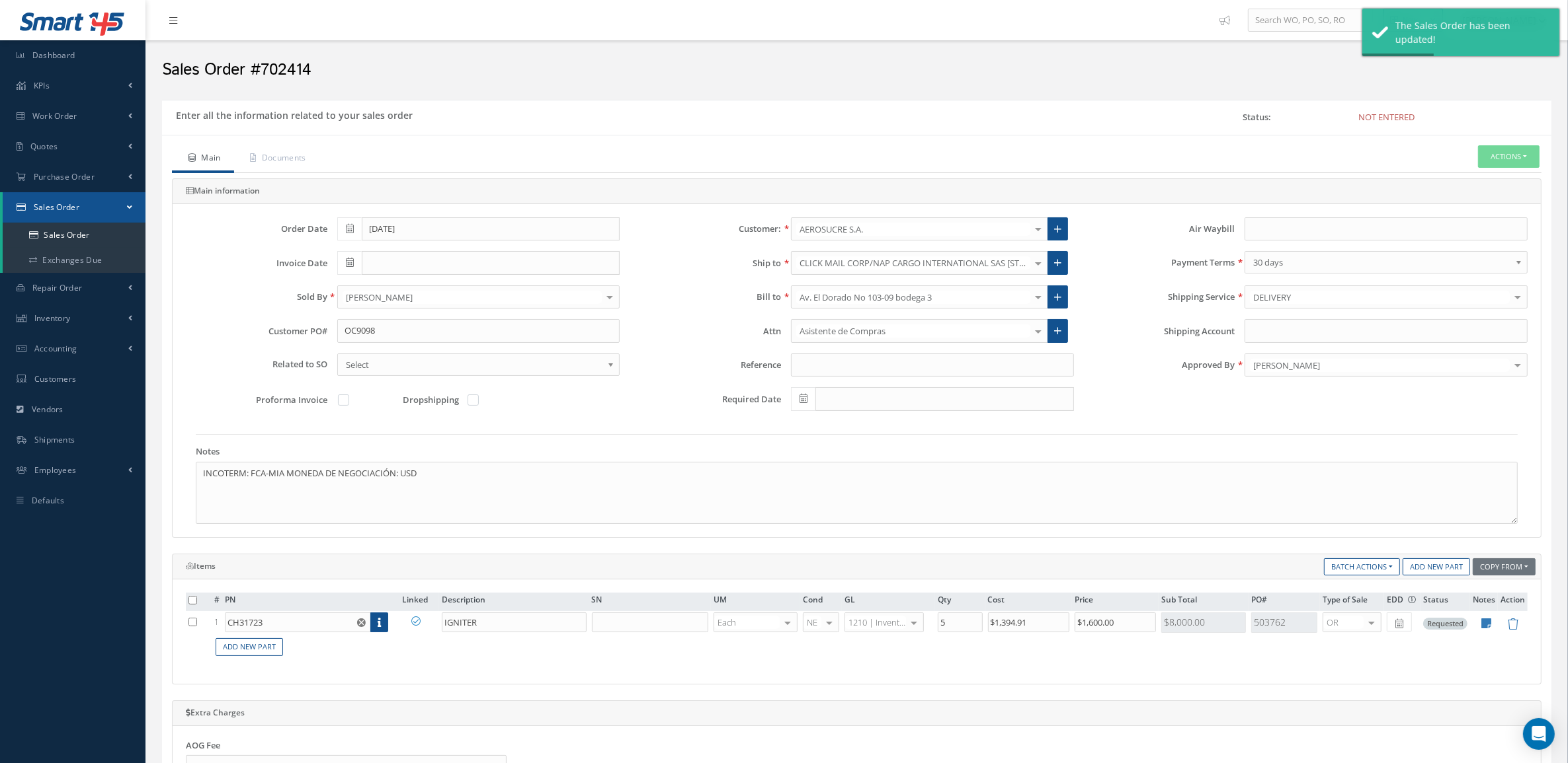
click at [357, 265] on span at bounding box center [349, 263] width 24 height 24
click at [410, 364] on td "15" at bounding box center [406, 367] width 20 height 20
type input "[DATE]"
click at [1485, 159] on button "Actions" at bounding box center [1509, 157] width 61 height 23
click at [1450, 183] on icon at bounding box center [1452, 178] width 9 height 7
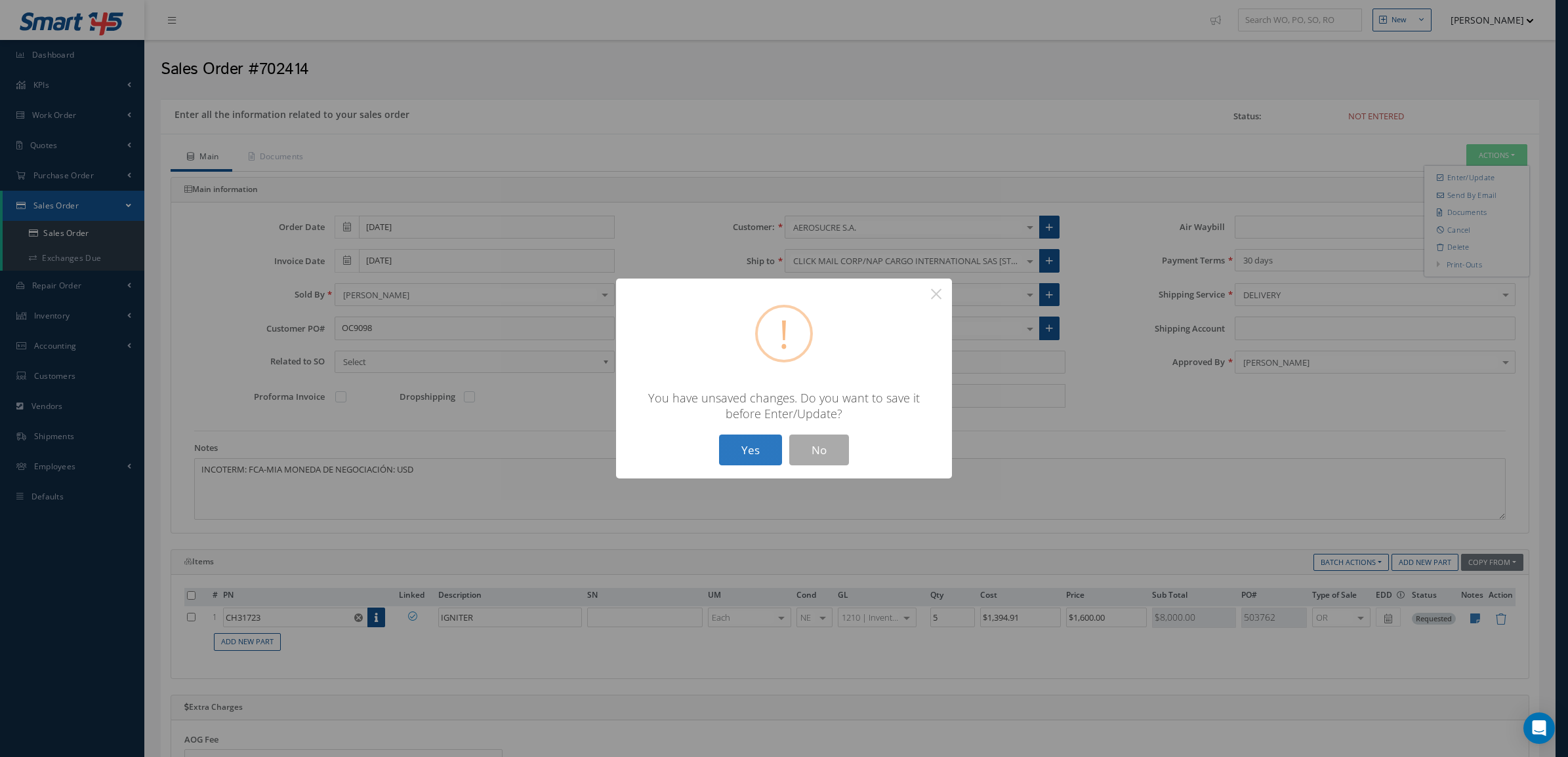
click at [759, 446] on button "Yes" at bounding box center [750, 450] width 63 height 31
click at [753, 451] on button "Yes" at bounding box center [750, 450] width 63 height 31
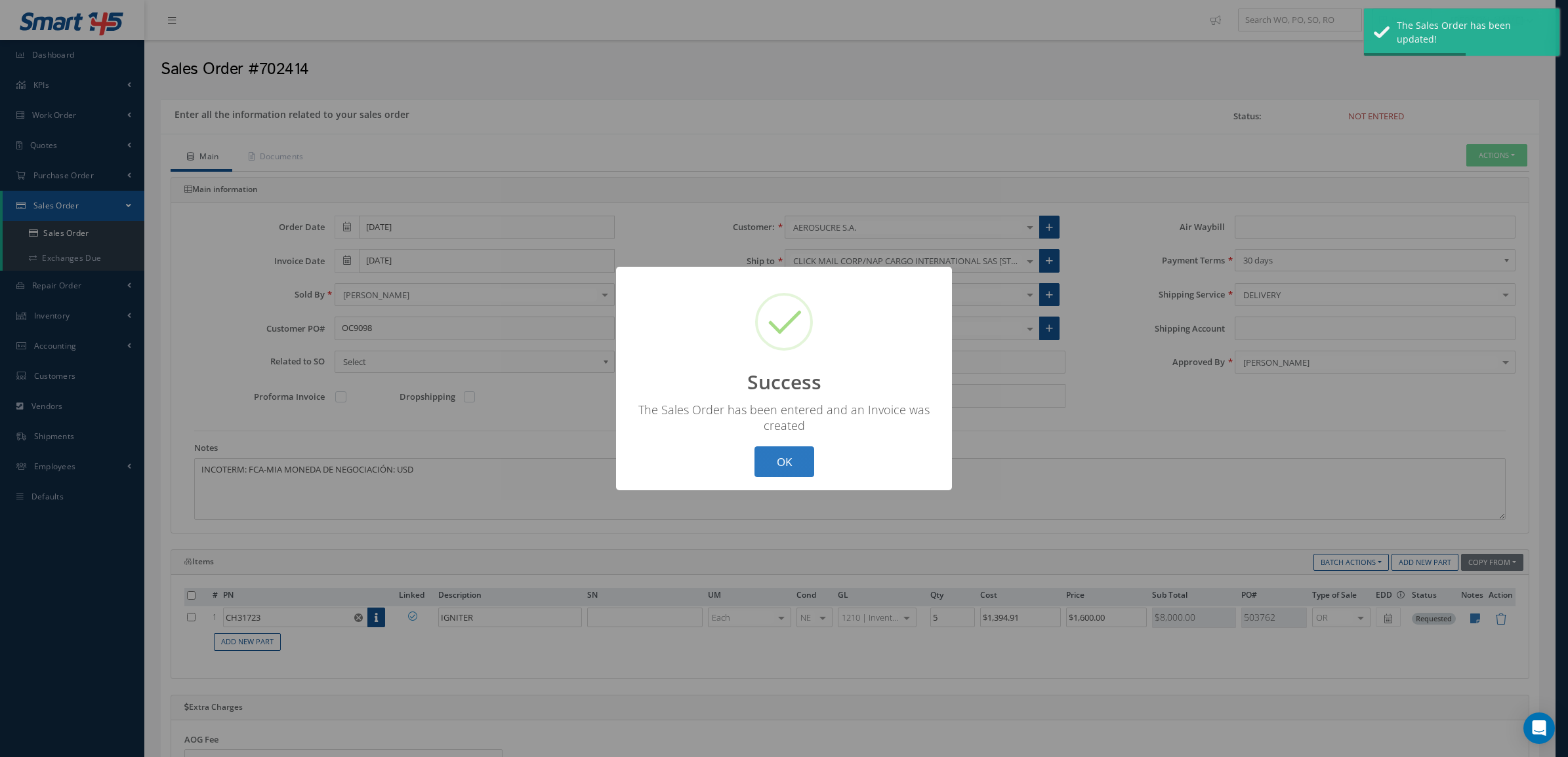
click at [782, 456] on button "OK" at bounding box center [784, 462] width 59 height 31
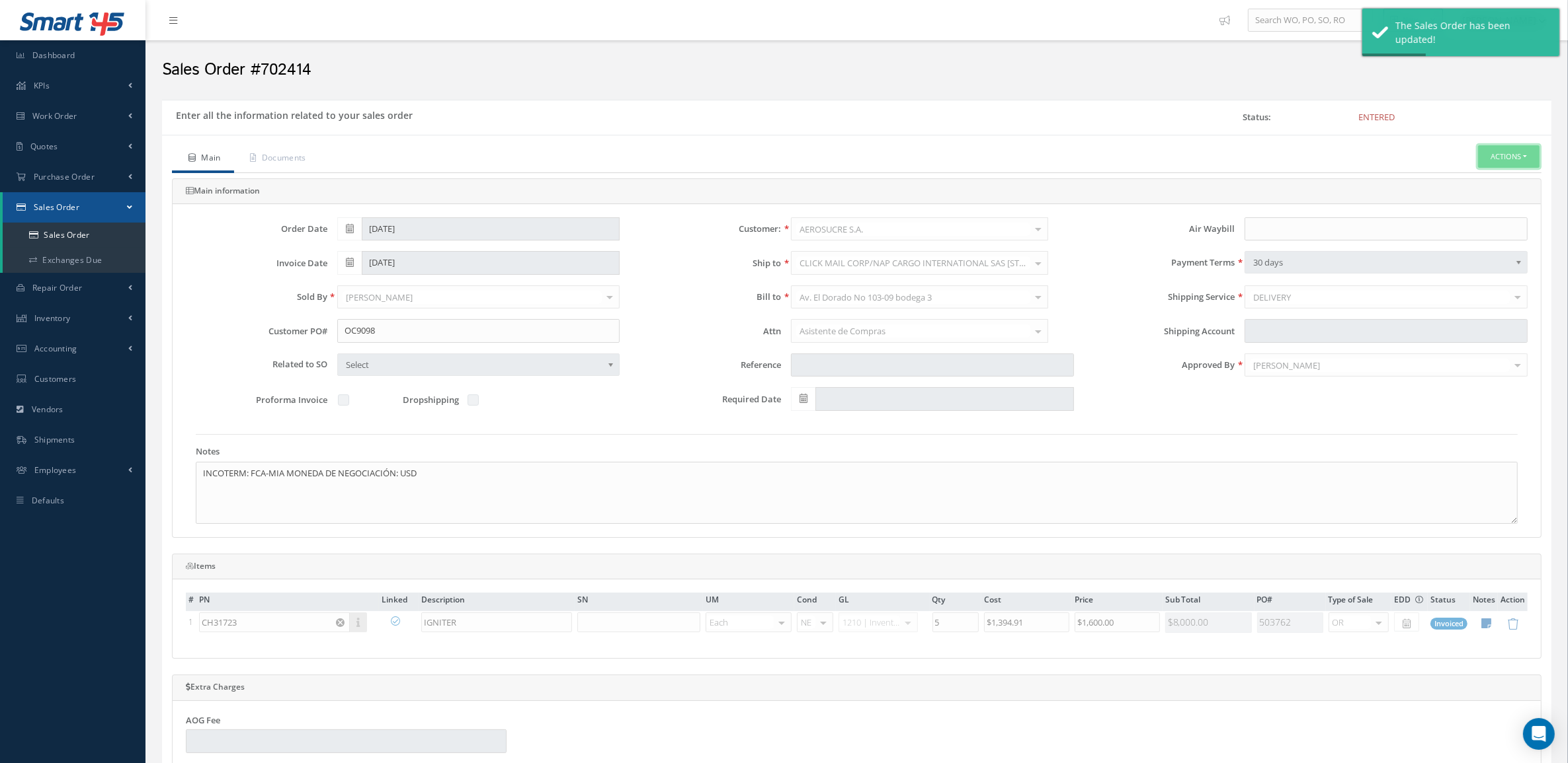
click at [1498, 162] on button "Actions" at bounding box center [1509, 157] width 61 height 23
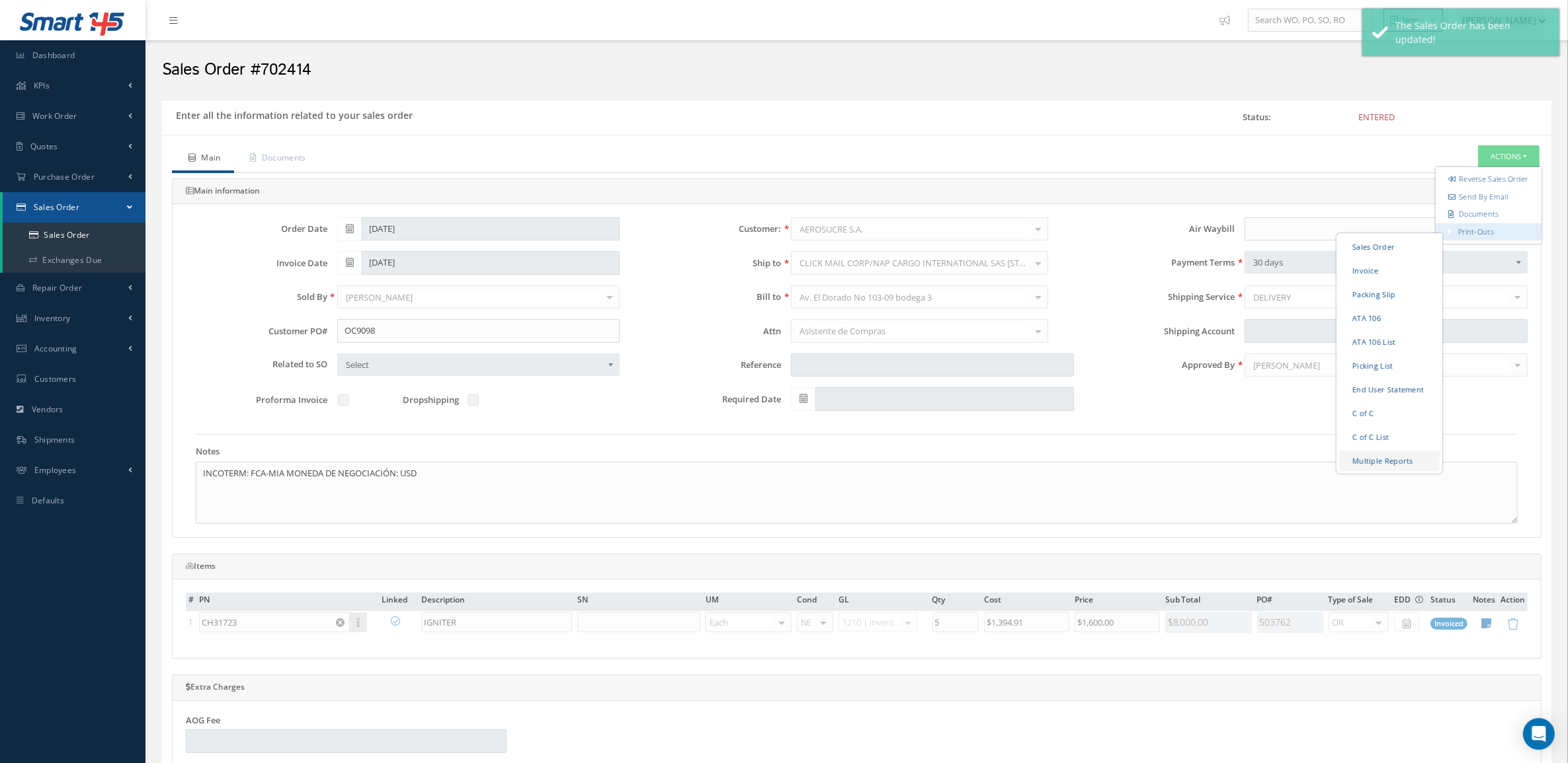
click at [1374, 470] on link "Multiple Reports" at bounding box center [1390, 460] width 100 height 20
checkbox input "true"
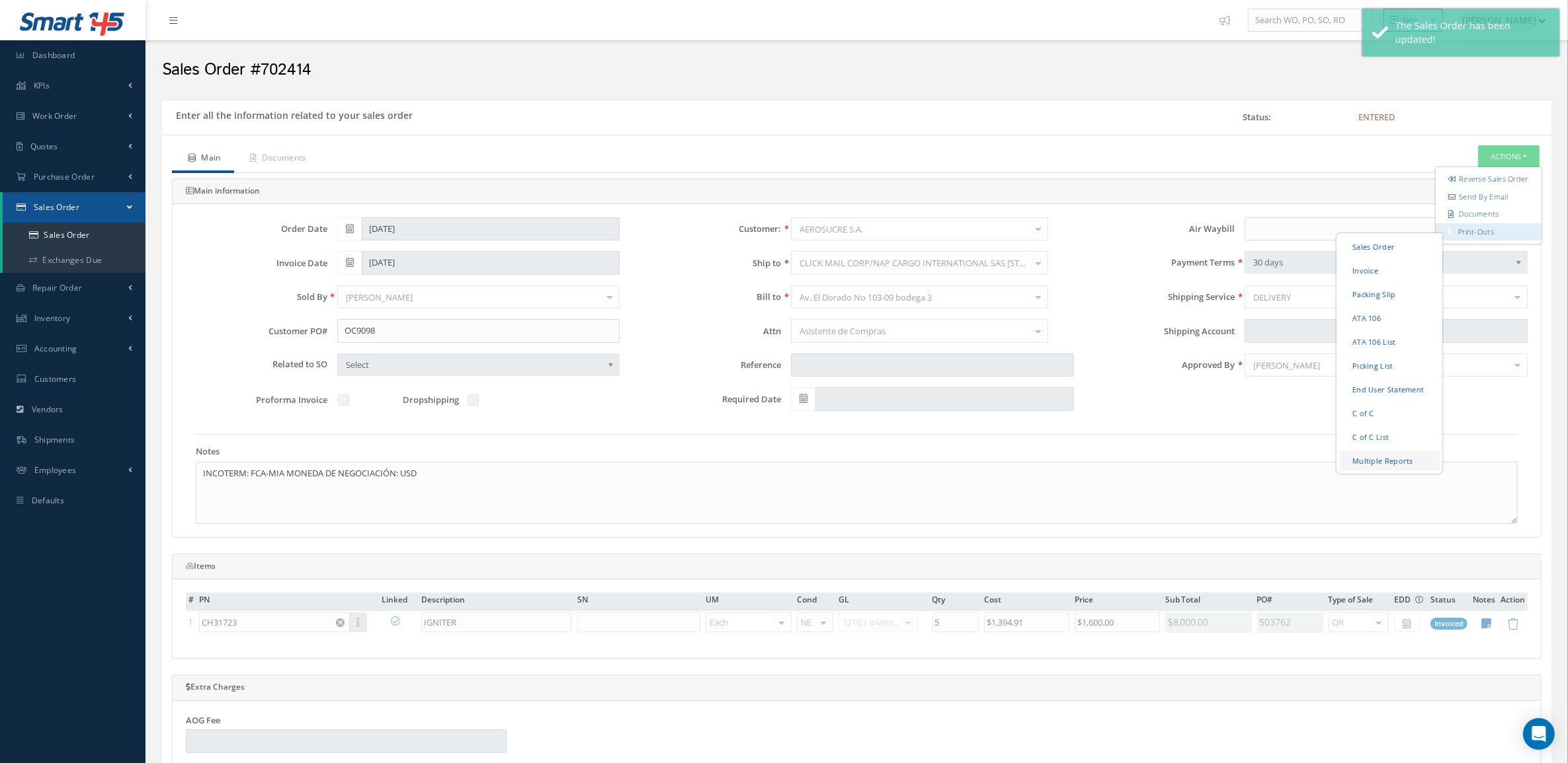
checkbox input "true"
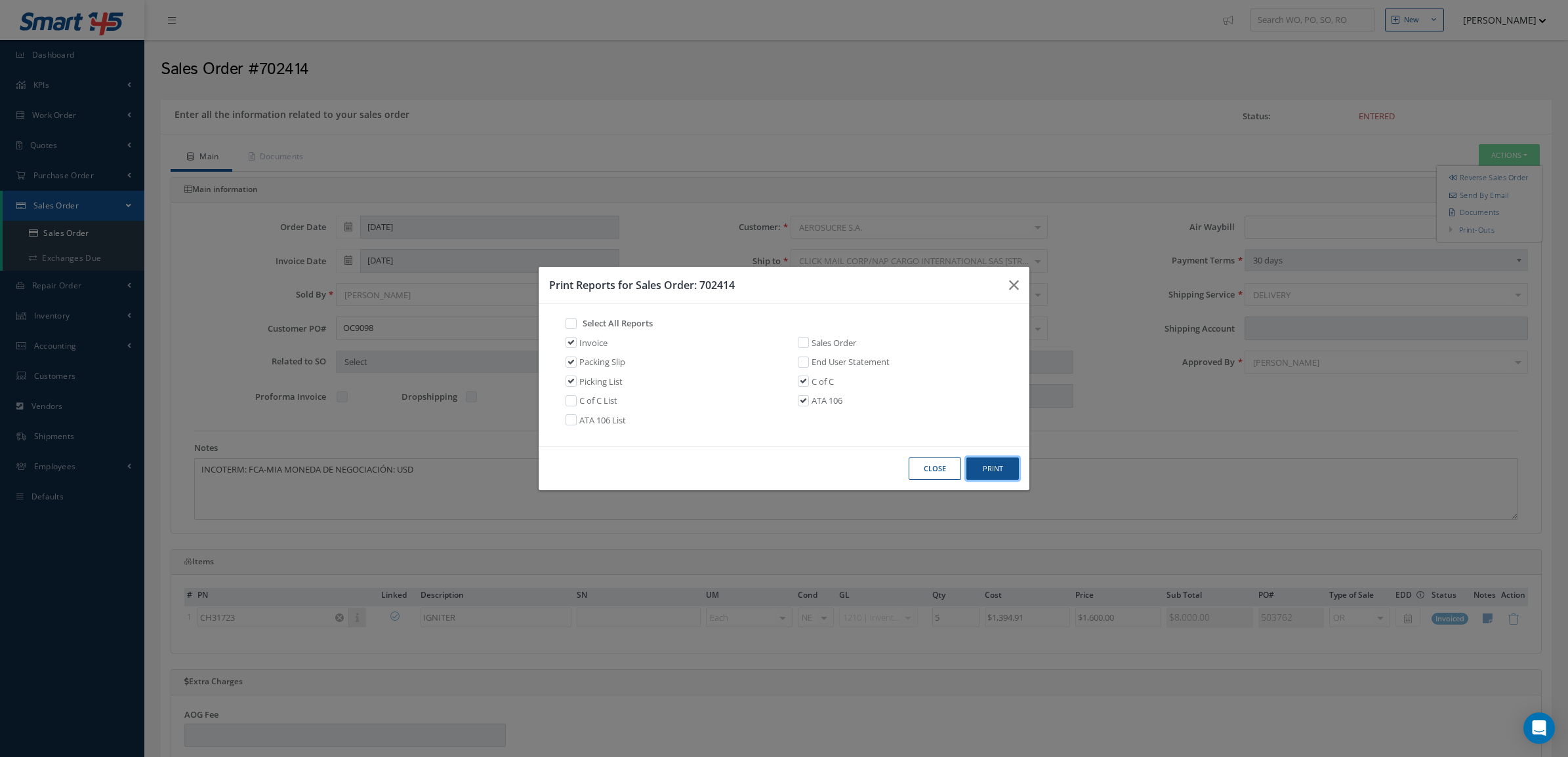
click at [997, 464] on button "Print" at bounding box center [993, 469] width 53 height 23
drag, startPoint x: 746, startPoint y: 286, endPoint x: 699, endPoint y: 292, distance: 47.4
click at [699, 292] on div "Print Reports for Sales Order: 702414" at bounding box center [784, 286] width 490 height 37
copy h3 "702414"
drag, startPoint x: 939, startPoint y: 465, endPoint x: 925, endPoint y: 435, distance: 33.1
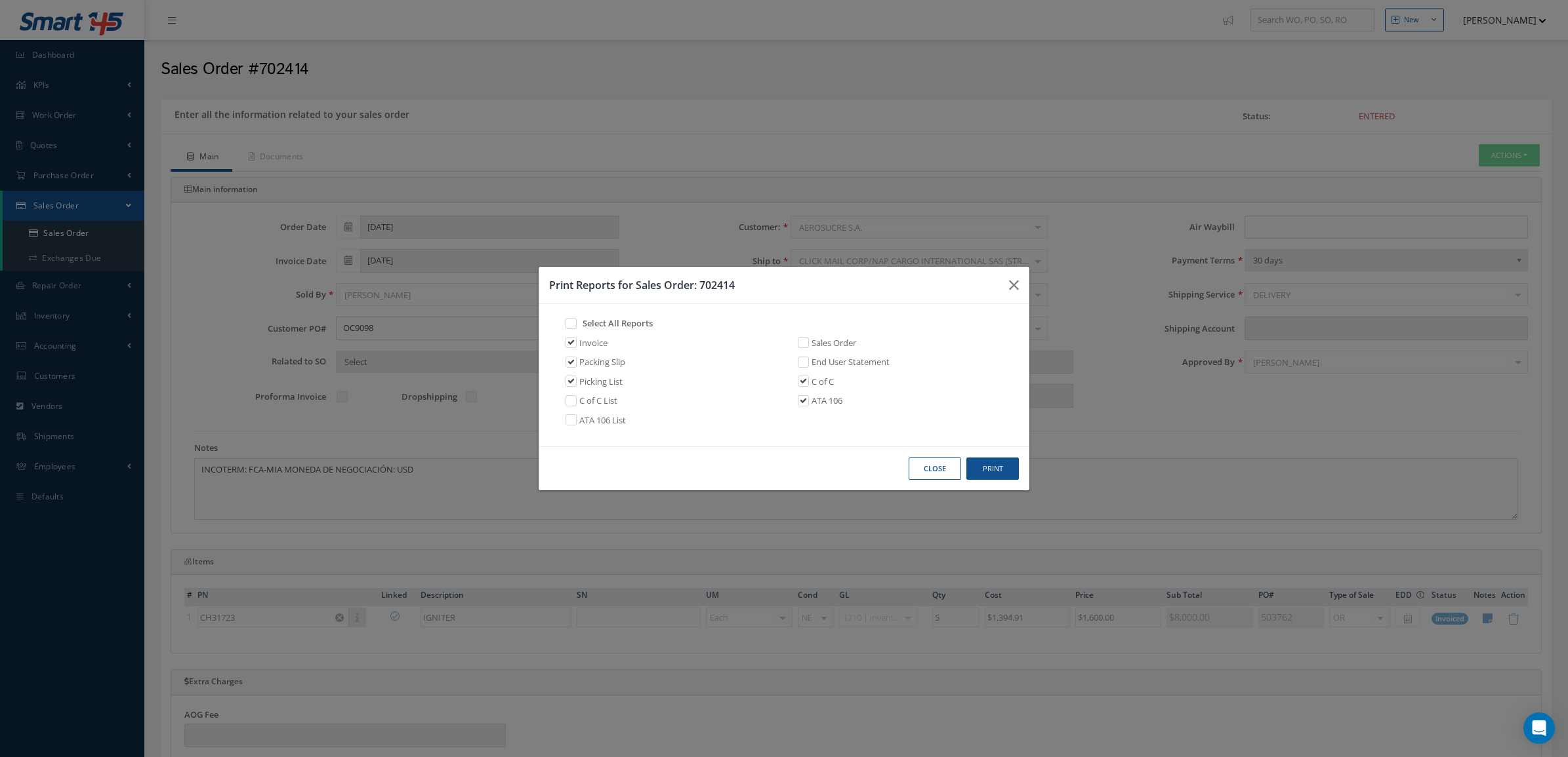
click at [938, 465] on button "Close" at bounding box center [935, 469] width 53 height 23
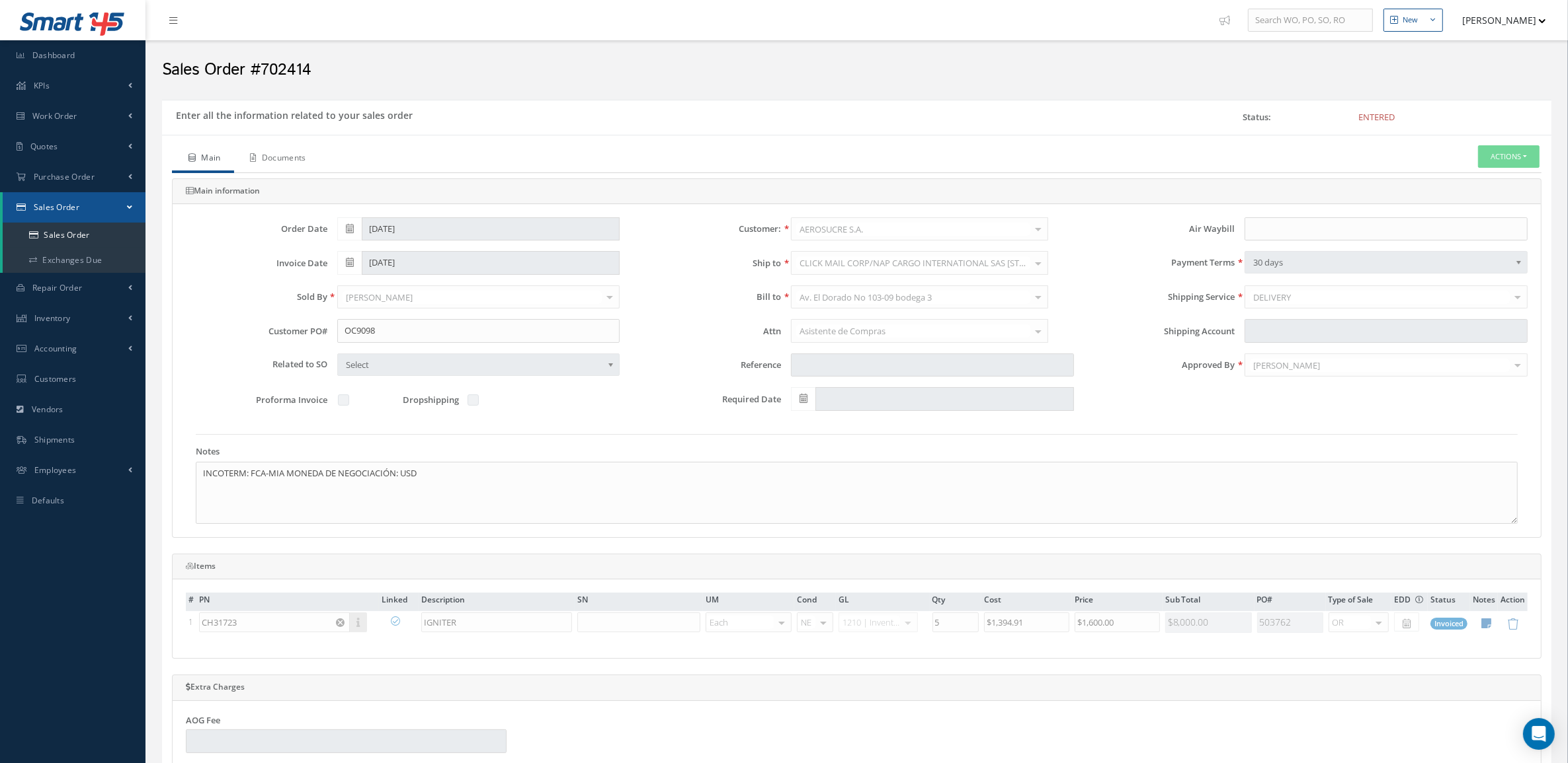
click at [275, 147] on link "Documents" at bounding box center [277, 160] width 85 height 28
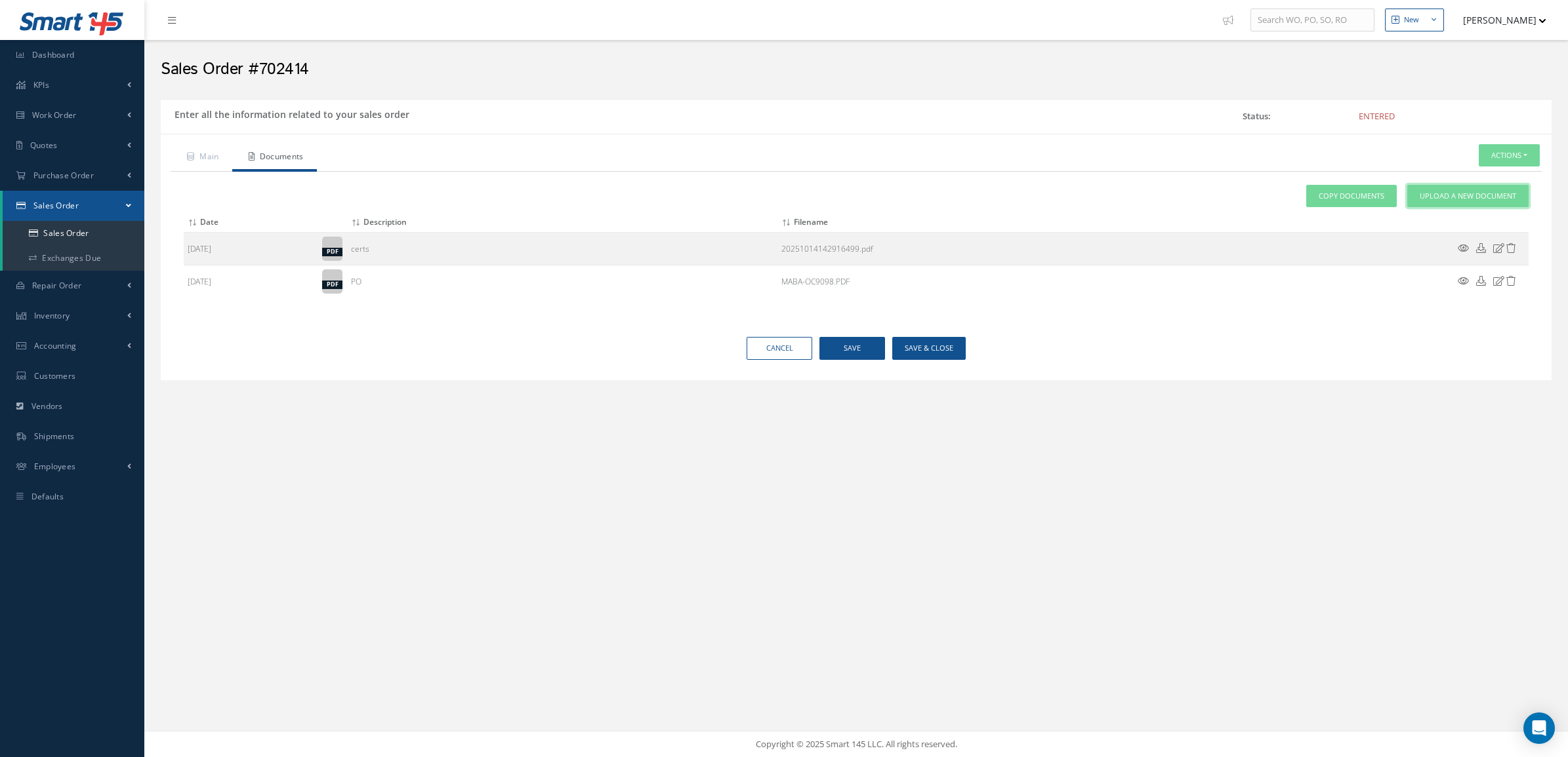
click at [1435, 194] on span "Upload a New Document" at bounding box center [1467, 196] width 96 height 11
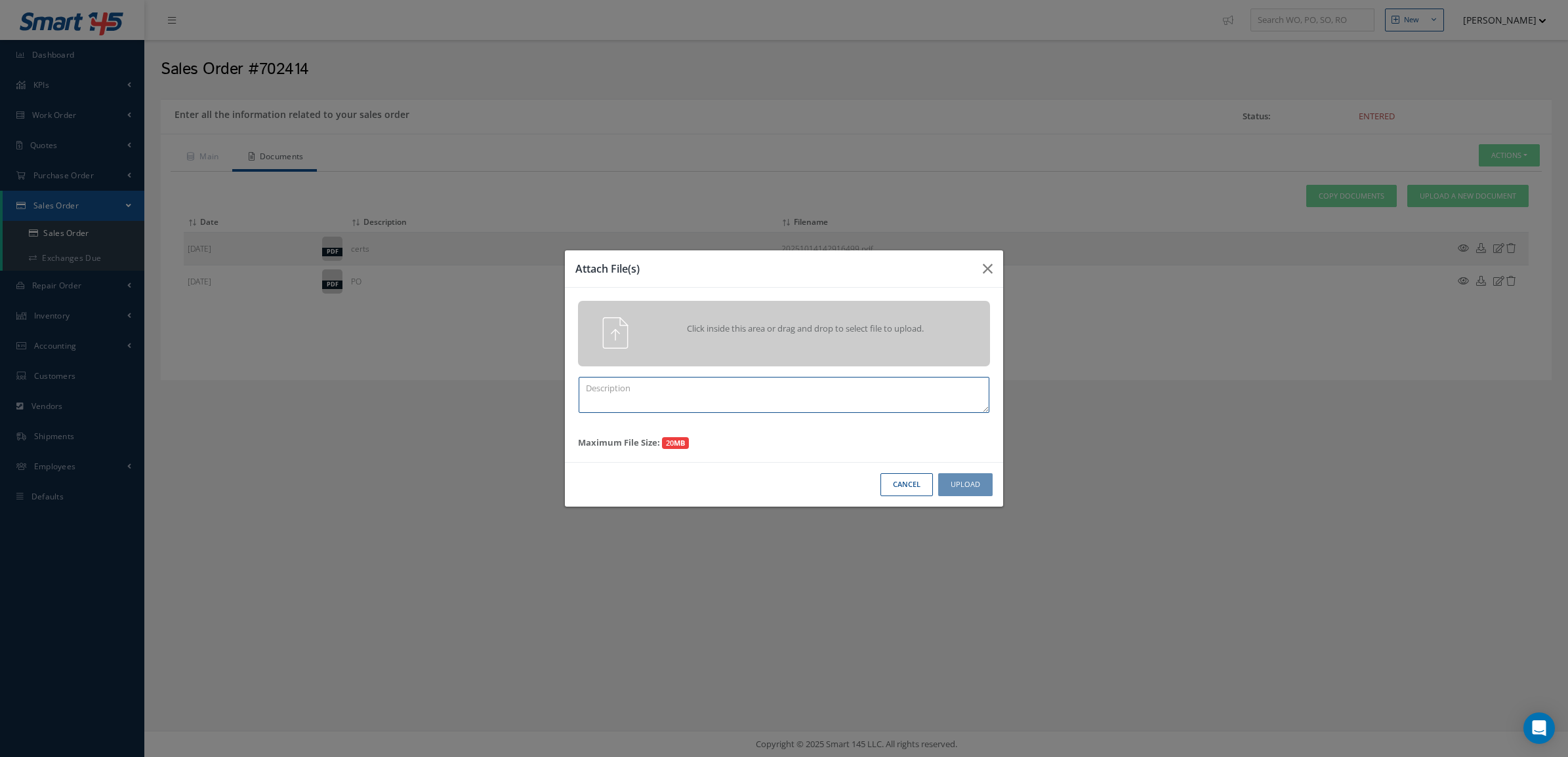
click at [822, 399] on textarea at bounding box center [784, 395] width 411 height 36
paste textarea "702414"
type textarea "PPW SO 702414"
click at [684, 339] on div "Click inside this area or drag and drop to select file to upload." at bounding box center [802, 330] width 324 height 26
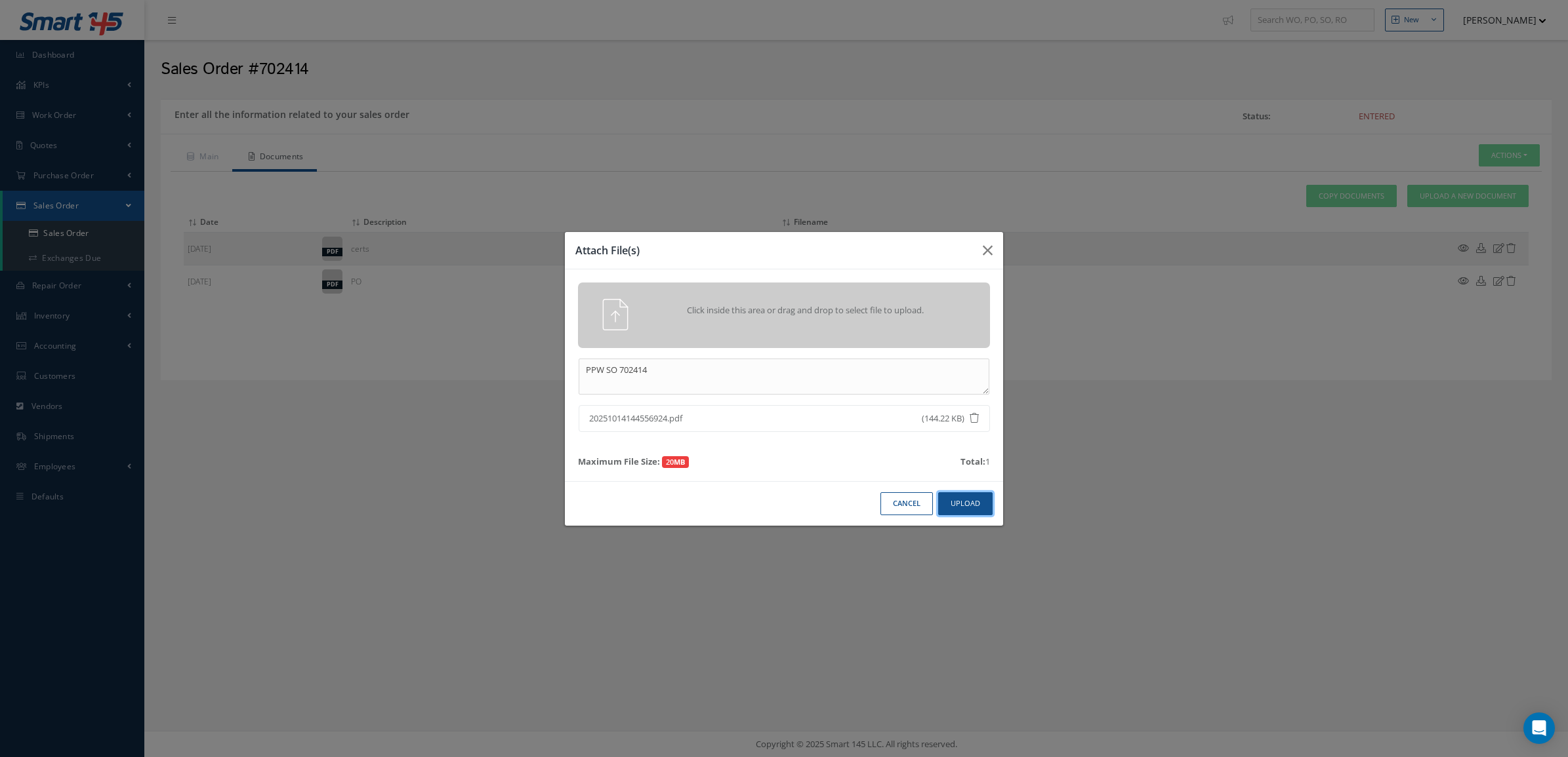
click at [982, 506] on button "Upload" at bounding box center [965, 503] width 55 height 23
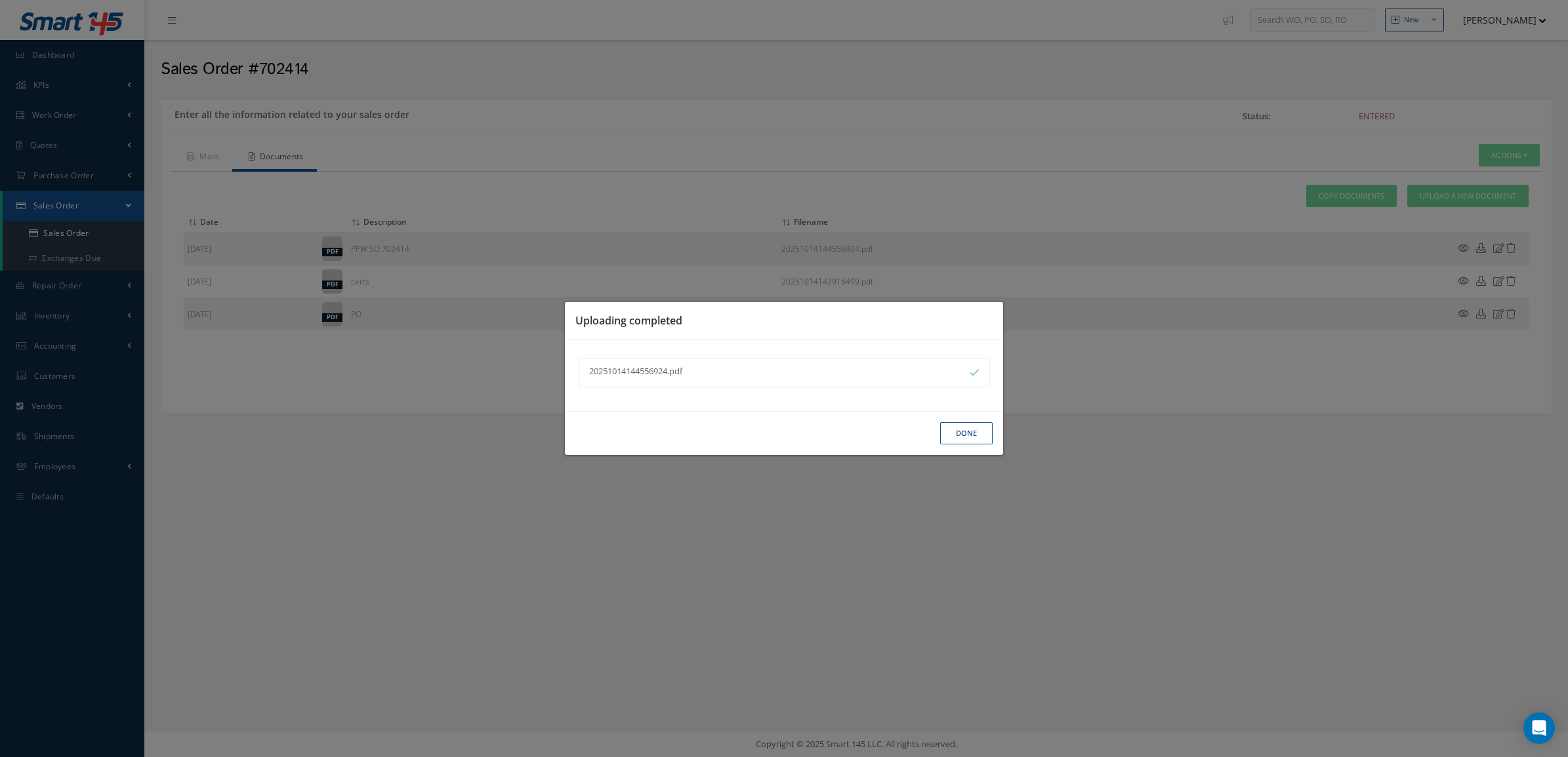
click at [961, 436] on button "Done" at bounding box center [966, 433] width 53 height 23
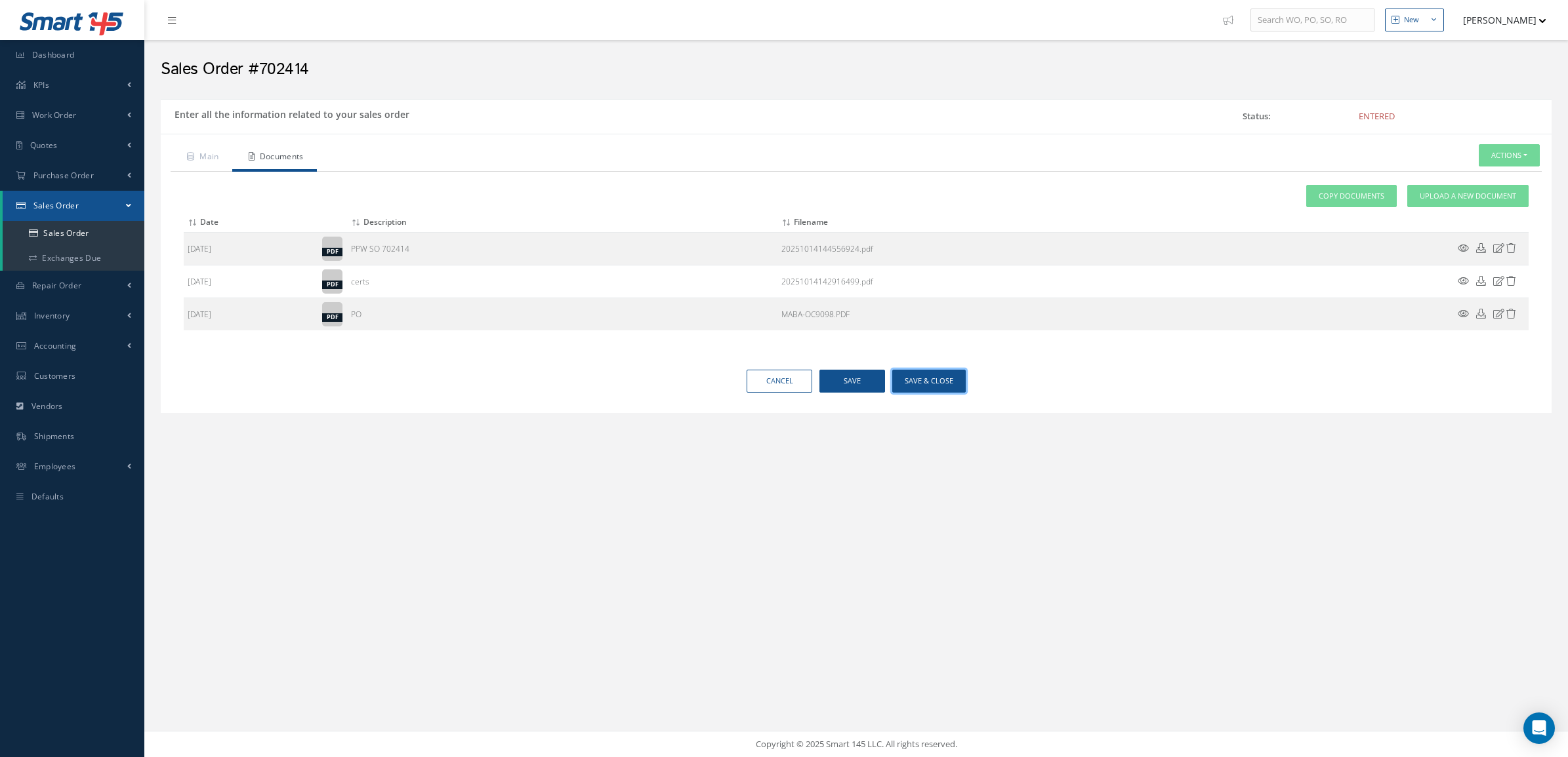
click at [925, 382] on button "Save & Close" at bounding box center [929, 381] width 73 height 23
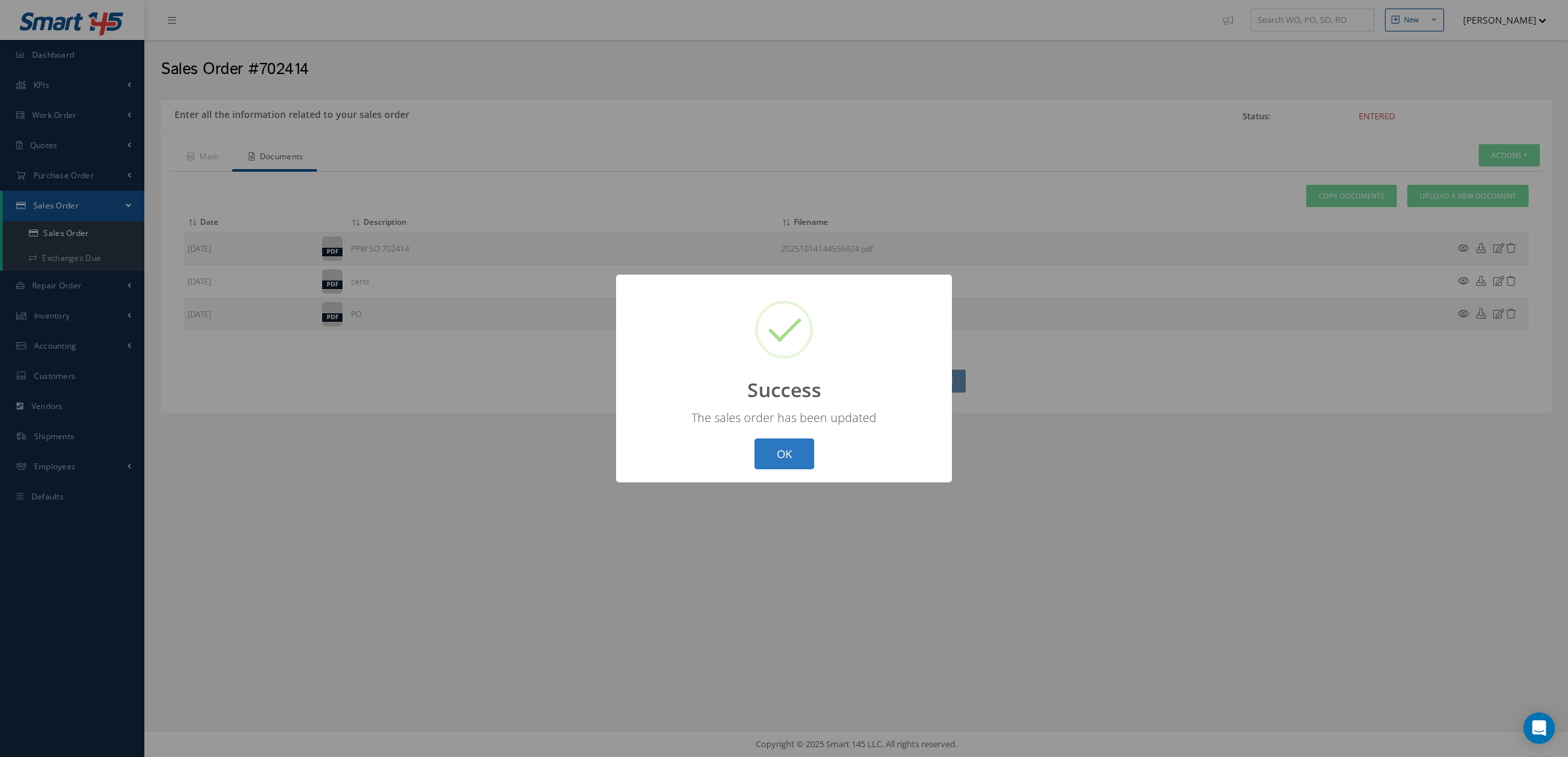
click at [792, 441] on button "OK" at bounding box center [784, 454] width 59 height 31
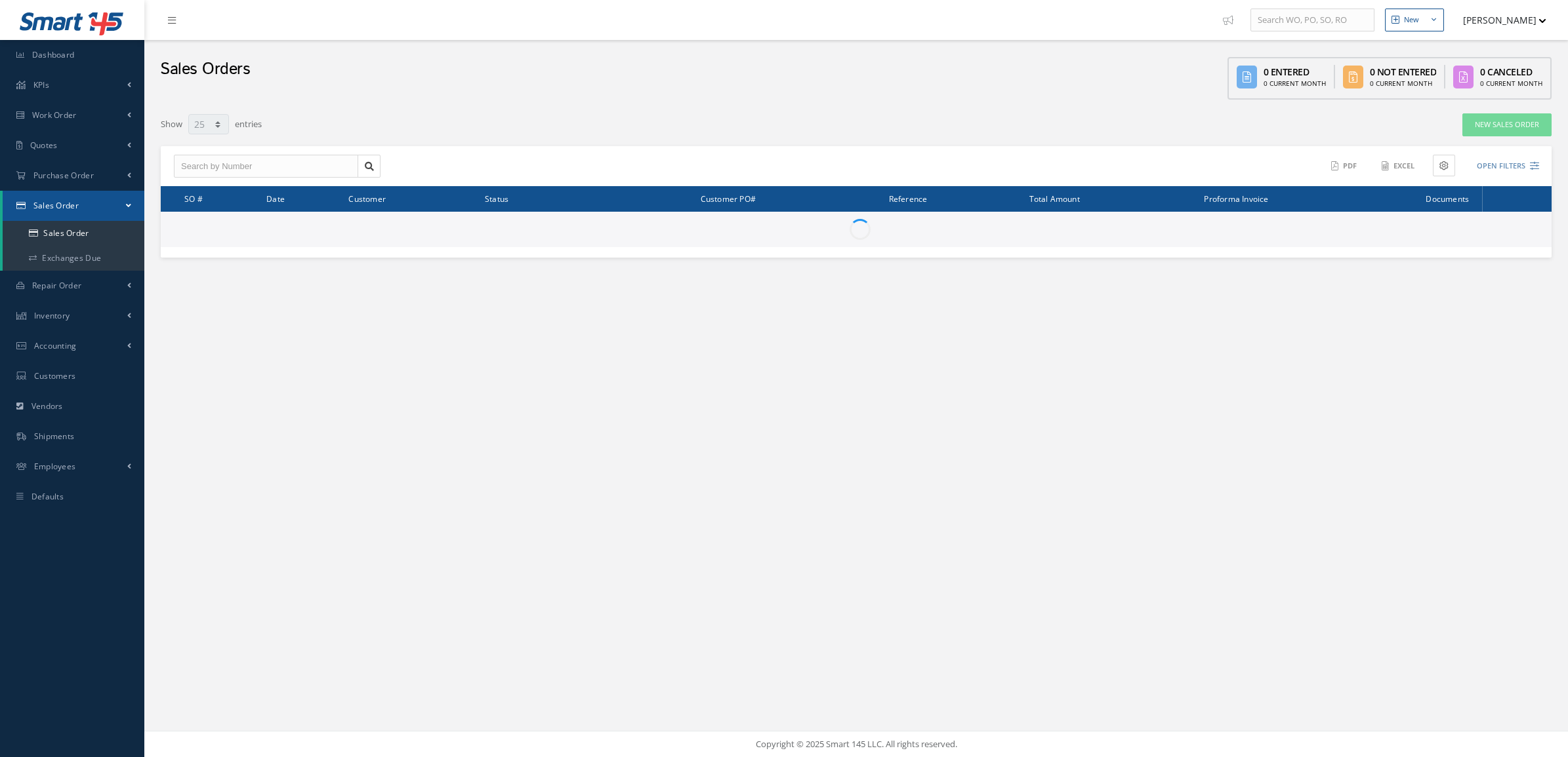
select select "25"
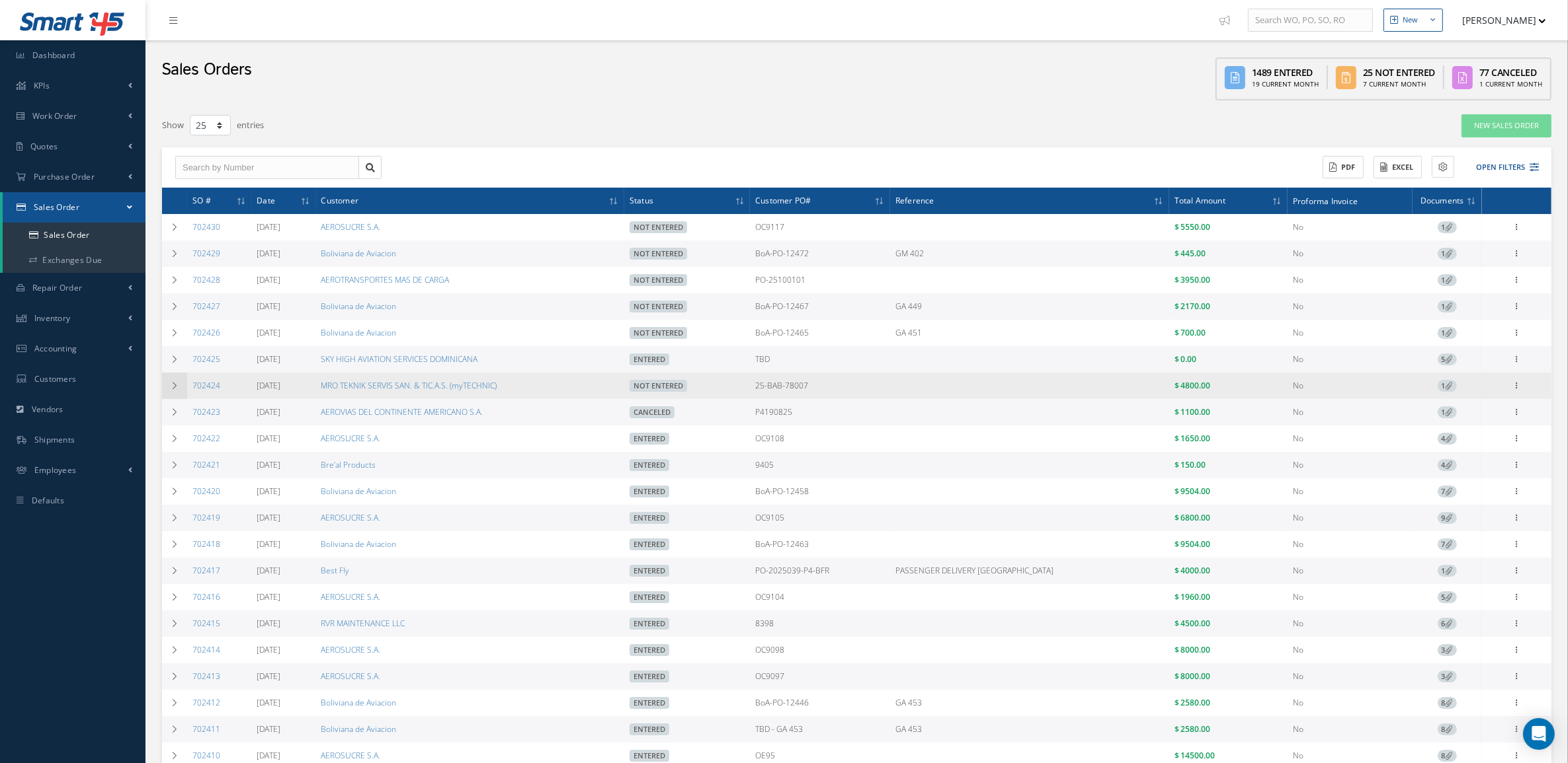
click at [180, 381] on td at bounding box center [174, 386] width 25 height 26
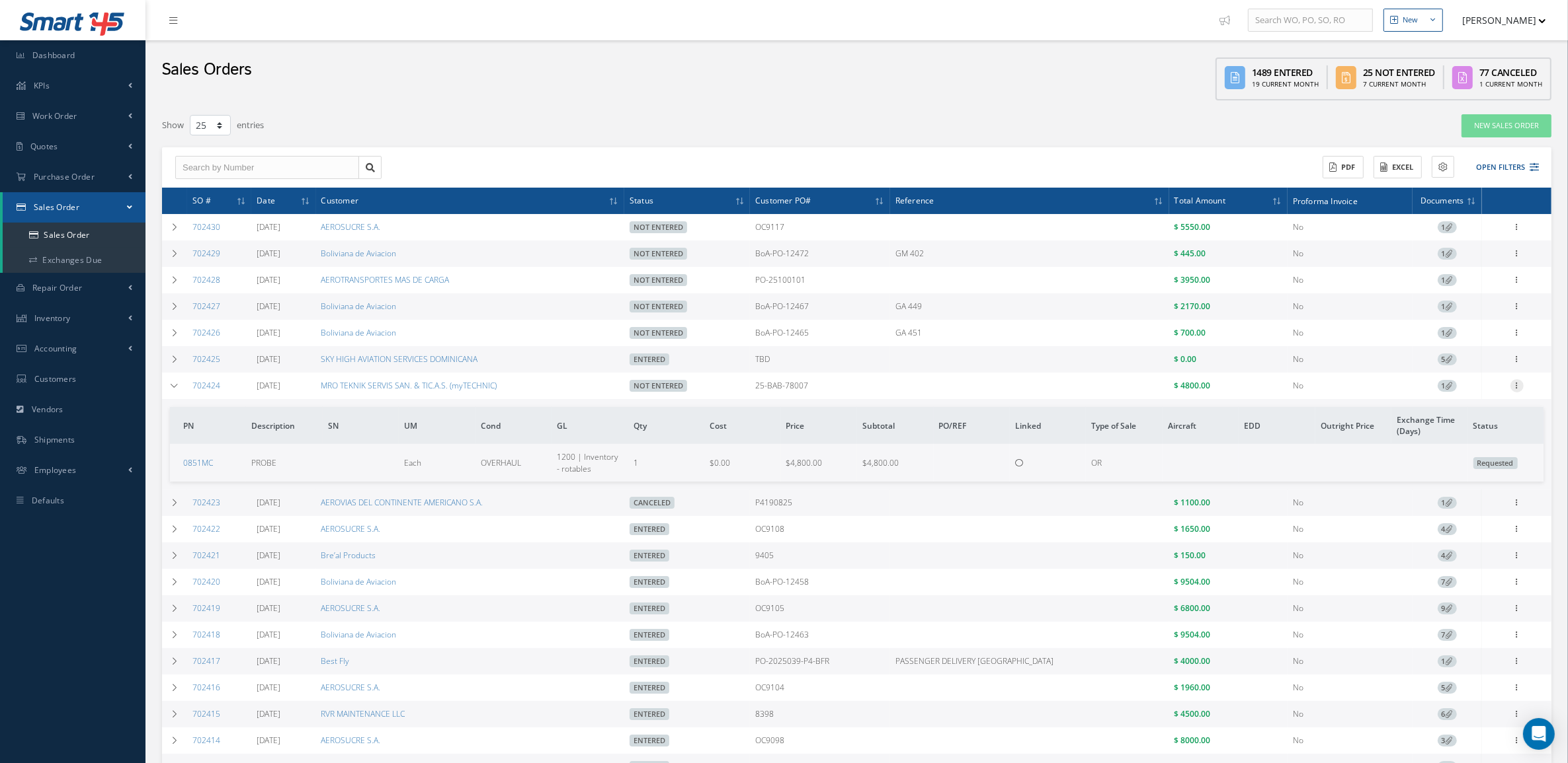
click at [1521, 385] on icon at bounding box center [1516, 384] width 13 height 10
click at [1462, 484] on link "Cancel" at bounding box center [1456, 479] width 105 height 17
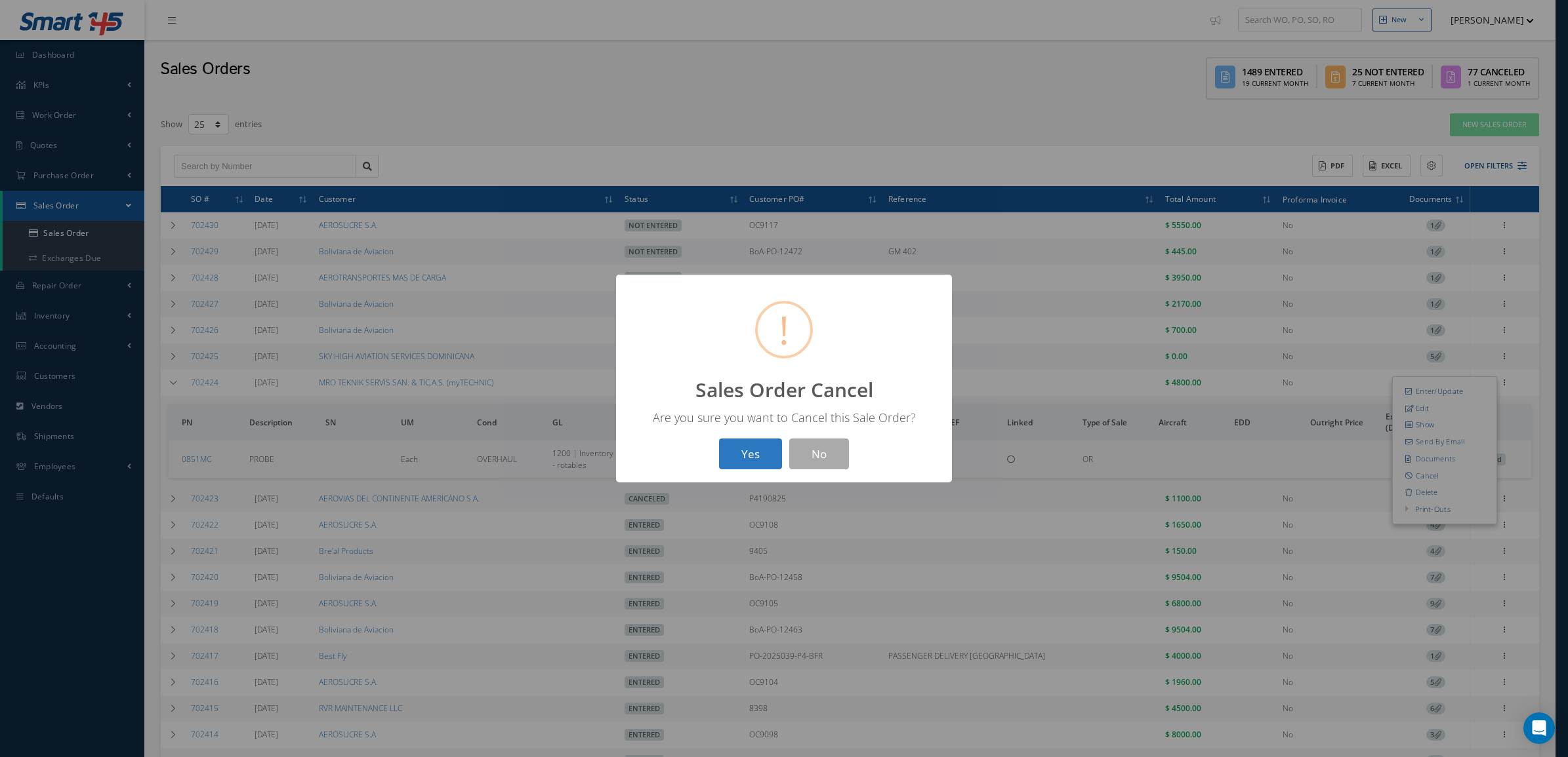
click at [753, 438] on button "Yes" at bounding box center [750, 454] width 63 height 31
click at [782, 440] on button "OK" at bounding box center [784, 454] width 59 height 31
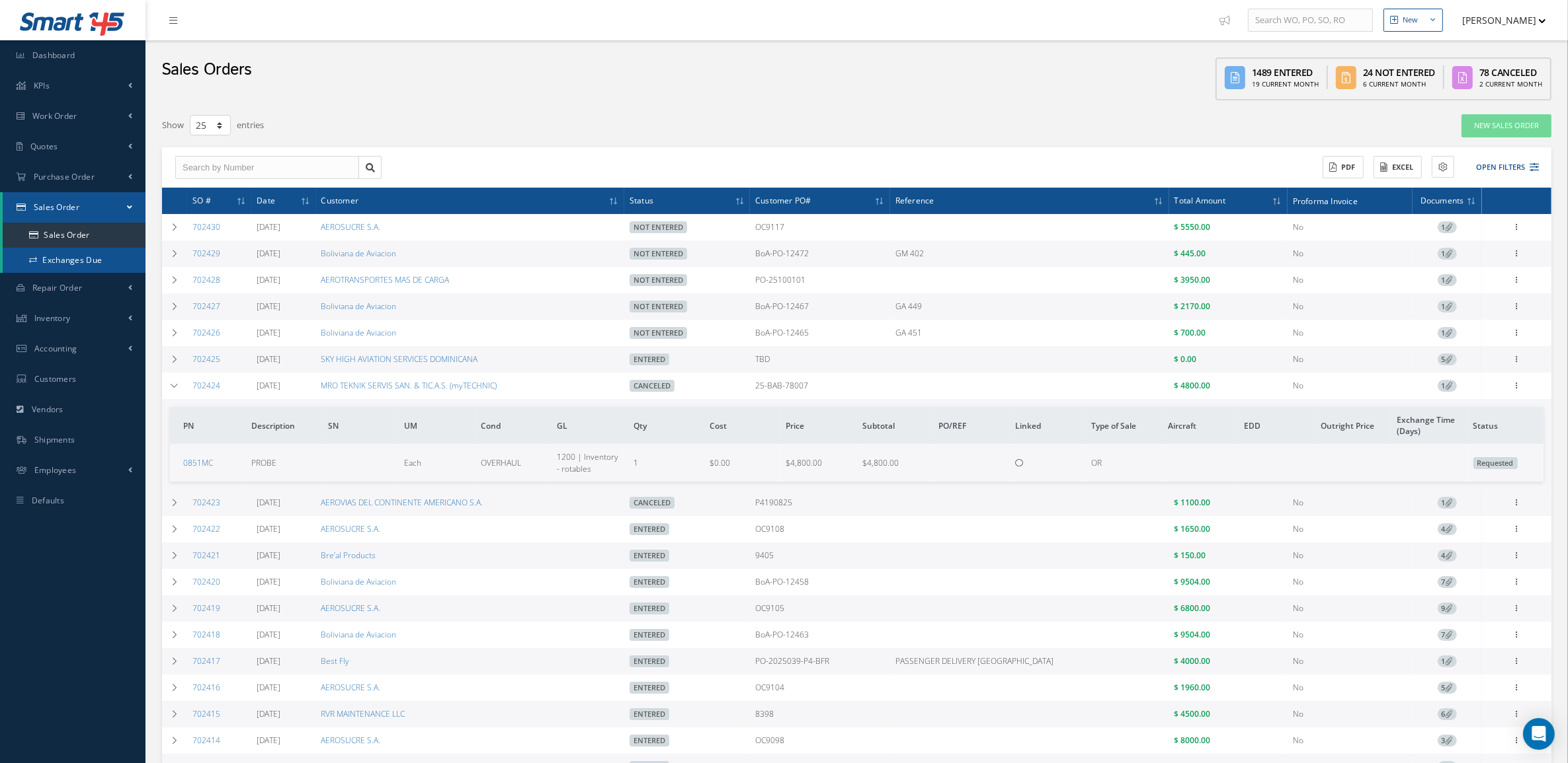
click at [42, 259] on link "Exchanges Due" at bounding box center [74, 261] width 143 height 25
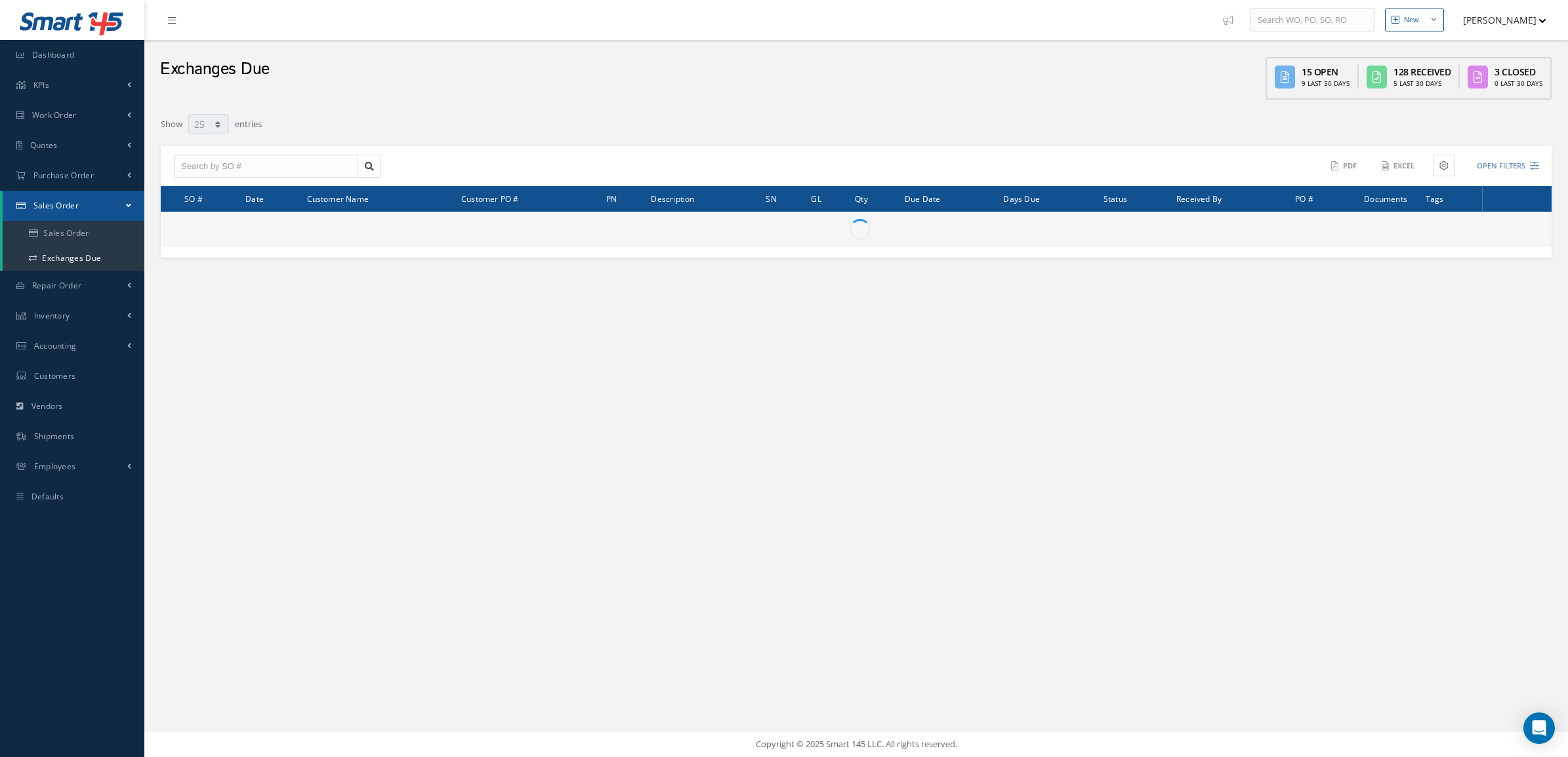
select select "25"
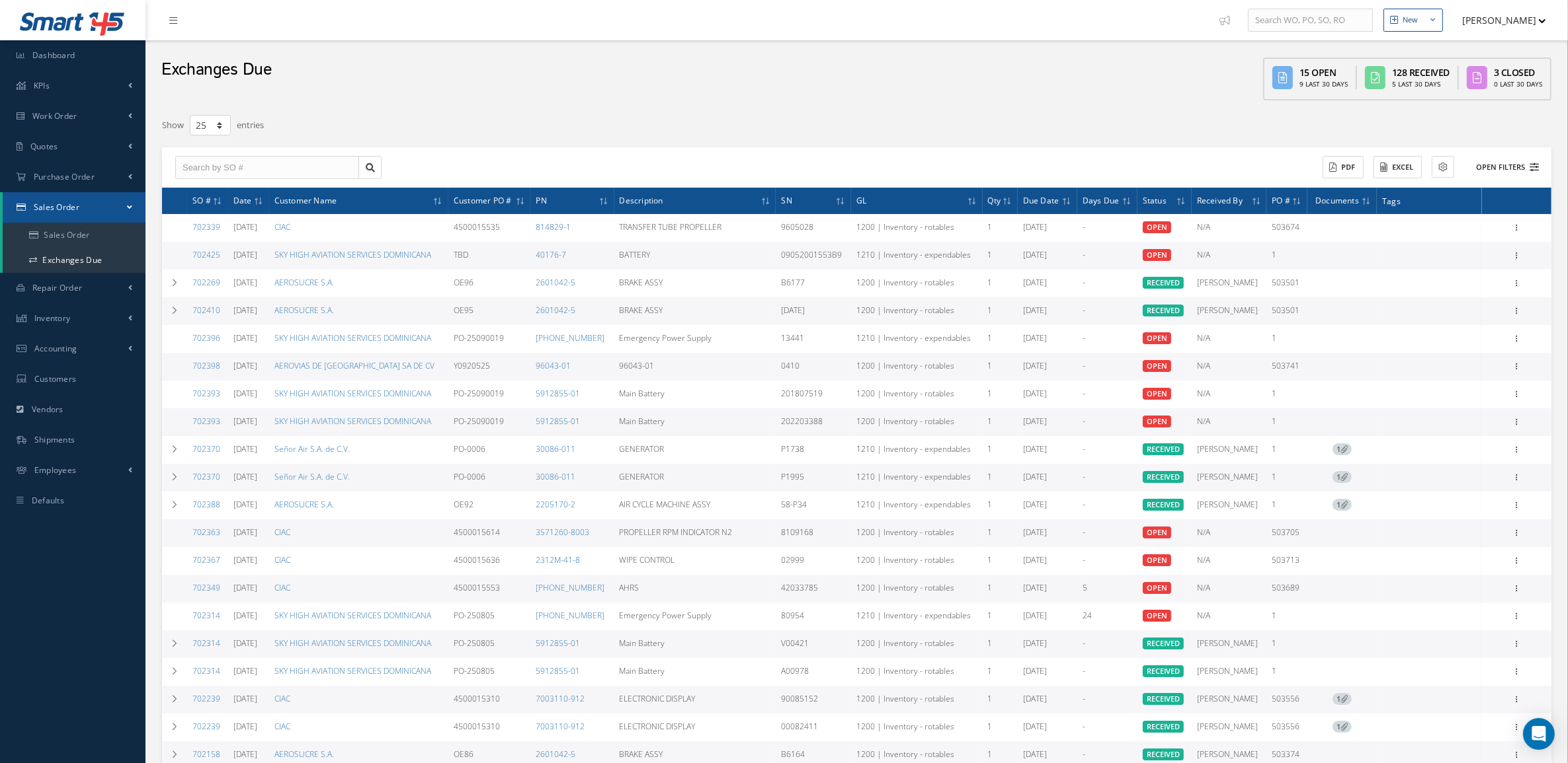
click at [1490, 174] on button "Open Filters" at bounding box center [1501, 167] width 75 height 22
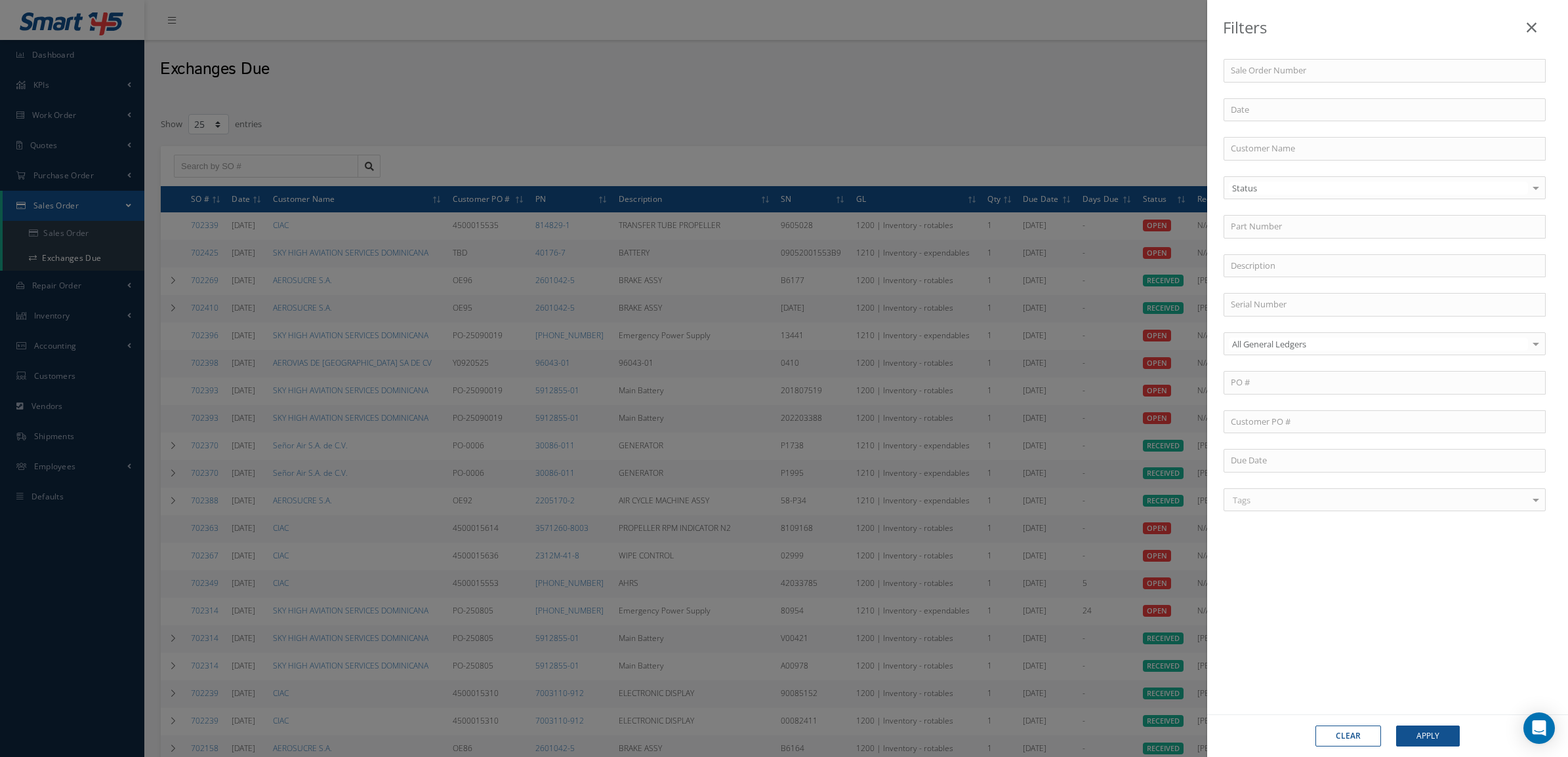
drag, startPoint x: 1278, startPoint y: 190, endPoint x: 1270, endPoint y: 201, distance: 13.6
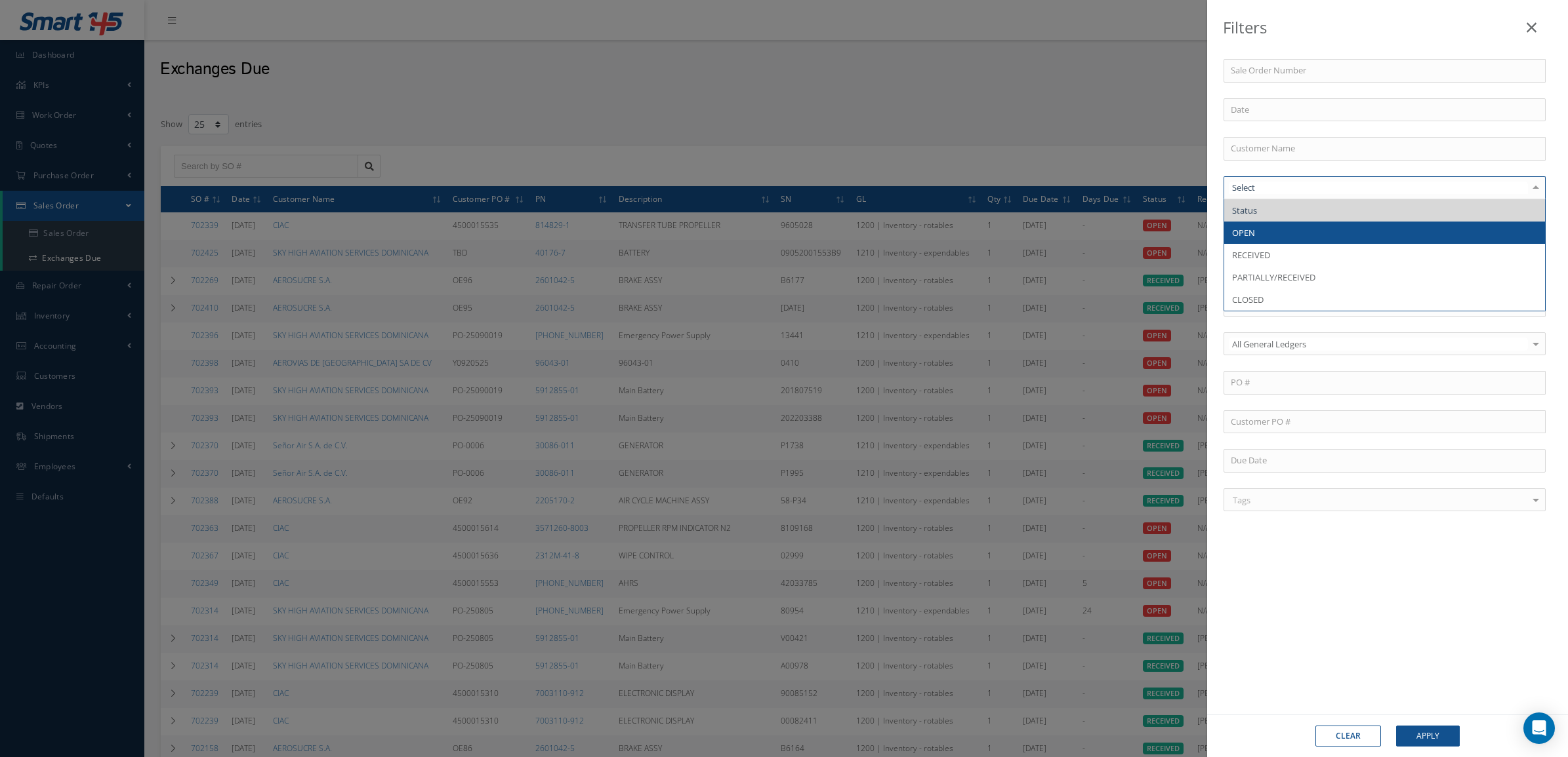
click at [1255, 232] on span "OPEN" at bounding box center [1385, 233] width 321 height 22
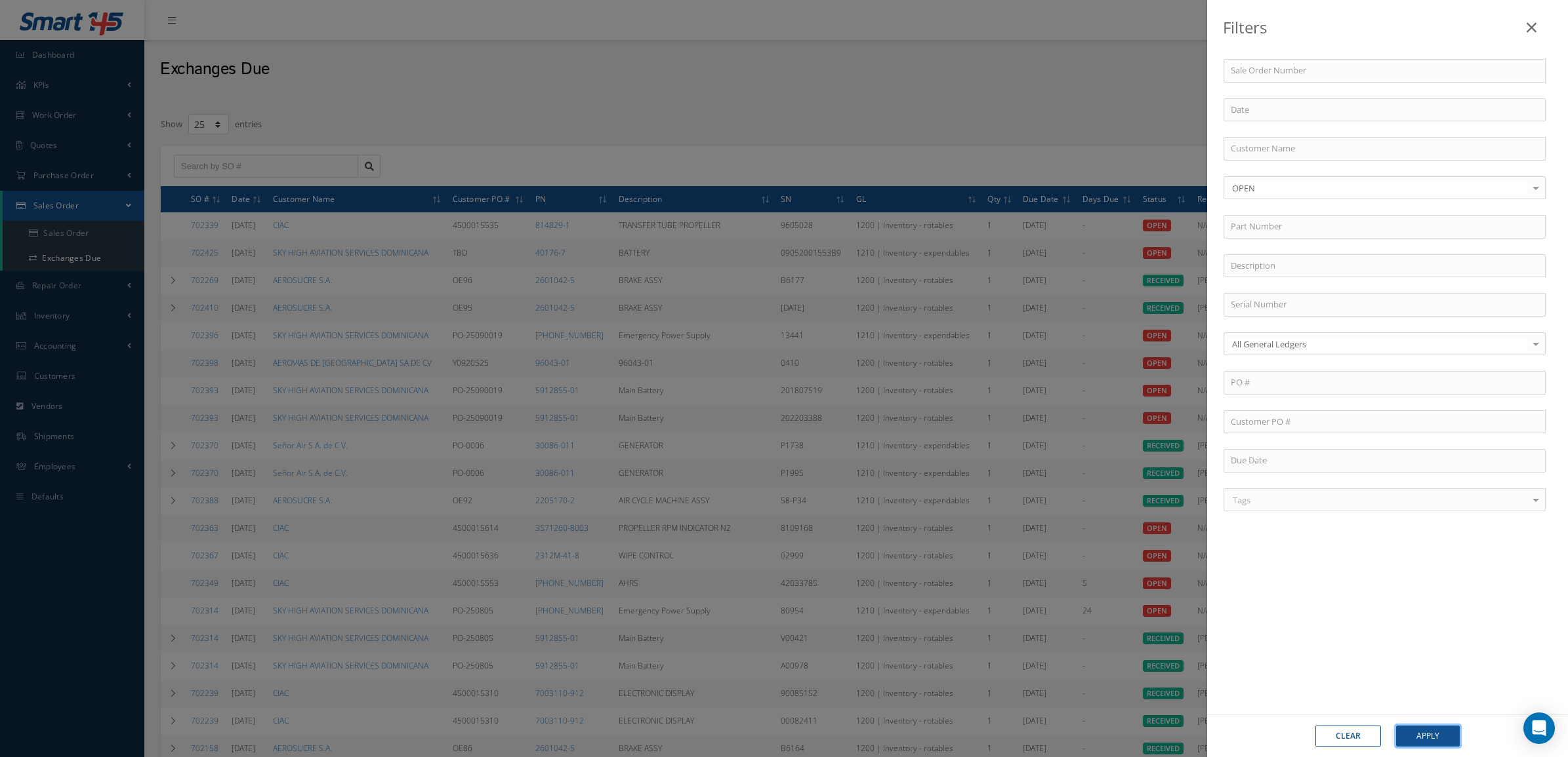
click at [1417, 733] on button "Apply" at bounding box center [1428, 736] width 64 height 21
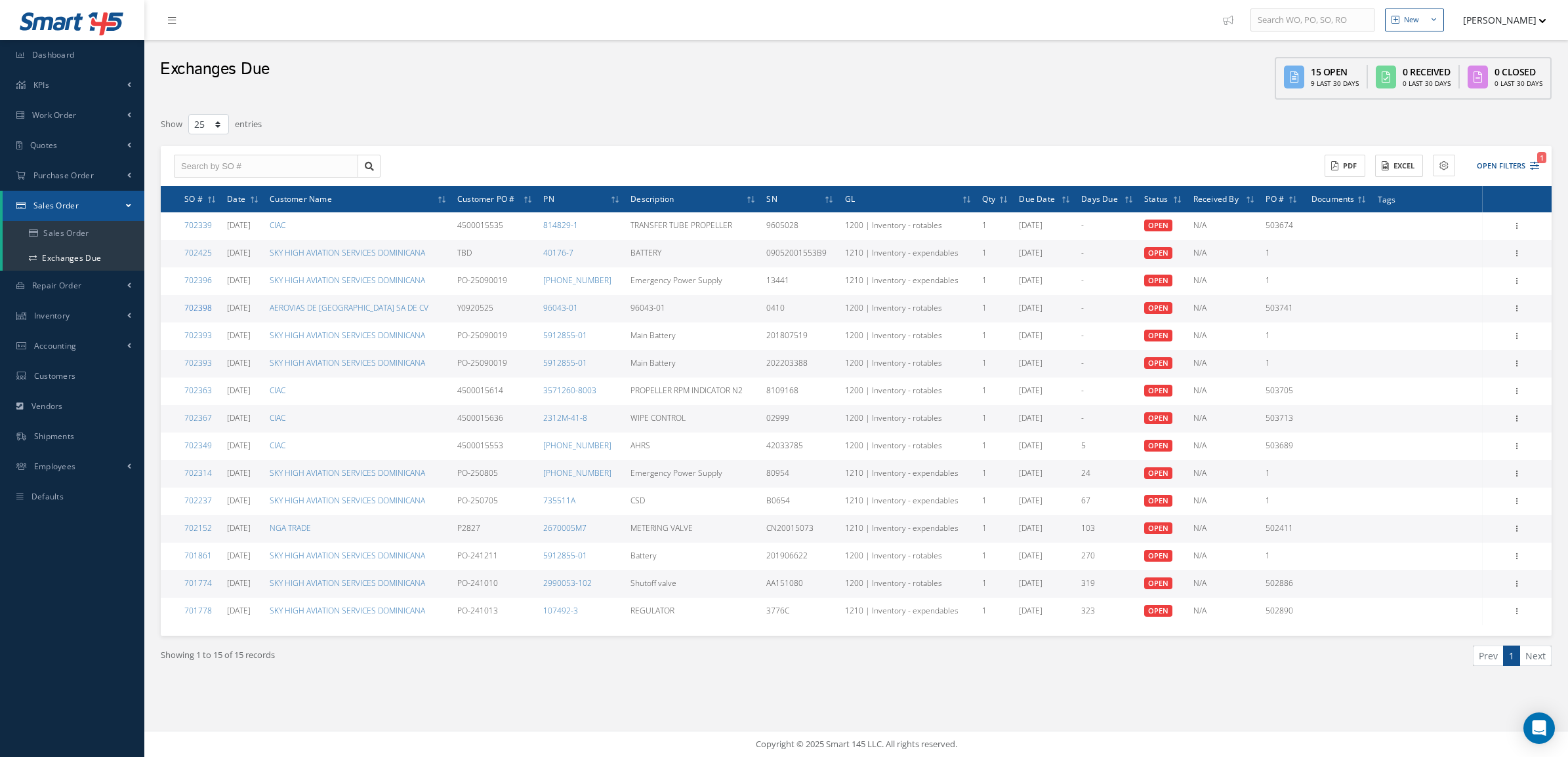
click at [201, 307] on link "702398" at bounding box center [199, 308] width 28 height 11
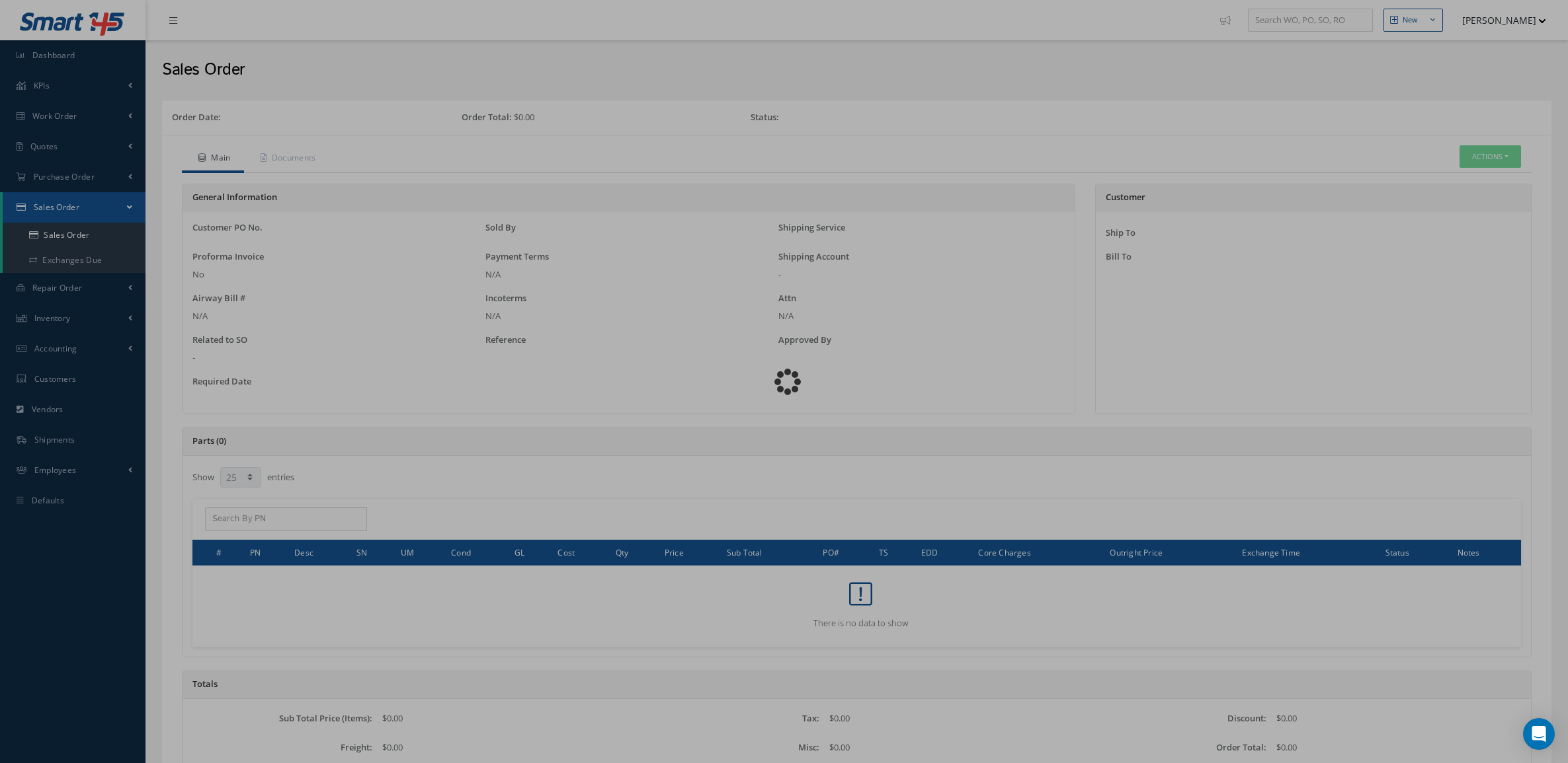
select select "25"
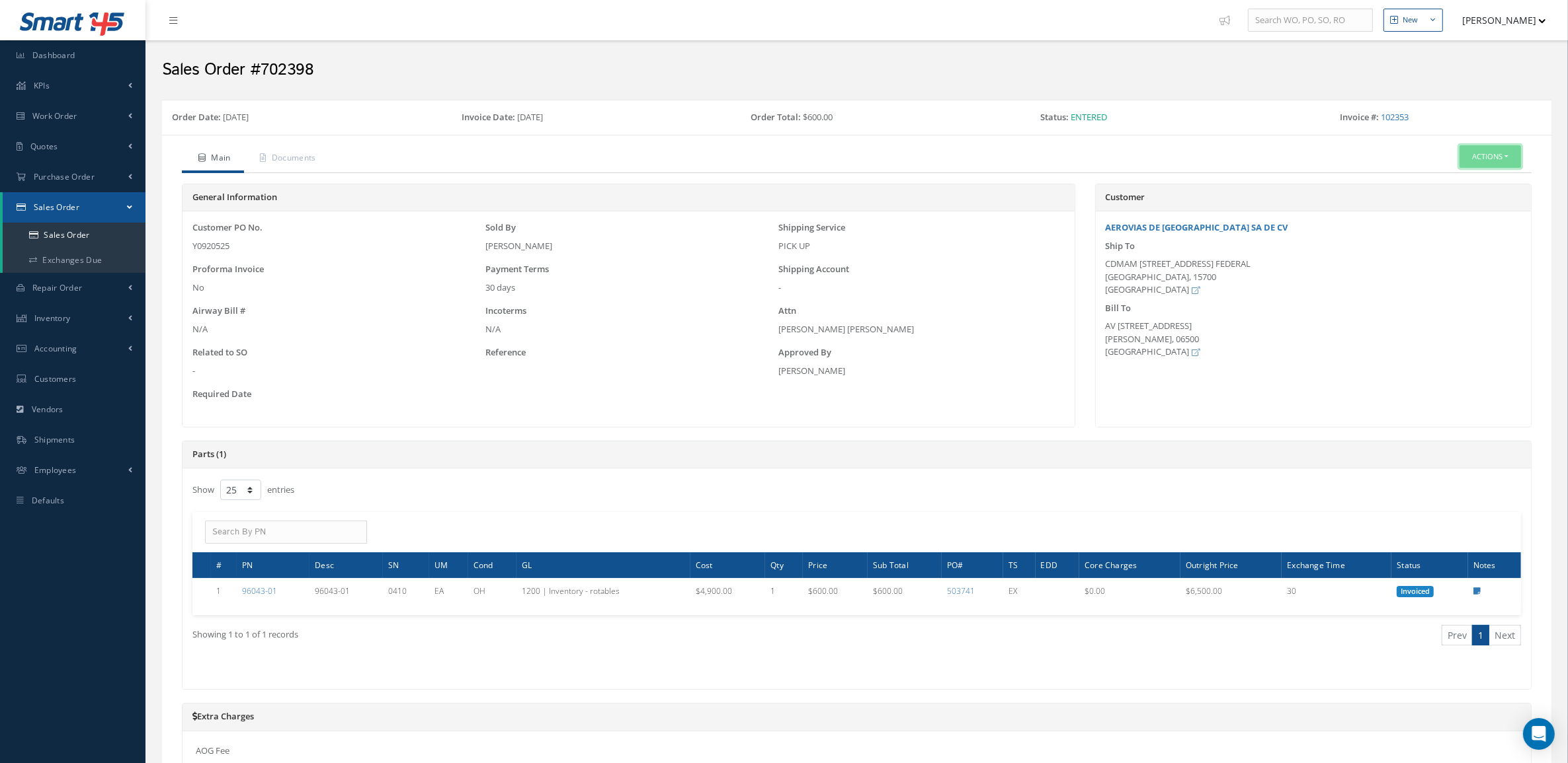
click at [1489, 166] on button "Actions" at bounding box center [1490, 157] width 61 height 23
click at [1378, 292] on link "Invoice" at bounding box center [1371, 287] width 100 height 20
